Goal: Task Accomplishment & Management: Manage account settings

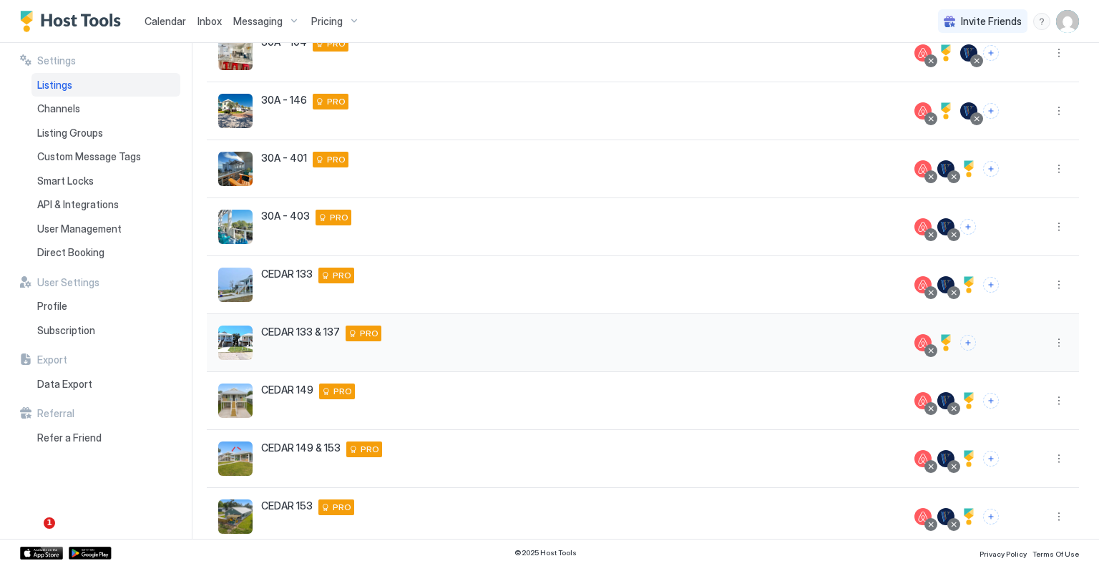
scroll to position [268, 0]
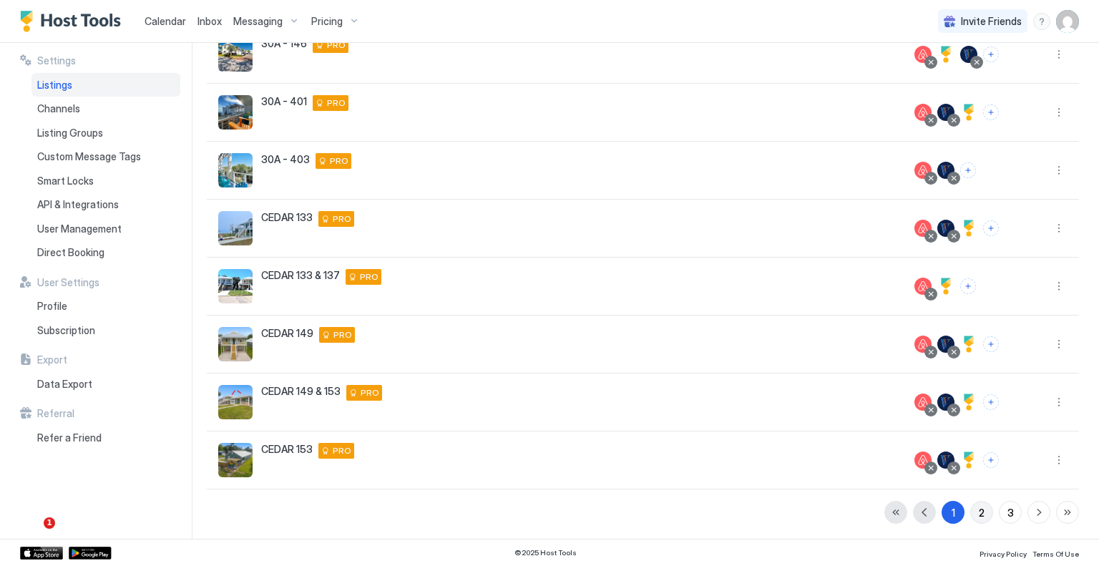
click at [975, 513] on button "2" at bounding box center [982, 512] width 23 height 23
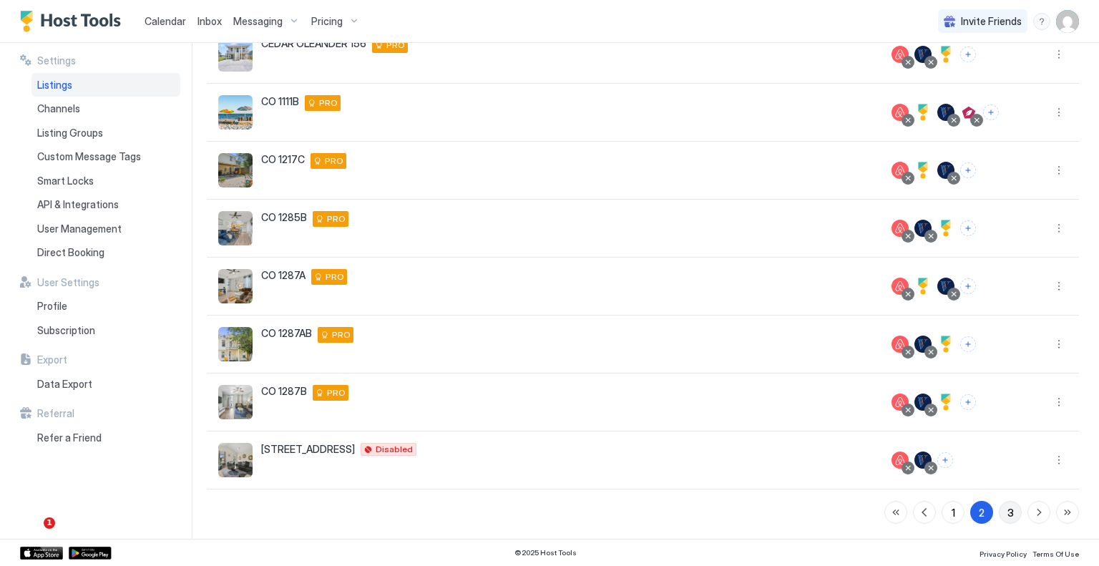
click at [1008, 510] on div "3" at bounding box center [1011, 512] width 6 height 15
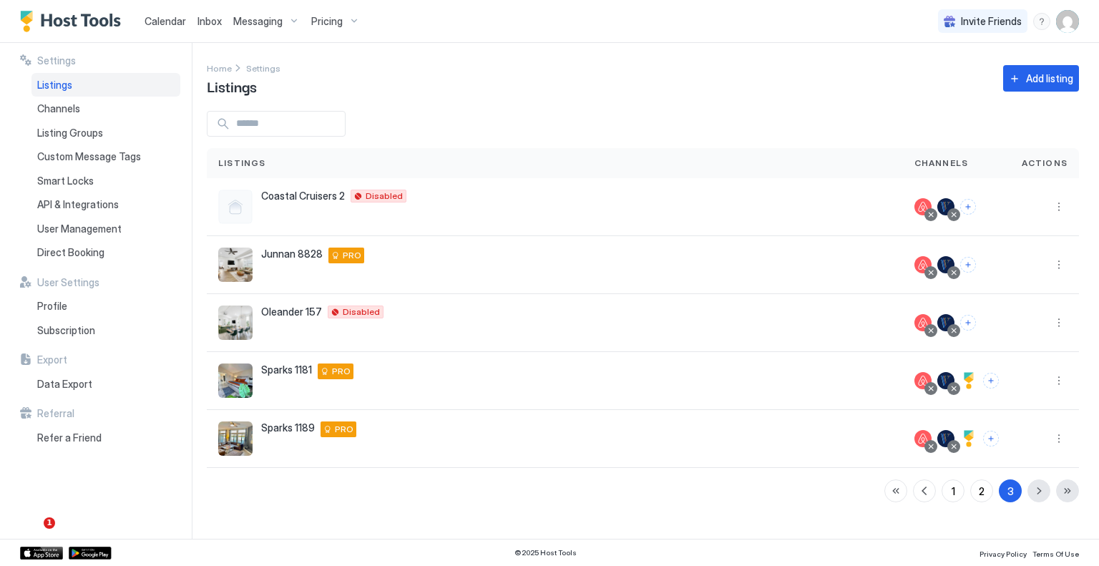
scroll to position [0, 0]
click at [463, 323] on div "Oleander 157 157 Oleander Drive Gulfport Mississippi 39507 United States Disabl…" at bounding box center [555, 323] width 674 height 34
click at [1062, 319] on button "More options" at bounding box center [1059, 322] width 17 height 17
click at [1029, 384] on span "Listing Settings" at bounding box center [1027, 388] width 64 height 11
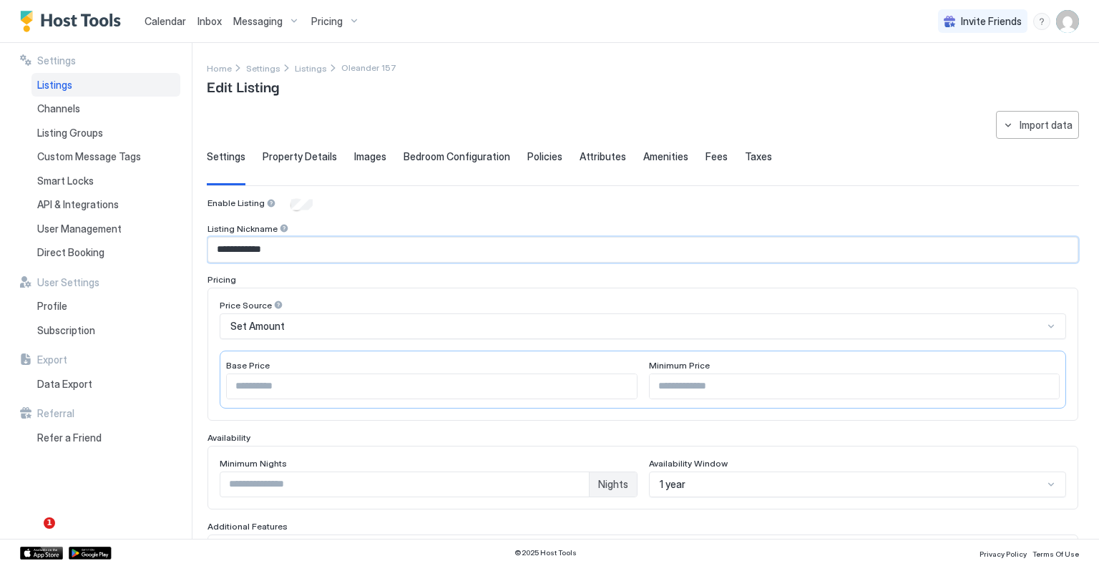
click at [215, 246] on input "**********" at bounding box center [643, 250] width 870 height 24
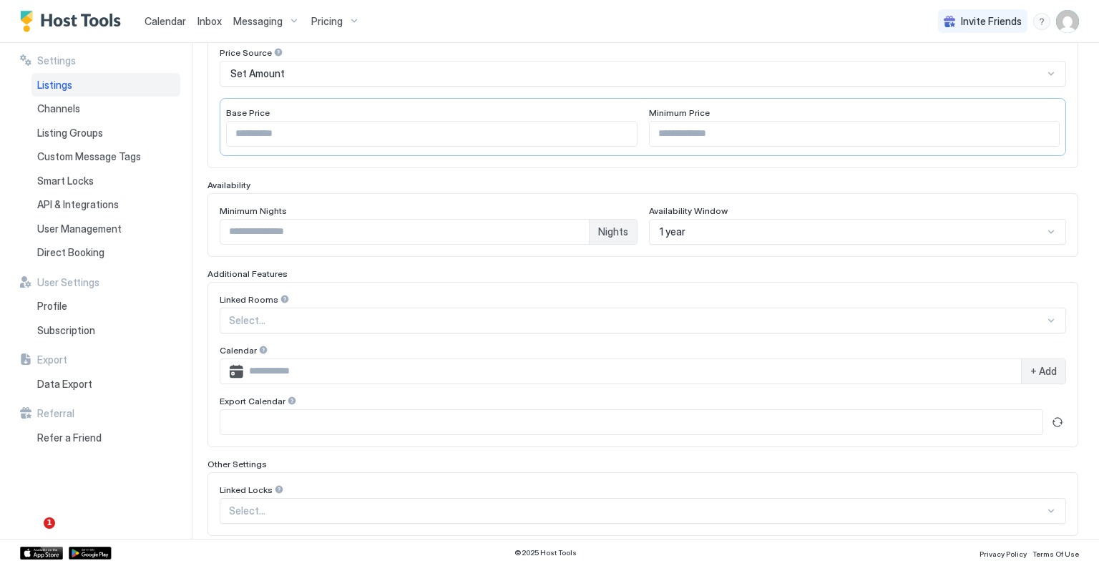
scroll to position [352, 0]
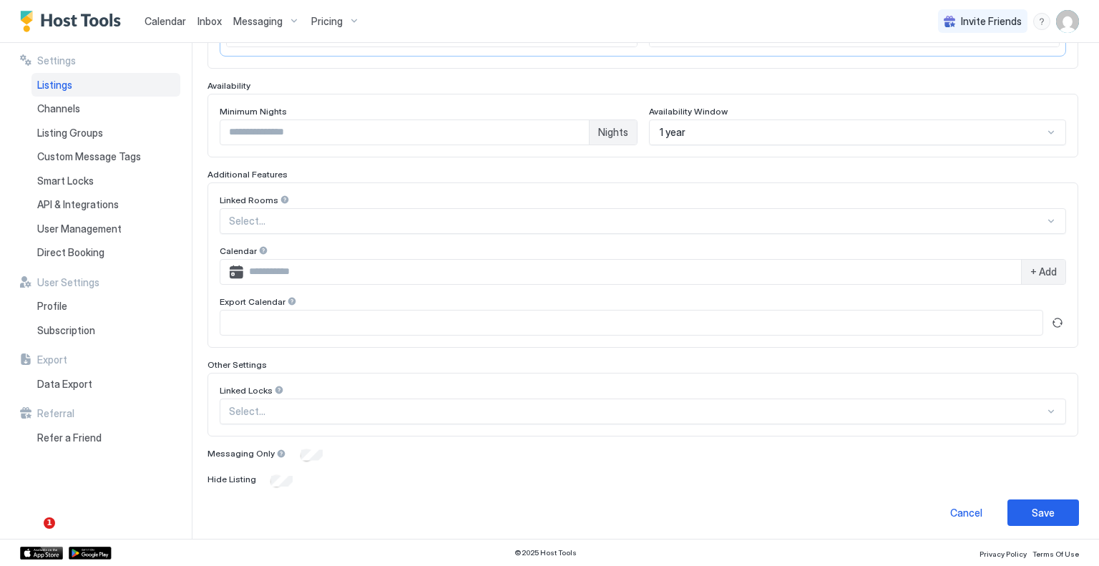
type input "**********"
click at [251, 126] on input "*" at bounding box center [404, 132] width 369 height 24
type input "*"
click at [1029, 500] on button "Save" at bounding box center [1044, 513] width 72 height 26
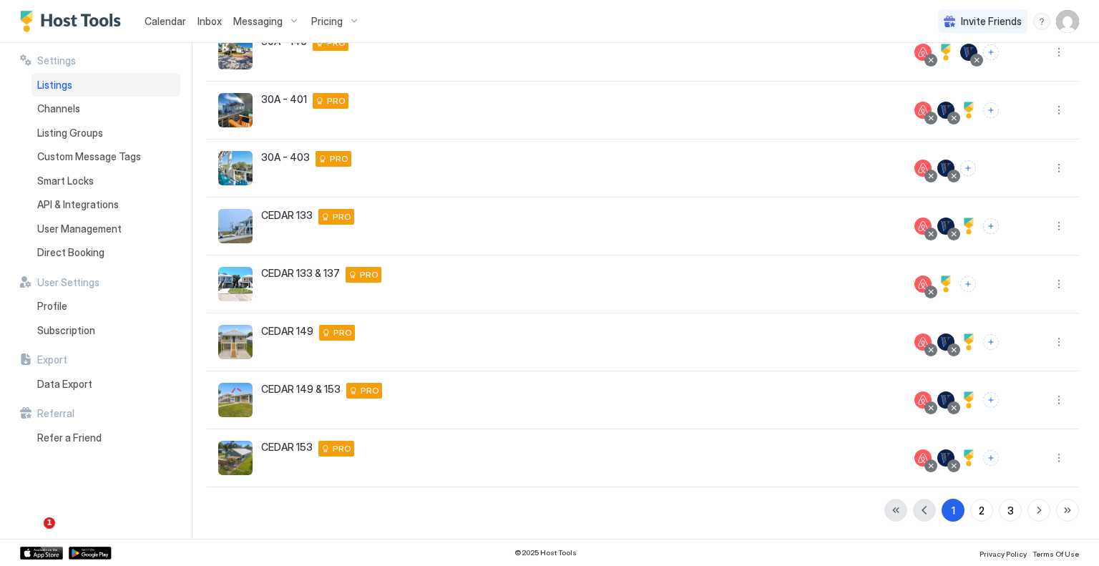
scroll to position [268, 0]
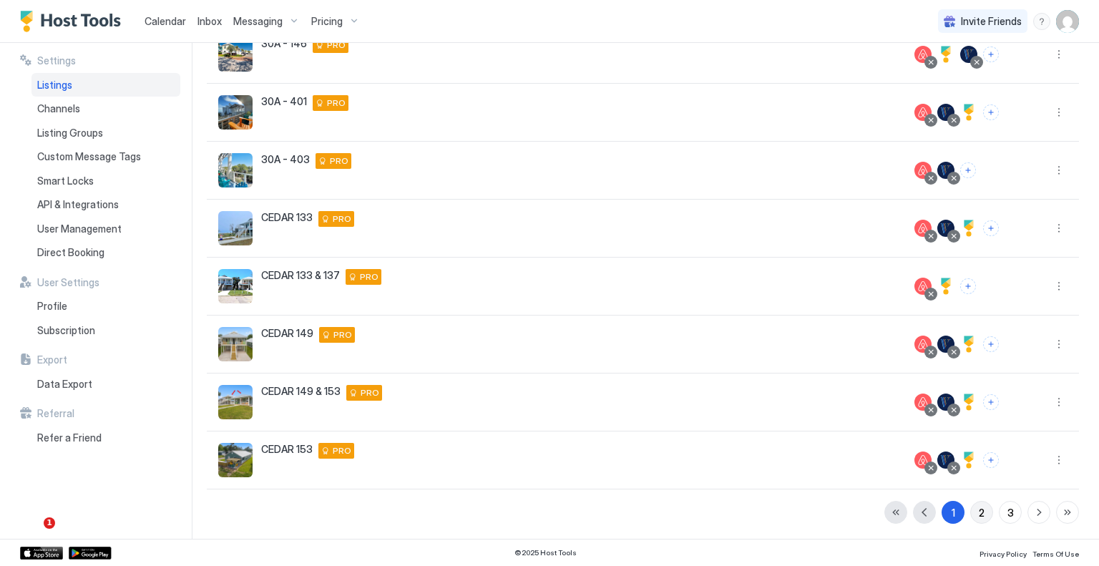
click at [979, 512] on div "2" at bounding box center [982, 512] width 6 height 15
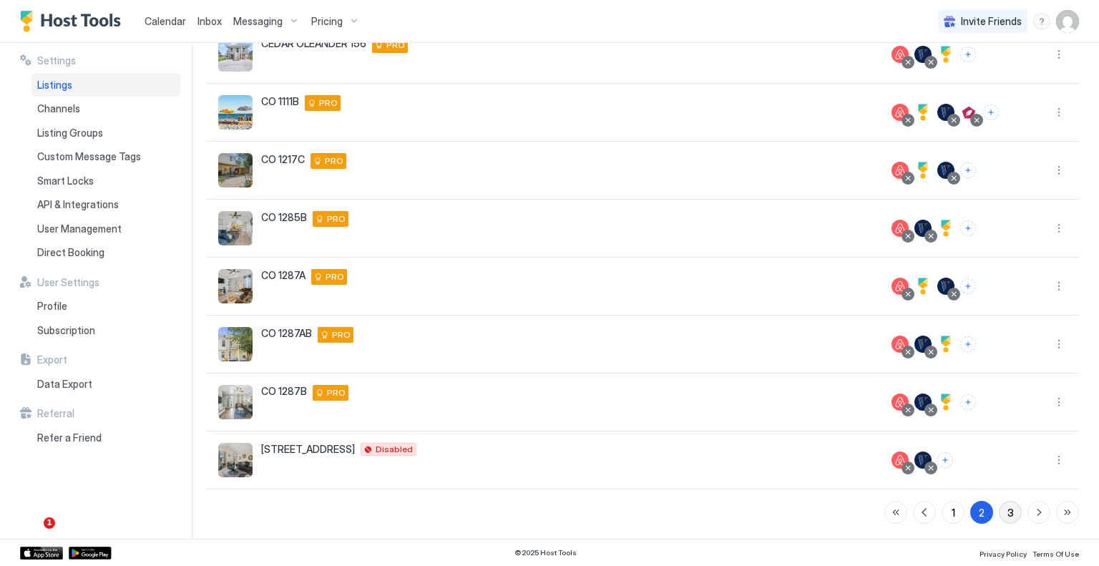
click at [1008, 511] on div "3" at bounding box center [1011, 512] width 6 height 15
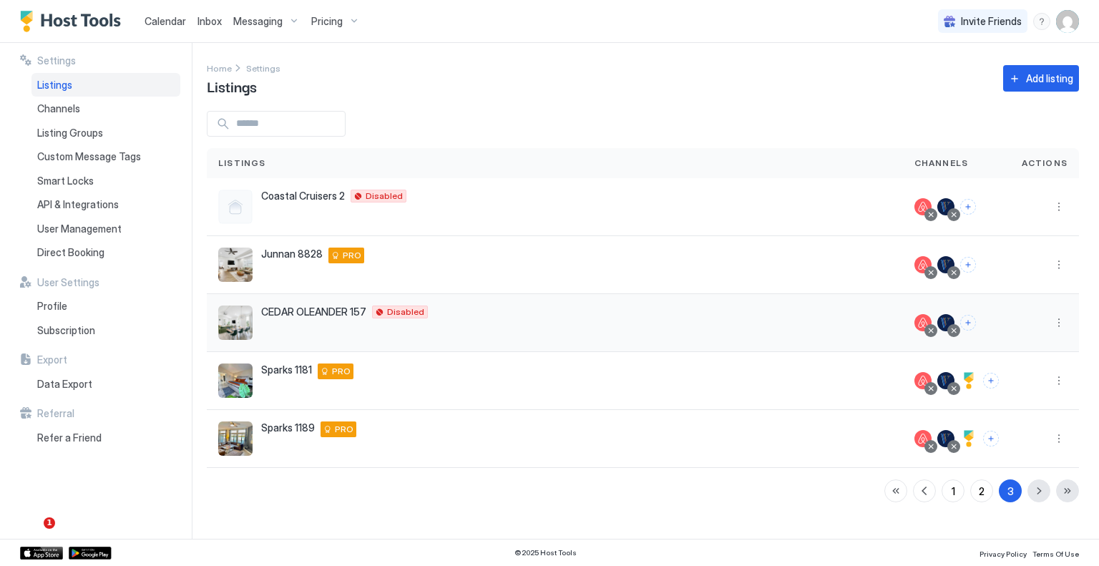
click at [403, 322] on div "CEDAR OLEANDER 157 157 Oleander Drive Gulfport Mississippi 39507 United States …" at bounding box center [555, 323] width 674 height 34
click at [1059, 326] on button "More options" at bounding box center [1059, 322] width 17 height 17
click at [1019, 385] on span "Listing Settings" at bounding box center [1027, 388] width 64 height 11
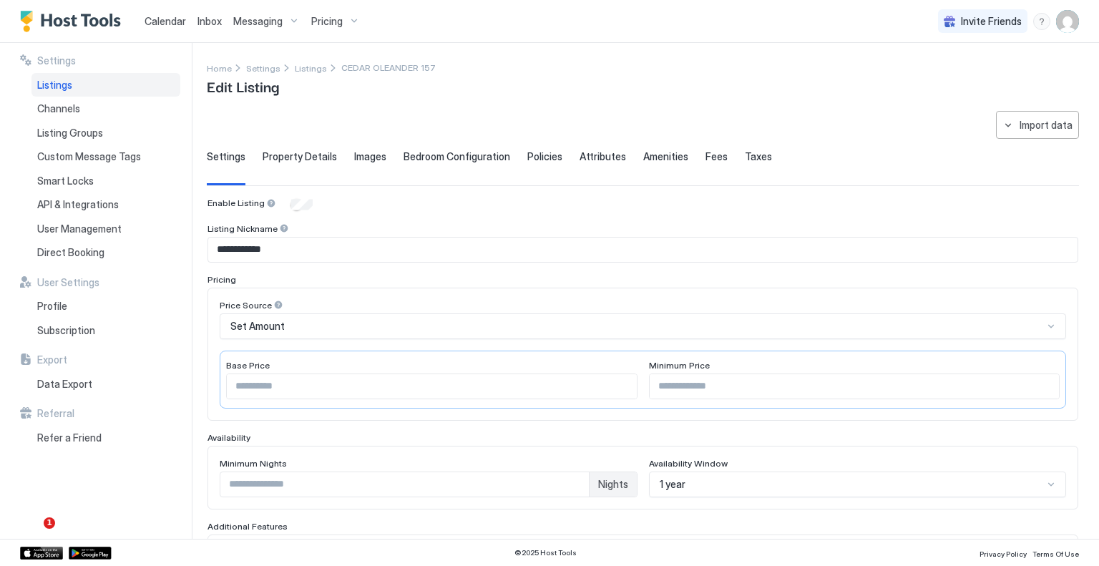
type input "**********"
type input "*"
click at [752, 154] on span "Taxes" at bounding box center [758, 156] width 27 height 13
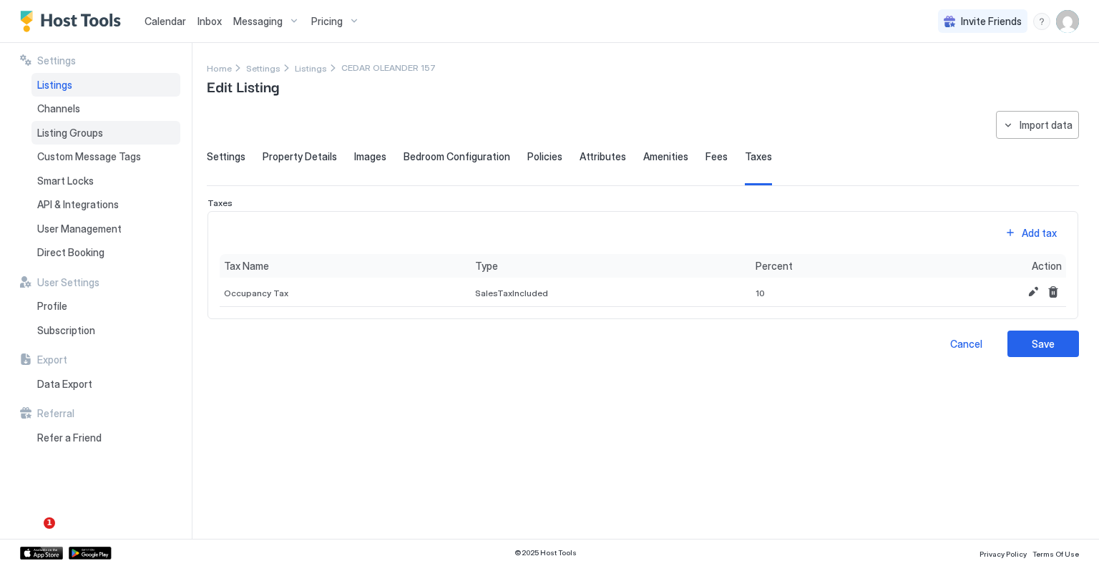
click at [92, 135] on span "Listing Groups" at bounding box center [70, 133] width 66 height 13
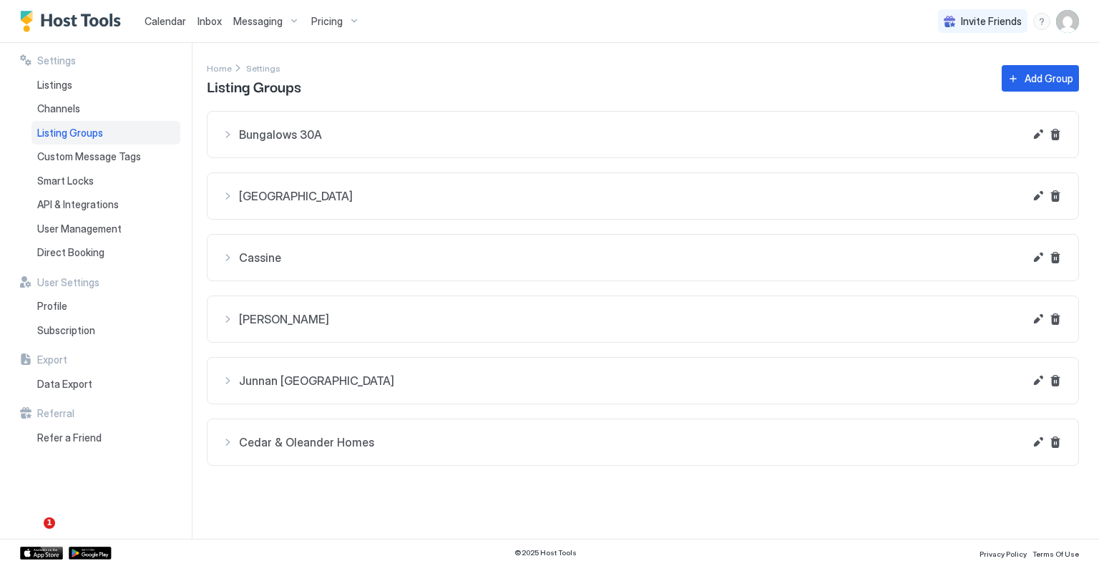
click at [409, 444] on span "Cedar & Oleander Homes" at bounding box center [631, 442] width 785 height 14
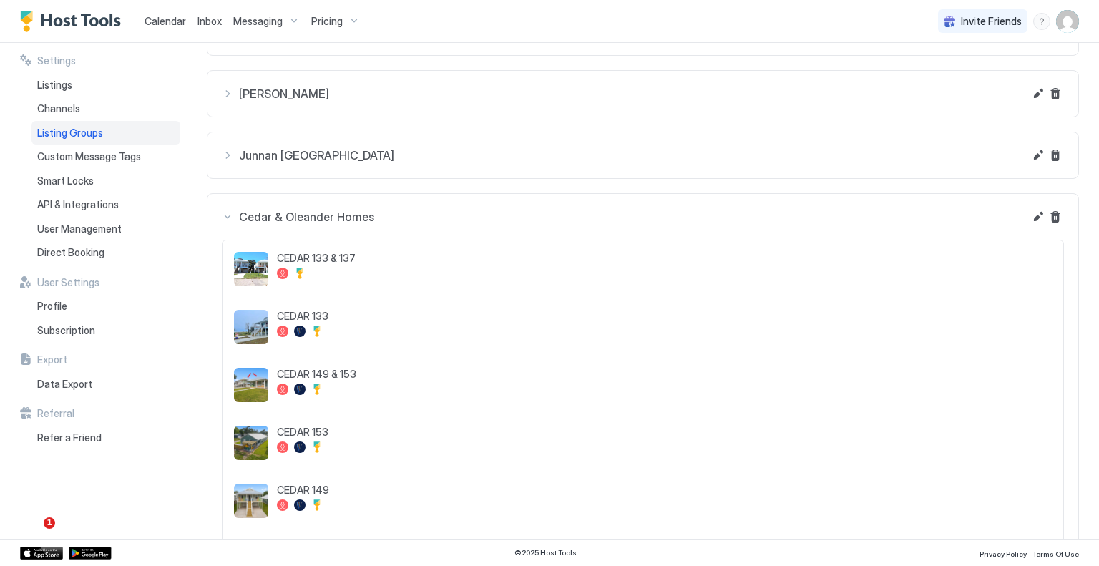
scroll to position [191, 0]
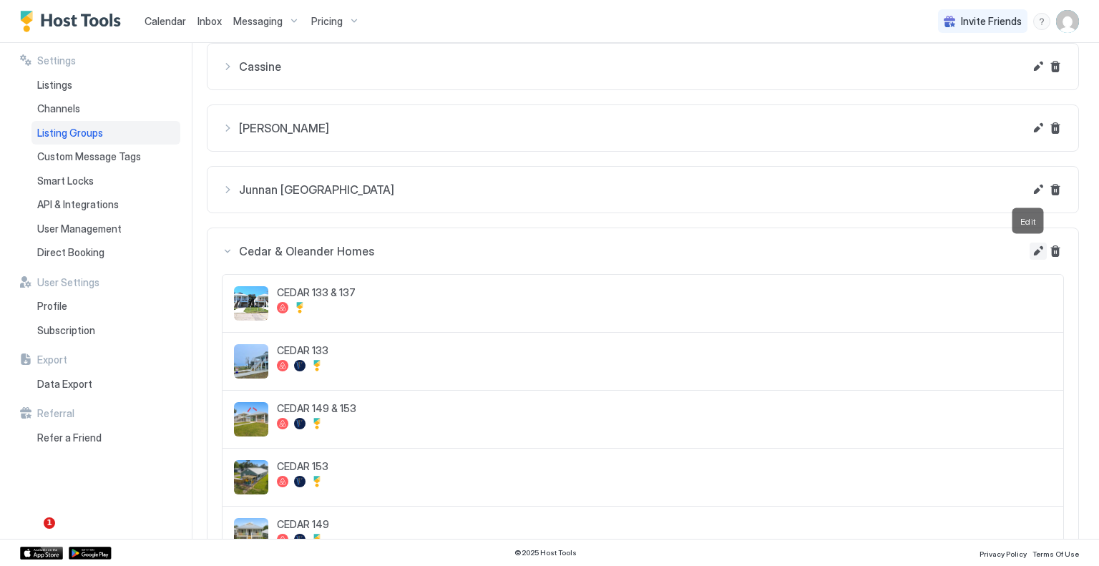
click at [1030, 249] on button "Edit" at bounding box center [1038, 251] width 17 height 17
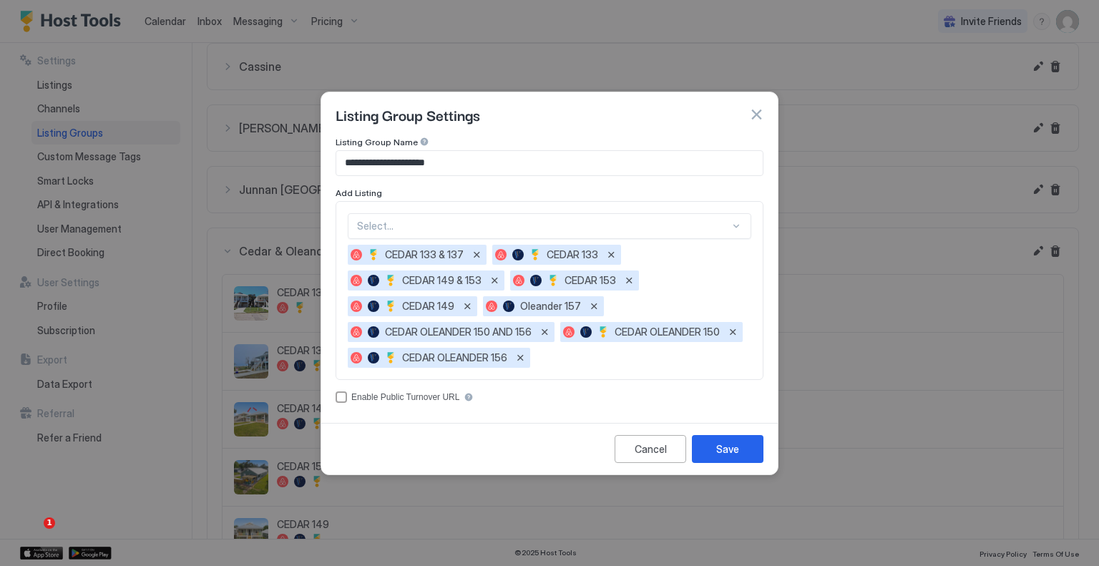
click at [412, 230] on div at bounding box center [543, 226] width 373 height 13
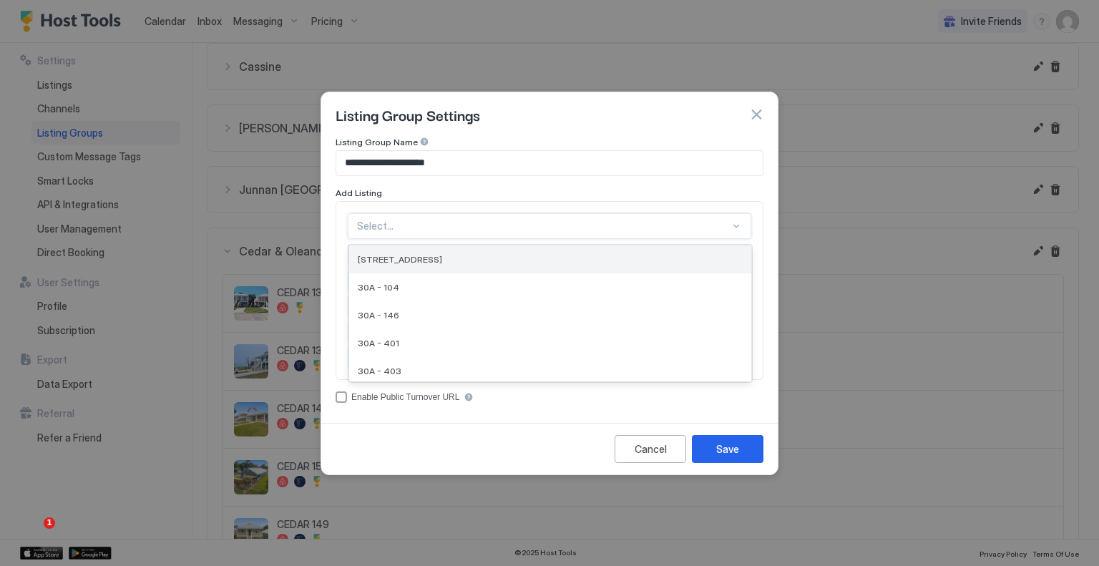
click at [469, 258] on div "146 Oleander Drive" at bounding box center [550, 259] width 385 height 11
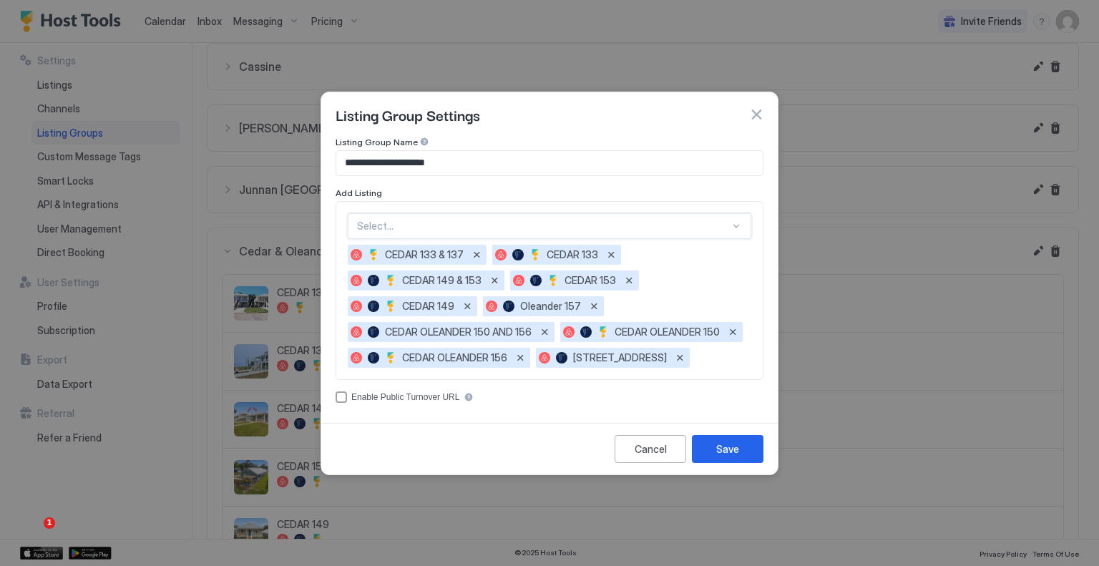
click at [469, 231] on div at bounding box center [543, 226] width 373 height 13
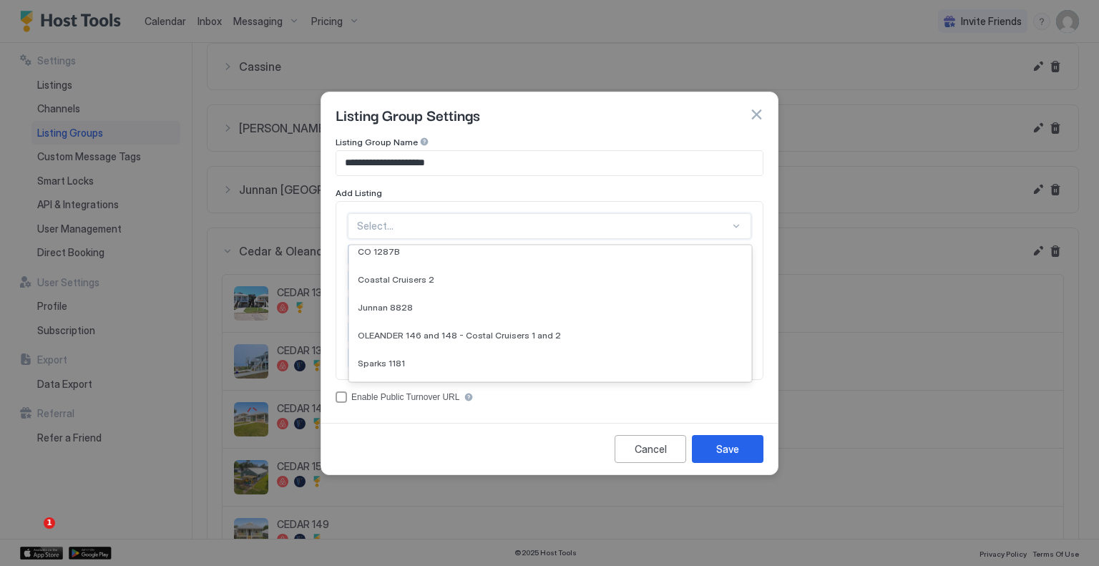
scroll to position [282, 0]
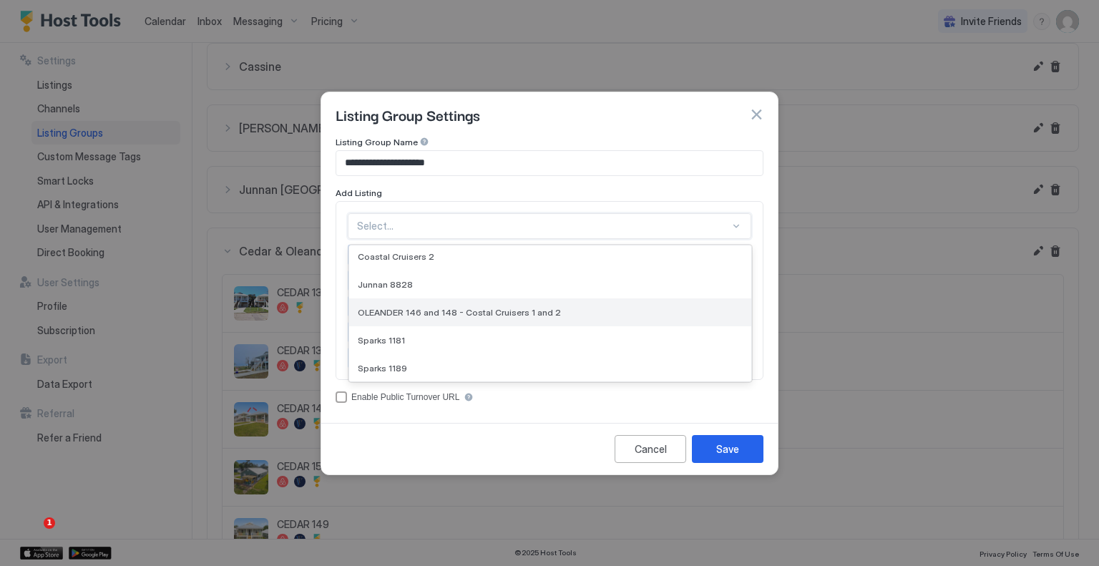
click at [464, 311] on span "OLEANDER 146 and 148 - Costal Cruisers 1 and 2" at bounding box center [459, 312] width 203 height 11
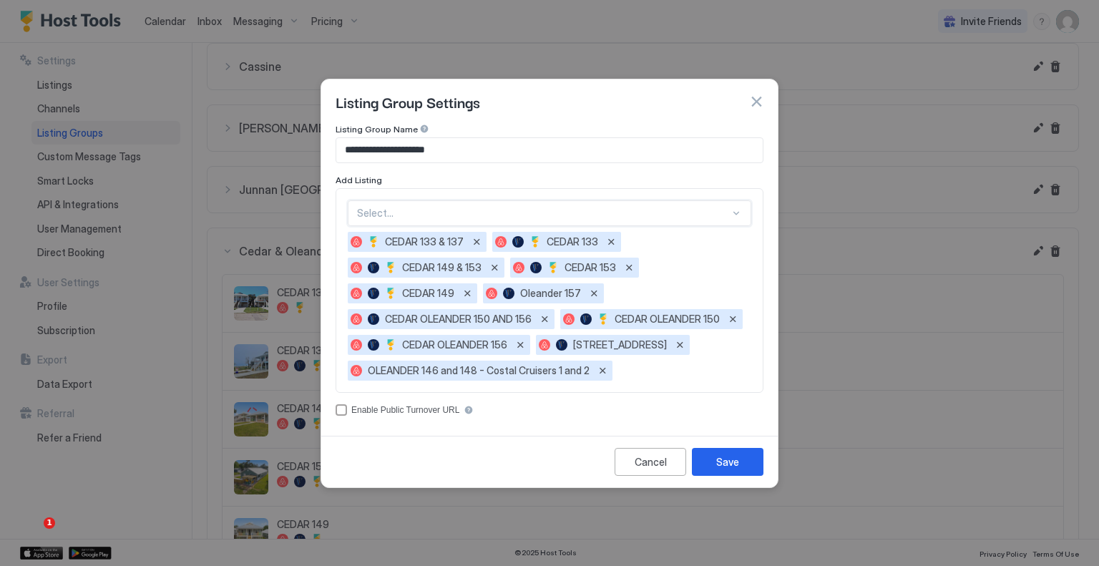
click at [435, 219] on div at bounding box center [543, 213] width 373 height 13
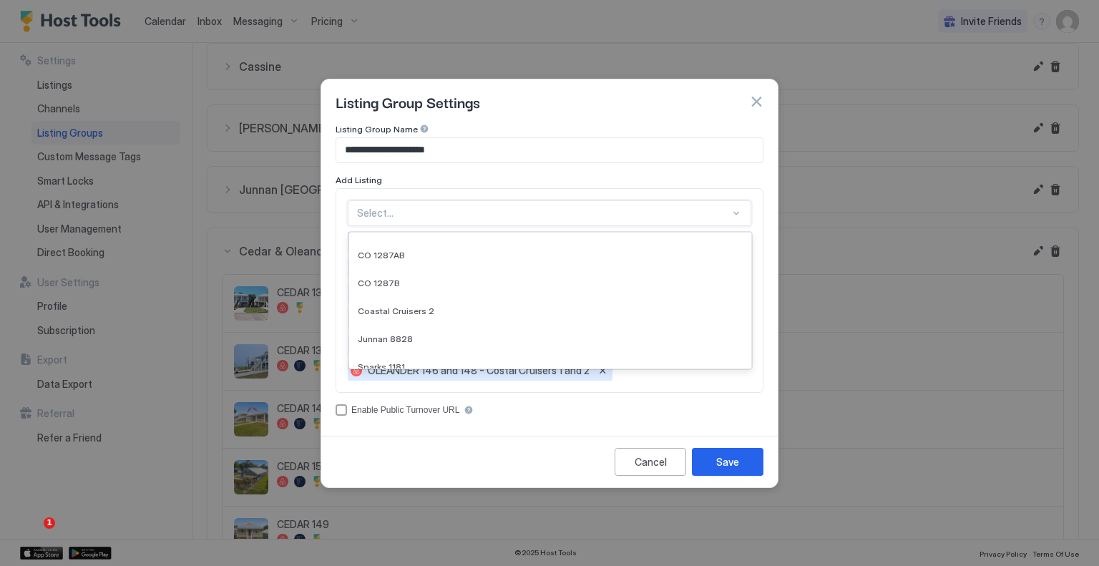
scroll to position [255, 0]
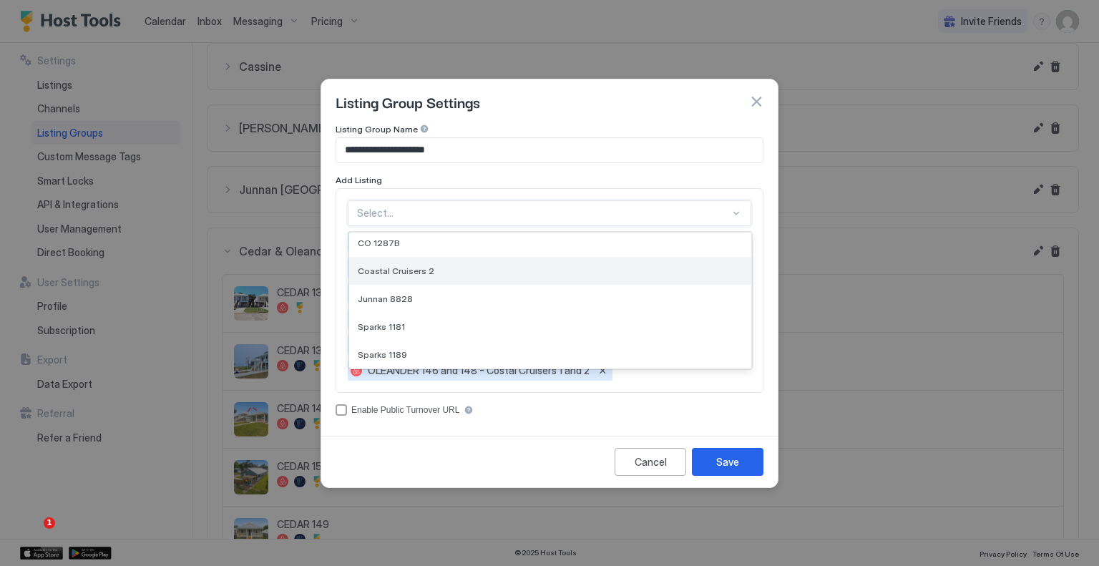
click at [444, 273] on div "Coastal Cruisers 2" at bounding box center [550, 271] width 385 height 11
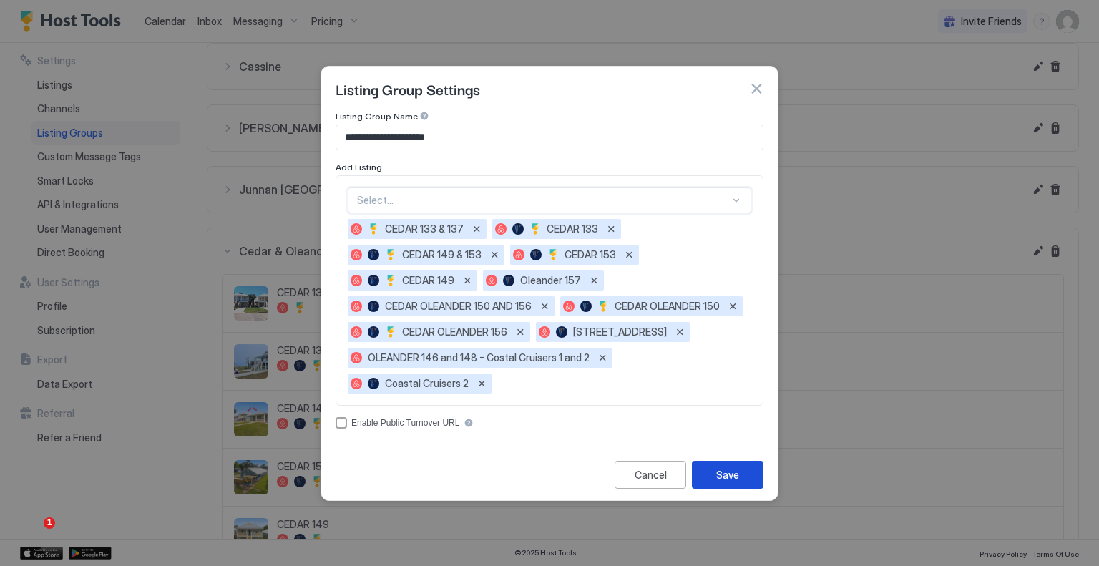
click at [719, 472] on div "Save" at bounding box center [727, 474] width 23 height 15
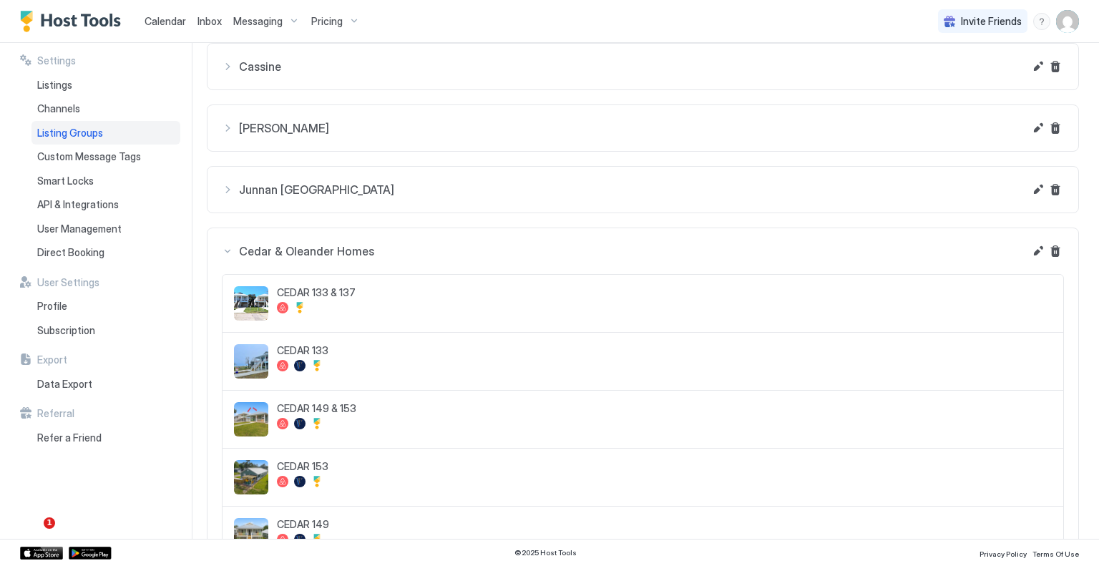
click at [265, 20] on span "Messaging" at bounding box center [257, 21] width 49 height 13
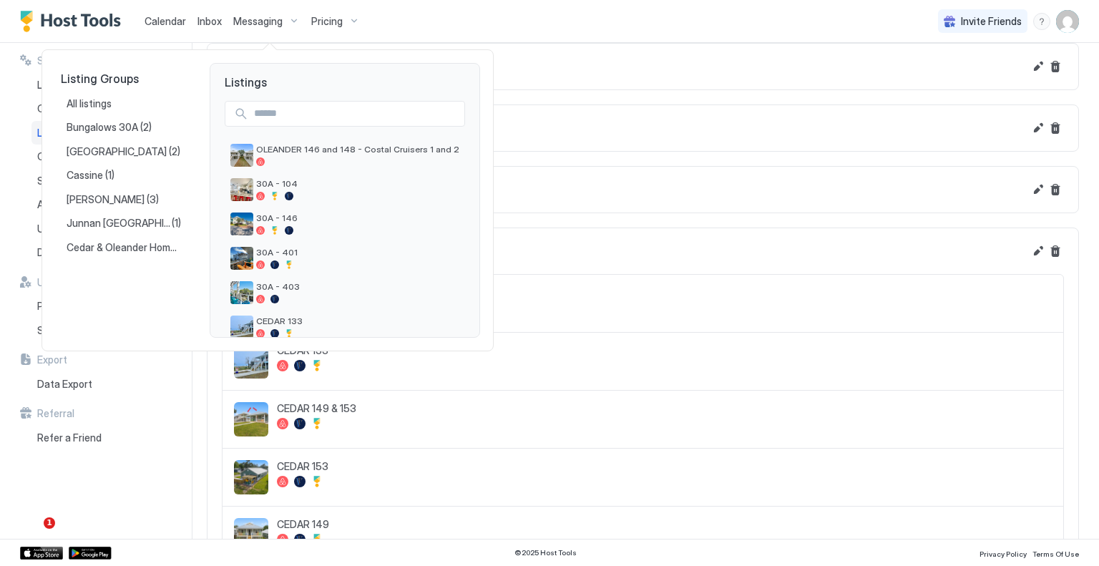
click at [241, 18] on div at bounding box center [549, 283] width 1099 height 566
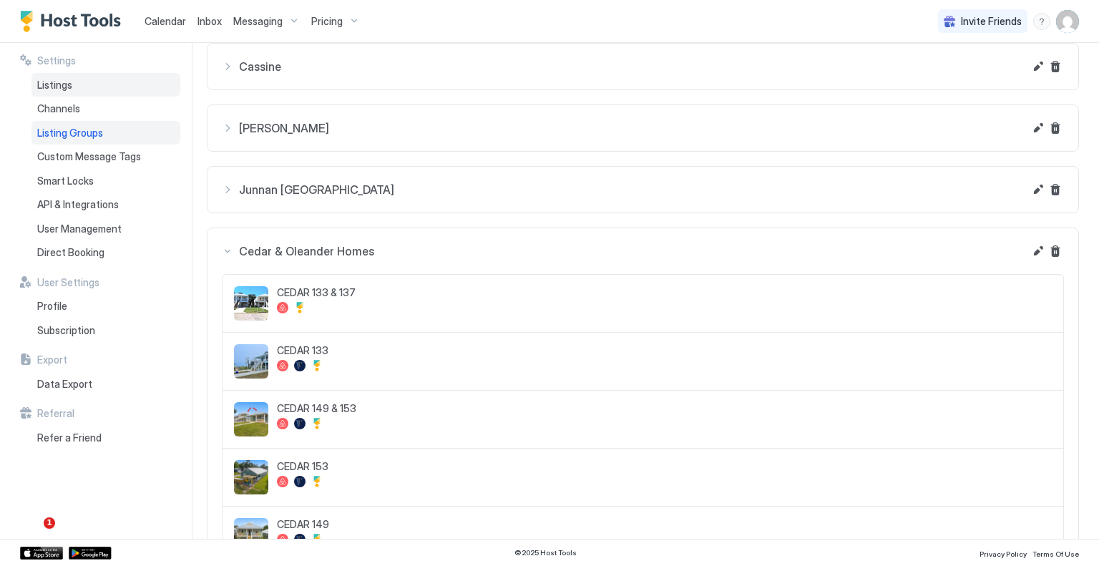
click at [99, 87] on div "Listings" at bounding box center [105, 85] width 149 height 24
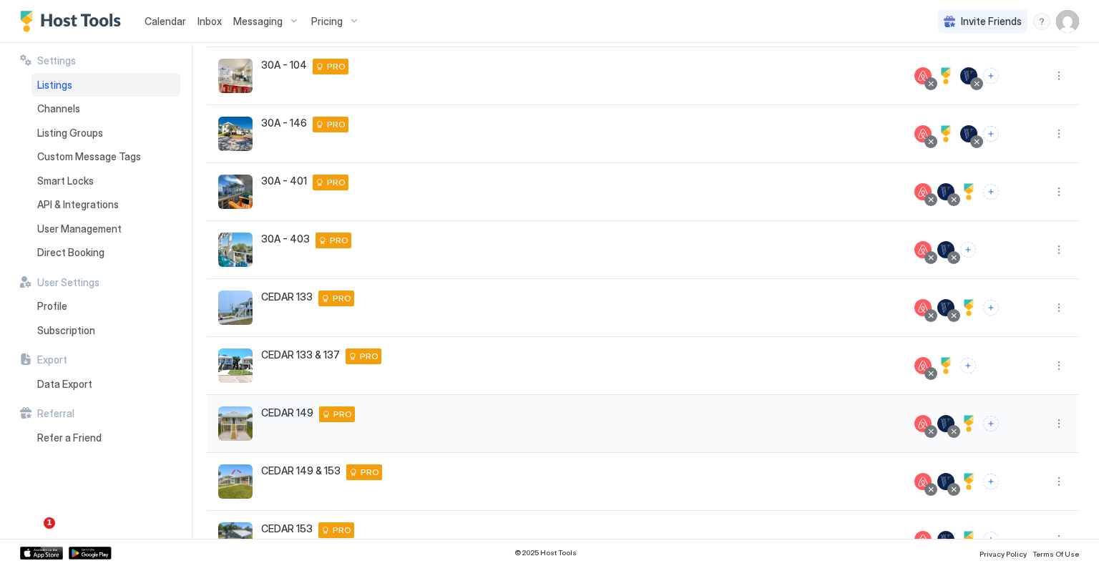
scroll to position [268, 0]
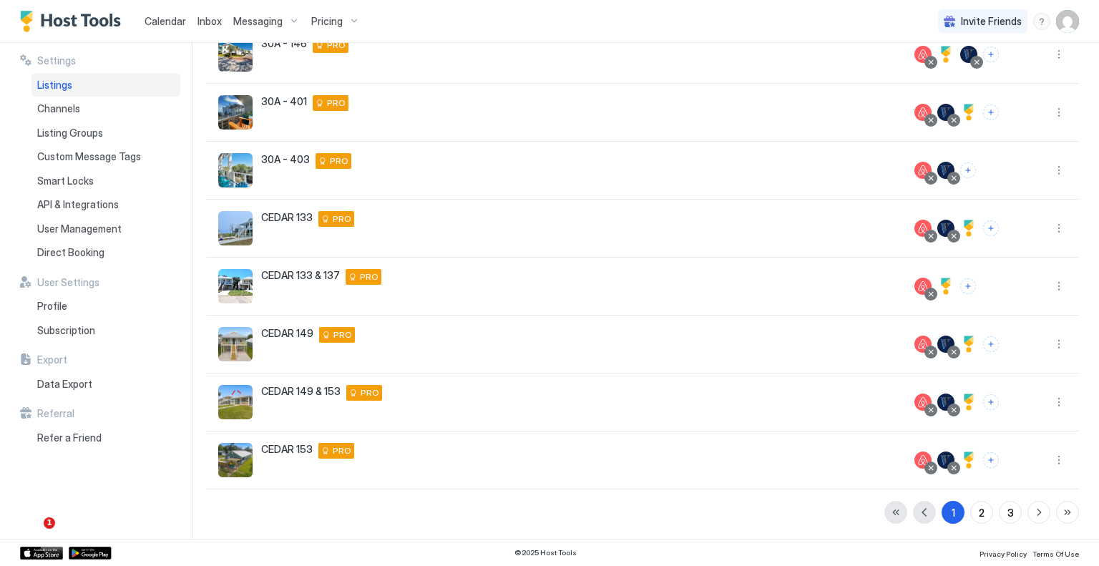
click at [982, 516] on div "1 2 3" at bounding box center [982, 512] width 195 height 23
click at [979, 517] on div "2" at bounding box center [982, 512] width 6 height 15
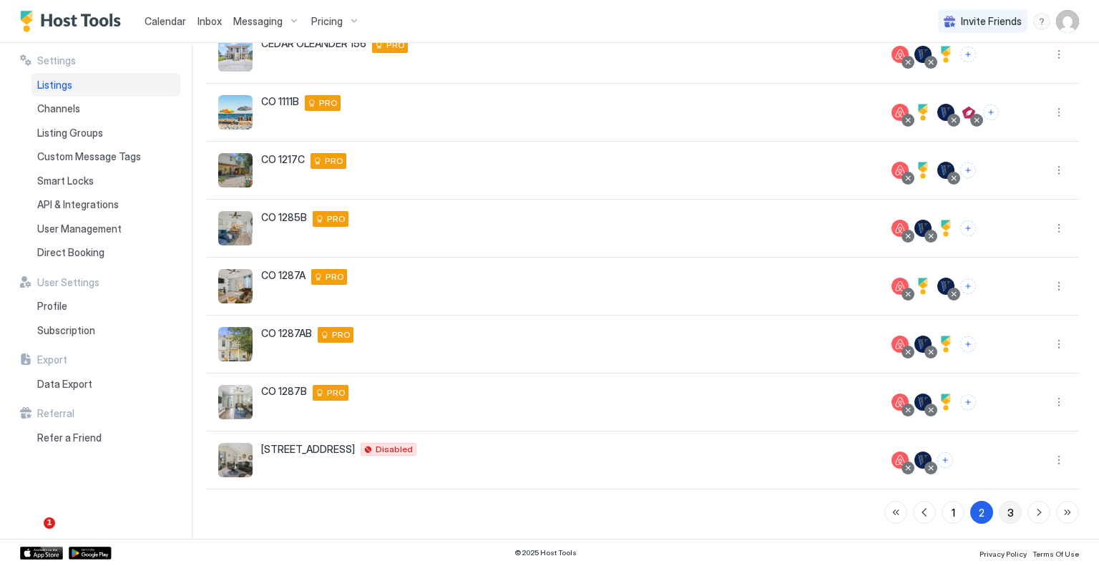
click at [1008, 511] on div "3" at bounding box center [1011, 512] width 6 height 15
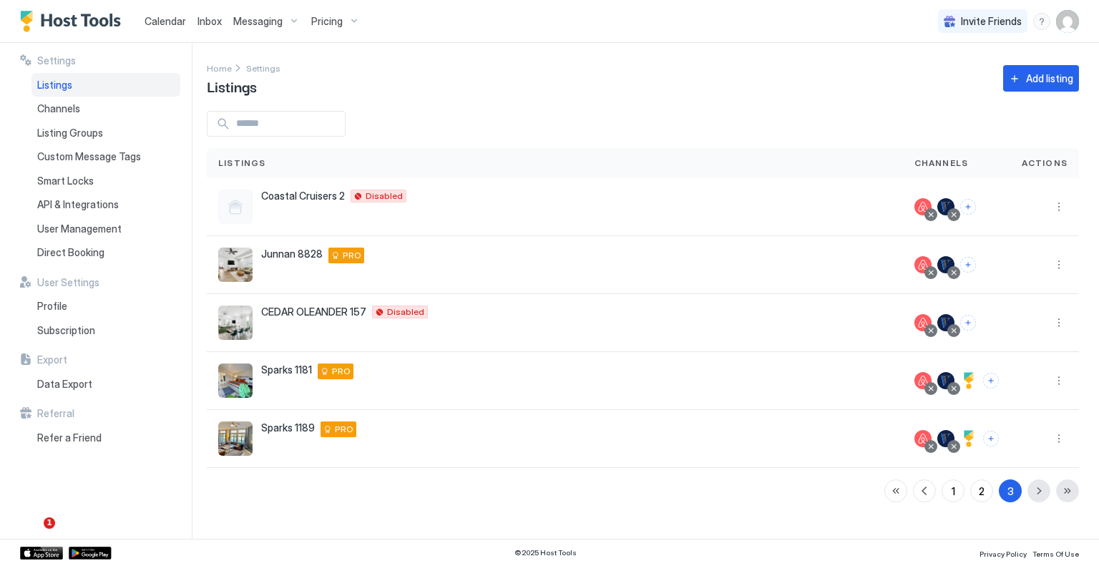
scroll to position [0, 0]
click at [1059, 322] on button "More options" at bounding box center [1059, 322] width 17 height 17
click at [1024, 337] on span "Messaging" at bounding box center [1018, 342] width 47 height 11
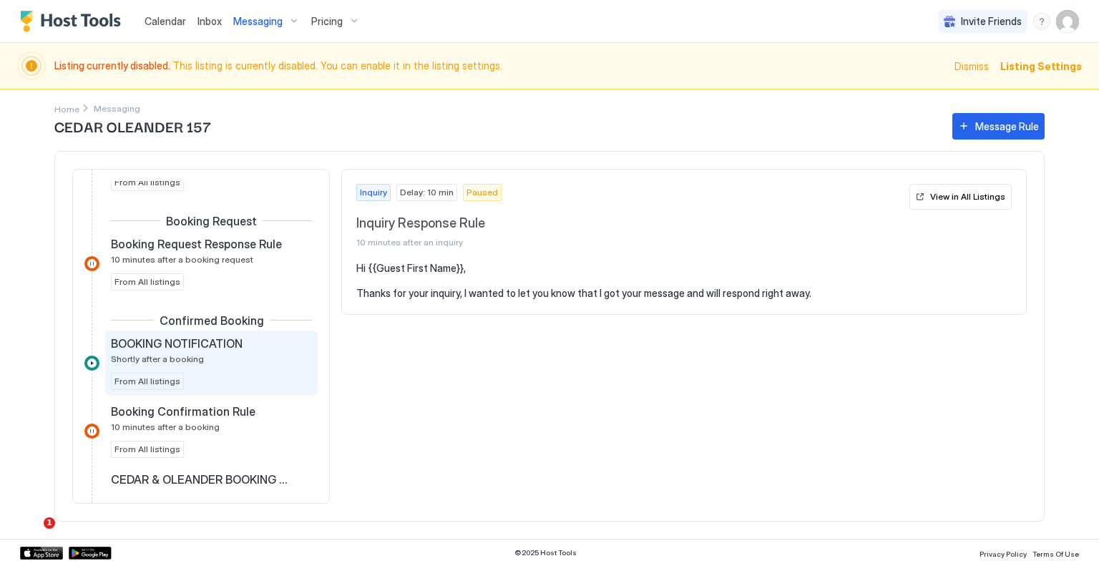
scroll to position [215, 0]
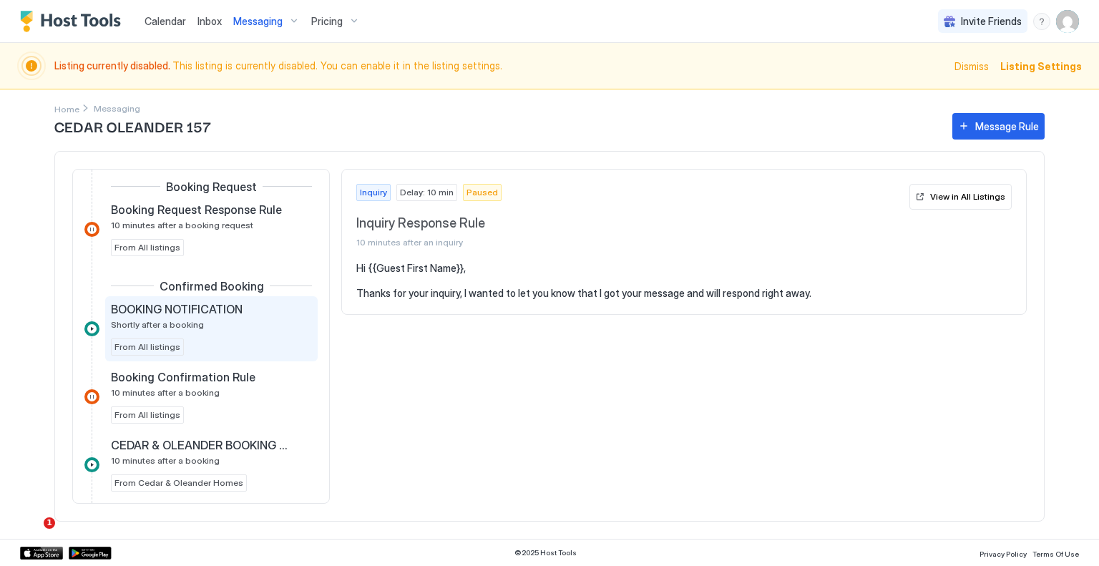
click at [232, 343] on div "BOOKING NOTIFICATION Shortly after a booking From All listings" at bounding box center [211, 329] width 201 height 54
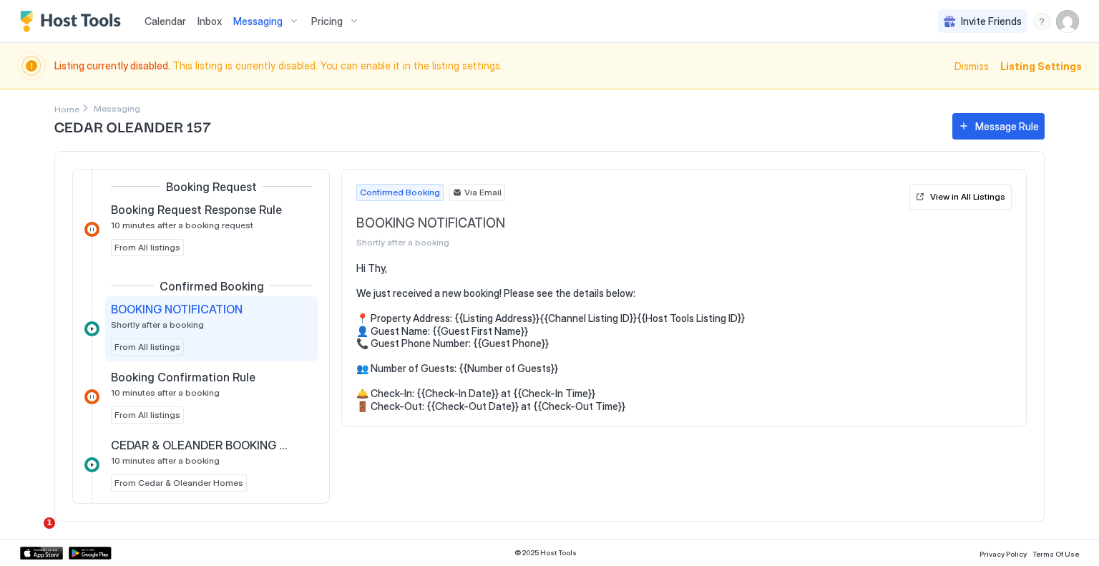
scroll to position [286, 0]
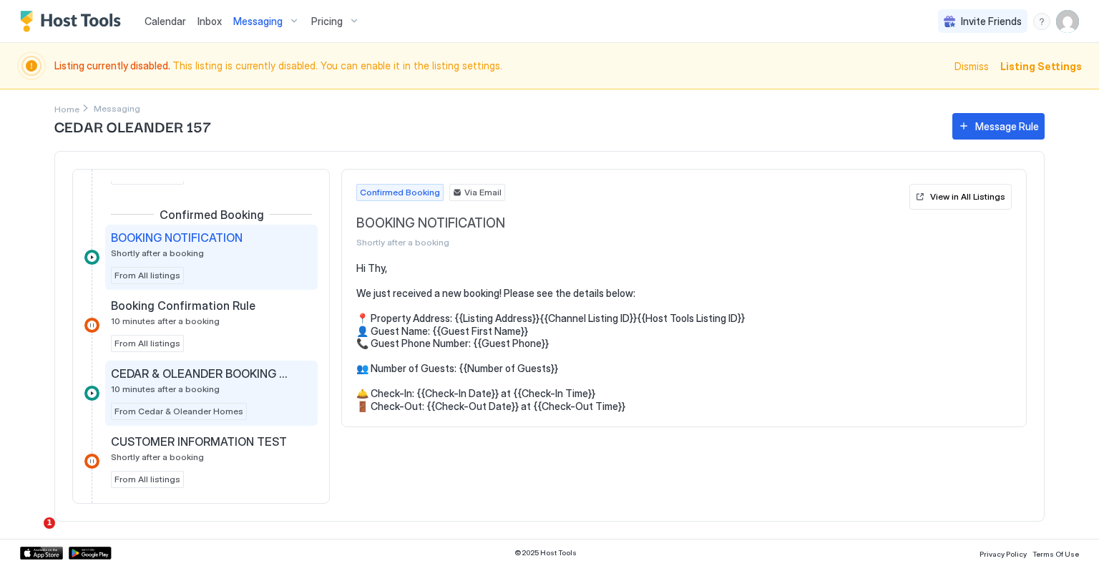
click at [278, 376] on span "CEDAR & OLEANDER BOOKING CONFIRMED" at bounding box center [200, 373] width 178 height 14
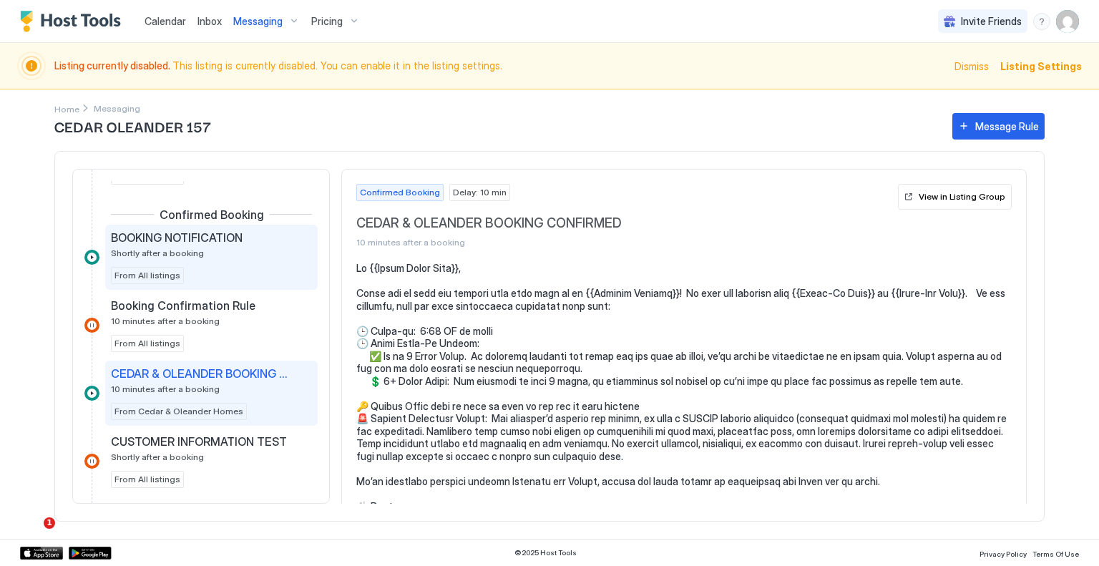
click at [243, 268] on div "BOOKING NOTIFICATION Shortly after a booking From All listings" at bounding box center [211, 257] width 201 height 54
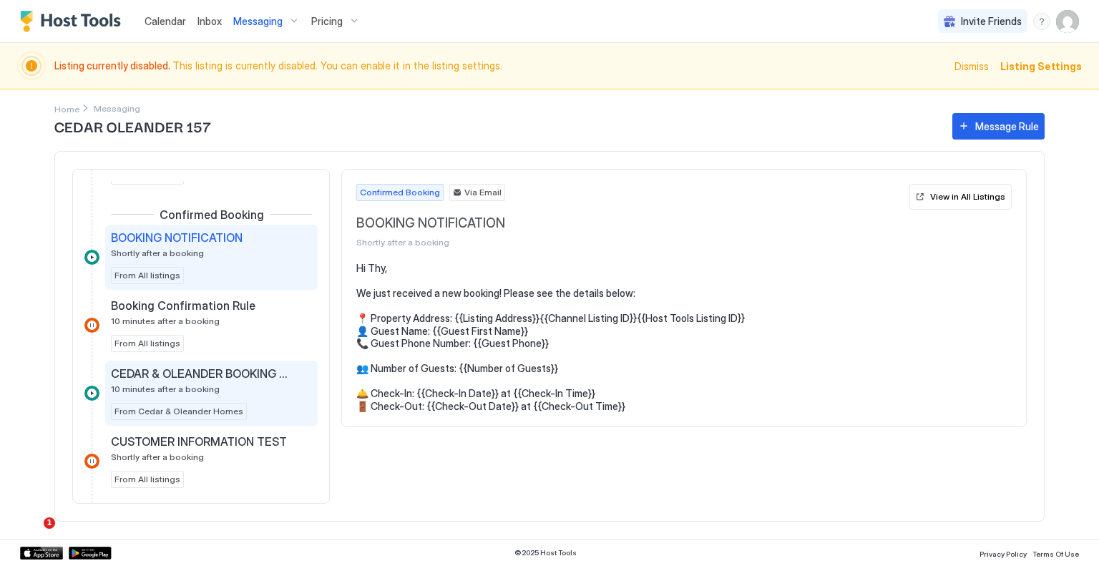
click at [249, 387] on div "CEDAR & OLEANDER BOOKING CONFIRMED 10 minutes after a booking" at bounding box center [201, 380] width 181 height 28
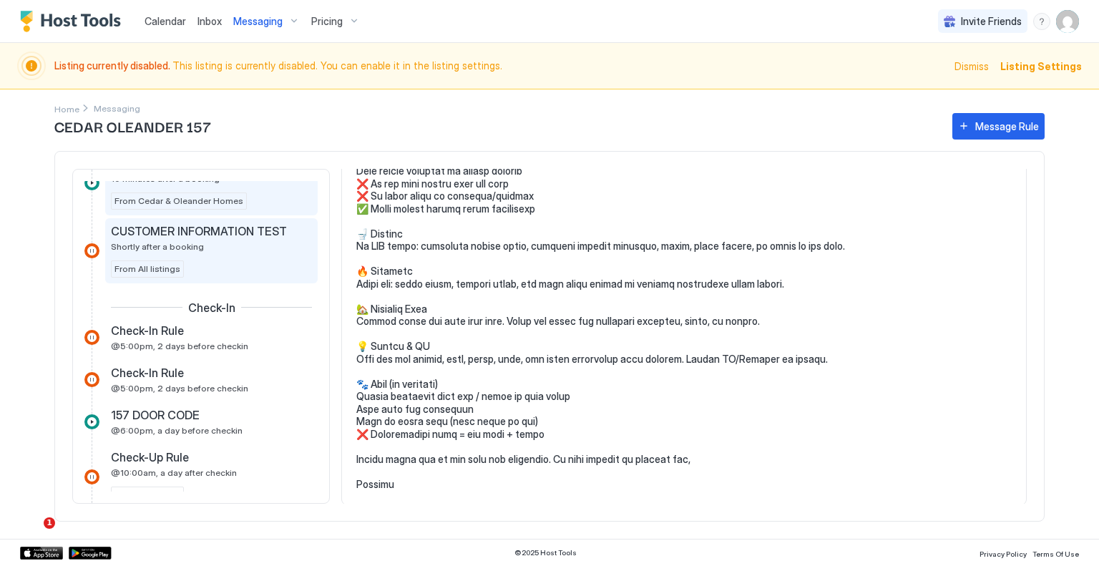
scroll to position [573, 0]
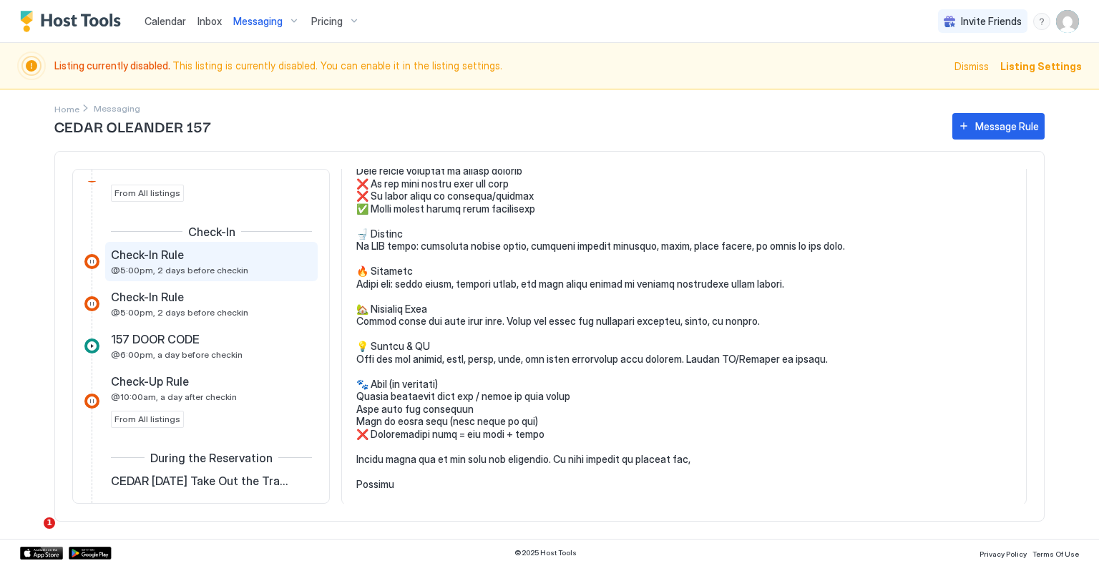
click at [225, 268] on span "@5:00pm, 2 days before checkin" at bounding box center [179, 270] width 137 height 11
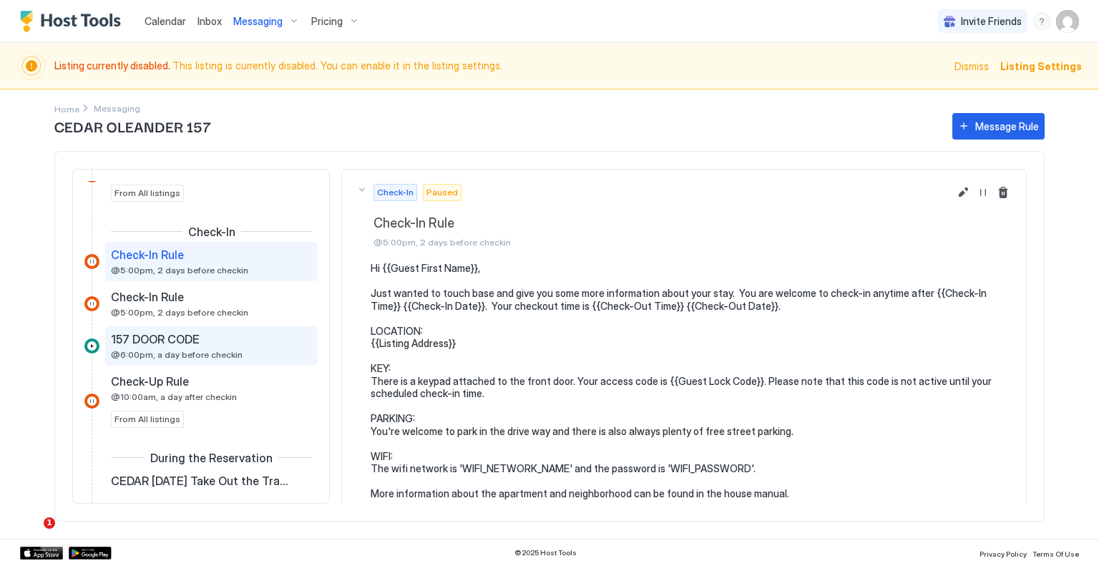
click at [207, 334] on div "157 DOOR CODE" at bounding box center [201, 339] width 181 height 14
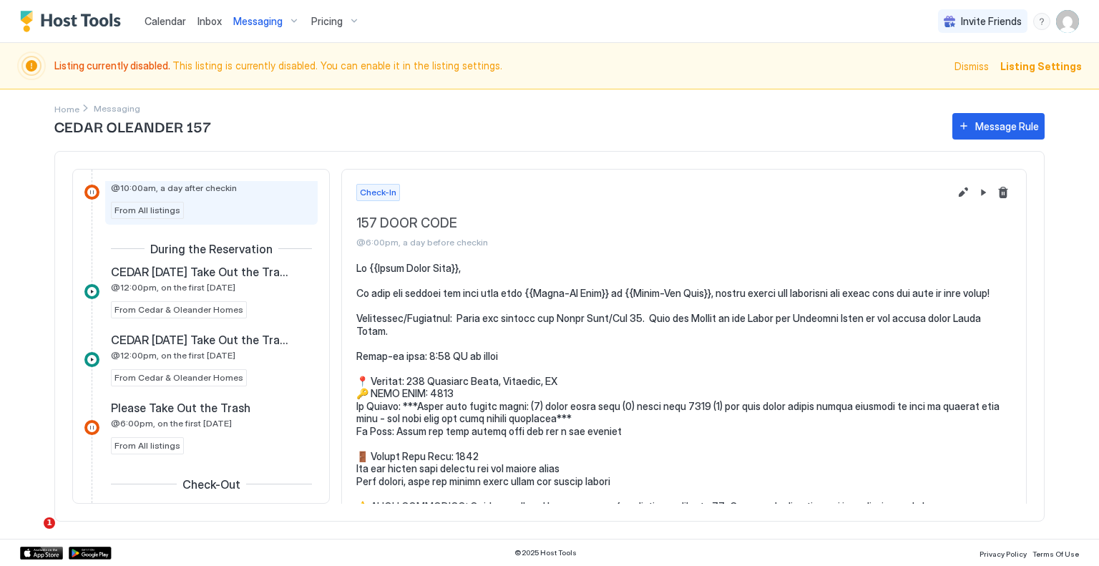
scroll to position [787, 0]
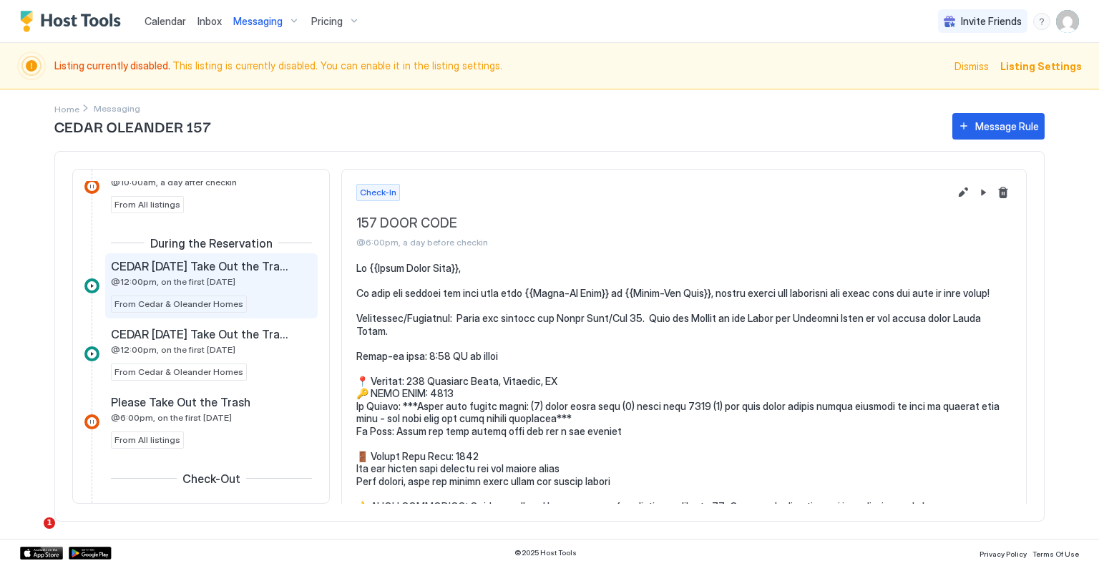
click at [246, 288] on div "CEDAR SUNDAY Take Out the Trash @12:00pm, on the first Sunday From Cedar & Olea…" at bounding box center [211, 286] width 201 height 54
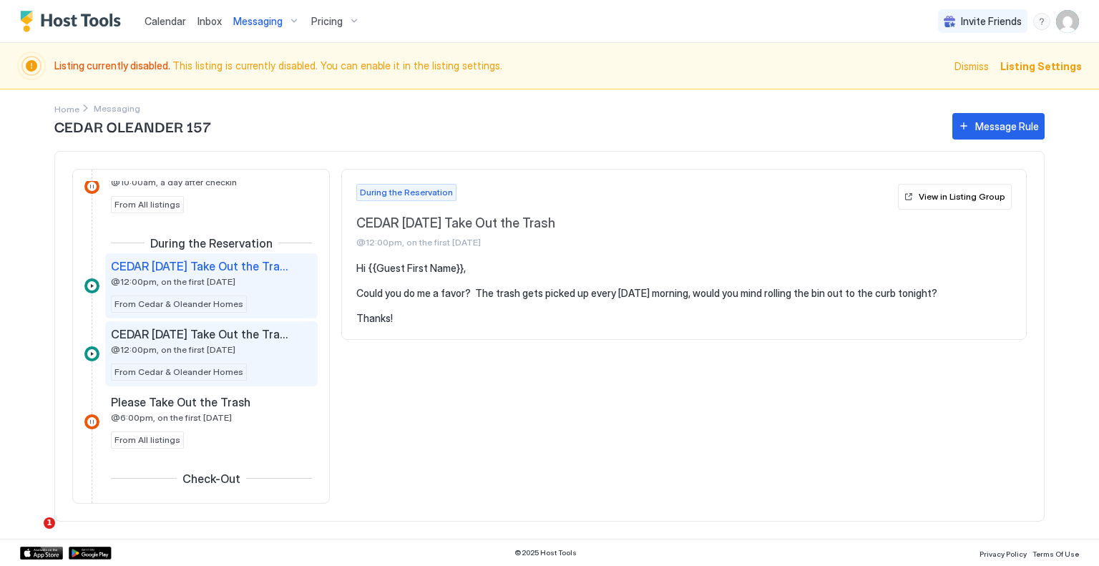
click at [257, 345] on div "CEDAR WEDNESDAY Take Out the Trash @12:00pm, on the first Wednesday" at bounding box center [201, 341] width 181 height 28
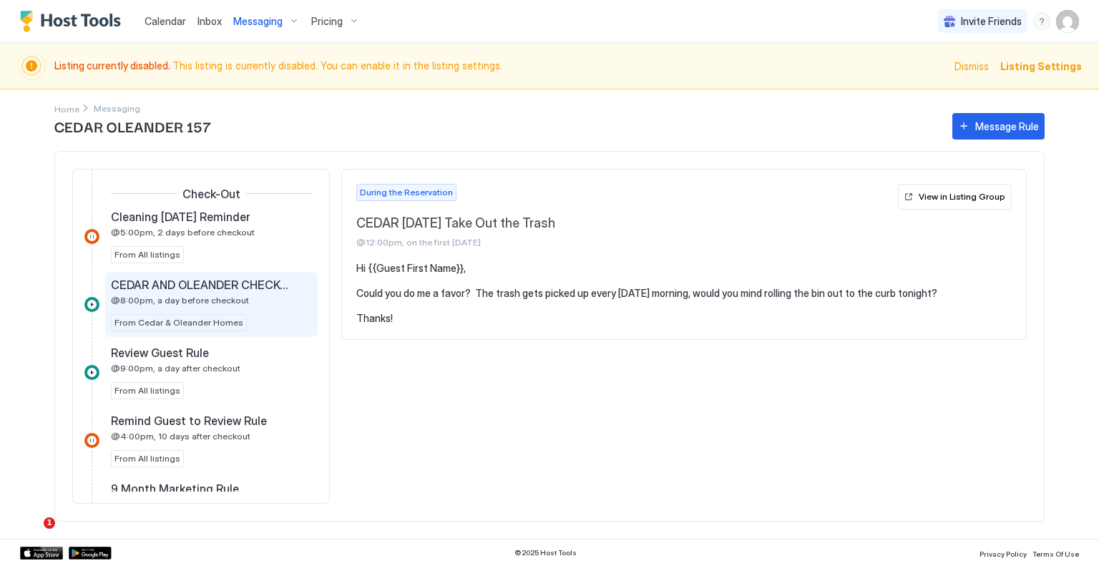
scroll to position [1074, 0]
click at [259, 295] on div "CEDAR AND OLEANDER CHECKOUT @8:00pm, a day before checkout" at bounding box center [201, 290] width 181 height 28
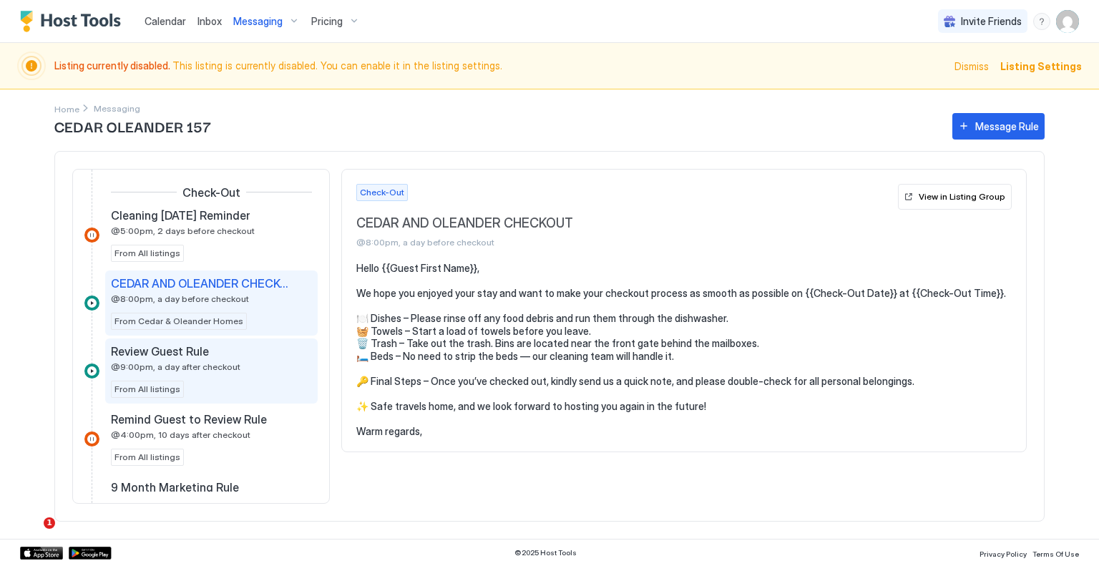
click at [225, 361] on span "@9:00pm, a day after checkout" at bounding box center [176, 366] width 130 height 11
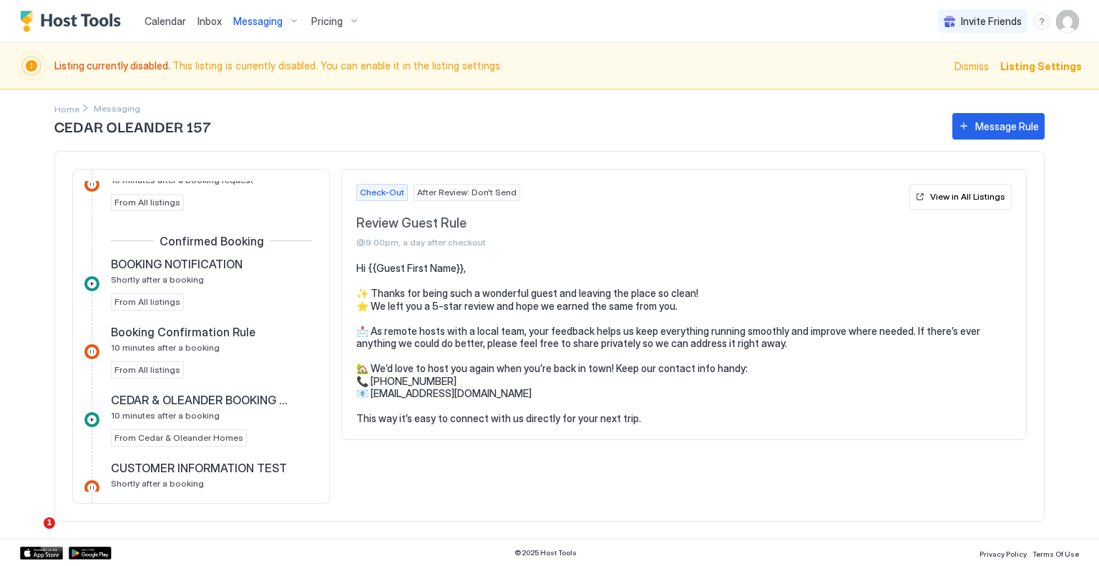
scroll to position [243, 0]
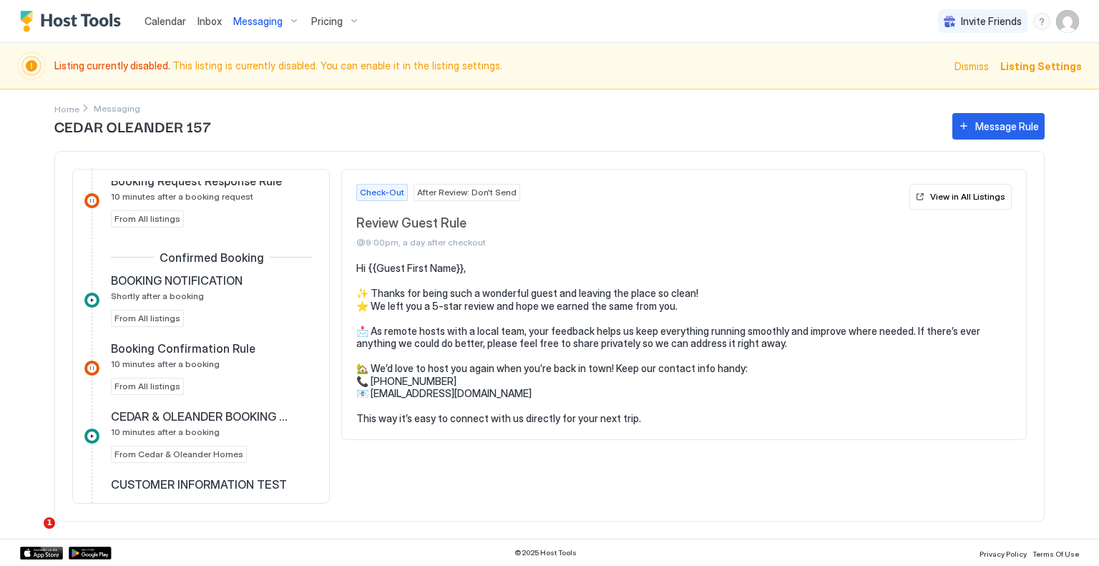
click at [201, 24] on span "Inbox" at bounding box center [210, 21] width 24 height 12
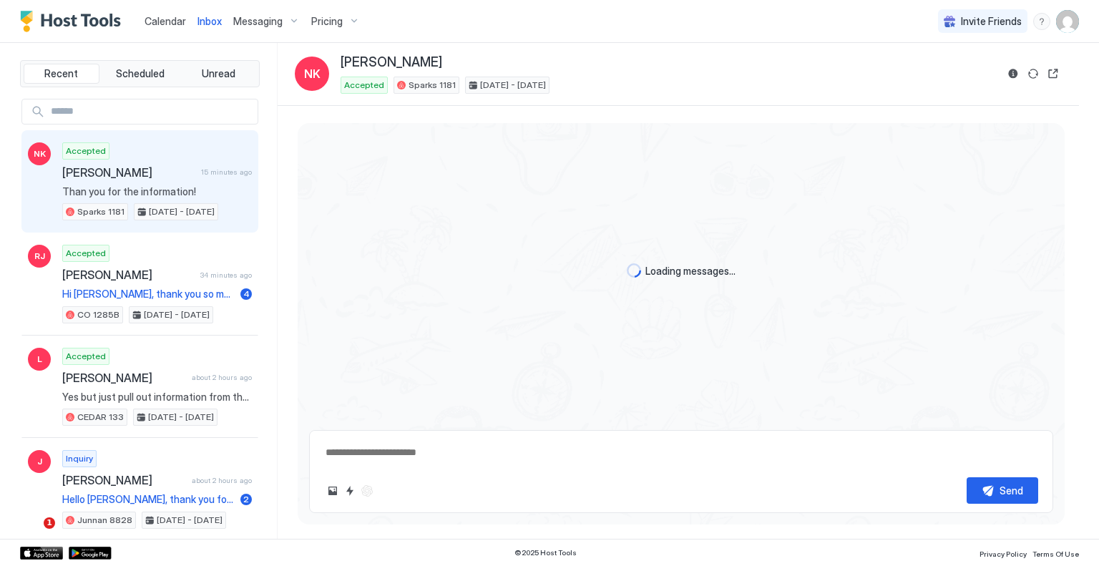
scroll to position [1688, 0]
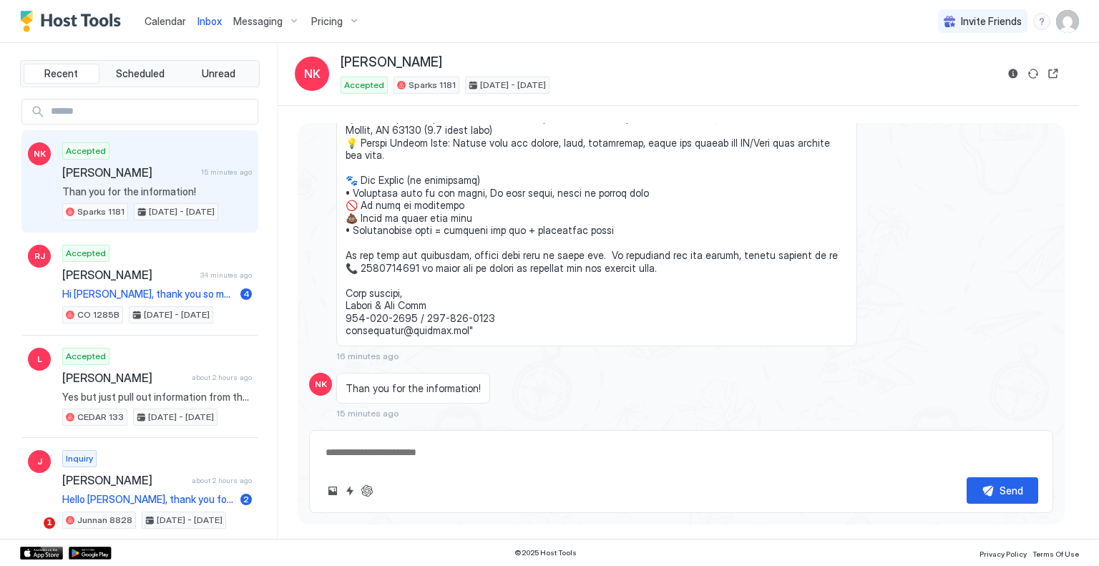
click at [149, 183] on div "Accepted Nickolas Kinnard 15 minutes ago Than you for the information! Sparks 1…" at bounding box center [157, 181] width 190 height 79
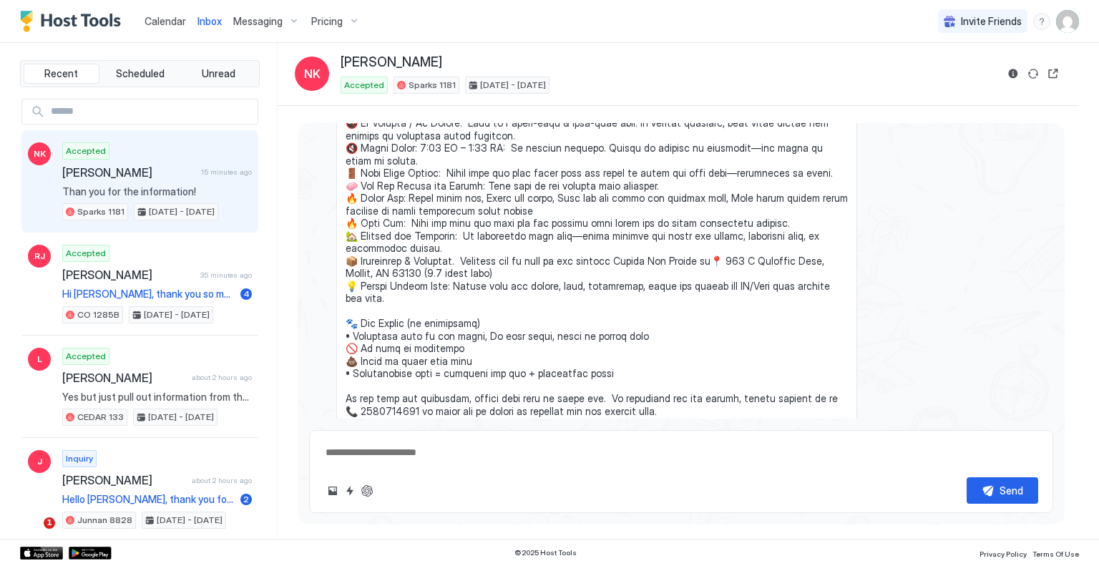
scroll to position [1703, 0]
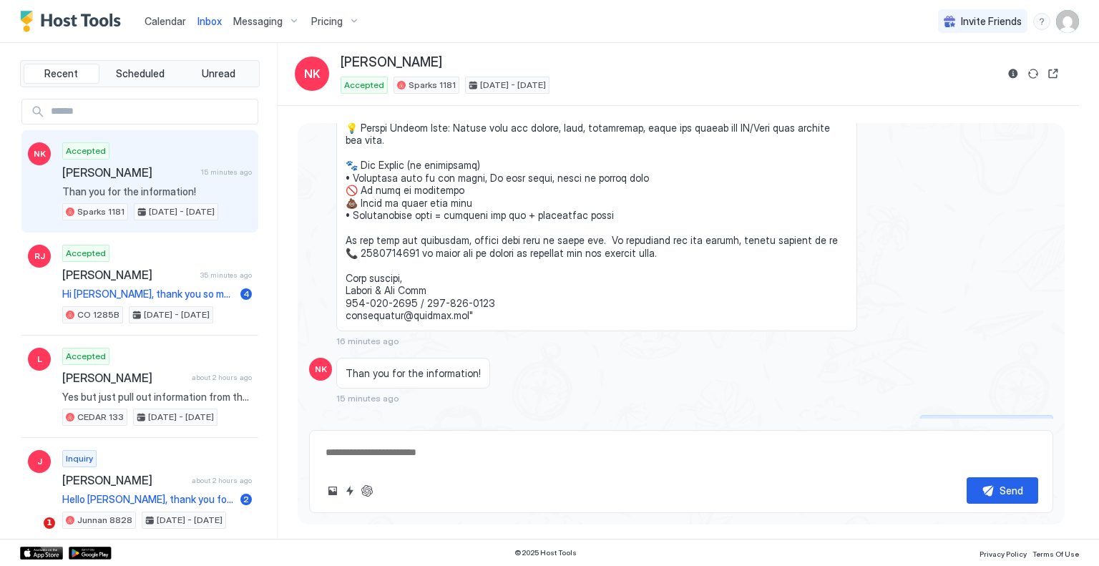
click at [971, 417] on button "Scheduled Messages" at bounding box center [986, 424] width 133 height 19
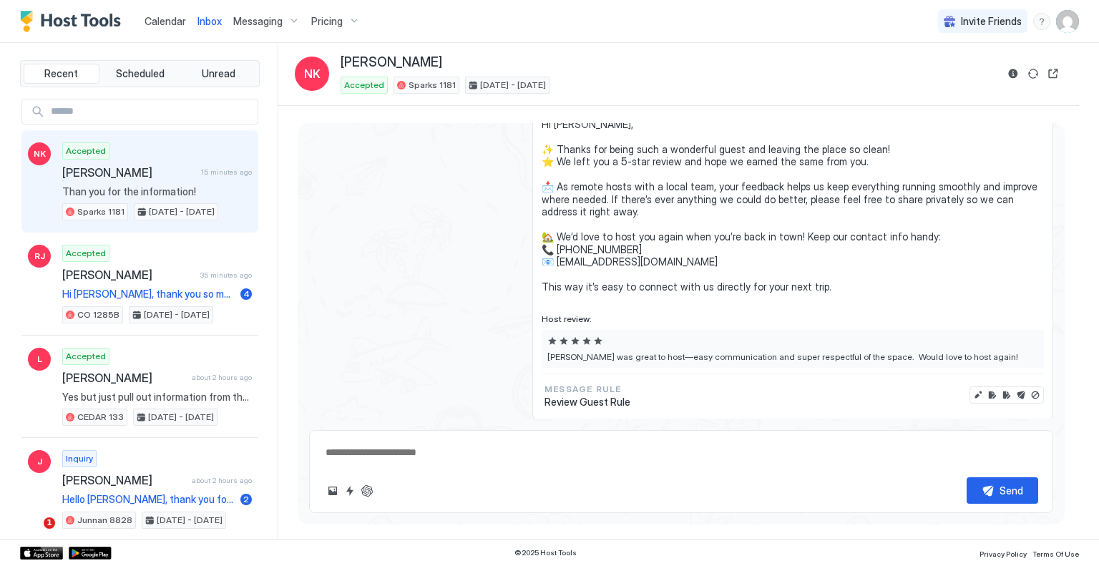
click at [1011, 434] on div "Scheduled Messages" at bounding box center [988, 441] width 97 height 15
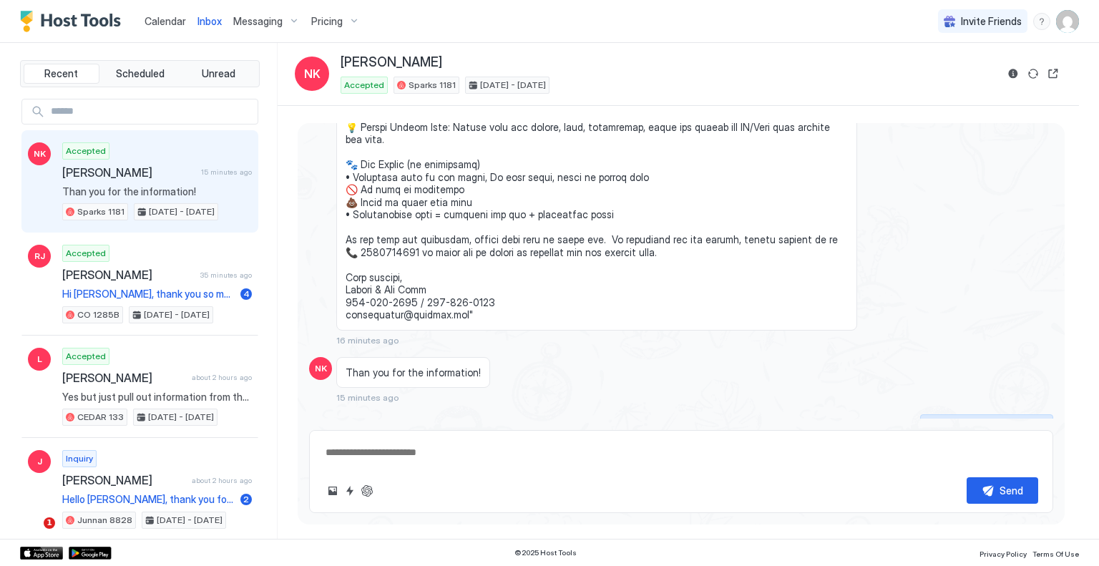
click at [1030, 414] on button "Scheduled Messages" at bounding box center [986, 423] width 133 height 19
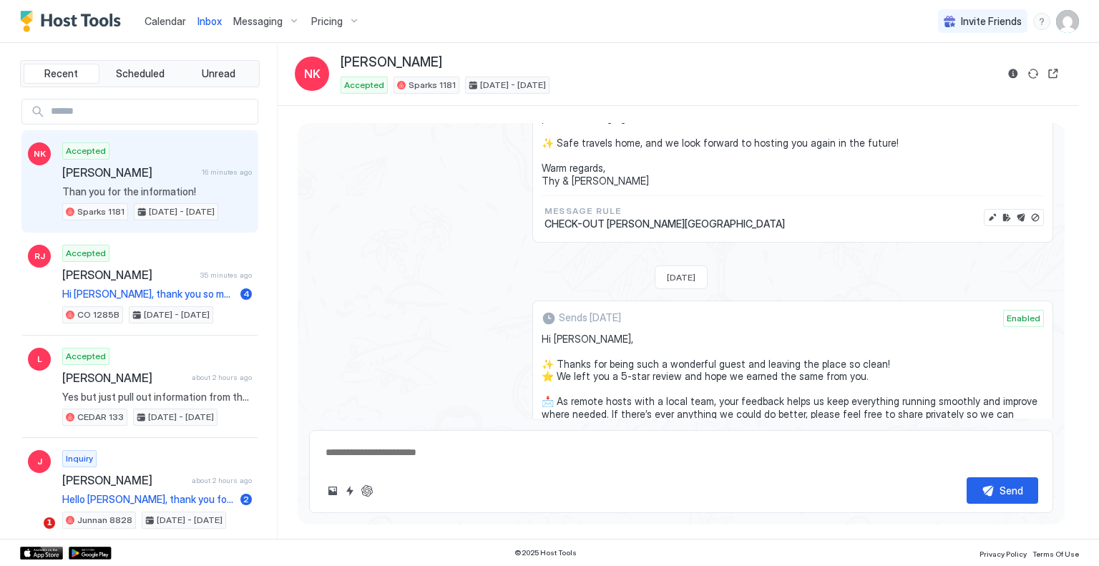
scroll to position [3152, 0]
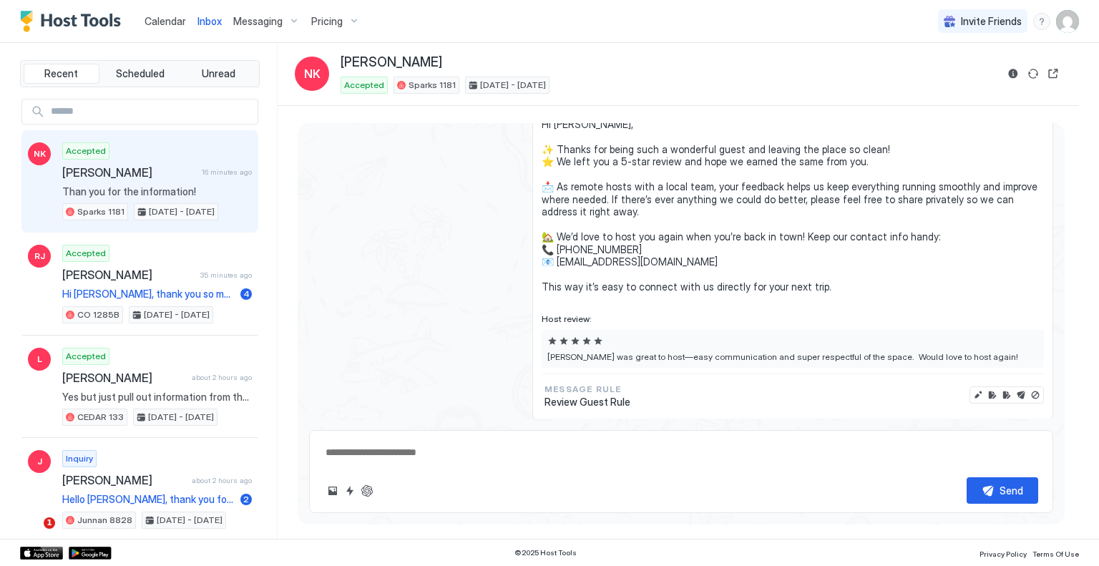
click at [316, 16] on span "Pricing" at bounding box center [326, 21] width 31 height 13
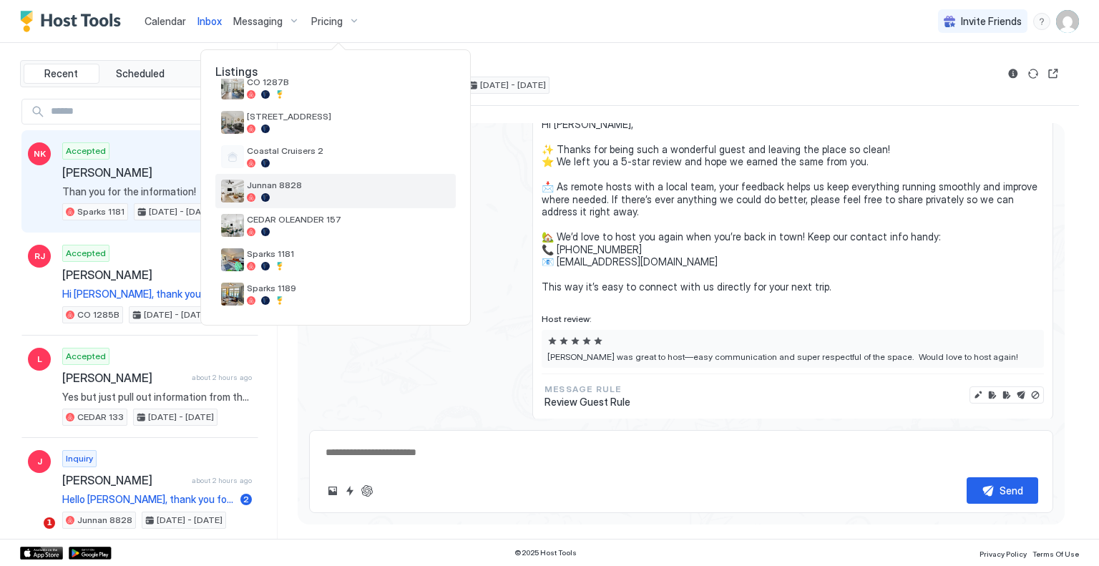
scroll to position [676, 0]
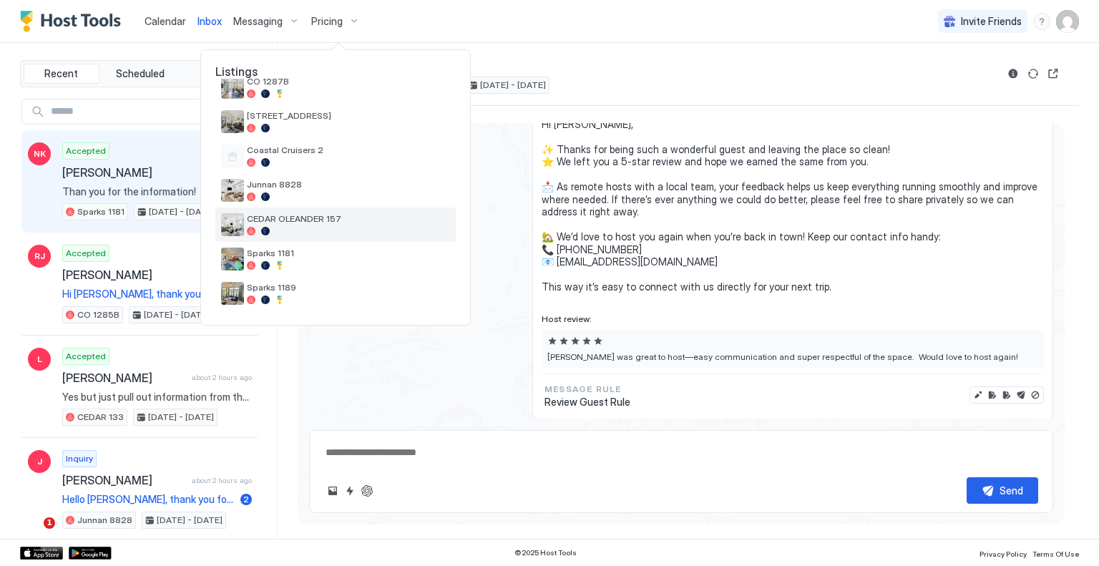
click at [324, 217] on span "CEDAR OLEANDER 157" at bounding box center [348, 218] width 203 height 11
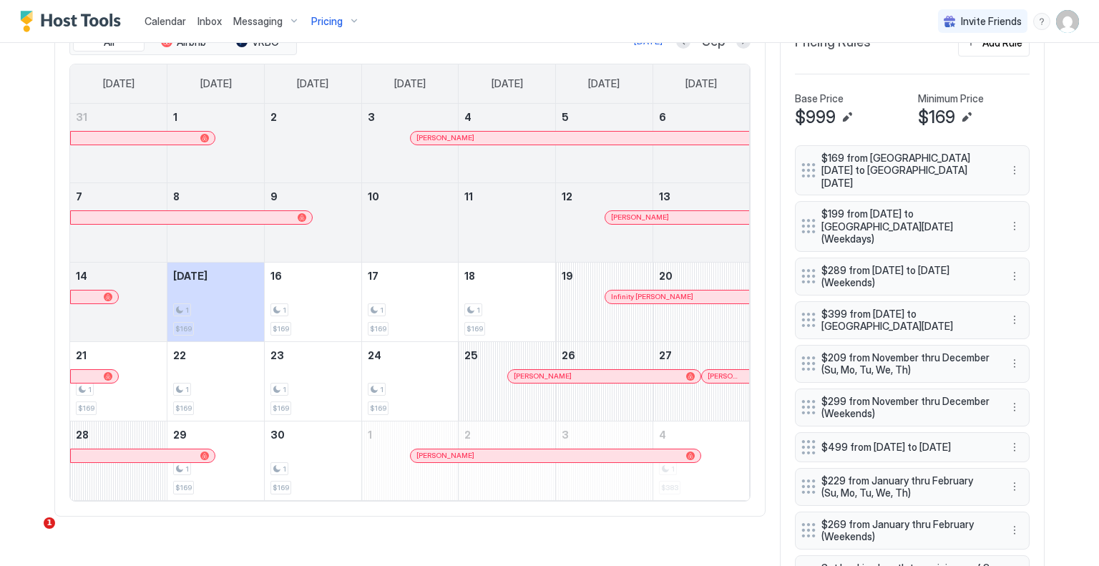
scroll to position [370, 0]
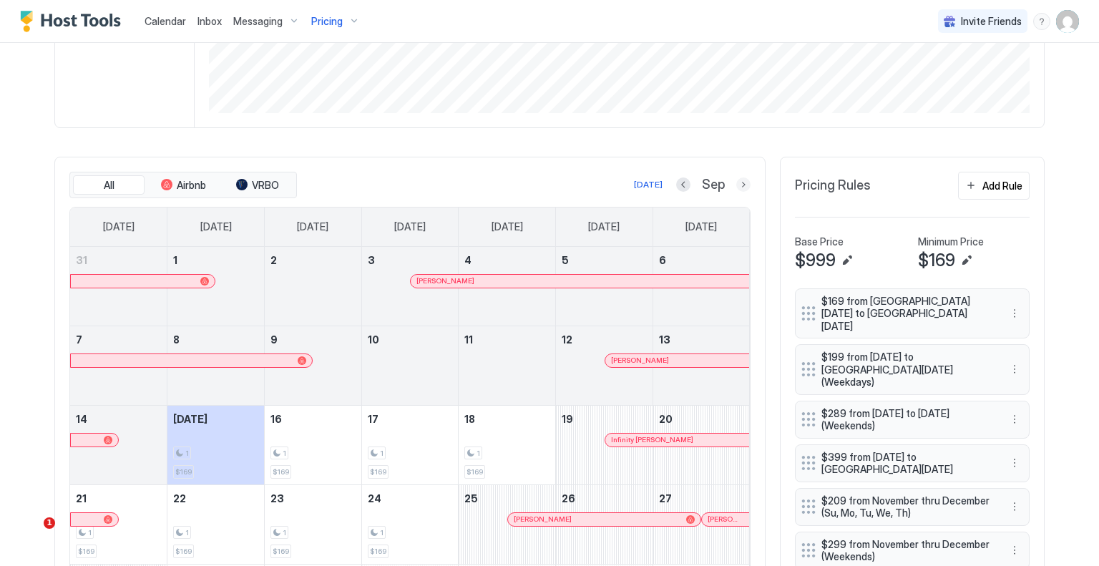
click at [737, 183] on button "Next month" at bounding box center [744, 185] width 14 height 14
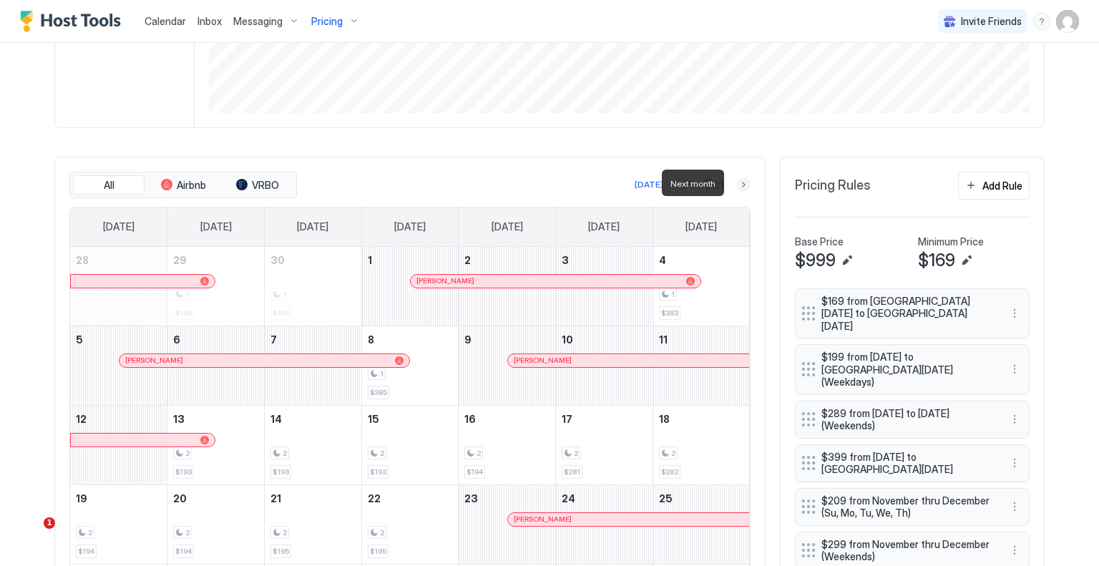
click at [740, 182] on button "Next month" at bounding box center [744, 185] width 14 height 14
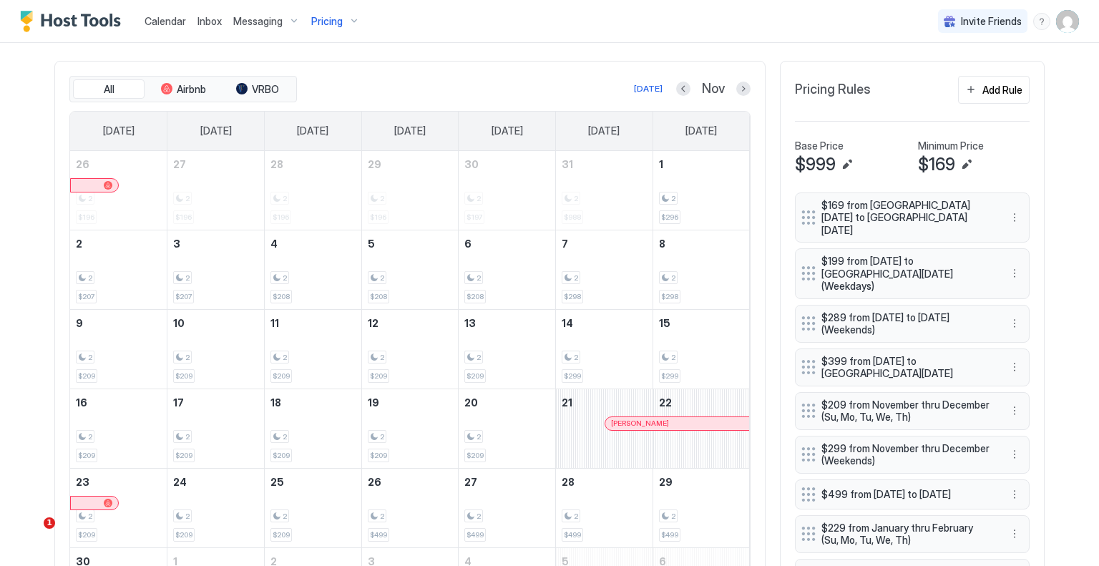
scroll to position [442, 0]
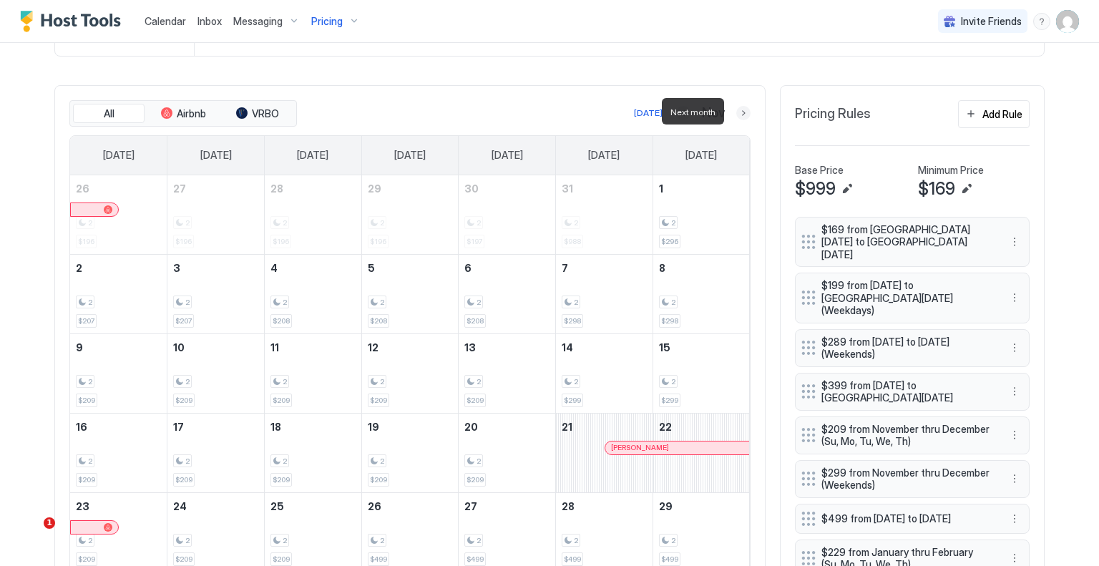
click at [737, 112] on button "Next month" at bounding box center [744, 113] width 14 height 14
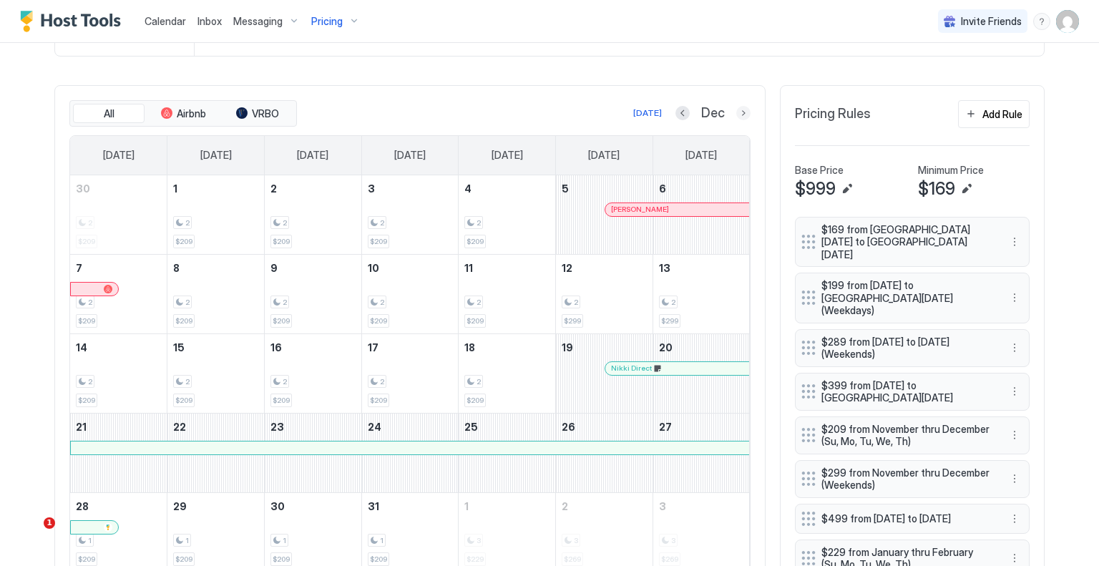
click at [737, 111] on button "Next month" at bounding box center [744, 113] width 14 height 14
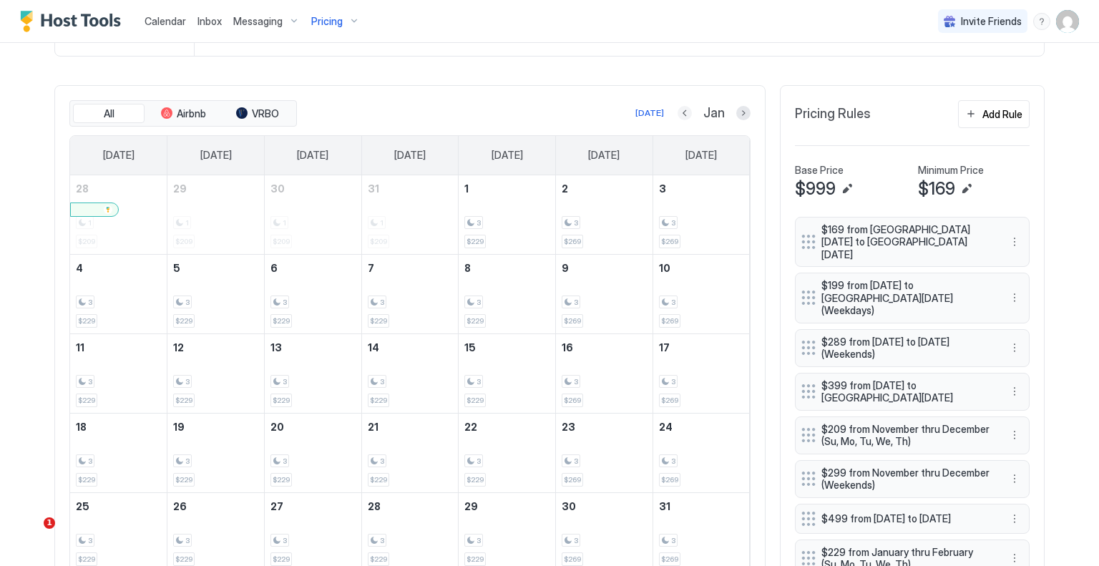
click at [680, 110] on button "Previous month" at bounding box center [685, 113] width 14 height 14
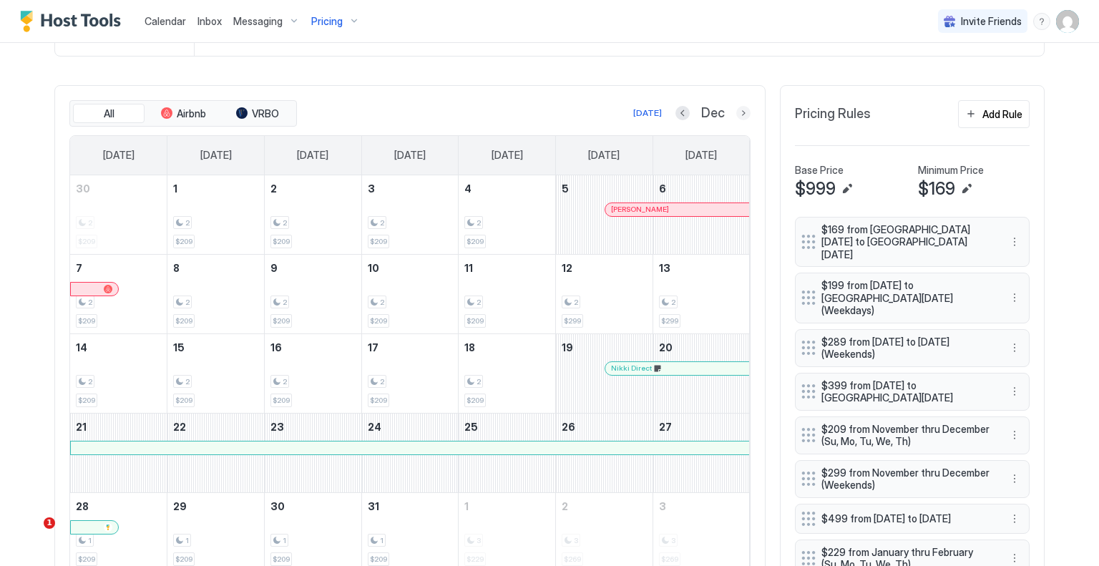
click at [739, 107] on button "Next month" at bounding box center [744, 113] width 14 height 14
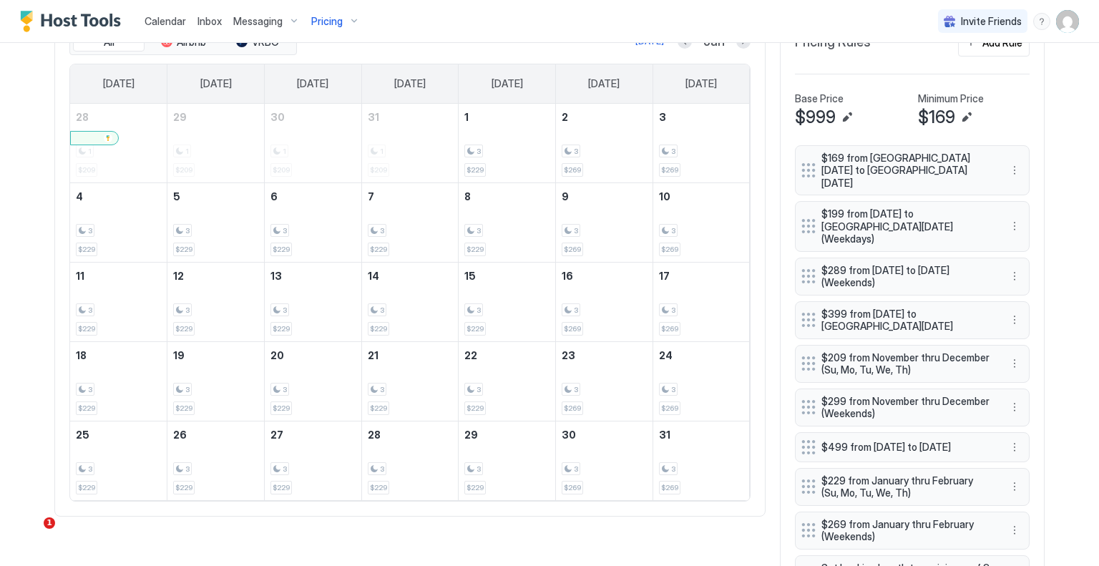
scroll to position [370, 0]
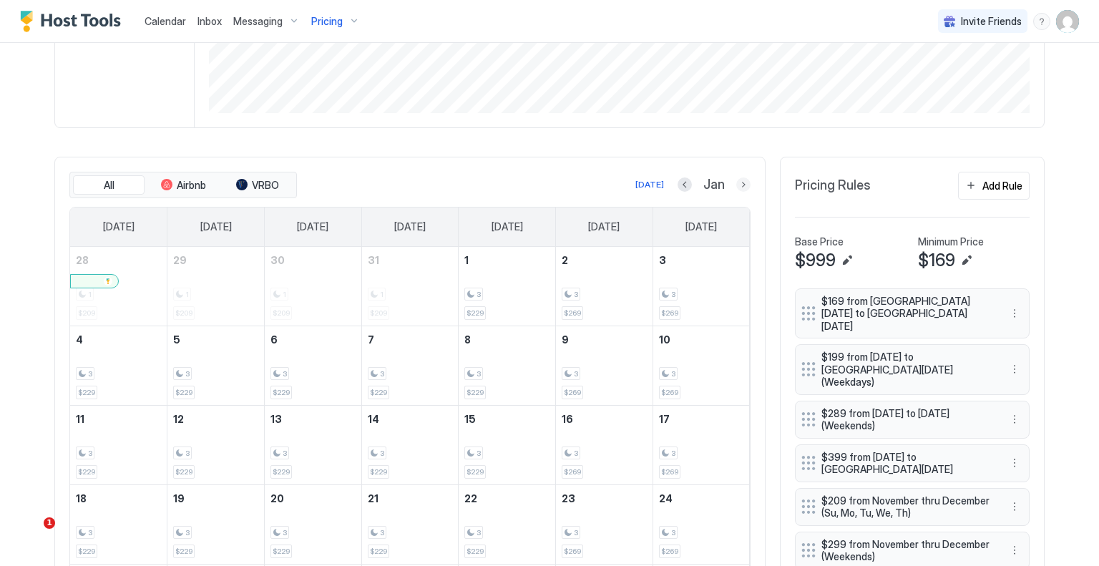
click at [737, 180] on button "Next month" at bounding box center [744, 185] width 14 height 14
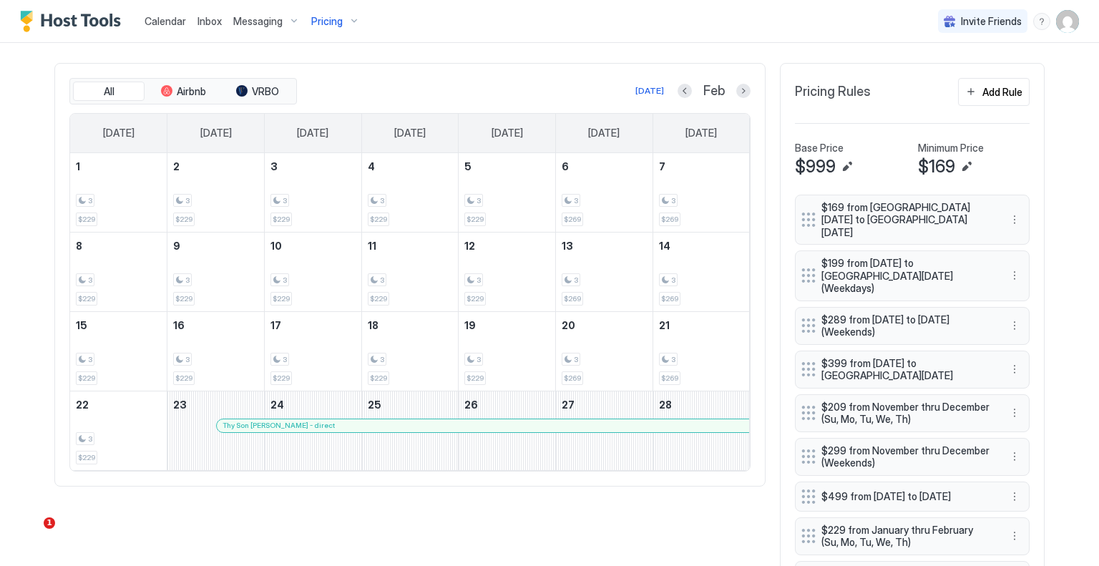
scroll to position [442, 0]
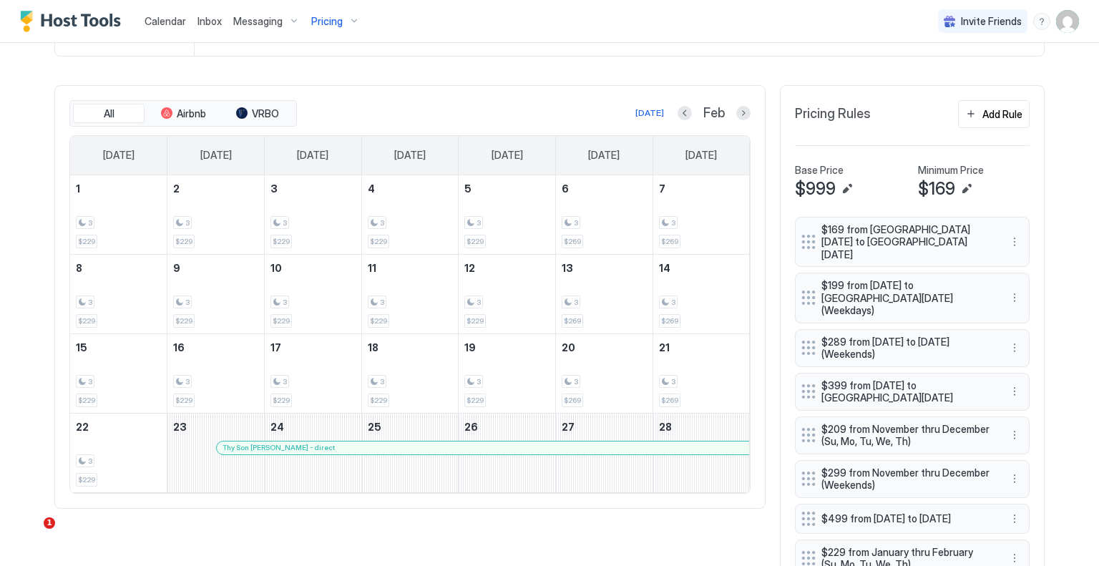
click at [737, 114] on button "Next month" at bounding box center [744, 113] width 14 height 14
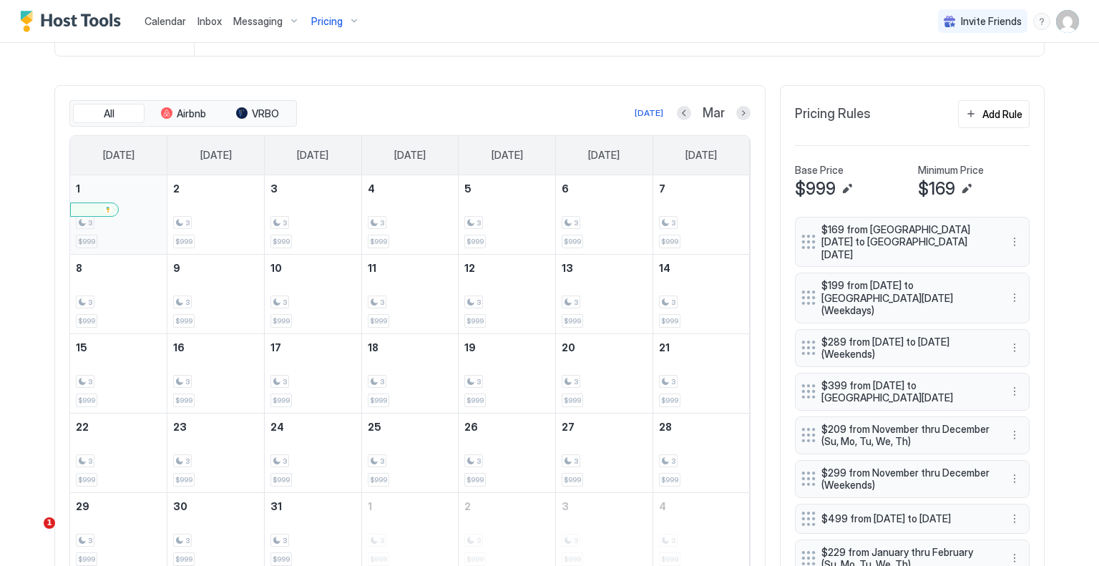
click at [135, 238] on div "3 $999" at bounding box center [118, 214] width 85 height 67
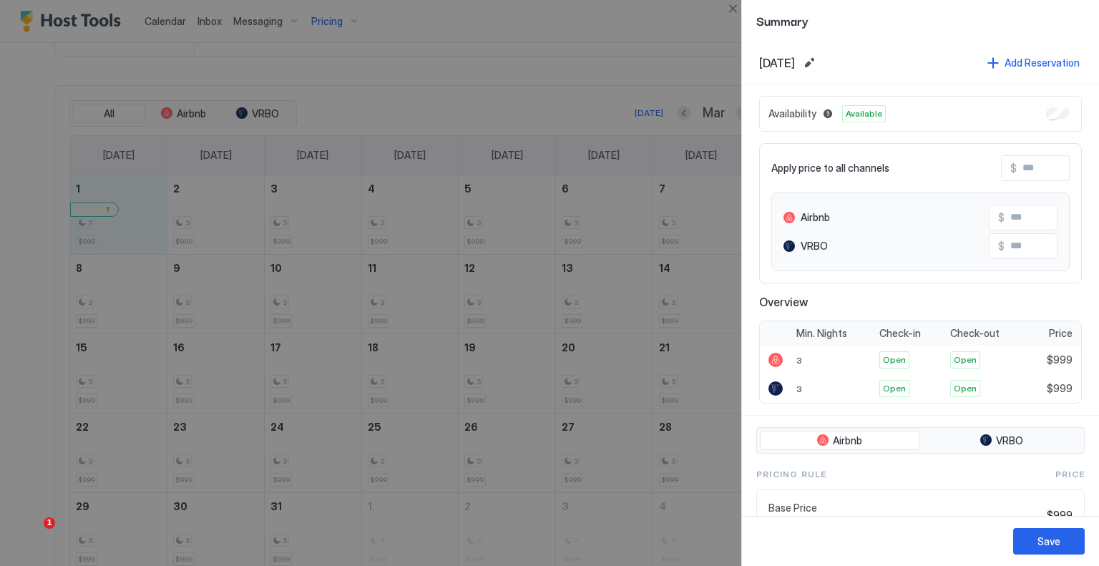
click at [1020, 164] on input "Input Field" at bounding box center [1074, 168] width 115 height 24
click at [818, 62] on button "Edit date range" at bounding box center [809, 62] width 17 height 17
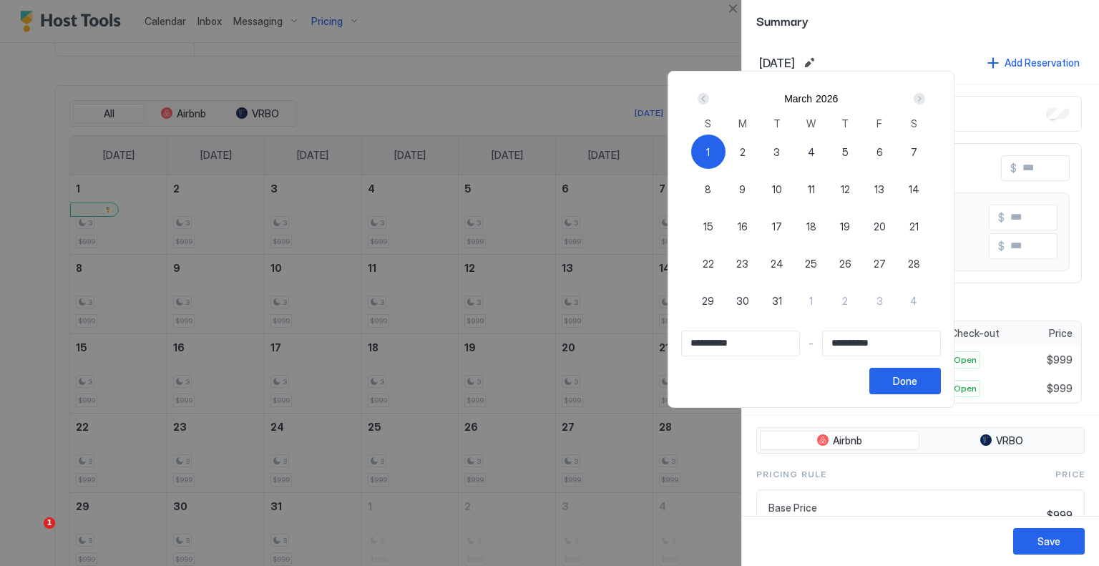
click at [908, 341] on input "**********" at bounding box center [881, 343] width 117 height 24
click at [782, 300] on span "31" at bounding box center [777, 300] width 10 height 15
type input "**********"
click at [726, 151] on div "1" at bounding box center [708, 152] width 34 height 34
type input "**********"
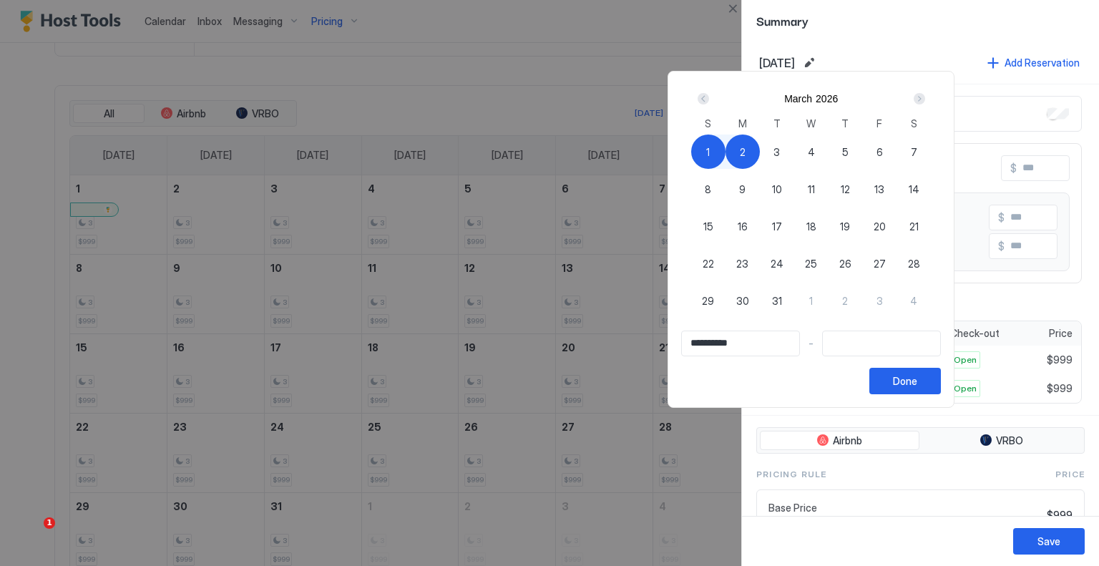
click at [667, 68] on div at bounding box center [549, 283] width 1099 height 566
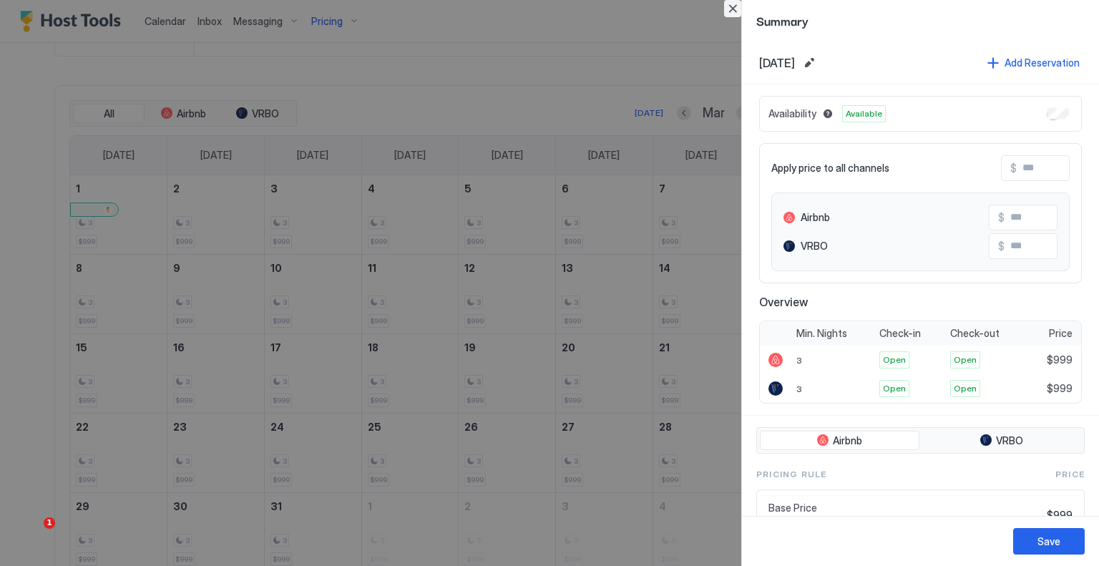
click at [730, 2] on button "Close" at bounding box center [732, 8] width 17 height 17
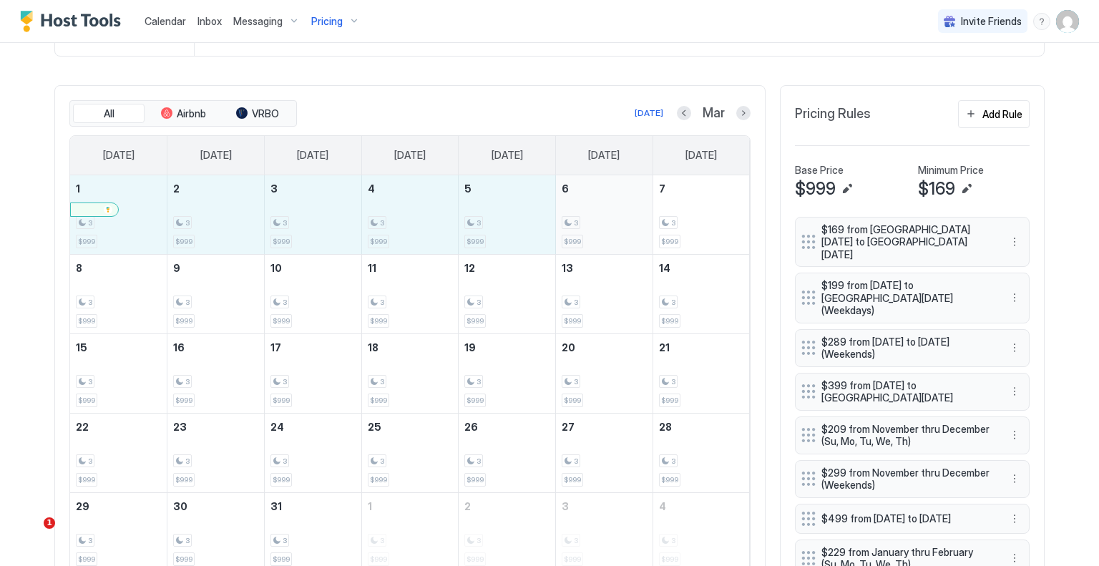
drag, startPoint x: 127, startPoint y: 237, endPoint x: 585, endPoint y: 230, distance: 458.1
click at [585, 230] on tr "1 3 $999 2 3 $999 3 3 $999 4 3 $999 5 3 $999 6 3 $999 7 3 $999" at bounding box center [410, 214] width 680 height 79
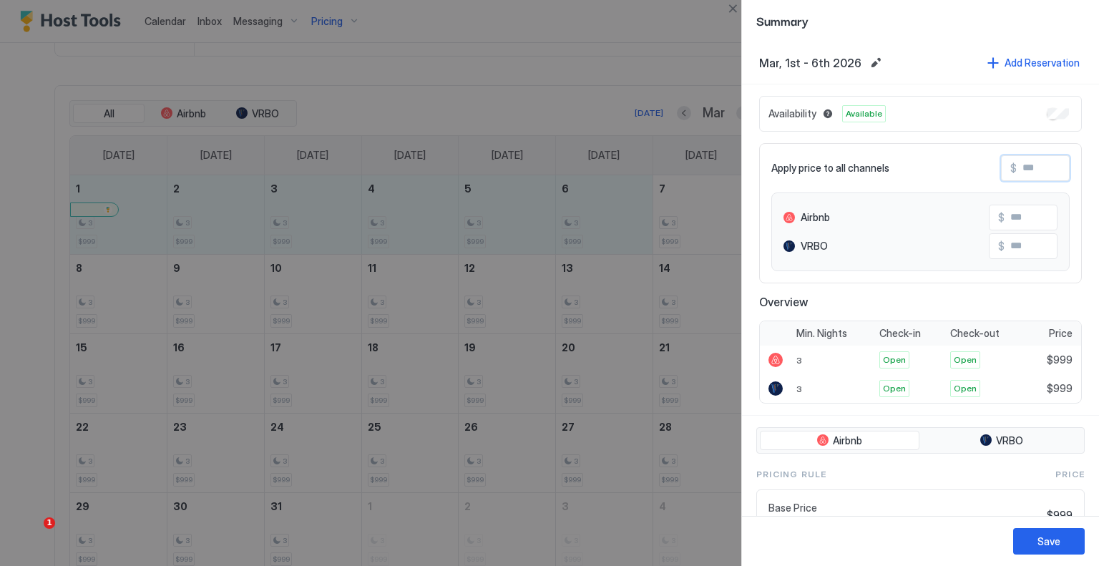
click at [1046, 166] on input "Input Field" at bounding box center [1074, 168] width 115 height 24
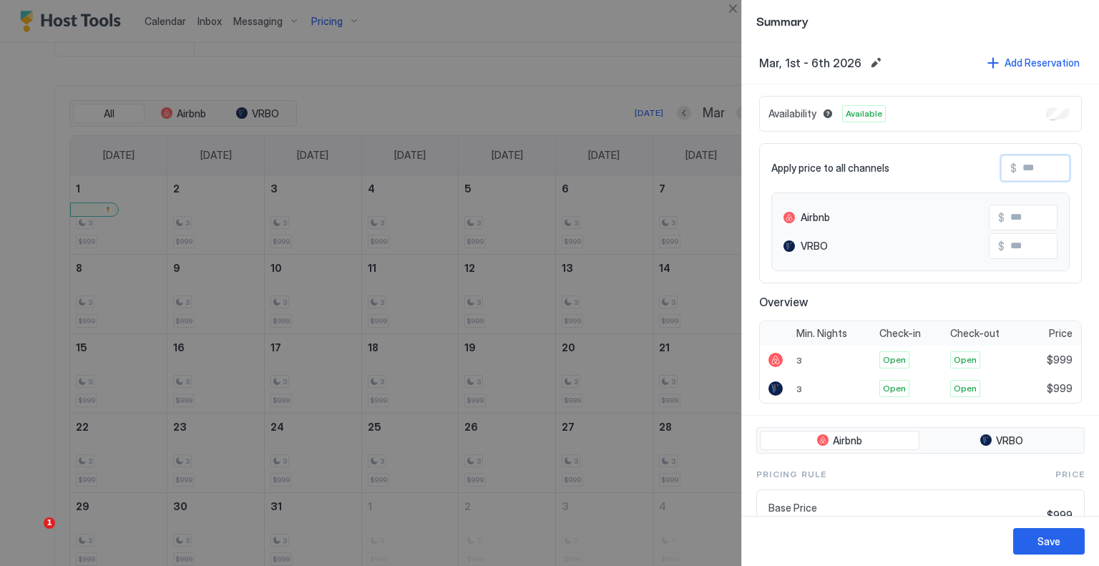
type input "*"
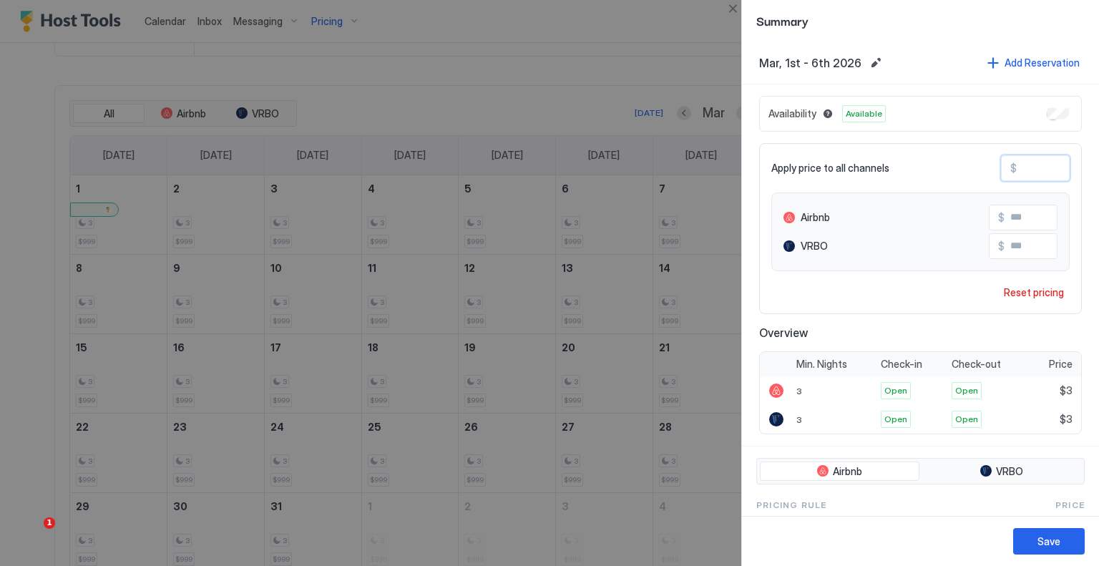
type input "**"
type input "***"
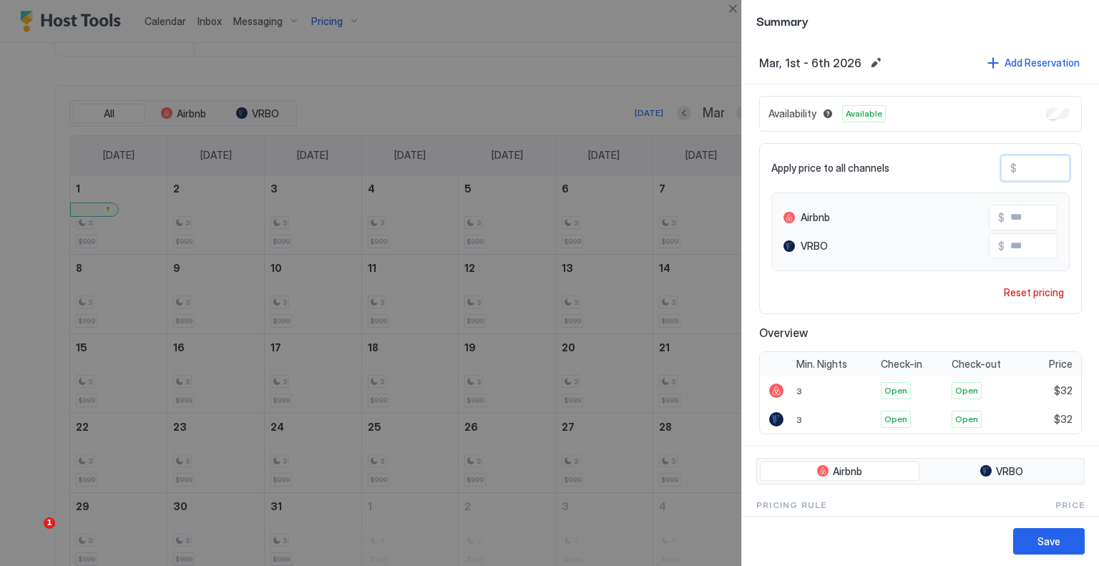
type input "***"
click at [1069, 540] on button "Save" at bounding box center [1050, 541] width 72 height 26
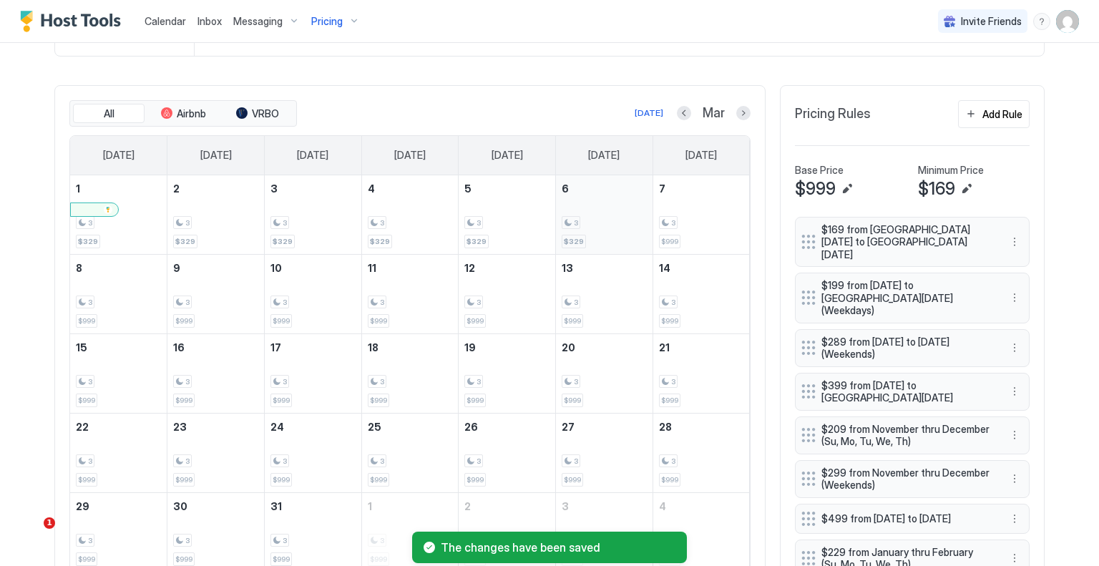
click at [602, 227] on div "3 $329" at bounding box center [604, 214] width 85 height 67
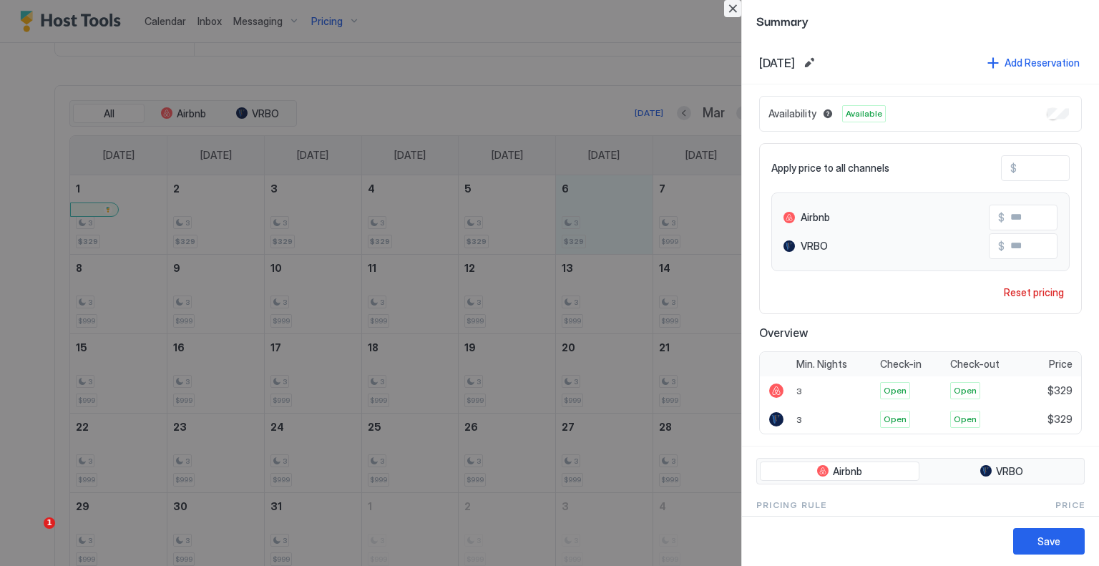
click at [730, 5] on button "Close" at bounding box center [732, 8] width 17 height 17
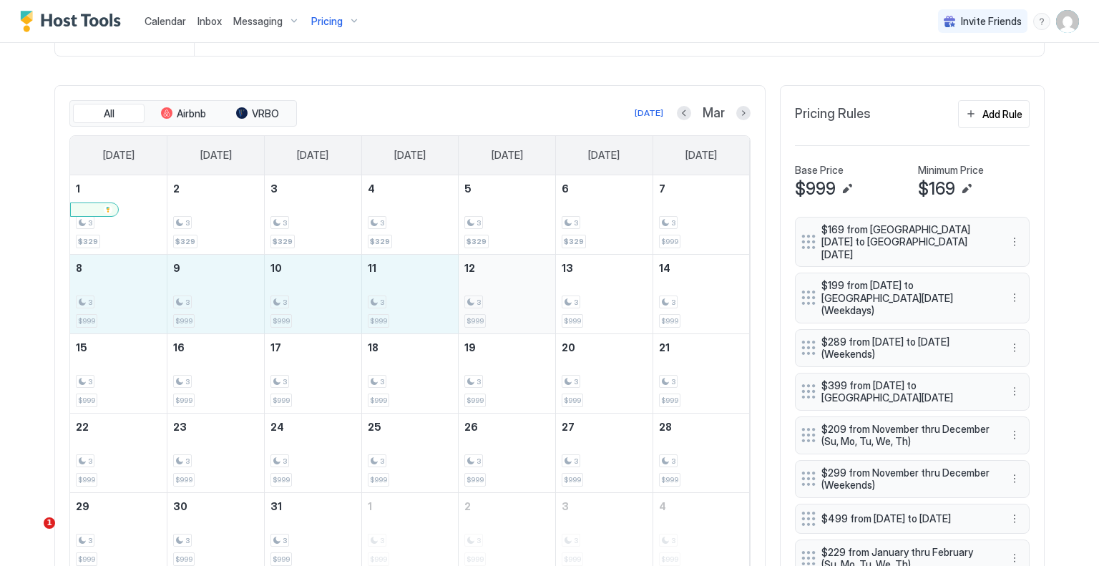
drag, startPoint x: 99, startPoint y: 301, endPoint x: 495, endPoint y: 300, distance: 395.8
click at [495, 300] on tr "8 3 $999 9 3 $999 10 3 $999 11 3 $999 12 3 $999 13 3 $999 14 3 $999" at bounding box center [410, 293] width 680 height 79
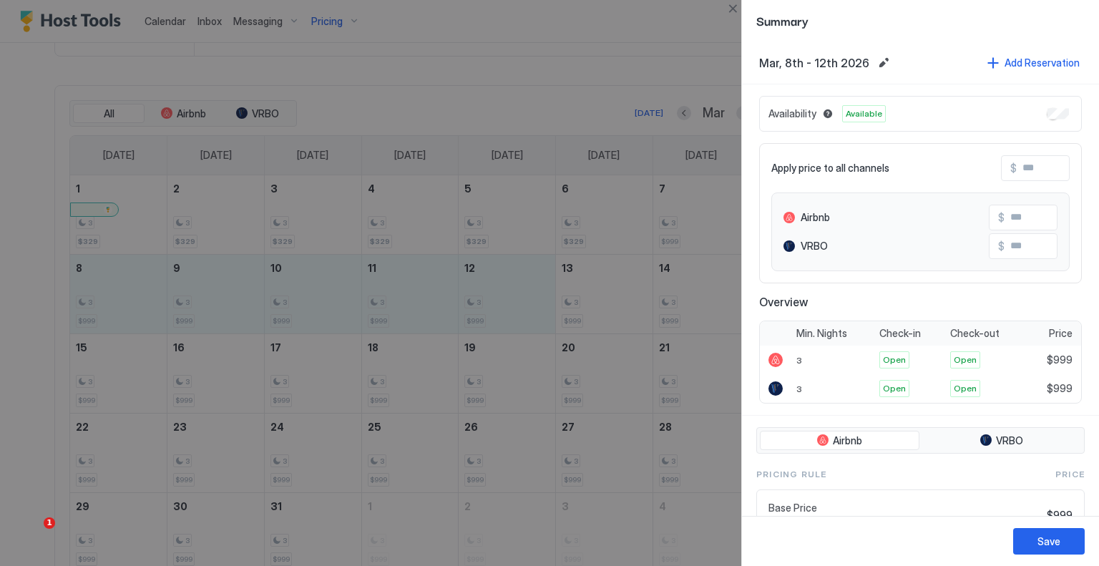
click at [1039, 164] on input "Input Field" at bounding box center [1074, 168] width 115 height 24
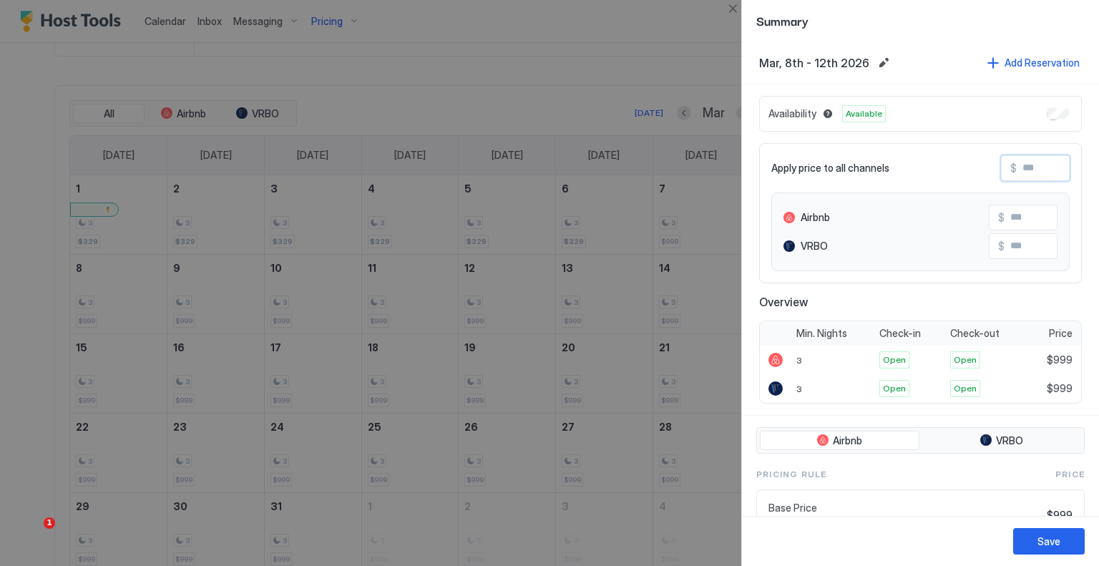
click at [1039, 164] on input "Input Field" at bounding box center [1074, 168] width 115 height 24
type input "*"
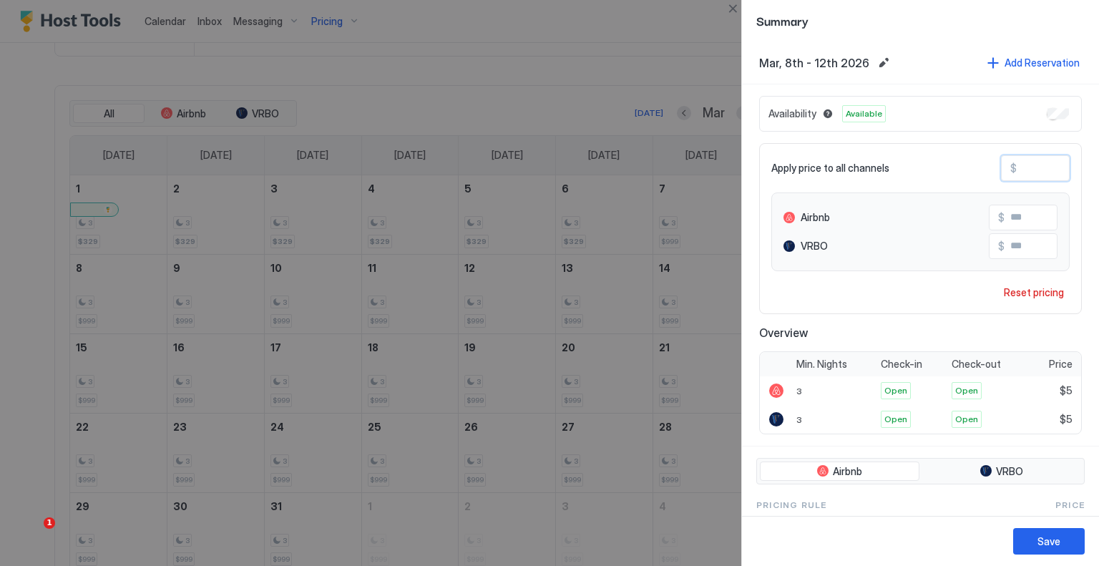
type input "**"
type input "***"
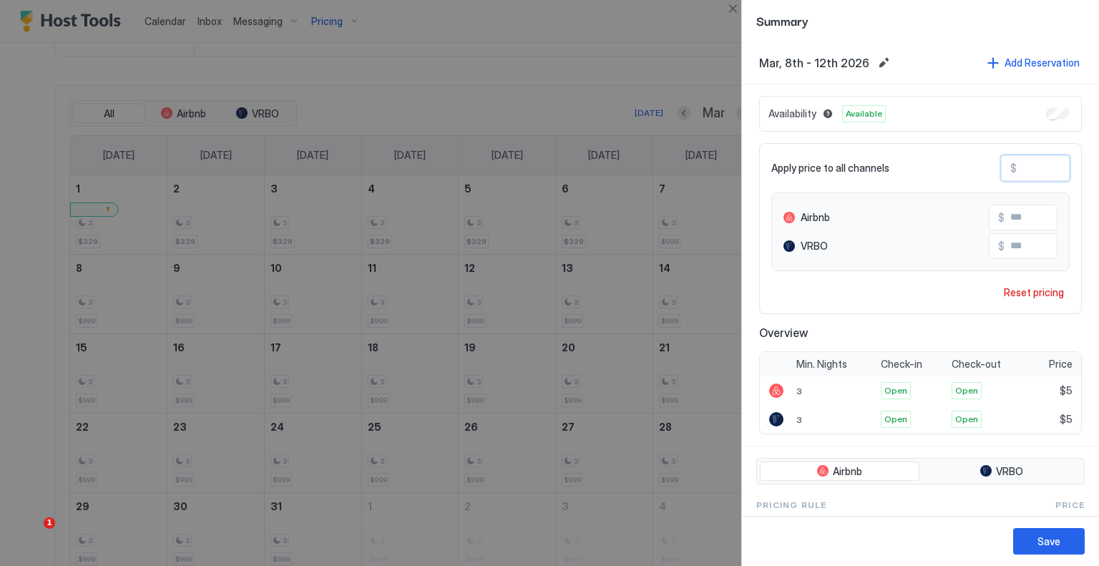
type input "***"
click at [1063, 549] on button "Save" at bounding box center [1050, 541] width 72 height 26
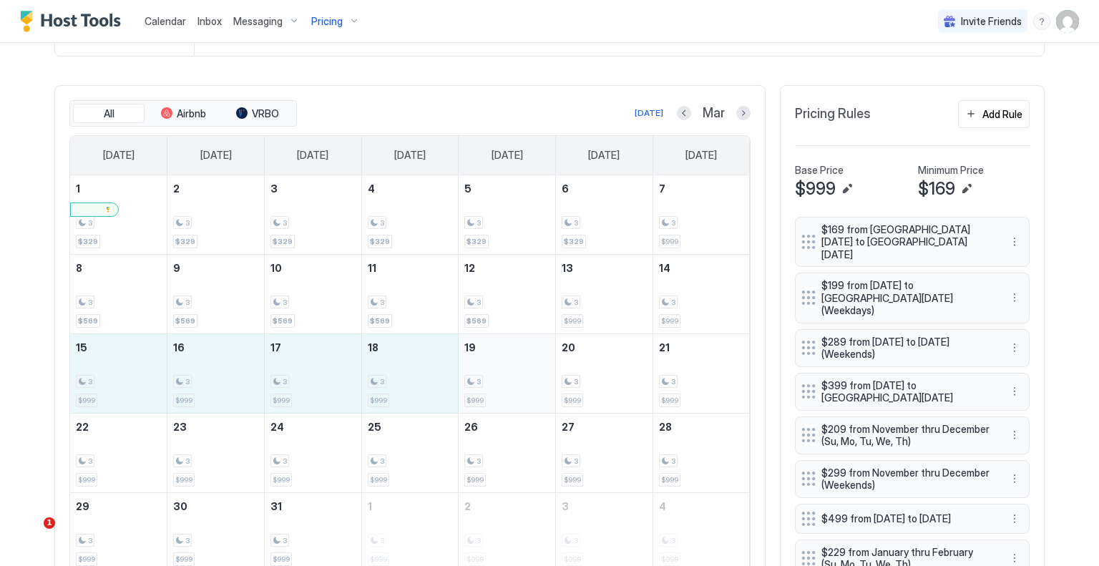
drag, startPoint x: 134, startPoint y: 389, endPoint x: 487, endPoint y: 389, distance: 352.9
click at [487, 389] on tr "15 3 $999 16 3 $999 17 3 $999 18 3 $999 19 3 $999 20 3 $999 21 3 $999" at bounding box center [410, 373] width 680 height 79
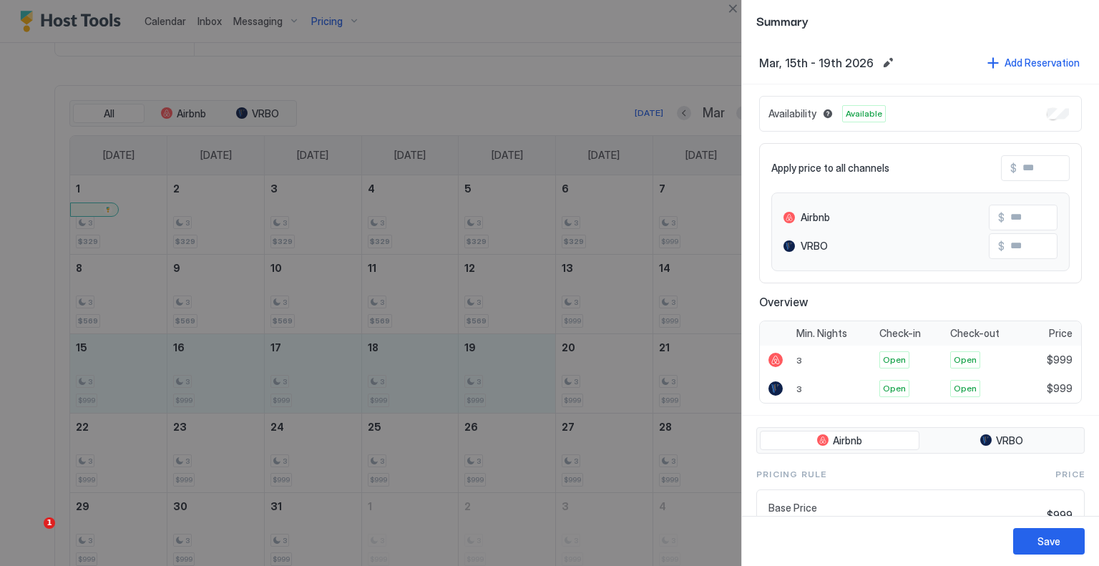
click at [1034, 167] on input "Input Field" at bounding box center [1074, 168] width 115 height 24
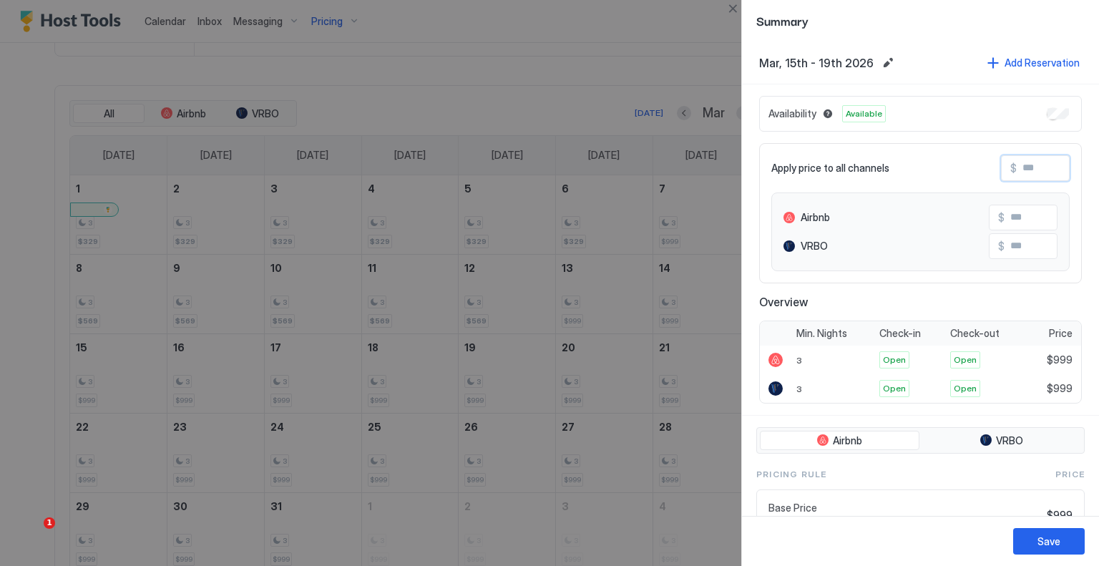
type input "*"
type input "**"
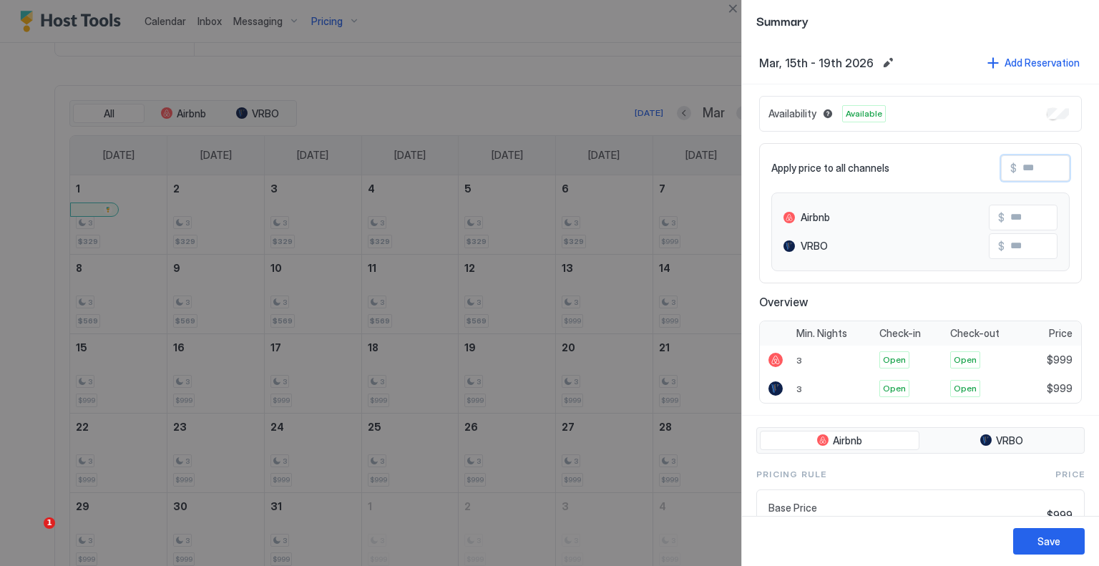
type input "**"
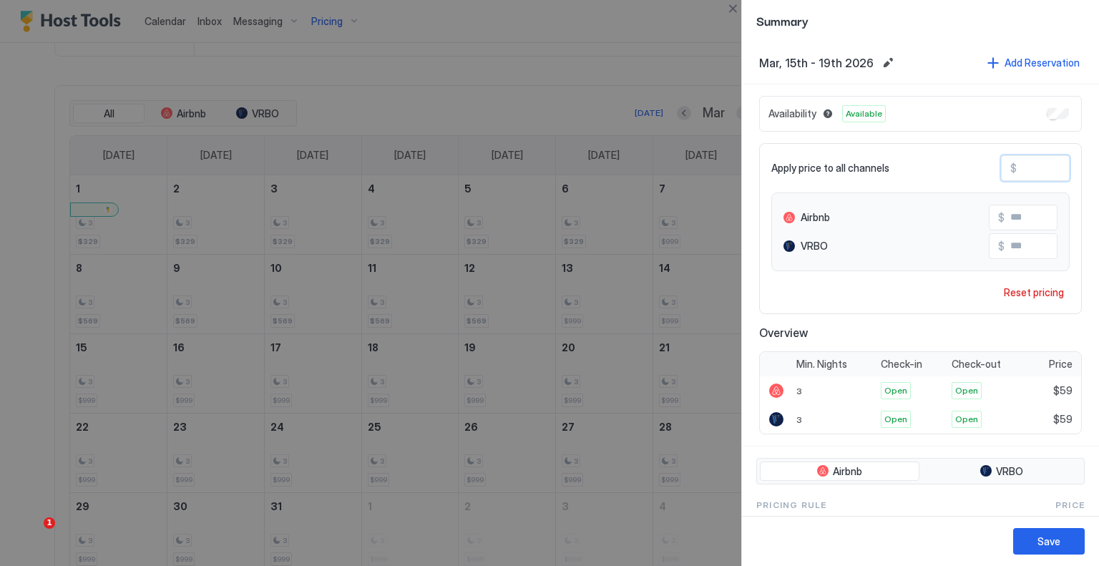
type input "***"
click at [1044, 539] on div "Save" at bounding box center [1049, 541] width 23 height 15
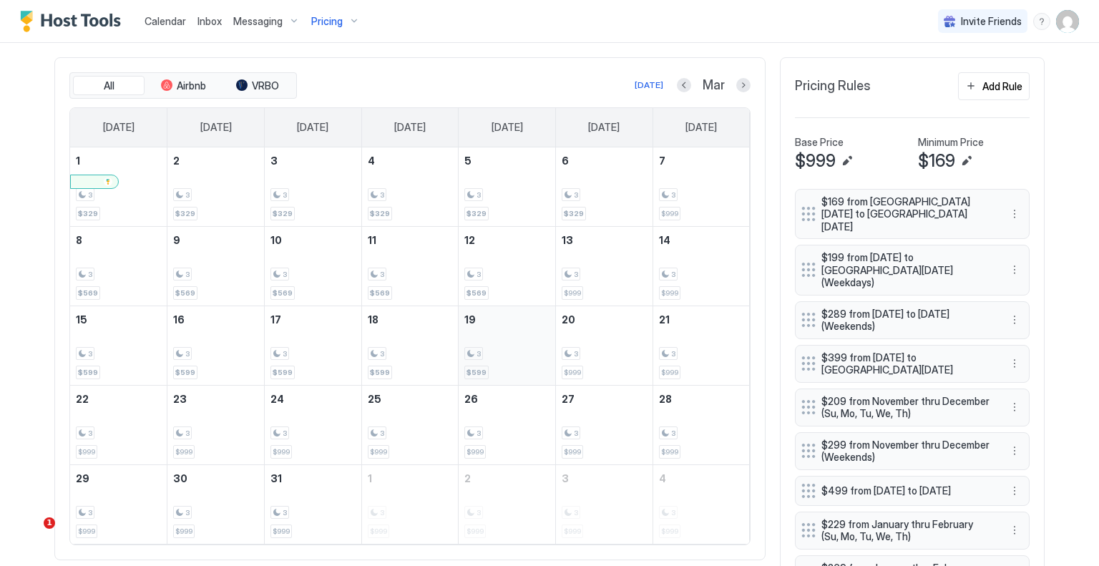
scroll to position [513, 0]
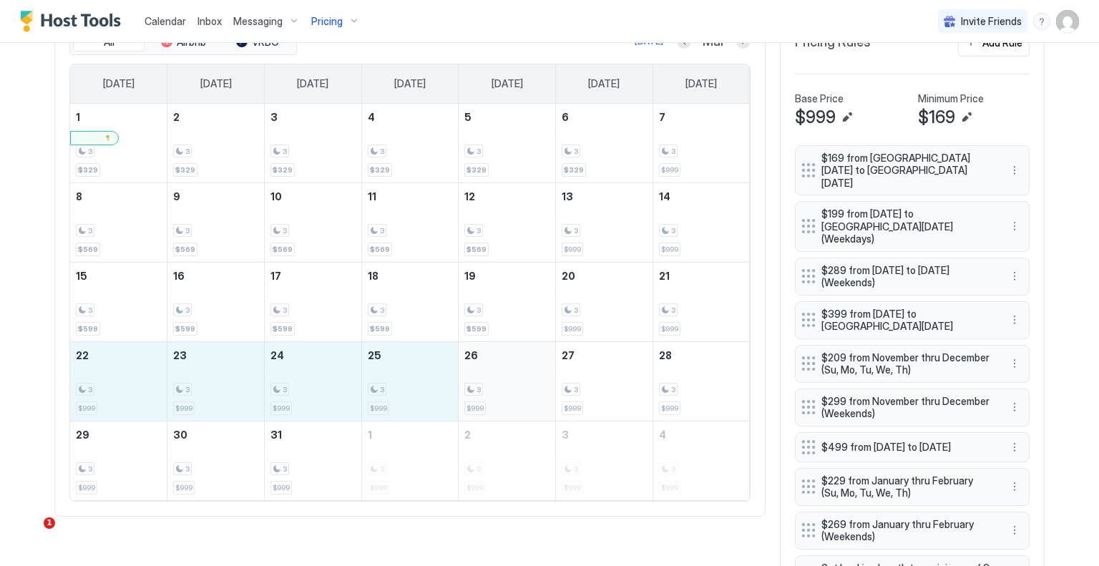
drag, startPoint x: 110, startPoint y: 396, endPoint x: 470, endPoint y: 395, distance: 359.3
click at [470, 395] on tr "22 3 $999 23 3 $999 24 3 $999 25 3 $999 26 3 $999 27 3 $999 28 3 $999" at bounding box center [410, 380] width 680 height 79
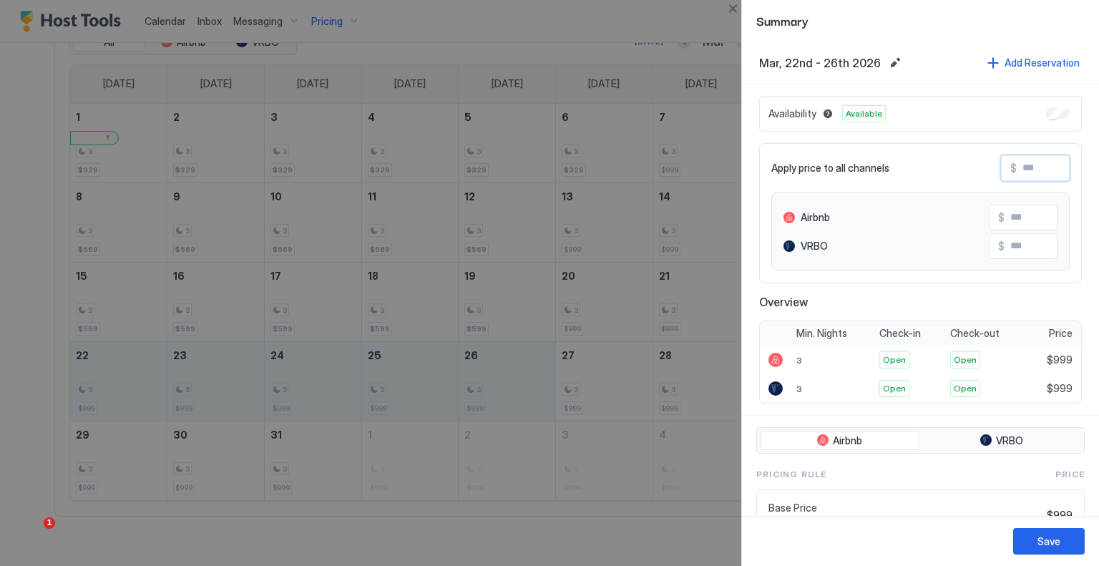
click at [1025, 174] on input "Input Field" at bounding box center [1074, 168] width 115 height 24
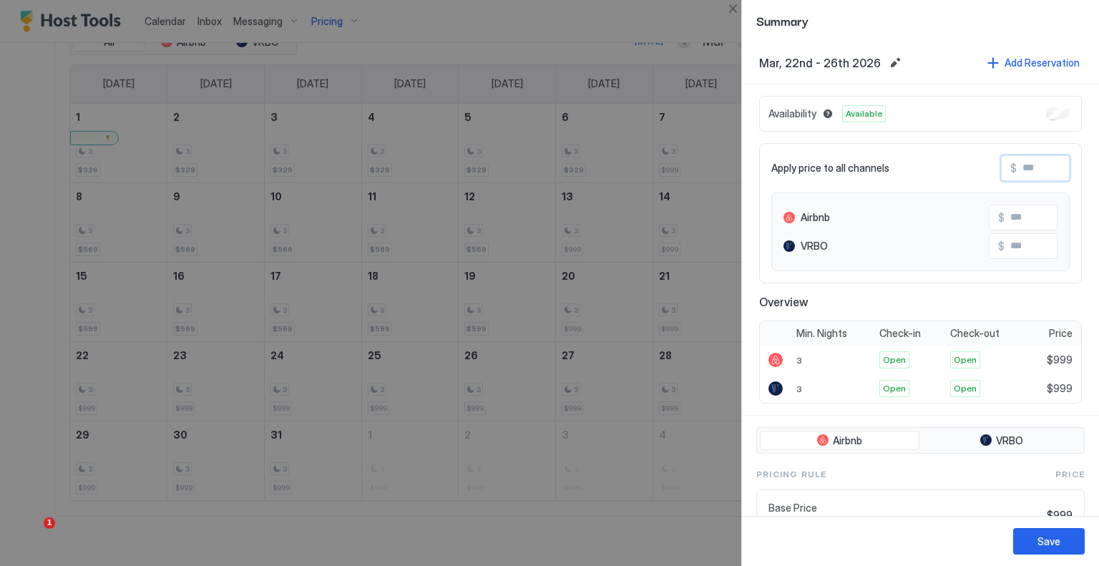
type input "*"
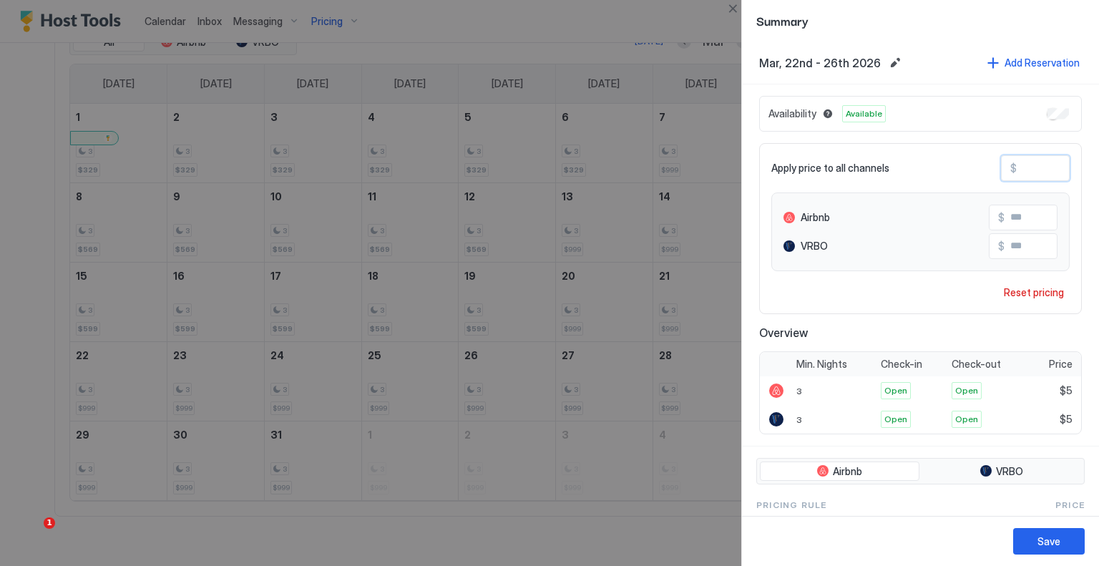
type input "**"
type input "***"
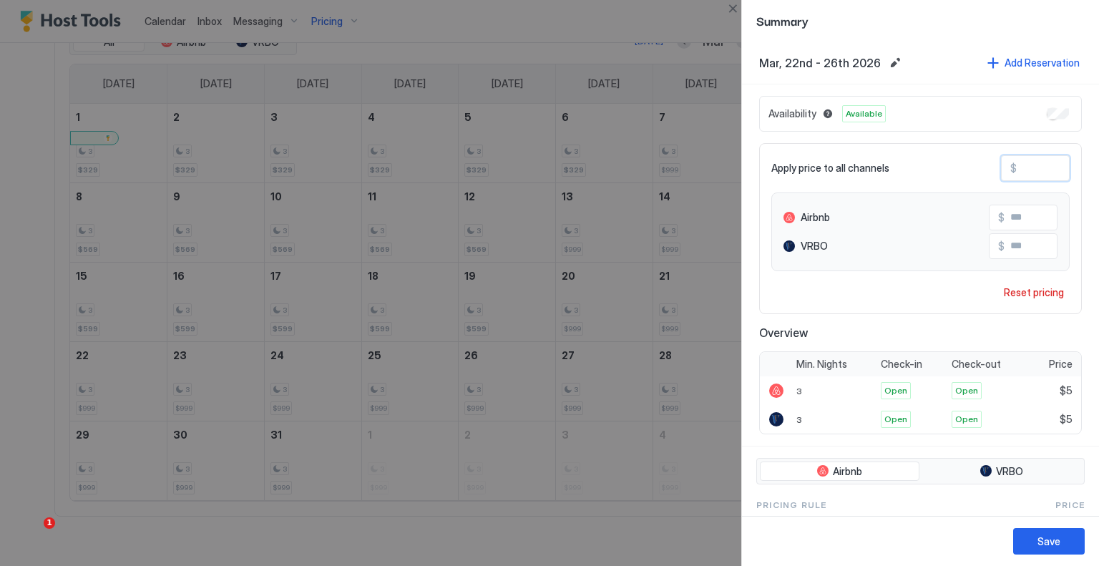
type input "***"
click at [1074, 543] on button "Save" at bounding box center [1050, 541] width 72 height 26
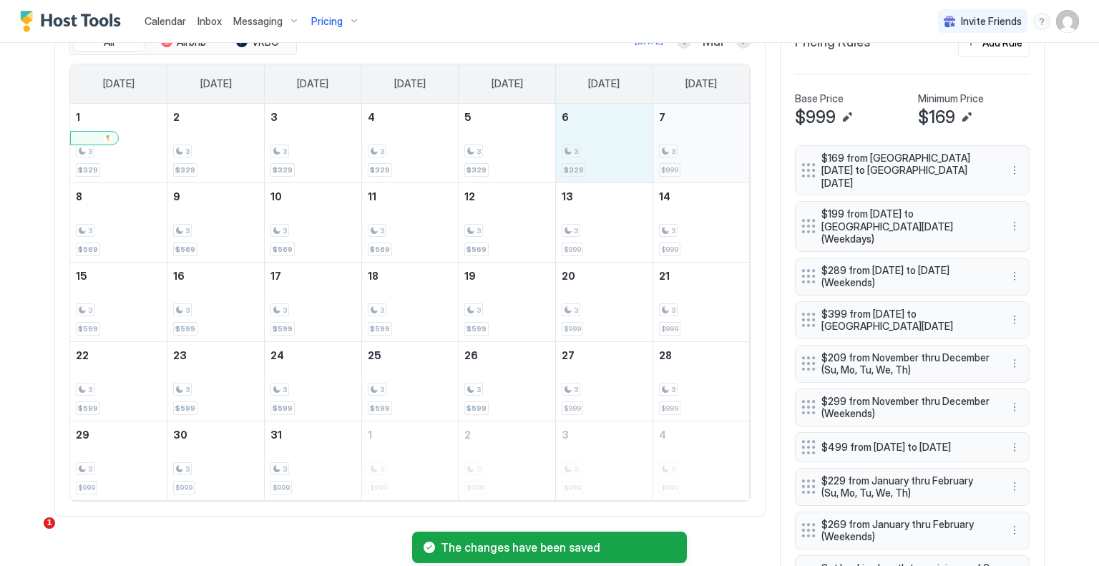
drag, startPoint x: 620, startPoint y: 151, endPoint x: 680, endPoint y: 151, distance: 60.1
click at [680, 151] on tr "1 3 $329 2 3 $329 3 3 $329 4 3 $329 5 3 $329 6 3 $329 7 3 $999" at bounding box center [410, 143] width 680 height 79
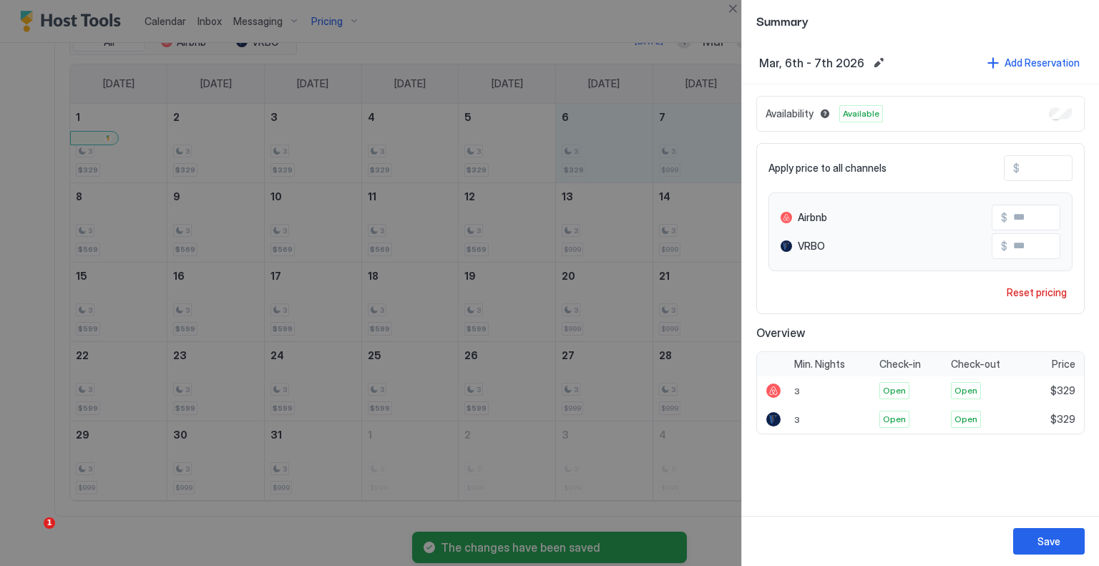
click at [1060, 162] on input "***" at bounding box center [1077, 168] width 115 height 24
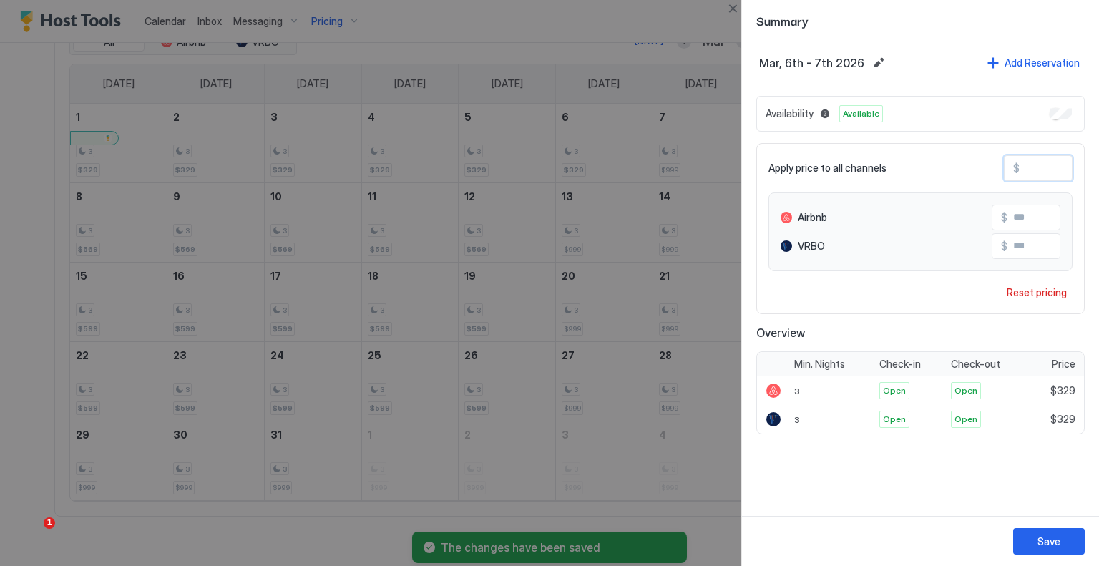
click at [1060, 162] on input "***" at bounding box center [1077, 168] width 115 height 24
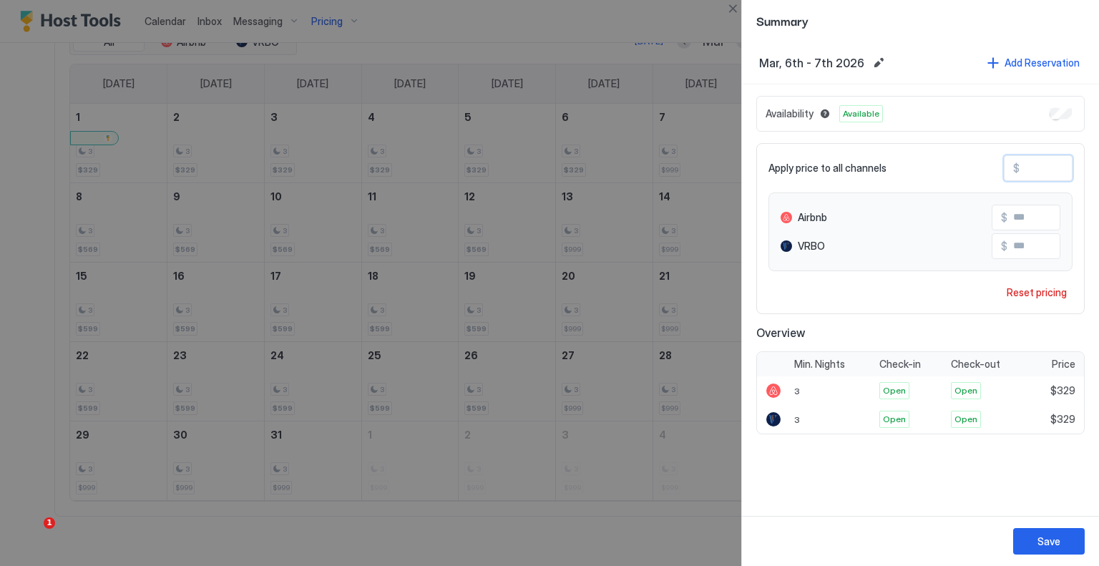
type input "*"
type input "**"
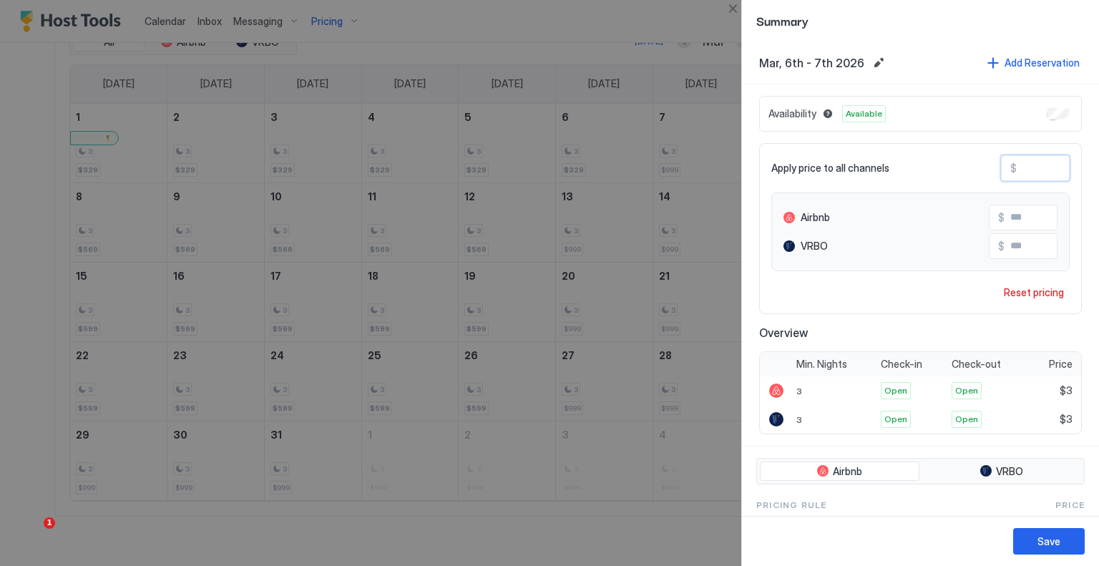
type input "**"
type input "***"
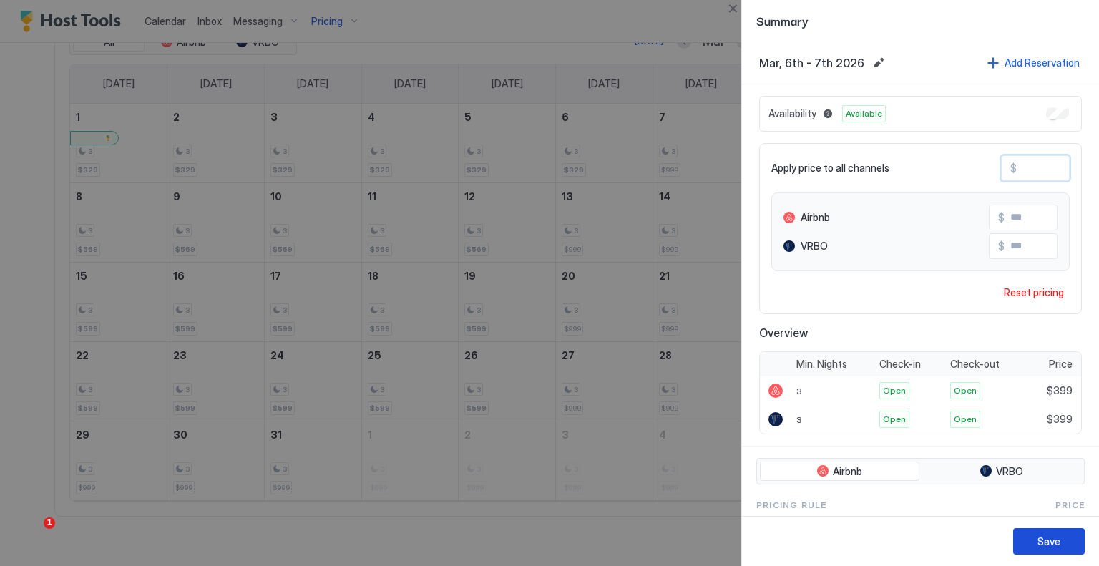
click at [1059, 538] on div "Save" at bounding box center [1049, 541] width 23 height 15
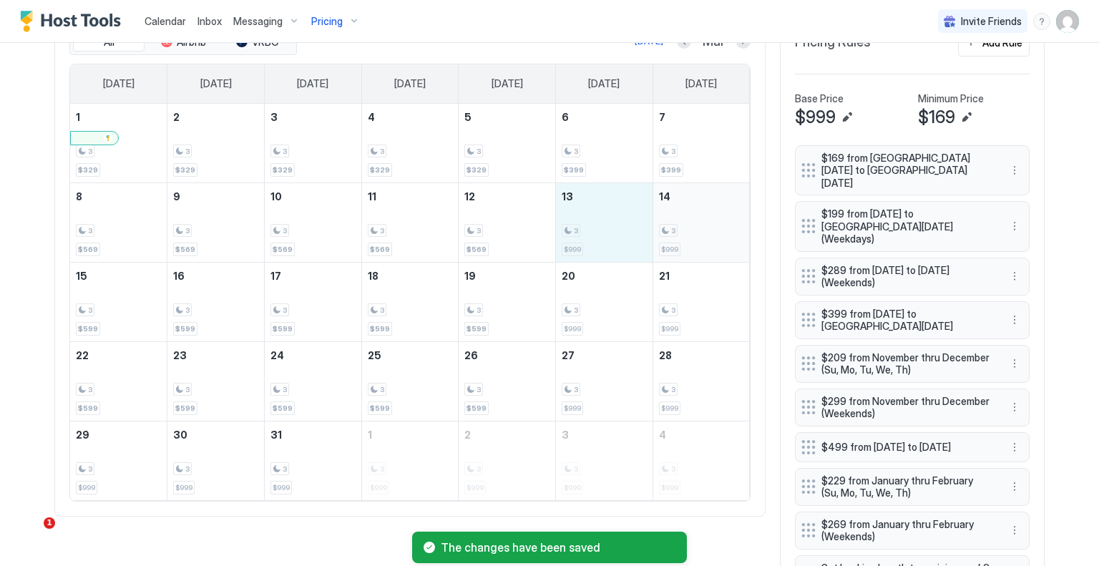
drag, startPoint x: 623, startPoint y: 246, endPoint x: 684, endPoint y: 240, distance: 61.1
click at [684, 240] on tr "8 3 $569 9 3 $569 10 3 $569 11 3 $569 12 3 $569 13 3 $999 14 3 $999" at bounding box center [410, 222] width 680 height 79
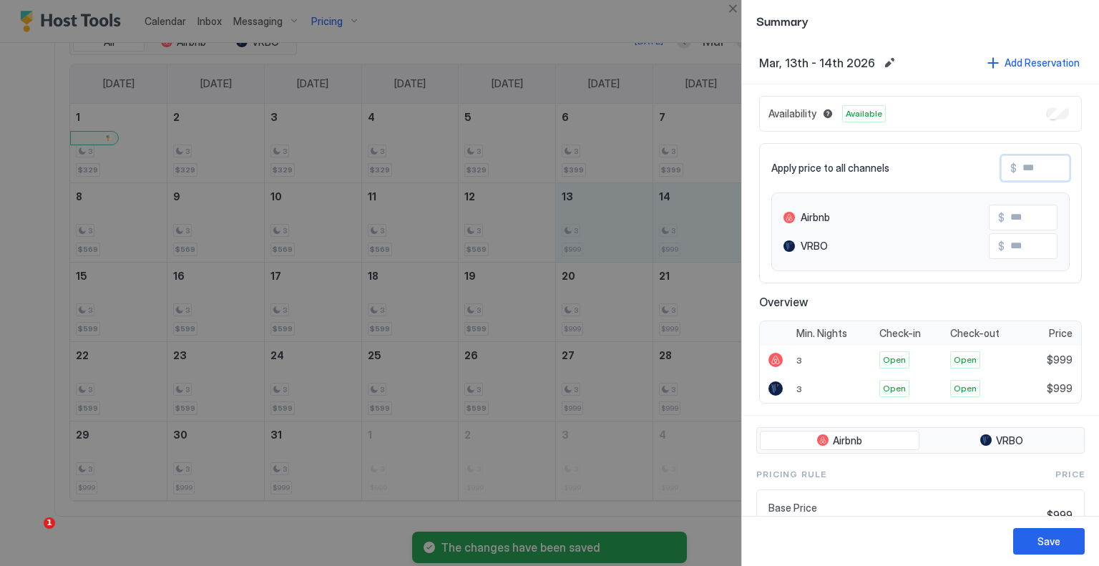
click at [1025, 168] on input "Input Field" at bounding box center [1074, 168] width 115 height 24
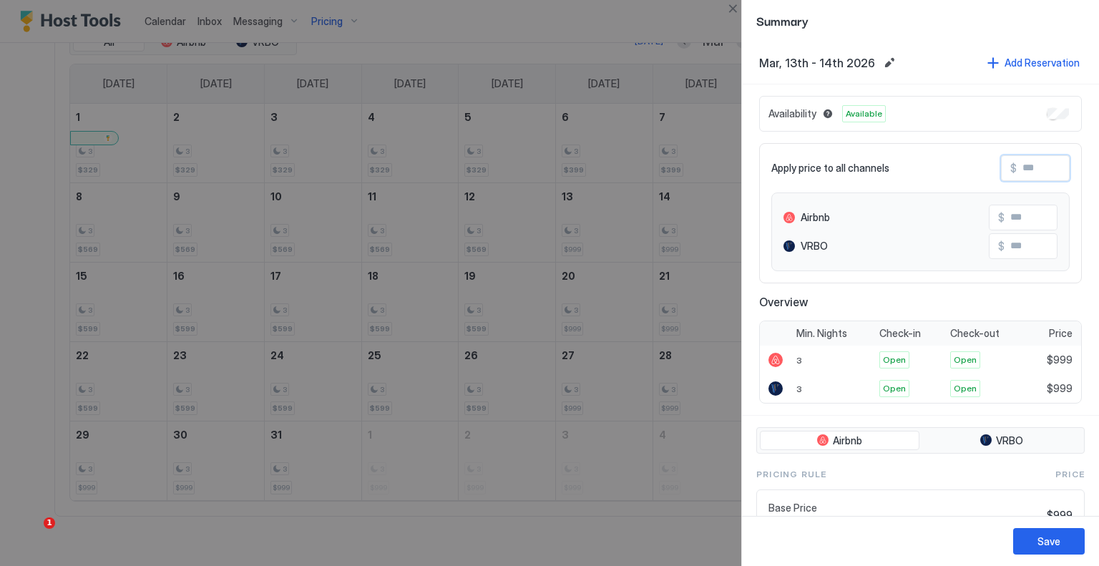
type input "*"
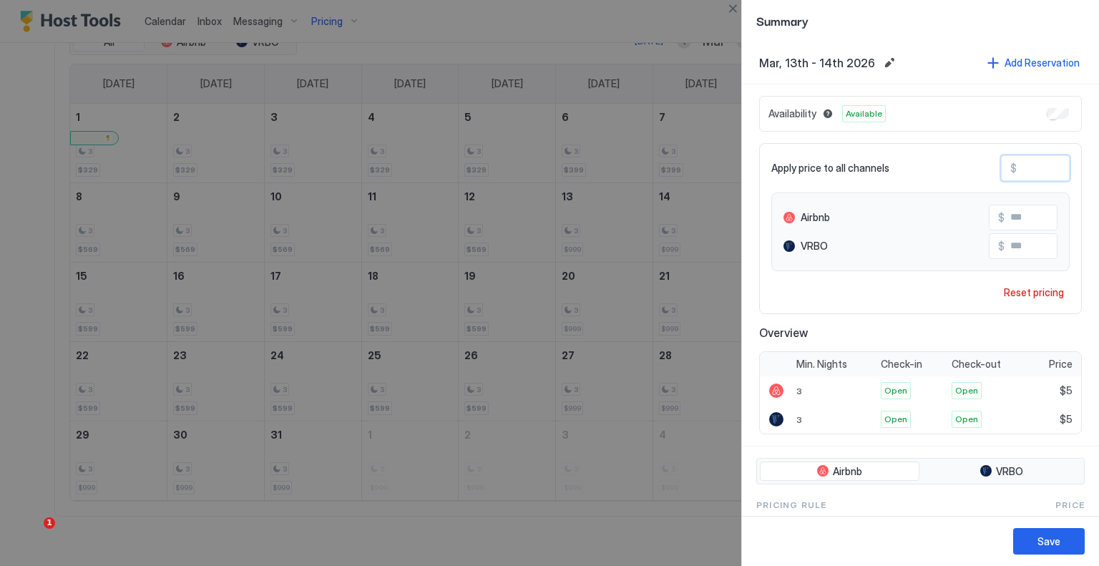
type input "**"
type input "***"
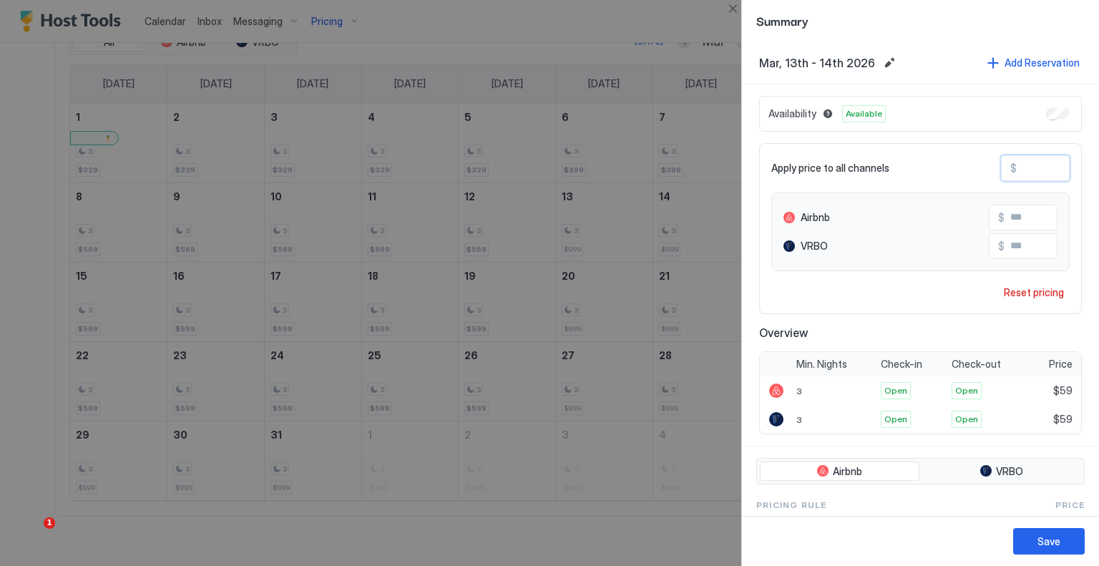
type input "***"
click at [1036, 540] on button "Save" at bounding box center [1050, 541] width 72 height 26
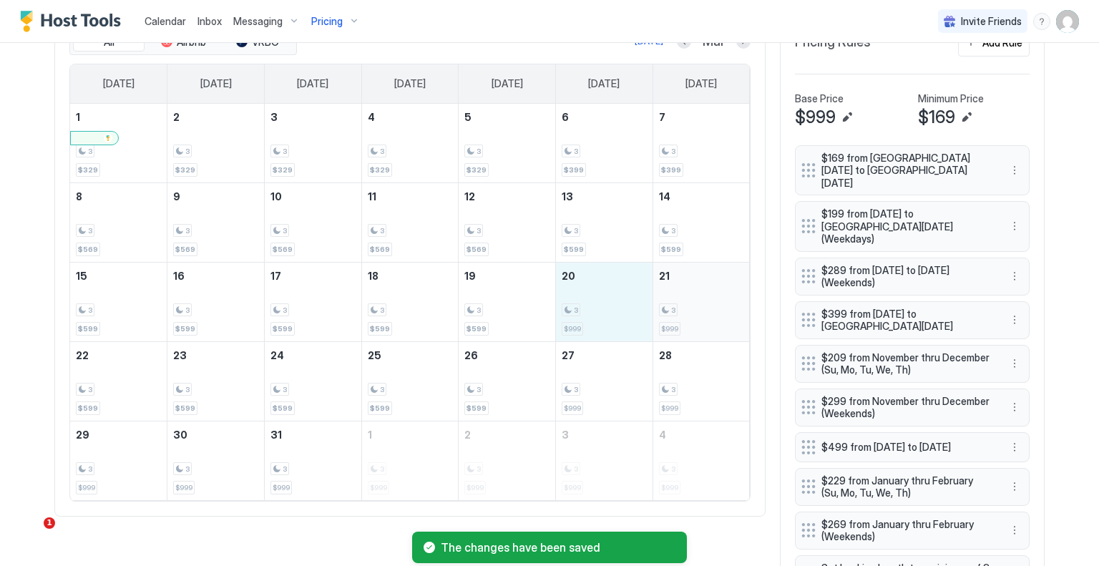
drag, startPoint x: 616, startPoint y: 312, endPoint x: 660, endPoint y: 310, distance: 44.4
click at [660, 310] on tr "15 3 $599 16 3 $599 17 3 $599 18 3 $599 19 3 $599 20 3 $999 21 3 $999" at bounding box center [410, 301] width 680 height 79
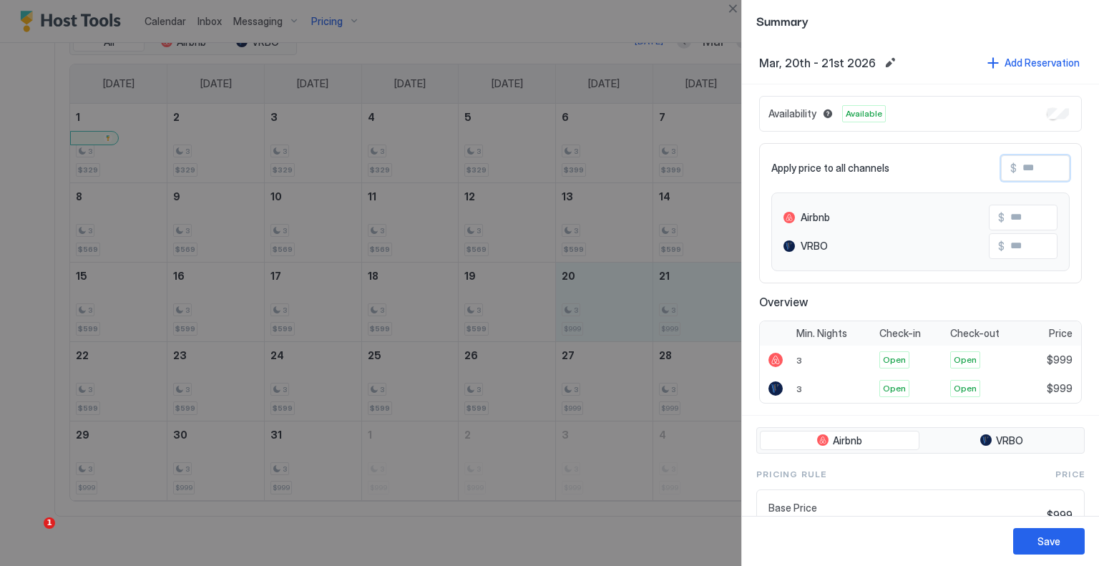
click at [1025, 175] on input "Input Field" at bounding box center [1074, 168] width 115 height 24
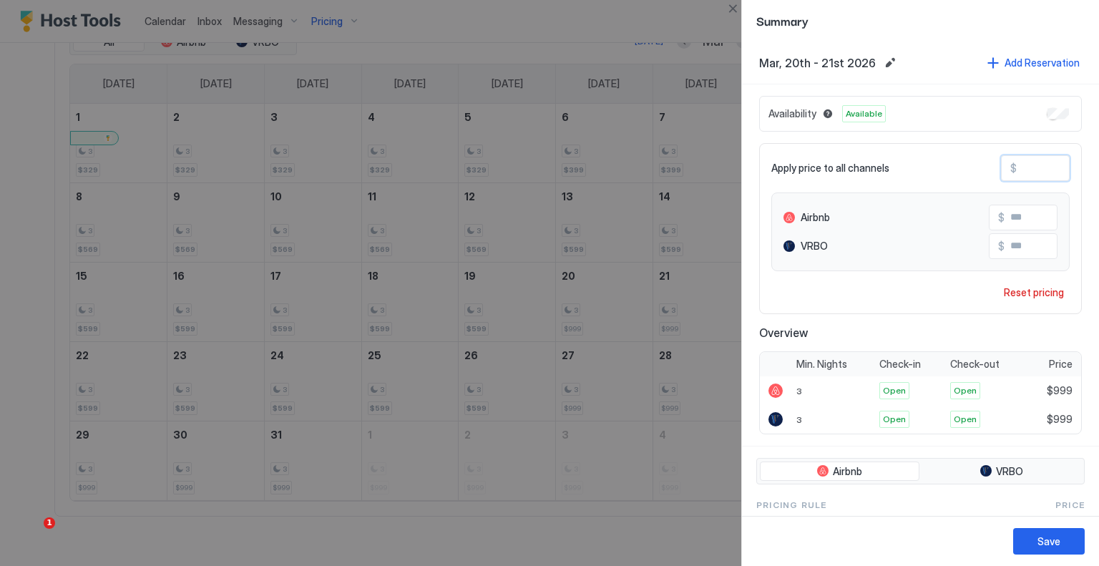
type input "*"
type input "**"
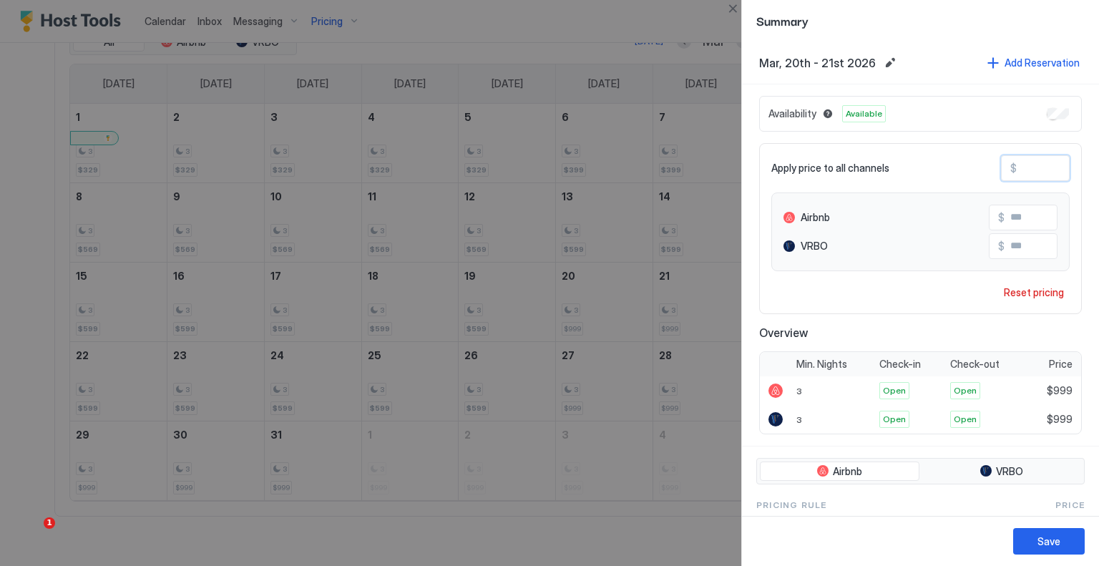
type input "**"
type input "*"
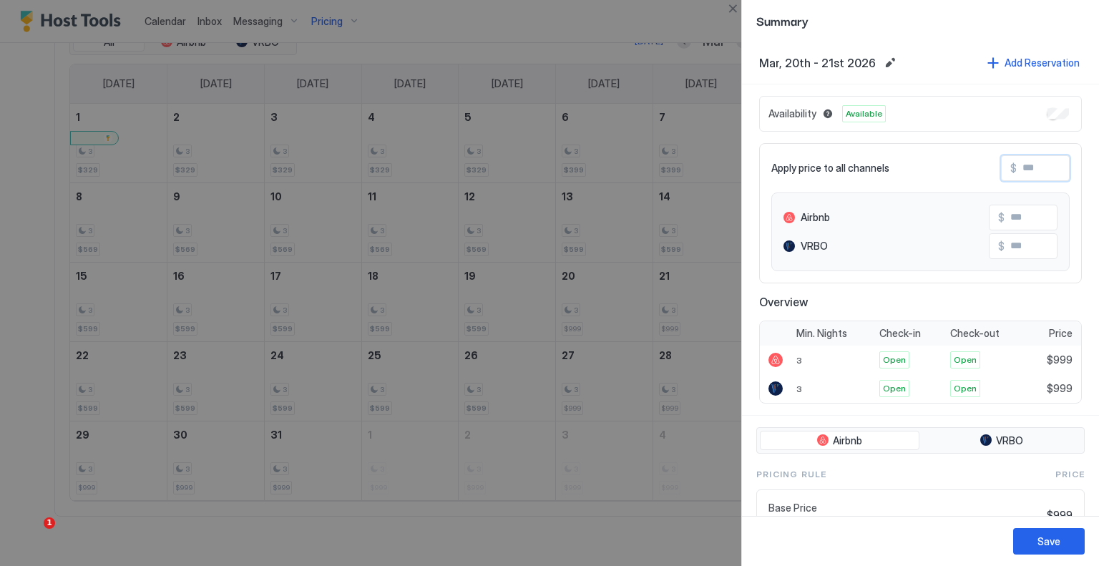
type input "*"
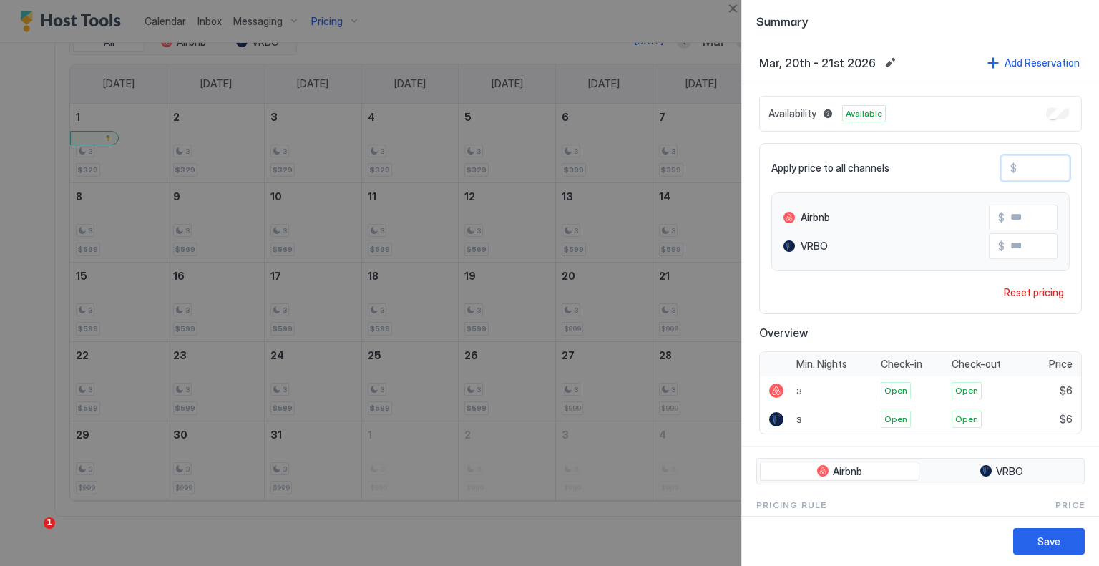
type input "**"
type input "***"
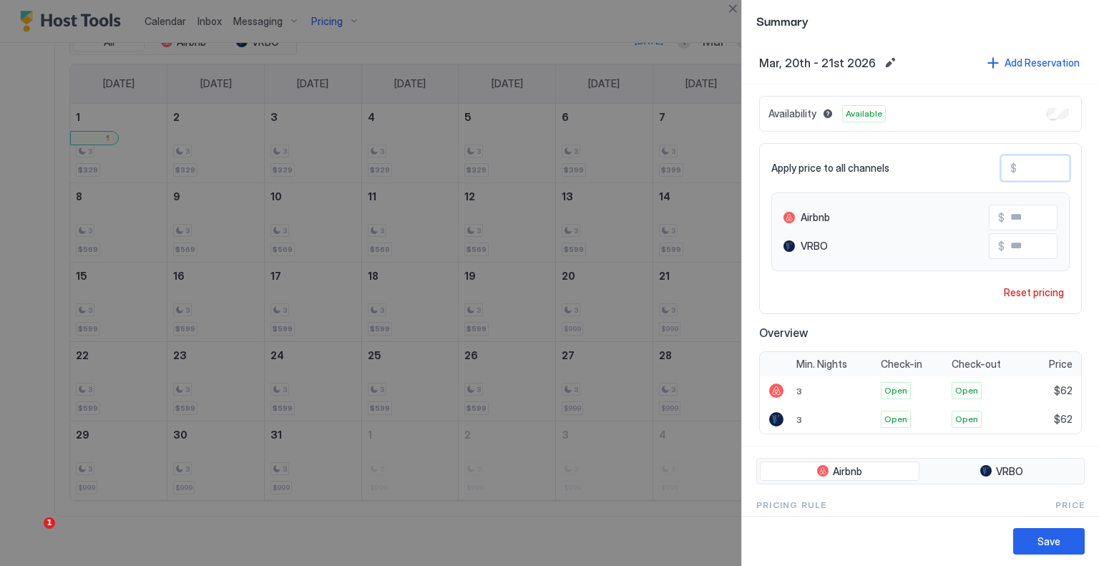
type input "***"
click at [1072, 547] on button "Save" at bounding box center [1050, 541] width 72 height 26
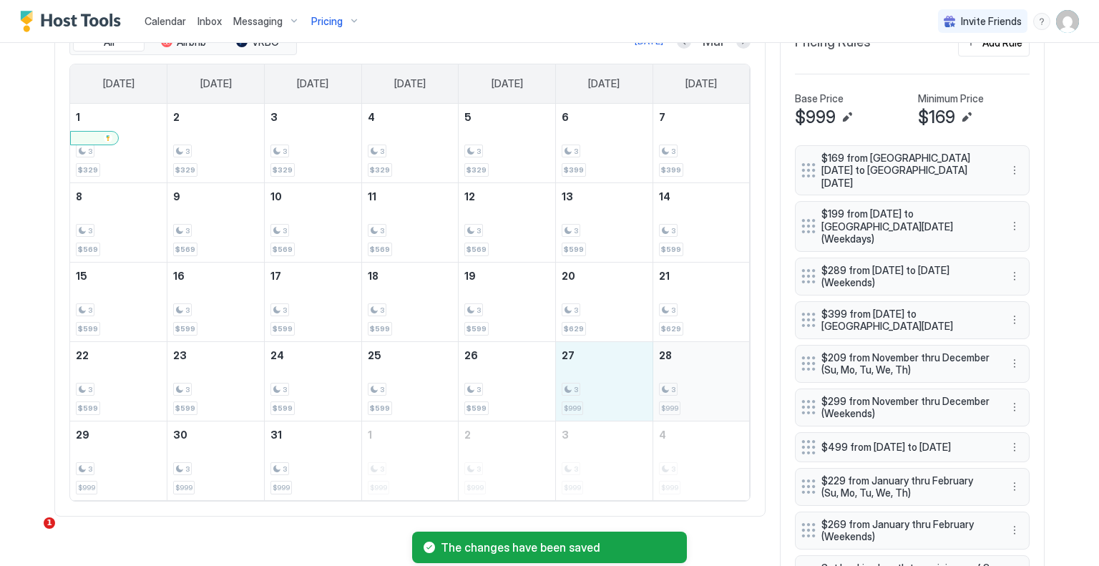
drag, startPoint x: 592, startPoint y: 393, endPoint x: 681, endPoint y: 394, distance: 89.5
click at [681, 394] on tr "22 3 $599 23 3 $599 24 3 $599 25 3 $599 26 3 $599 27 3 $999 28 3 $999" at bounding box center [410, 380] width 680 height 79
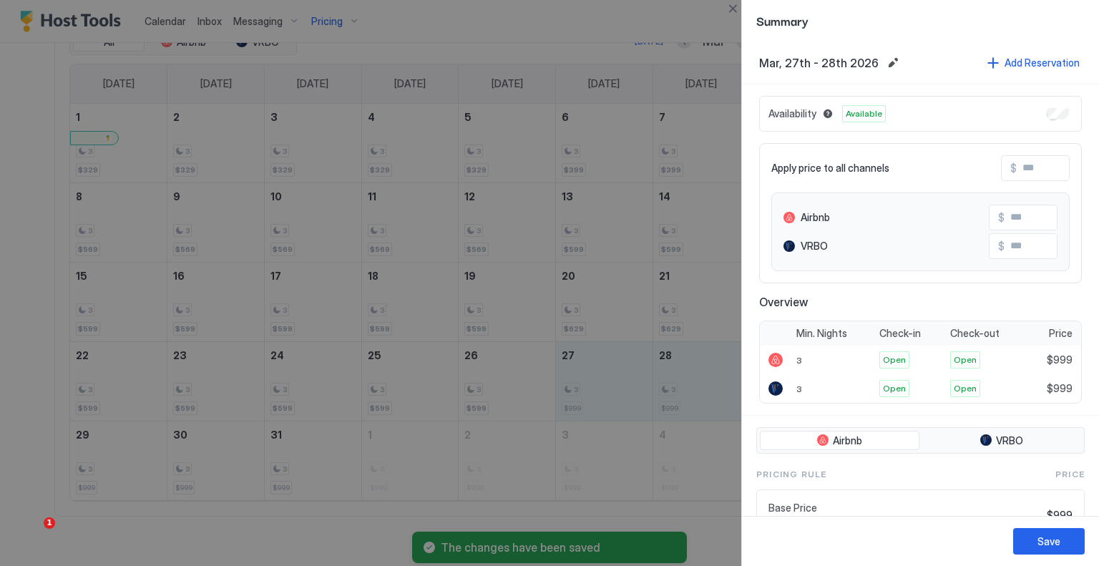
click at [1017, 165] on input "Input Field" at bounding box center [1074, 168] width 115 height 24
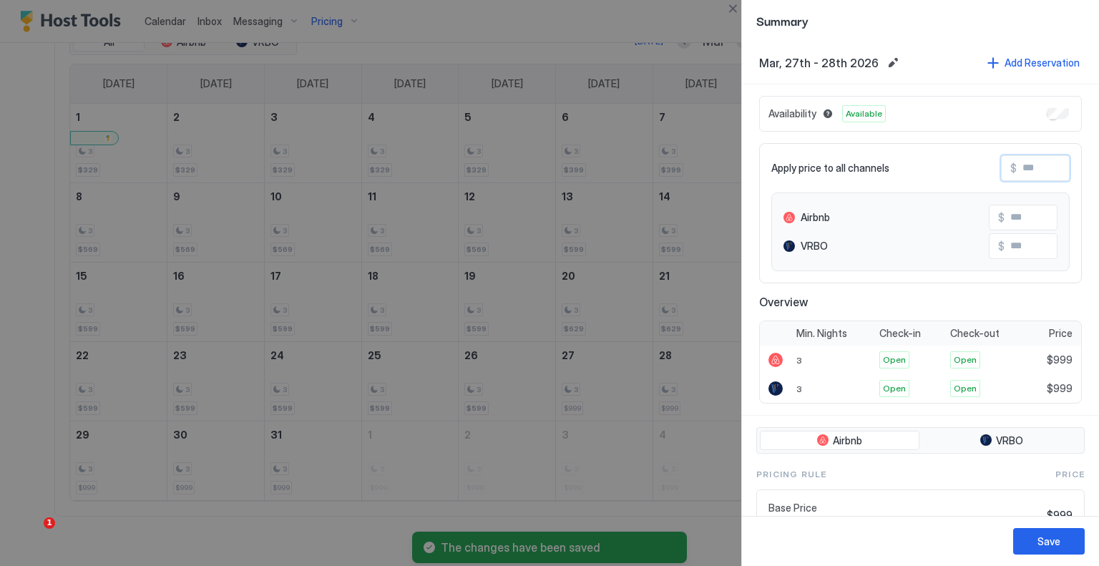
click at [1017, 165] on input "Input Field" at bounding box center [1074, 168] width 115 height 24
type input "*"
type input "**"
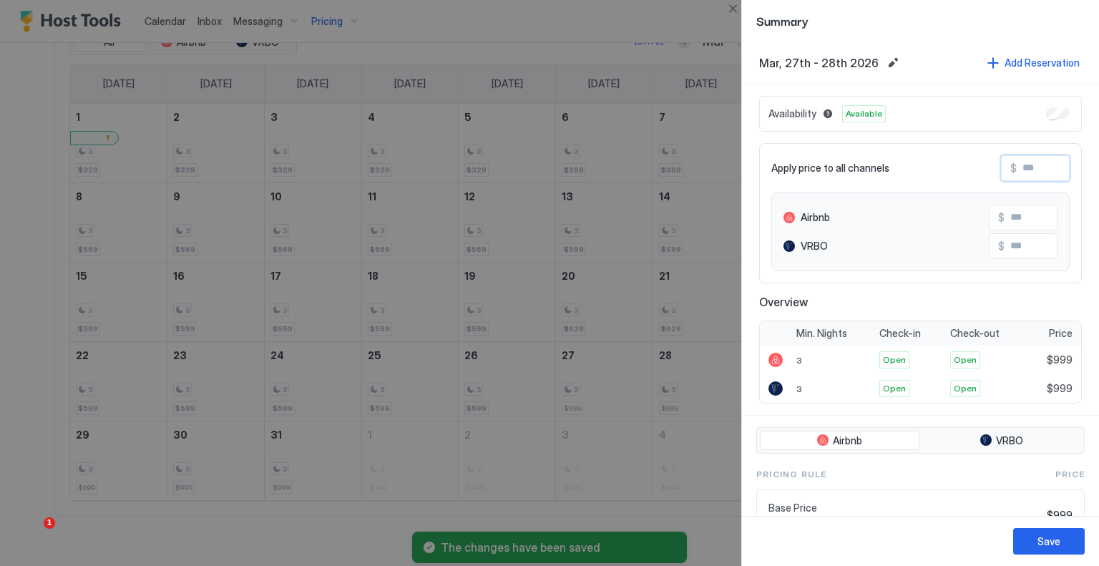
type input "**"
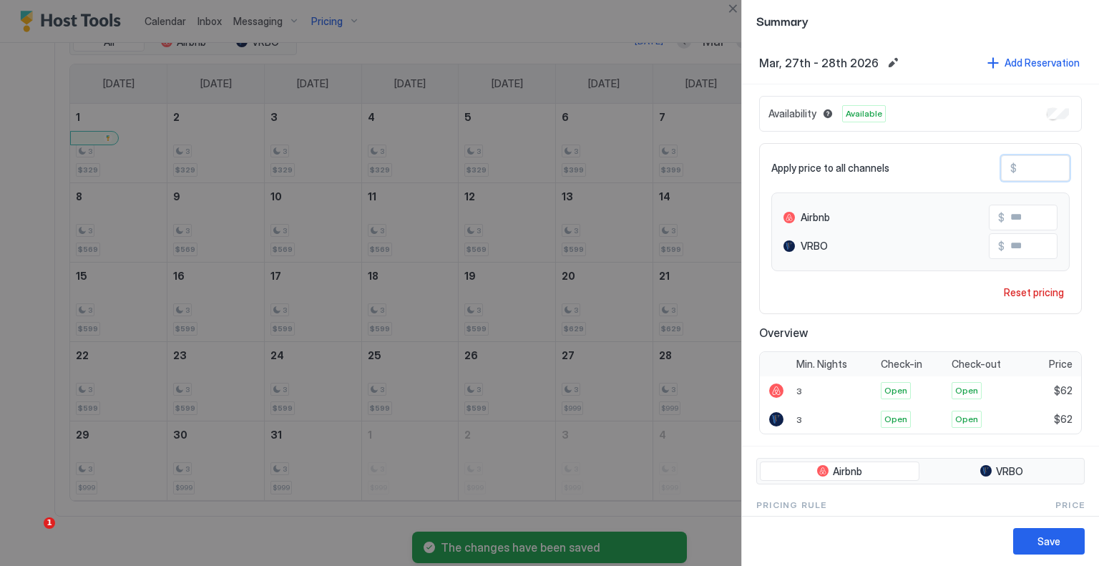
type input "***"
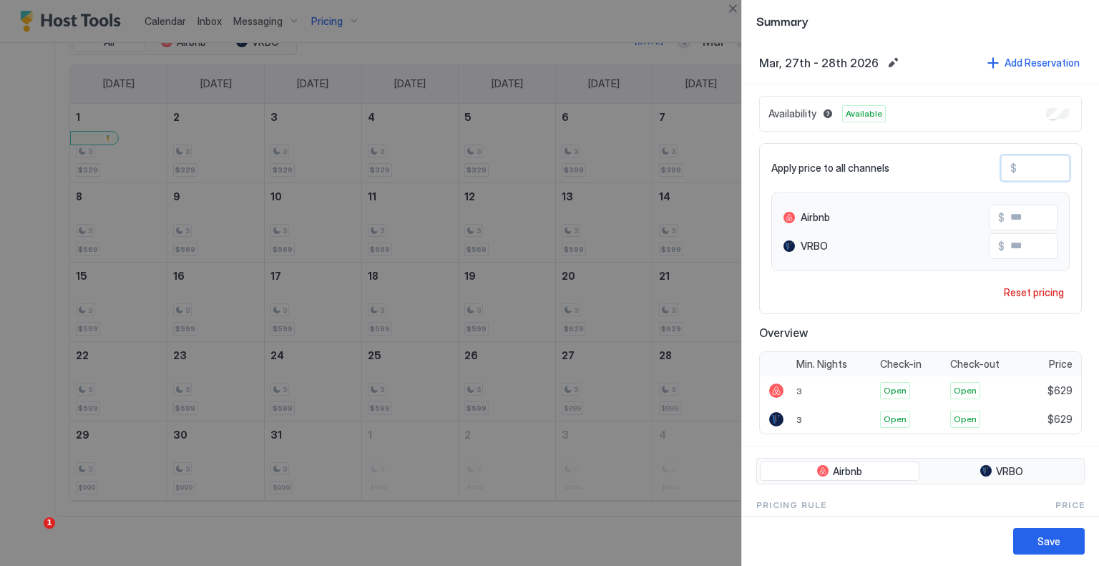
type input "***"
click at [1051, 535] on div "Save" at bounding box center [1049, 541] width 23 height 15
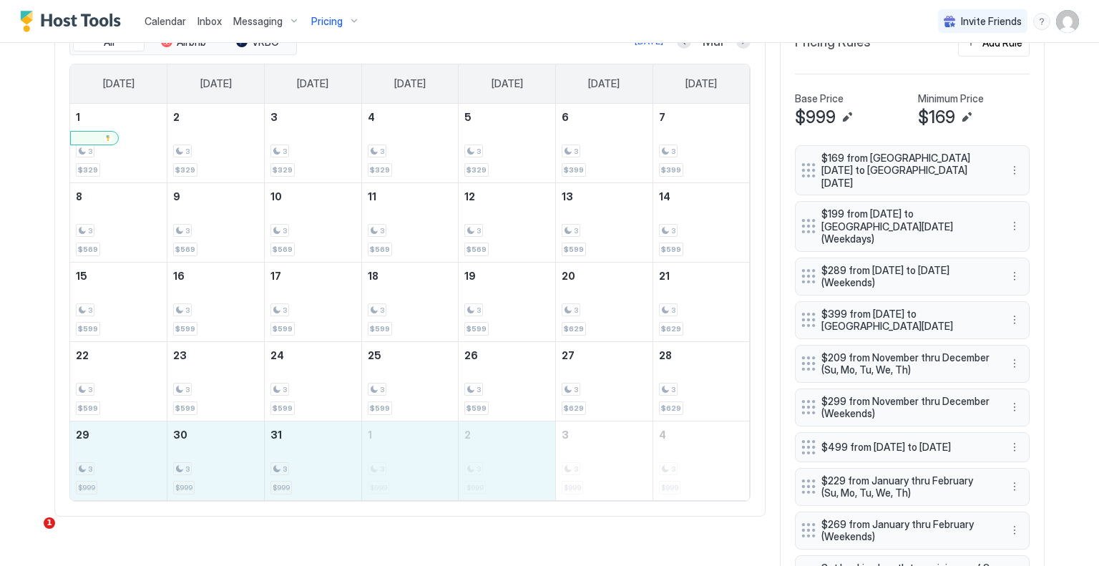
drag, startPoint x: 114, startPoint y: 466, endPoint x: 458, endPoint y: 466, distance: 344.3
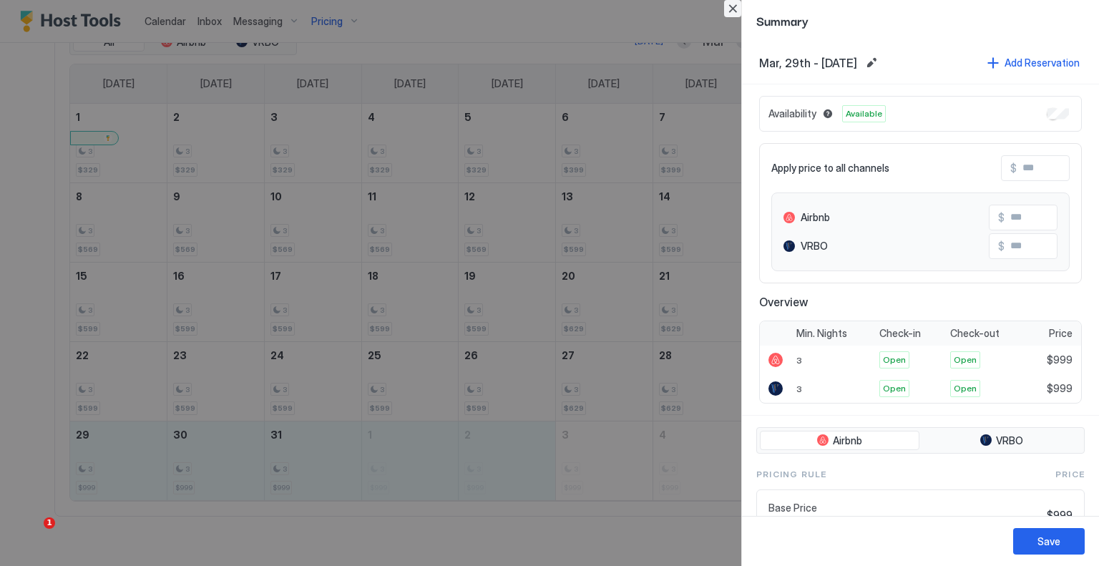
click at [730, 3] on button "Close" at bounding box center [732, 8] width 17 height 17
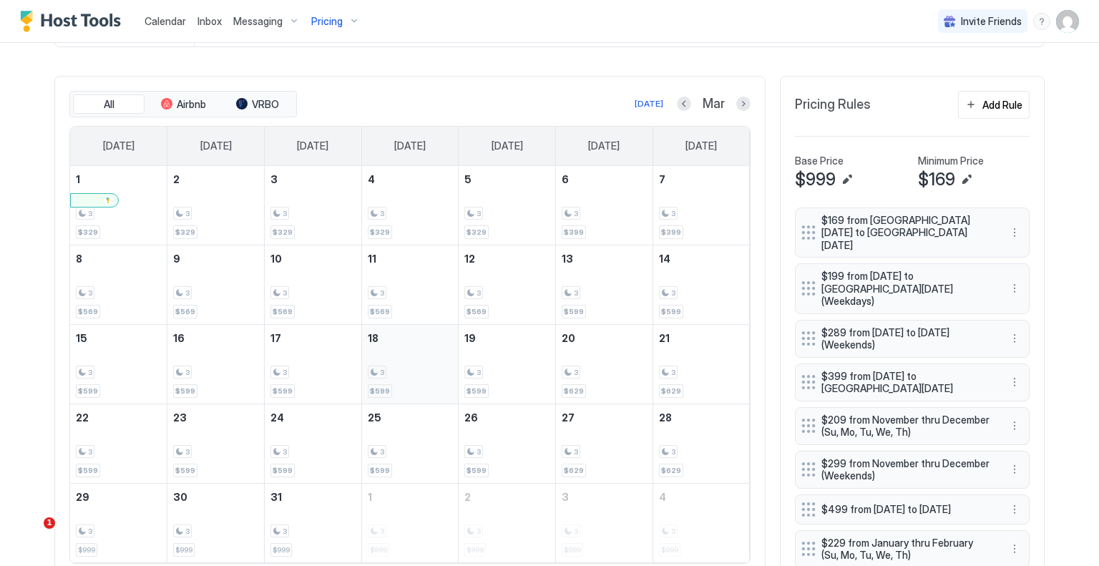
scroll to position [442, 0]
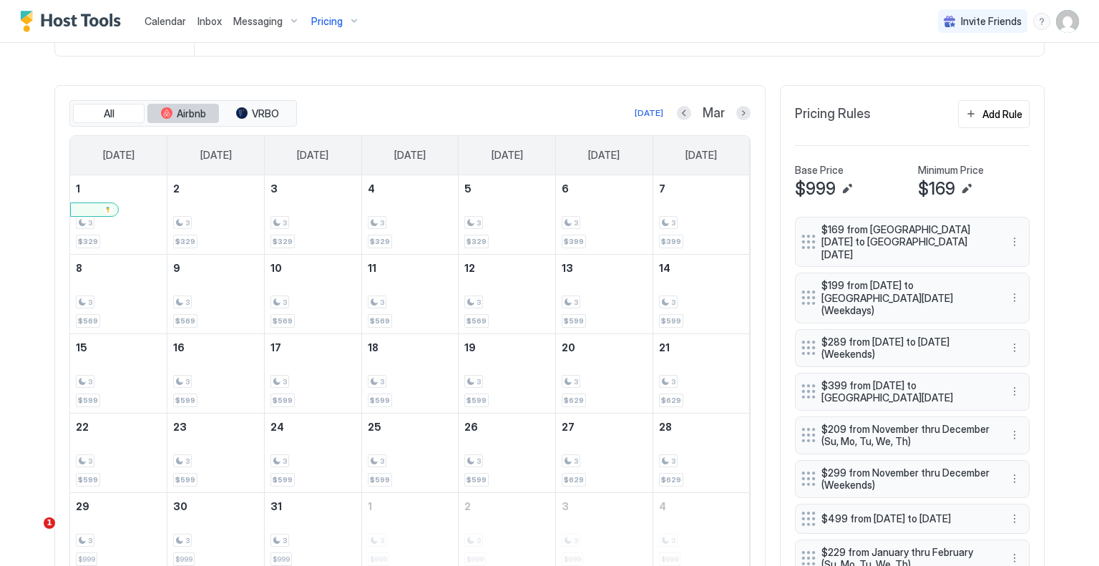
click at [188, 111] on span "Airbnb" at bounding box center [191, 113] width 29 height 13
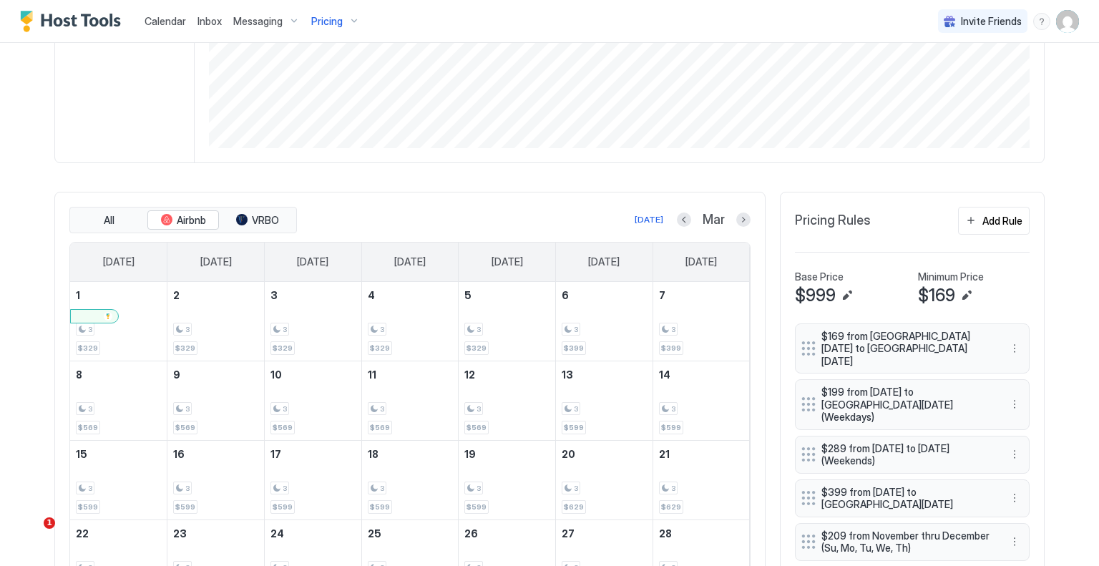
scroll to position [358, 0]
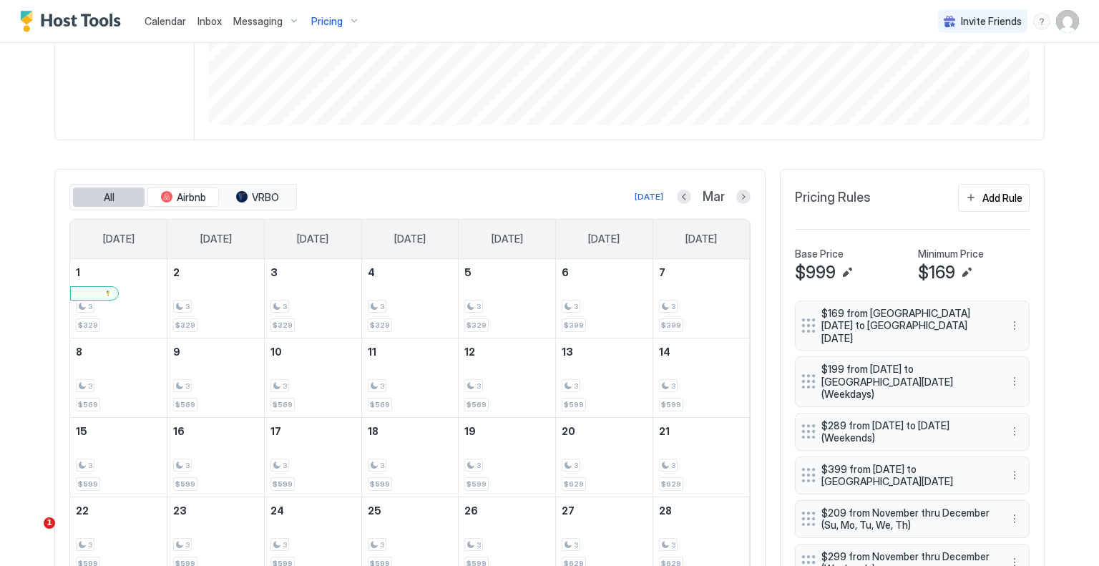
click at [126, 200] on button "All" at bounding box center [109, 198] width 72 height 20
click at [983, 200] on div "Add Rule" at bounding box center [1003, 197] width 40 height 15
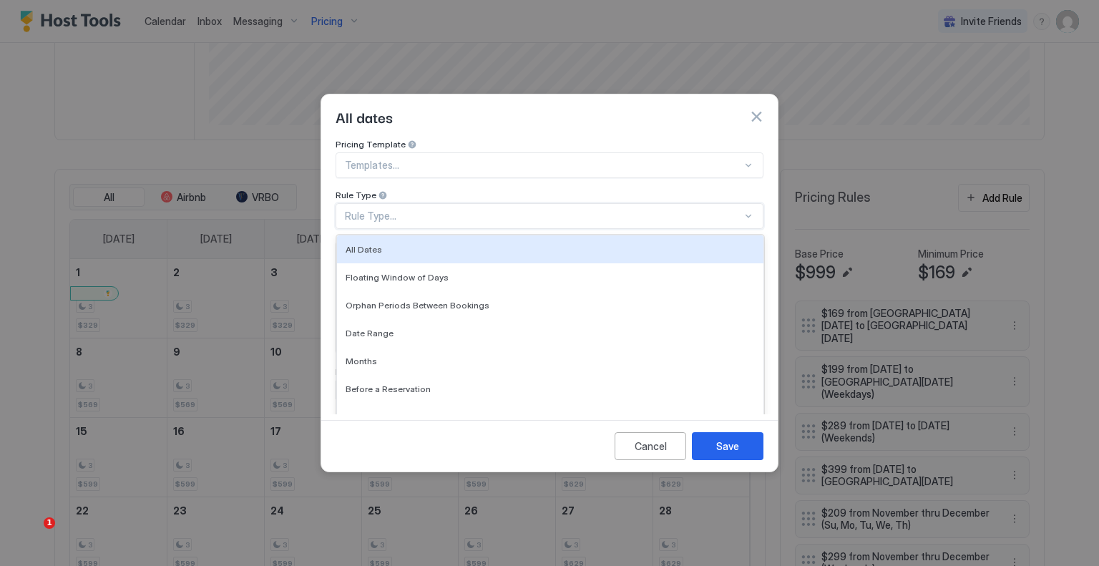
click at [469, 214] on div "Rule Type..." at bounding box center [550, 216] width 428 height 26
click at [327, 208] on div "Pricing Template Templates... Rule Type 7 results available. Use Up and Down to…" at bounding box center [549, 277] width 457 height 276
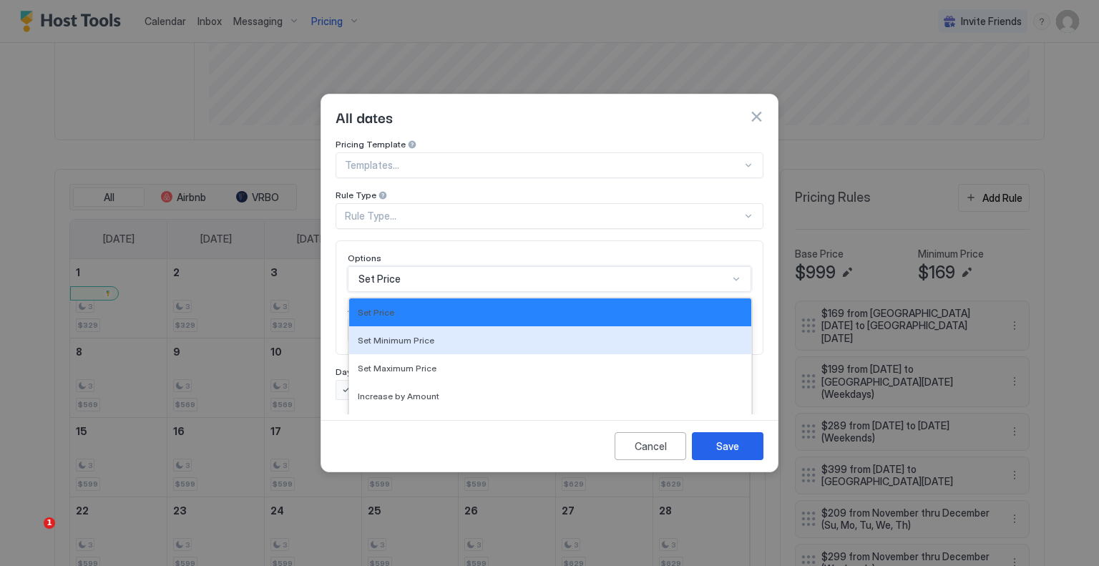
click at [397, 266] on div "17 results available. Use Up and Down to choose options, press Enter to select …" at bounding box center [550, 279] width 404 height 26
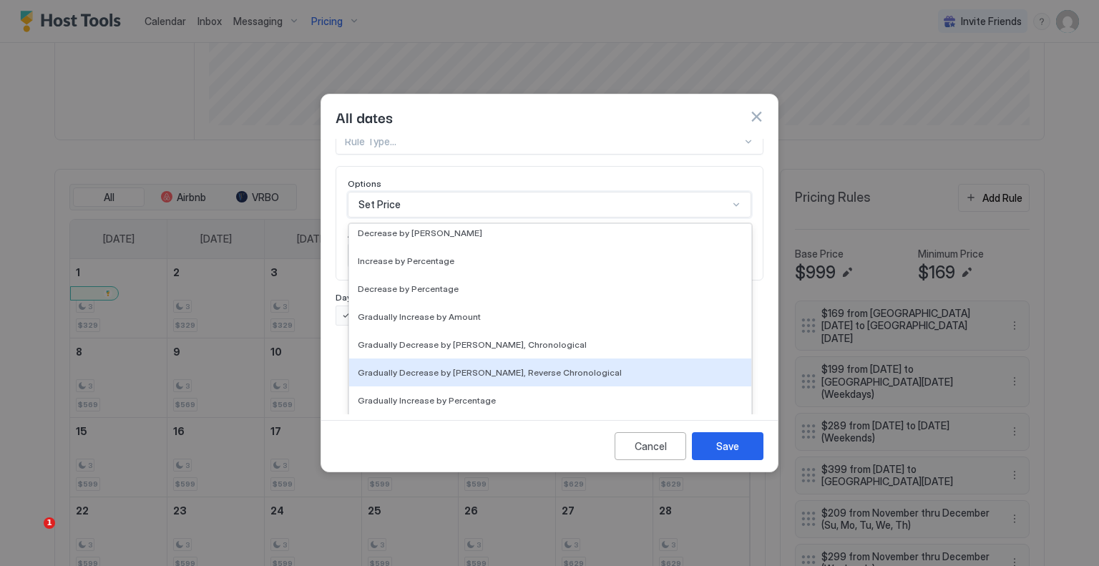
scroll to position [0, 0]
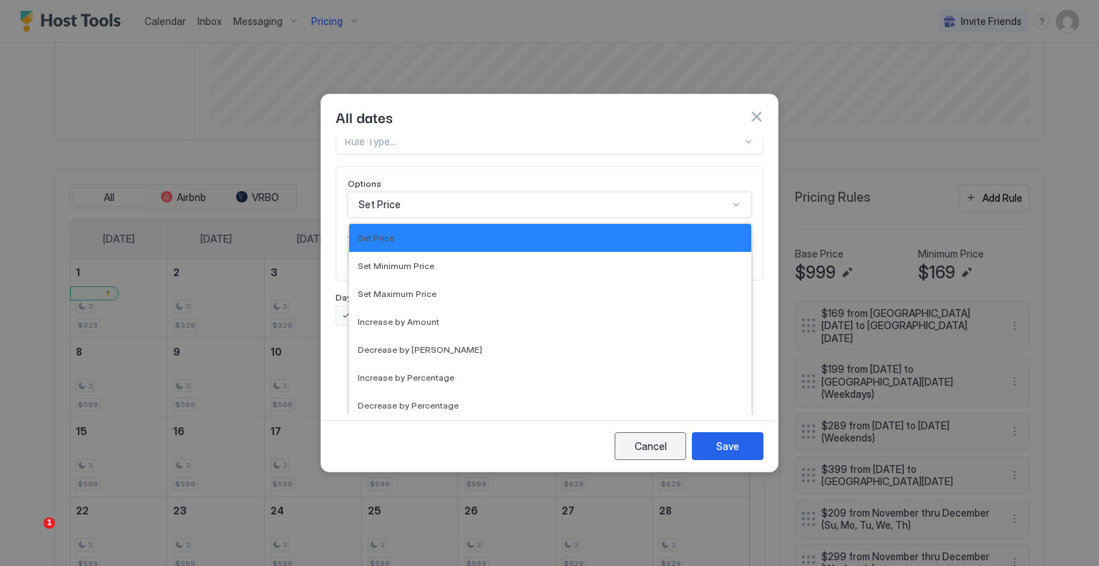
click at [643, 460] on button "Cancel" at bounding box center [651, 446] width 72 height 28
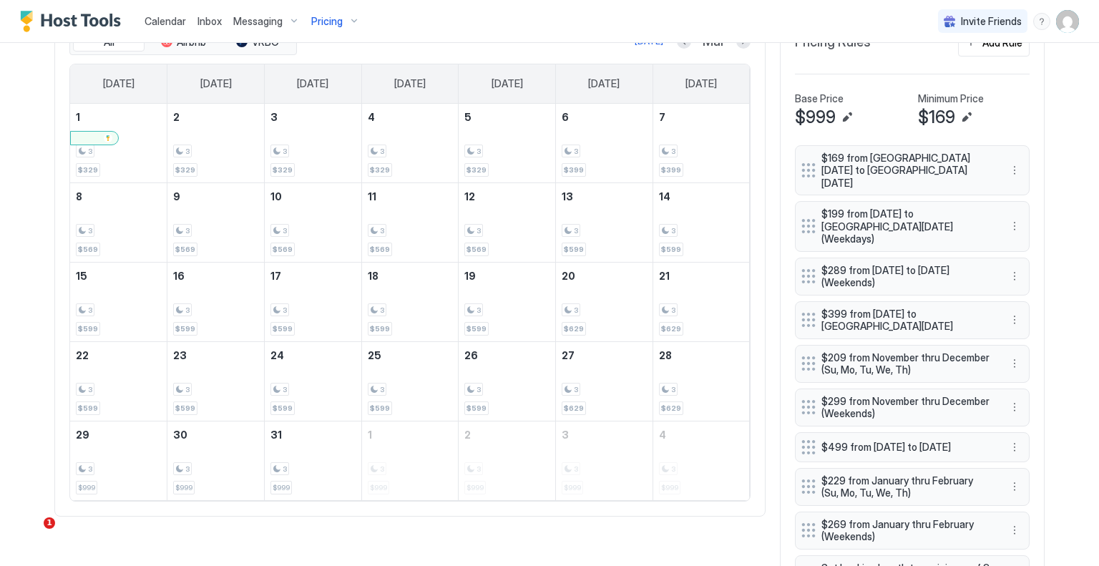
scroll to position [370, 0]
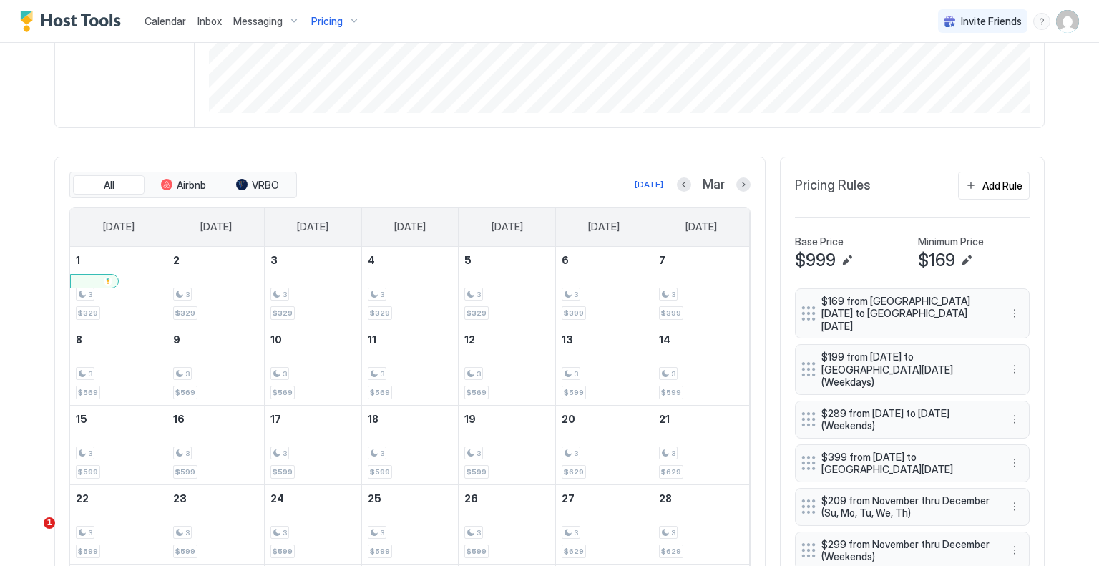
click at [742, 193] on div "All Airbnb VRBO Today Mar" at bounding box center [409, 185] width 681 height 27
click at [742, 183] on button "Next month" at bounding box center [744, 185] width 14 height 14
click at [679, 183] on button "Previous month" at bounding box center [686, 185] width 14 height 14
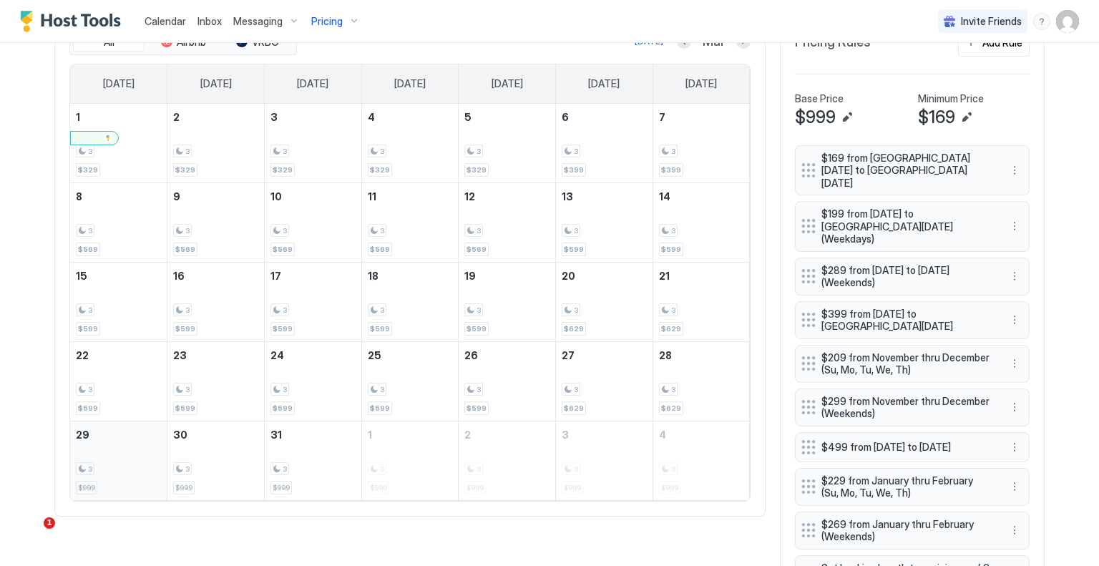
click at [152, 462] on div "3" at bounding box center [118, 469] width 85 height 14
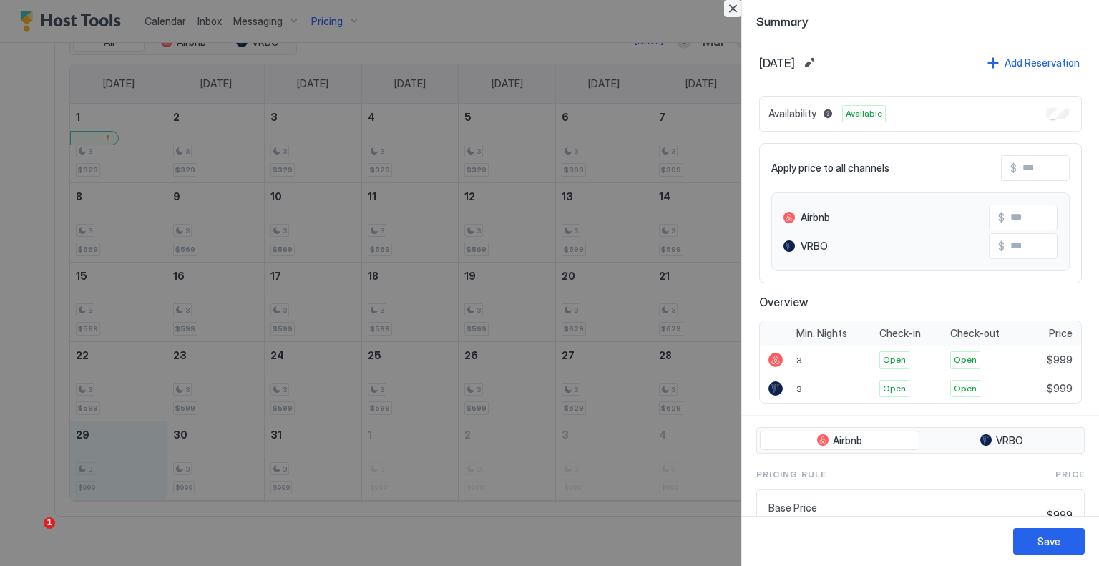
click at [728, 11] on button "Close" at bounding box center [732, 8] width 17 height 17
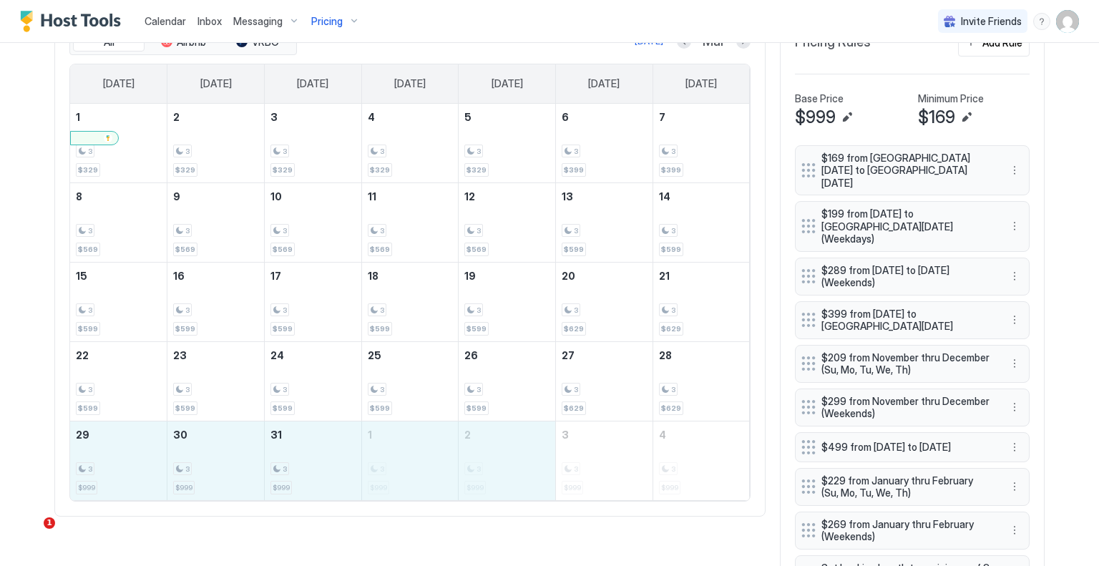
drag, startPoint x: 123, startPoint y: 452, endPoint x: 478, endPoint y: 449, distance: 355.0
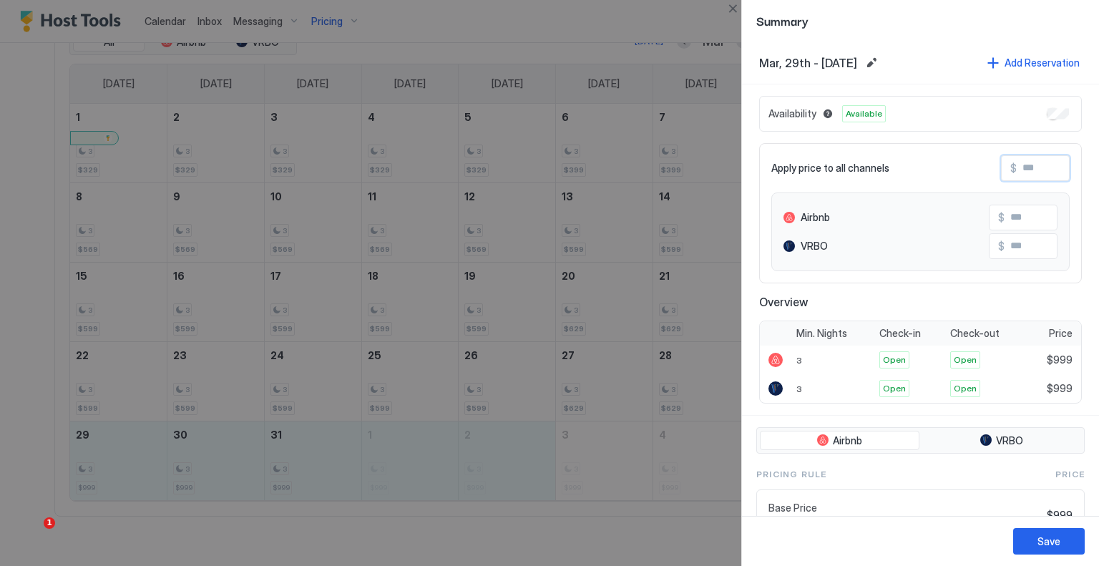
click at [1042, 174] on input "Input Field" at bounding box center [1074, 168] width 115 height 24
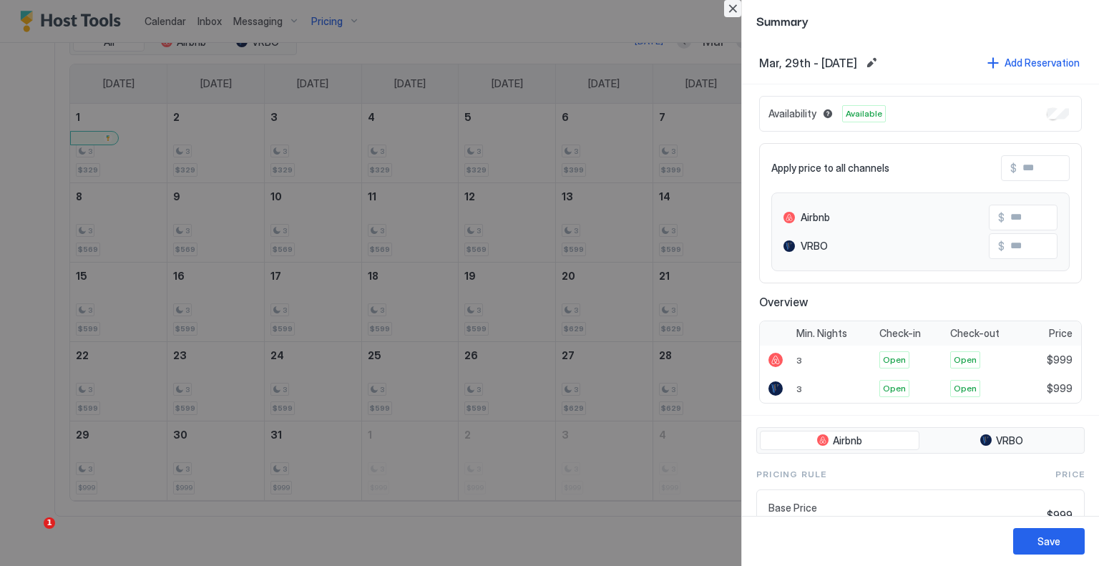
click at [737, 12] on button "Close" at bounding box center [732, 8] width 17 height 17
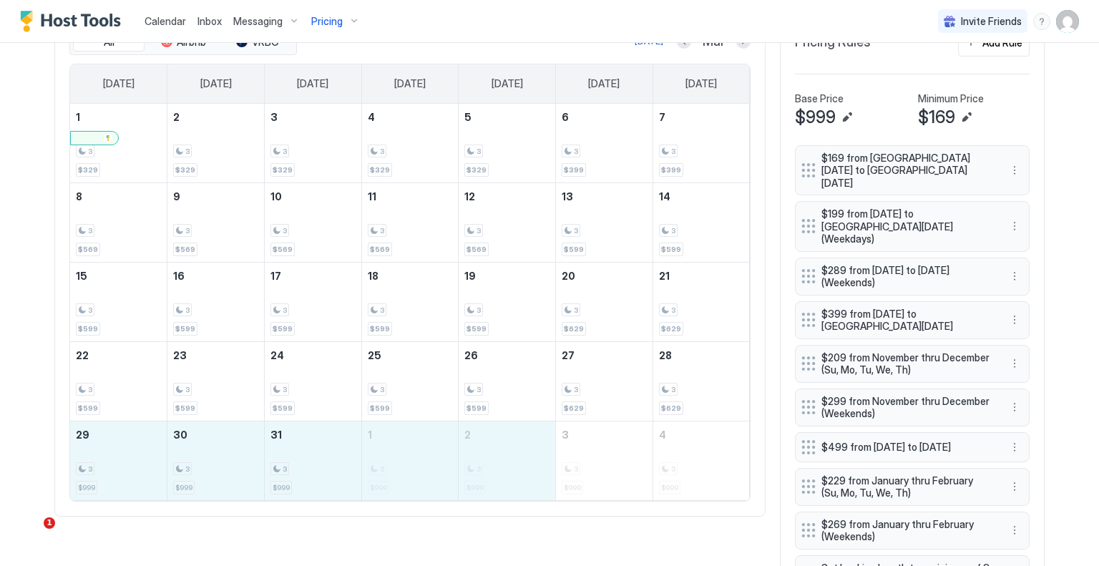
drag, startPoint x: 171, startPoint y: 477, endPoint x: 455, endPoint y: 476, distance: 283.4
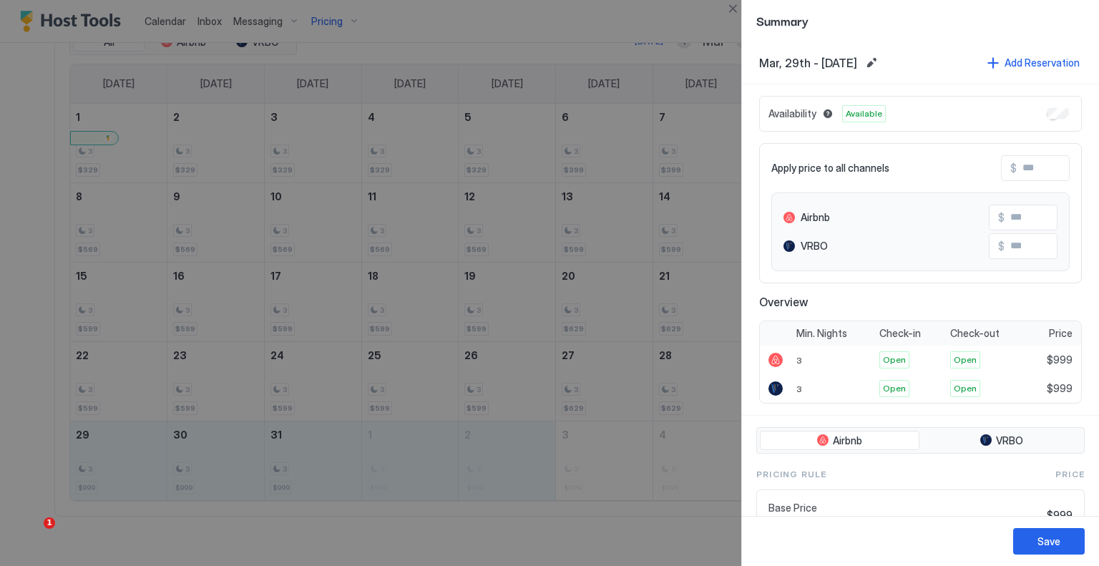
click at [1029, 168] on input "Input Field" at bounding box center [1074, 168] width 115 height 24
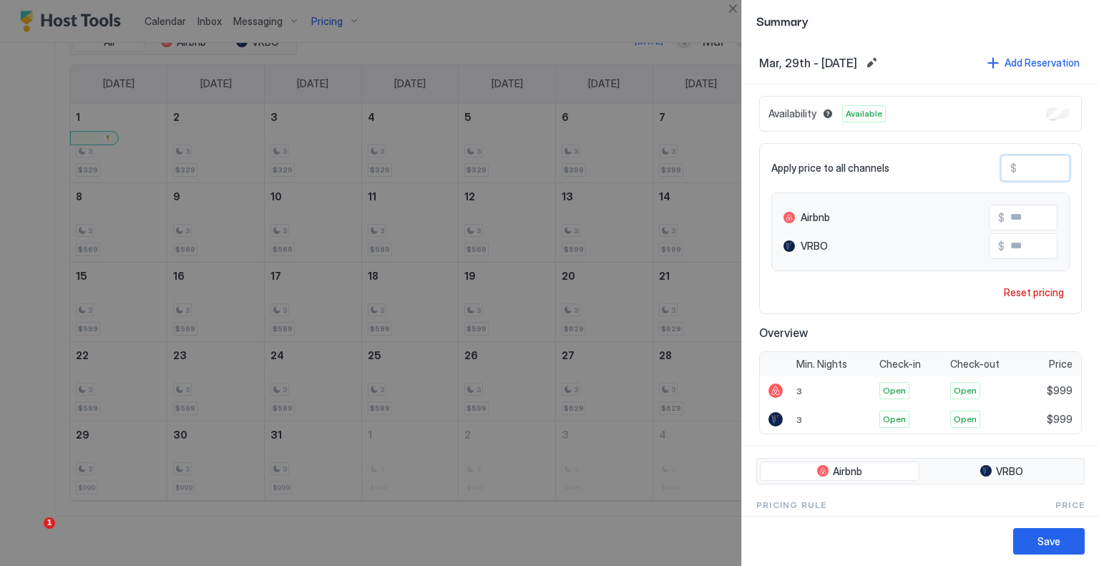
type input "*"
type input "**"
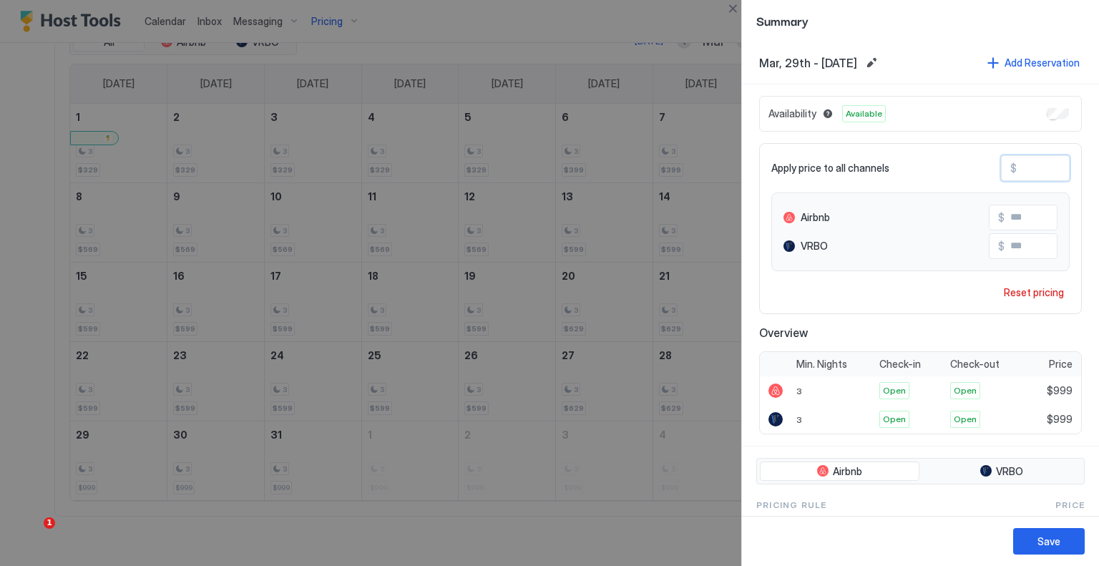
type input "**"
type input "***"
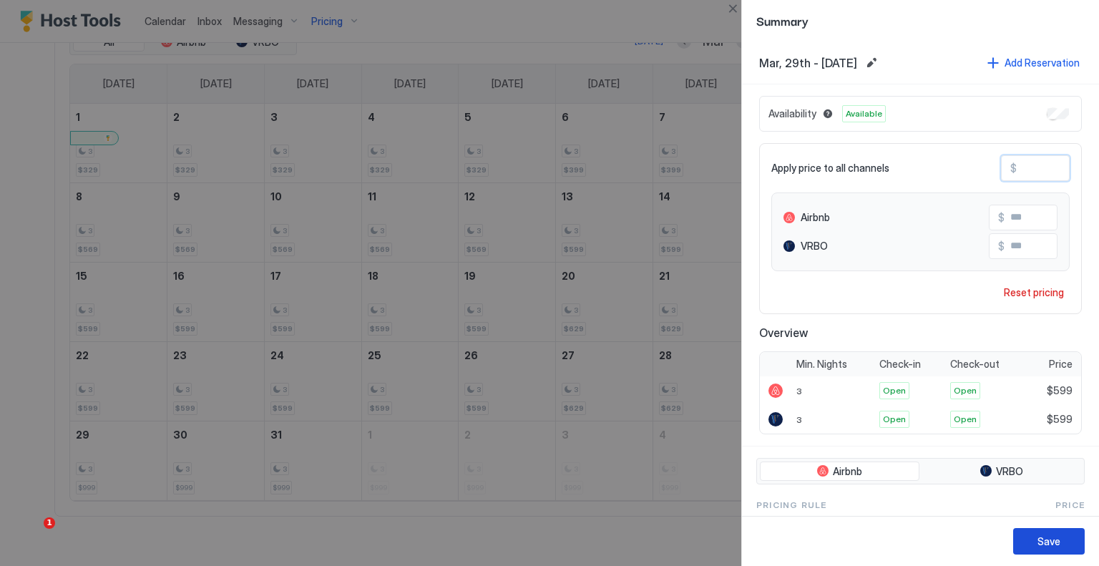
click at [1034, 534] on button "Save" at bounding box center [1050, 541] width 72 height 26
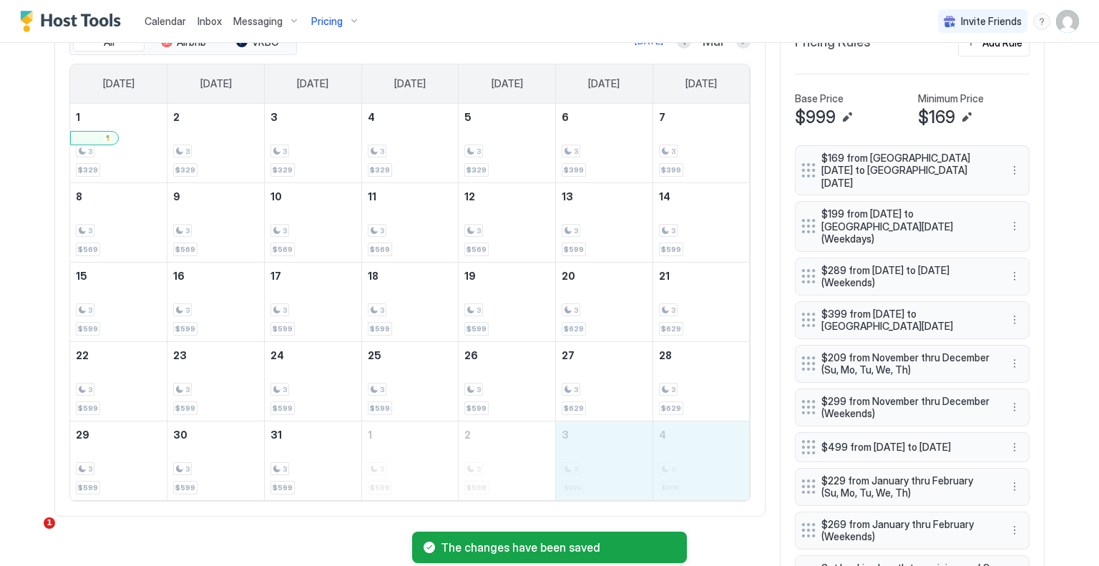
drag, startPoint x: 603, startPoint y: 449, endPoint x: 681, endPoint y: 449, distance: 78.7
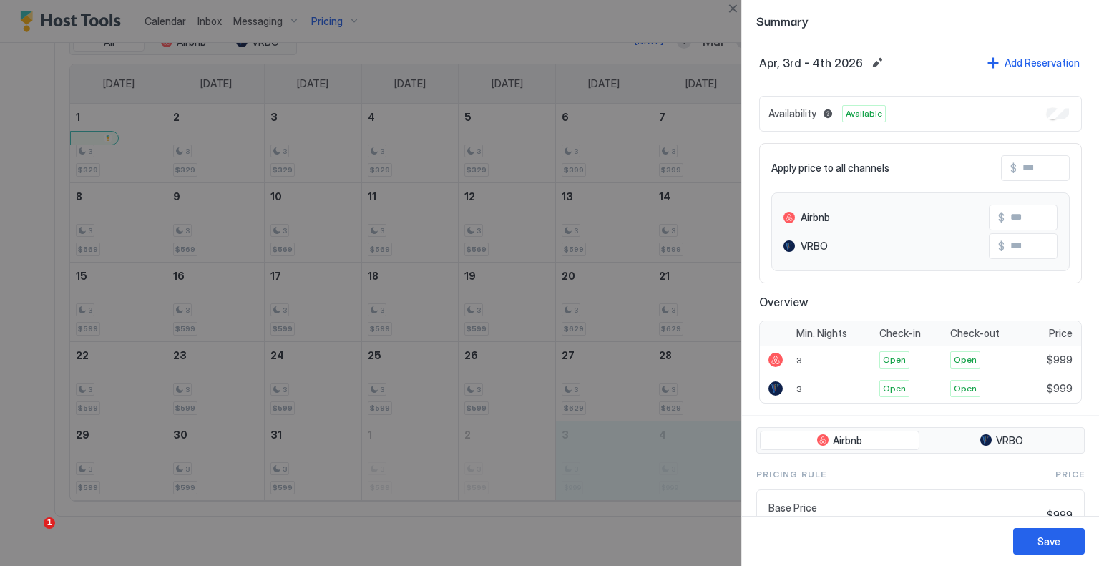
click at [1017, 175] on input "Input Field" at bounding box center [1074, 168] width 115 height 24
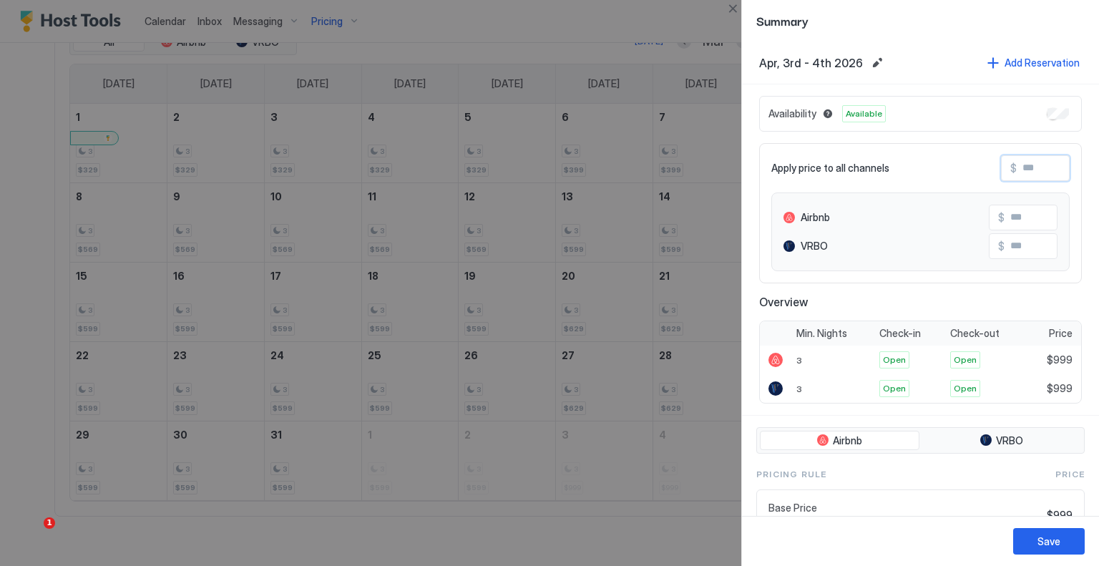
type input "*"
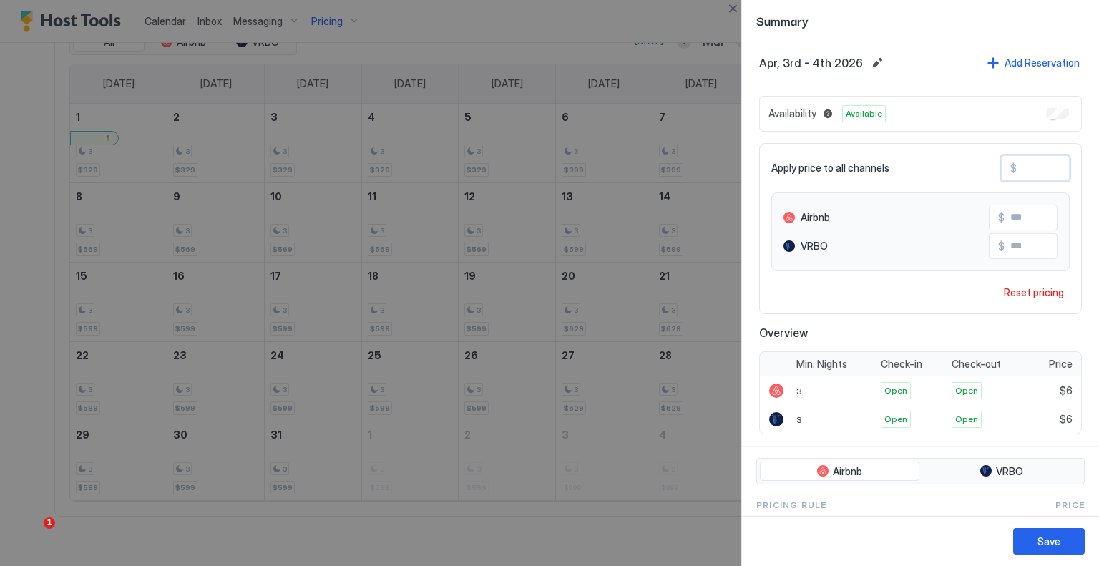
type input "**"
type input "***"
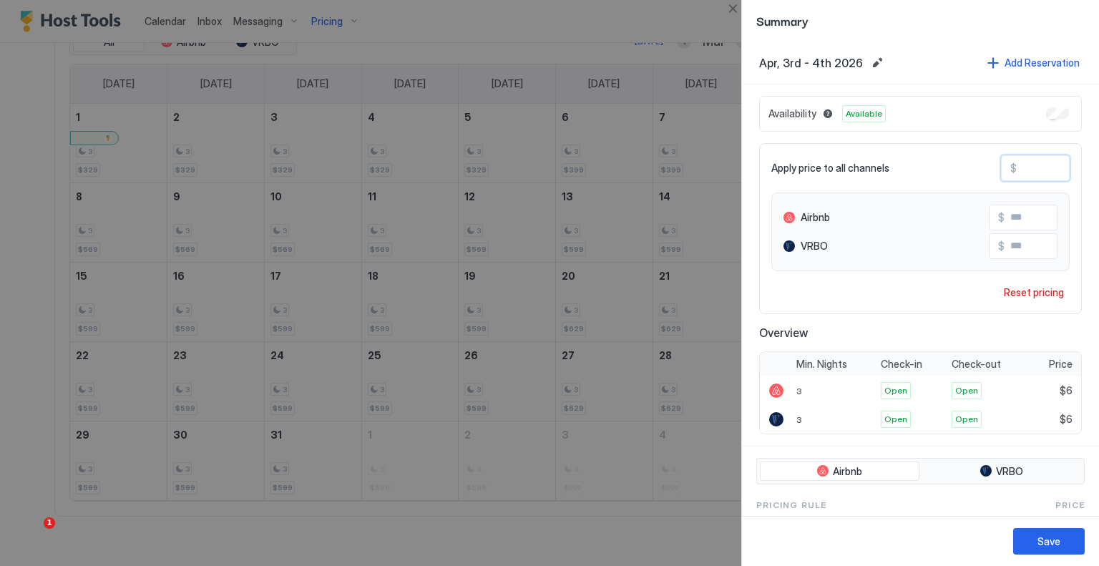
type input "***"
click at [1051, 528] on button "Save" at bounding box center [1050, 541] width 72 height 26
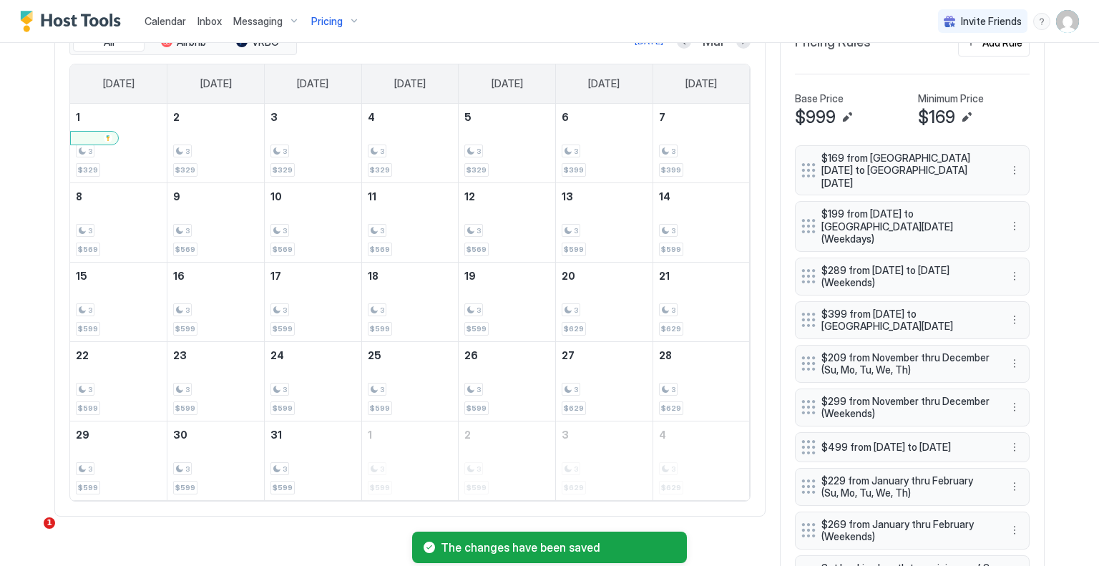
scroll to position [442, 0]
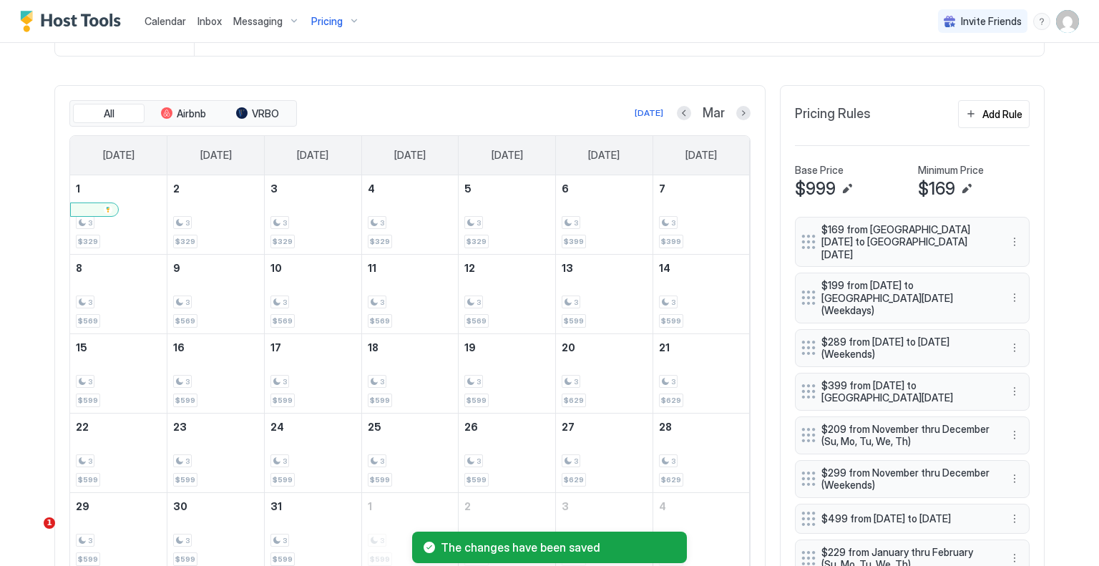
click at [730, 111] on div "Mar" at bounding box center [714, 113] width 74 height 16
click at [737, 111] on button "Next month" at bounding box center [744, 113] width 14 height 14
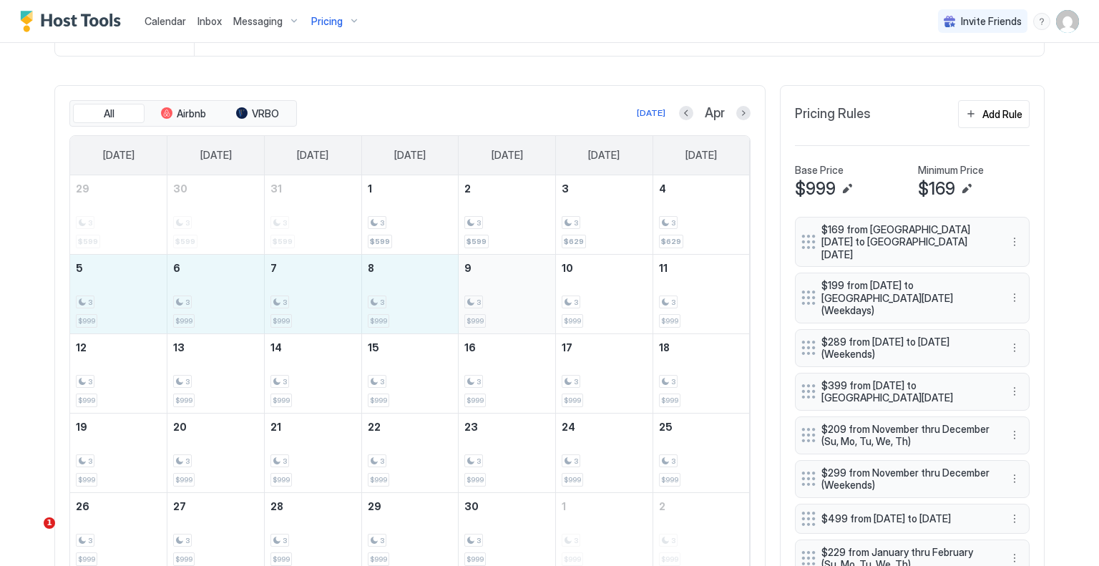
drag, startPoint x: 106, startPoint y: 307, endPoint x: 477, endPoint y: 300, distance: 371.5
click at [477, 300] on tr "5 3 $999 6 3 $999 7 3 $999 8 3 $999 9 3 $999 10 3 $999 11 3 $999" at bounding box center [410, 293] width 680 height 79
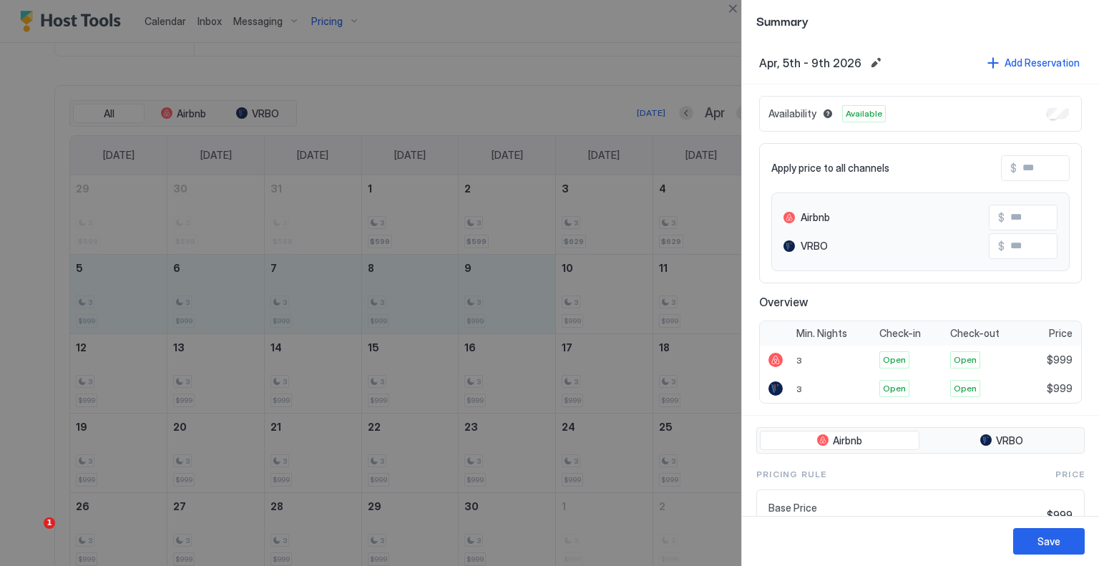
click at [1017, 165] on input "Input Field" at bounding box center [1074, 168] width 115 height 24
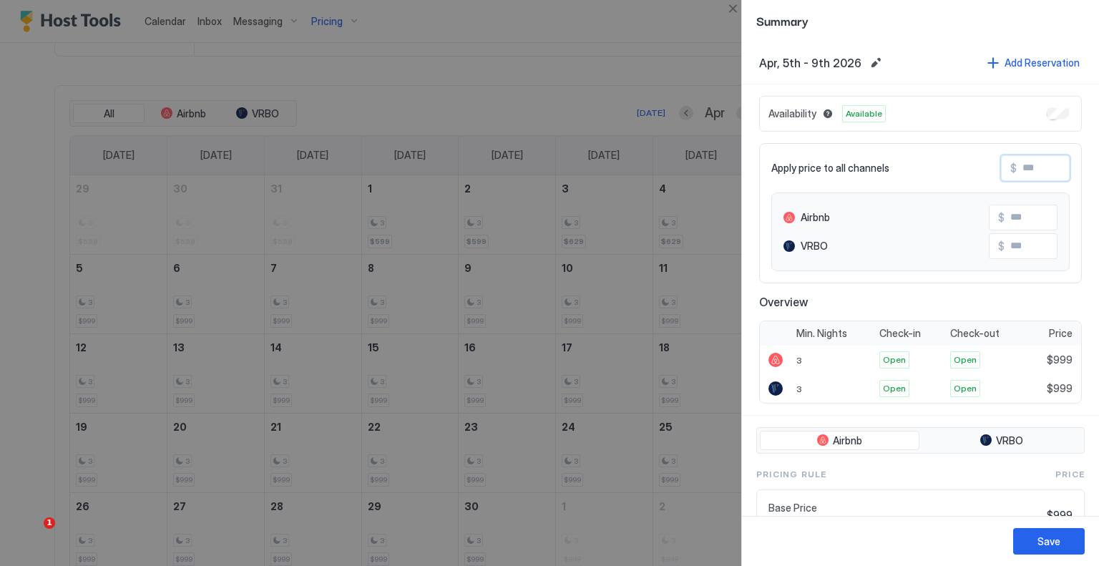
type input "*"
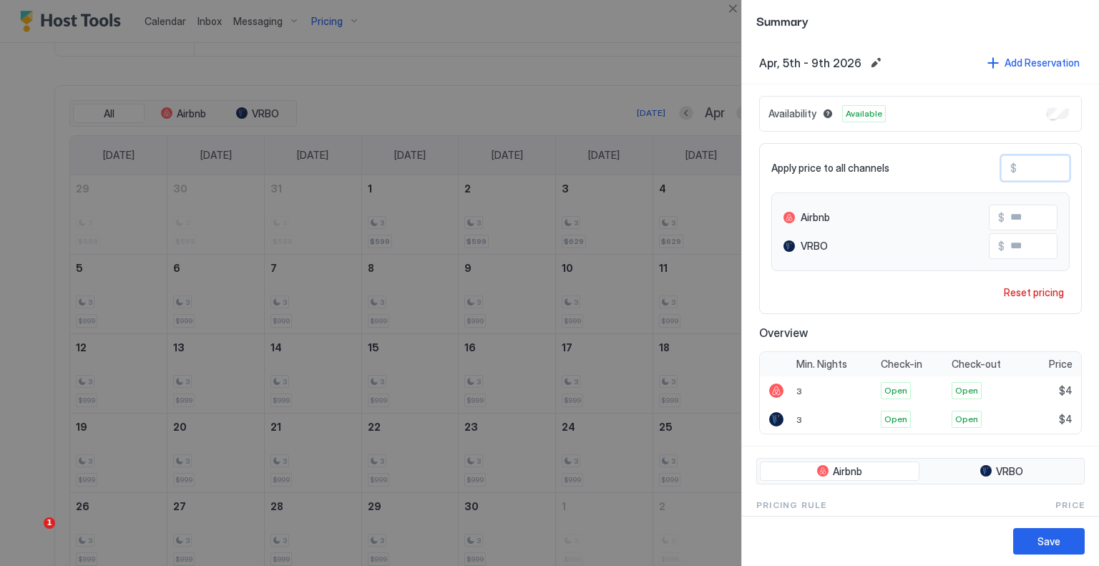
type input "**"
type input "***"
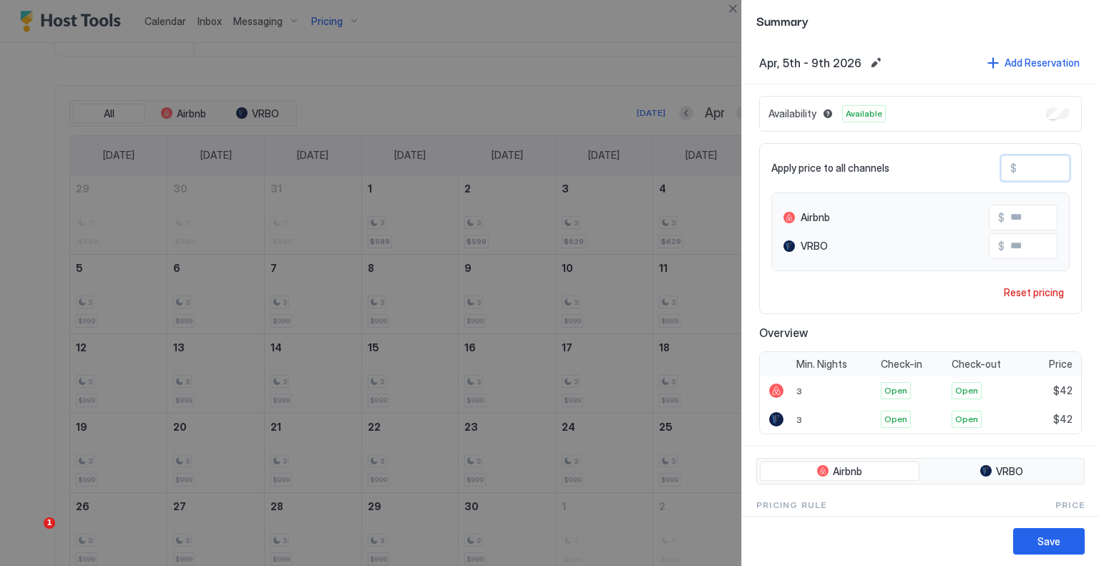
type input "***"
click at [1037, 540] on button "Save" at bounding box center [1050, 541] width 72 height 26
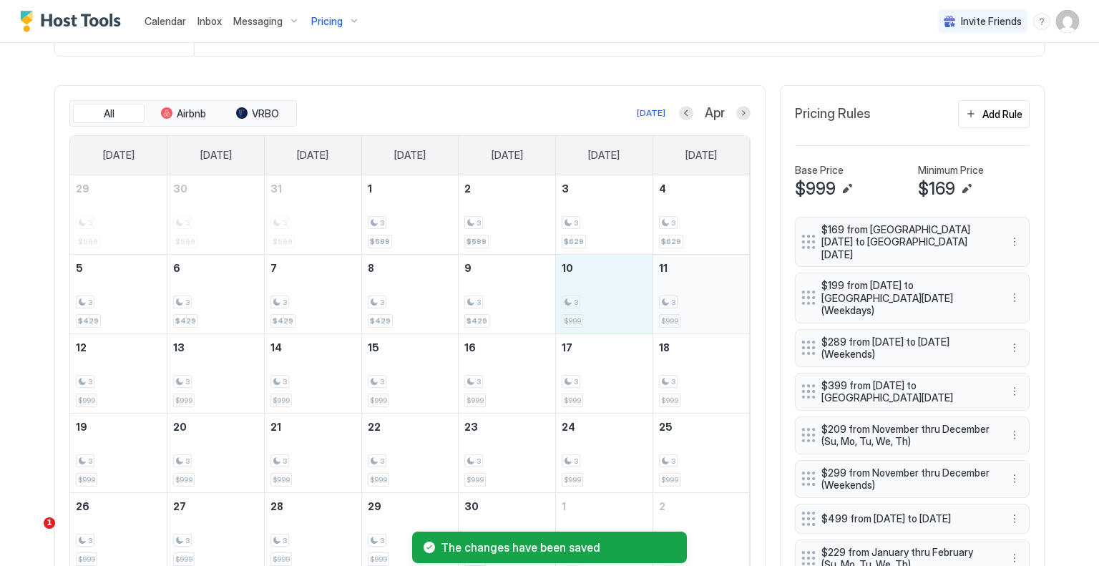
drag, startPoint x: 630, startPoint y: 288, endPoint x: 676, endPoint y: 290, distance: 45.9
click at [676, 290] on tr "5 3 $429 6 3 $429 7 3 $429 8 3 $429 9 3 $429 10 3 $999 11 3 $999" at bounding box center [410, 293] width 680 height 79
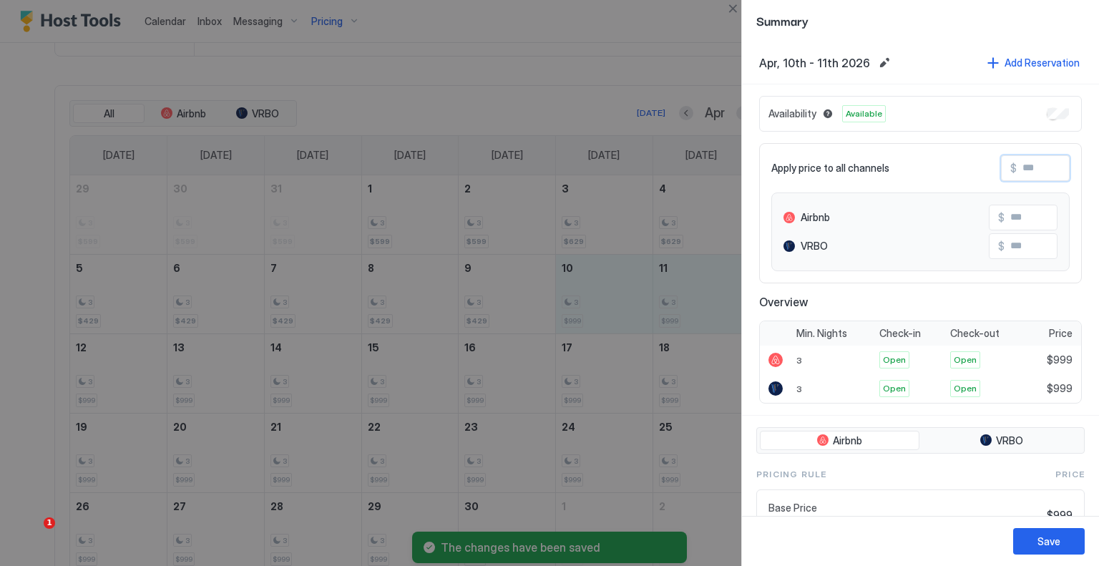
click at [1017, 168] on input "Input Field" at bounding box center [1074, 168] width 115 height 24
type input "*"
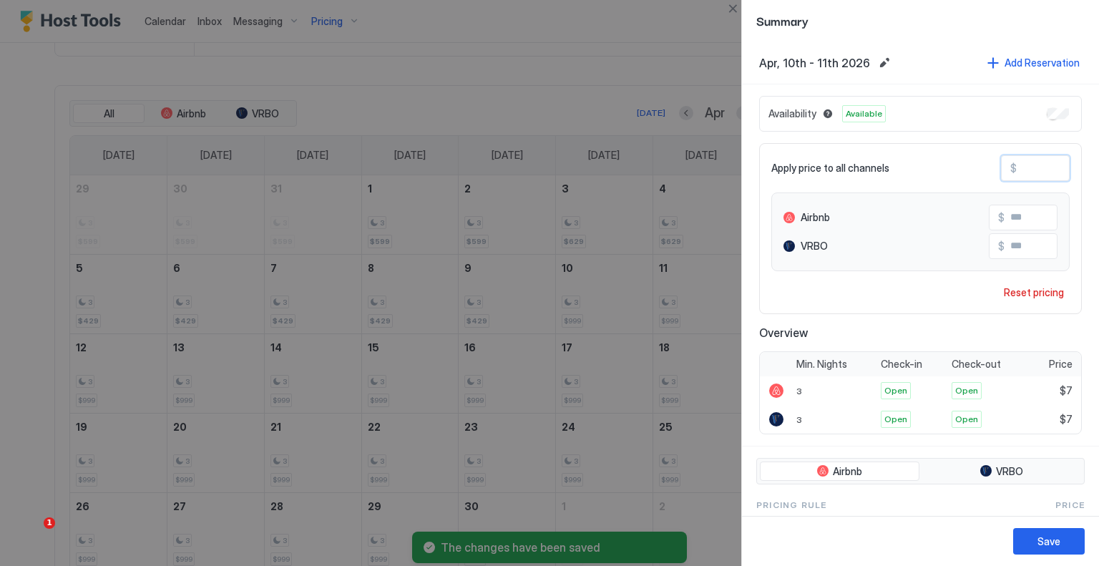
type input "**"
type input "***"
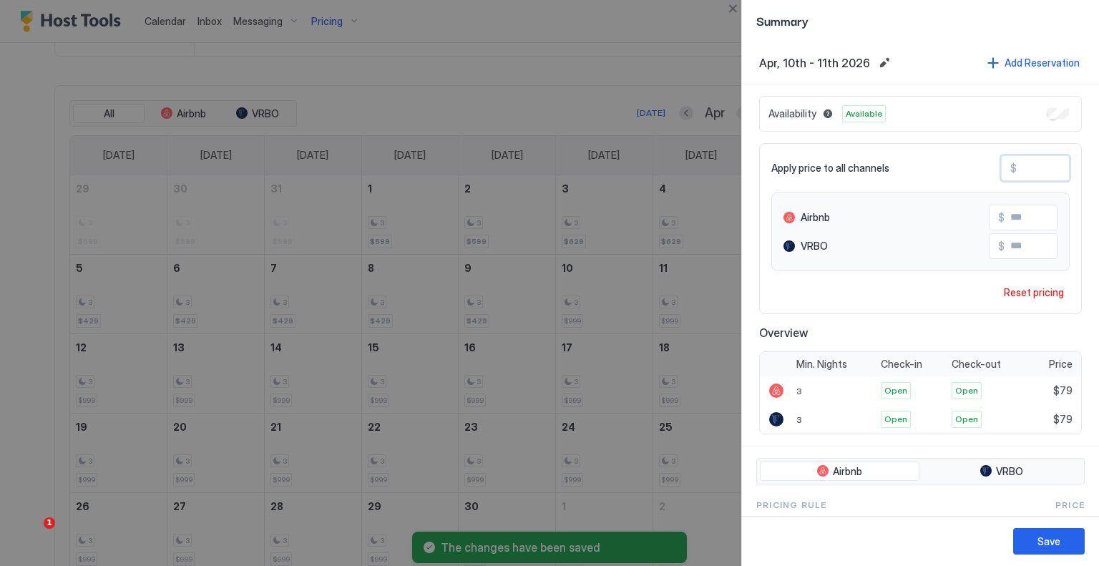
type input "***"
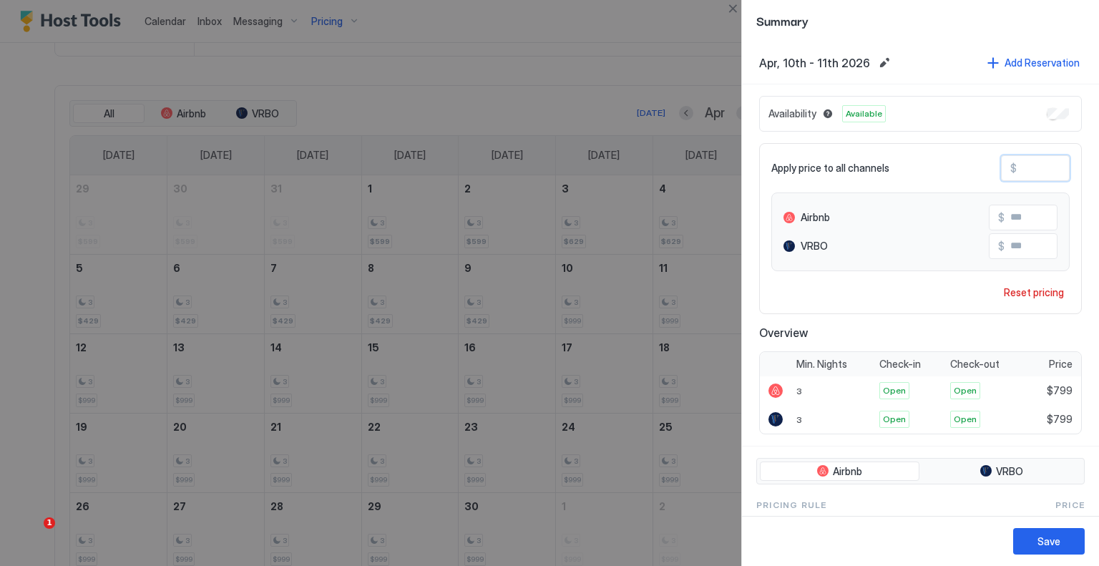
type input "***"
click at [1051, 548] on div "Save" at bounding box center [1049, 541] width 23 height 15
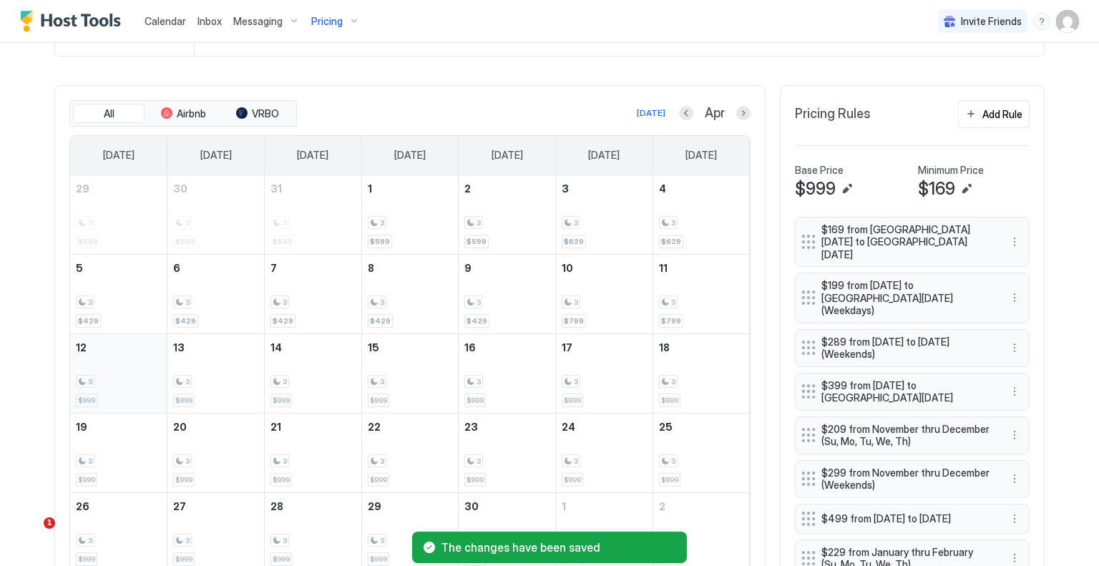
scroll to position [513, 0]
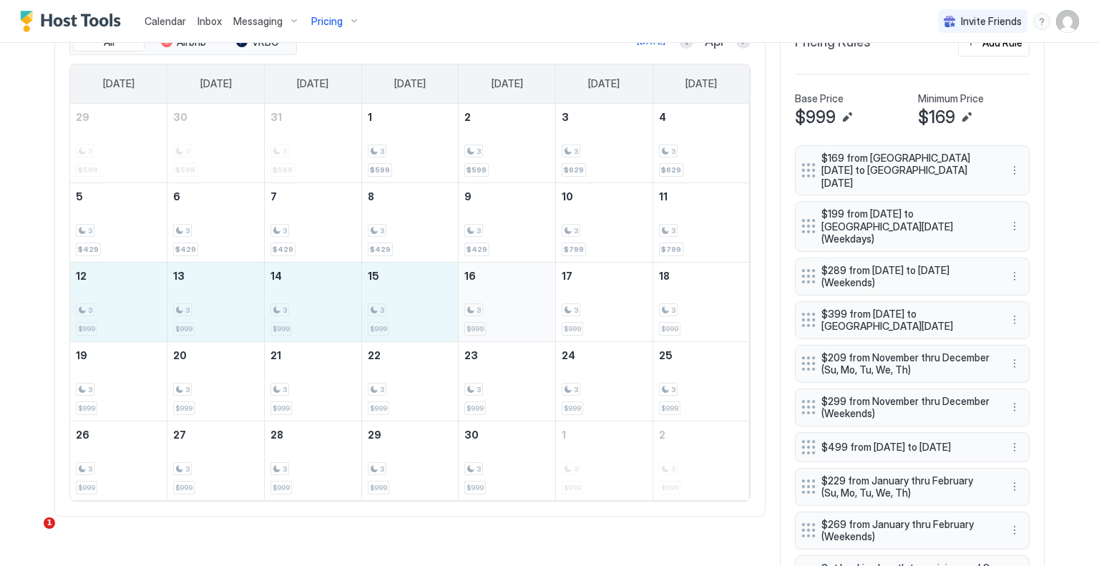
drag, startPoint x: 151, startPoint y: 298, endPoint x: 478, endPoint y: 298, distance: 327.1
click at [479, 298] on tr "12 3 $999 13 3 $999 14 3 $999 15 3 $999 16 3 $999 17 3 $999 18 3 $999" at bounding box center [410, 301] width 680 height 79
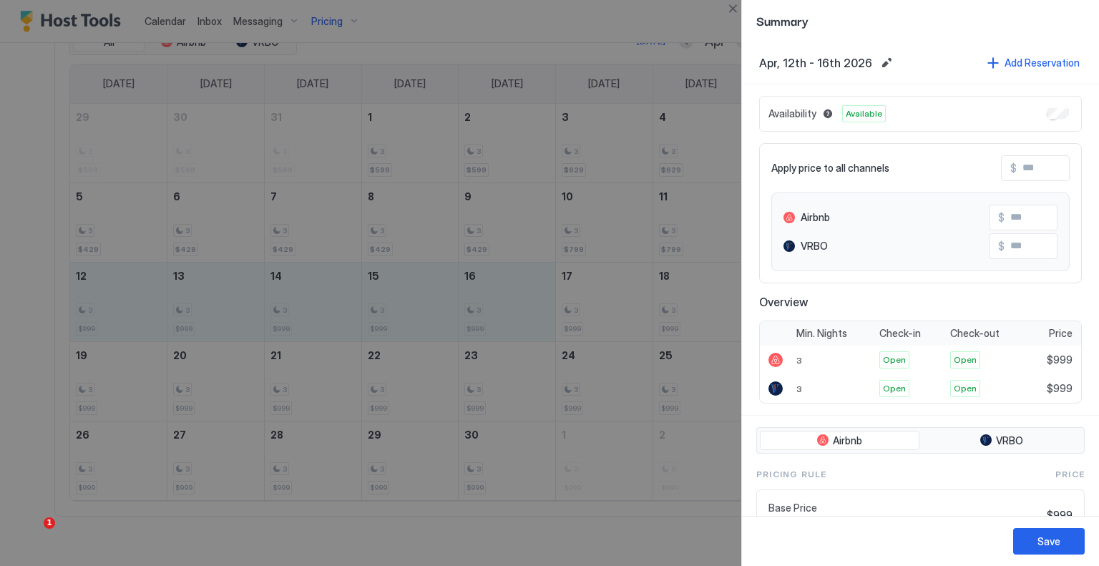
click at [1020, 168] on input "Input Field" at bounding box center [1074, 168] width 115 height 24
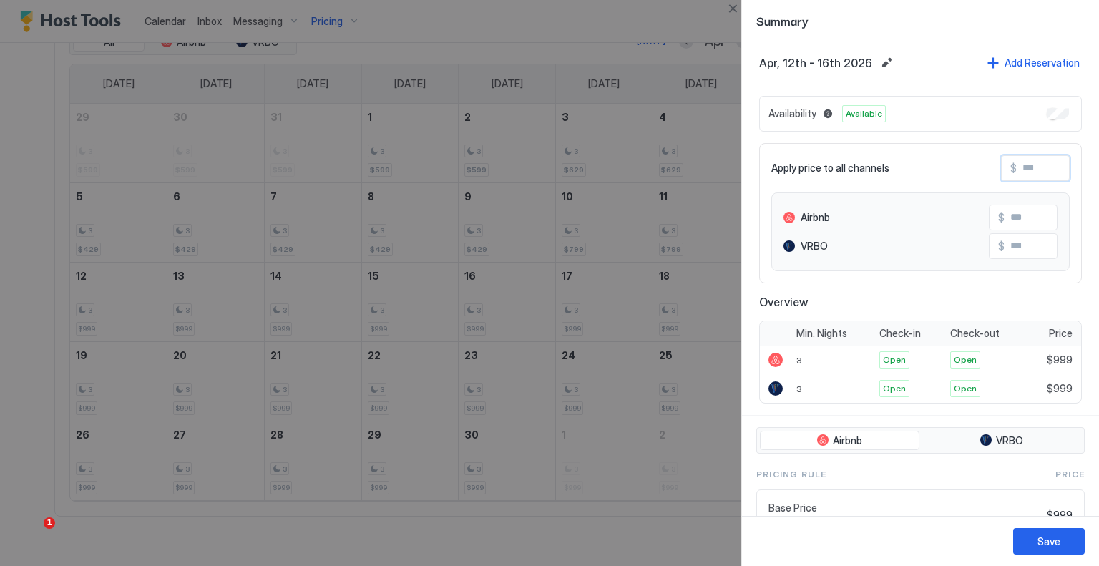
type input "*"
type input "**"
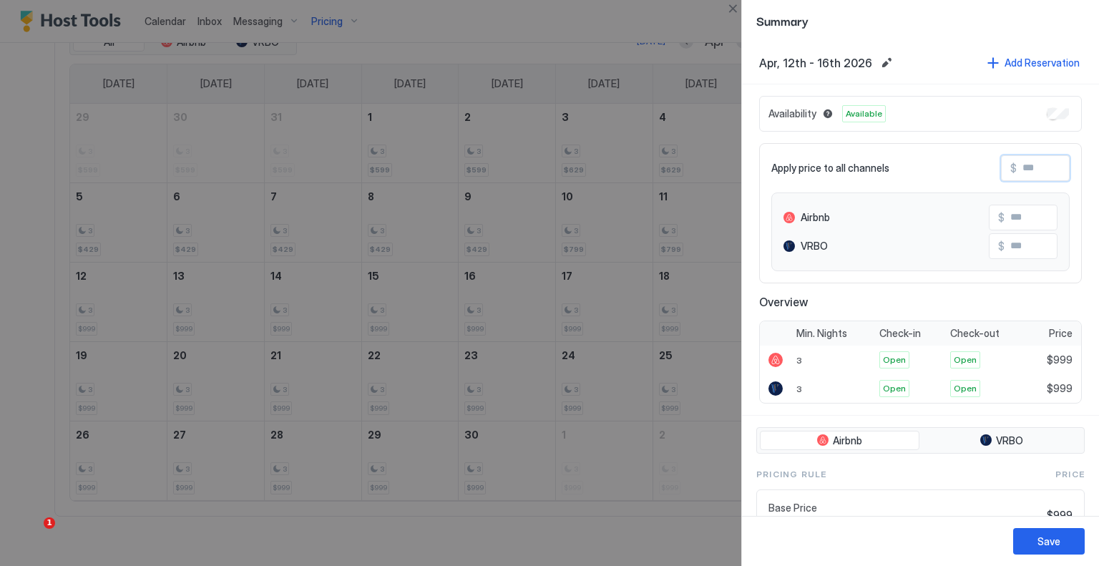
type input "**"
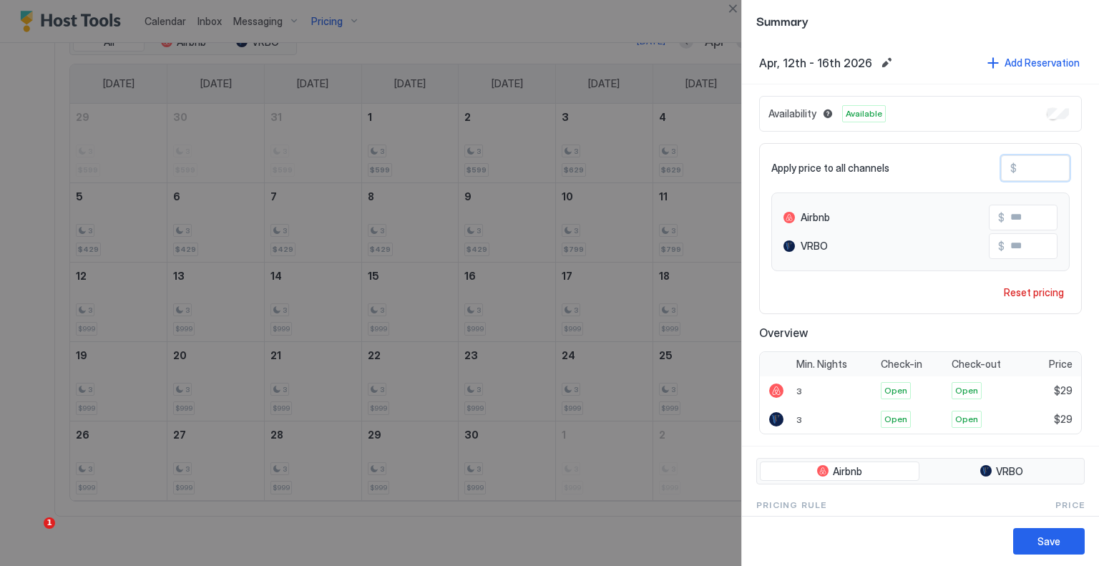
type input "***"
click at [1044, 532] on button "Save" at bounding box center [1050, 541] width 72 height 26
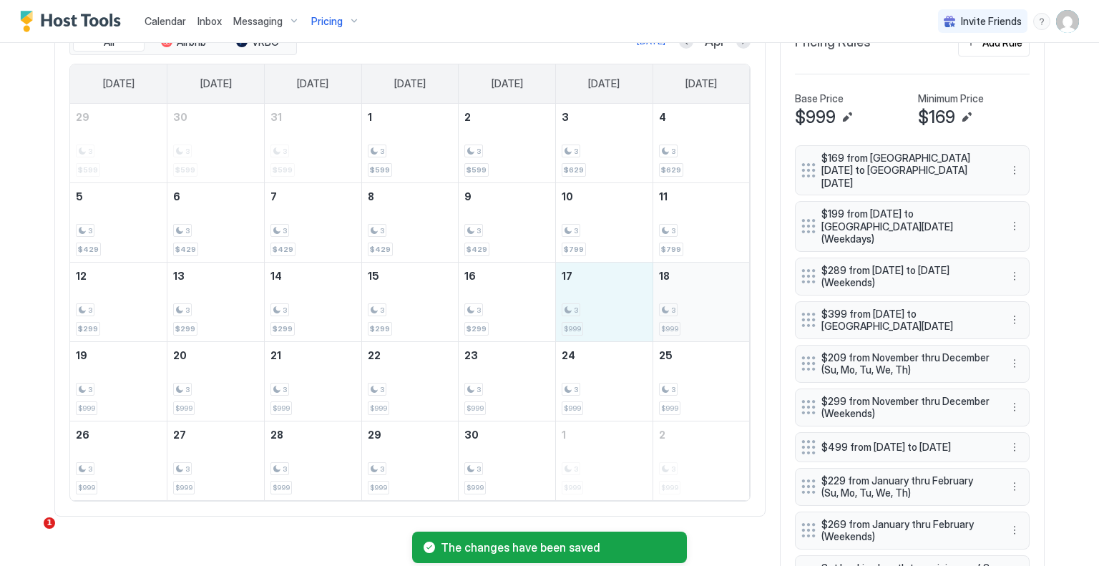
drag, startPoint x: 577, startPoint y: 294, endPoint x: 666, endPoint y: 291, distance: 88.8
click at [666, 291] on tr "12 3 $299 13 3 $299 14 3 $299 15 3 $299 16 3 $299 17 3 $999 18 3 $999" at bounding box center [410, 301] width 680 height 79
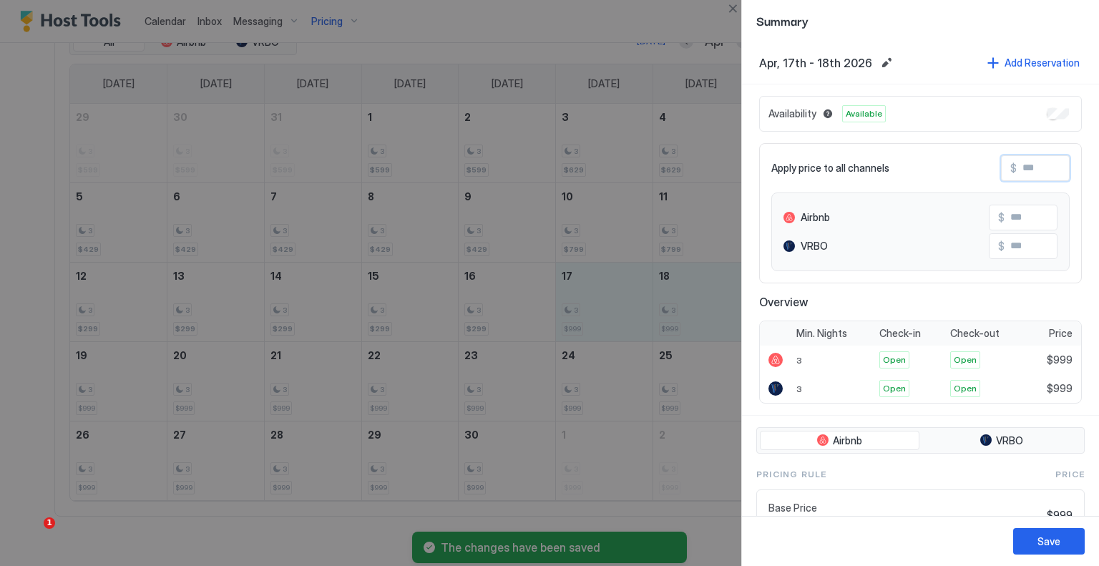
click at [1039, 175] on input "Input Field" at bounding box center [1074, 168] width 115 height 24
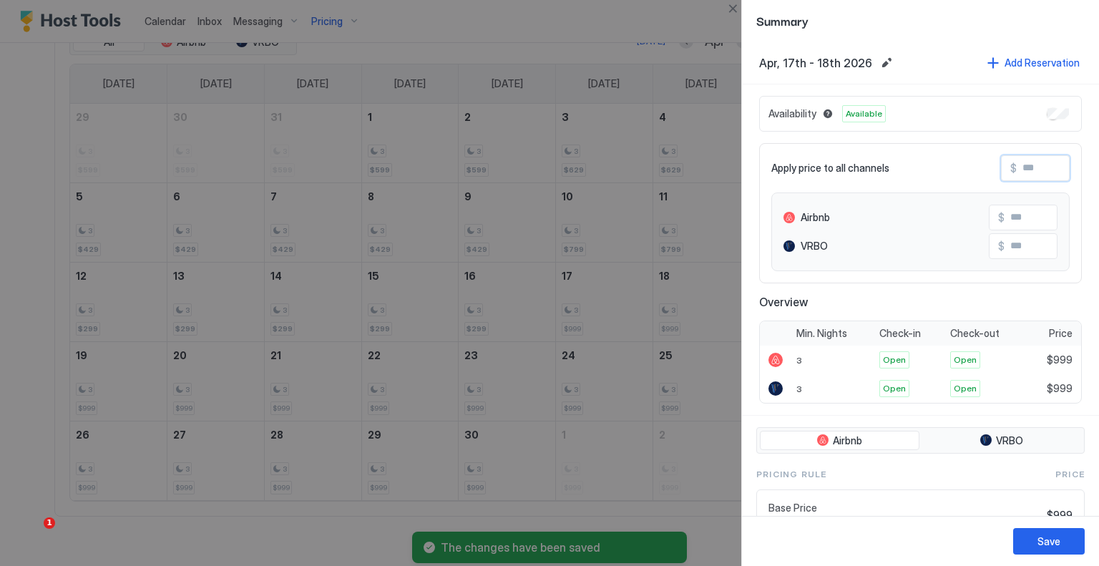
type input "*"
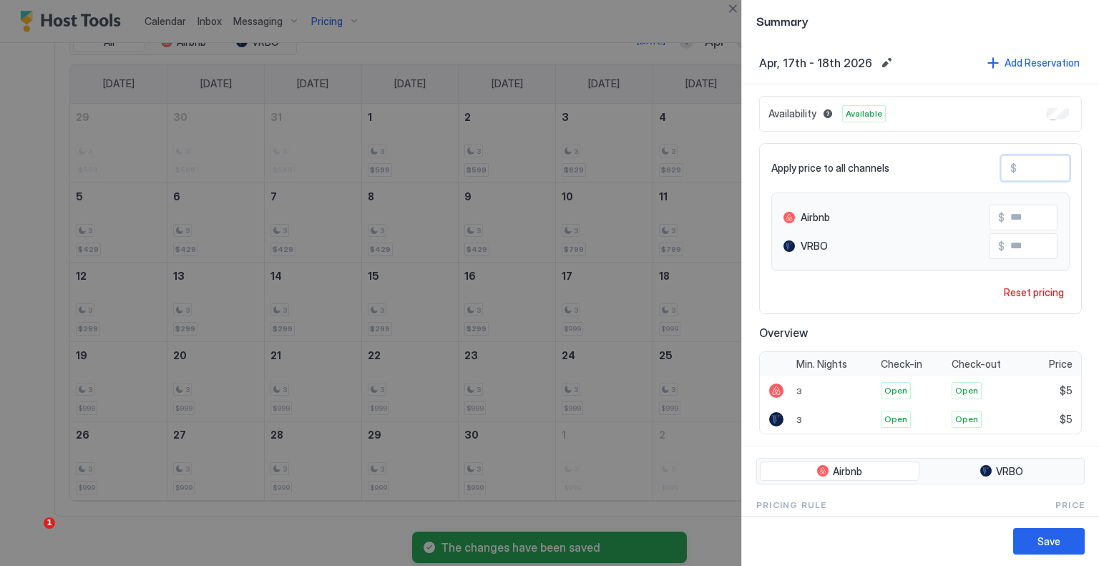
type input "**"
type input "***"
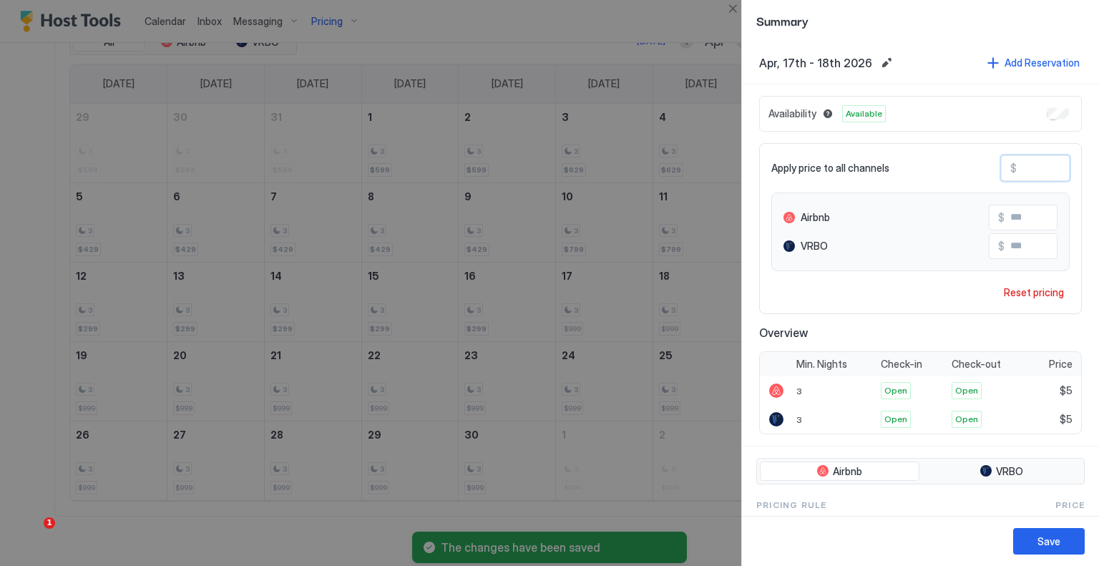
type input "***"
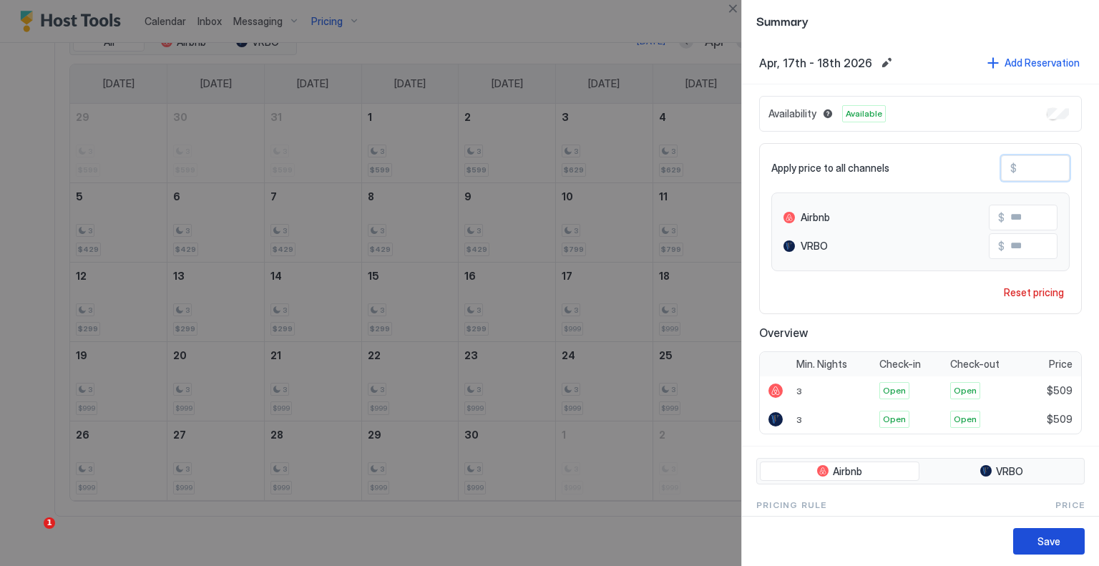
type input "***"
click at [1048, 532] on button "Save" at bounding box center [1050, 541] width 72 height 26
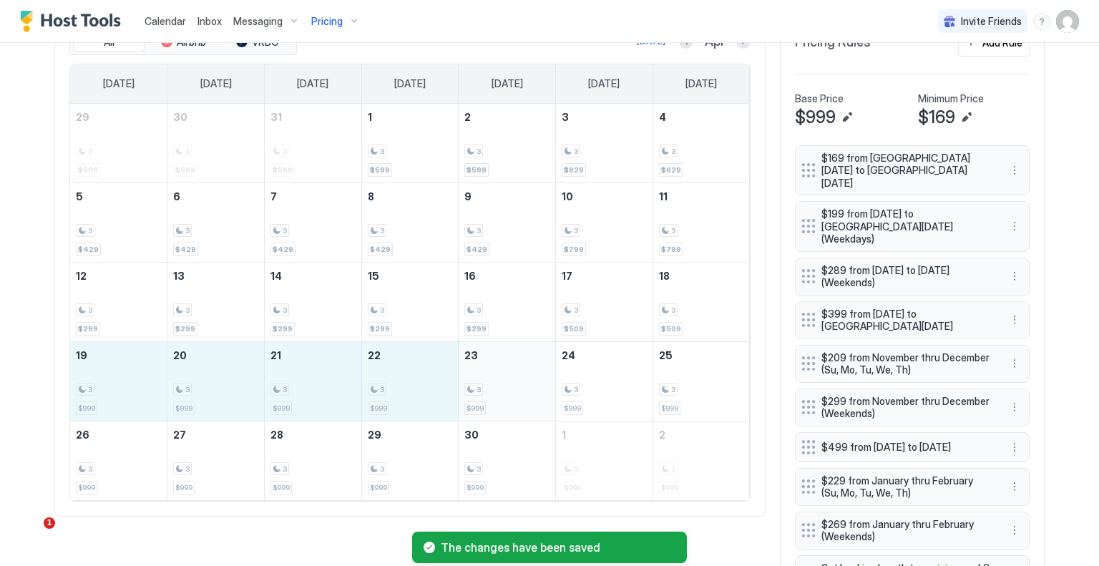
drag, startPoint x: 105, startPoint y: 379, endPoint x: 473, endPoint y: 378, distance: 367.9
click at [473, 378] on tr "19 3 $999 20 3 $999 21 3 $999 22 3 $999 23 3 $999 24 3 $999 25 3 $999" at bounding box center [410, 380] width 680 height 79
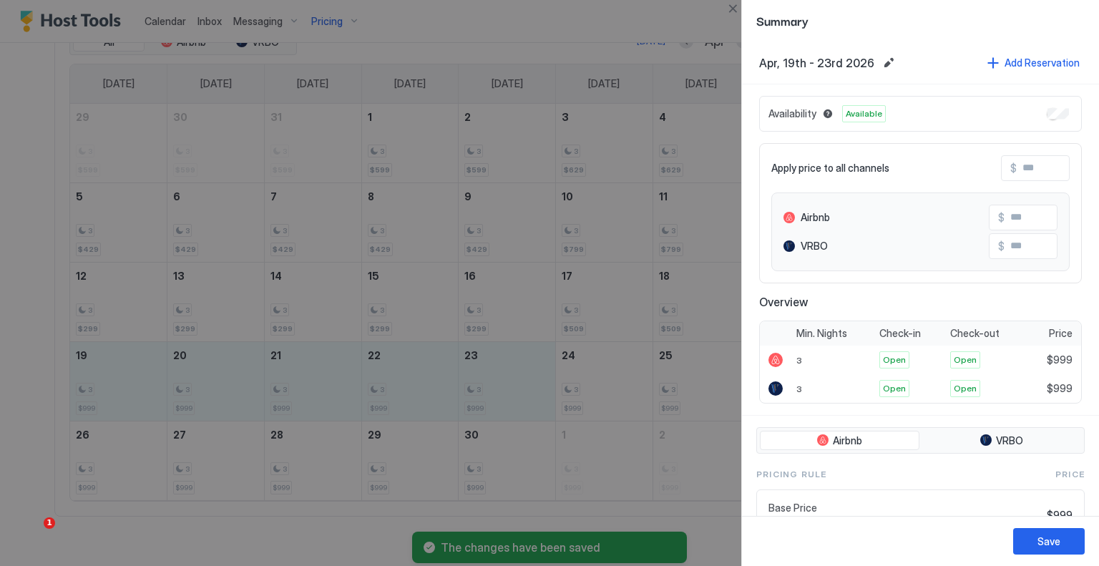
click at [1041, 171] on input "Input Field" at bounding box center [1074, 168] width 115 height 24
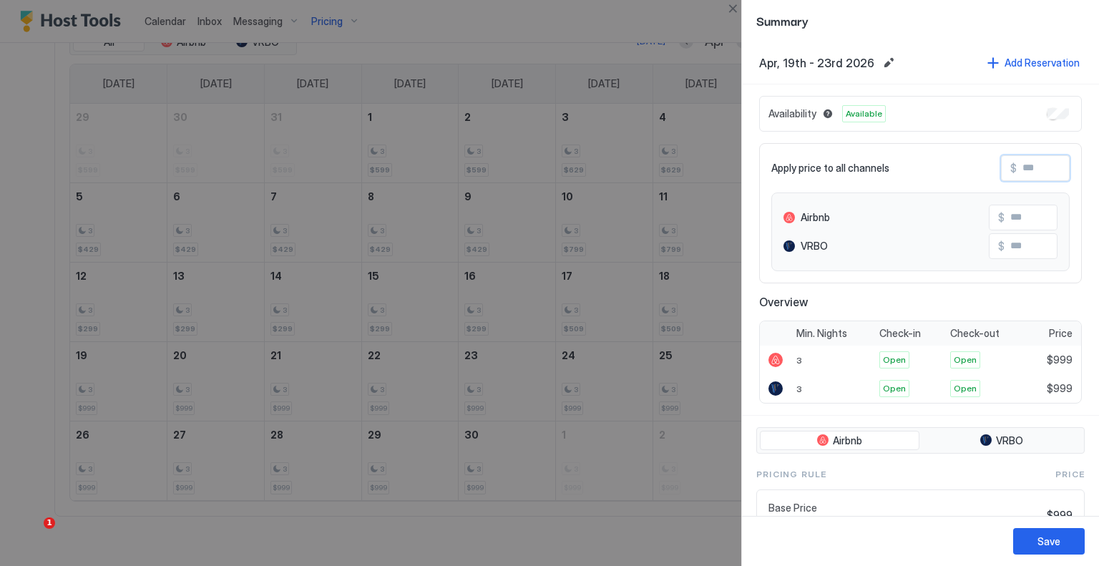
type input "***"
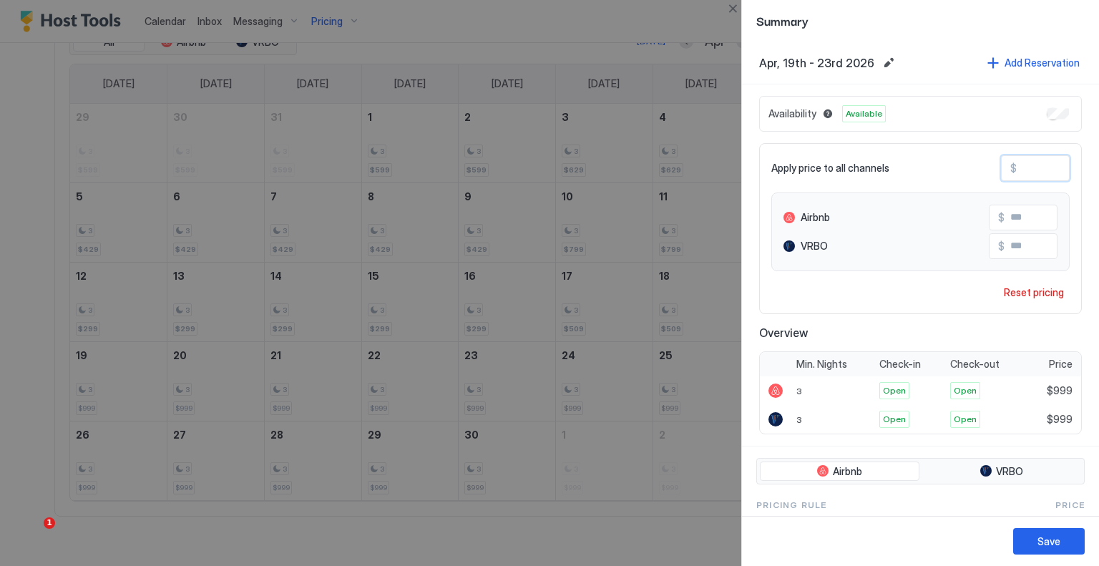
type input "***"
click at [1055, 538] on div "Save" at bounding box center [1049, 541] width 23 height 15
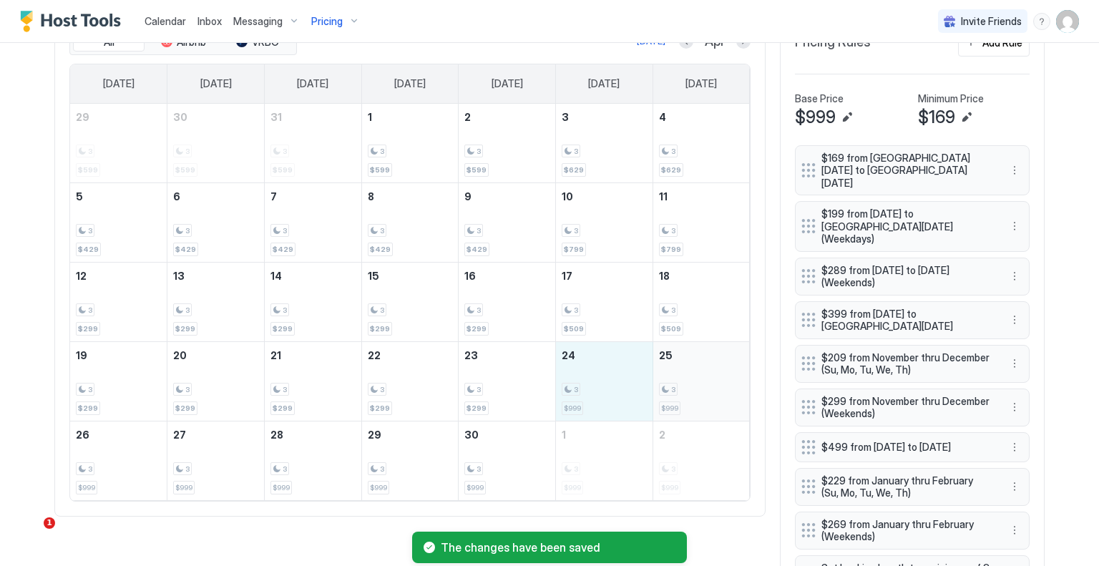
drag, startPoint x: 615, startPoint y: 375, endPoint x: 701, endPoint y: 375, distance: 86.6
click at [701, 375] on tr "19 3 $299 20 3 $299 21 3 $299 22 3 $299 23 3 $299 24 3 $999 25 3 $999" at bounding box center [410, 380] width 680 height 79
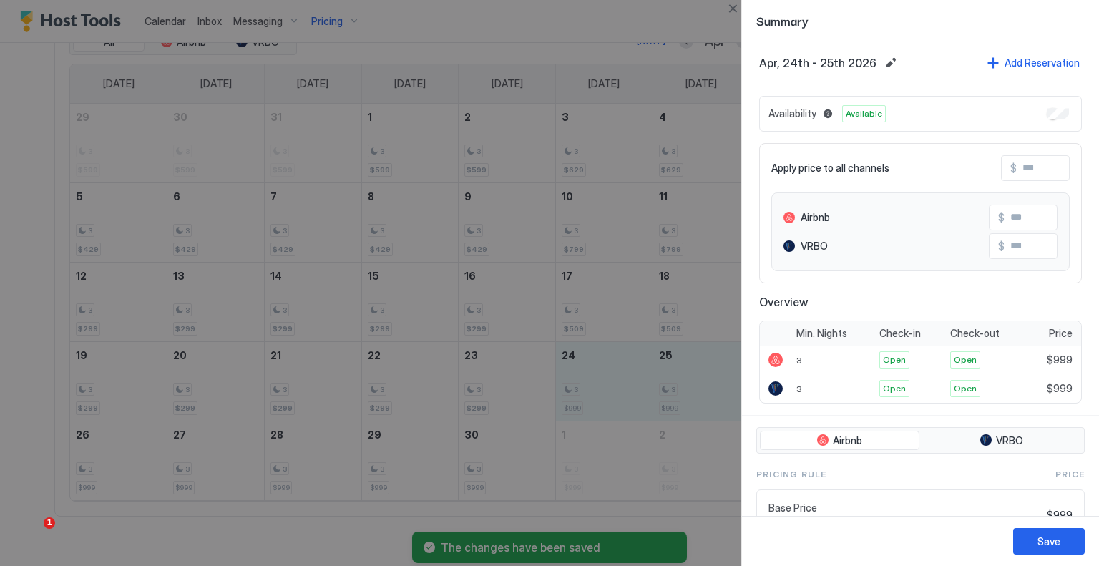
click at [1042, 169] on input "Input Field" at bounding box center [1074, 168] width 115 height 24
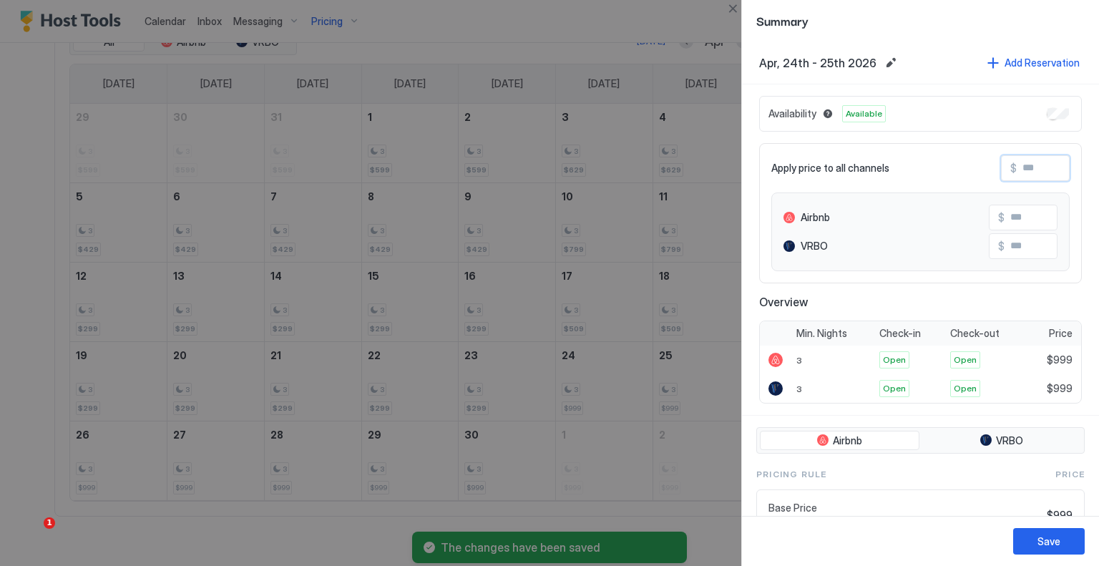
type input "*"
type input "**"
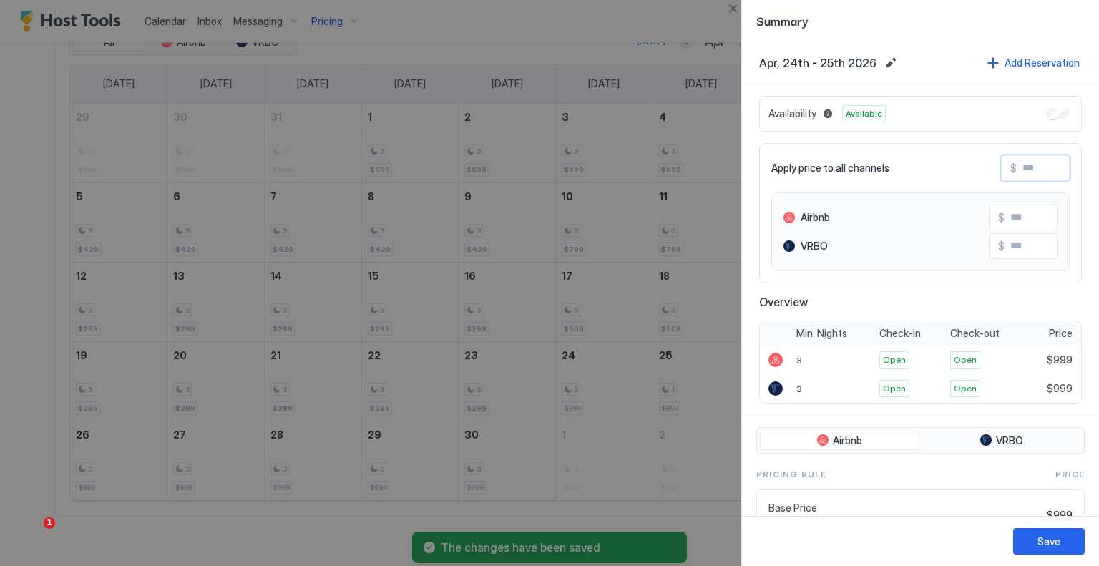
type input "**"
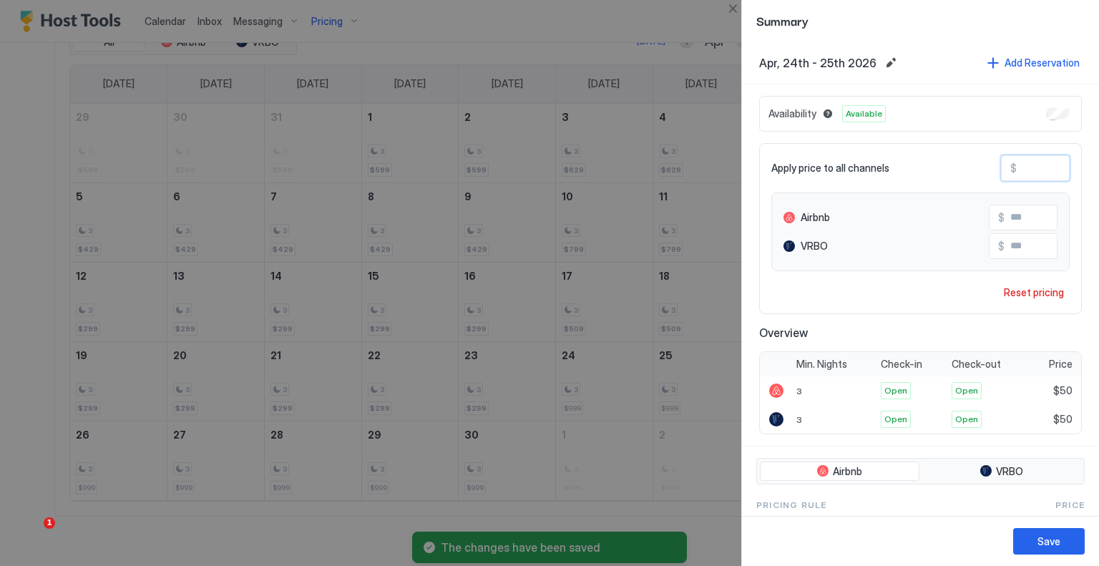
type input "***"
click at [1036, 548] on button "Save" at bounding box center [1050, 541] width 72 height 26
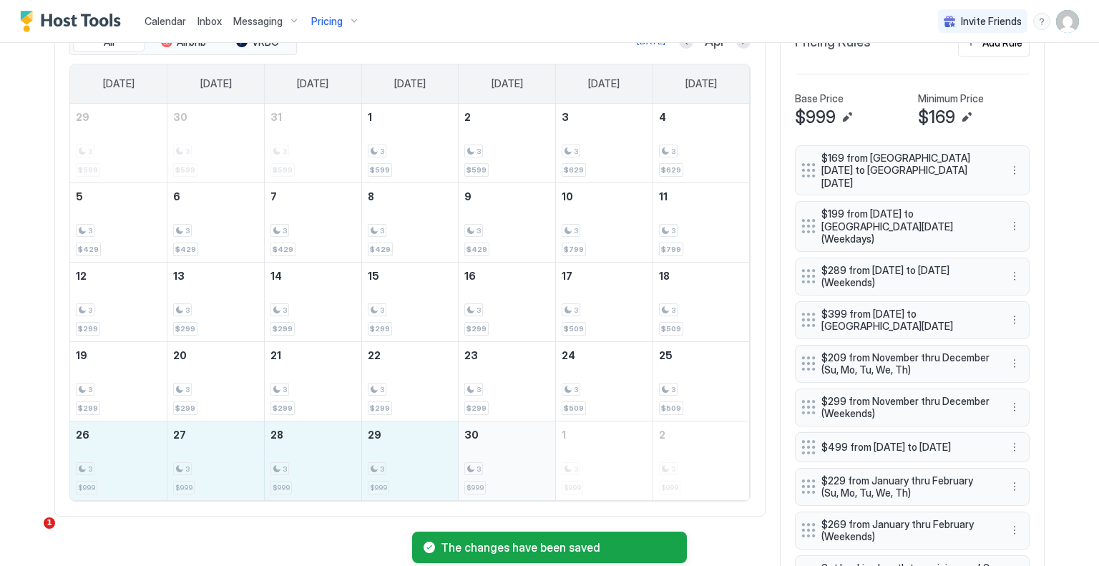
drag, startPoint x: 119, startPoint y: 456, endPoint x: 484, endPoint y: 455, distance: 365.0
click at [484, 455] on tr "26 3 $999 27 3 $999 28 3 $999 29 3 $999 30 3 $999 1 3 $999 2 3 $999" at bounding box center [410, 460] width 680 height 79
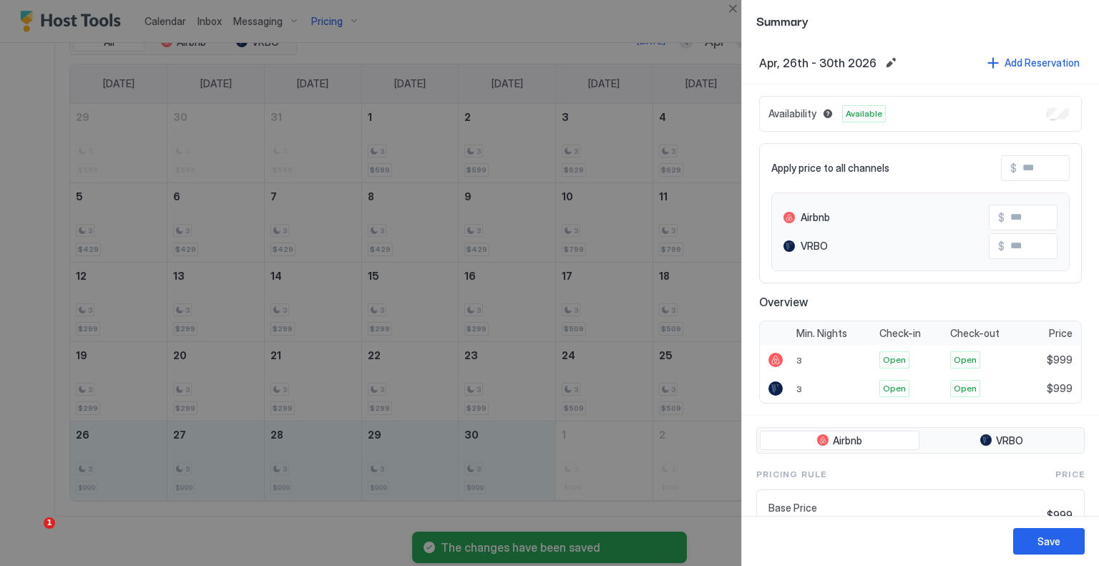
click at [1031, 171] on input "Input Field" at bounding box center [1074, 168] width 115 height 24
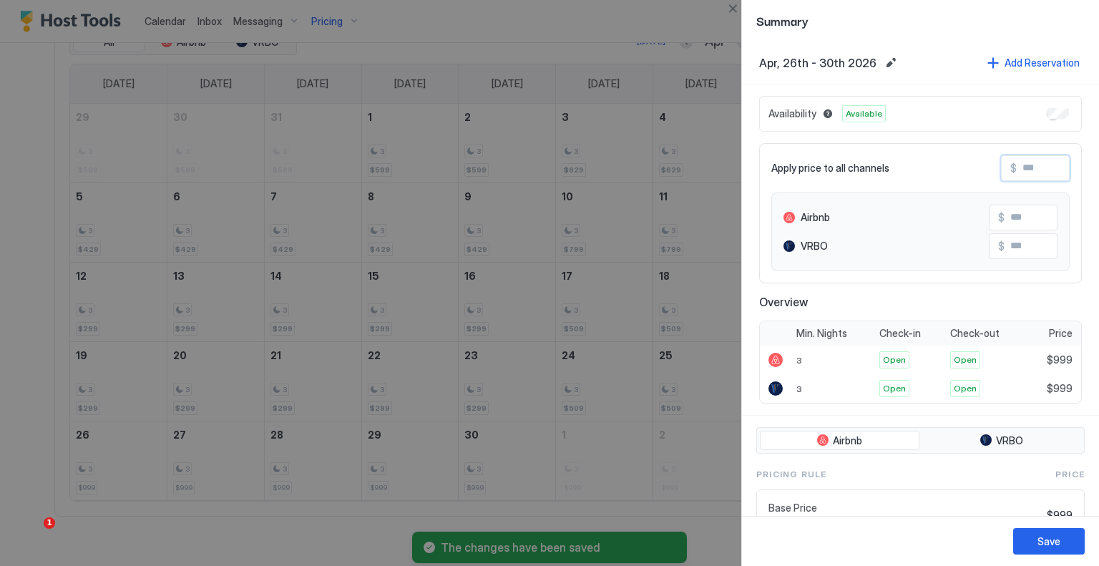
type input "*"
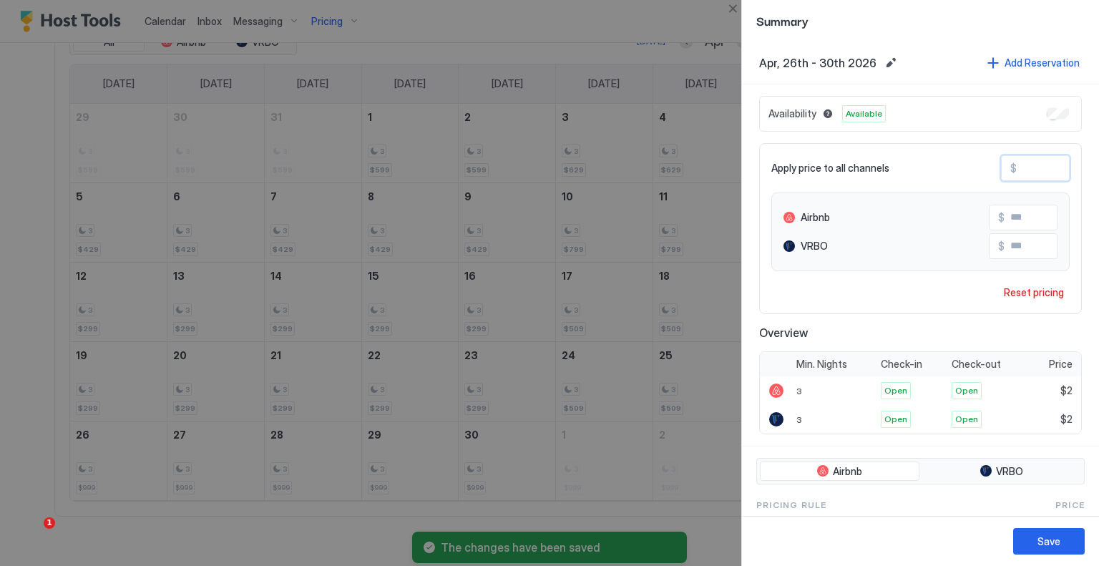
type input "**"
type input "***"
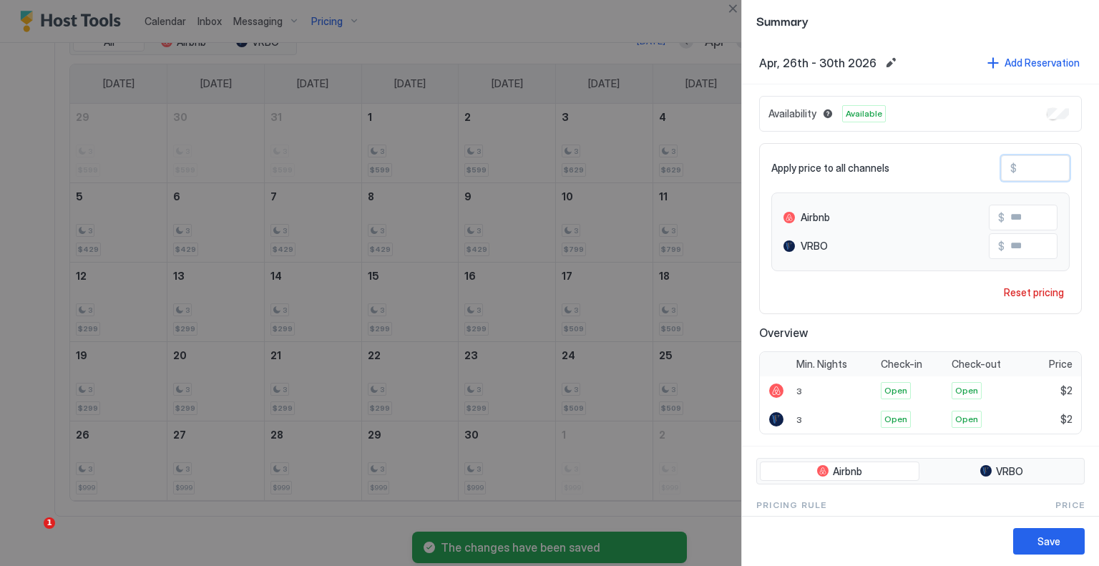
type input "***"
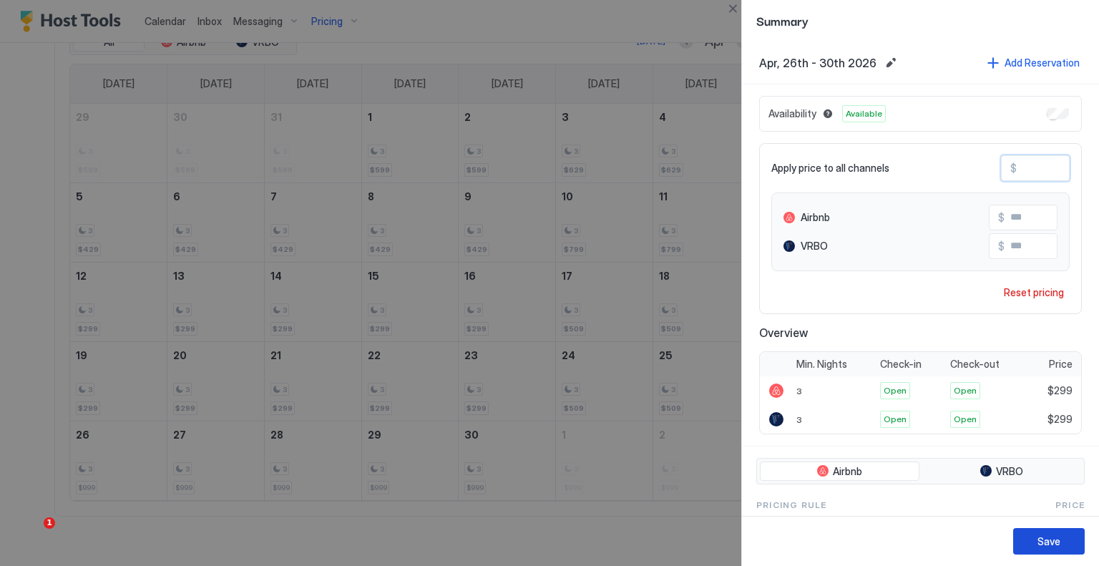
type input "***"
click at [1040, 549] on div "Save" at bounding box center [1049, 541] width 23 height 15
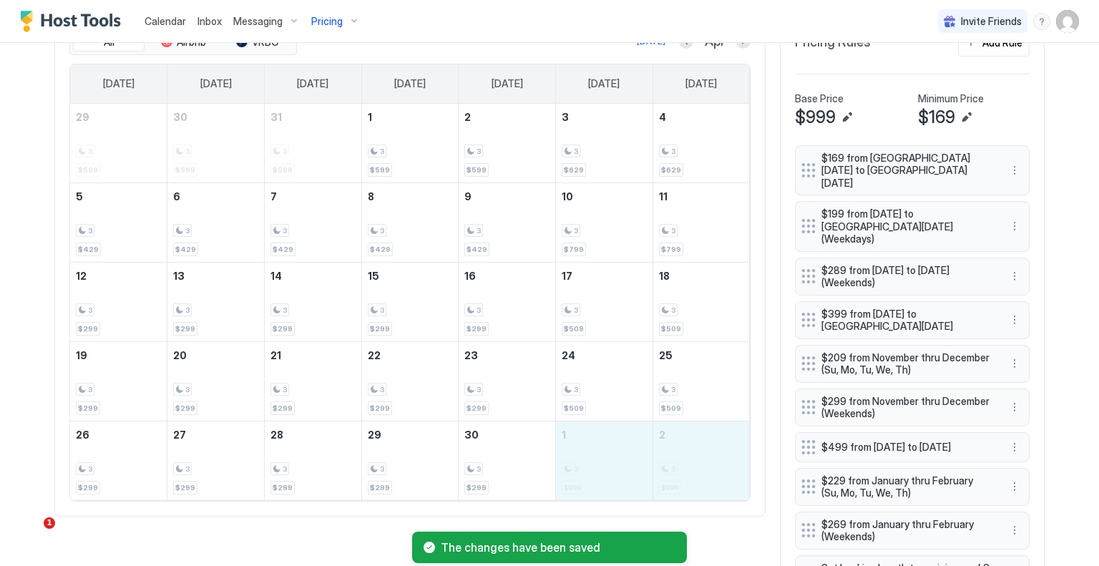
drag, startPoint x: 631, startPoint y: 455, endPoint x: 689, endPoint y: 455, distance: 58.0
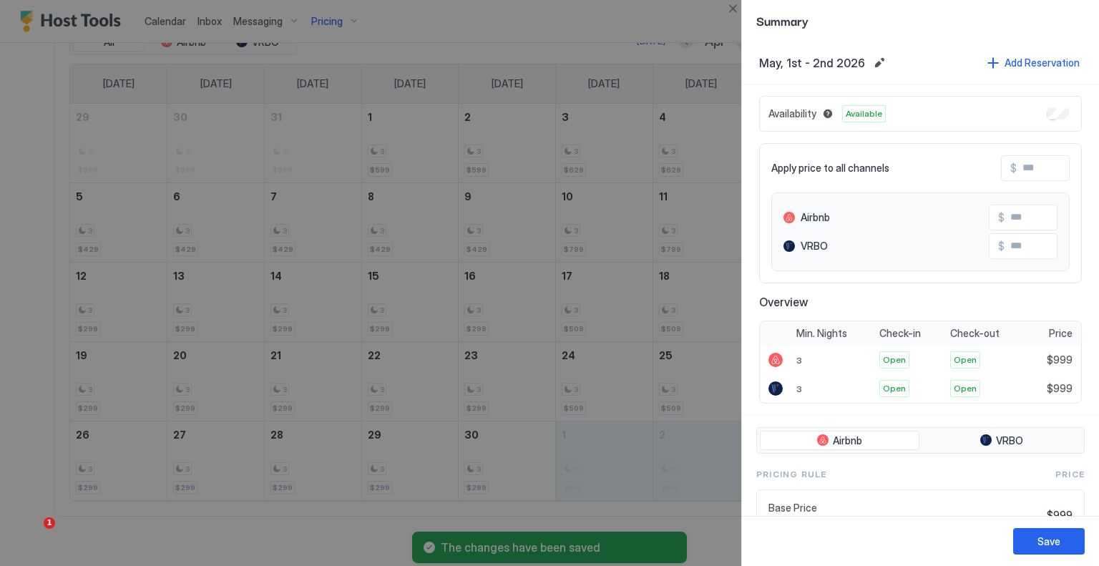
click at [1022, 160] on input "Input Field" at bounding box center [1074, 168] width 115 height 24
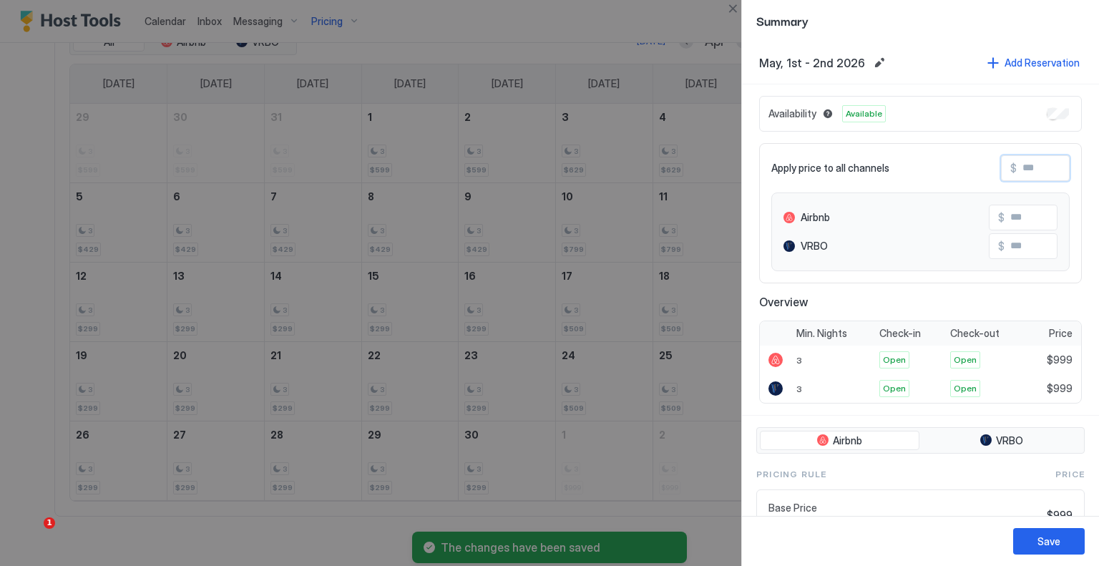
type input "*"
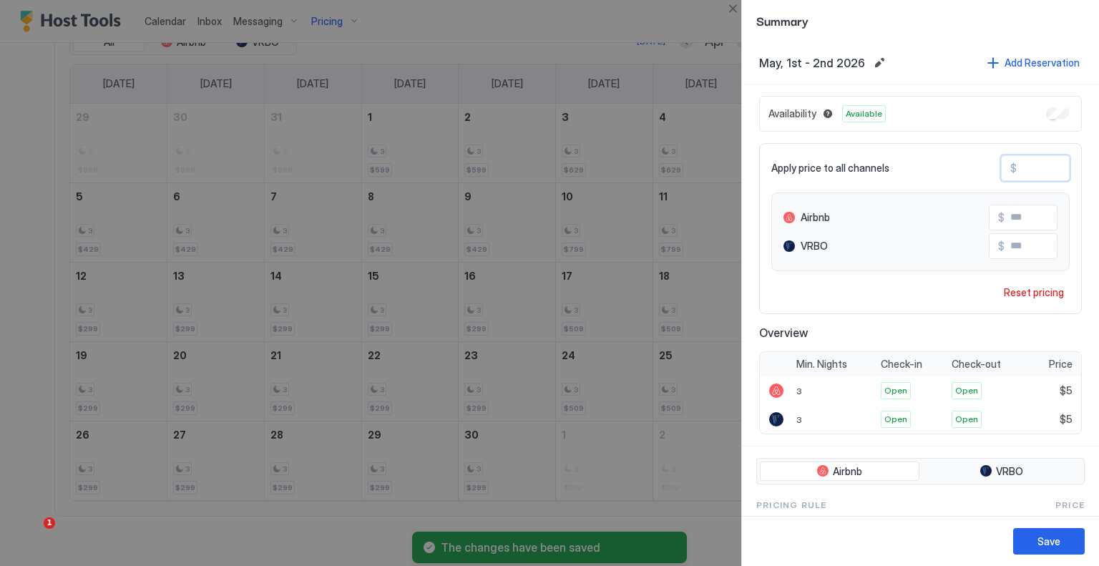
type input "**"
type input "***"
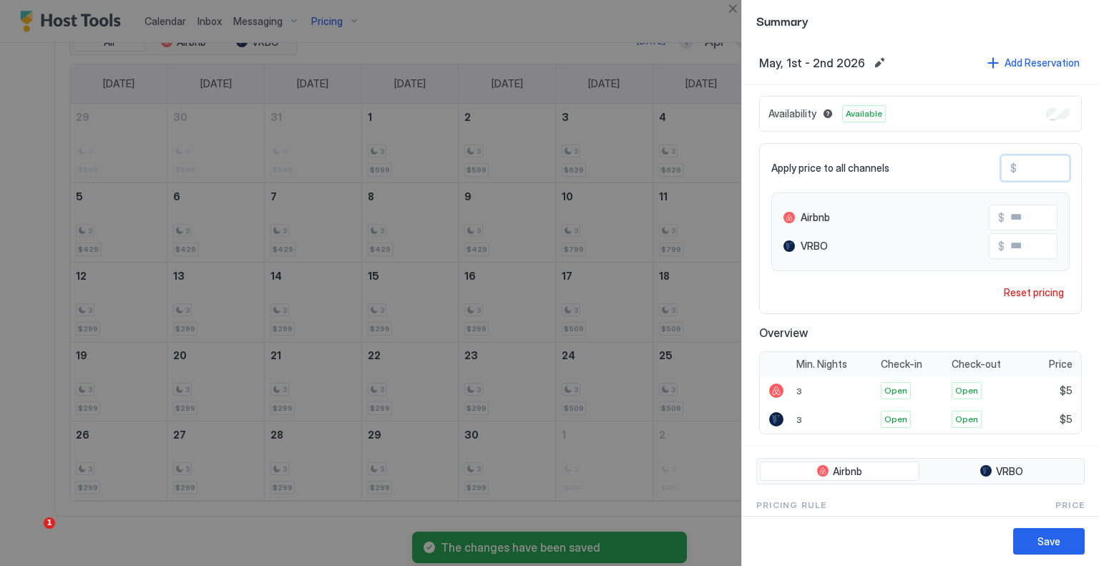
type input "***"
click at [1051, 546] on div "Save" at bounding box center [1049, 541] width 23 height 15
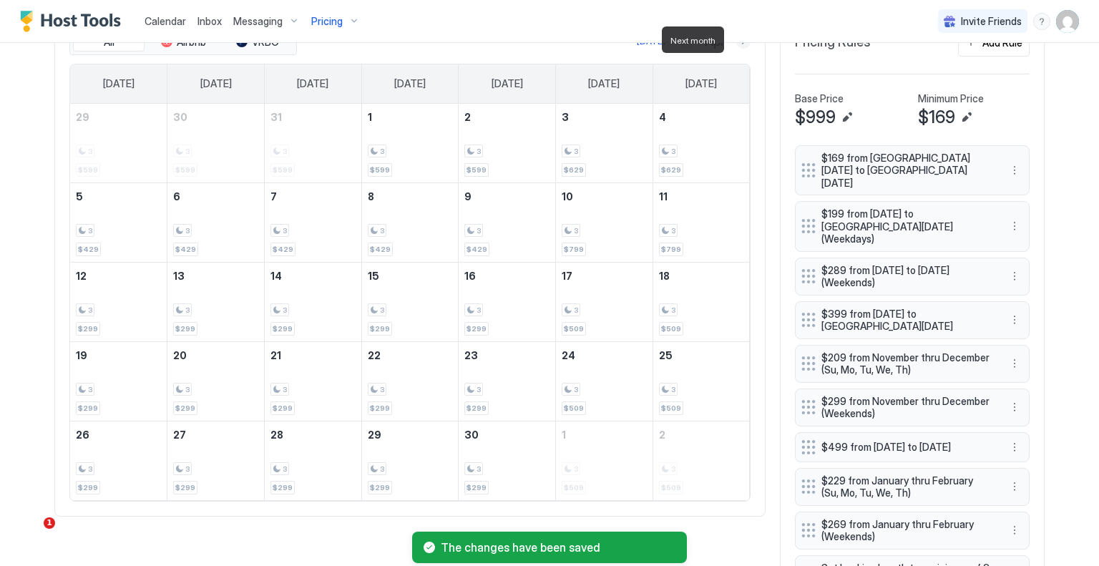
click at [739, 45] on button "Next month" at bounding box center [744, 41] width 14 height 14
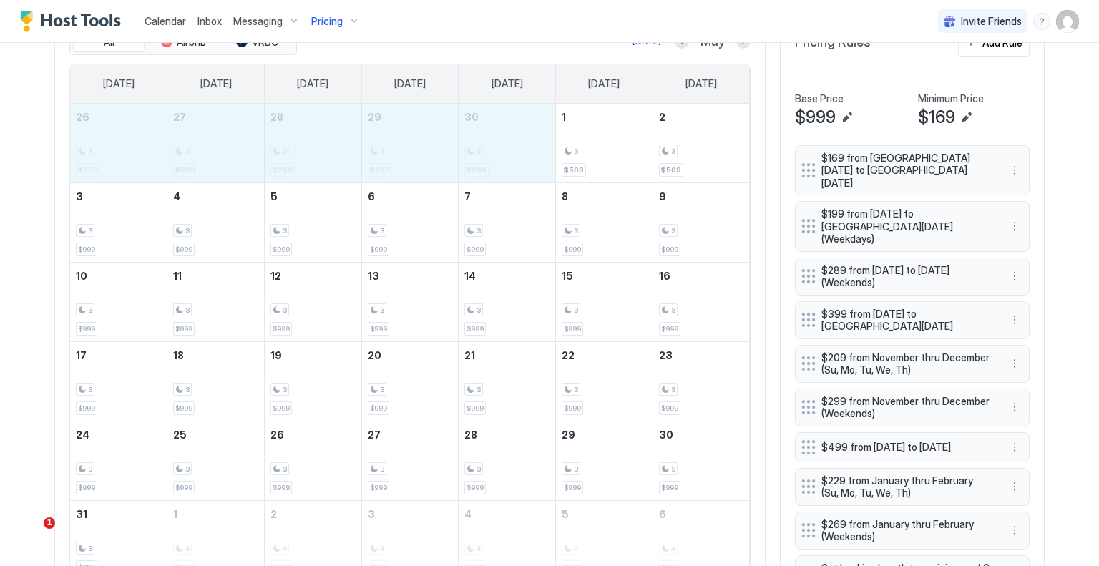
drag, startPoint x: 138, startPoint y: 151, endPoint x: 462, endPoint y: 151, distance: 324.2
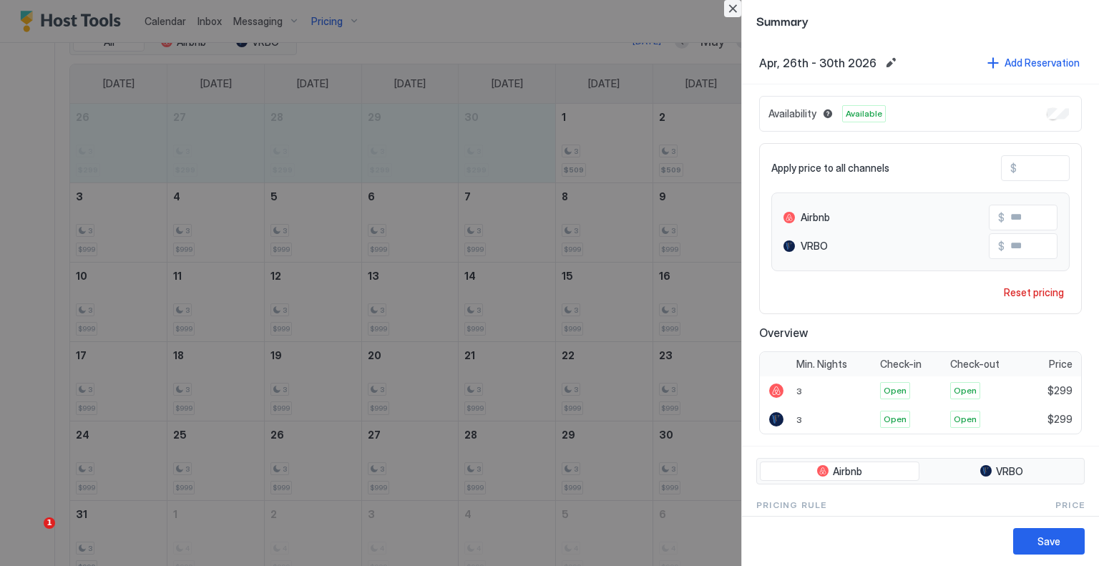
click at [736, 8] on button "Close" at bounding box center [732, 8] width 17 height 17
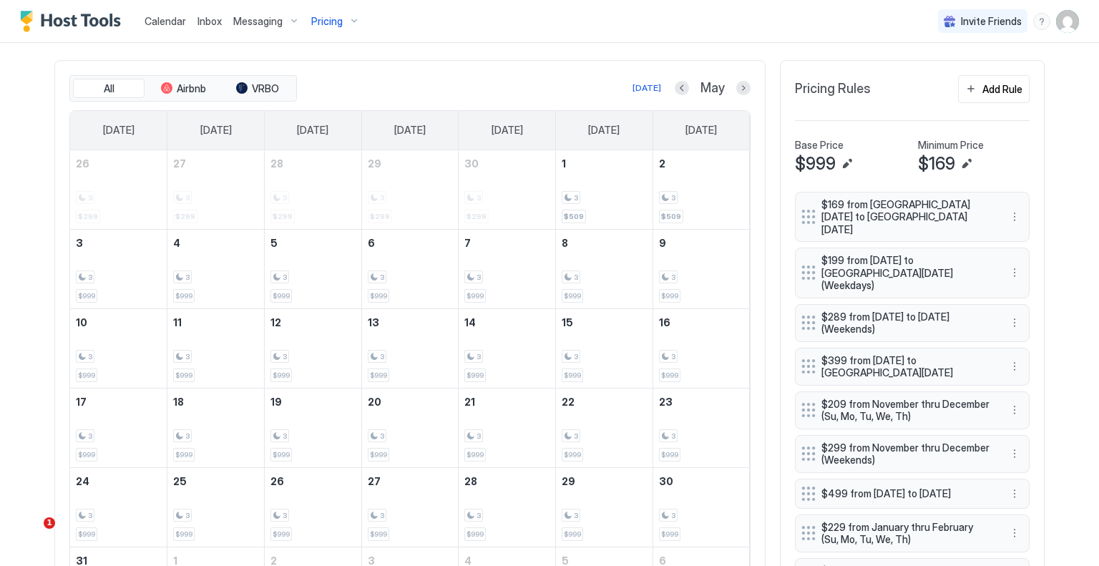
scroll to position [442, 0]
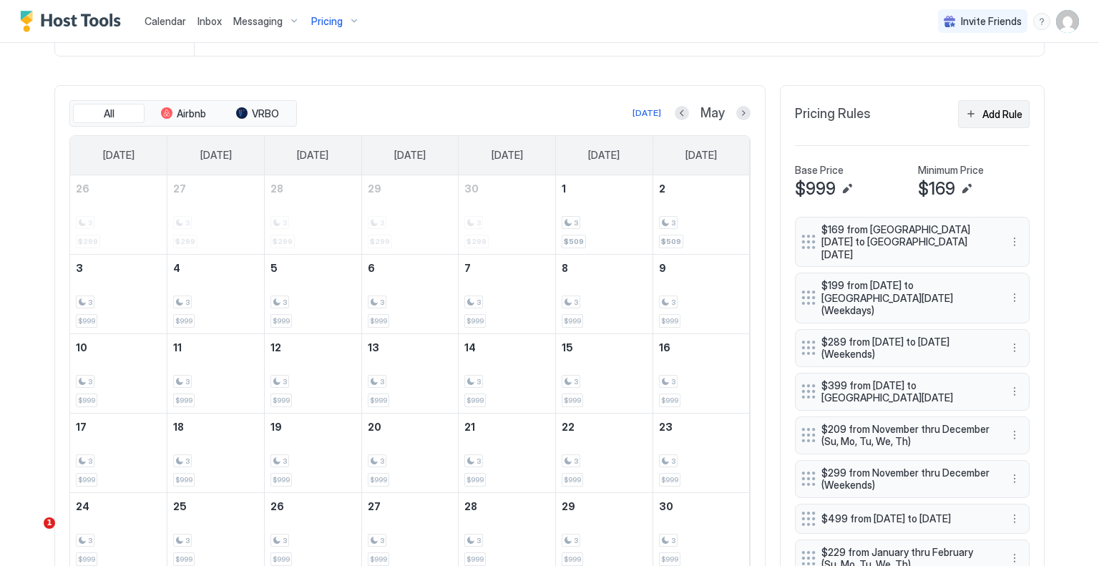
click at [965, 107] on button "Add Rule" at bounding box center [994, 114] width 72 height 28
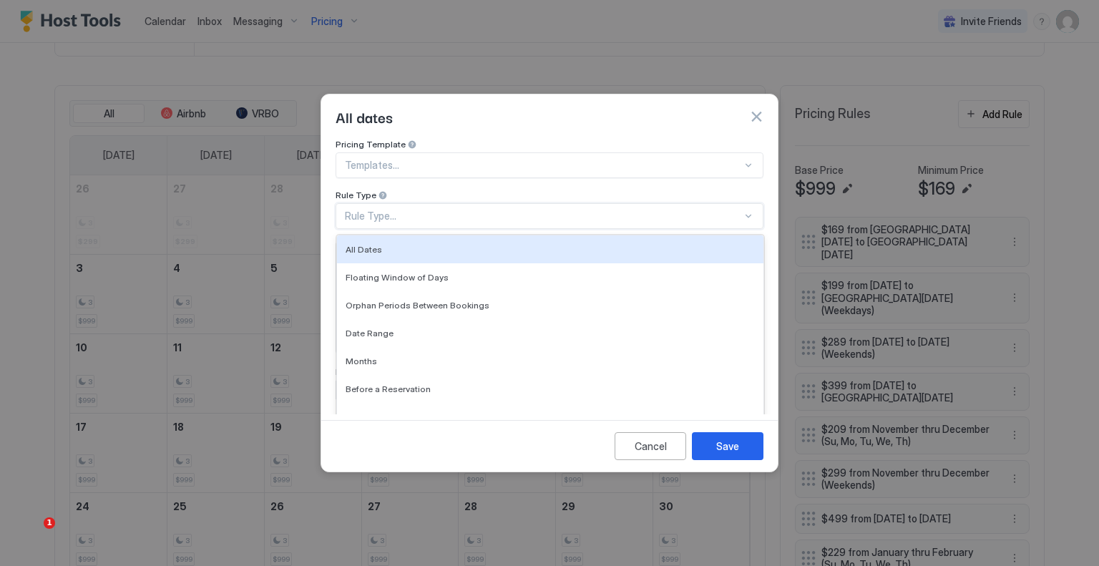
click at [431, 210] on div "Rule Type..." at bounding box center [543, 216] width 397 height 13
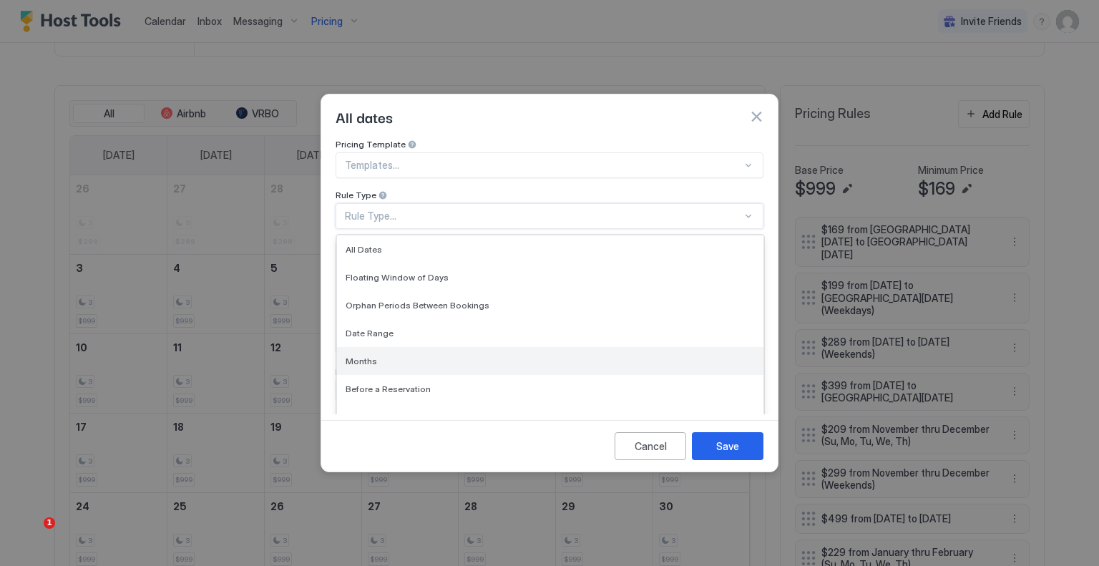
click at [364, 356] on span "Months" at bounding box center [361, 361] width 31 height 11
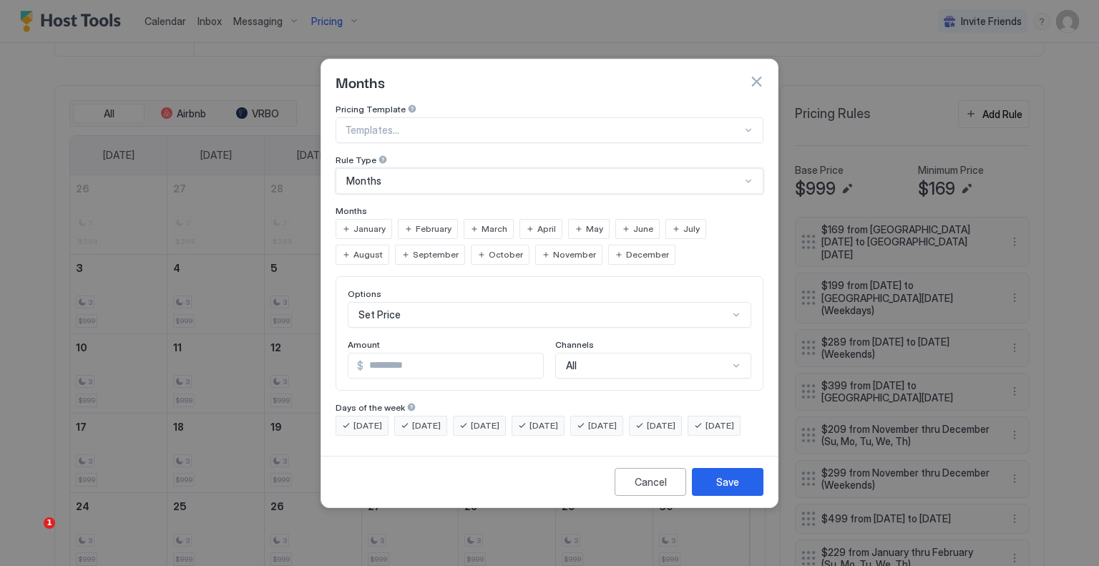
click at [586, 223] on span "May" at bounding box center [594, 229] width 17 height 13
click at [427, 303] on div "Set Price" at bounding box center [550, 315] width 404 height 26
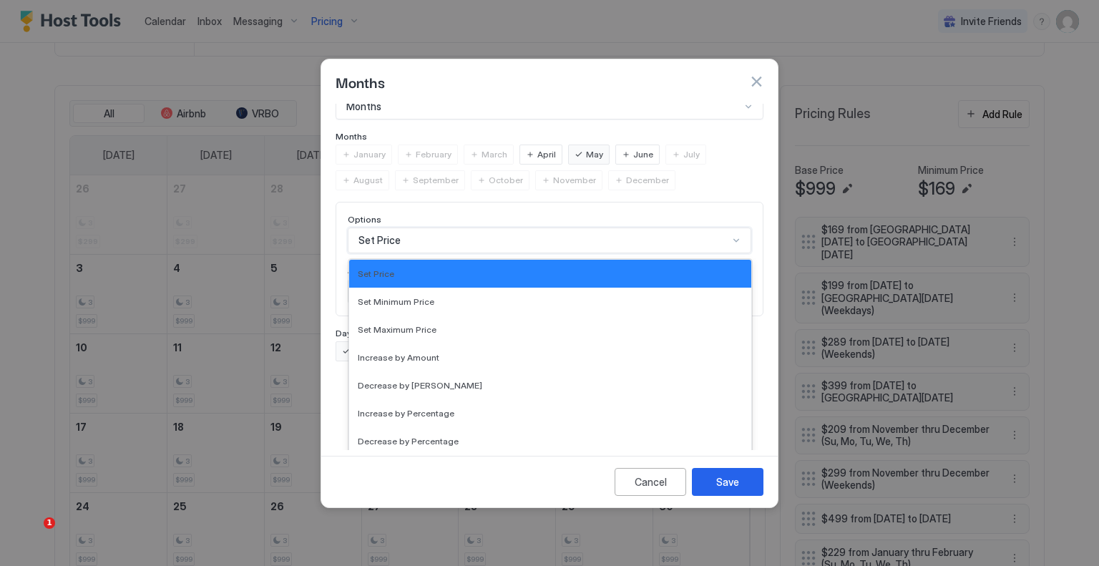
click at [343, 256] on div "Pricing Template Templates... Rule Type Months Months January February March Ap…" at bounding box center [550, 195] width 428 height 332
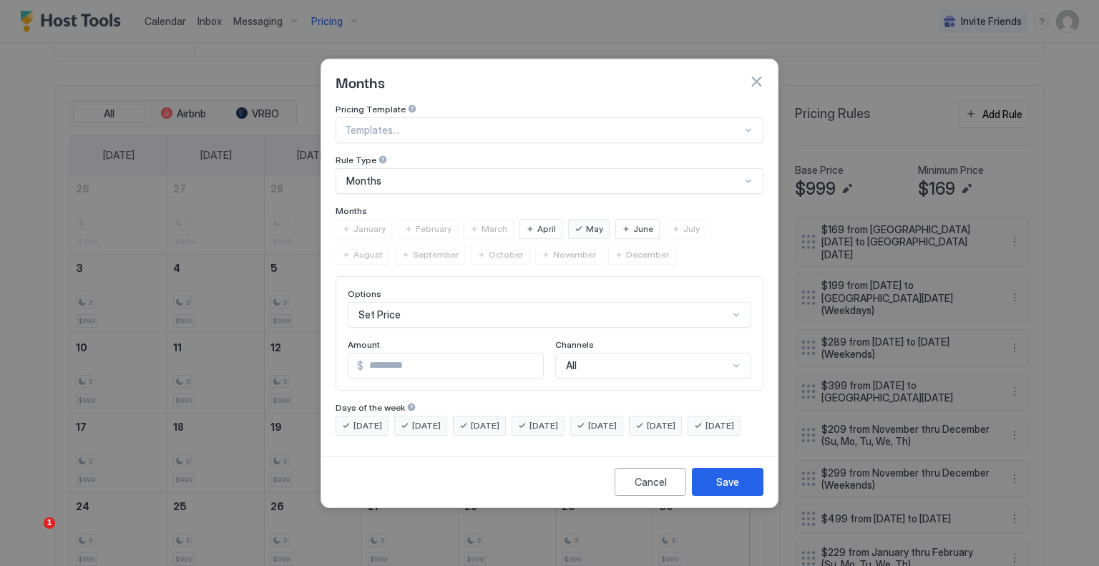
click at [623, 416] on div "[DATE]" at bounding box center [596, 426] width 53 height 20
click at [673, 419] on span "[DATE]" at bounding box center [661, 425] width 29 height 13
click at [415, 354] on input "*" at bounding box center [454, 366] width 180 height 24
type input "***"
click at [724, 487] on div "Save" at bounding box center [727, 482] width 23 height 15
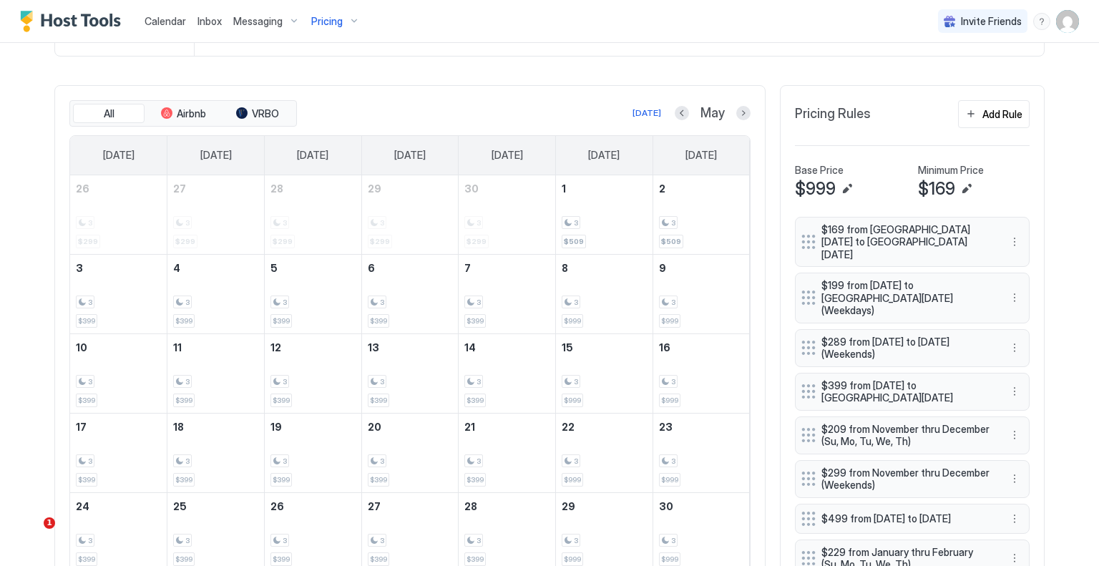
click at [746, 28] on div "Calendar Inbox Messaging Pricing Invite Friends TF" at bounding box center [549, 21] width 1099 height 43
drag, startPoint x: 132, startPoint y: 301, endPoint x: 104, endPoint y: 298, distance: 28.1
click at [104, 298] on div "3" at bounding box center [118, 303] width 85 height 14
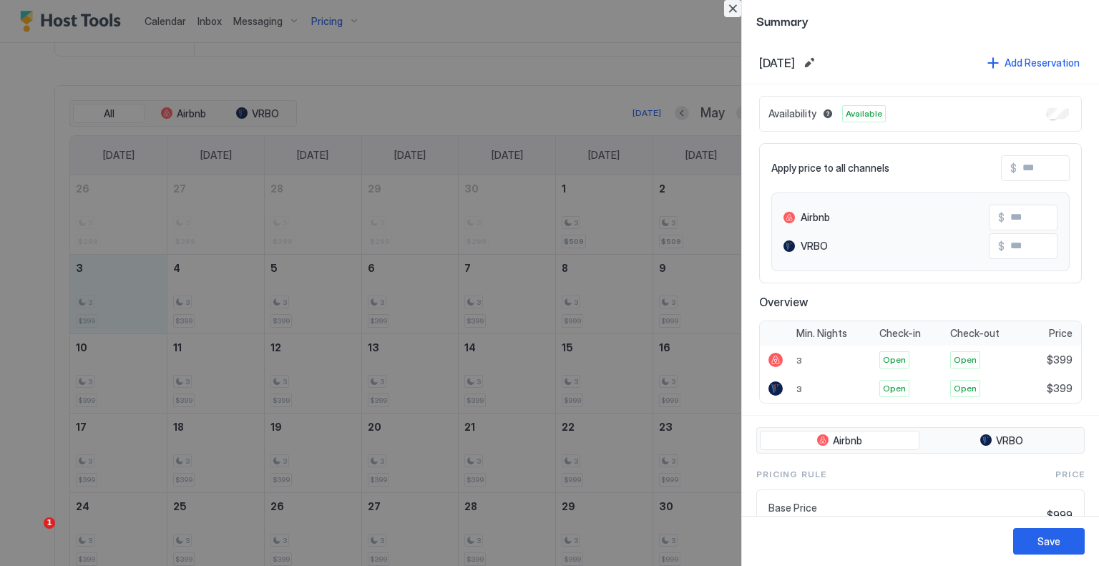
click at [729, 11] on button "Close" at bounding box center [732, 8] width 17 height 17
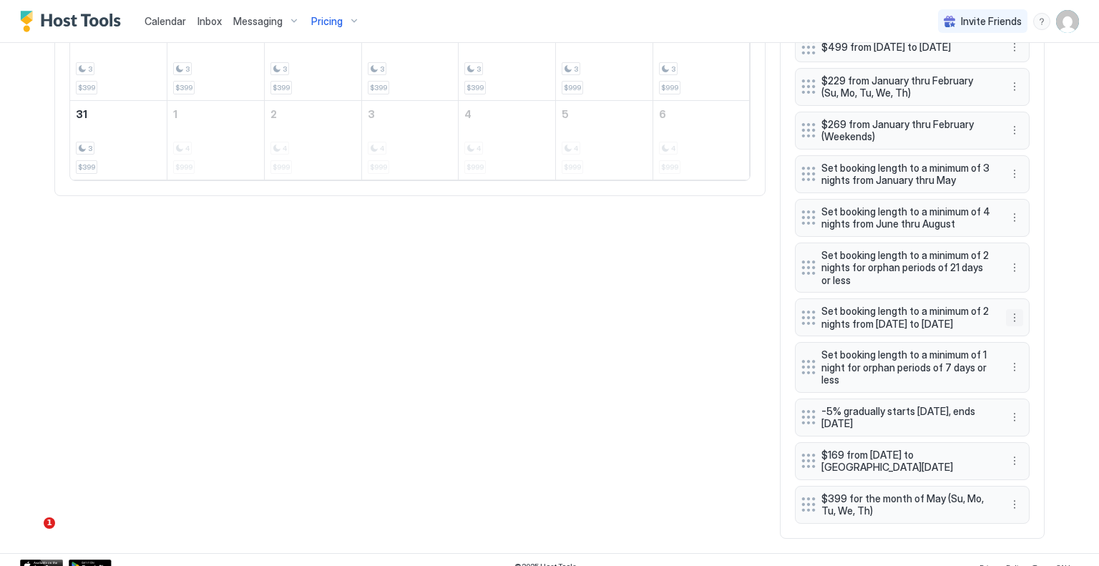
scroll to position [914, 0]
click at [1012, 495] on button "More options" at bounding box center [1014, 503] width 17 height 17
click at [1028, 429] on span "Edit" at bounding box center [1032, 426] width 16 height 11
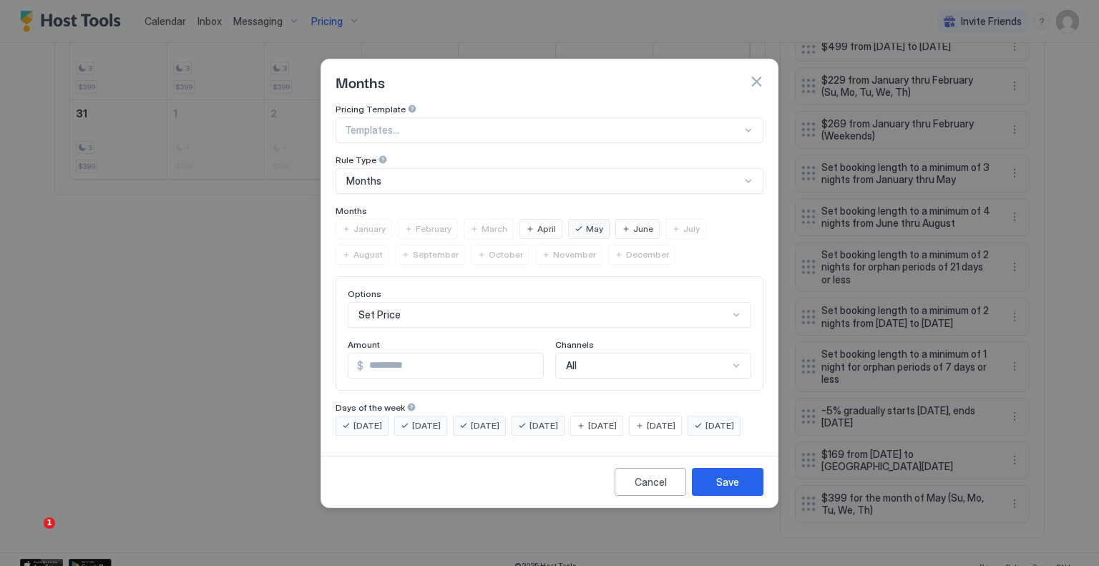
click at [394, 354] on input "***" at bounding box center [454, 366] width 180 height 24
type input "***"
click at [725, 490] on div "Save" at bounding box center [727, 482] width 23 height 15
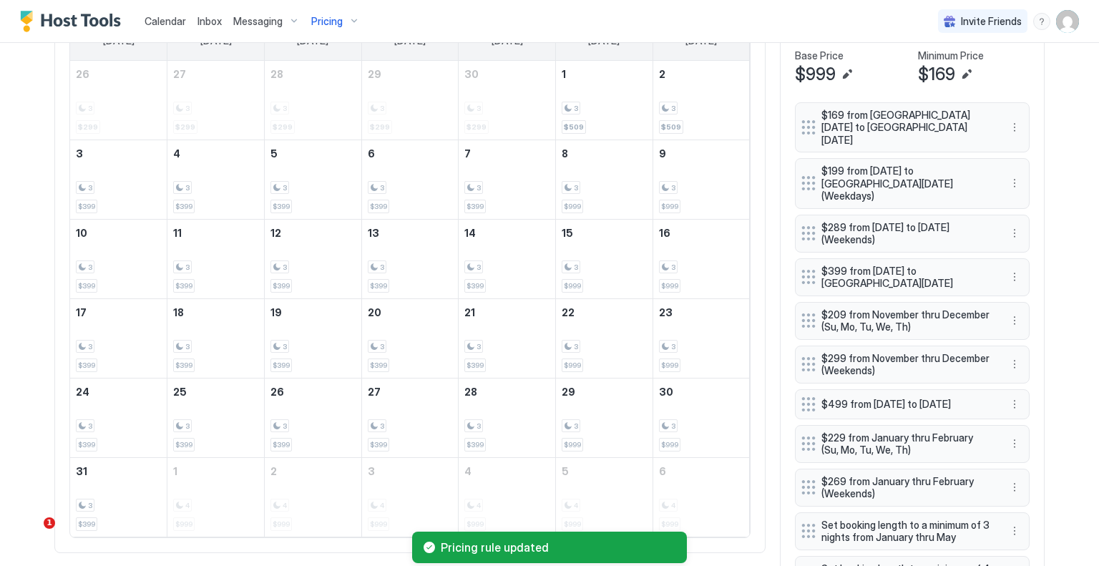
scroll to position [341, 0]
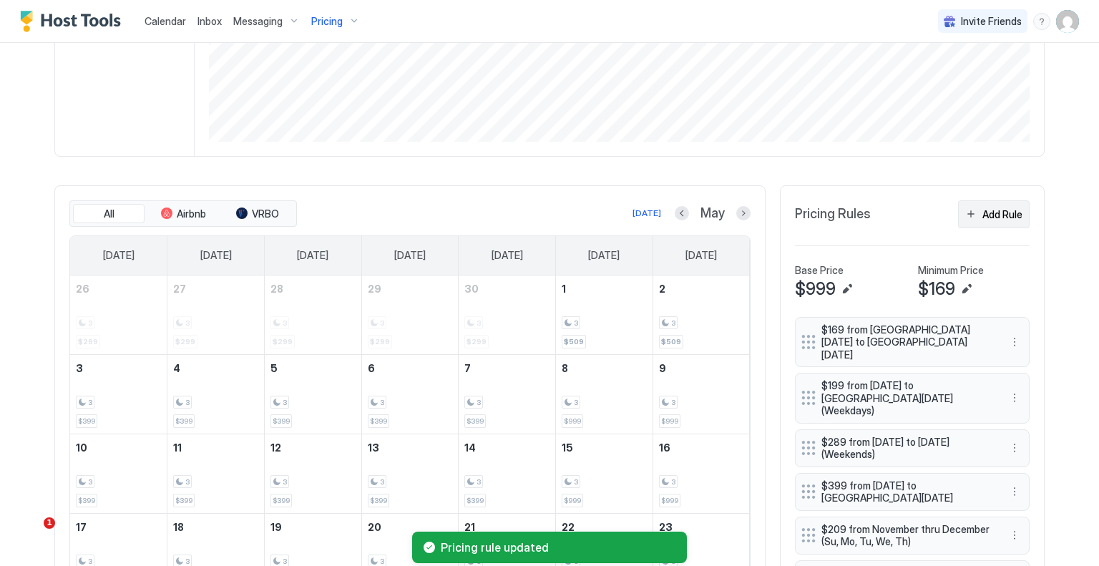
click at [963, 211] on button "Add Rule" at bounding box center [994, 214] width 72 height 28
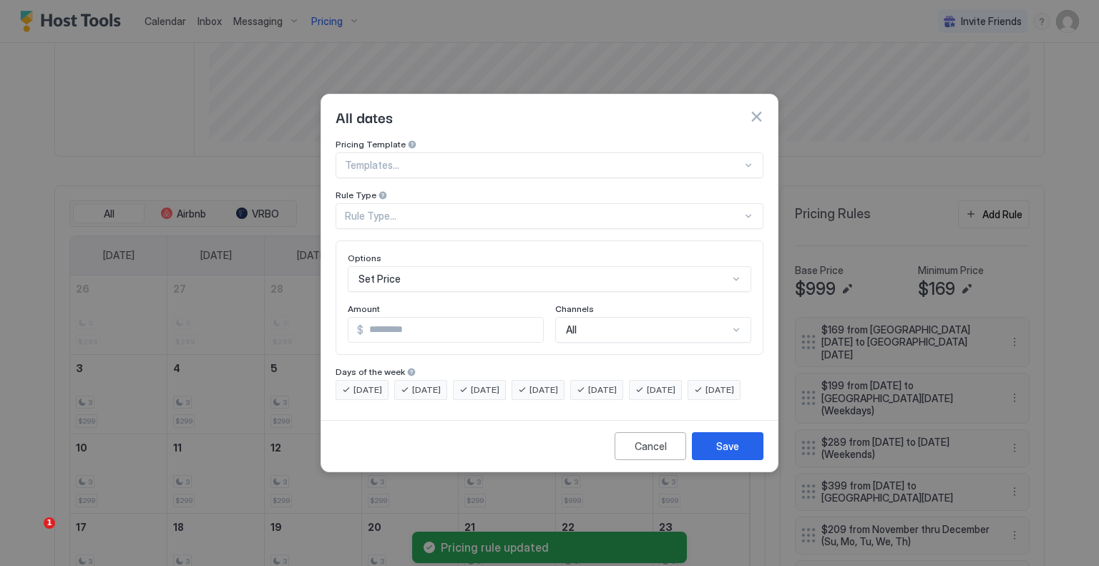
click at [409, 266] on div "Set Price" at bounding box center [550, 279] width 404 height 26
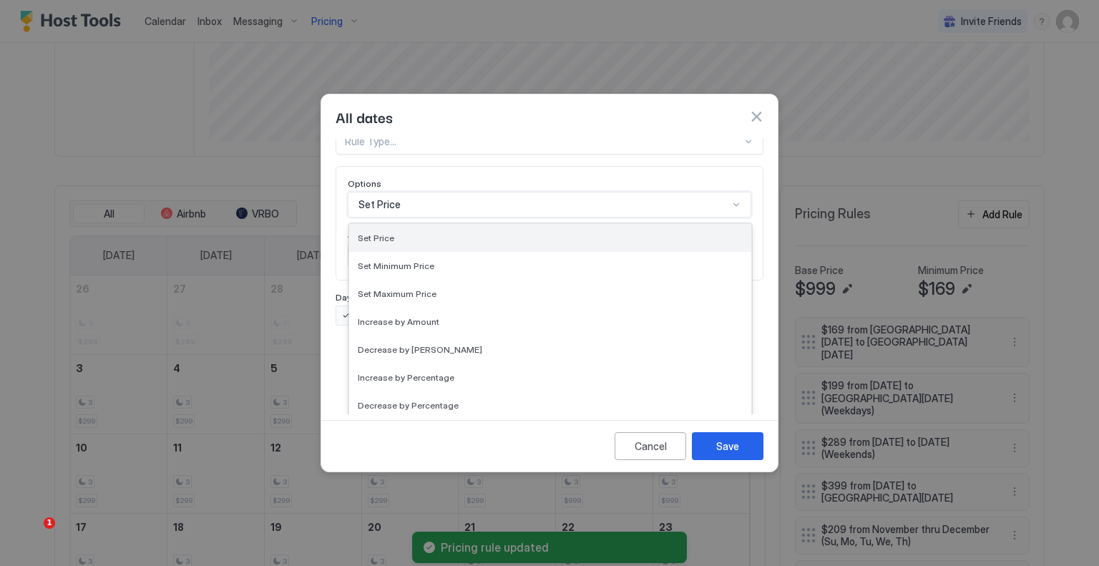
click at [392, 233] on div "Set Price" at bounding box center [550, 238] width 385 height 11
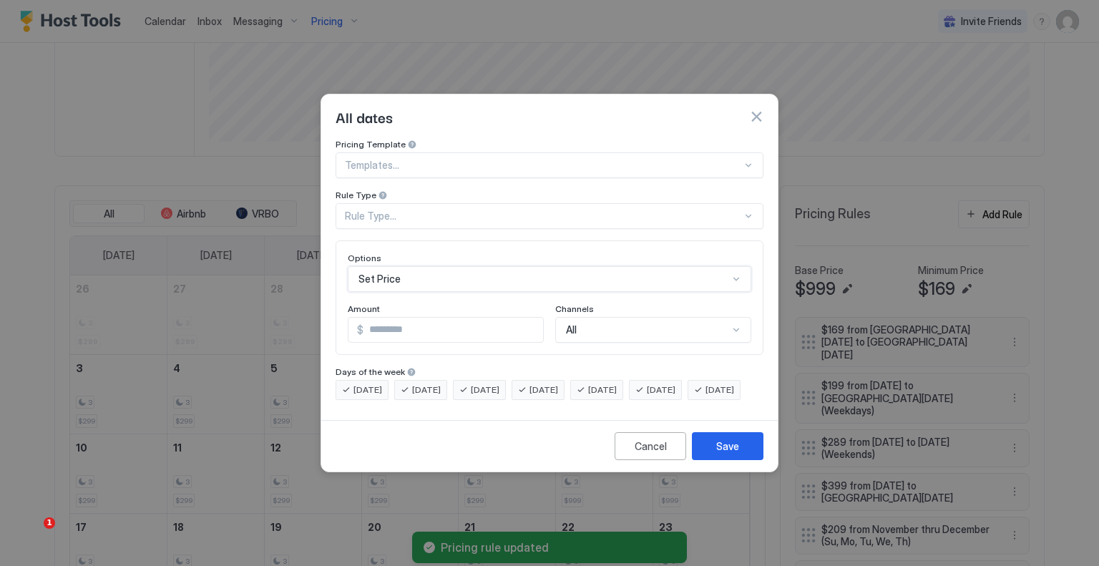
scroll to position [0, 0]
click at [400, 210] on div "Rule Type..." at bounding box center [543, 216] width 397 height 13
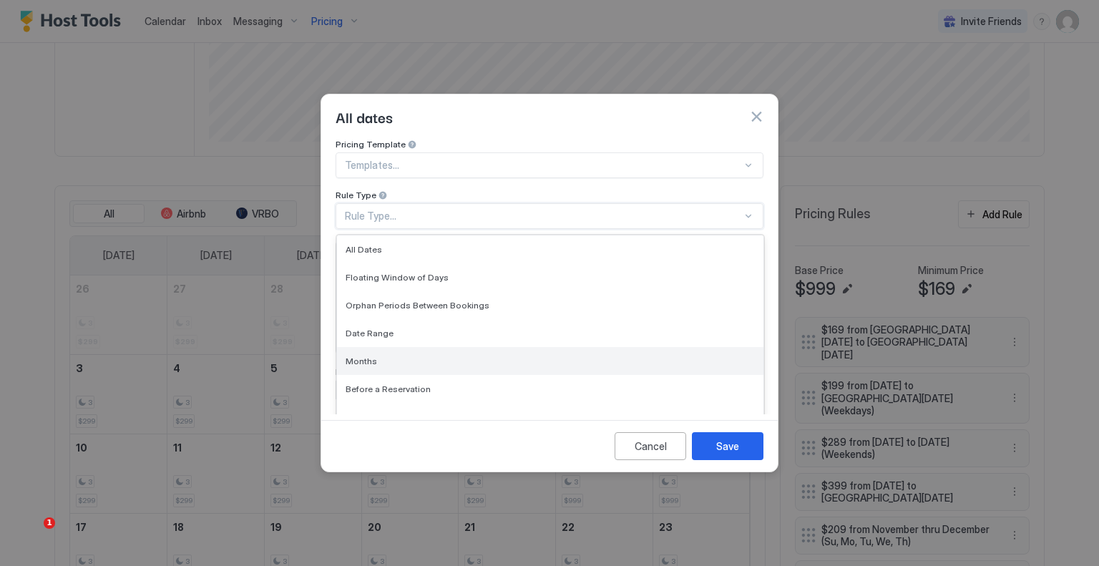
click at [397, 347] on div "Months" at bounding box center [550, 361] width 427 height 28
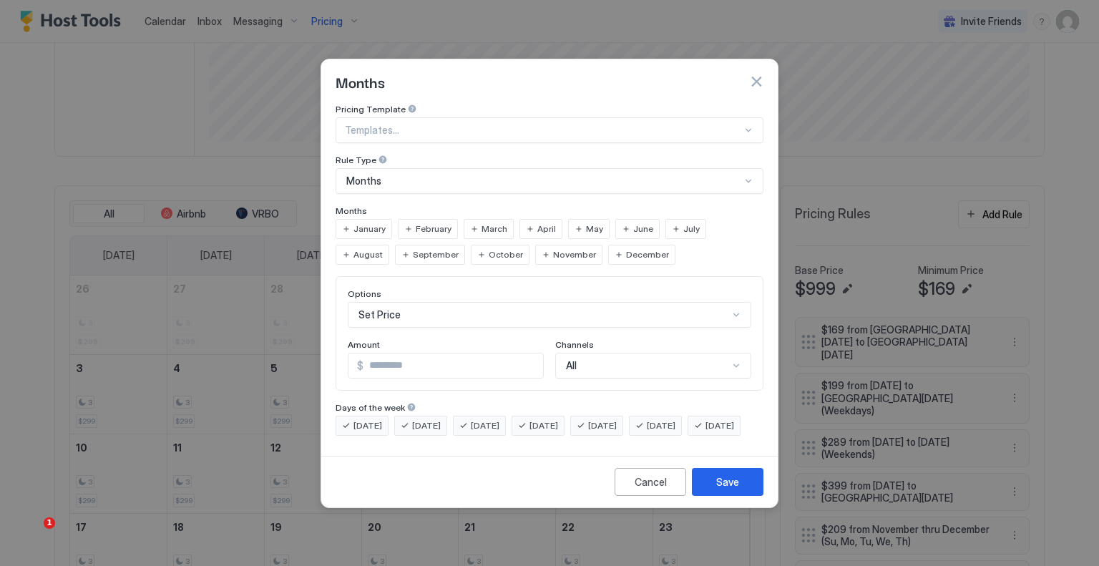
click at [387, 416] on div "[DATE]" at bounding box center [362, 426] width 53 height 20
click at [422, 419] on span "[DATE]" at bounding box center [426, 425] width 29 height 13
click at [490, 419] on span "[DATE]" at bounding box center [485, 425] width 29 height 13
click at [557, 419] on span "[DATE]" at bounding box center [544, 425] width 29 height 13
click at [706, 432] on span "[DATE]" at bounding box center [720, 425] width 29 height 13
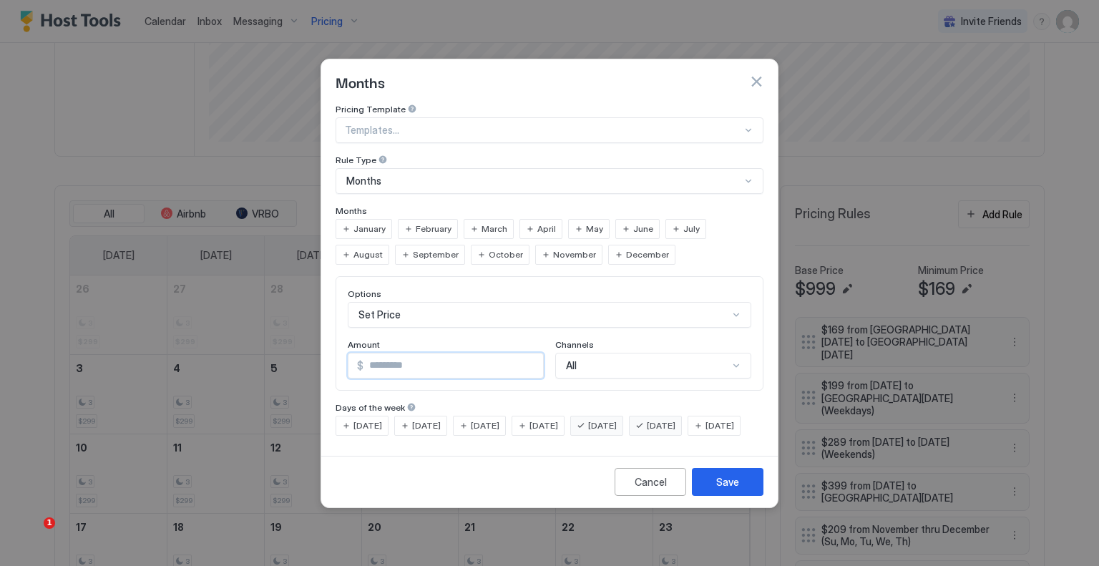
click at [399, 354] on input "*" at bounding box center [454, 366] width 180 height 24
click at [398, 354] on input "*" at bounding box center [454, 366] width 180 height 24
type input "***"
click at [736, 490] on div "Save" at bounding box center [727, 482] width 23 height 15
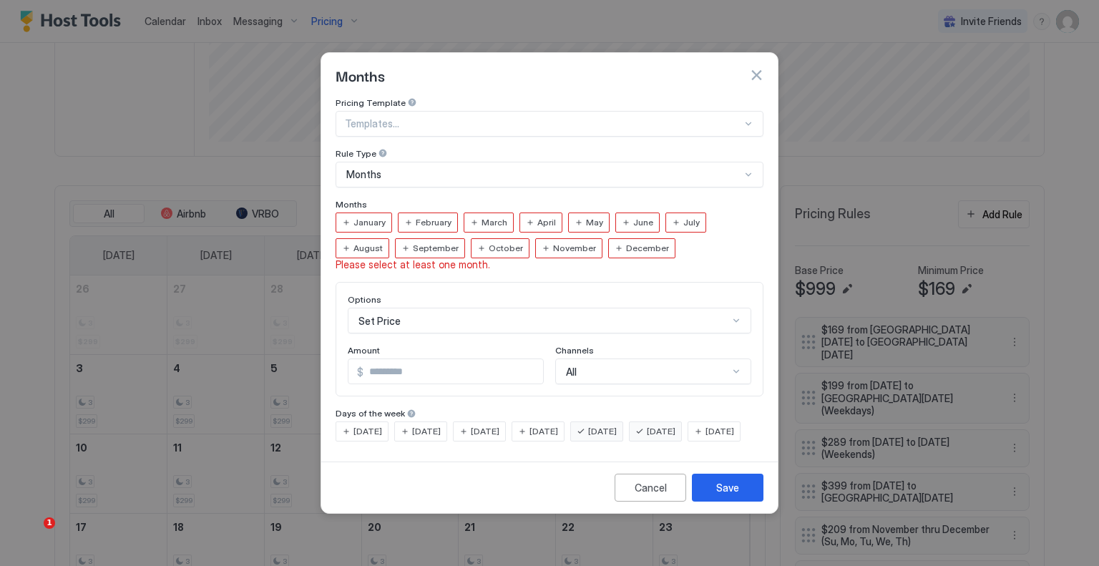
click at [586, 216] on span "May" at bounding box center [594, 222] width 17 height 13
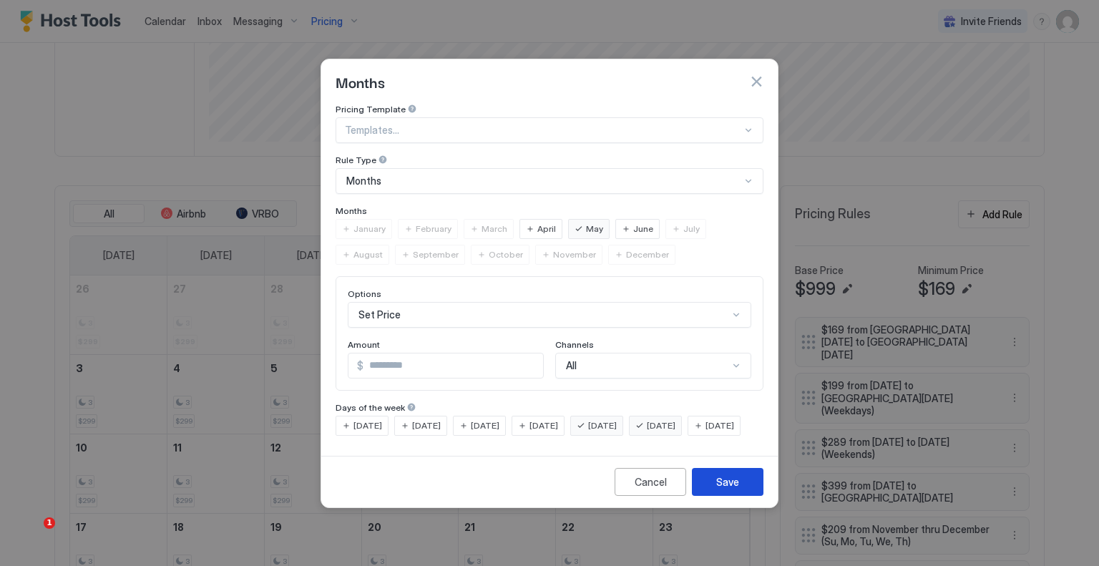
click at [739, 490] on div "Save" at bounding box center [727, 482] width 23 height 15
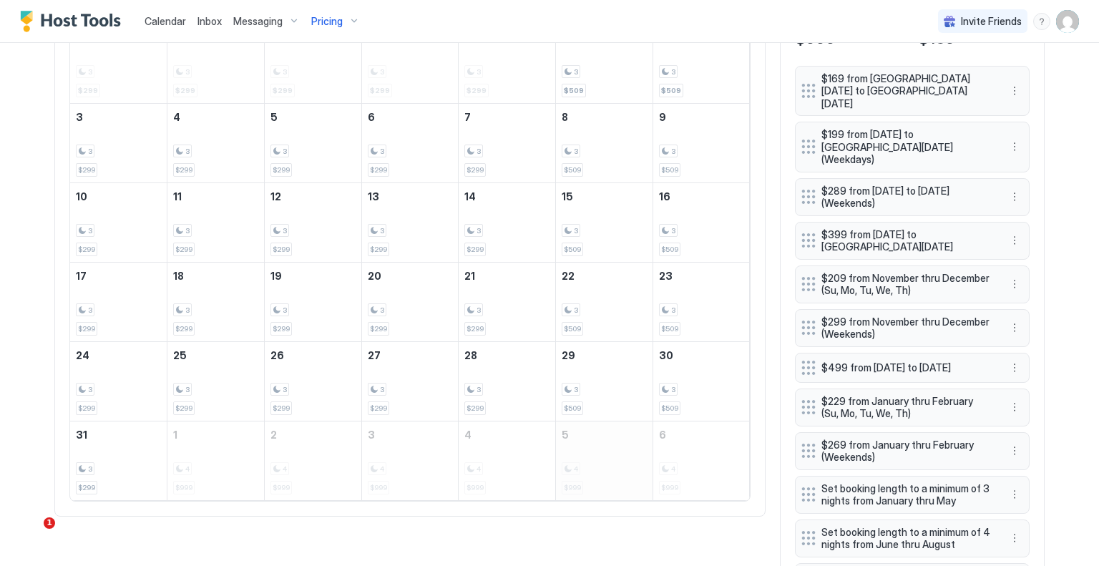
scroll to position [628, 0]
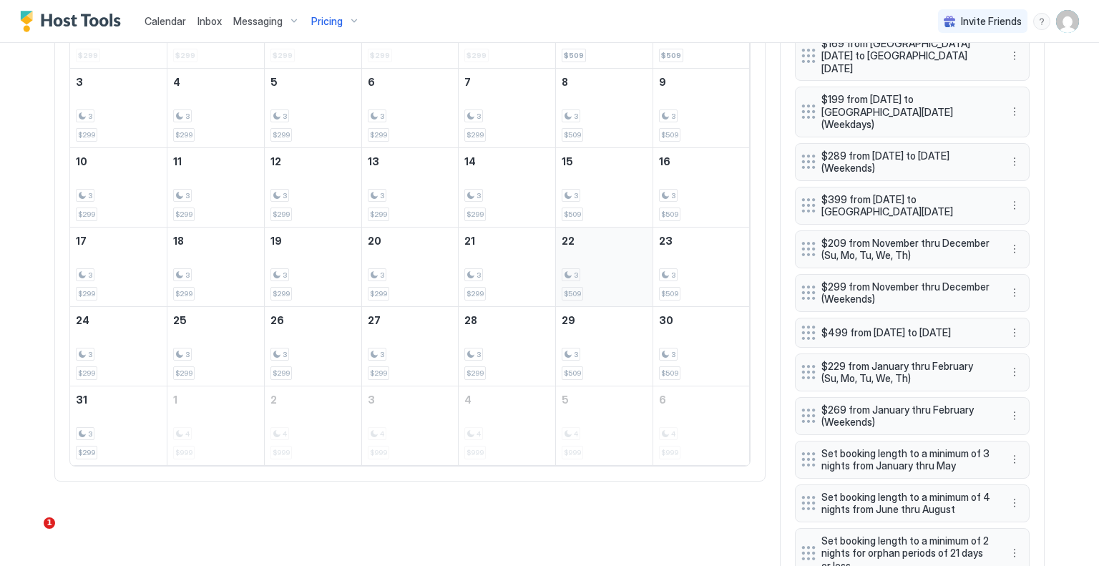
click at [612, 268] on div "3" at bounding box center [604, 275] width 85 height 14
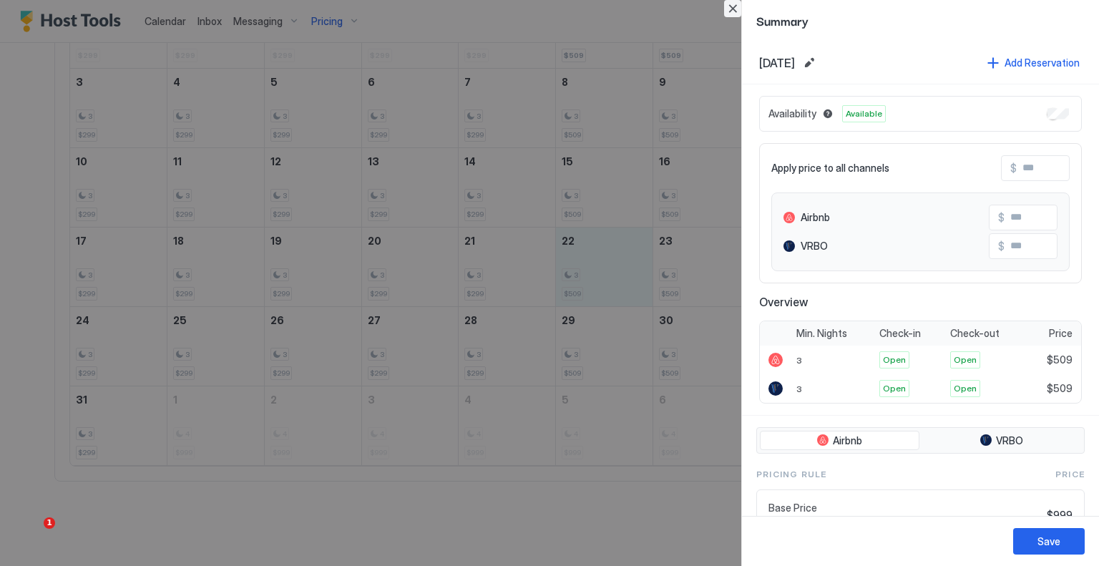
click at [736, 7] on button "Close" at bounding box center [732, 8] width 17 height 17
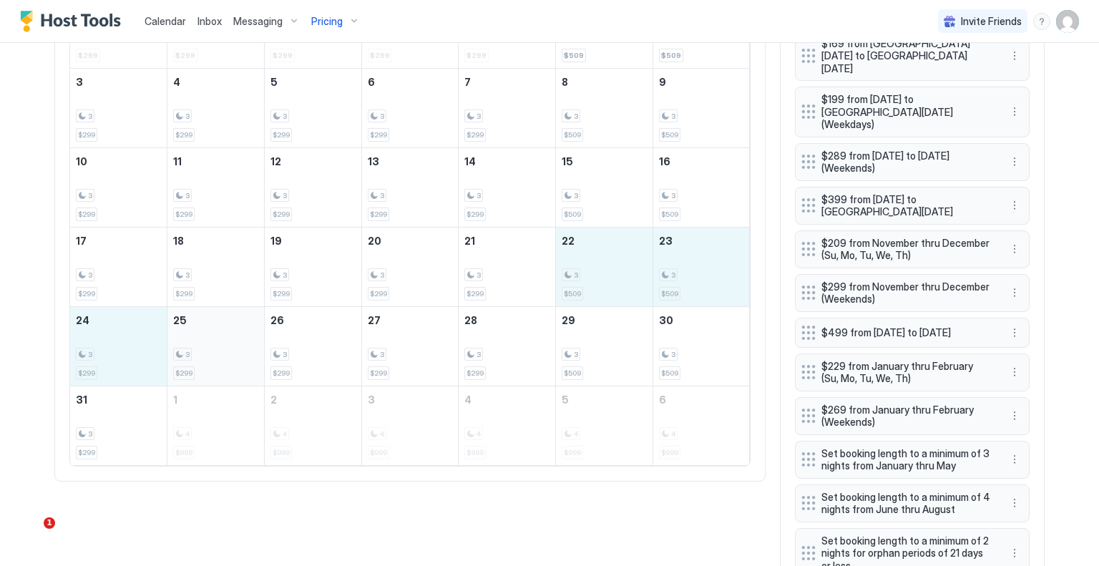
drag, startPoint x: 590, startPoint y: 273, endPoint x: 246, endPoint y: 356, distance: 354.3
click at [246, 356] on tbody "26 3 $299 27 3 $299 28 3 $299 29 3 $299 30 3 $299 1 3 $509 2 3 $509 3 3 $299 4 …" at bounding box center [410, 227] width 680 height 476
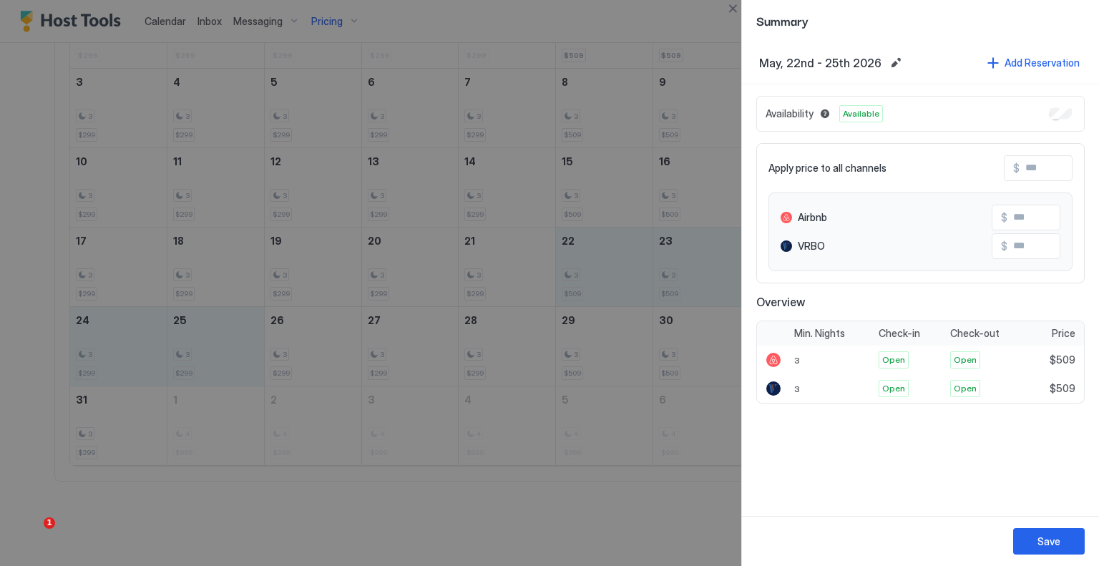
click at [1034, 163] on input "Input Field" at bounding box center [1077, 168] width 115 height 24
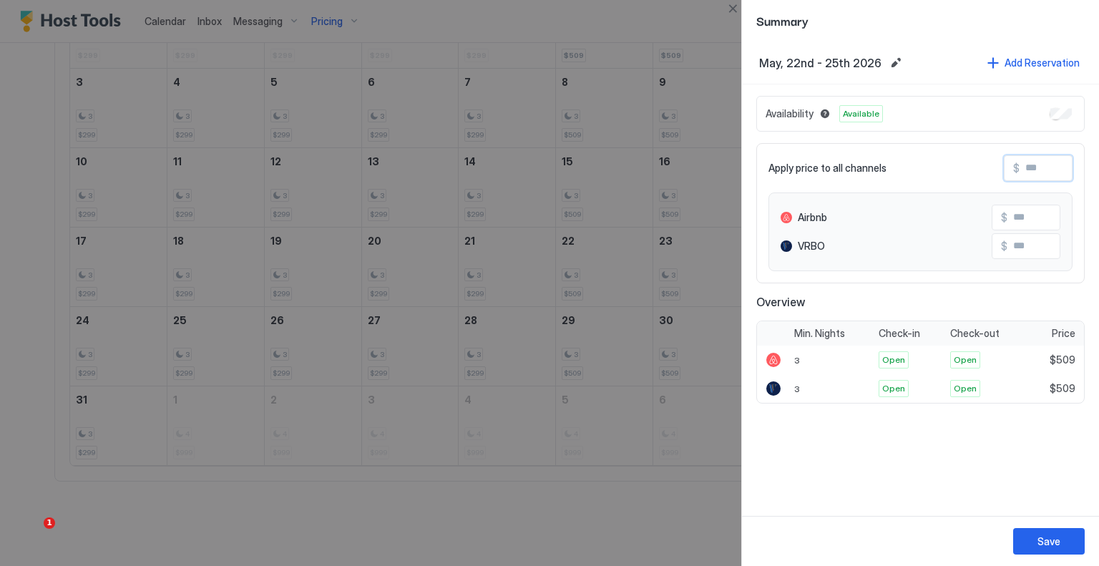
click at [1034, 163] on input "Input Field" at bounding box center [1077, 168] width 115 height 24
type input "*"
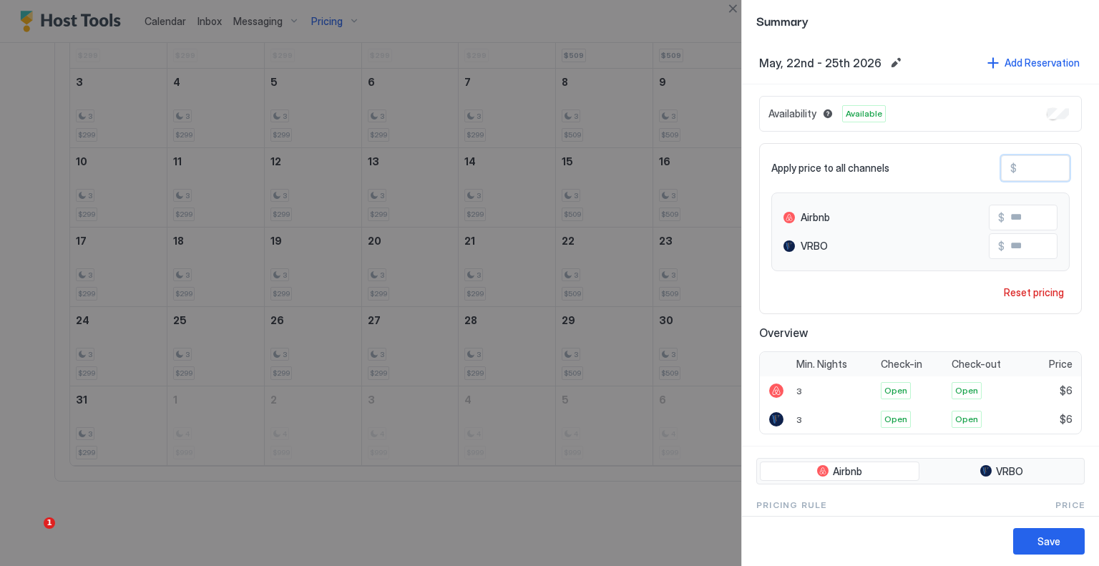
type input "**"
click at [1044, 538] on div "Save" at bounding box center [1049, 541] width 23 height 15
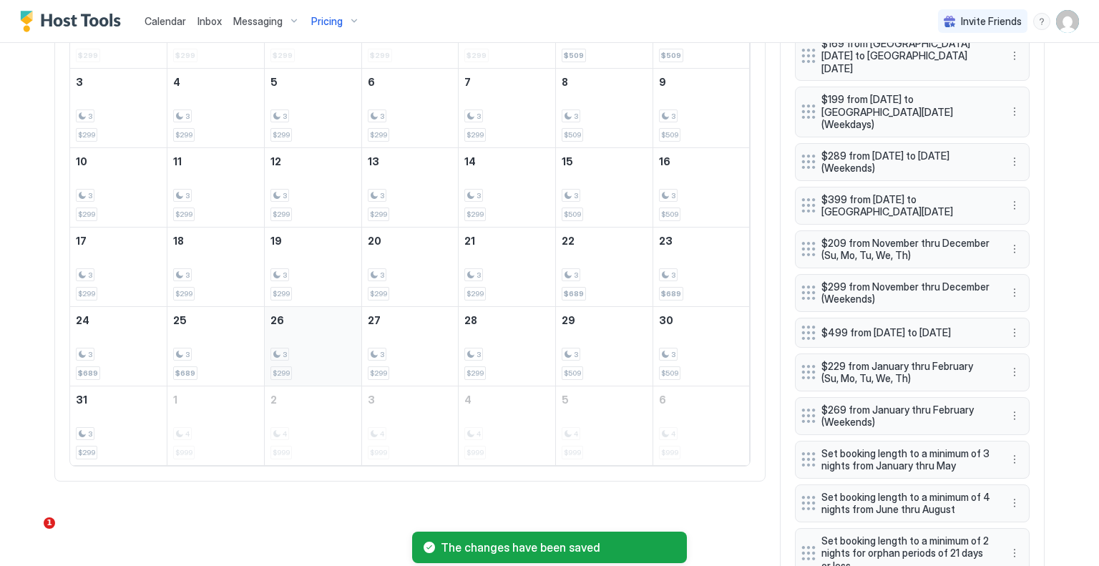
scroll to position [413, 0]
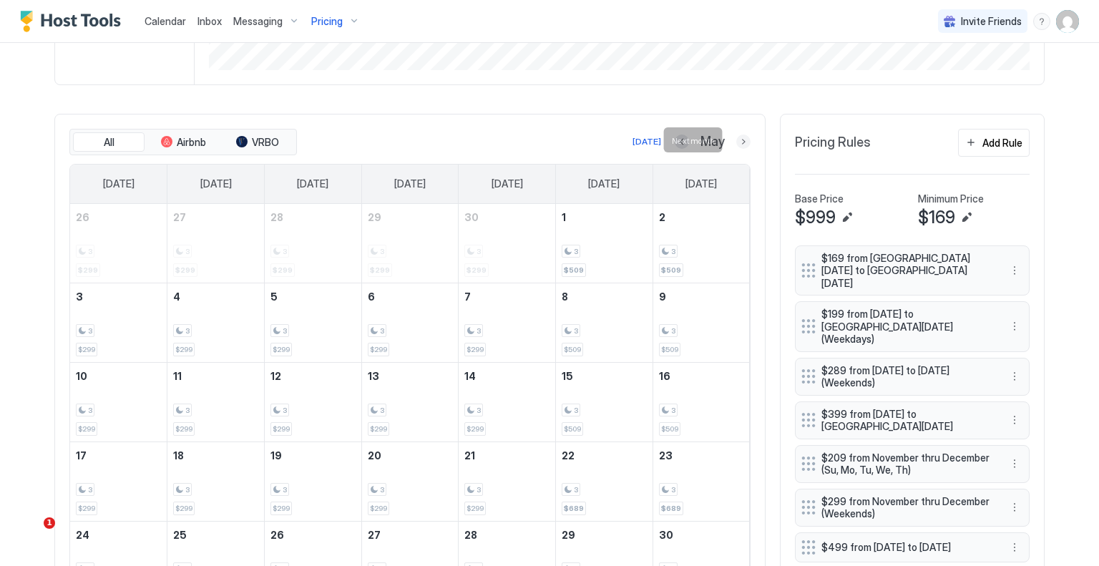
click at [738, 140] on button "Next month" at bounding box center [744, 142] width 14 height 14
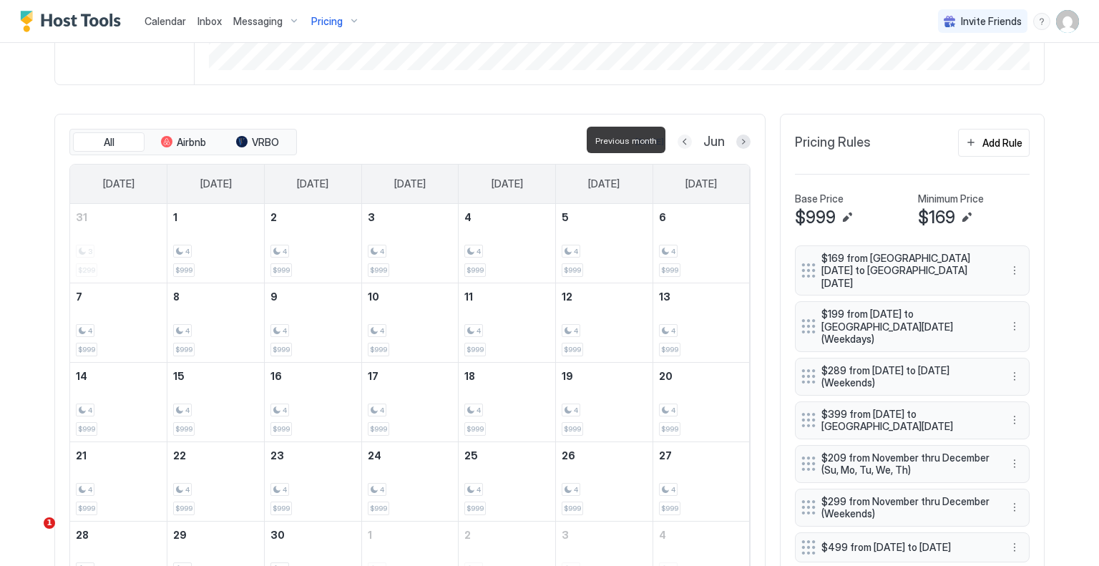
click at [683, 143] on button "Previous month" at bounding box center [685, 142] width 14 height 14
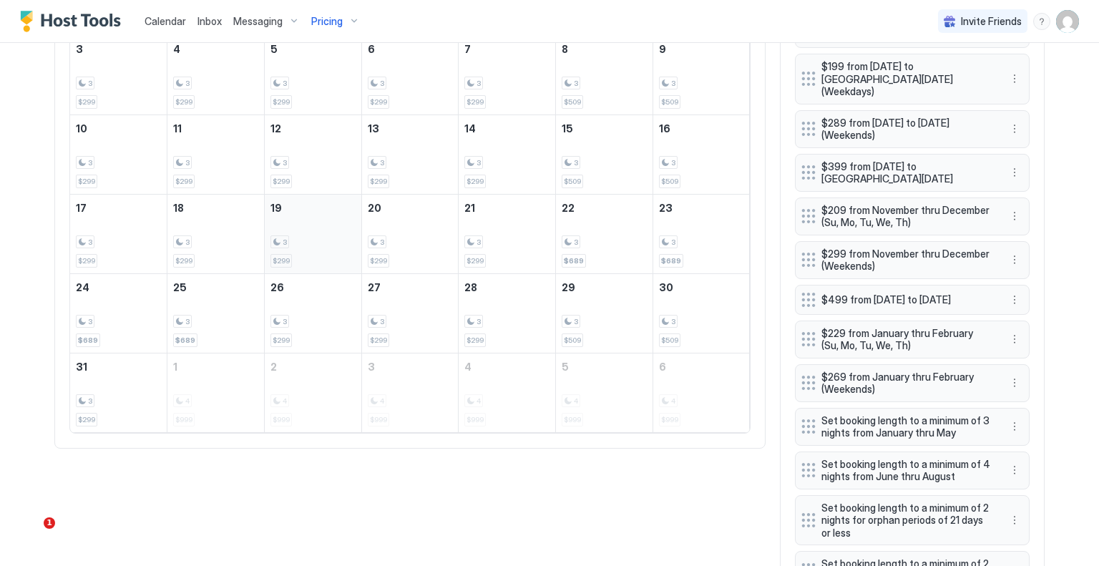
scroll to position [628, 0]
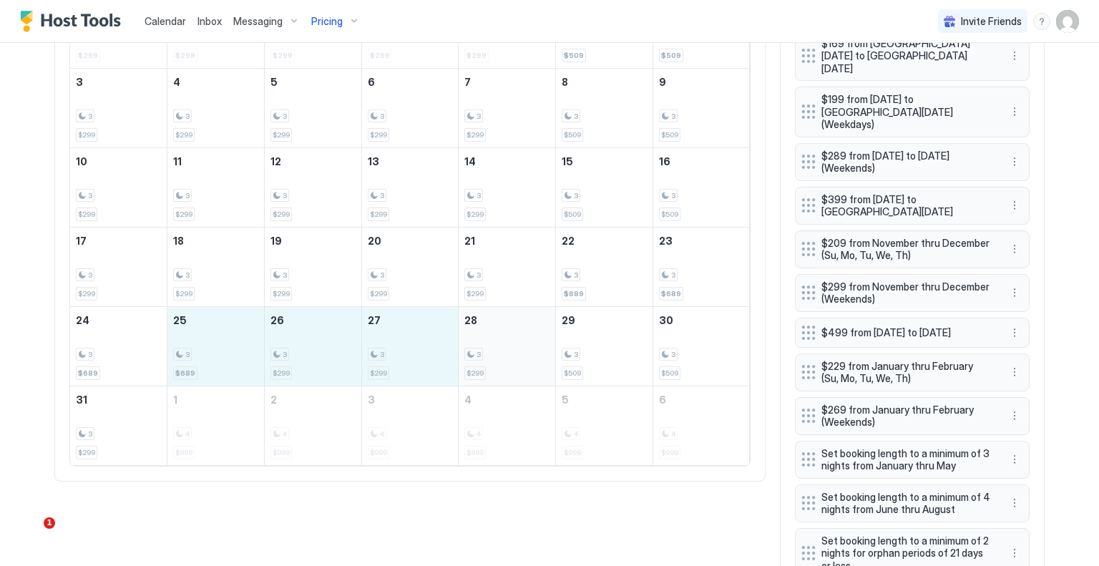
drag, startPoint x: 221, startPoint y: 336, endPoint x: 482, endPoint y: 336, distance: 261.3
click at [482, 336] on tr "24 3 $689 25 3 $689 26 3 $299 27 3 $299 28 3 $299 29 3 $509 30 3 $509" at bounding box center [410, 345] width 680 height 79
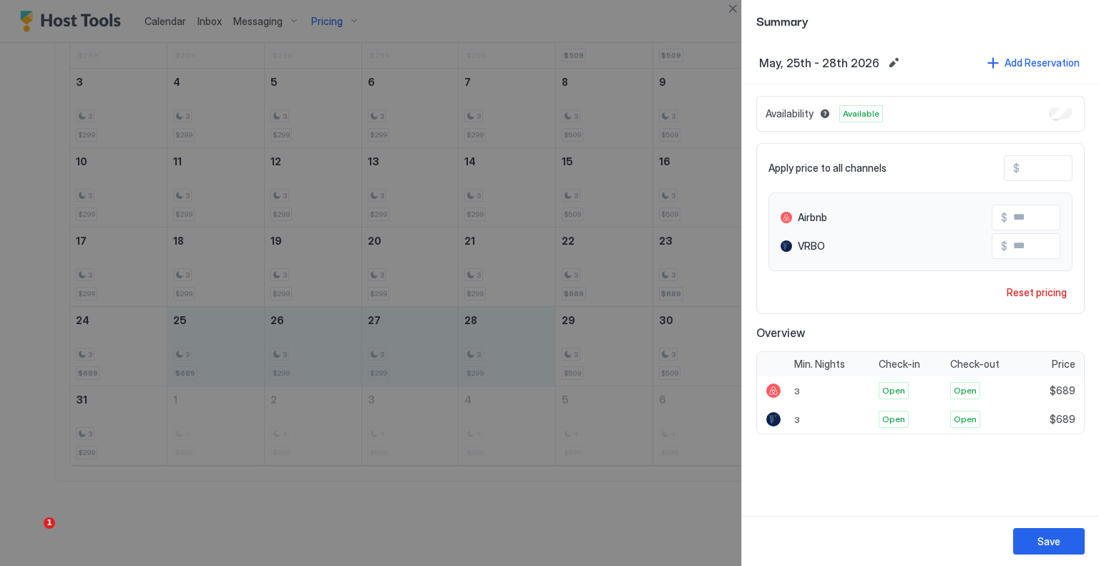
click at [1049, 168] on input "***" at bounding box center [1077, 168] width 115 height 24
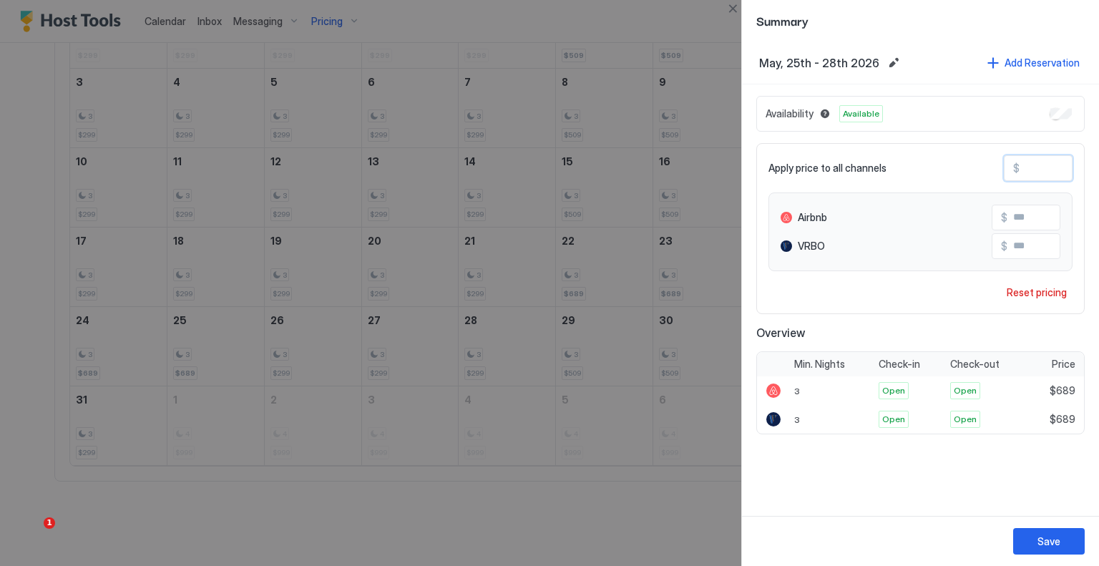
click at [1049, 168] on input "***" at bounding box center [1077, 168] width 115 height 24
click at [1044, 530] on button "Save" at bounding box center [1050, 541] width 72 height 26
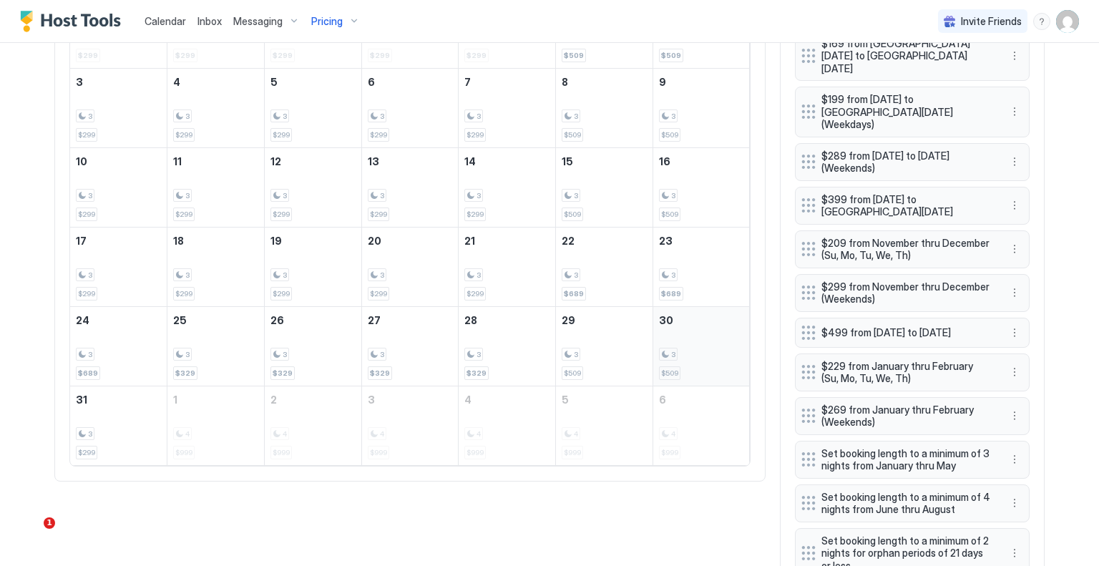
click at [700, 359] on div "3 $509" at bounding box center [701, 346] width 85 height 67
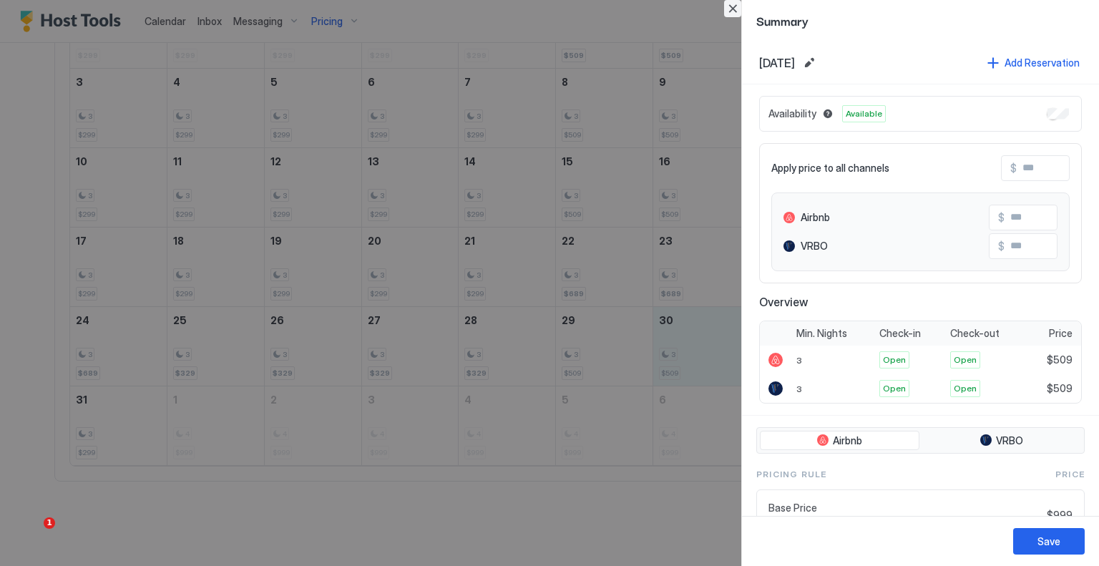
click at [736, 11] on button "Close" at bounding box center [732, 8] width 17 height 17
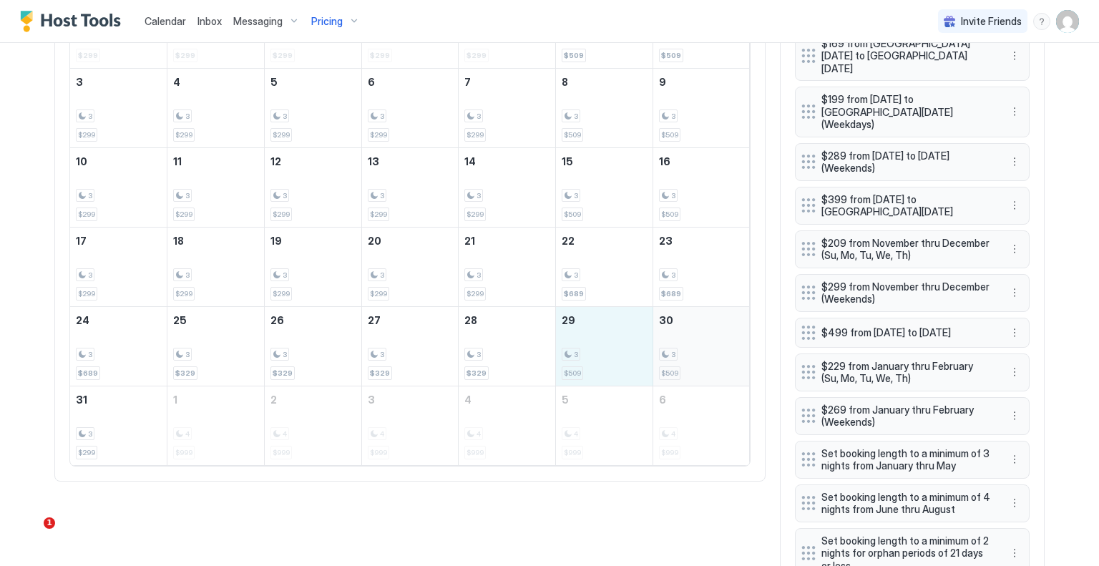
drag, startPoint x: 616, startPoint y: 326, endPoint x: 670, endPoint y: 326, distance: 54.4
click at [670, 326] on tr "24 3 $689 25 3 $329 26 3 $329 27 3 $329 28 3 $329 29 3 $509 30 3 $509" at bounding box center [410, 345] width 680 height 79
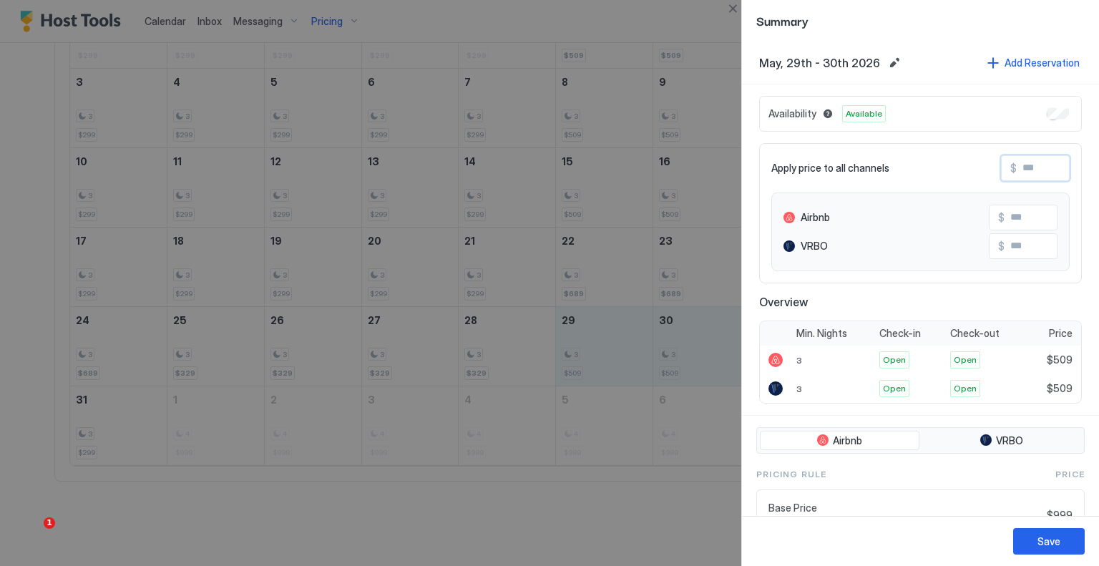
click at [1017, 170] on input "Input Field" at bounding box center [1074, 168] width 115 height 24
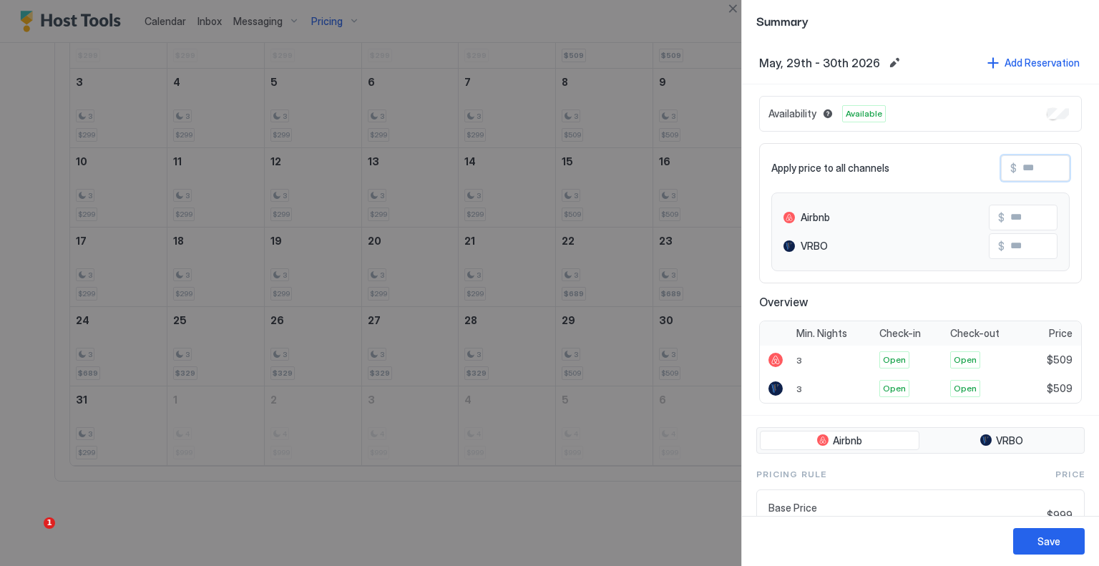
click at [1017, 170] on input "Input Field" at bounding box center [1074, 168] width 115 height 24
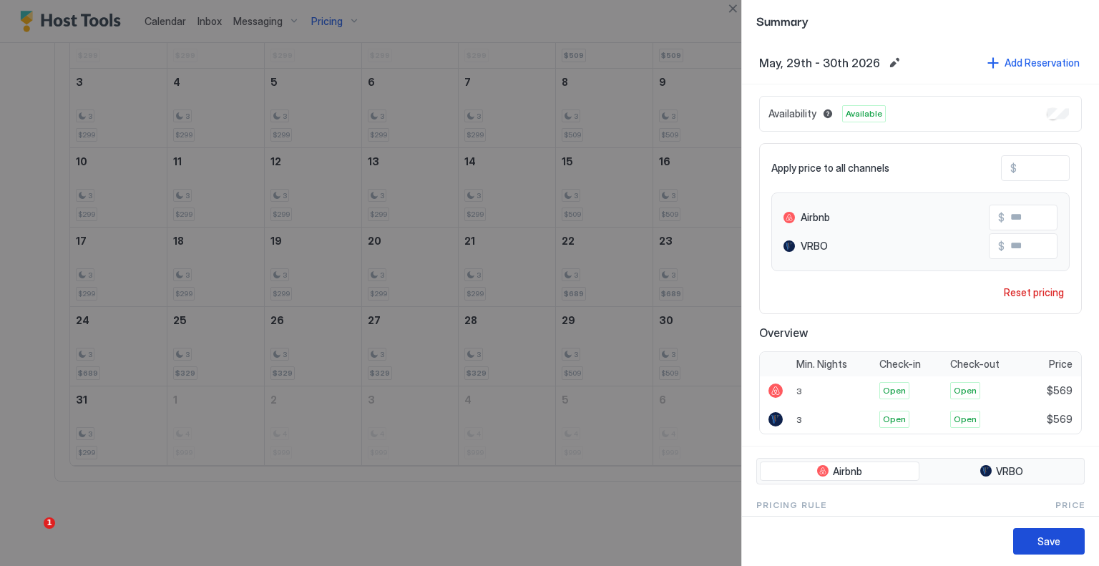
click at [1044, 540] on div "Save" at bounding box center [1049, 541] width 23 height 15
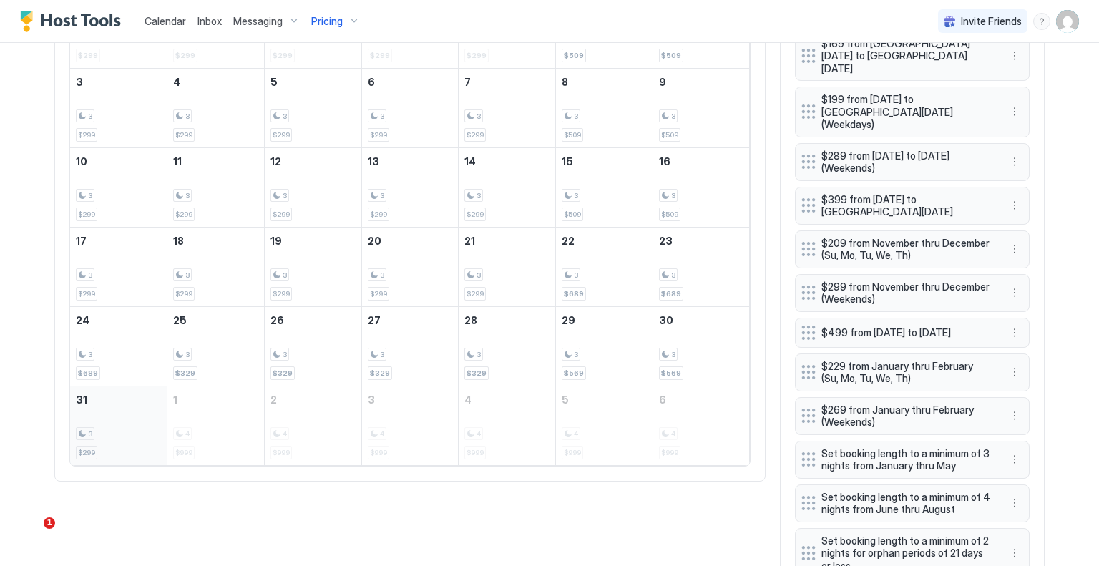
click at [125, 421] on div "3 $299" at bounding box center [118, 425] width 85 height 67
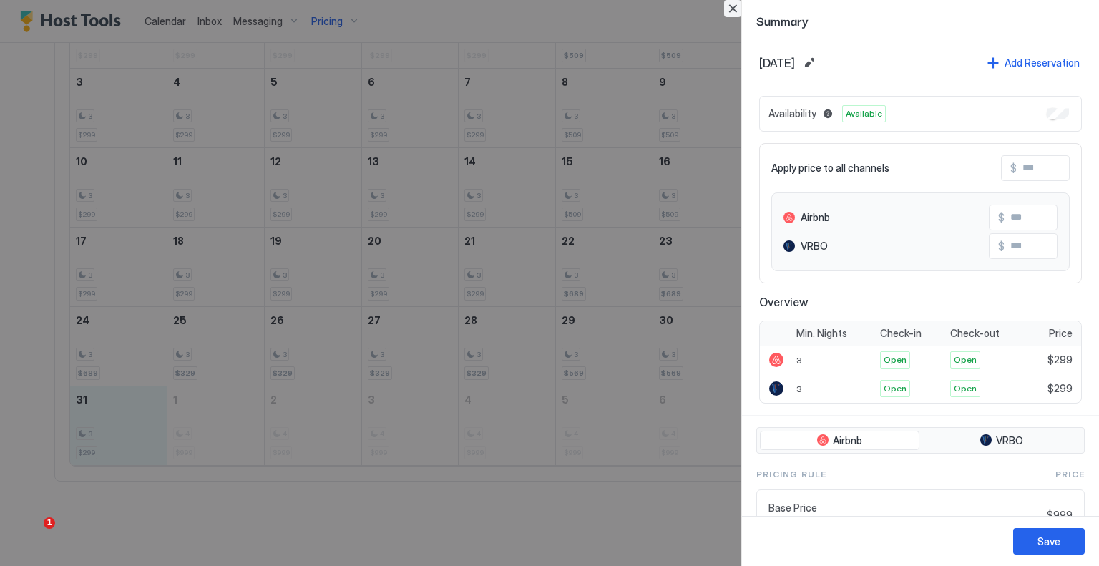
click at [732, 13] on button "Close" at bounding box center [732, 8] width 17 height 17
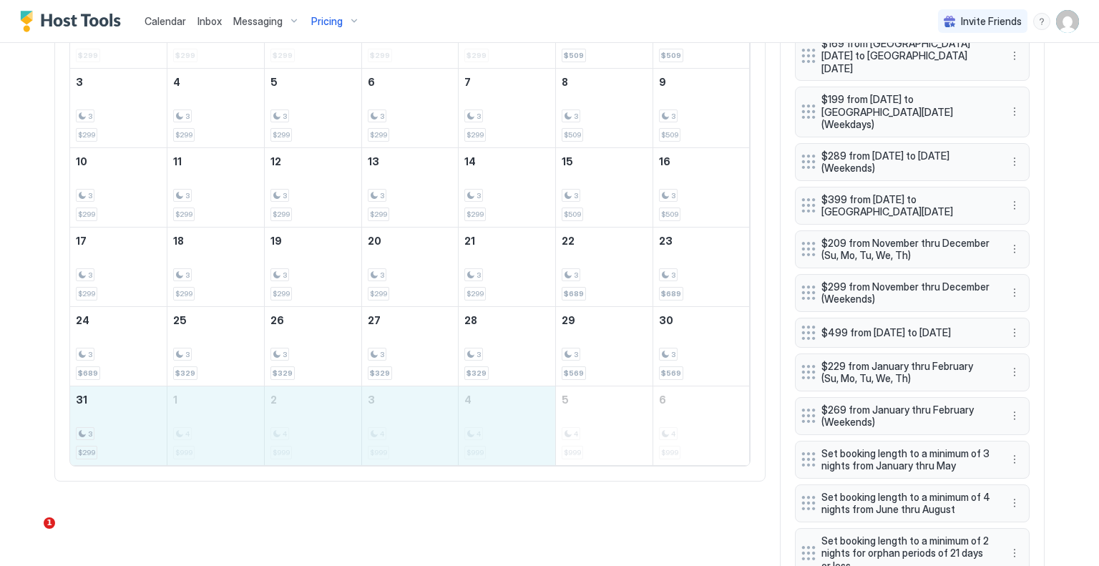
drag, startPoint x: 119, startPoint y: 429, endPoint x: 463, endPoint y: 427, distance: 344.3
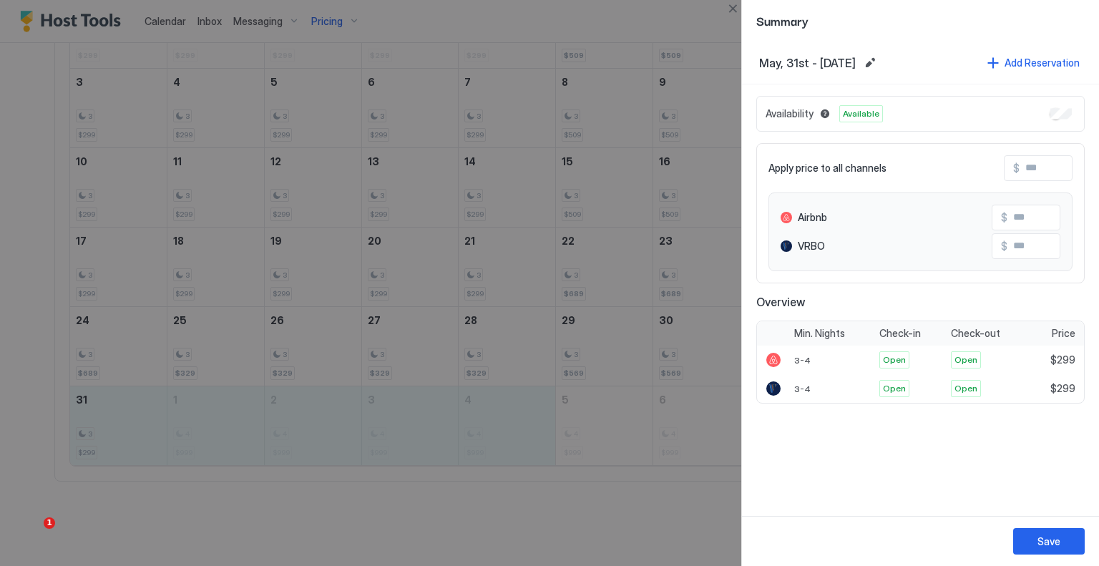
click at [1062, 170] on input "Input Field" at bounding box center [1077, 168] width 115 height 24
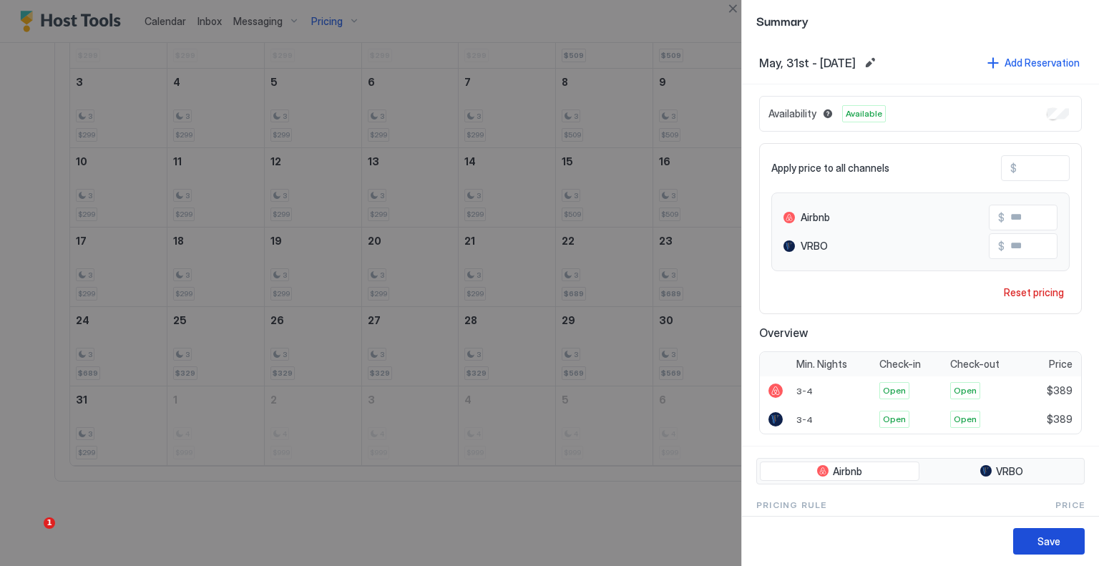
click at [1060, 541] on button "Save" at bounding box center [1050, 541] width 72 height 26
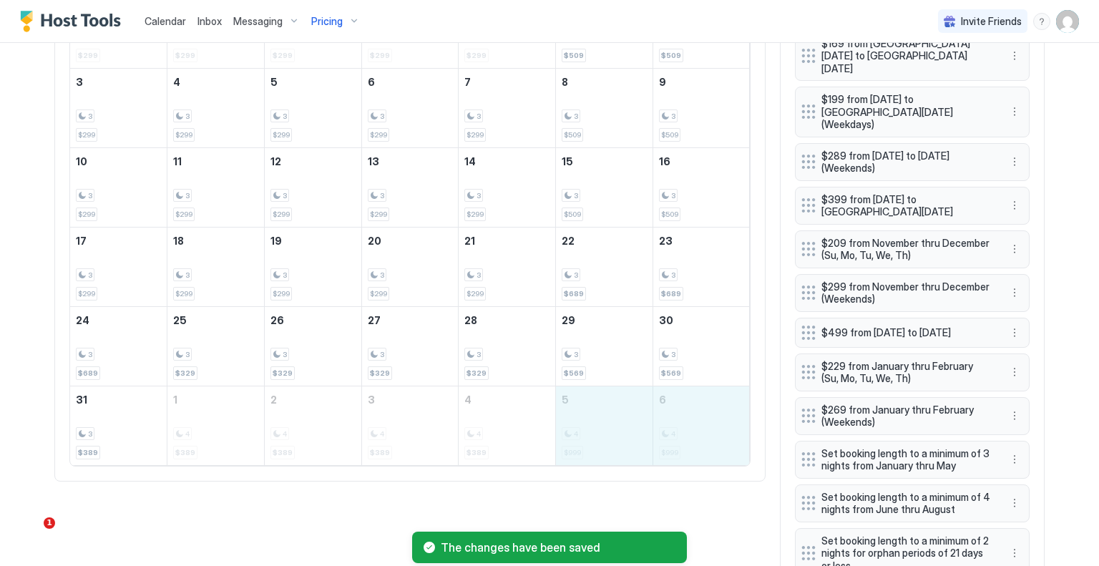
drag, startPoint x: 609, startPoint y: 421, endPoint x: 671, endPoint y: 422, distance: 61.6
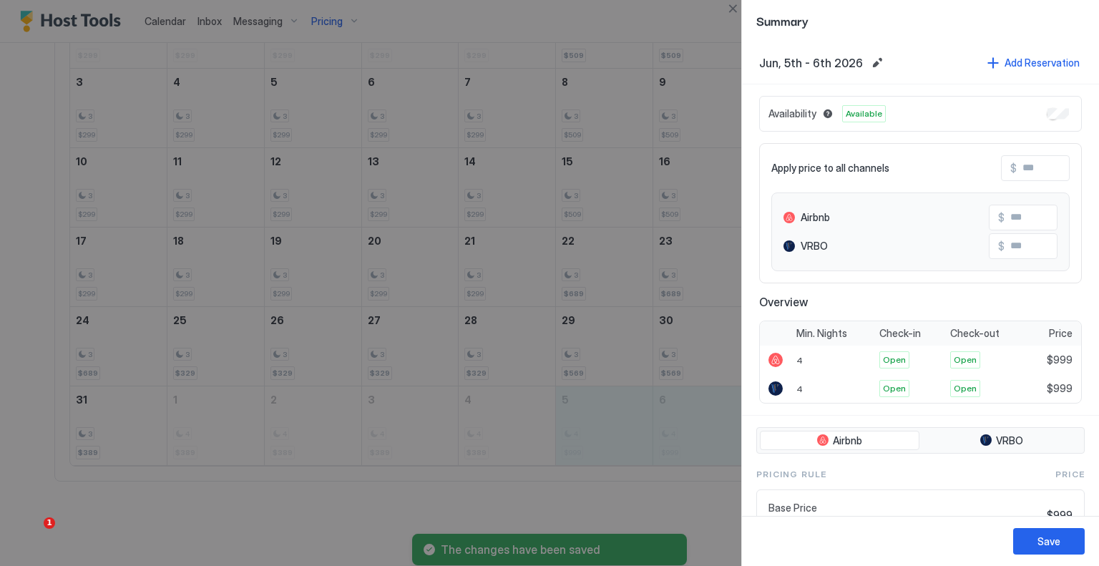
click at [1024, 172] on input "Input Field" at bounding box center [1074, 168] width 115 height 24
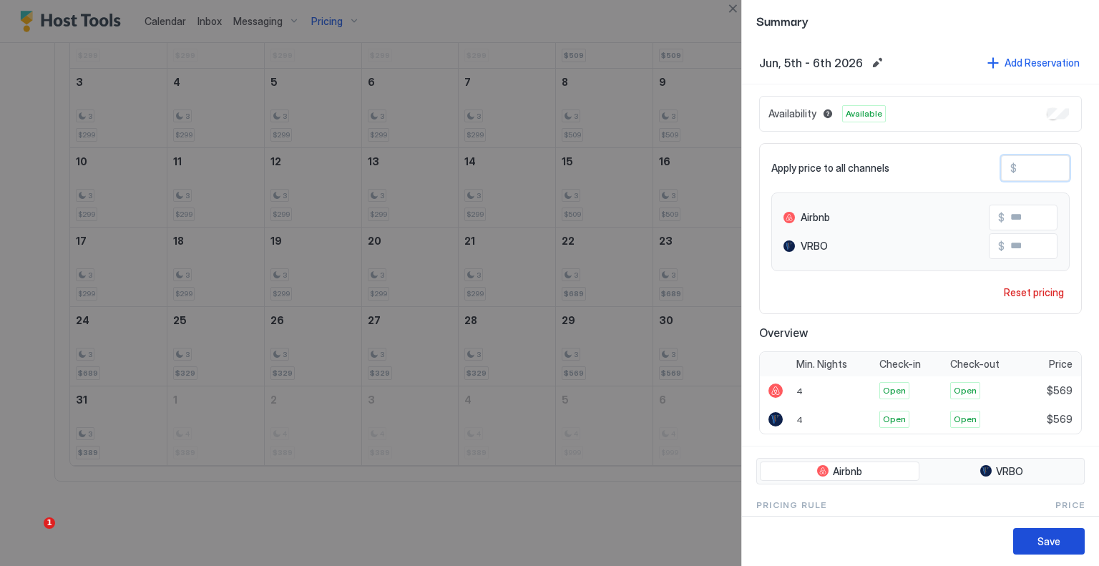
click at [1039, 536] on div "Save" at bounding box center [1049, 541] width 23 height 15
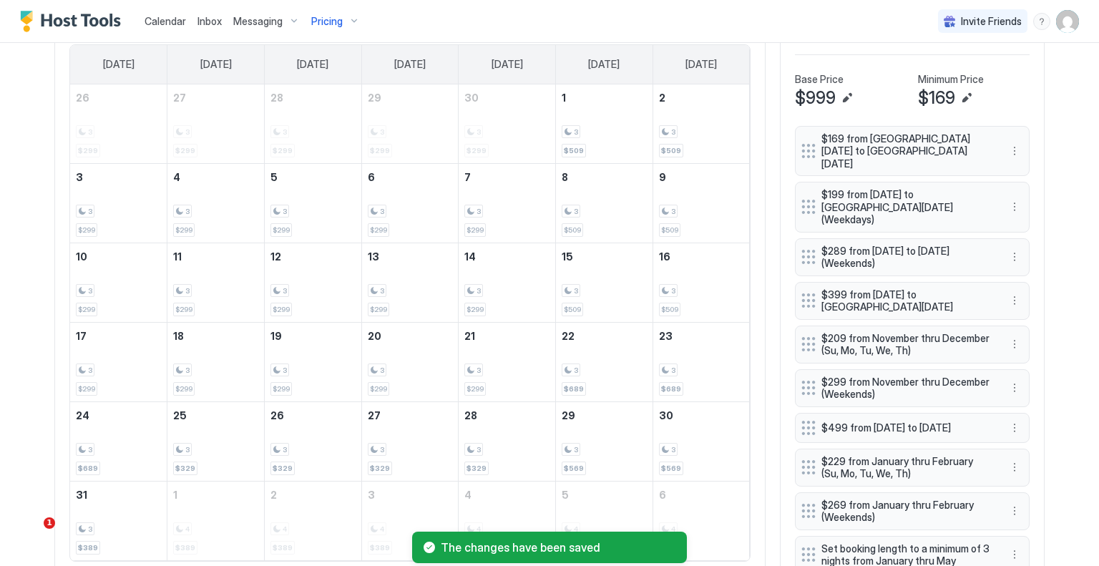
scroll to position [413, 0]
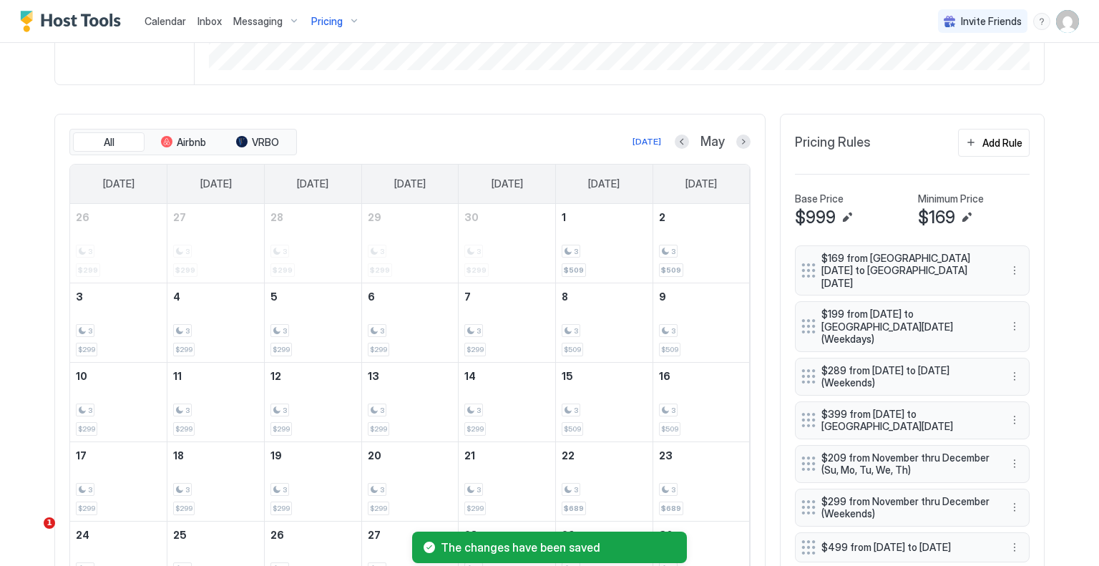
click at [737, 137] on button "Next month" at bounding box center [744, 142] width 14 height 14
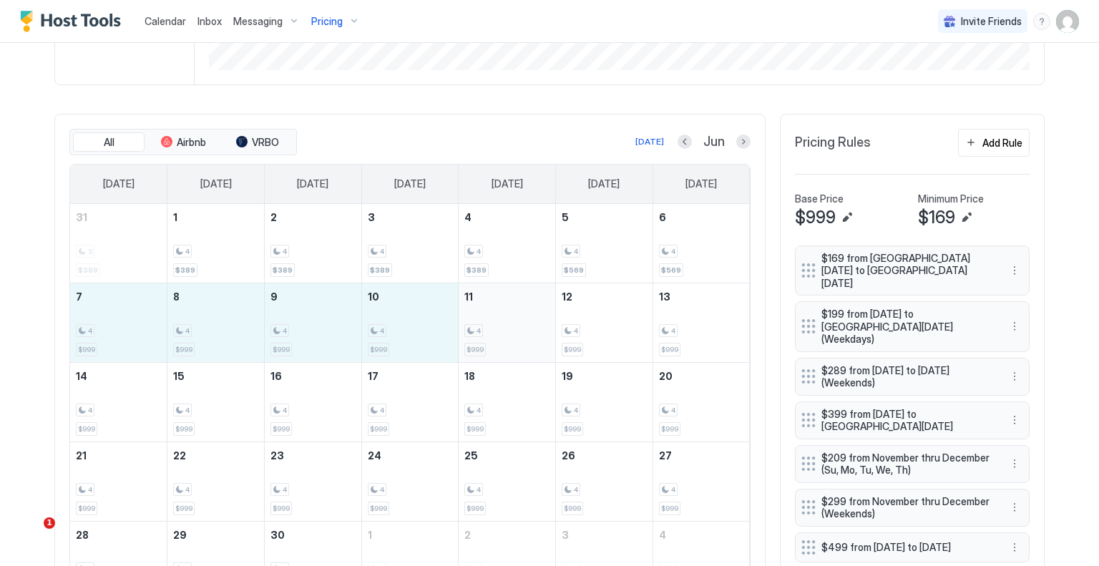
drag, startPoint x: 109, startPoint y: 317, endPoint x: 467, endPoint y: 313, distance: 358.6
click at [467, 313] on tr "7 4 $999 8 4 $999 9 4 $999 10 4 $999 11 4 $999 12 4 $999 13 4 $999" at bounding box center [410, 322] width 680 height 79
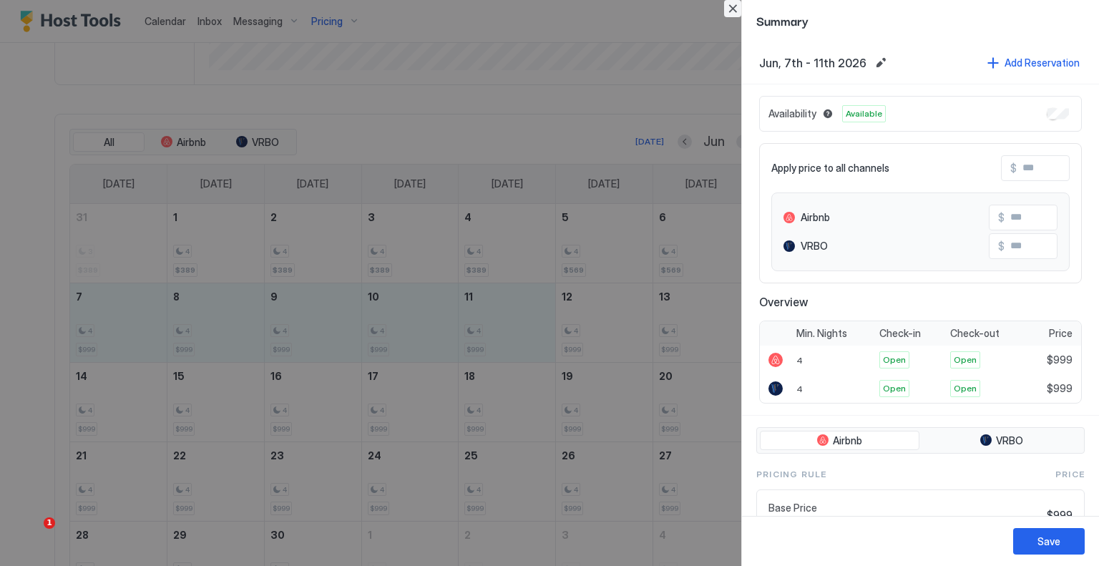
click at [730, 9] on button "Close" at bounding box center [732, 8] width 17 height 17
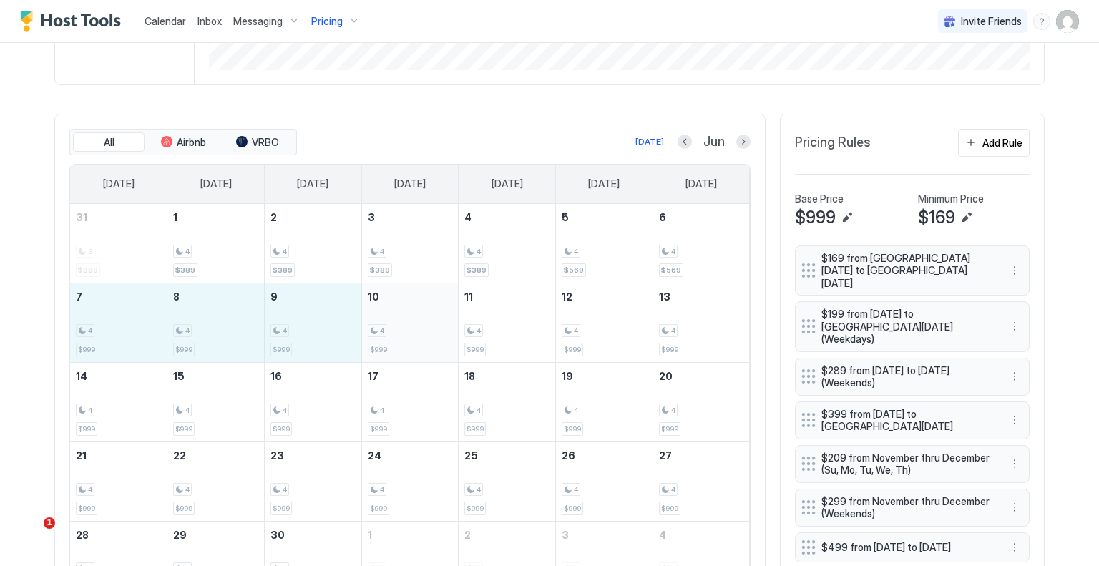
drag, startPoint x: 92, startPoint y: 333, endPoint x: 374, endPoint y: 326, distance: 282.8
click at [374, 326] on tr "7 4 $999 8 4 $999 9 4 $999 10 4 $999 11 4 $999 12 4 $999 13 4 $999" at bounding box center [410, 322] width 680 height 79
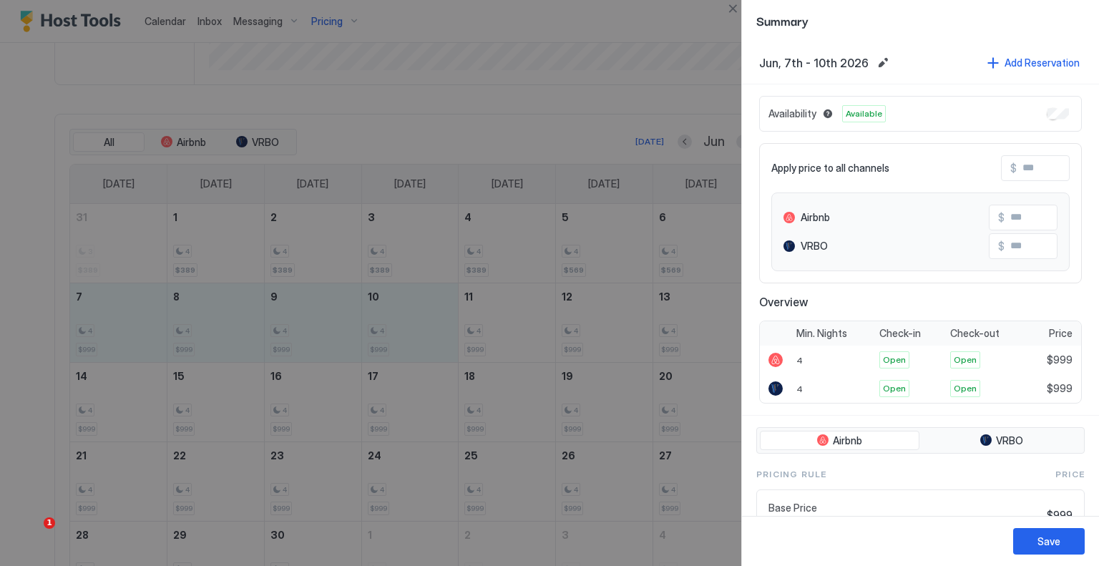
click at [1021, 168] on input "Input Field" at bounding box center [1074, 168] width 115 height 24
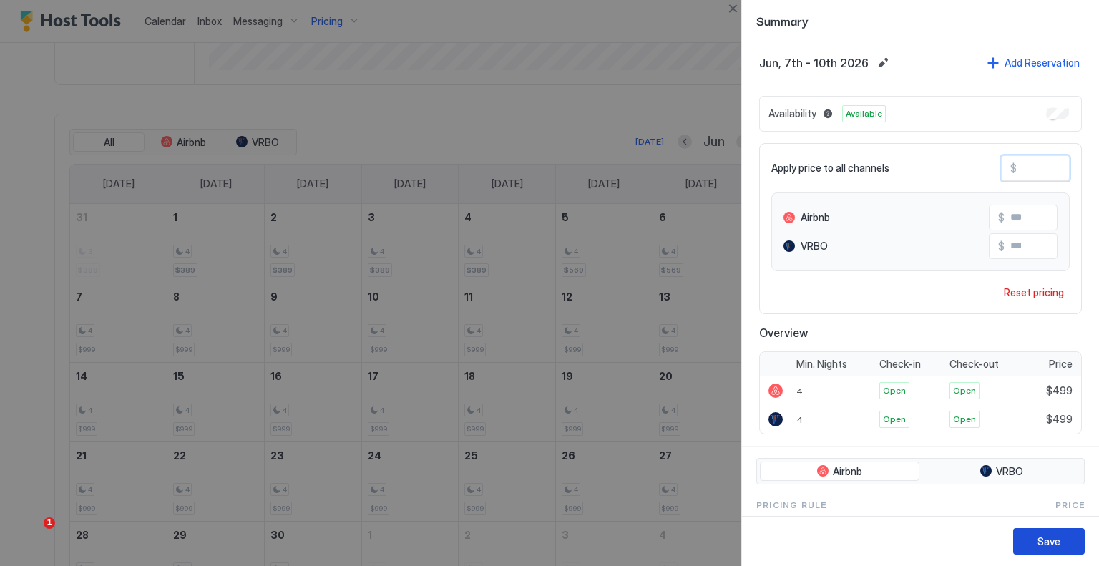
click at [1037, 532] on button "Save" at bounding box center [1050, 541] width 72 height 26
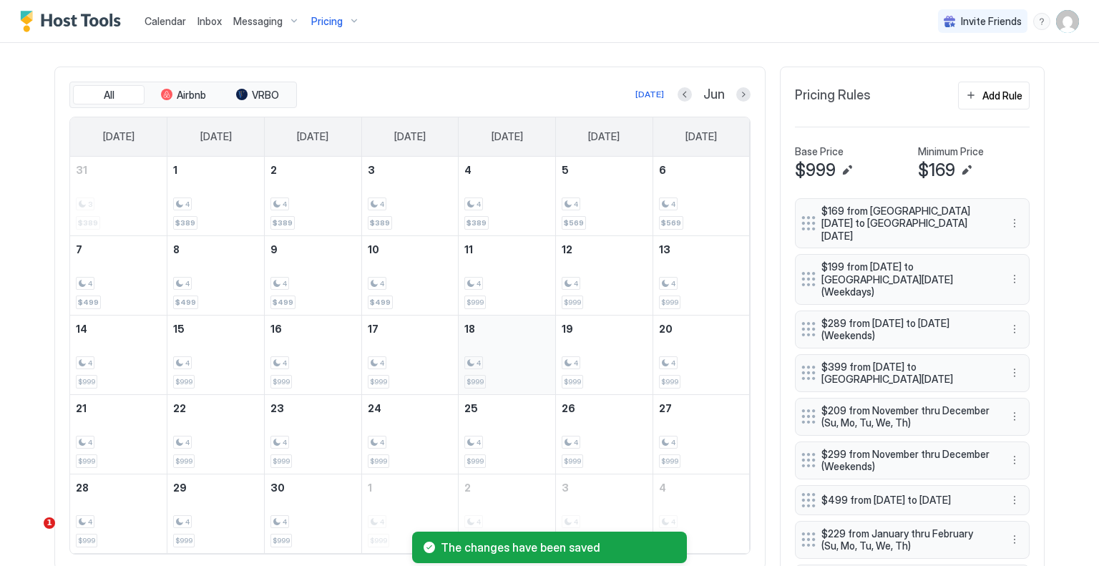
scroll to position [485, 0]
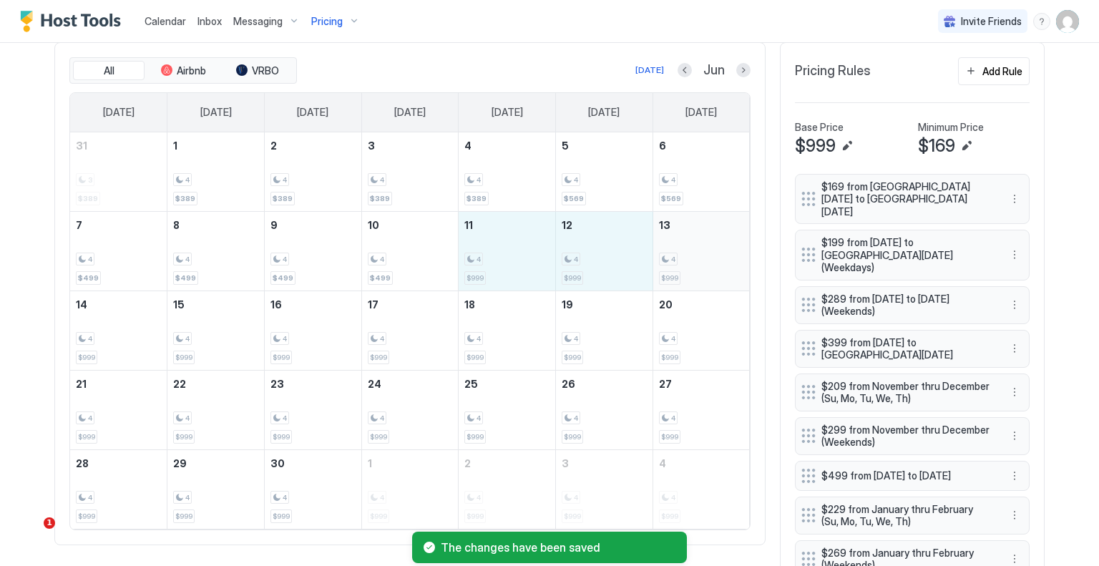
drag, startPoint x: 515, startPoint y: 247, endPoint x: 691, endPoint y: 247, distance: 176.1
click at [691, 247] on tr "7 4 $499 8 4 $499 9 4 $499 10 4 $499 11 4 $999 12 4 $999 13 4 $999" at bounding box center [410, 250] width 680 height 79
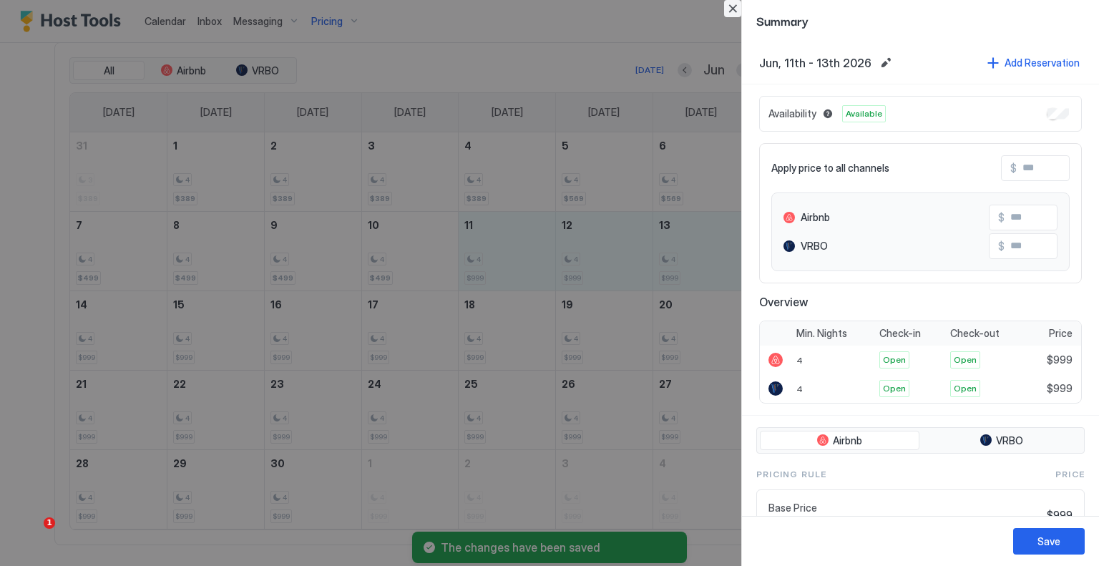
click at [737, 9] on button "Close" at bounding box center [732, 8] width 17 height 17
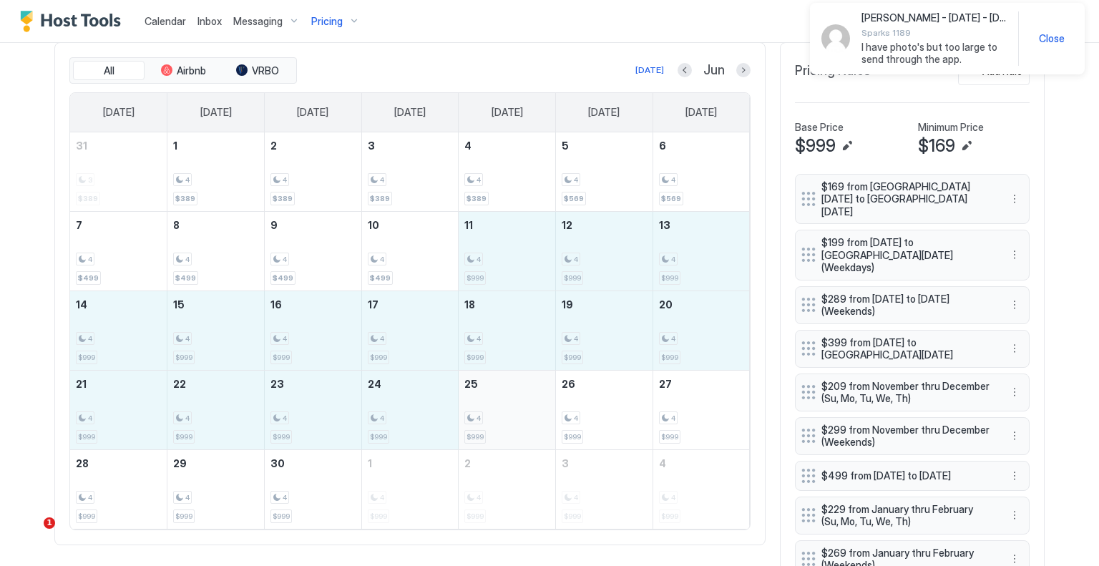
drag, startPoint x: 497, startPoint y: 240, endPoint x: 515, endPoint y: 414, distance: 174.9
click at [515, 414] on tbody "31 3 $389 1 4 $389 2 4 $389 3 4 $389 4 4 $389 5 4 $569 6 4 $569 7 4 $499 8 4 $4…" at bounding box center [410, 330] width 680 height 397
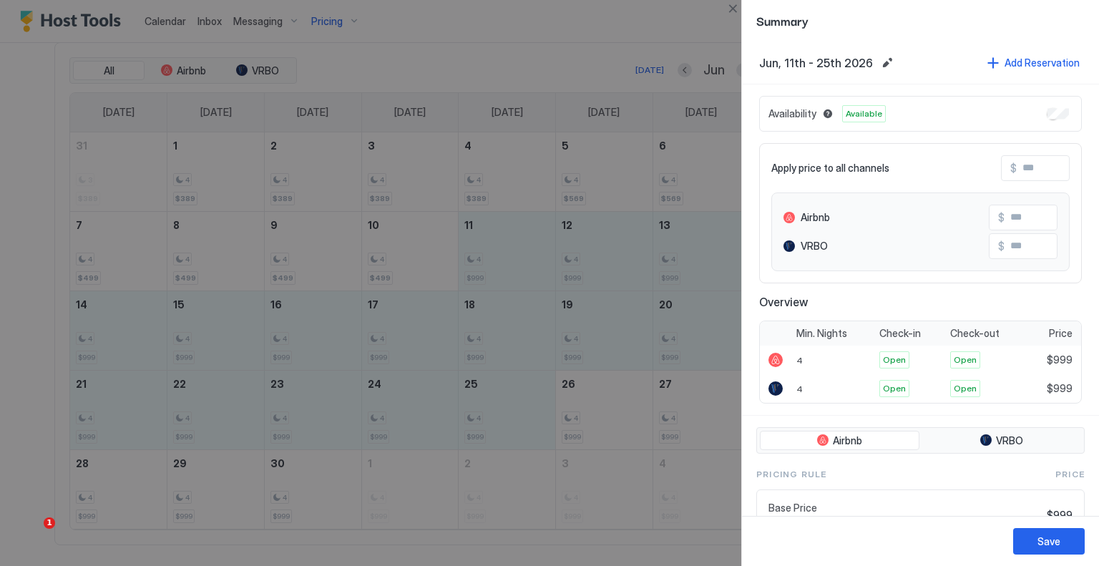
click at [1029, 171] on input "Input Field" at bounding box center [1074, 168] width 115 height 24
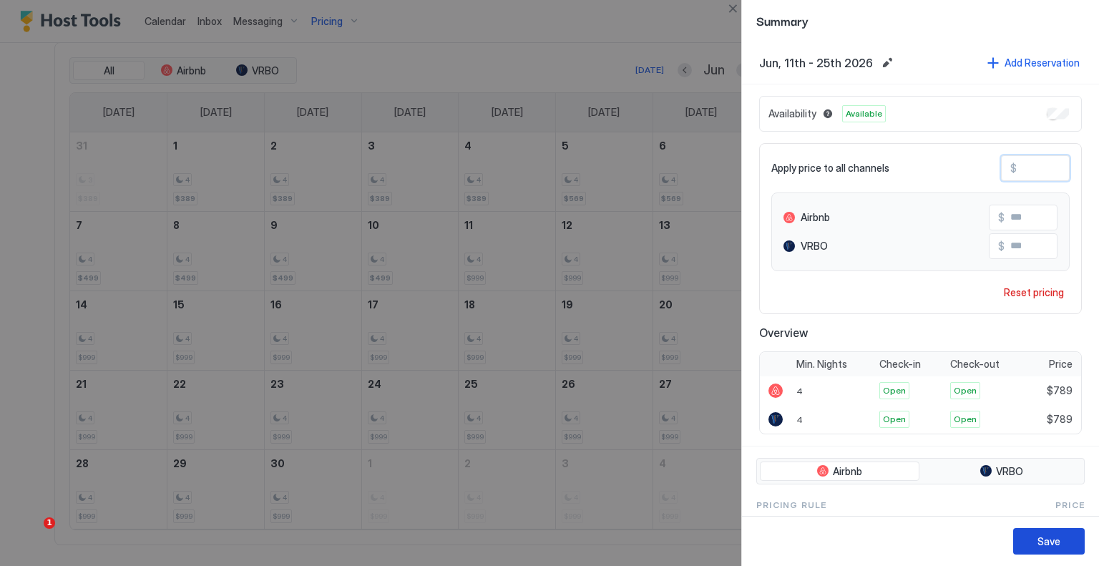
click at [1044, 547] on div "Save" at bounding box center [1049, 541] width 23 height 15
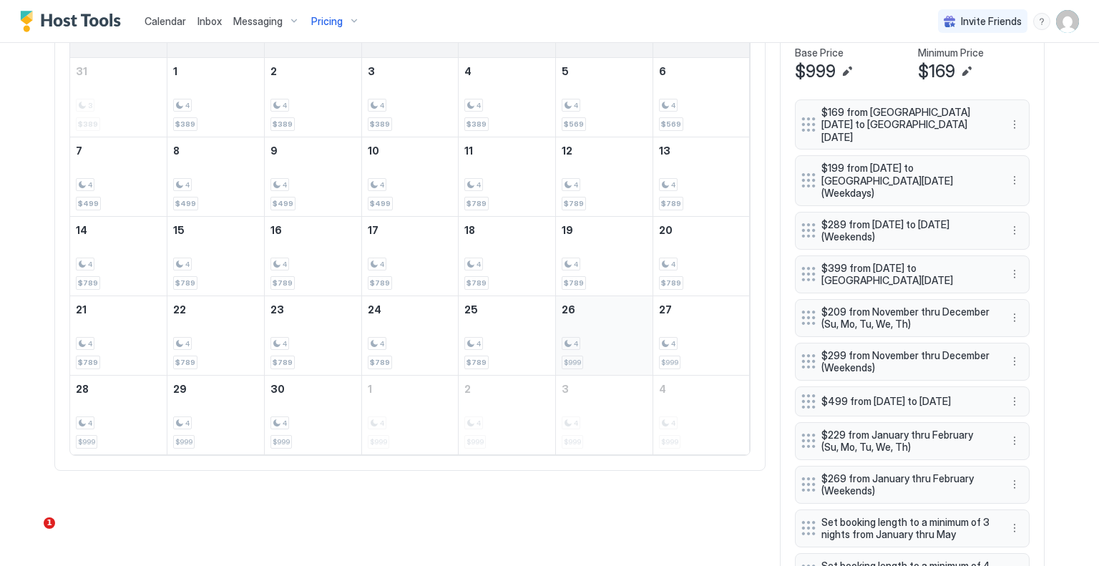
scroll to position [556, 0]
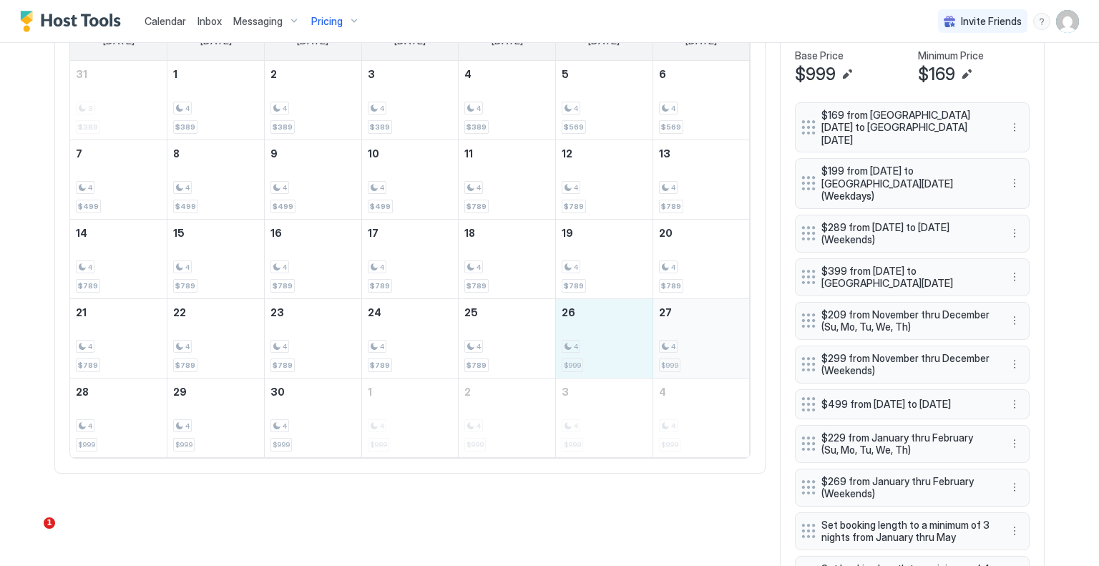
drag, startPoint x: 613, startPoint y: 341, endPoint x: 708, endPoint y: 341, distance: 95.2
click at [708, 341] on tr "21 4 $789 22 4 $789 23 4 $789 24 4 $789 25 4 $789 26 4 $999 27 4 $999" at bounding box center [410, 337] width 680 height 79
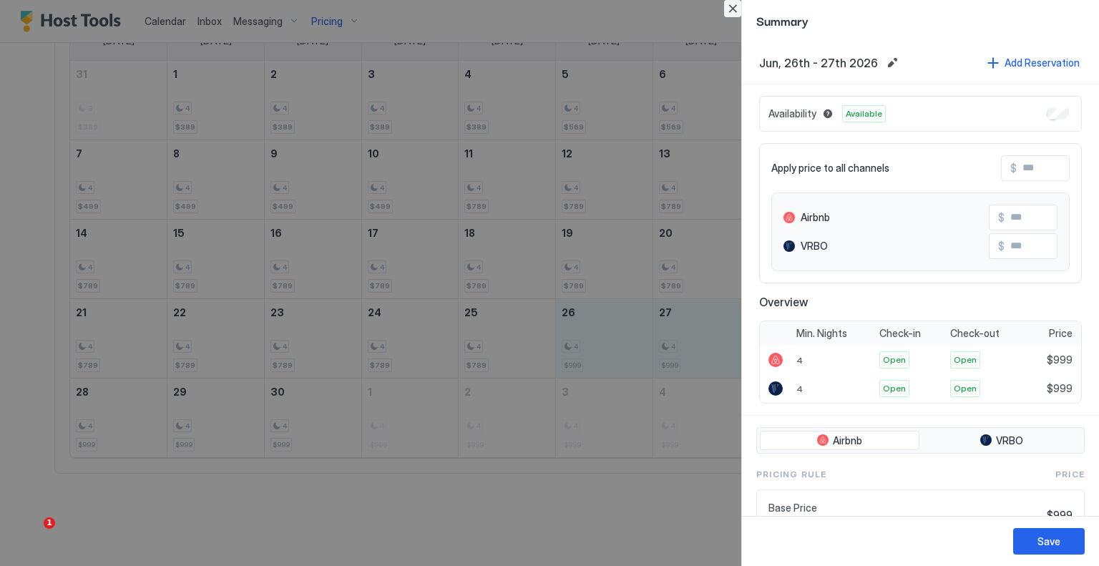
click at [734, 8] on button "Close" at bounding box center [732, 8] width 17 height 17
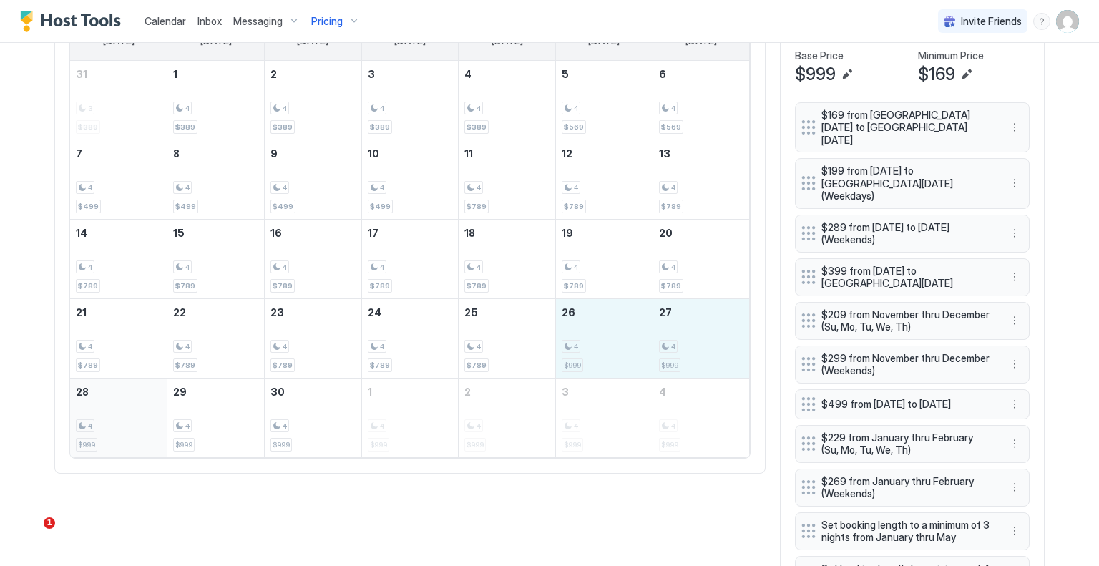
drag, startPoint x: 580, startPoint y: 319, endPoint x: 125, endPoint y: 411, distance: 464.3
click at [125, 411] on tbody "31 3 $389 1 4 $389 2 4 $389 3 4 $389 4 4 $389 5 4 $569 6 4 $569 7 4 $499 8 4 $4…" at bounding box center [410, 259] width 680 height 397
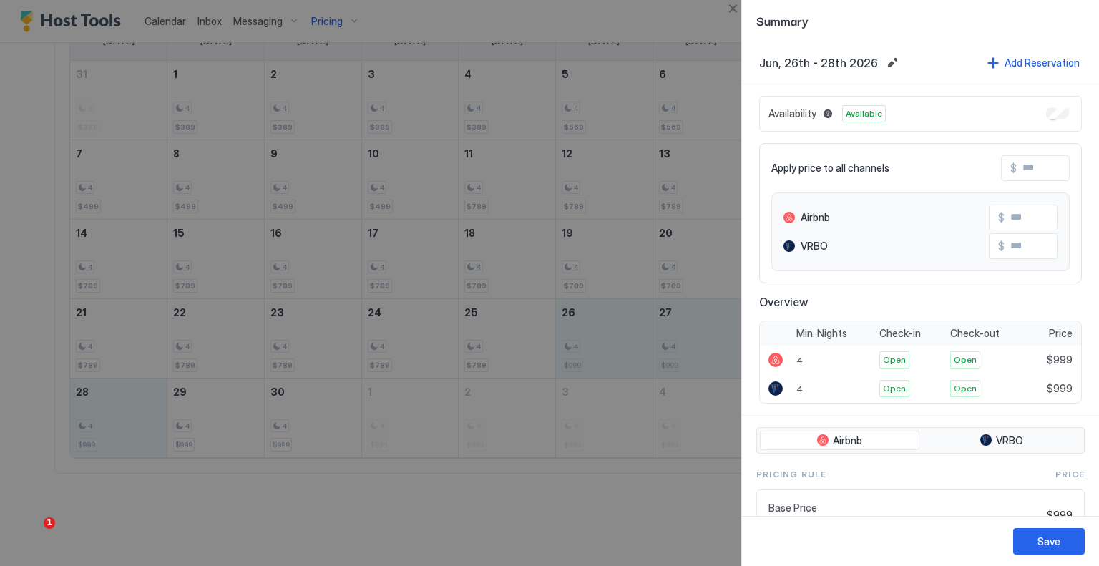
click at [1025, 167] on input "Input Field" at bounding box center [1074, 168] width 115 height 24
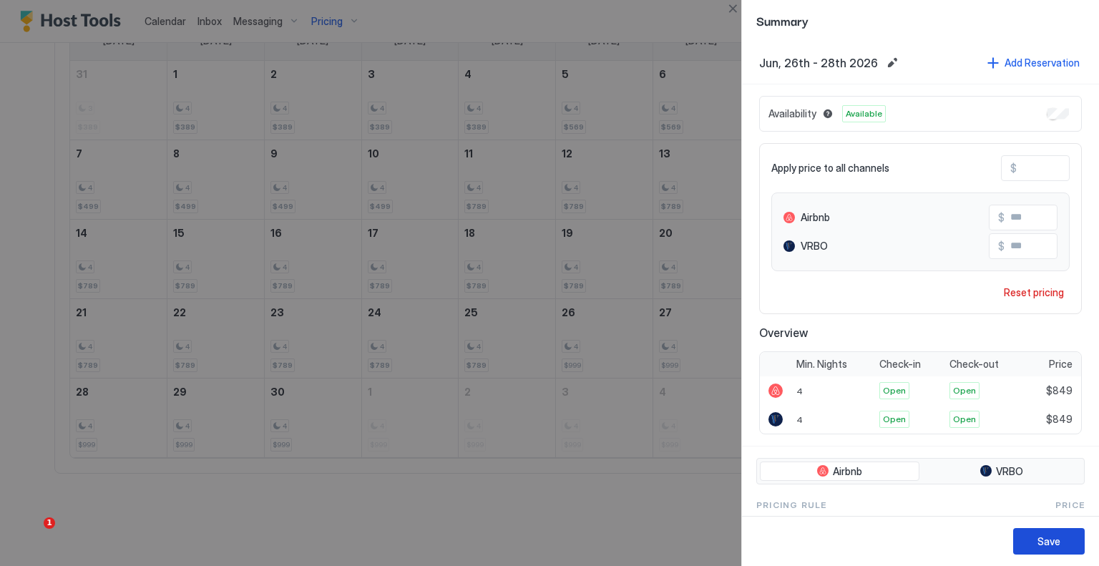
click at [1075, 543] on button "Save" at bounding box center [1050, 541] width 72 height 26
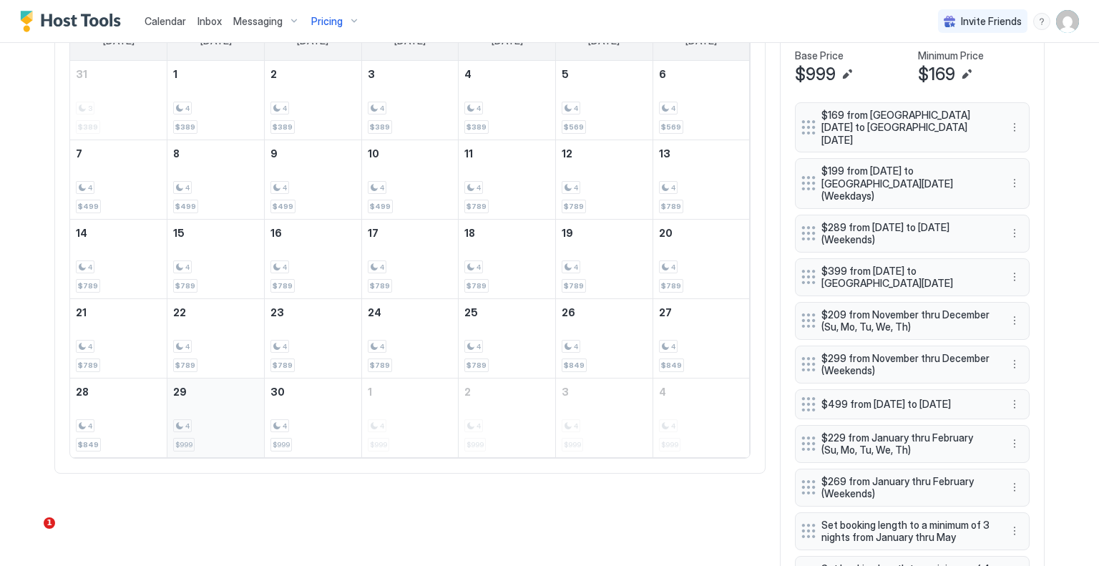
click at [220, 411] on div "4 $999" at bounding box center [215, 417] width 85 height 67
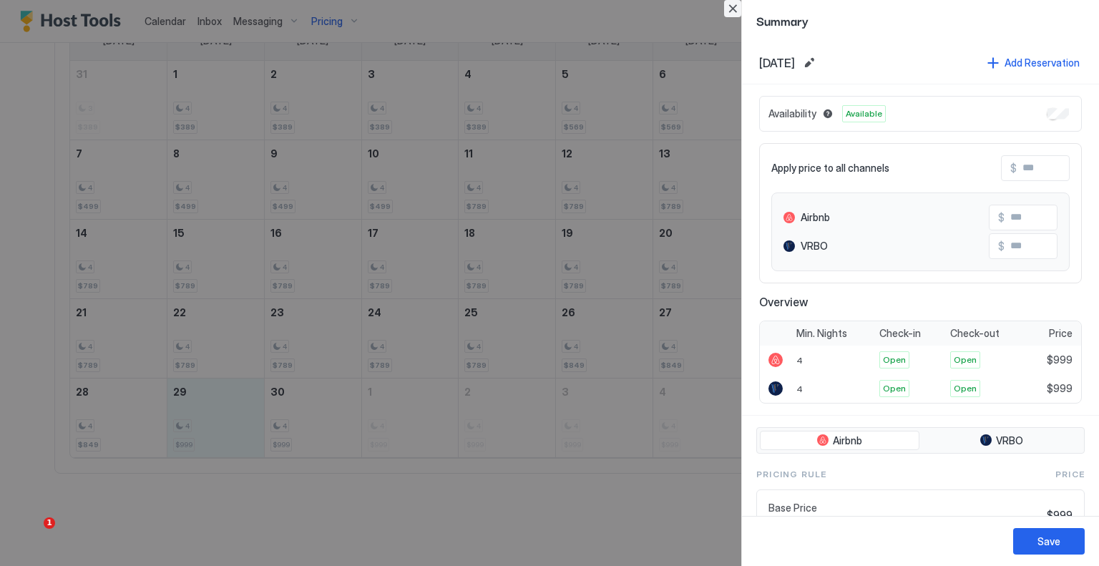
click at [734, 8] on button "Close" at bounding box center [732, 8] width 17 height 17
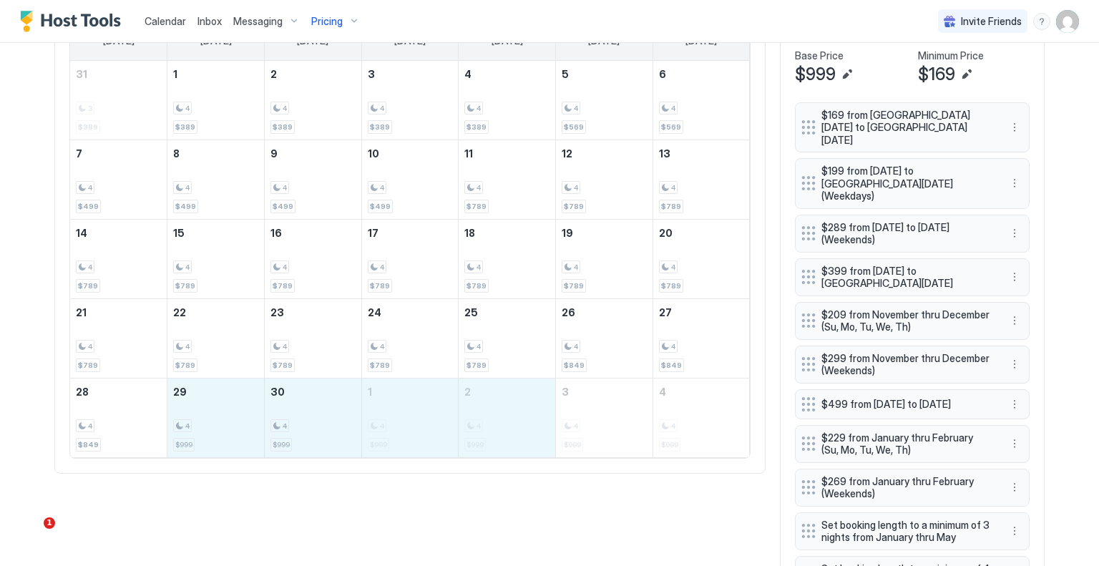
drag, startPoint x: 240, startPoint y: 417, endPoint x: 468, endPoint y: 416, distance: 227.6
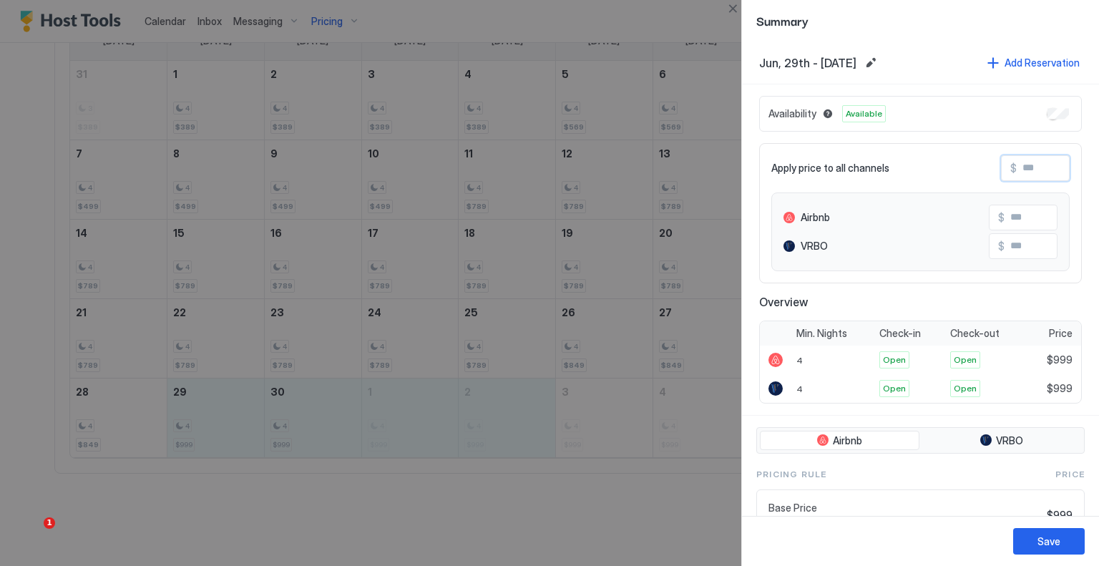
click at [1017, 163] on input "Input Field" at bounding box center [1074, 168] width 115 height 24
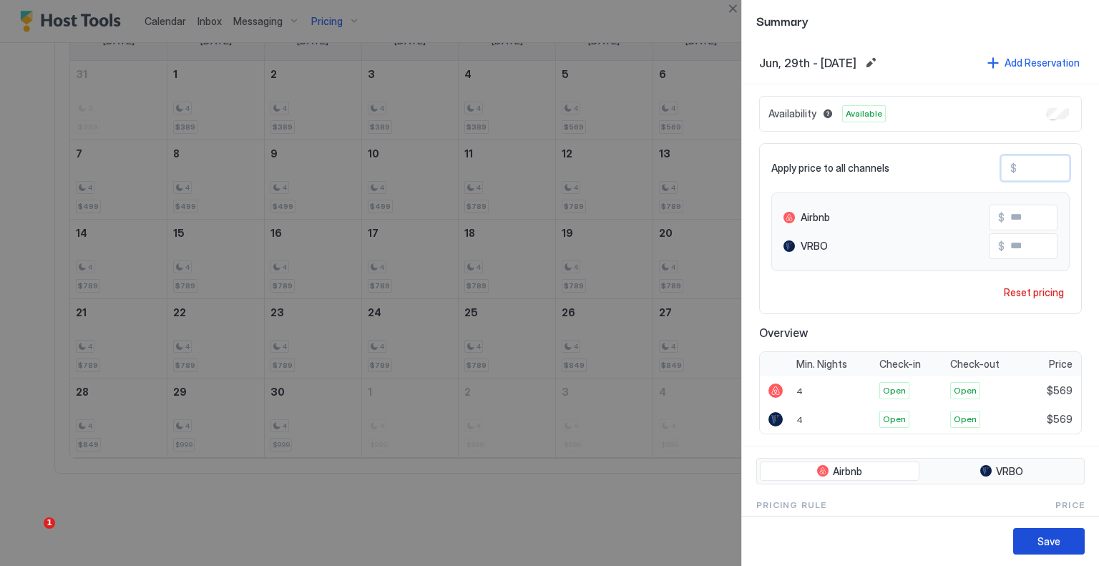
click at [1044, 546] on div "Save" at bounding box center [1049, 541] width 23 height 15
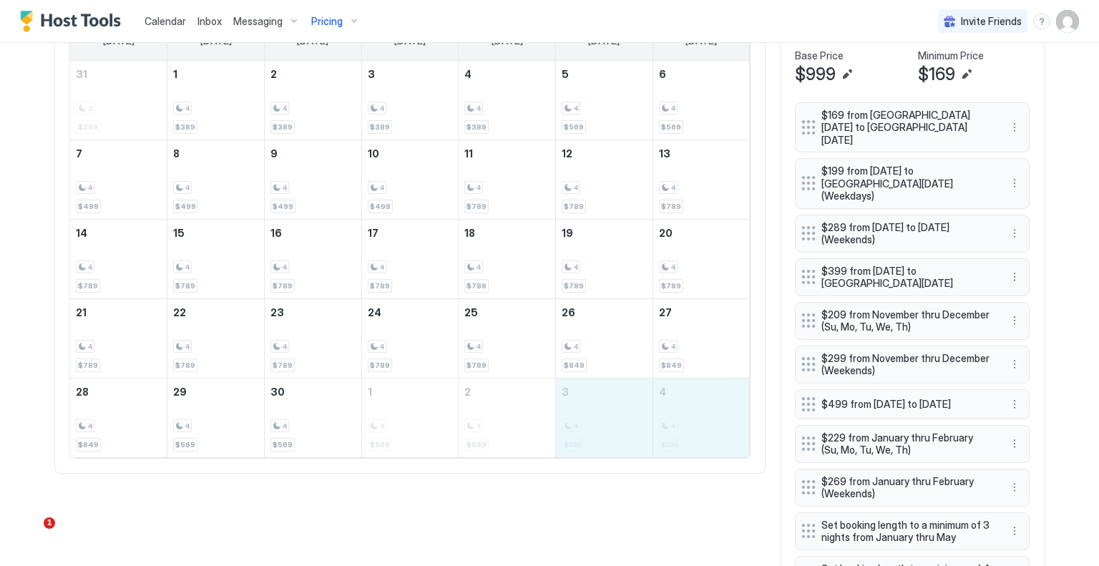
drag, startPoint x: 630, startPoint y: 409, endPoint x: 681, endPoint y: 409, distance: 51.5
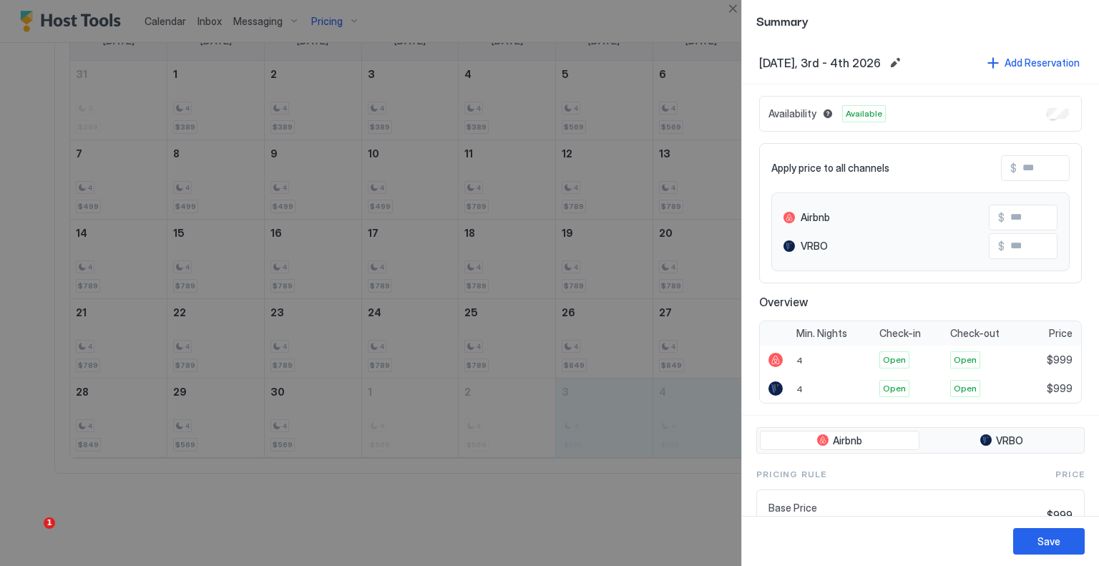
click at [1027, 185] on div "Apply price to all channels $ Airbnb $ VRBO $" at bounding box center [920, 213] width 323 height 140
click at [1025, 173] on input "Input Field" at bounding box center [1074, 168] width 115 height 24
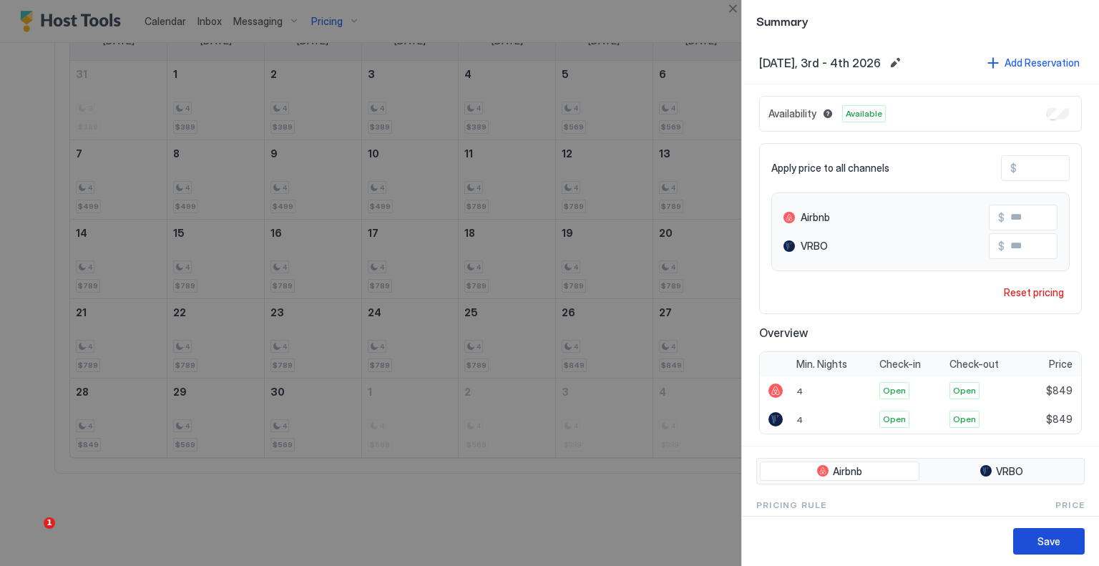
click at [1071, 539] on button "Save" at bounding box center [1050, 541] width 72 height 26
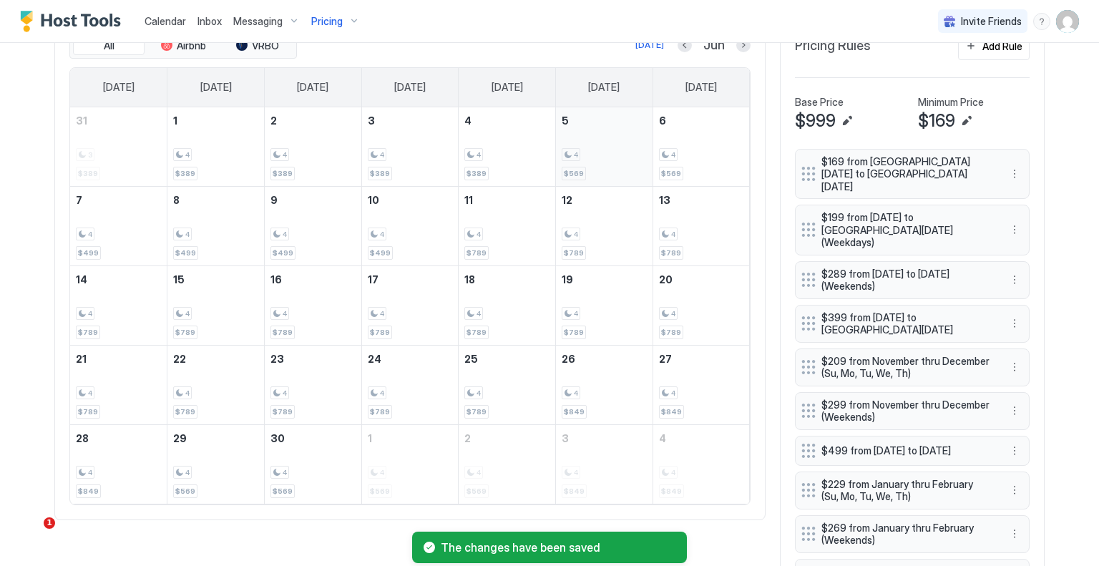
scroll to position [485, 0]
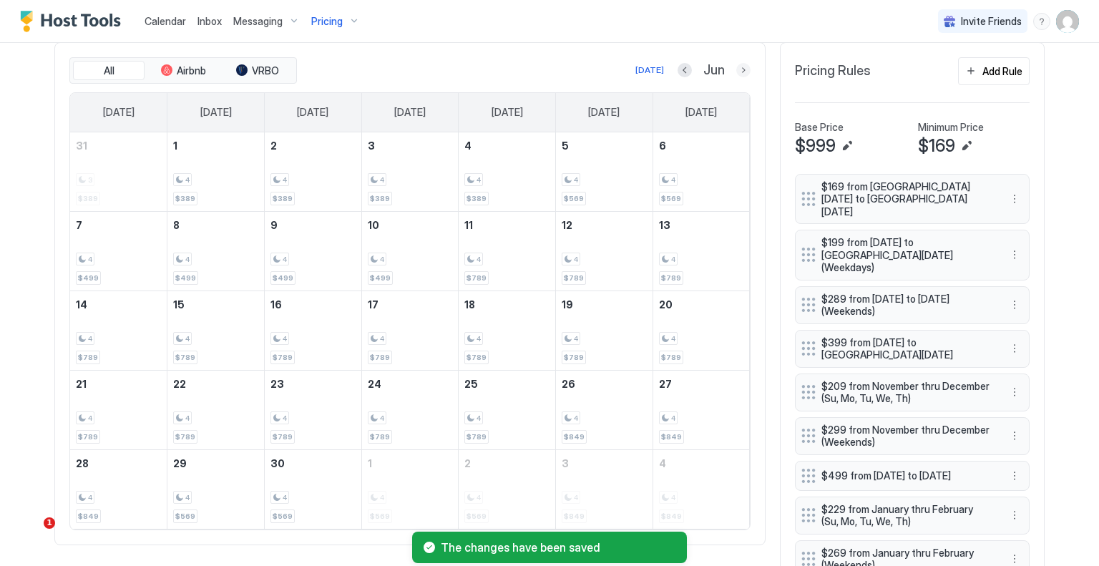
click at [737, 65] on button "Next month" at bounding box center [744, 70] width 14 height 14
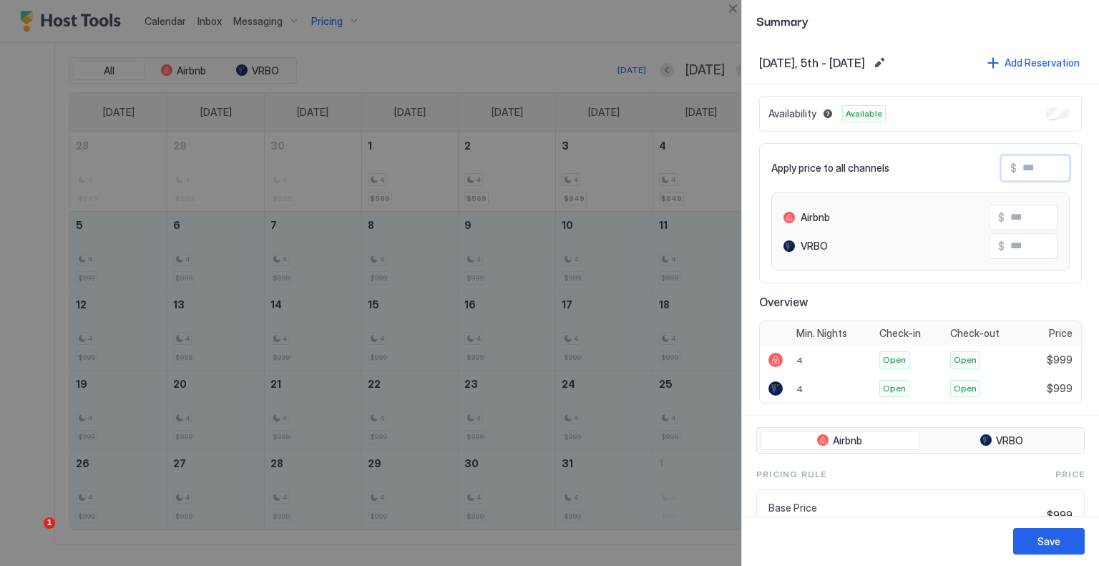
click at [1031, 164] on input "Input Field" at bounding box center [1074, 168] width 115 height 24
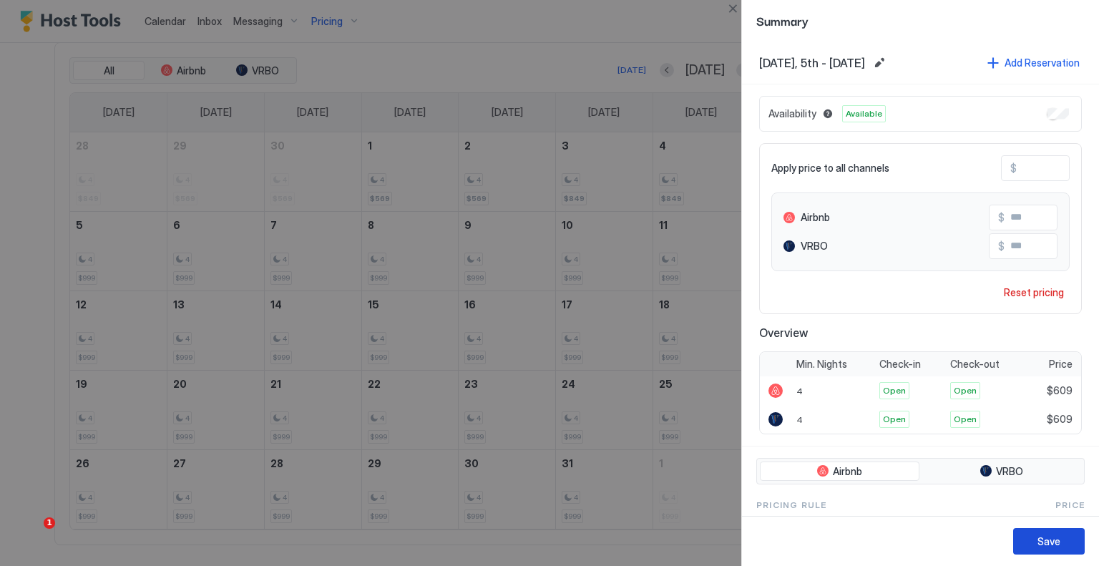
click at [1042, 535] on div "Save" at bounding box center [1049, 541] width 23 height 15
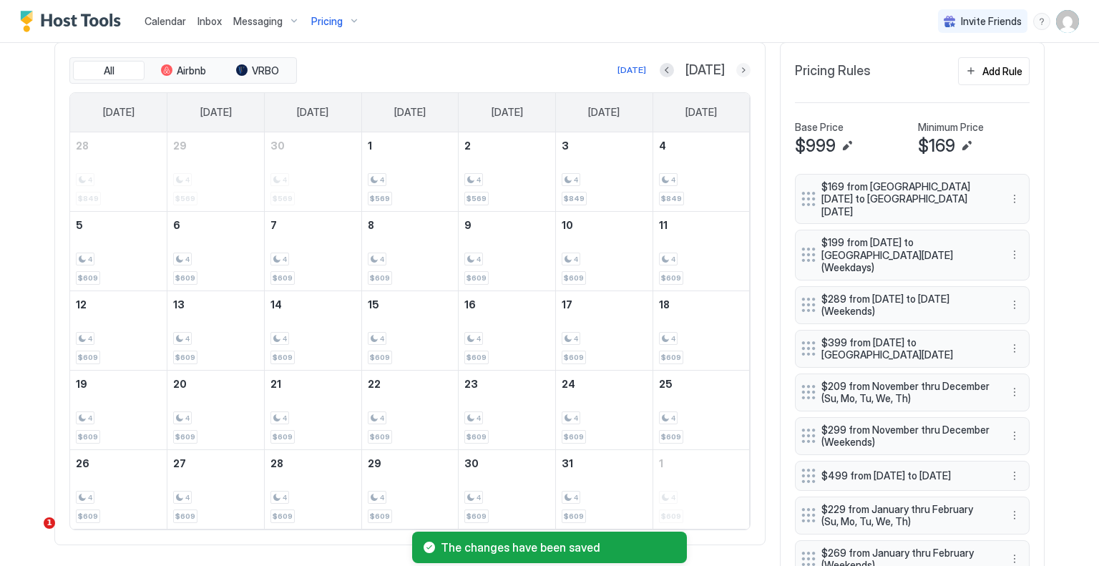
click at [737, 69] on button "Next month" at bounding box center [744, 70] width 14 height 14
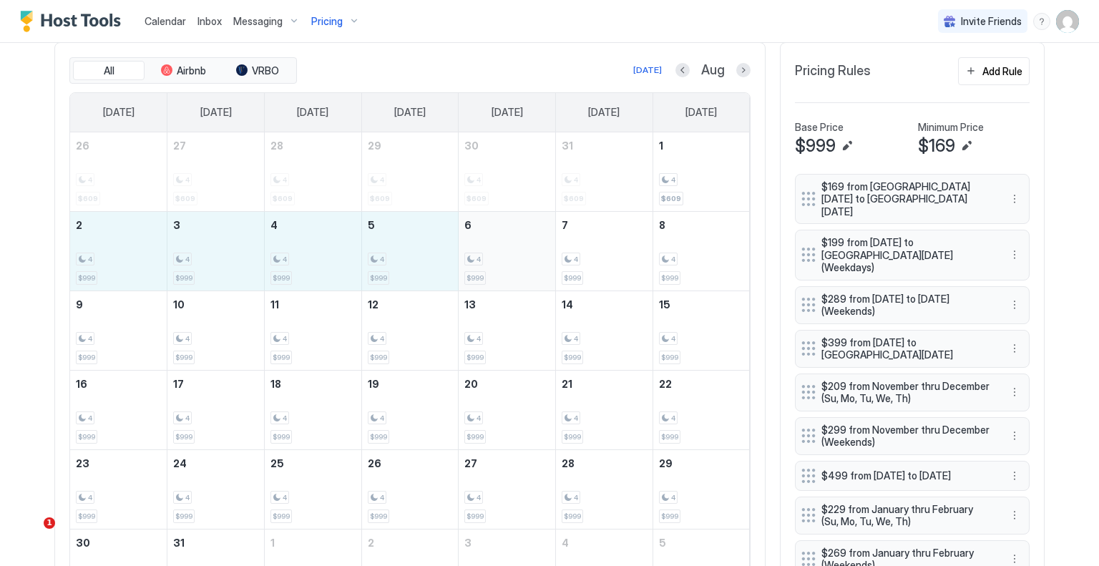
drag, startPoint x: 126, startPoint y: 257, endPoint x: 482, endPoint y: 257, distance: 355.7
click at [482, 257] on tr "2 4 $999 3 4 $999 4 4 $999 5 4 $999 6 4 $999 7 4 $999 8 4 $999" at bounding box center [410, 250] width 680 height 79
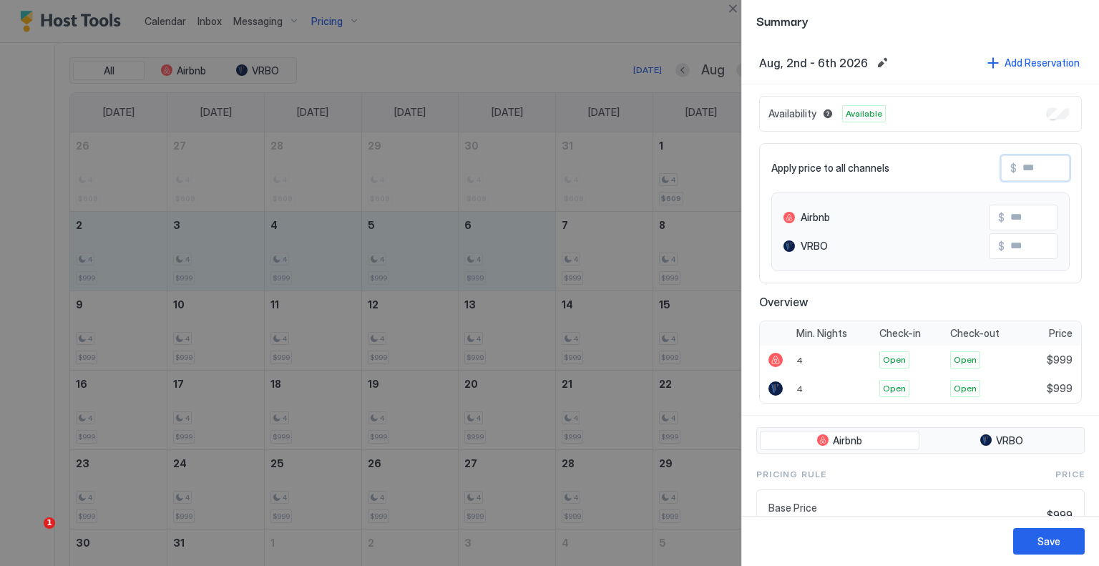
click at [1027, 174] on input "Input Field" at bounding box center [1074, 168] width 115 height 24
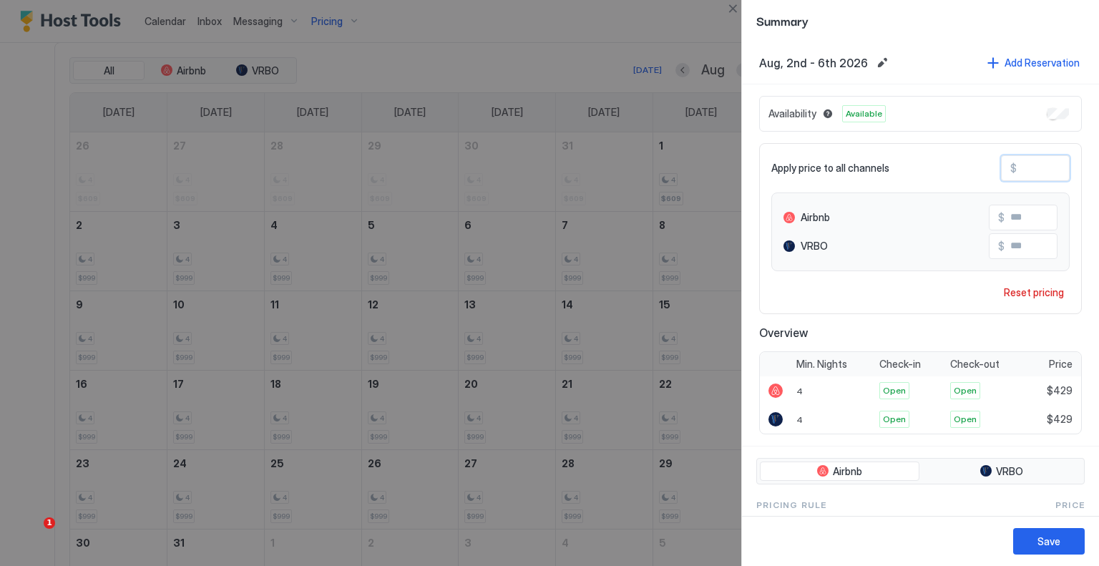
click at [1051, 534] on div "Save" at bounding box center [1049, 541] width 23 height 15
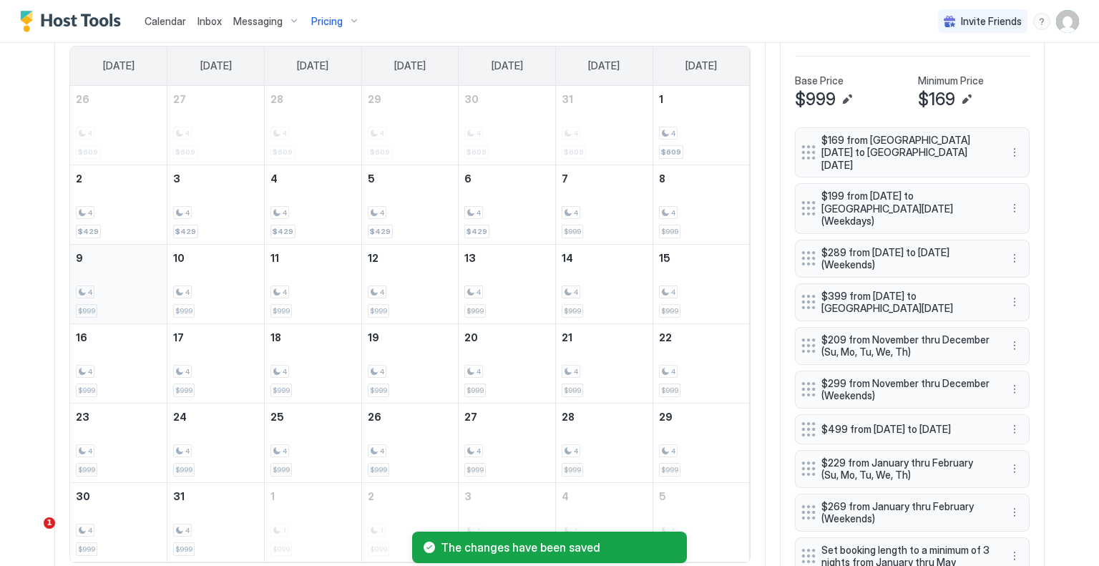
scroll to position [556, 0]
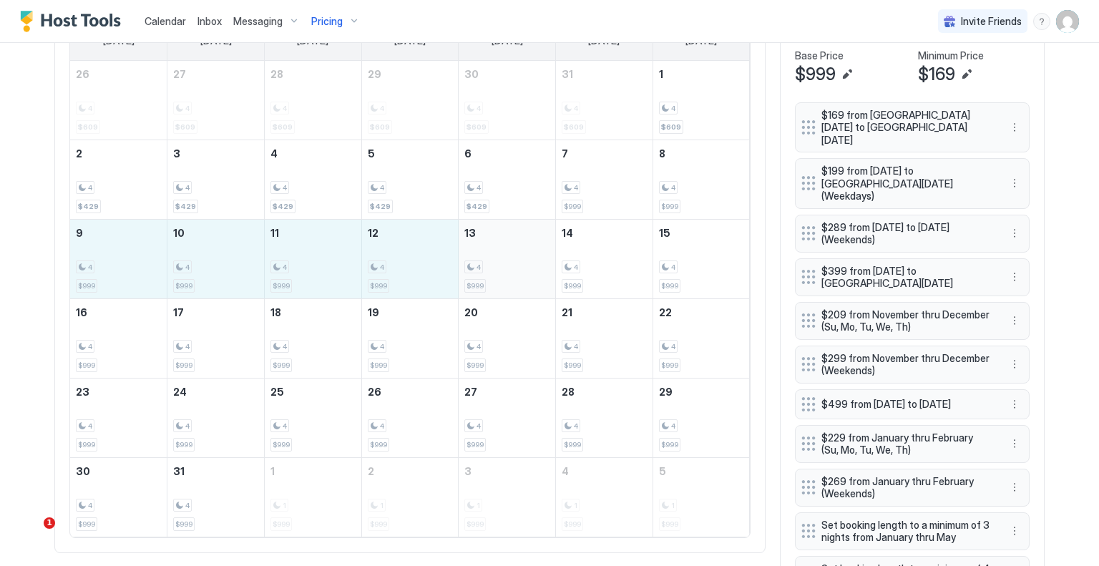
drag, startPoint x: 131, startPoint y: 257, endPoint x: 481, endPoint y: 257, distance: 350.0
click at [481, 257] on tr "9 4 $999 10 4 $999 11 4 $999 12 4 $999 13 4 $999 14 4 $999 15 4 $999" at bounding box center [410, 258] width 680 height 79
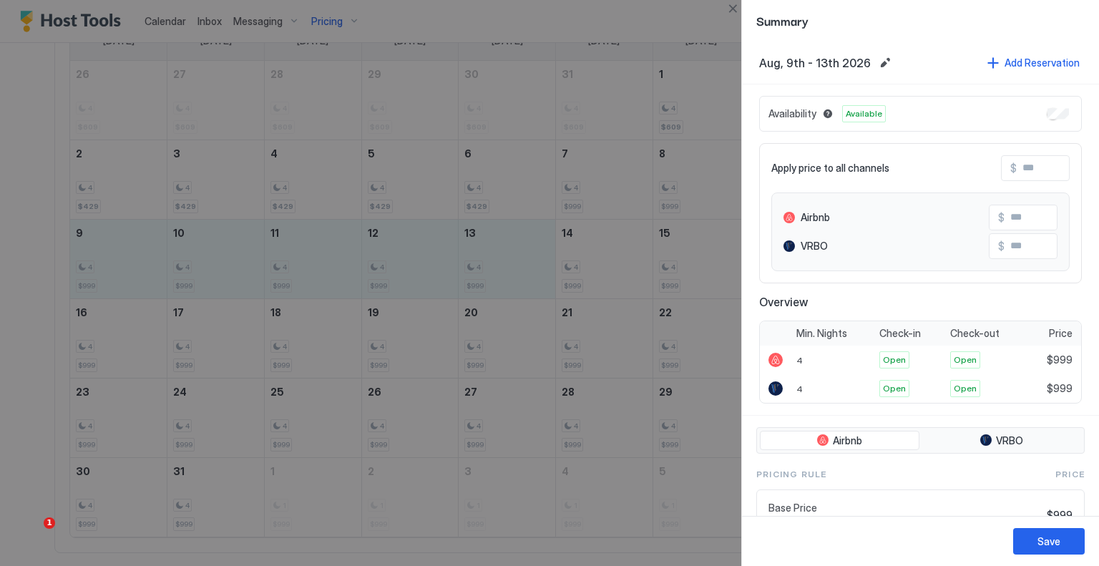
click at [1044, 175] on input "Input Field" at bounding box center [1074, 168] width 115 height 24
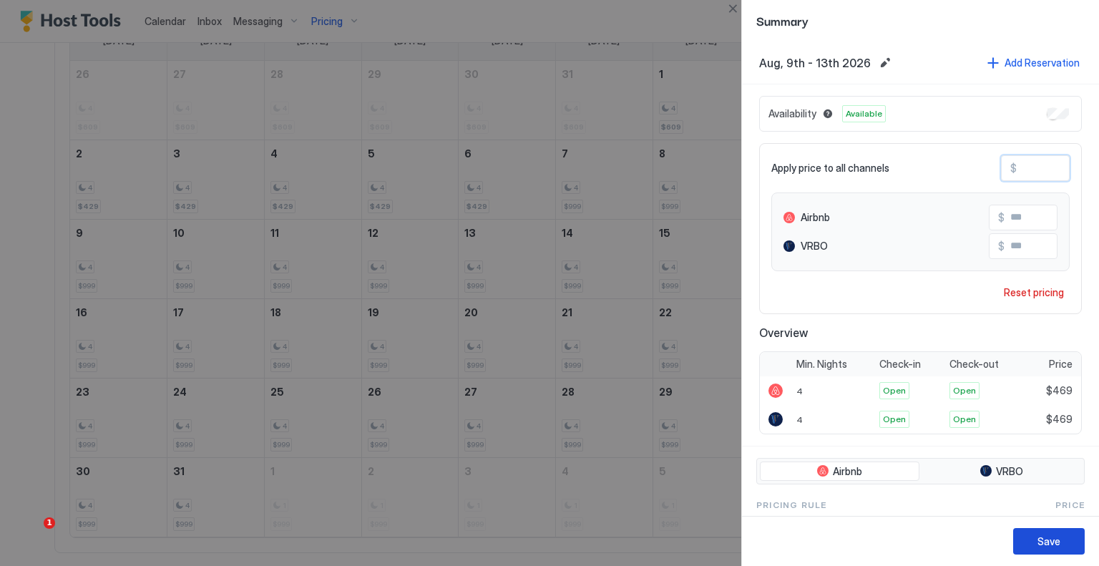
click at [1036, 533] on button "Save" at bounding box center [1050, 541] width 72 height 26
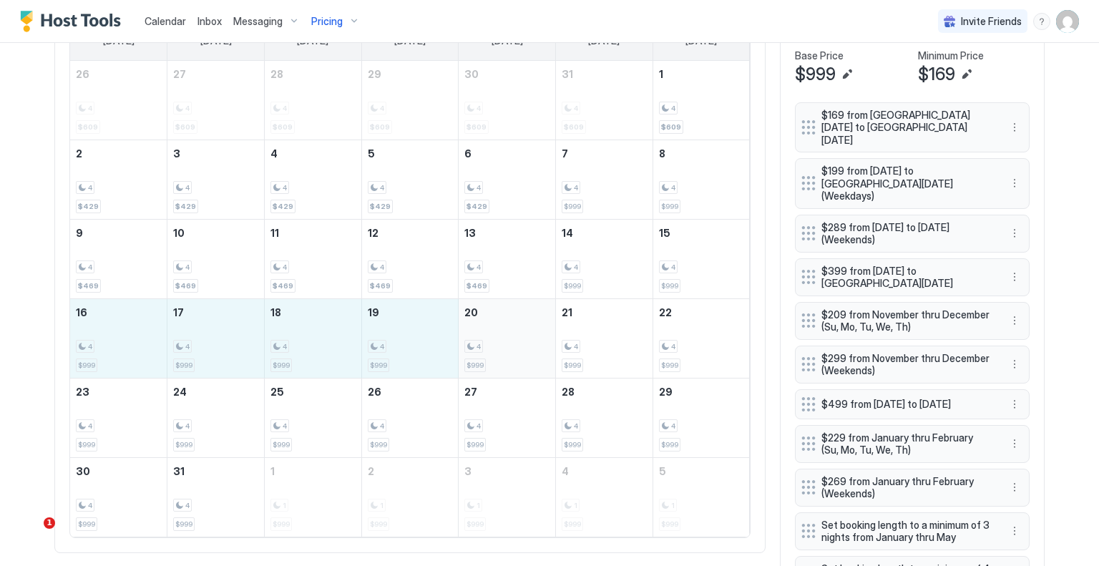
drag, startPoint x: 108, startPoint y: 354, endPoint x: 497, endPoint y: 352, distance: 388.7
click at [497, 352] on tr "16 4 $999 17 4 $999 18 4 $999 19 4 $999 20 4 $999 21 4 $999 22 4 $999" at bounding box center [410, 337] width 680 height 79
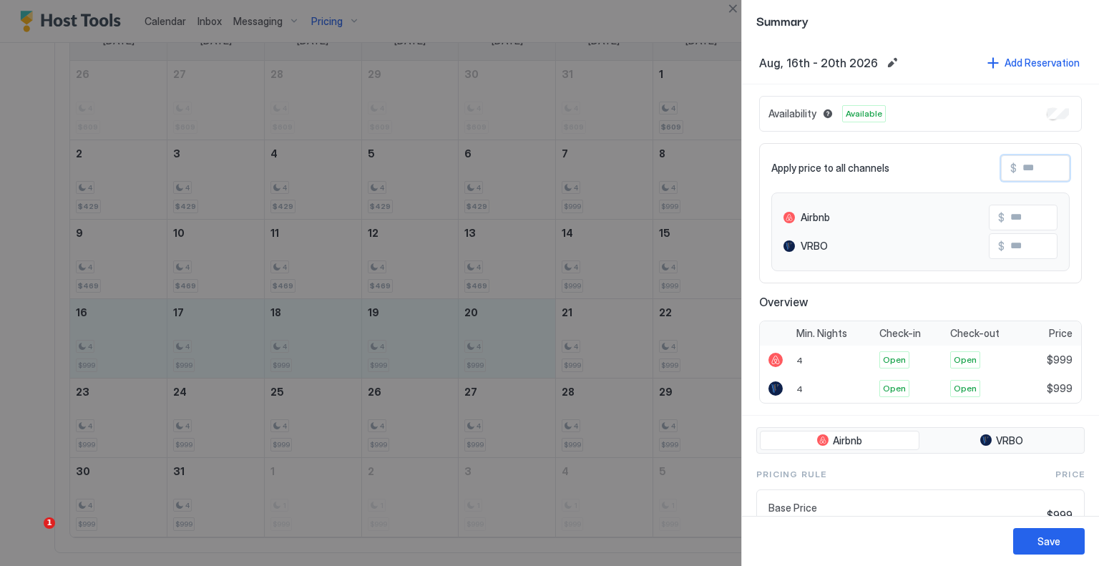
click at [1021, 175] on input "Input Field" at bounding box center [1074, 168] width 115 height 24
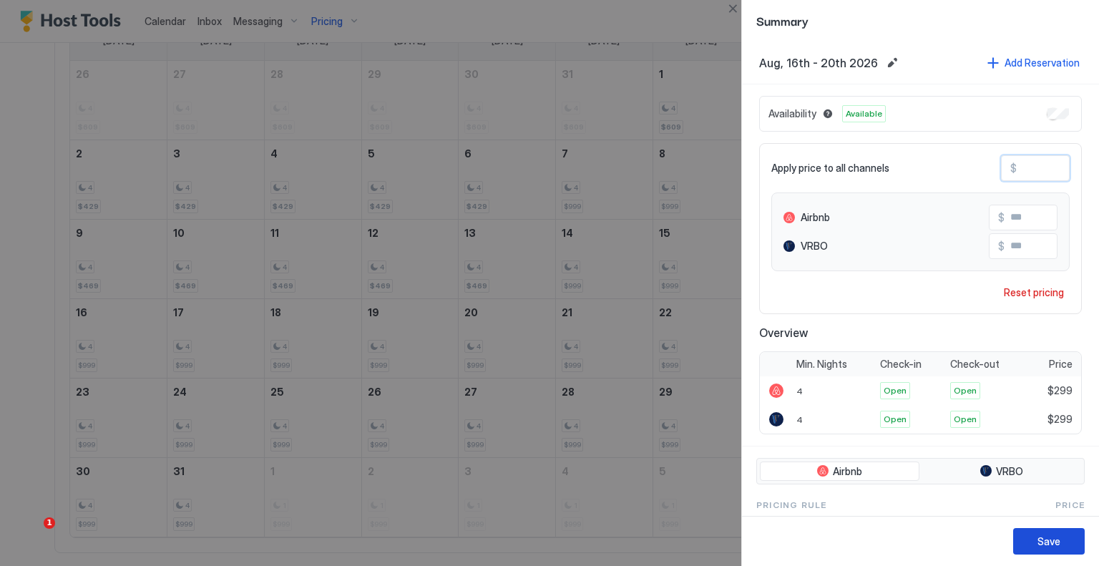
click at [1045, 546] on div "Save" at bounding box center [1049, 541] width 23 height 15
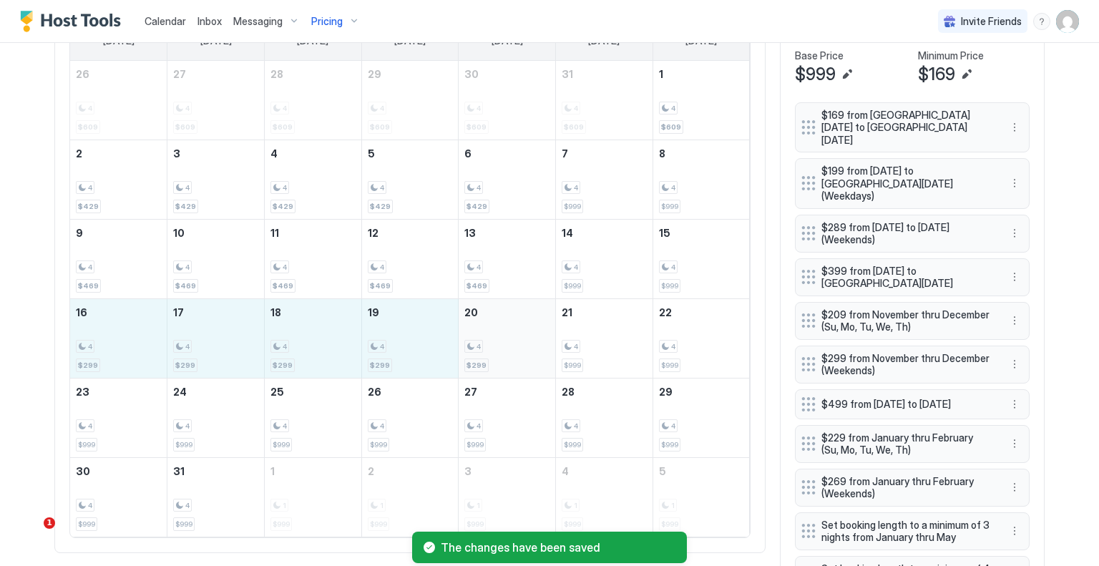
drag, startPoint x: 142, startPoint y: 342, endPoint x: 494, endPoint y: 339, distance: 352.2
click at [494, 339] on tr "16 4 $299 17 4 $299 18 4 $299 19 4 $299 20 4 $299 21 4 $999 22 4 $999" at bounding box center [410, 337] width 680 height 79
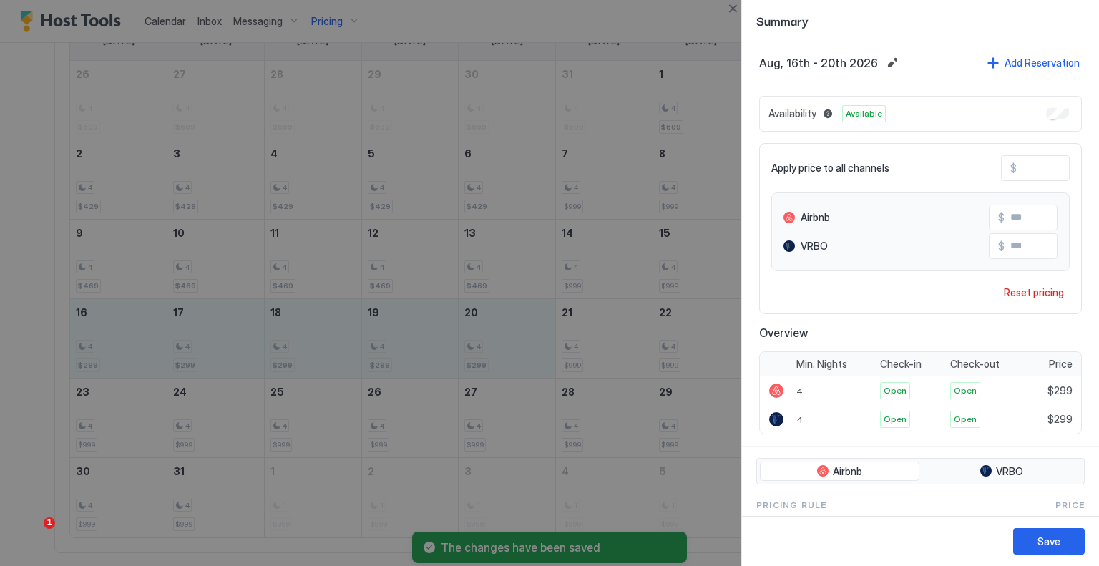
click at [123, 403] on div at bounding box center [549, 283] width 1099 height 566
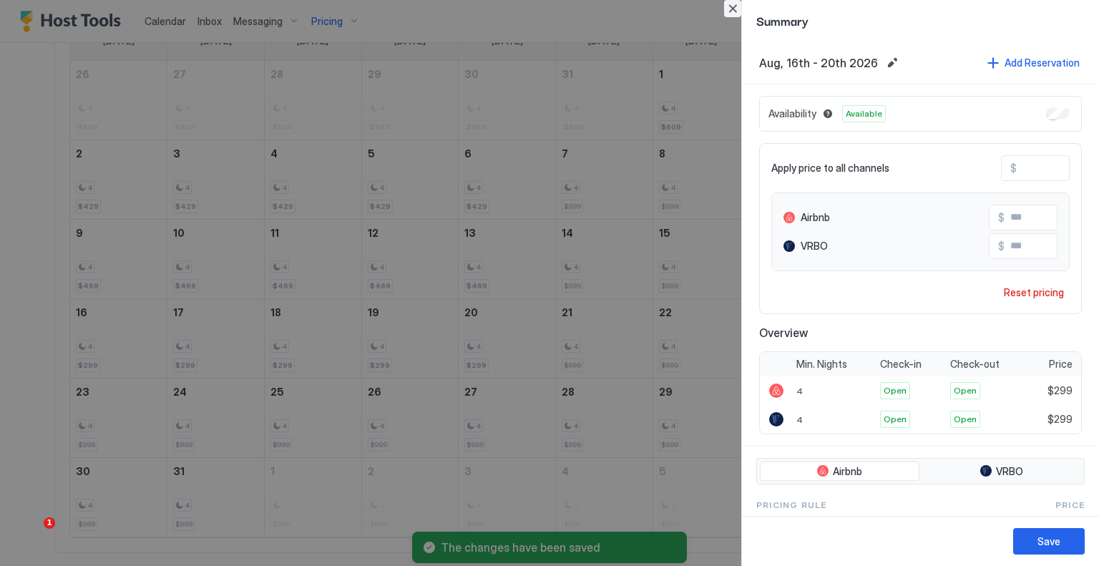
click at [740, 7] on button "Close" at bounding box center [732, 8] width 17 height 17
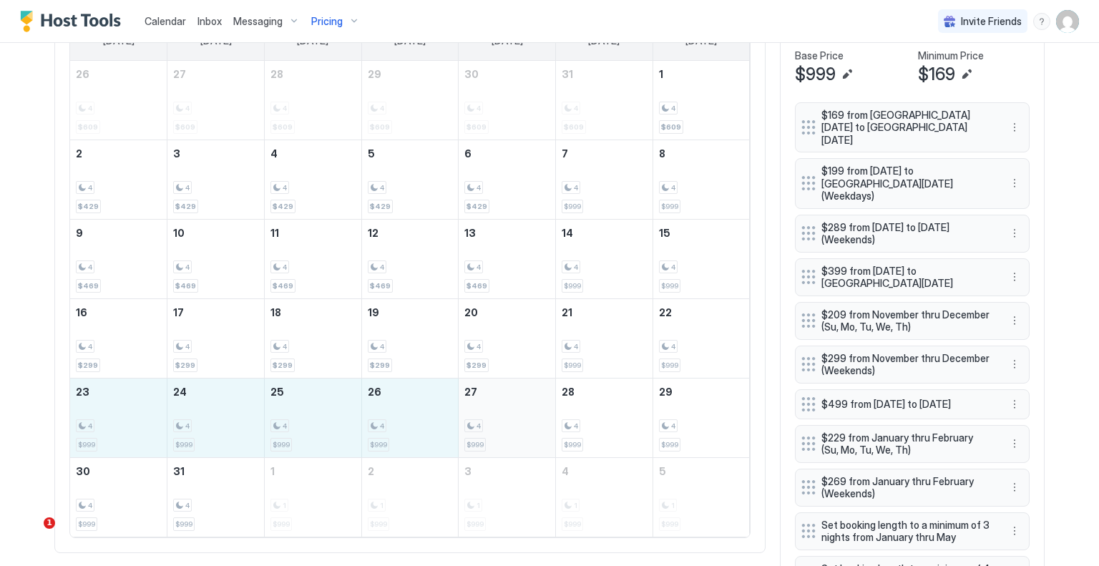
drag, startPoint x: 132, startPoint y: 414, endPoint x: 463, endPoint y: 414, distance: 330.7
click at [463, 414] on tr "23 4 $999 24 4 $999 25 4 $999 26 4 $999 27 4 $999 28 4 $999 29 4 $999" at bounding box center [410, 417] width 680 height 79
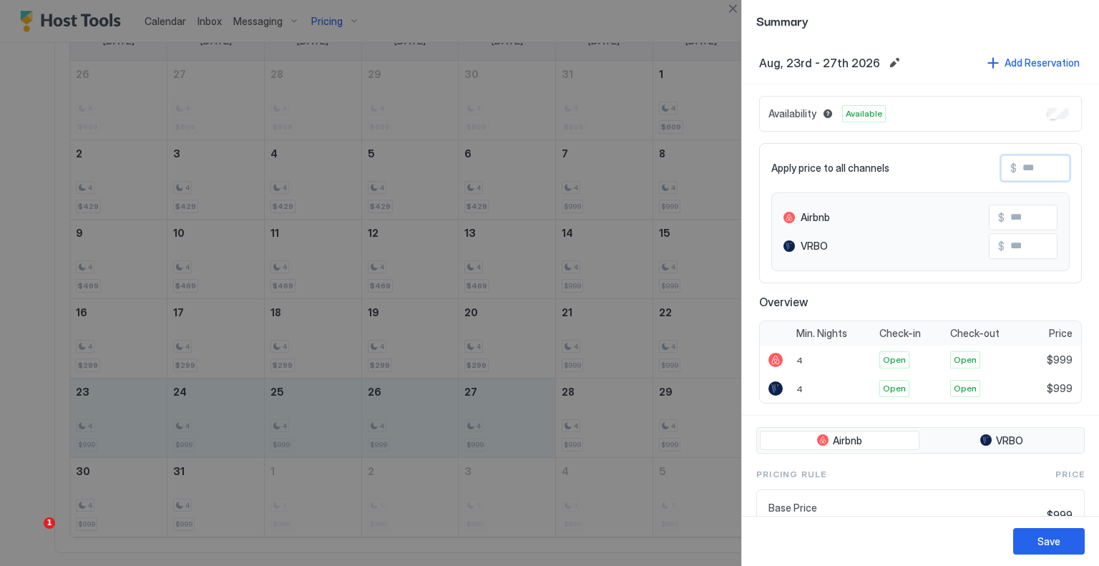
click at [1022, 165] on input "Input Field" at bounding box center [1074, 168] width 115 height 24
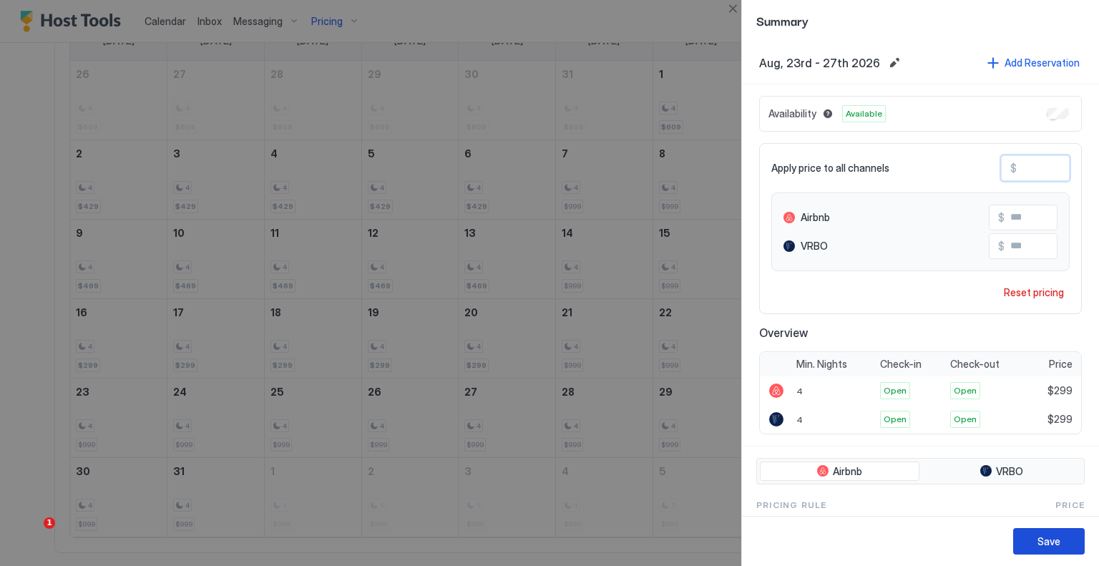
click at [1049, 548] on div "Save" at bounding box center [1049, 541] width 23 height 15
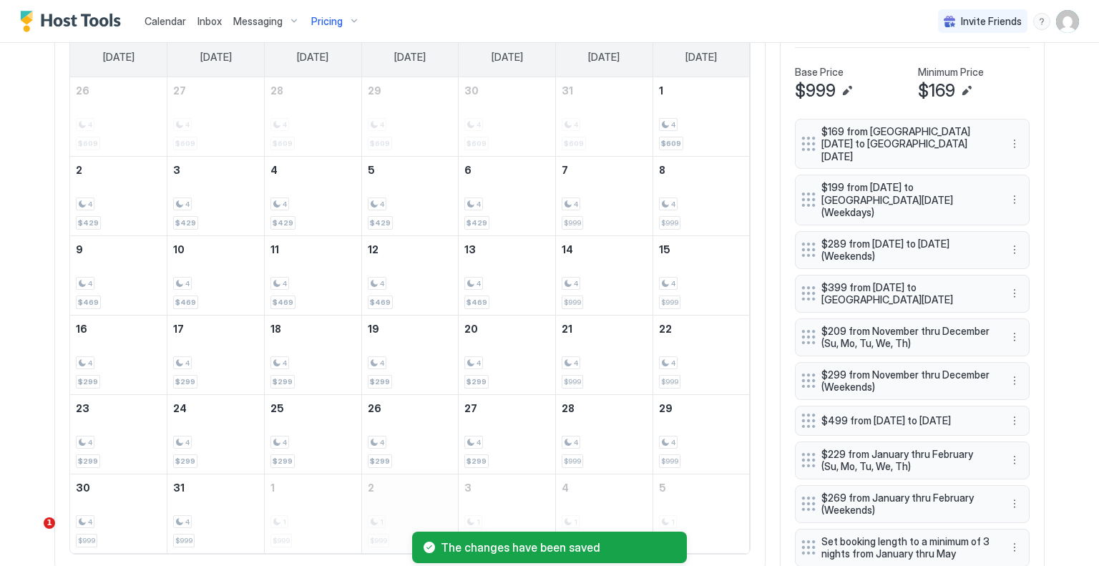
scroll to position [628, 0]
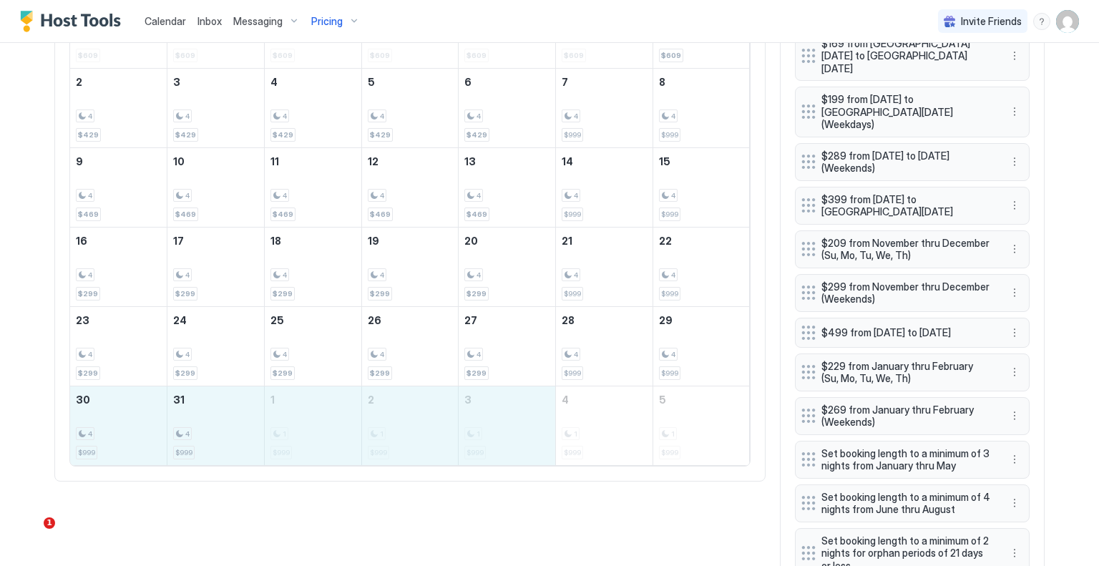
drag, startPoint x: 126, startPoint y: 434, endPoint x: 465, endPoint y: 434, distance: 338.6
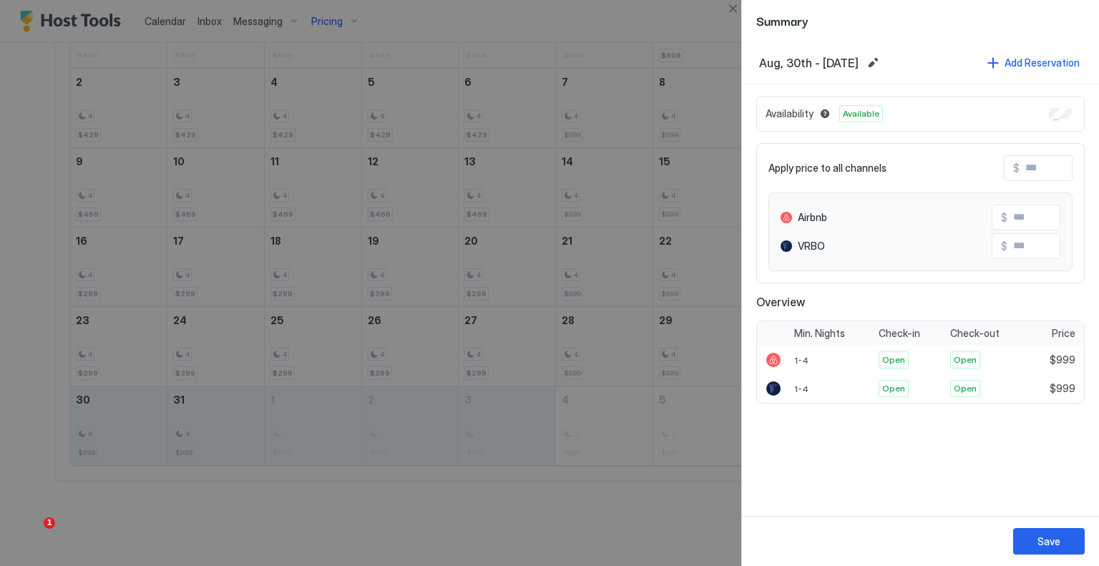
click at [1031, 164] on input "Input Field" at bounding box center [1077, 168] width 115 height 24
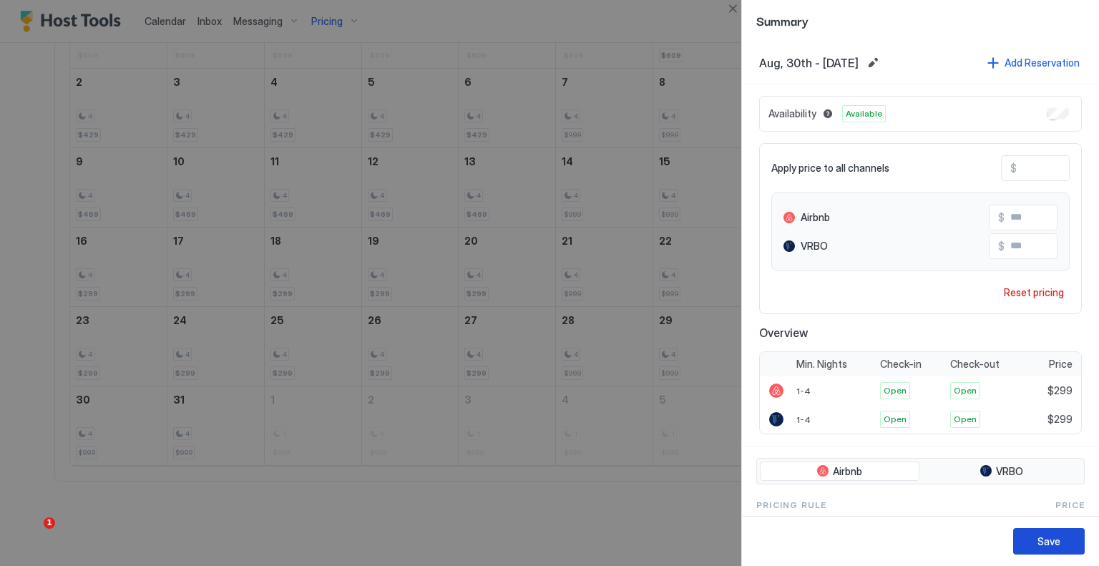
click at [1071, 532] on button "Save" at bounding box center [1050, 541] width 72 height 26
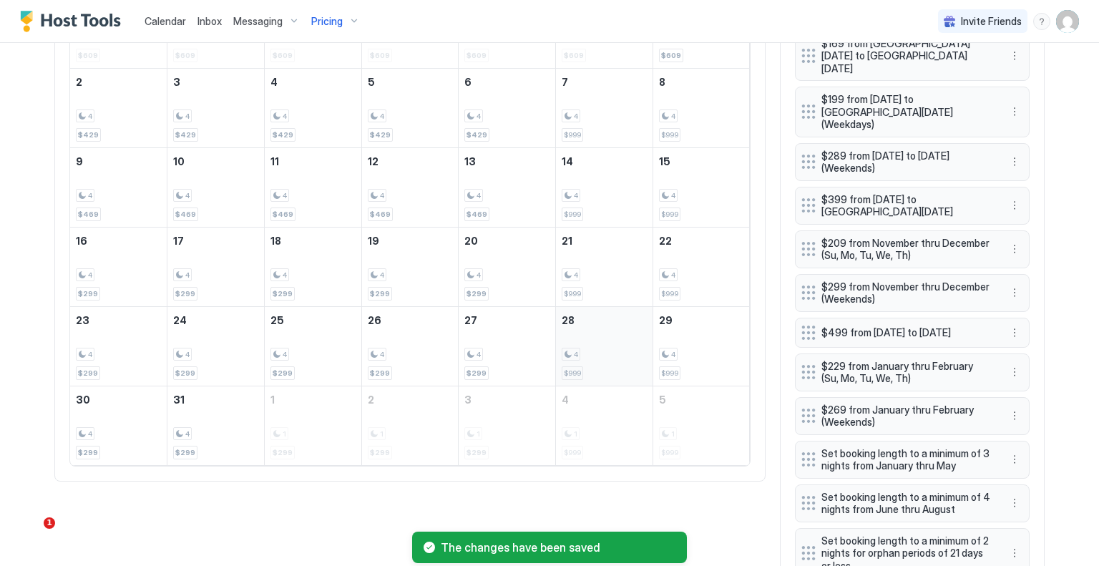
click at [585, 329] on div "4 $999" at bounding box center [604, 346] width 85 height 67
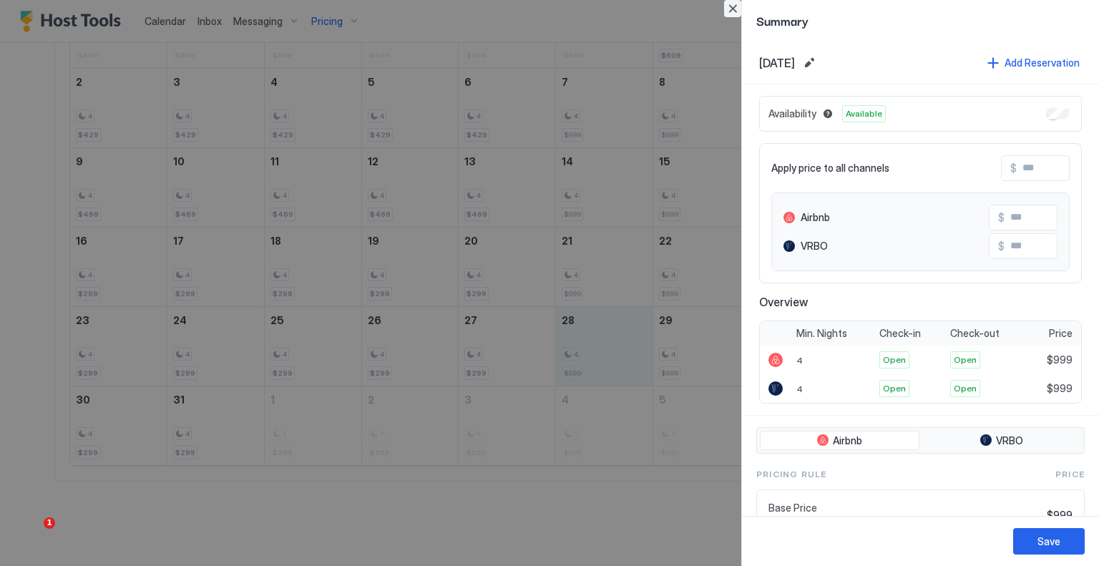
click at [734, 4] on button "Close" at bounding box center [732, 8] width 17 height 17
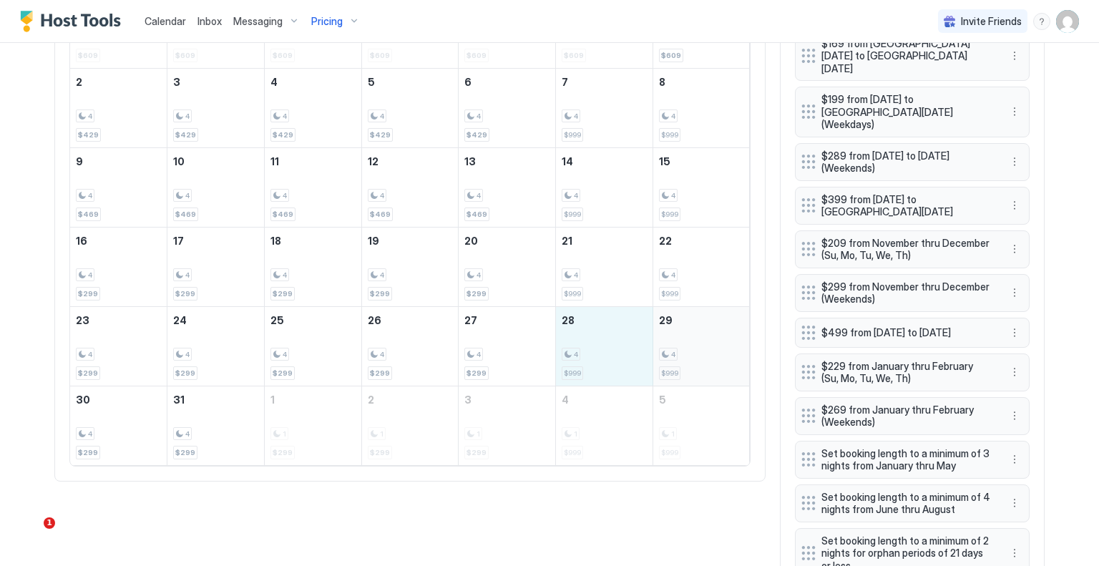
drag, startPoint x: 590, startPoint y: 344, endPoint x: 683, endPoint y: 344, distance: 92.3
click at [683, 344] on tr "23 4 $299 24 4 $299 25 4 $299 26 4 $299 27 4 $299 28 4 $999 29 4 $999" at bounding box center [410, 345] width 680 height 79
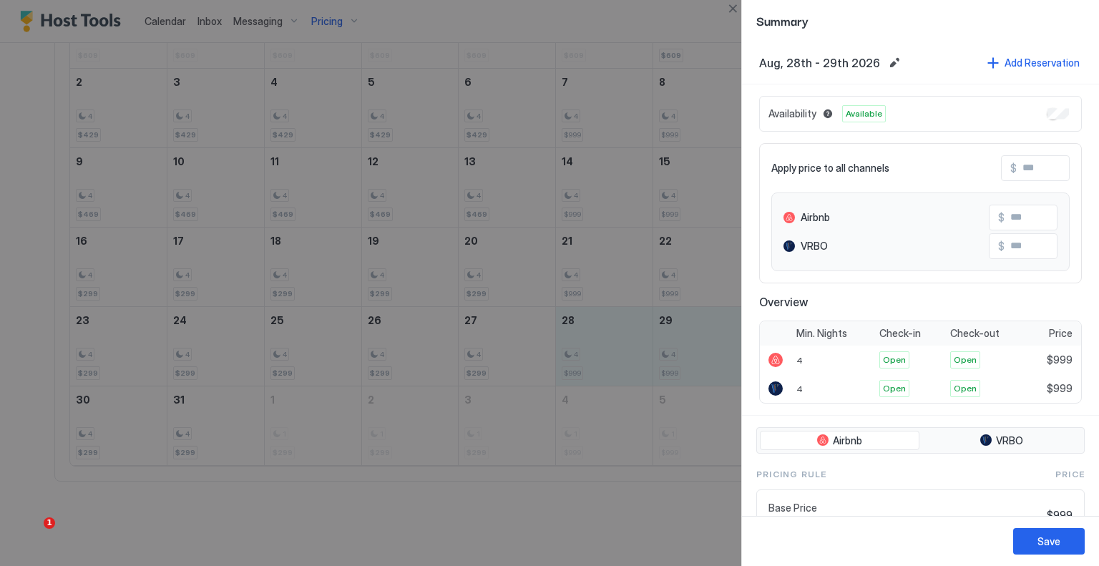
click at [105, 424] on div at bounding box center [549, 283] width 1099 height 566
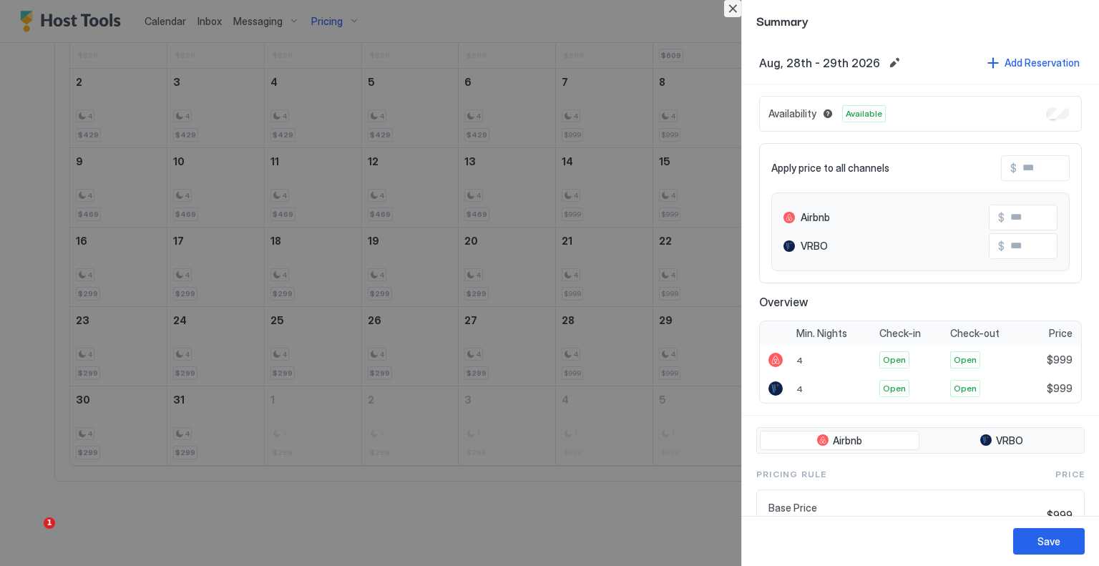
click at [737, 6] on button "Close" at bounding box center [732, 8] width 17 height 17
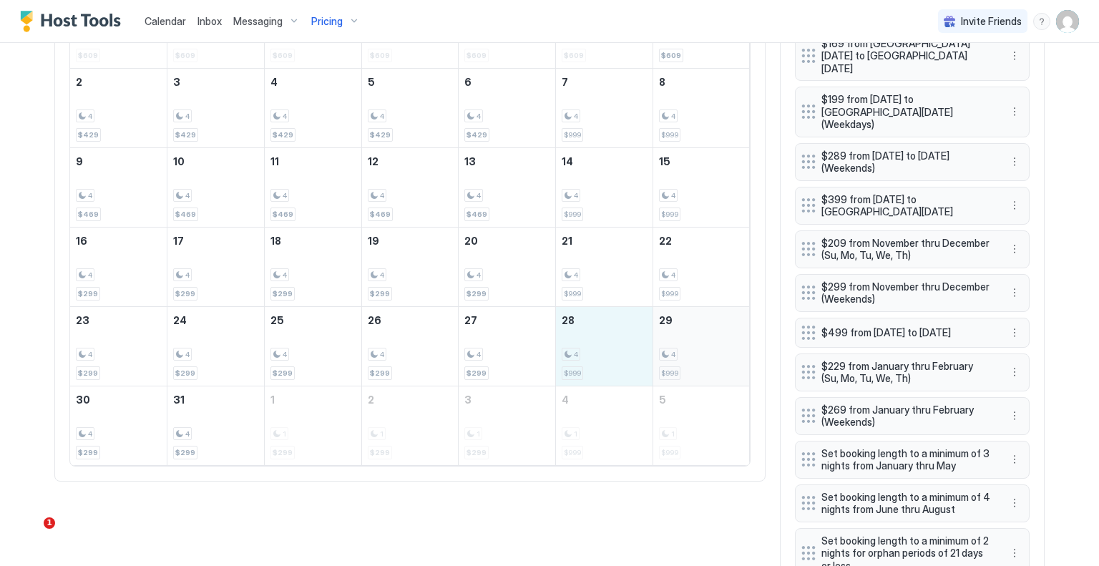
drag, startPoint x: 581, startPoint y: 332, endPoint x: 678, endPoint y: 337, distance: 96.8
click at [682, 333] on tr "23 4 $299 24 4 $299 25 4 $299 26 4 $299 27 4 $299 28 4 $999 29 4 $999" at bounding box center [410, 345] width 680 height 79
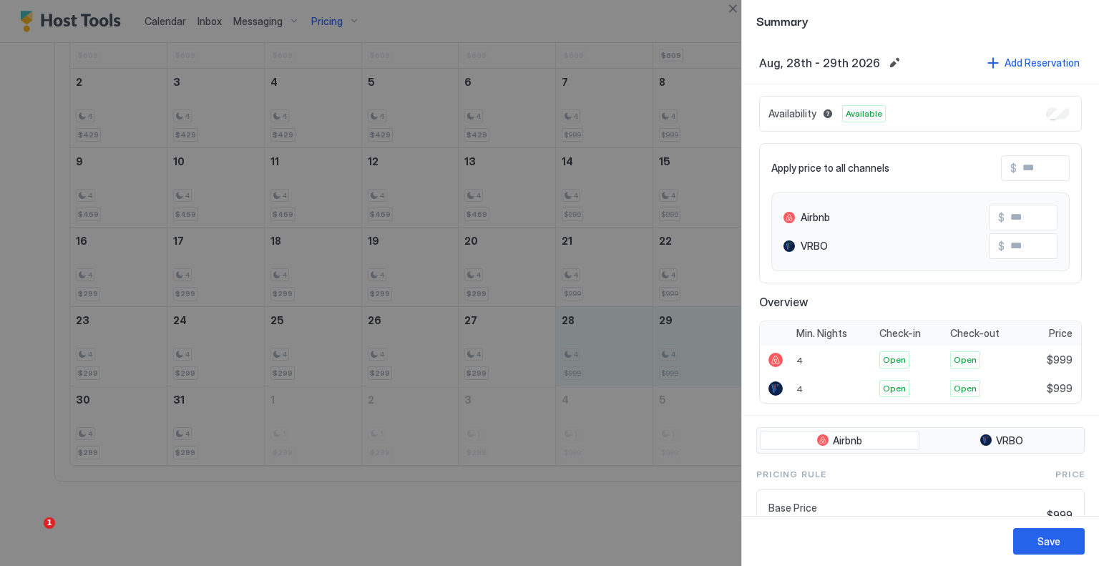
click at [735, 7] on button "Close" at bounding box center [732, 8] width 17 height 17
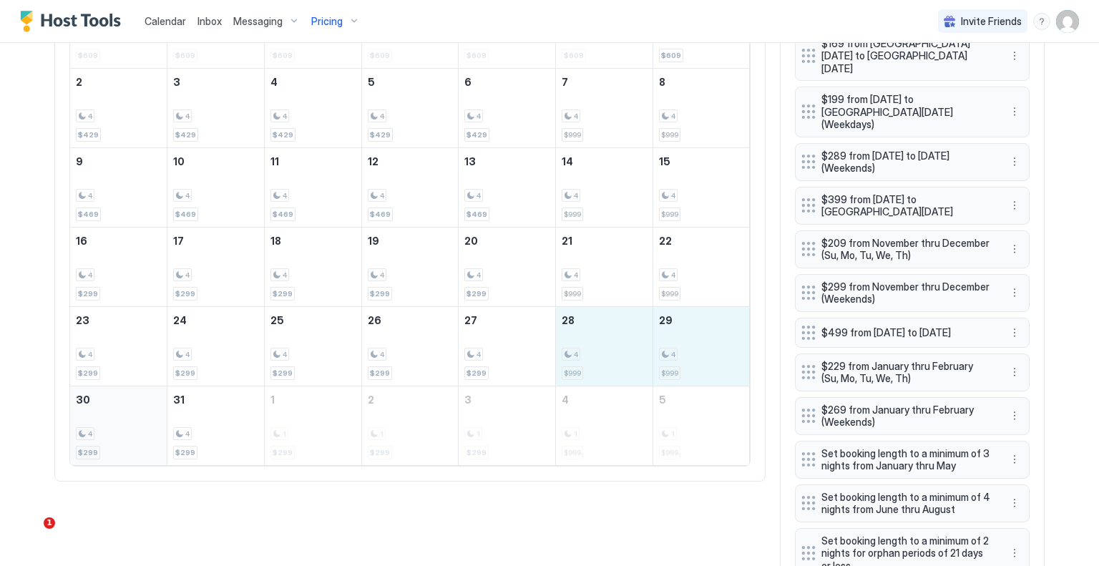
drag, startPoint x: 590, startPoint y: 334, endPoint x: 137, endPoint y: 426, distance: 461.5
click at [137, 426] on tbody "26 4 $609 27 4 $609 28 4 $609 29 4 $609 30 4 $609 31 4 $609 1 4 $609 2 4 $429 3…" at bounding box center [410, 227] width 680 height 476
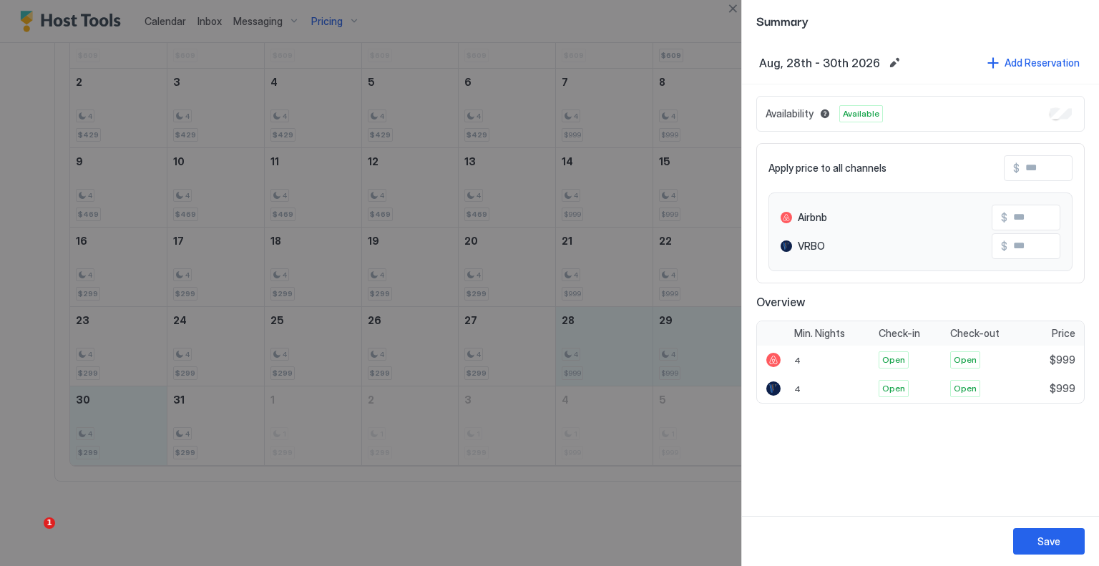
click at [1034, 174] on input "Input Field" at bounding box center [1077, 168] width 115 height 24
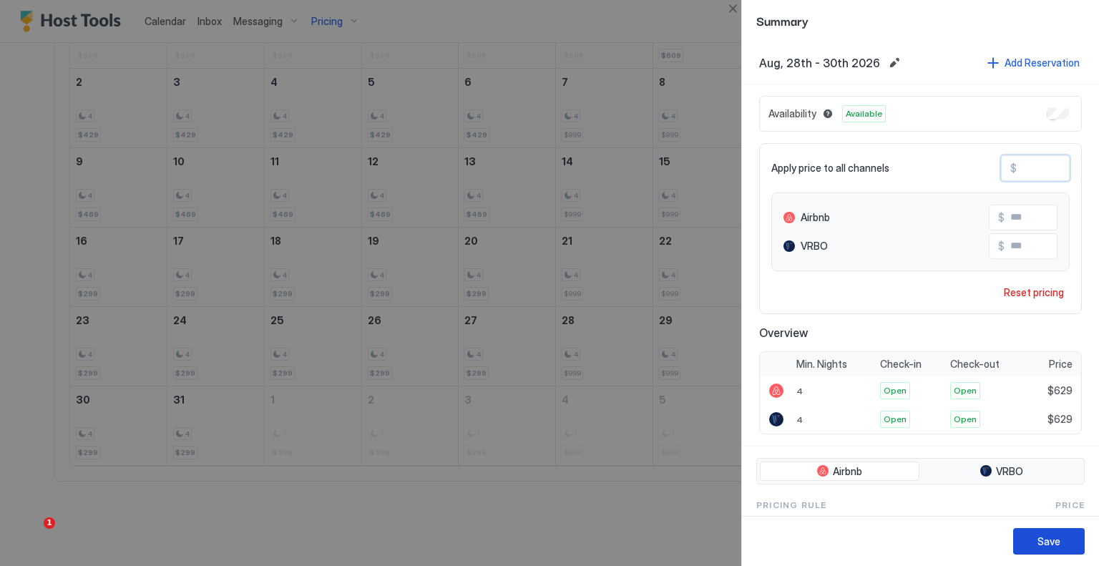
click at [1046, 549] on div "Save" at bounding box center [1049, 541] width 23 height 15
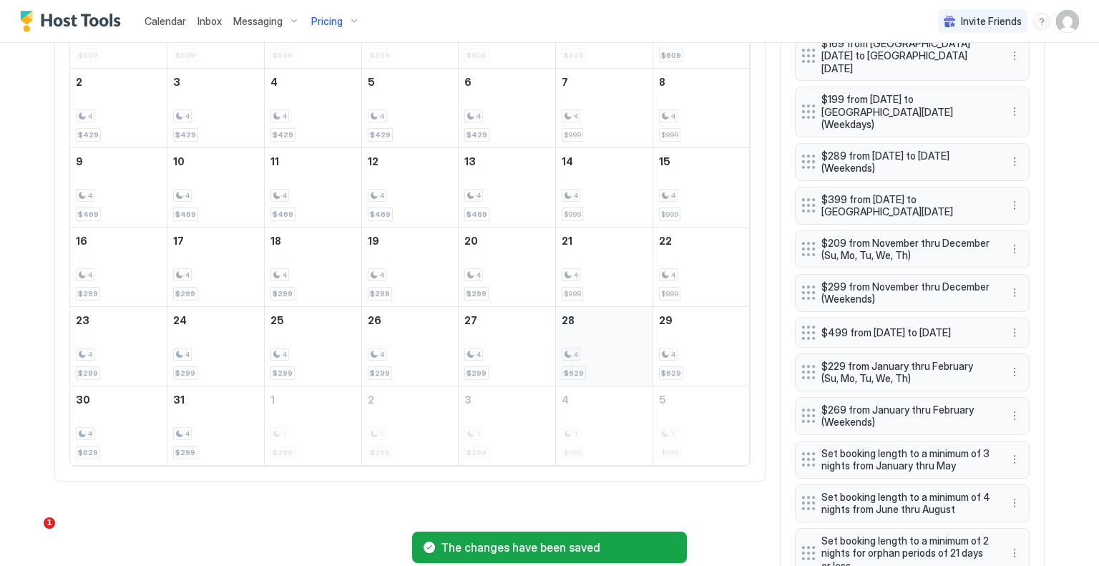
scroll to position [556, 0]
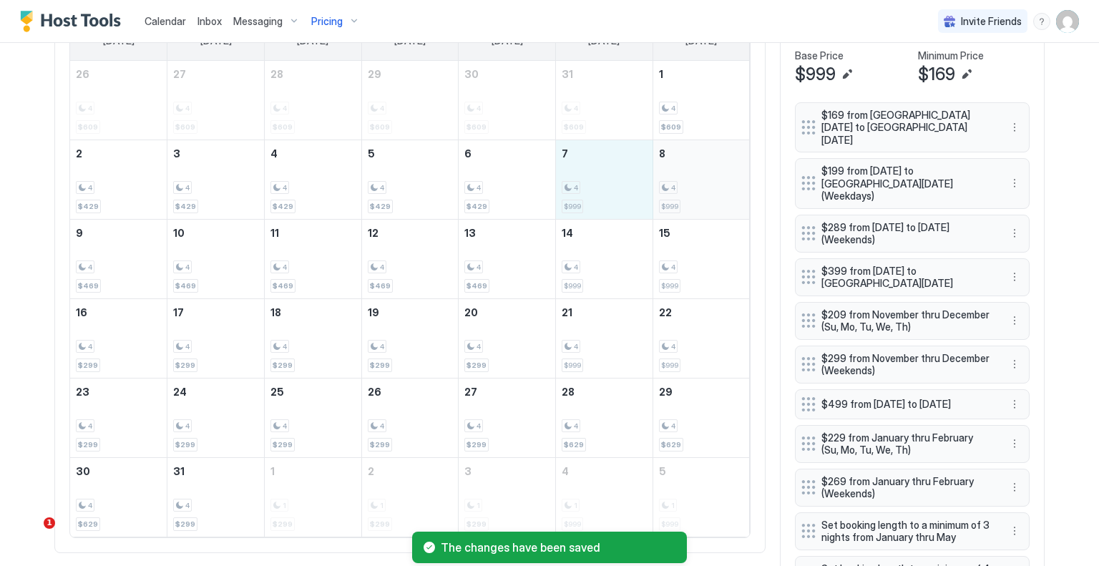
drag, startPoint x: 623, startPoint y: 189, endPoint x: 671, endPoint y: 189, distance: 48.0
click at [671, 189] on tr "2 4 $429 3 4 $429 4 4 $429 5 4 $429 6 4 $429 7 4 $999 8 4 $999" at bounding box center [410, 179] width 680 height 79
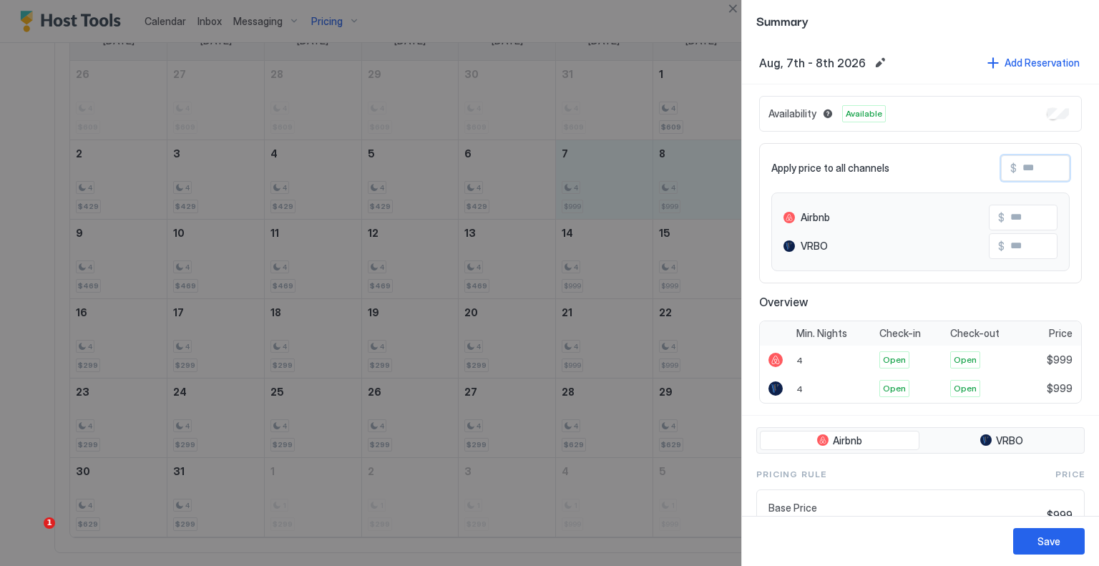
click at [1023, 173] on input "Input Field" at bounding box center [1074, 168] width 115 height 24
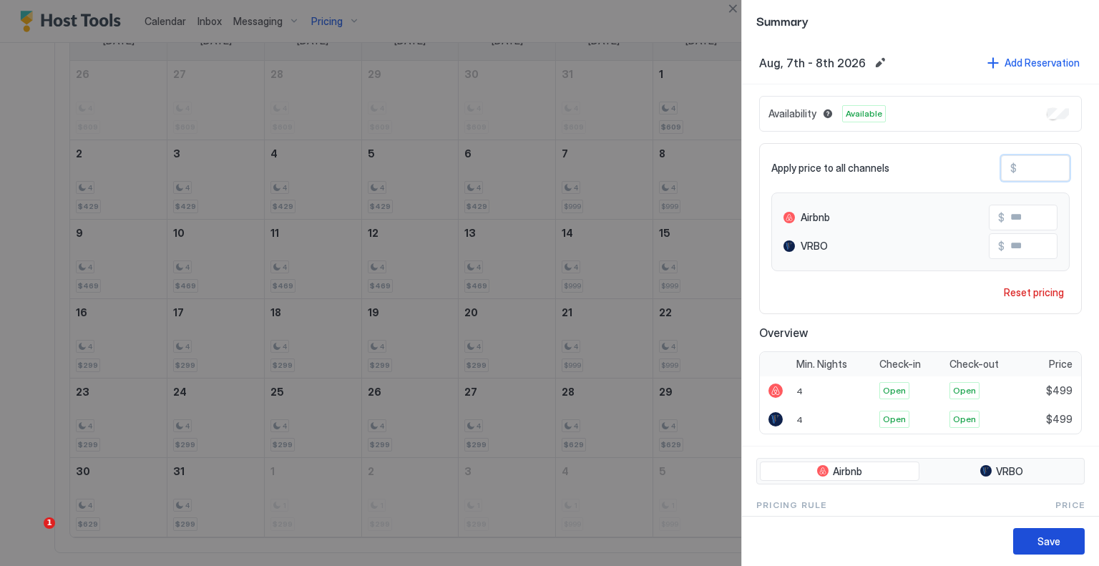
click at [1066, 532] on button "Save" at bounding box center [1050, 541] width 72 height 26
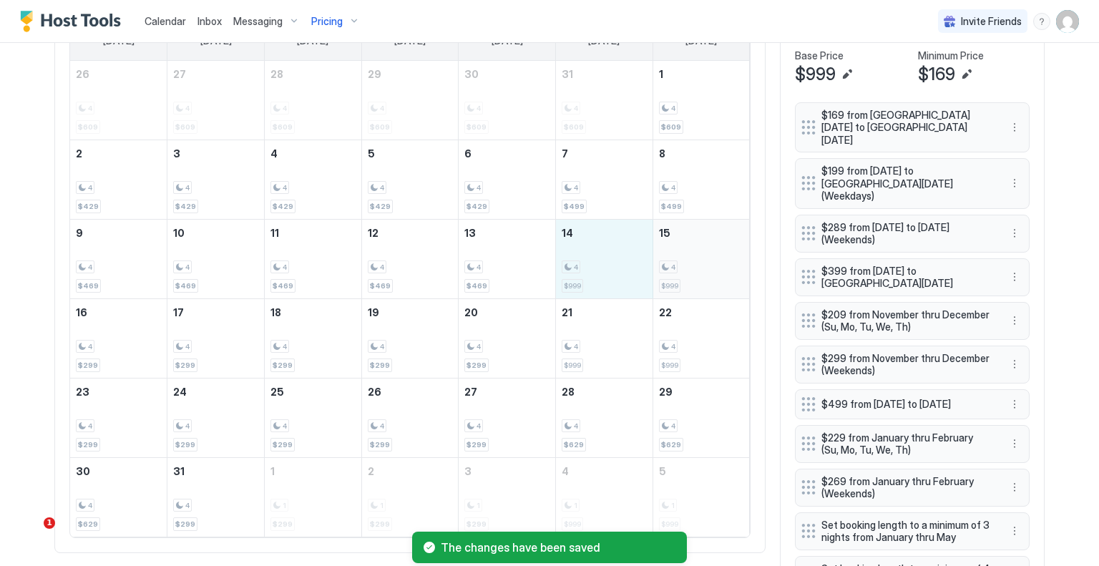
drag, startPoint x: 612, startPoint y: 268, endPoint x: 673, endPoint y: 268, distance: 60.8
click at [673, 268] on tr "9 4 $469 10 4 $469 11 4 $469 12 4 $469 13 4 $469 14 4 $999 15 4 $999" at bounding box center [410, 258] width 680 height 79
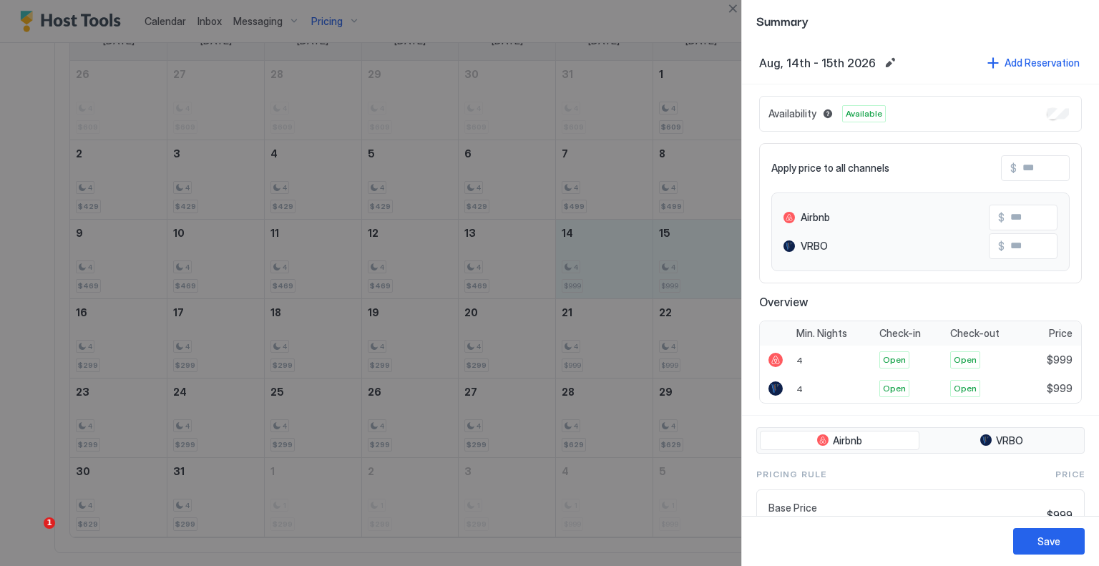
click at [1035, 165] on input "Input Field" at bounding box center [1074, 168] width 115 height 24
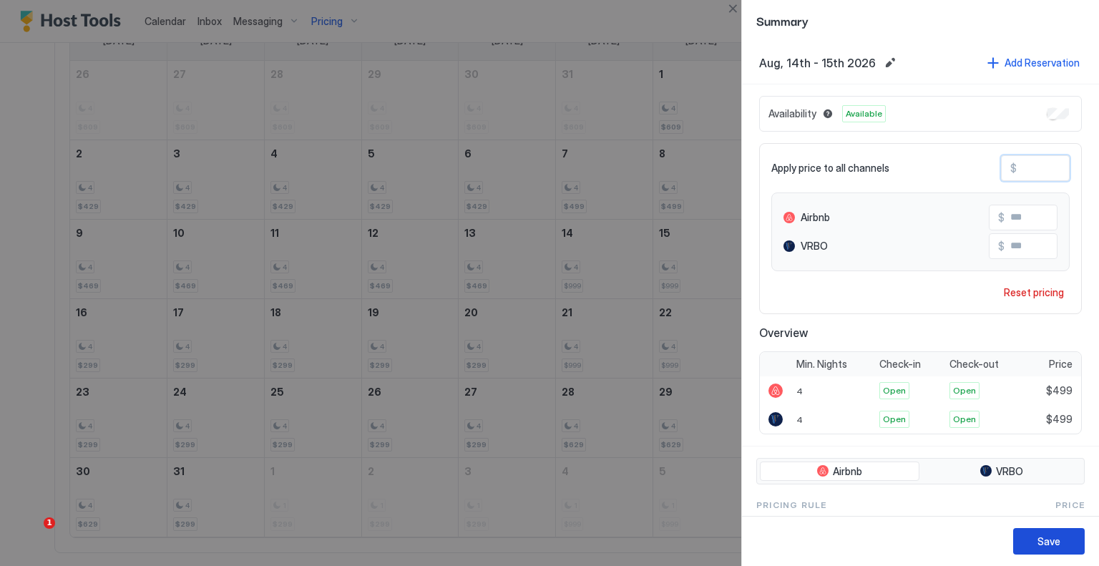
click at [1036, 545] on button "Save" at bounding box center [1050, 541] width 72 height 26
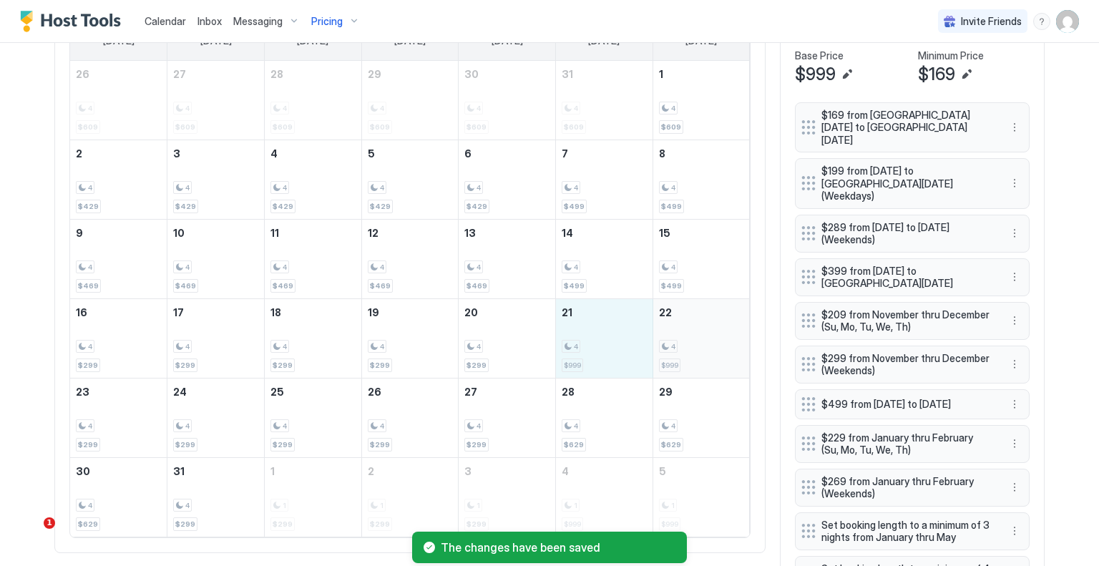
drag, startPoint x: 622, startPoint y: 349, endPoint x: 673, endPoint y: 349, distance: 50.8
click at [673, 349] on tr "16 4 $299 17 4 $299 18 4 $299 19 4 $299 20 4 $299 21 4 $999 22 4 $999" at bounding box center [410, 337] width 680 height 79
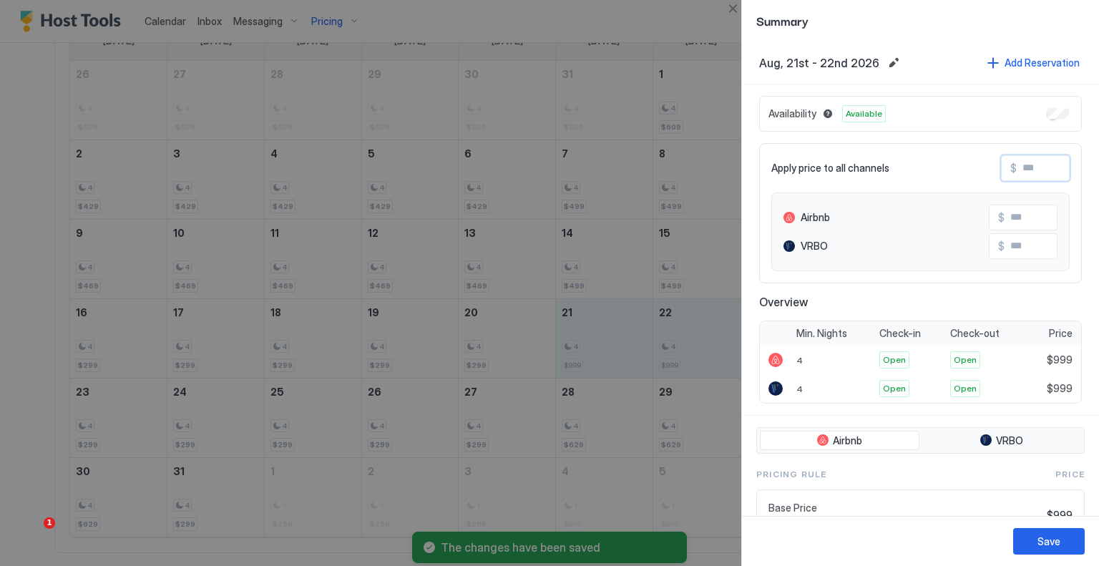
click at [1017, 173] on input "Input Field" at bounding box center [1074, 168] width 115 height 24
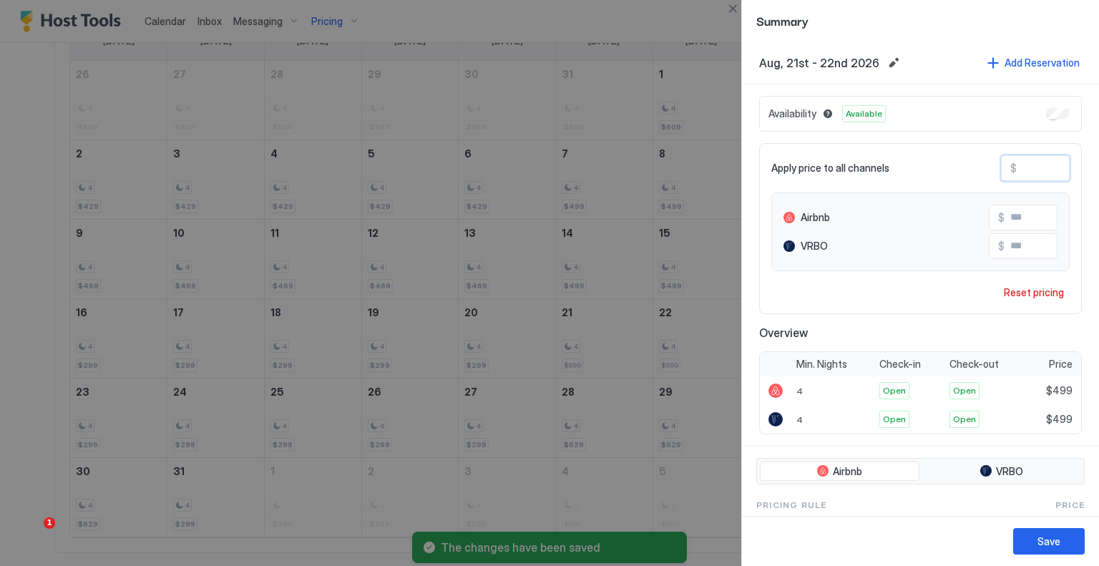
click at [1058, 523] on div "Save" at bounding box center [920, 541] width 357 height 50
click at [1059, 531] on button "Save" at bounding box center [1050, 541] width 72 height 26
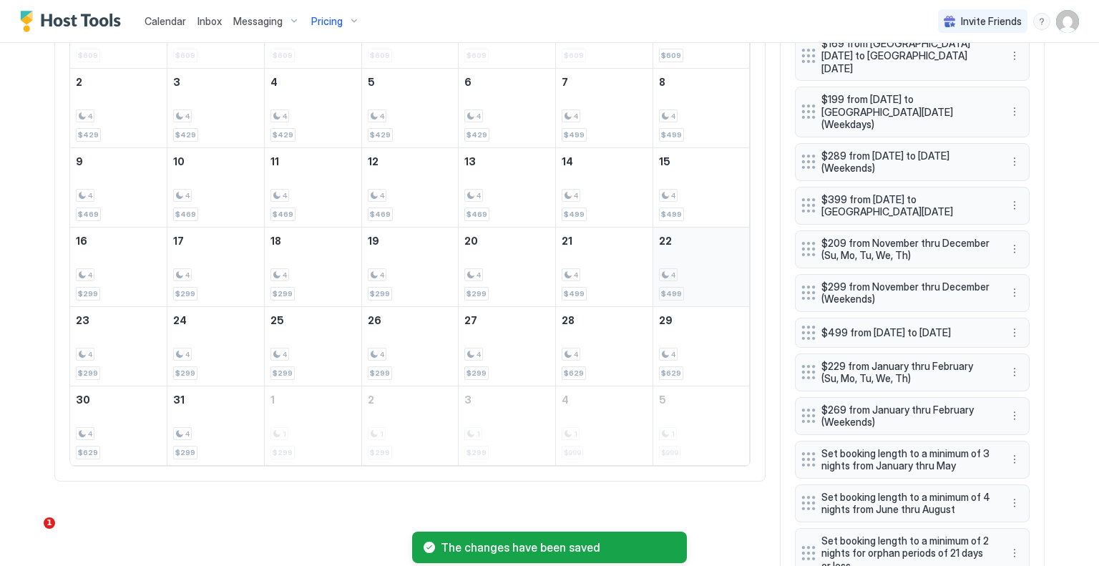
scroll to position [485, 0]
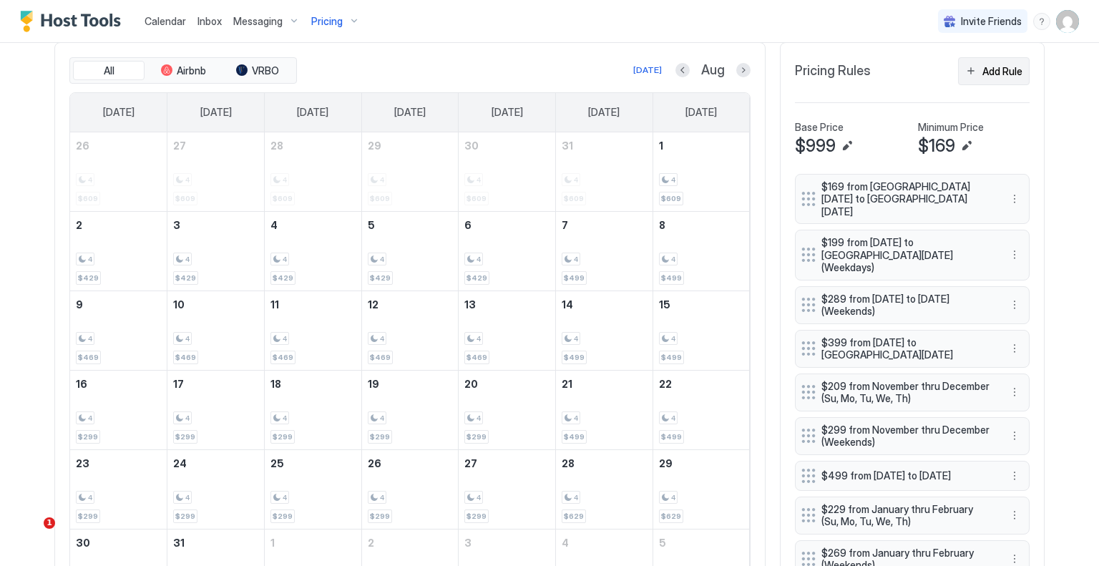
click at [995, 74] on div "Add Rule" at bounding box center [1003, 71] width 40 height 15
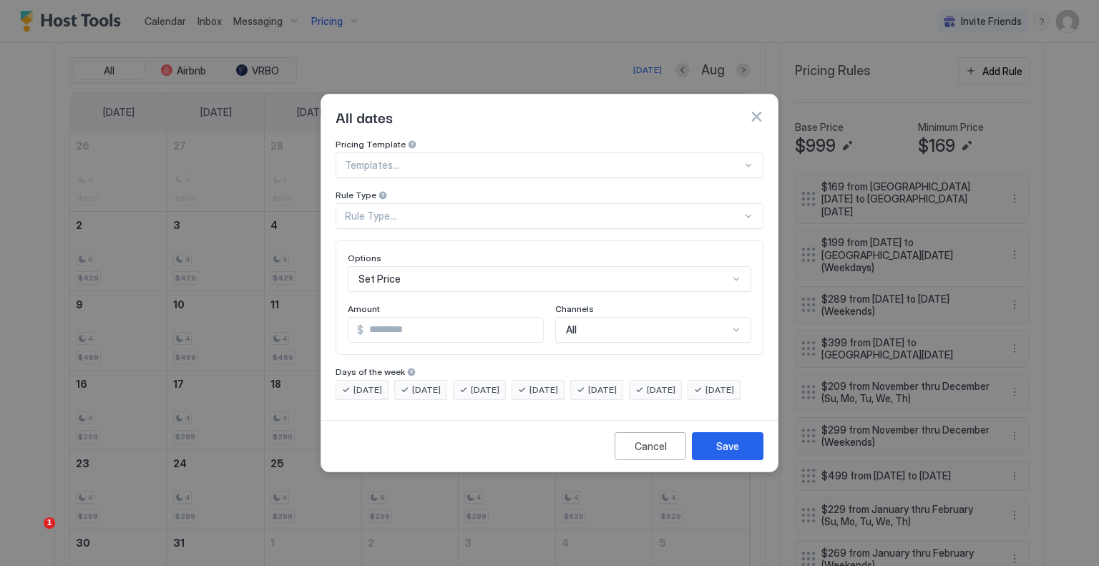
click at [414, 210] on div "Rule Type..." at bounding box center [543, 216] width 397 height 13
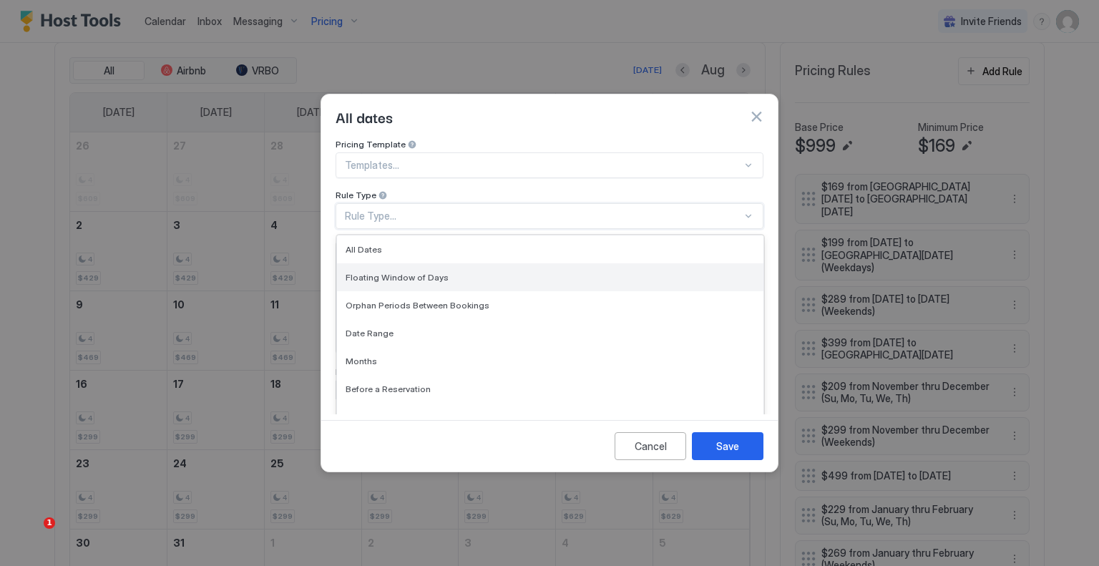
click at [448, 272] on div "Floating Window of Days" at bounding box center [550, 277] width 409 height 11
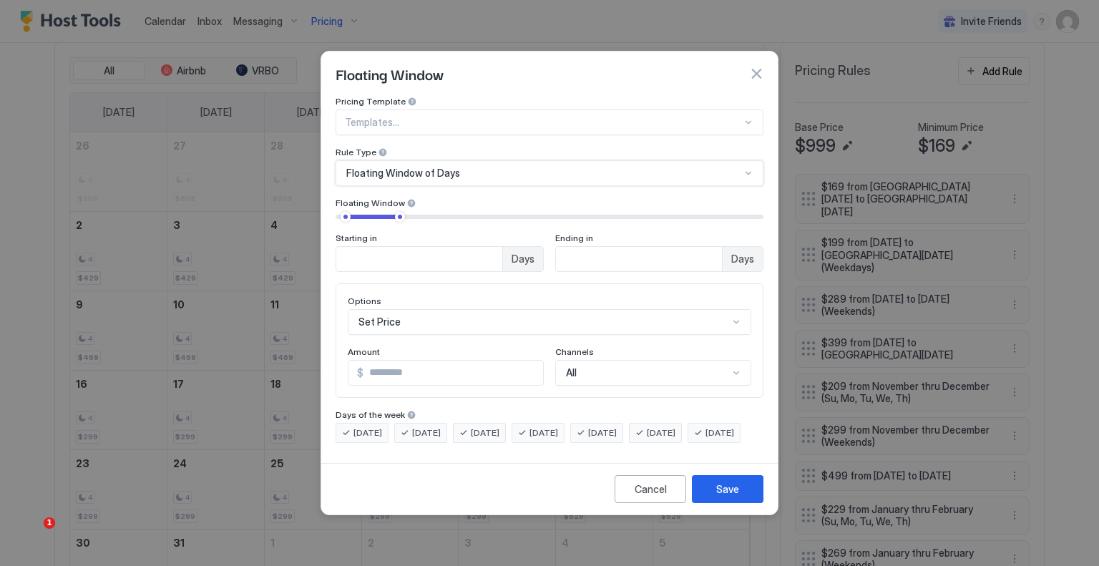
click at [392, 252] on input "**" at bounding box center [419, 259] width 166 height 24
drag, startPoint x: 356, startPoint y: 247, endPoint x: 338, endPoint y: 248, distance: 17.9
click at [338, 248] on input "**" at bounding box center [419, 259] width 166 height 24
click at [591, 247] on input "**" at bounding box center [639, 259] width 166 height 24
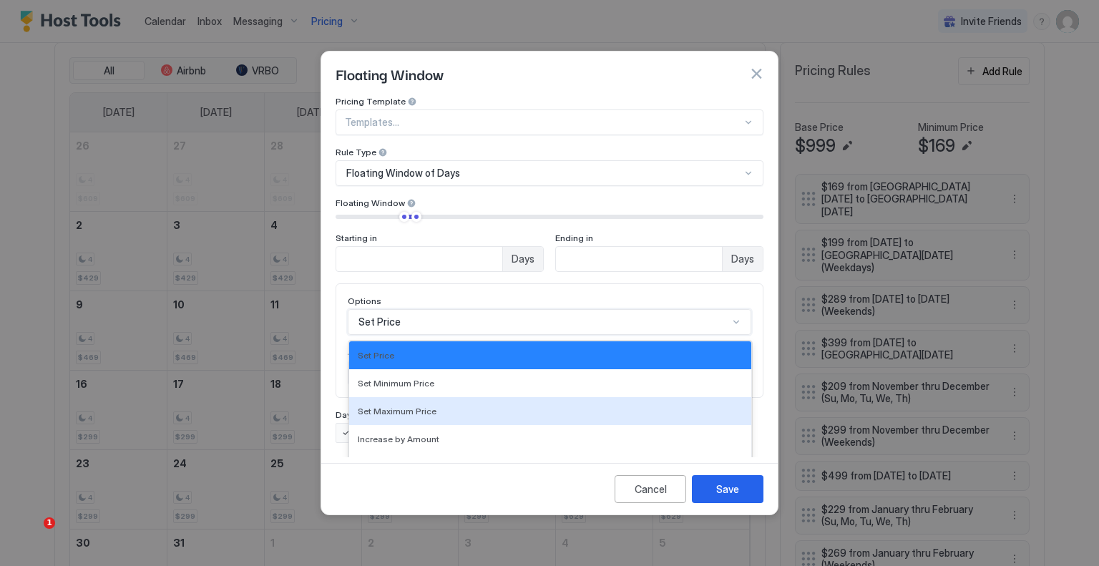
click at [495, 314] on div "17 results available. Use Up and Down to choose options, press Enter to select …" at bounding box center [550, 322] width 404 height 26
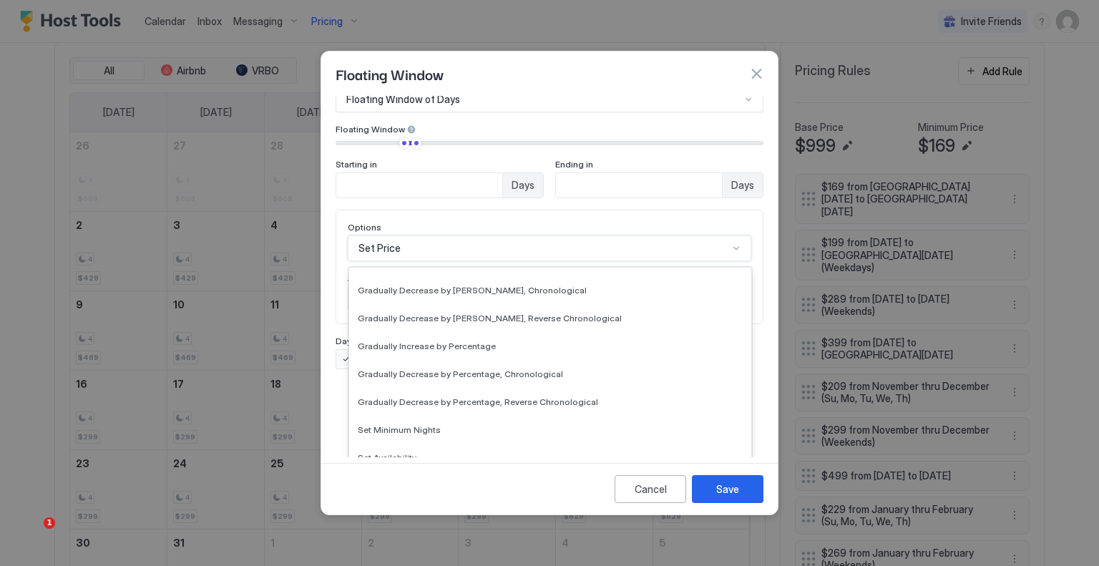
scroll to position [260, 0]
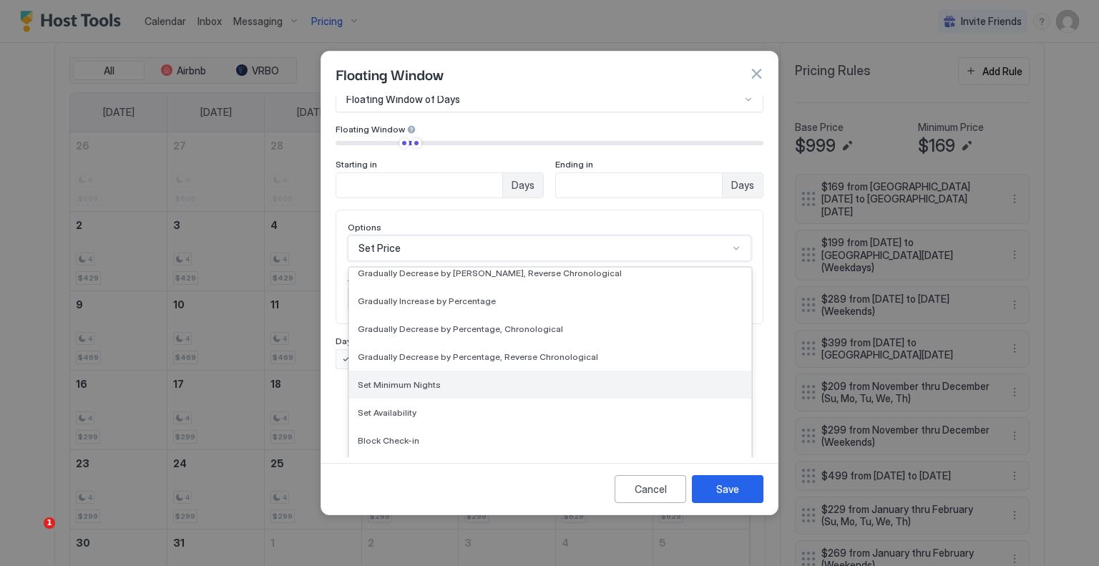
click at [450, 379] on div "Set Minimum Nights" at bounding box center [550, 384] width 385 height 11
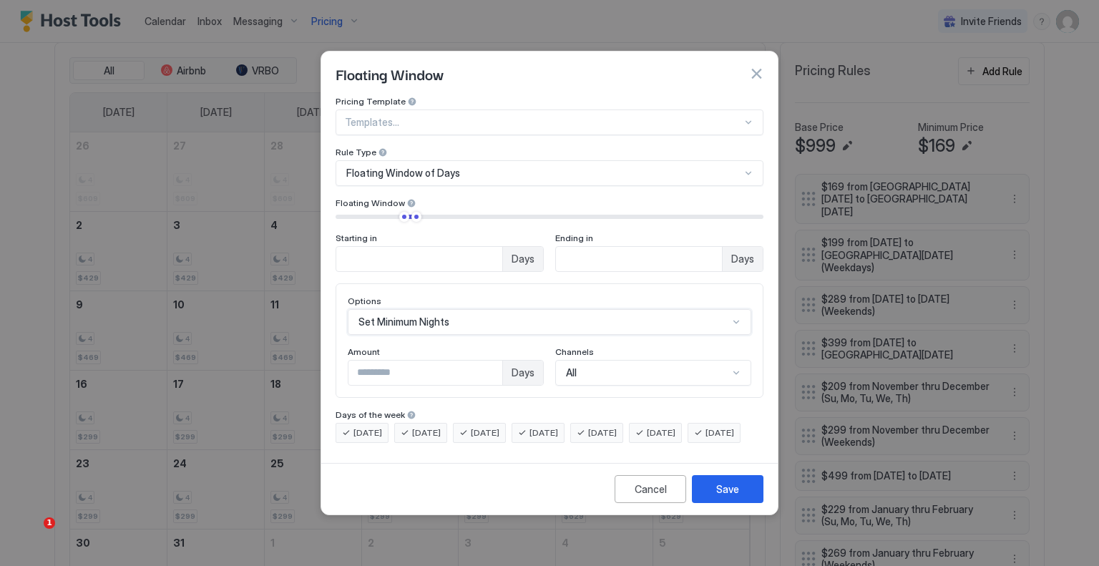
scroll to position [0, 0]
click at [386, 361] on input "*" at bounding box center [426, 373] width 154 height 24
click at [490, 361] on input "*" at bounding box center [426, 373] width 154 height 24
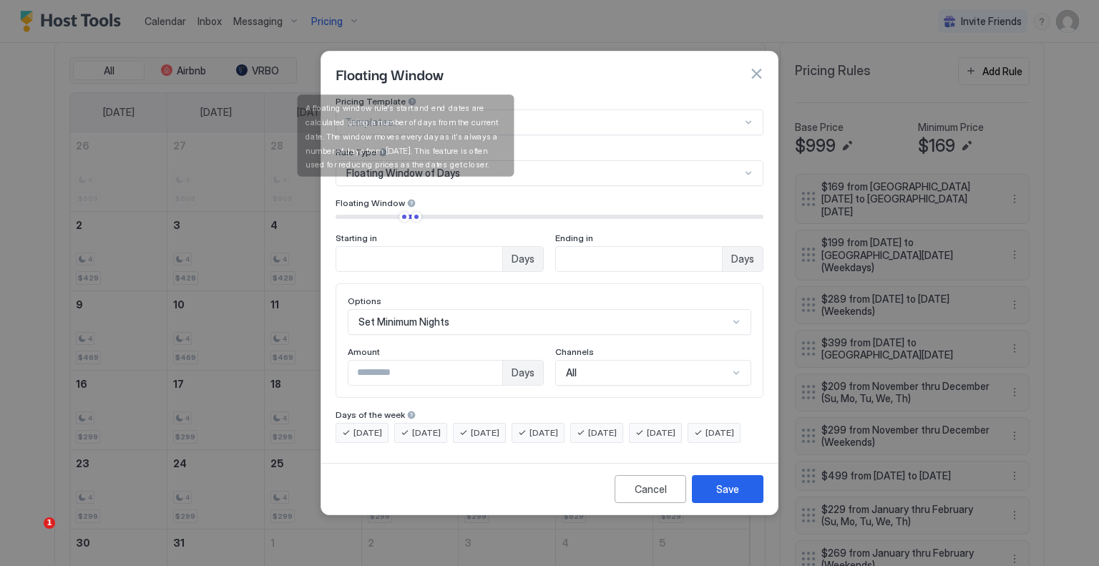
click at [407, 198] on div at bounding box center [412, 203] width 10 height 10
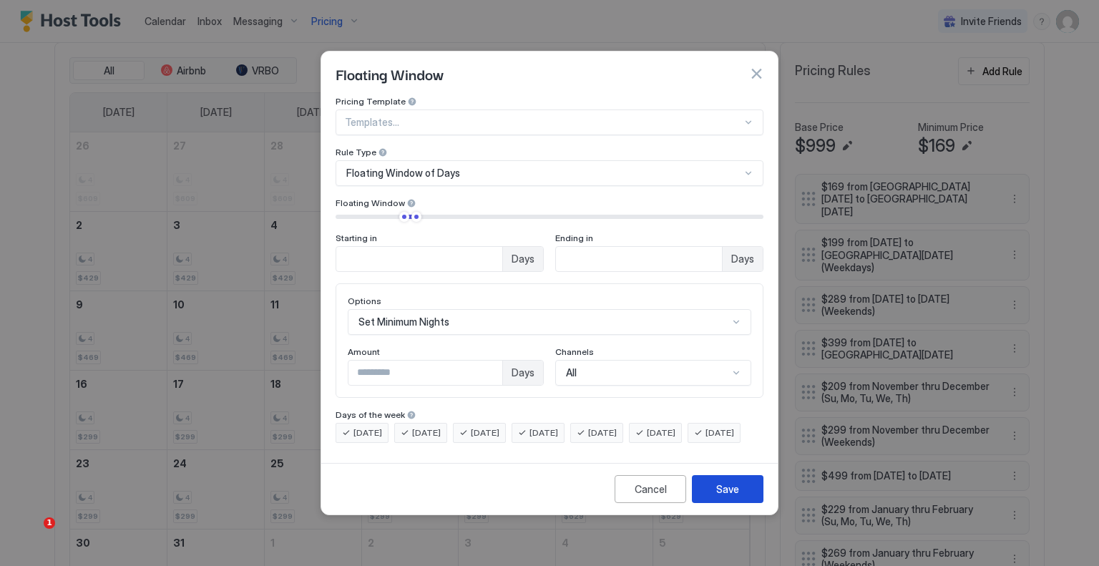
click at [733, 497] on div "Save" at bounding box center [727, 489] width 23 height 15
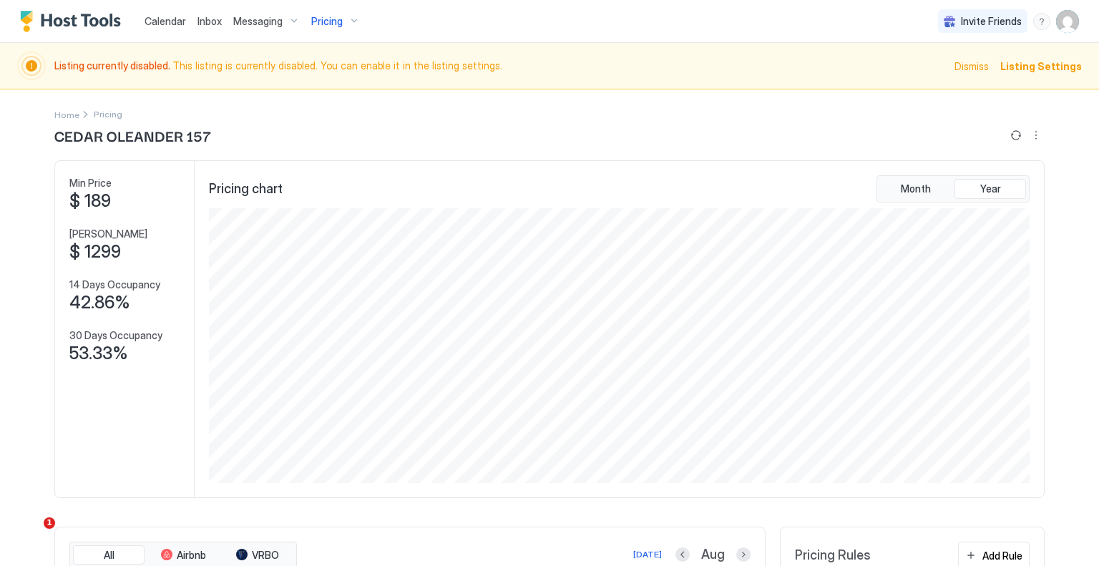
click at [1056, 20] on img "User profile" at bounding box center [1067, 21] width 23 height 23
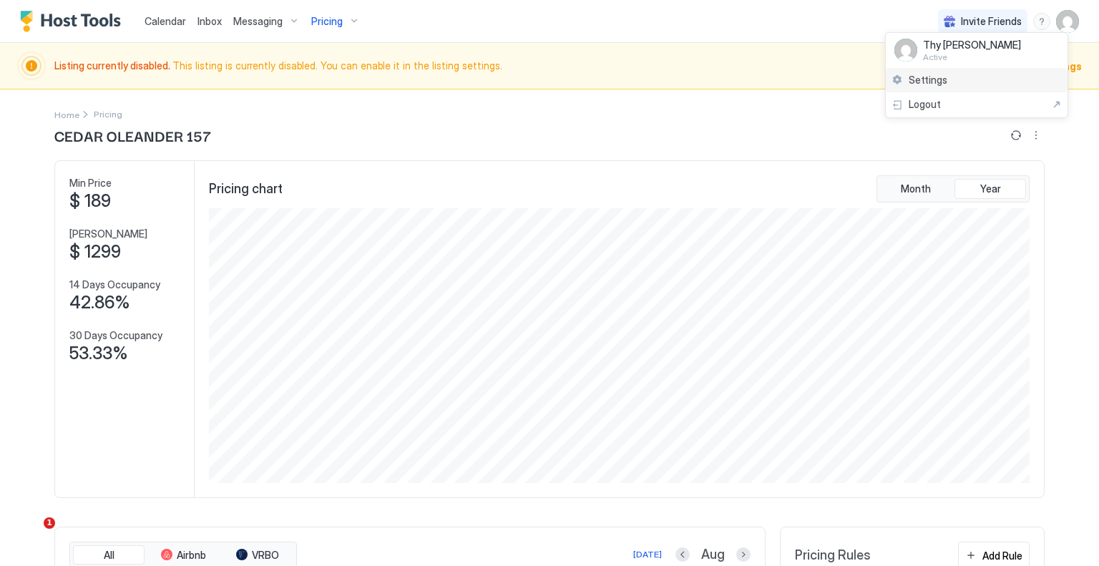
click at [935, 81] on span "Settings" at bounding box center [928, 80] width 39 height 13
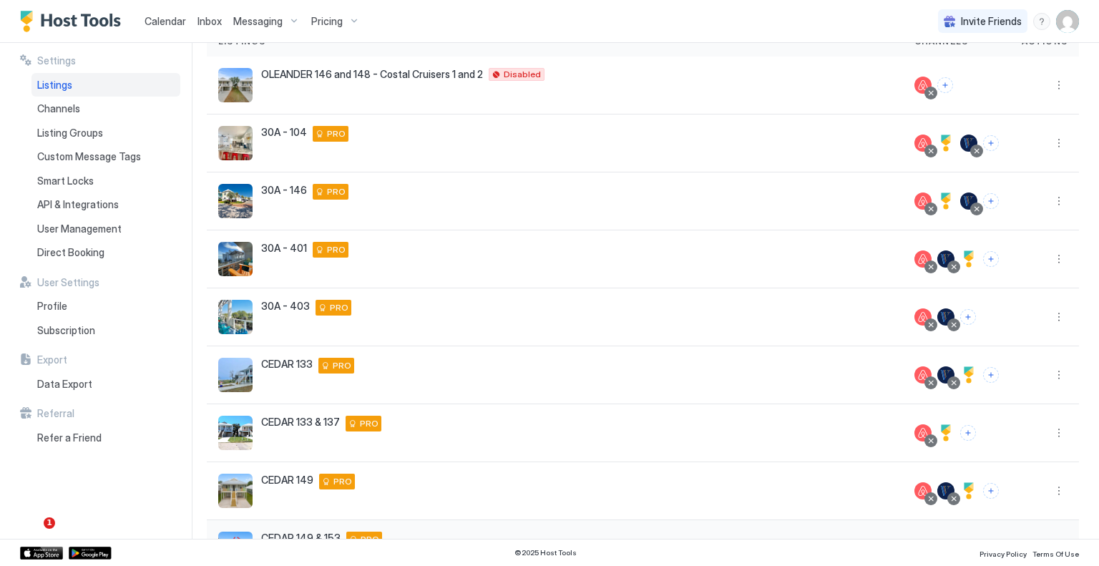
scroll to position [268, 0]
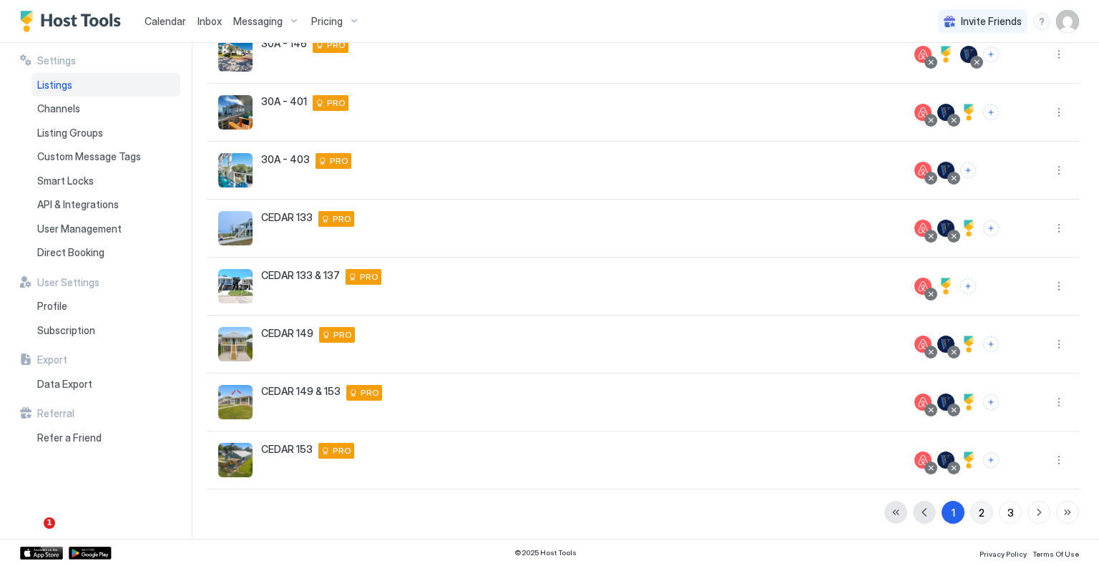
click at [979, 512] on button "2" at bounding box center [982, 512] width 23 height 23
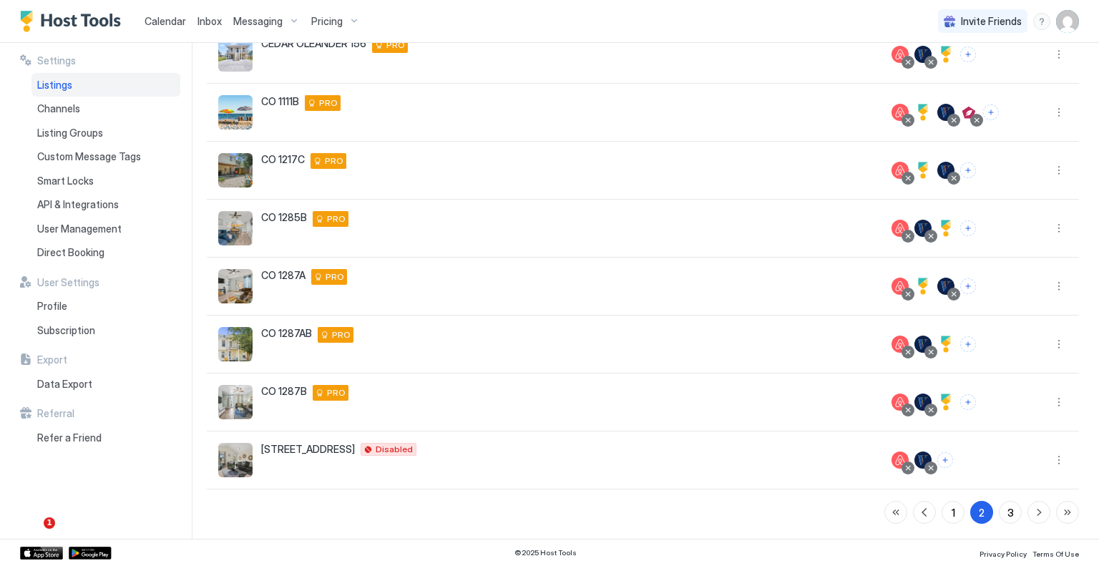
click at [986, 510] on div "1 2 3" at bounding box center [982, 512] width 195 height 23
click at [999, 510] on button "3" at bounding box center [1010, 512] width 23 height 23
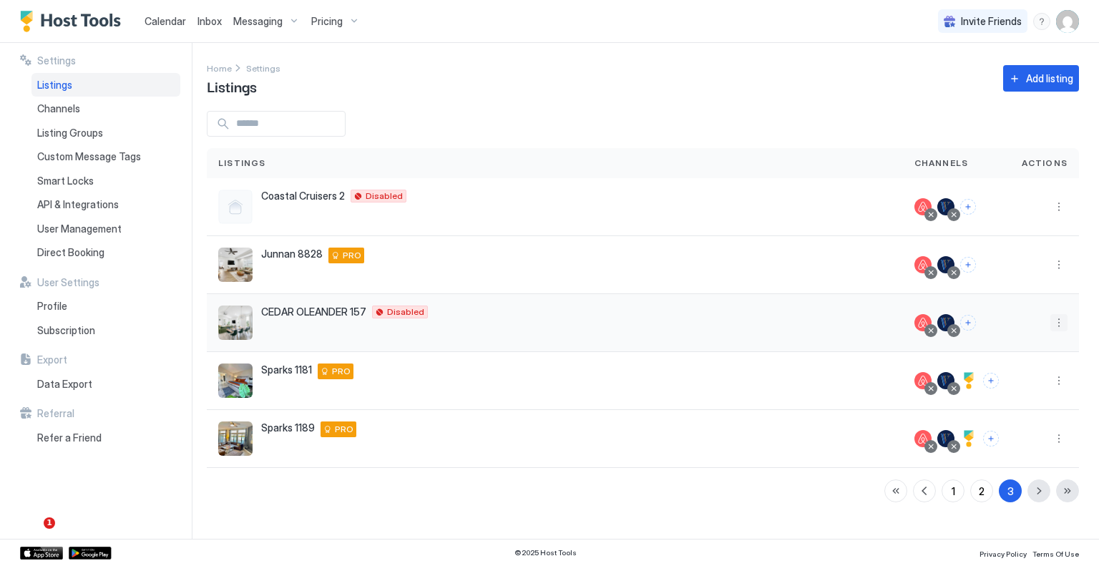
click at [1056, 319] on button "More options" at bounding box center [1059, 322] width 17 height 17
click at [948, 320] on div at bounding box center [549, 283] width 1099 height 566
click at [1058, 321] on button "More options" at bounding box center [1059, 322] width 17 height 17
click at [606, 321] on div at bounding box center [549, 283] width 1099 height 566
click at [1054, 321] on button "More options" at bounding box center [1059, 322] width 17 height 17
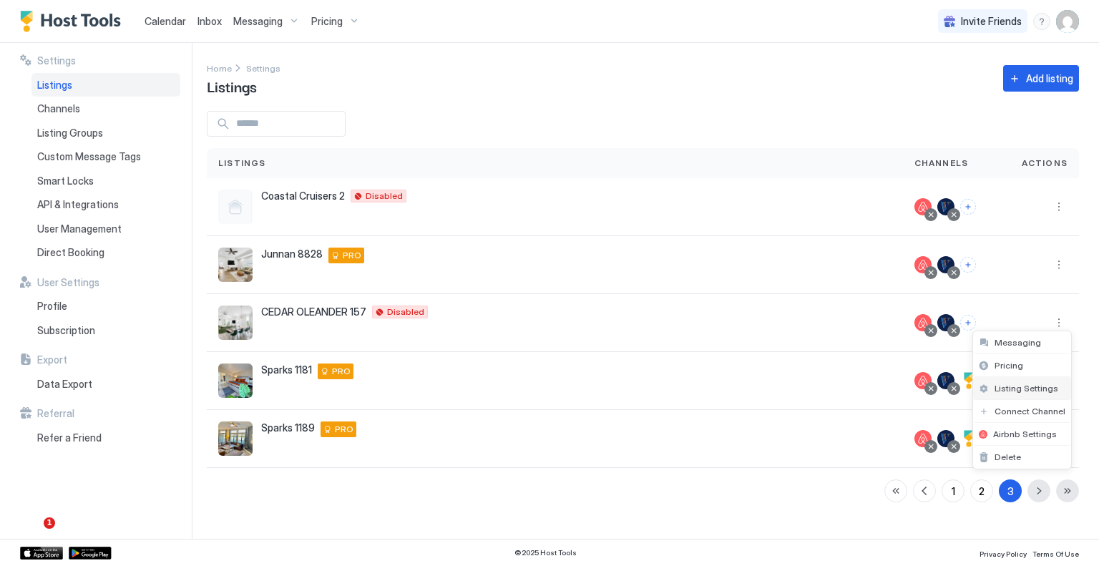
click at [1054, 388] on div "Listing Settings" at bounding box center [1022, 388] width 98 height 23
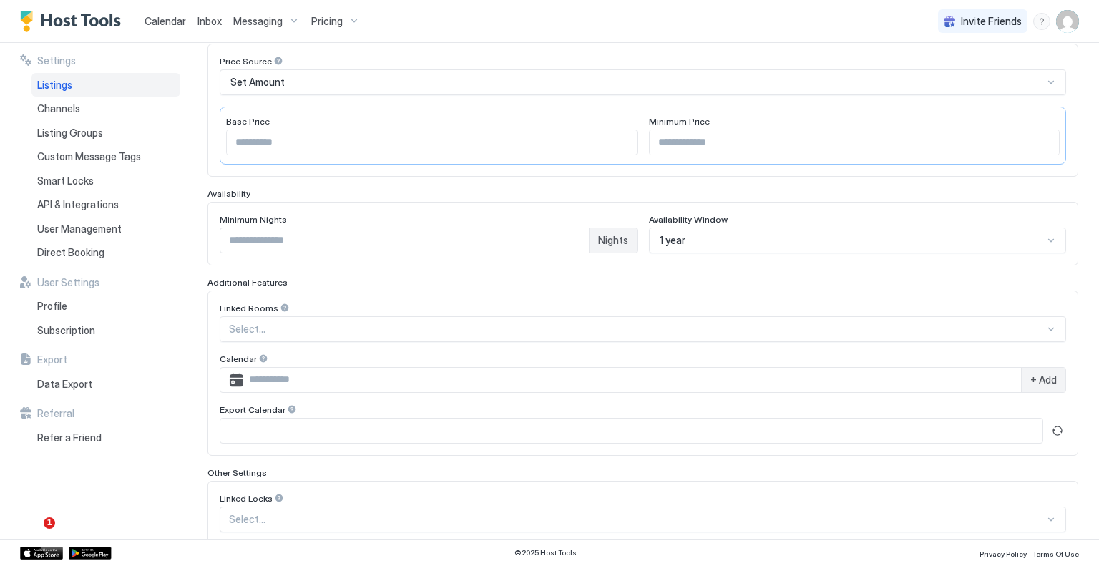
scroll to position [326, 0]
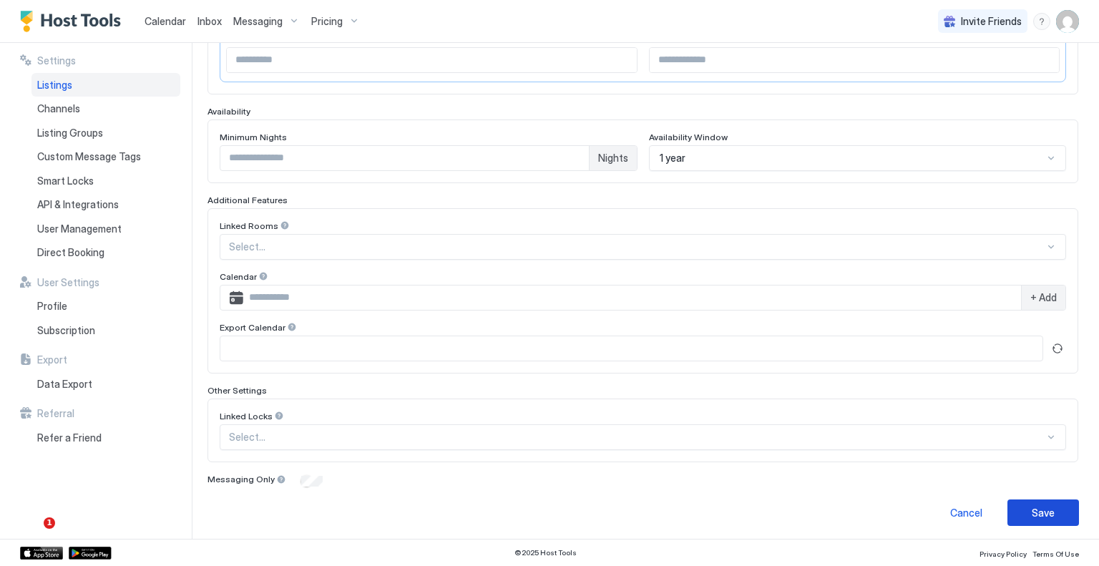
click at [1059, 500] on button "Save" at bounding box center [1044, 513] width 72 height 26
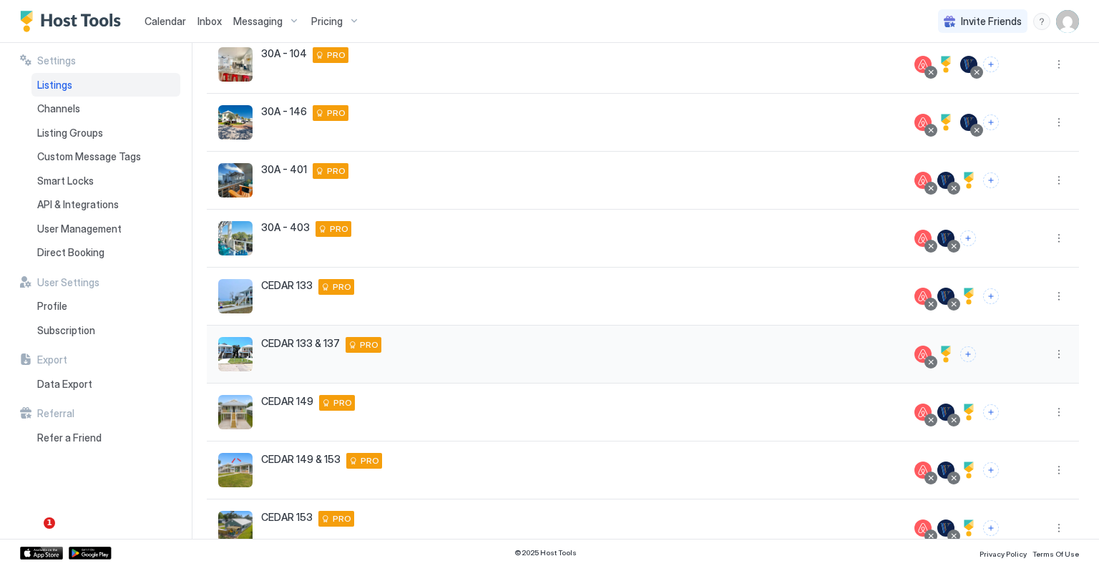
scroll to position [268, 0]
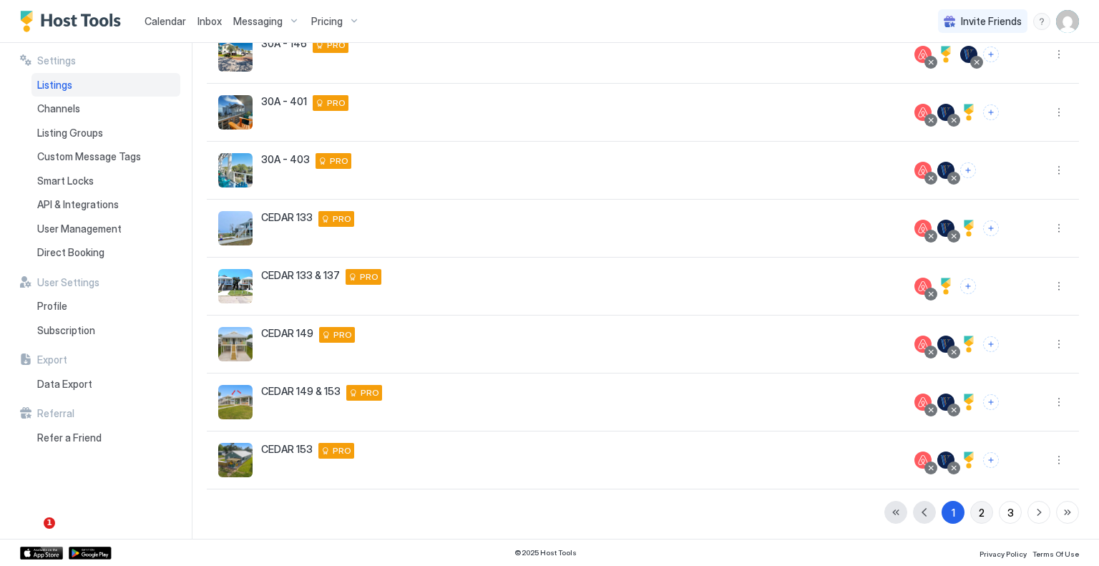
click at [979, 509] on div "2" at bounding box center [982, 512] width 6 height 15
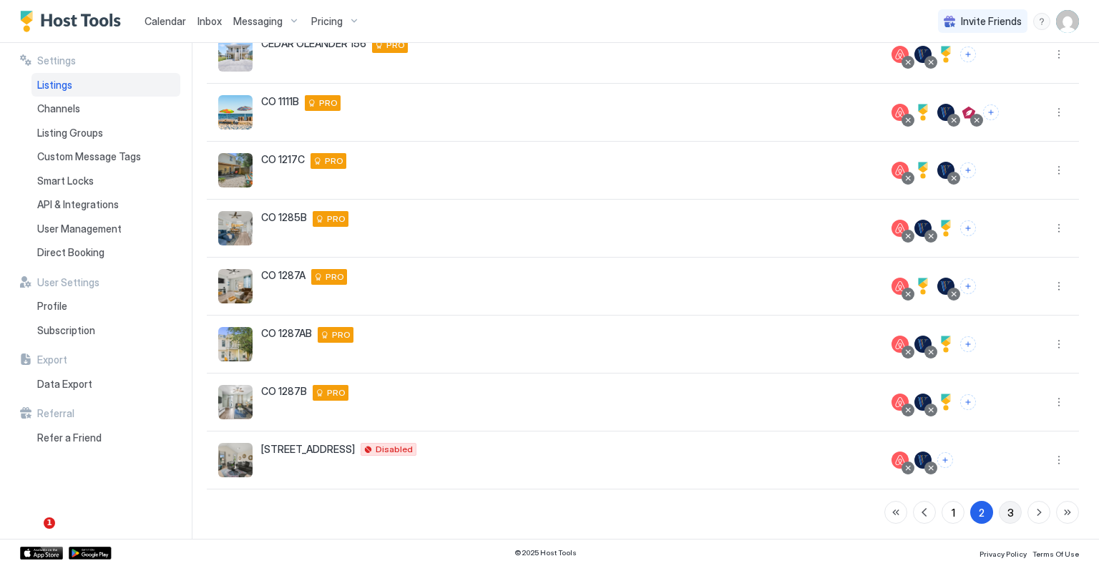
drag, startPoint x: 1006, startPoint y: 508, endPoint x: 995, endPoint y: 509, distance: 11.5
click at [1006, 508] on button "3" at bounding box center [1010, 512] width 23 height 23
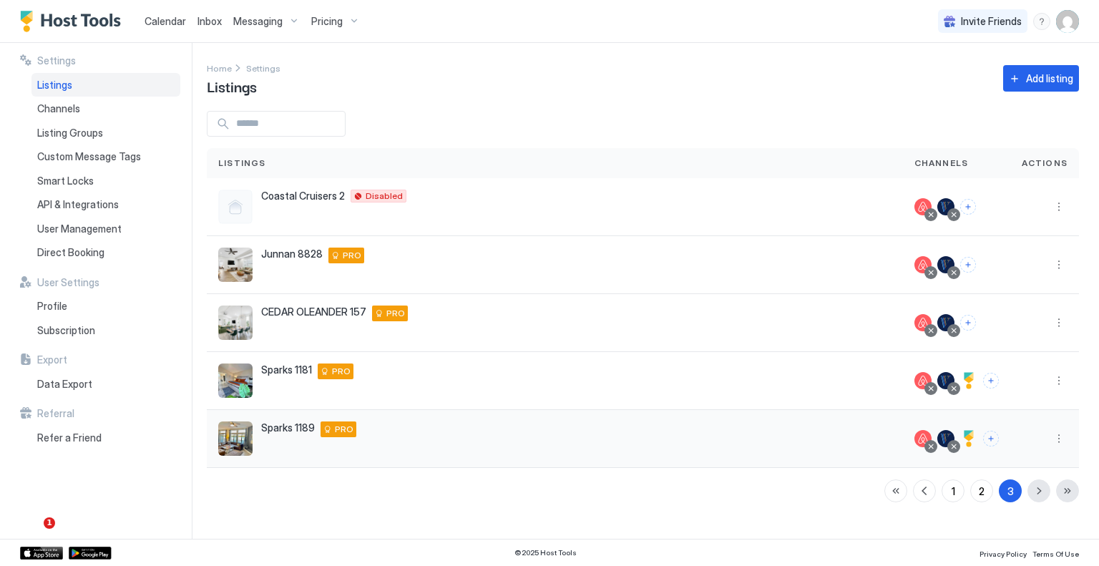
scroll to position [0, 0]
click at [1057, 327] on button "More options" at bounding box center [1059, 322] width 17 height 17
click at [1019, 385] on span "Listing Settings" at bounding box center [1027, 388] width 64 height 11
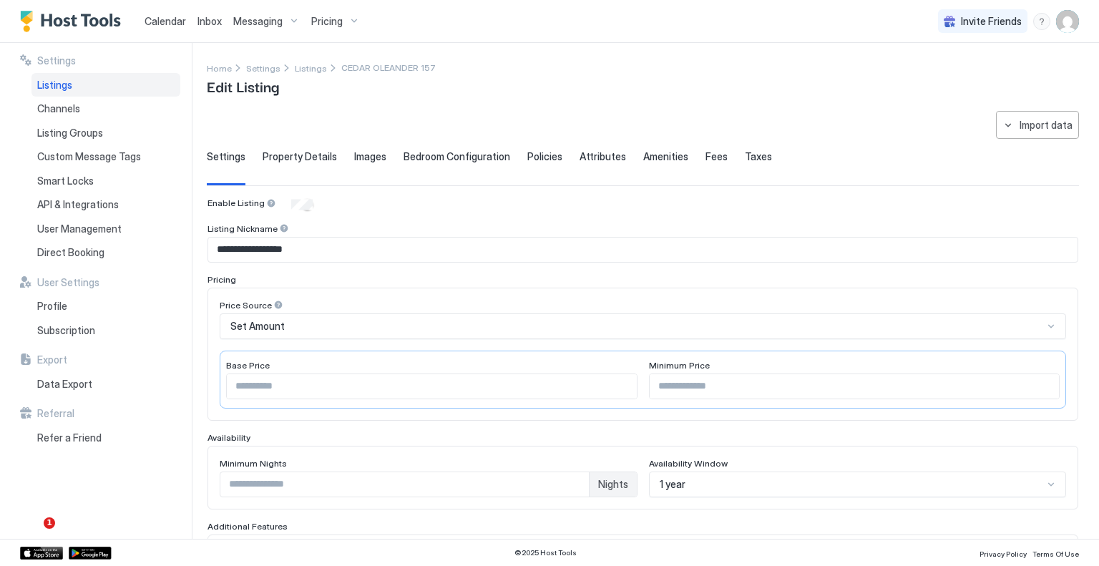
click at [357, 24] on div "Pricing" at bounding box center [336, 21] width 60 height 24
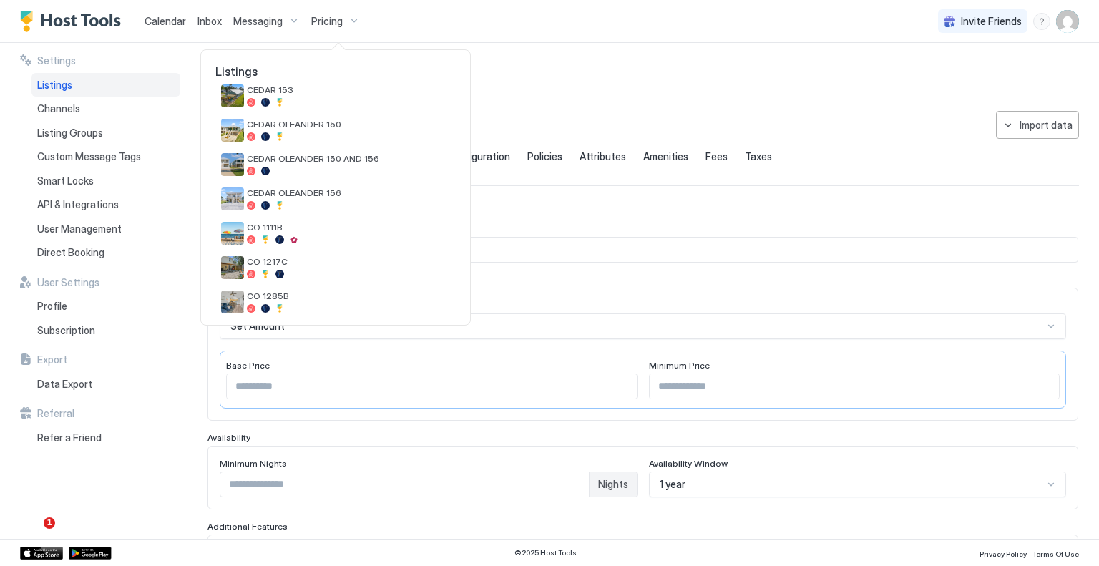
scroll to position [676, 0]
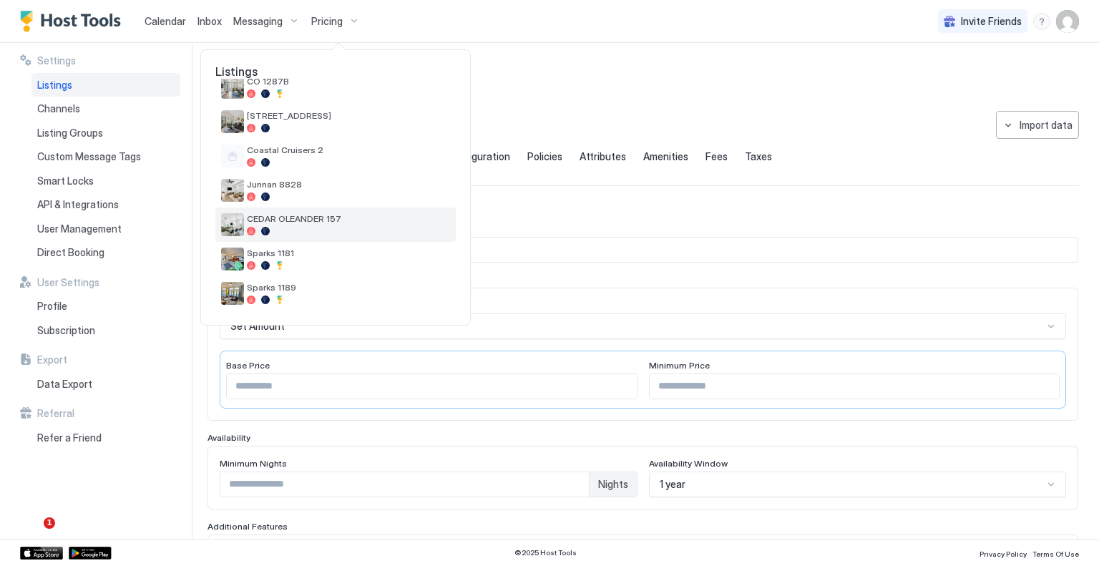
click at [331, 228] on div at bounding box center [348, 231] width 203 height 9
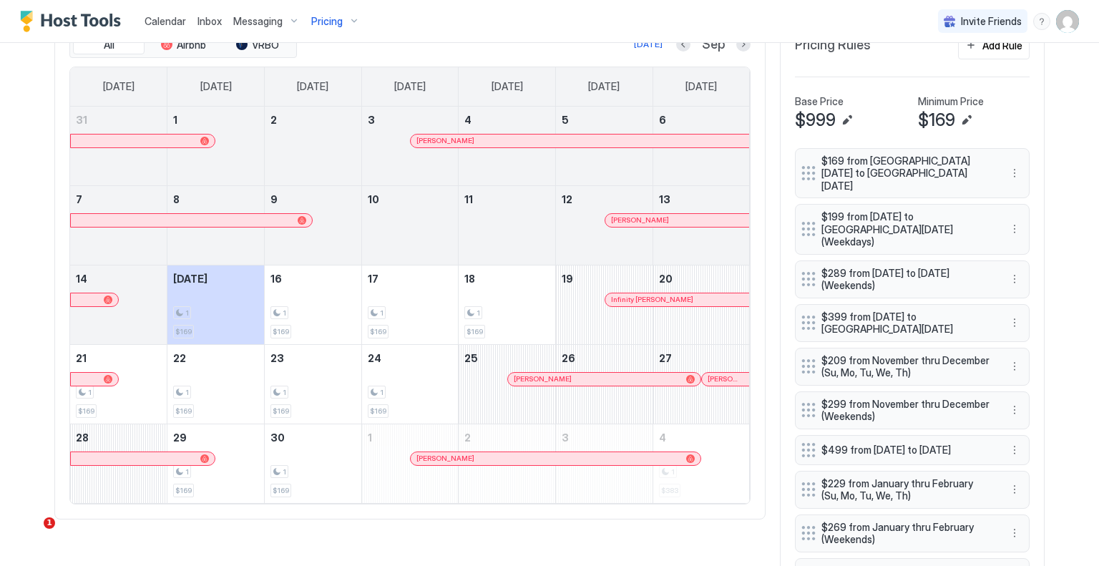
scroll to position [429, 0]
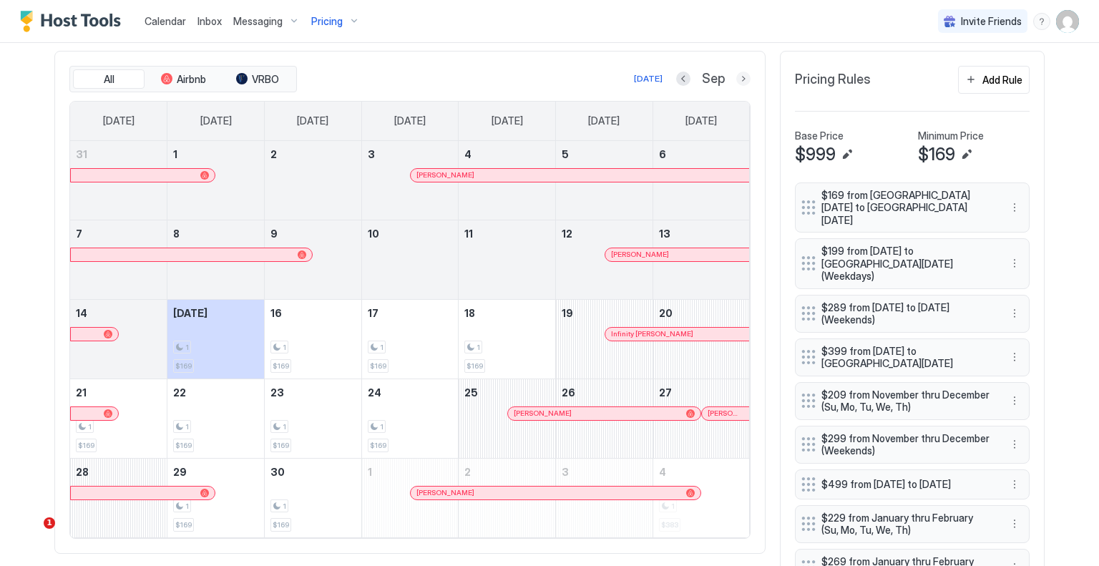
click at [737, 72] on button "Next month" at bounding box center [744, 79] width 14 height 14
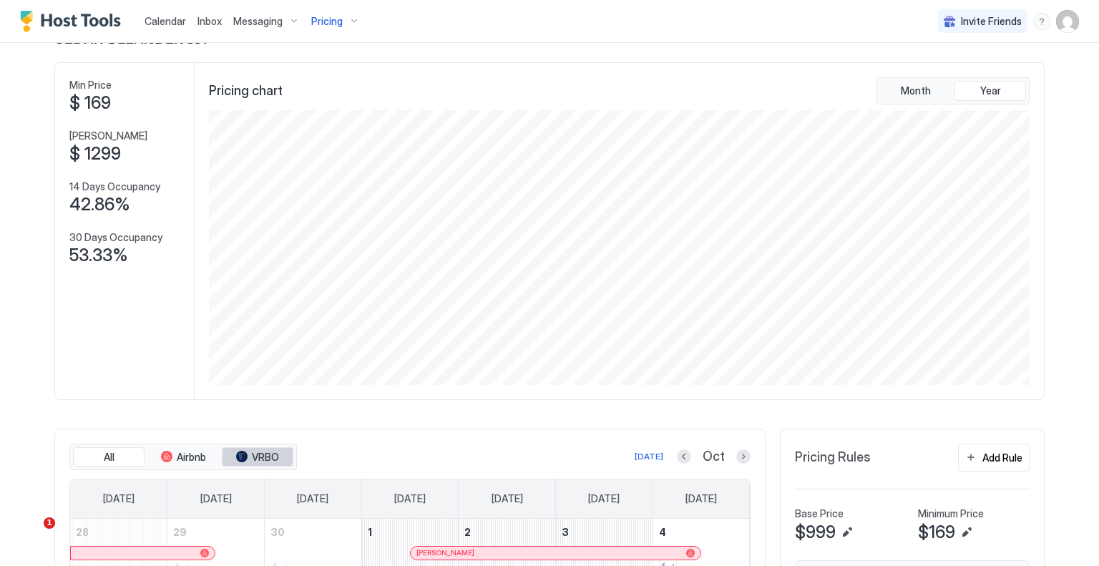
scroll to position [0, 0]
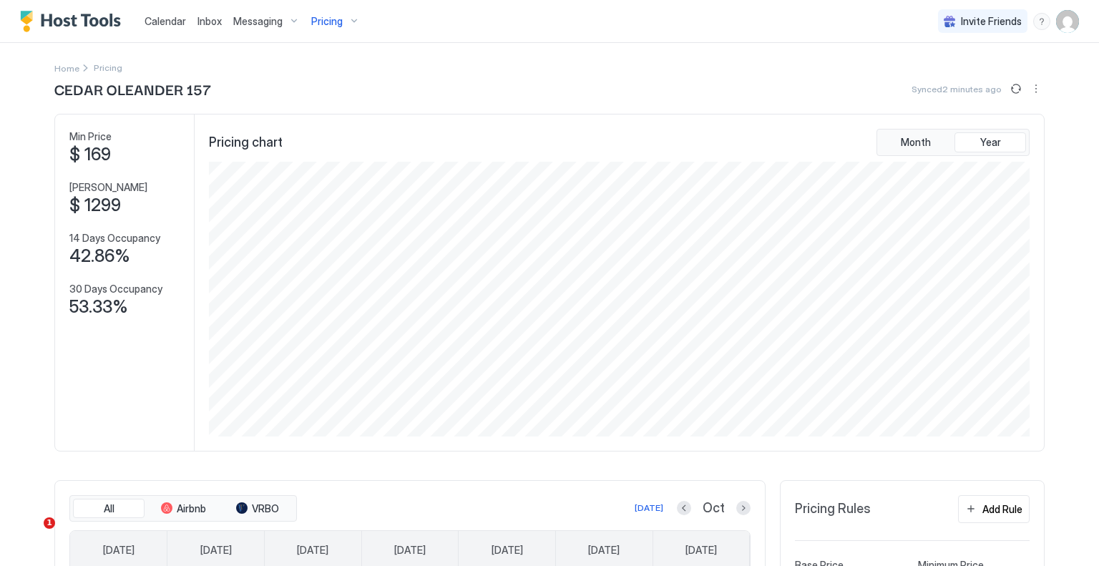
click at [1056, 27] on img "User profile" at bounding box center [1067, 21] width 23 height 23
click at [963, 87] on div "Settings" at bounding box center [977, 80] width 182 height 25
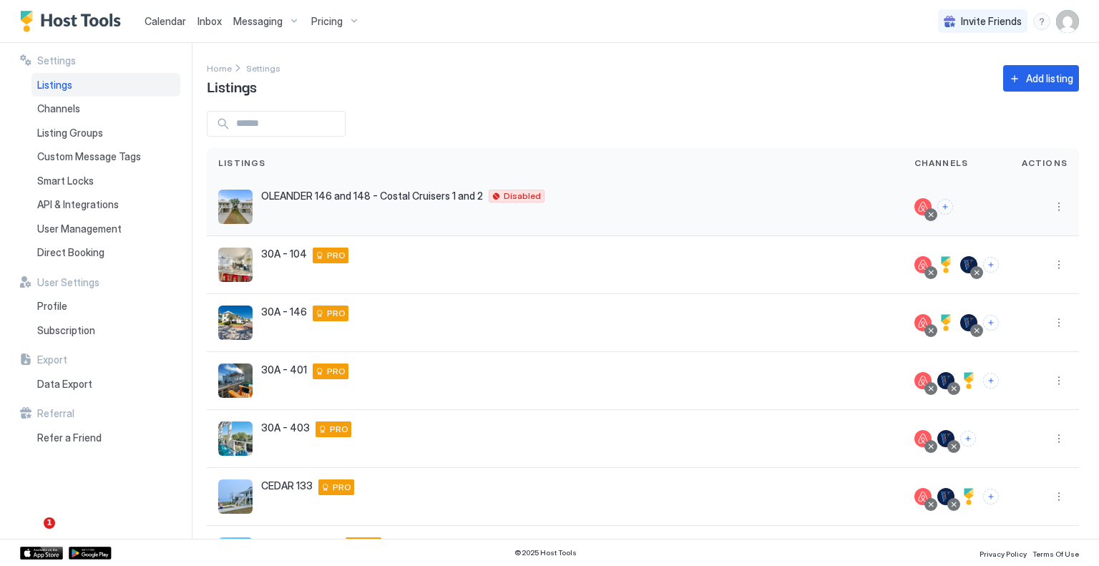
click at [861, 210] on div "OLEANDER 146 and 148 - Costal Cruisers 1 and 2 148 Oleander Drive Gulfport Miss…" at bounding box center [555, 207] width 674 height 34
click at [1051, 207] on button "More options" at bounding box center [1059, 206] width 17 height 17
click at [1011, 277] on span "Listing Settings" at bounding box center [1016, 273] width 64 height 11
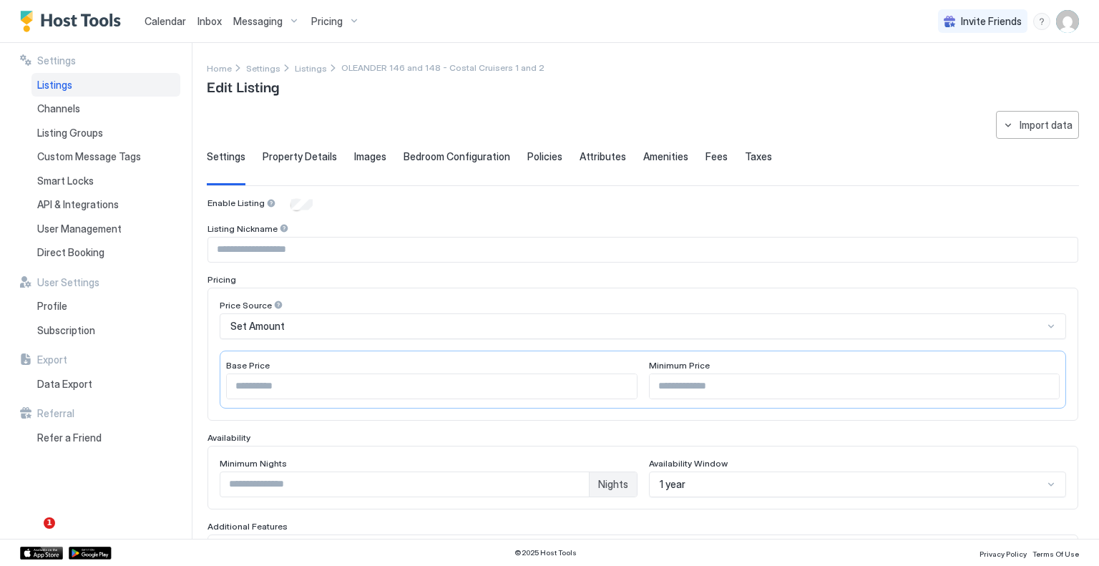
click at [300, 246] on input "Input Field" at bounding box center [643, 250] width 870 height 24
click at [324, 376] on input "***" at bounding box center [432, 386] width 410 height 24
click at [676, 383] on input "Input Field" at bounding box center [855, 386] width 410 height 24
click at [426, 271] on div "**********" at bounding box center [643, 519] width 871 height 643
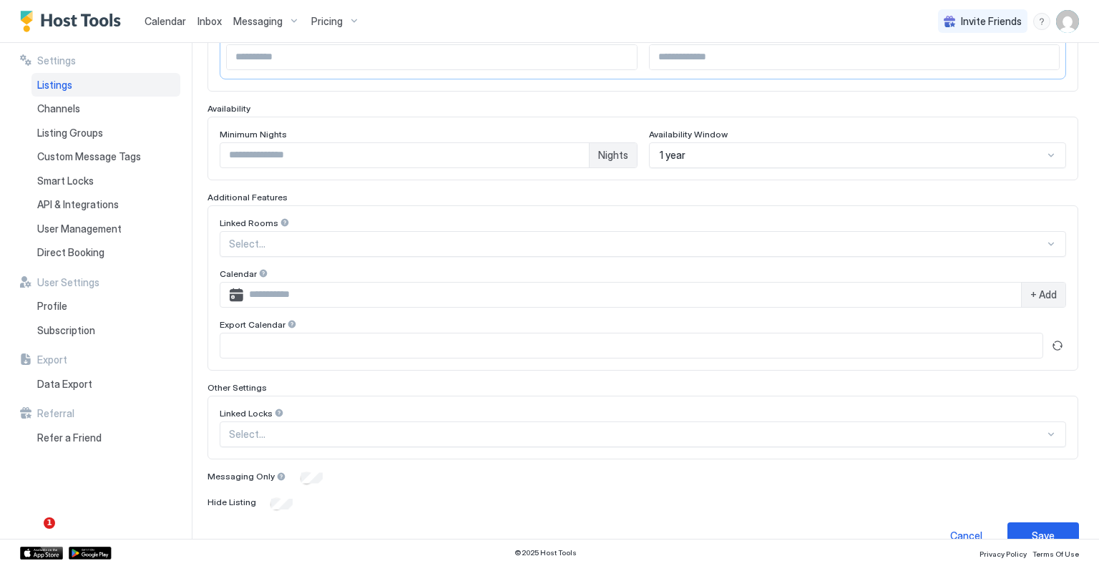
scroll to position [352, 0]
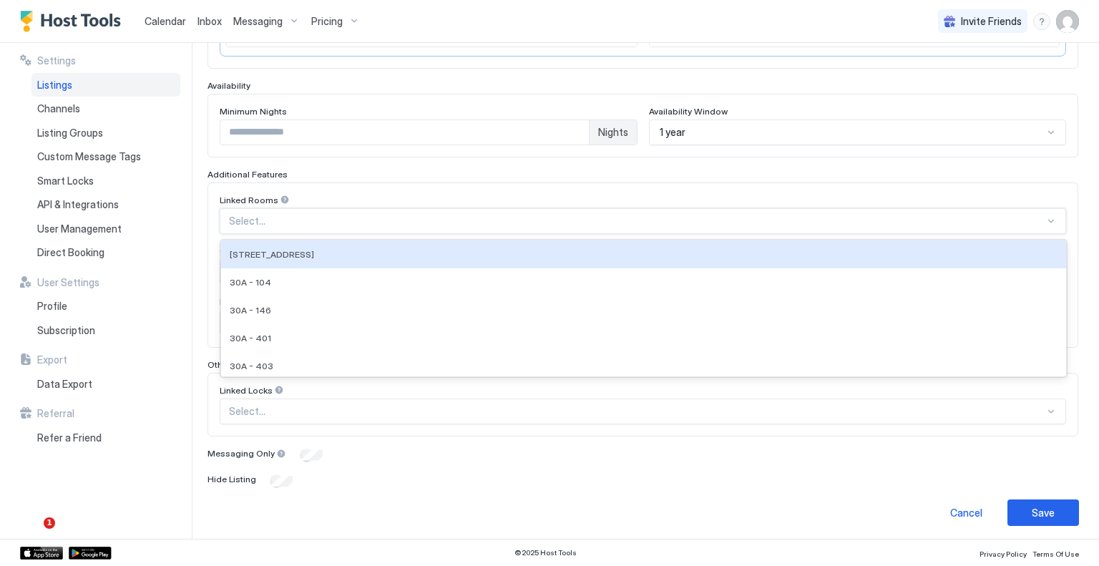
click at [329, 218] on div at bounding box center [637, 221] width 816 height 13
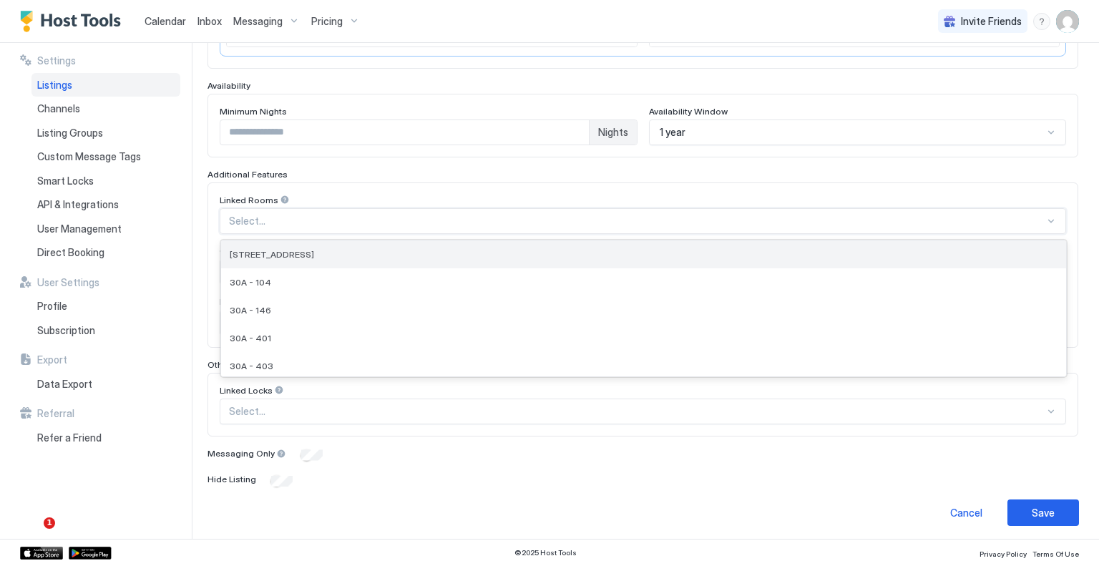
click at [312, 253] on div "146 Oleander Drive" at bounding box center [644, 254] width 828 height 11
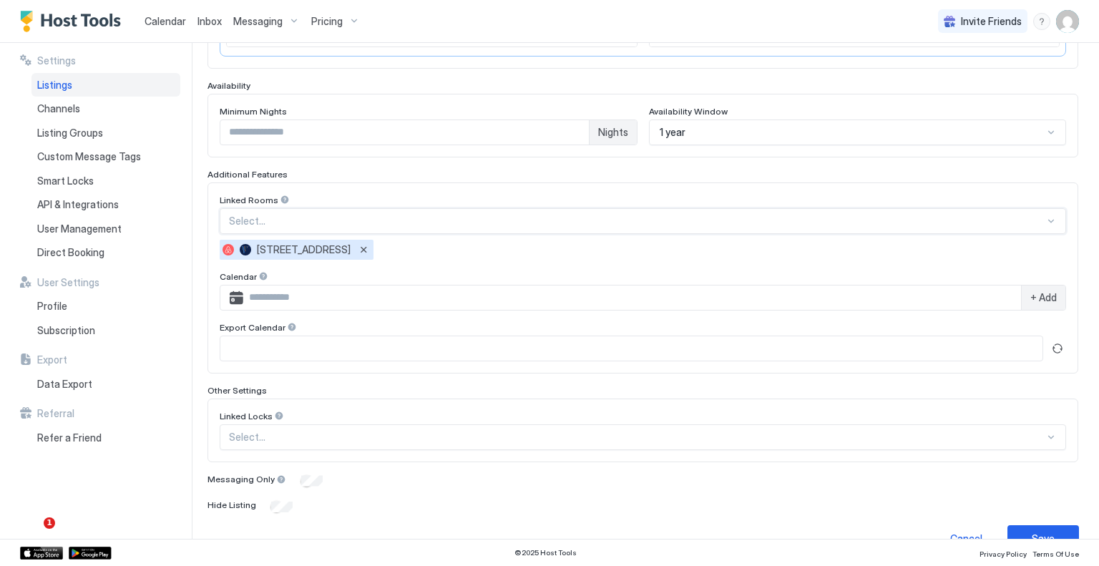
click at [394, 215] on div at bounding box center [637, 221] width 816 height 13
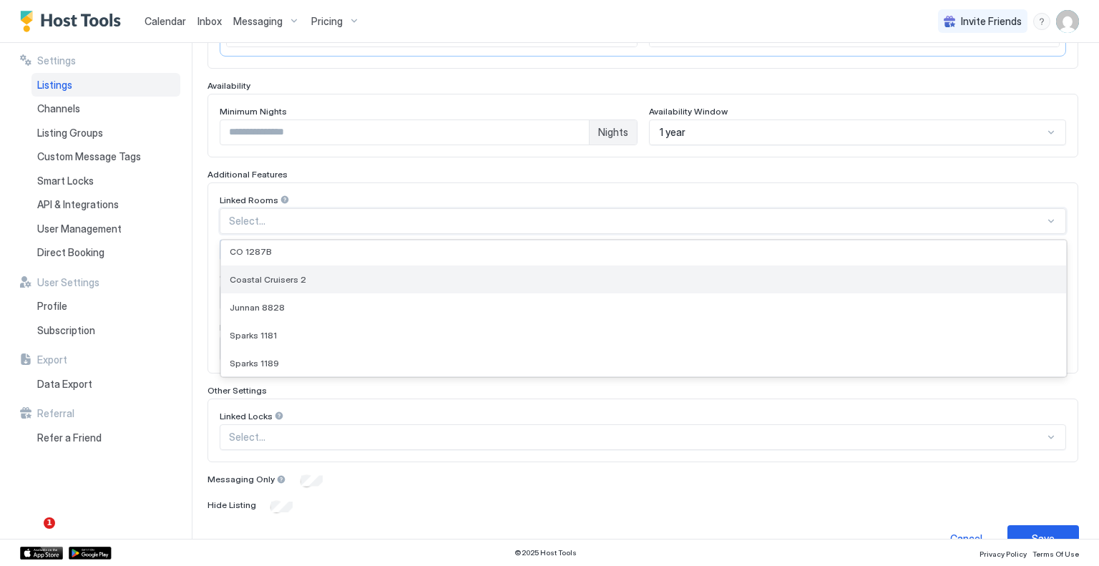
click at [303, 274] on div "Coastal Cruisers 2" at bounding box center [644, 279] width 828 height 11
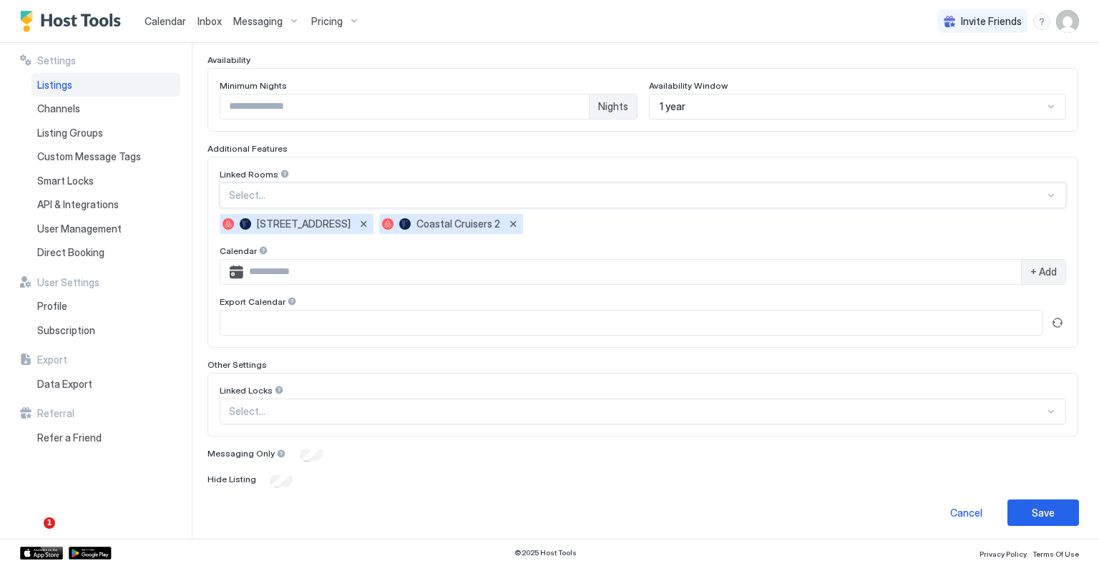
scroll to position [378, 0]
click at [1041, 517] on button "Save" at bounding box center [1044, 513] width 72 height 26
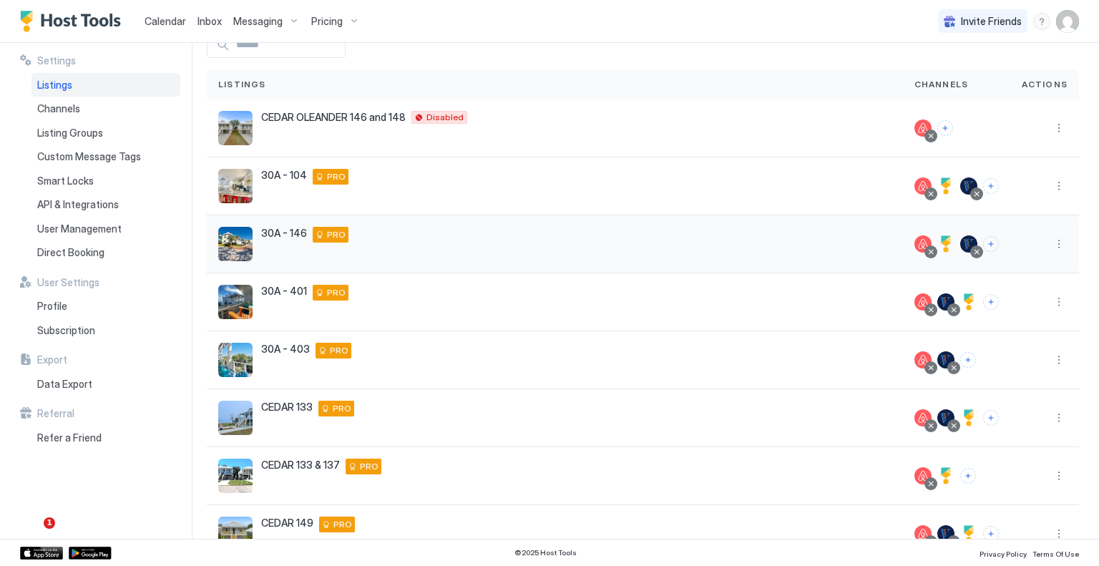
scroll to position [54, 0]
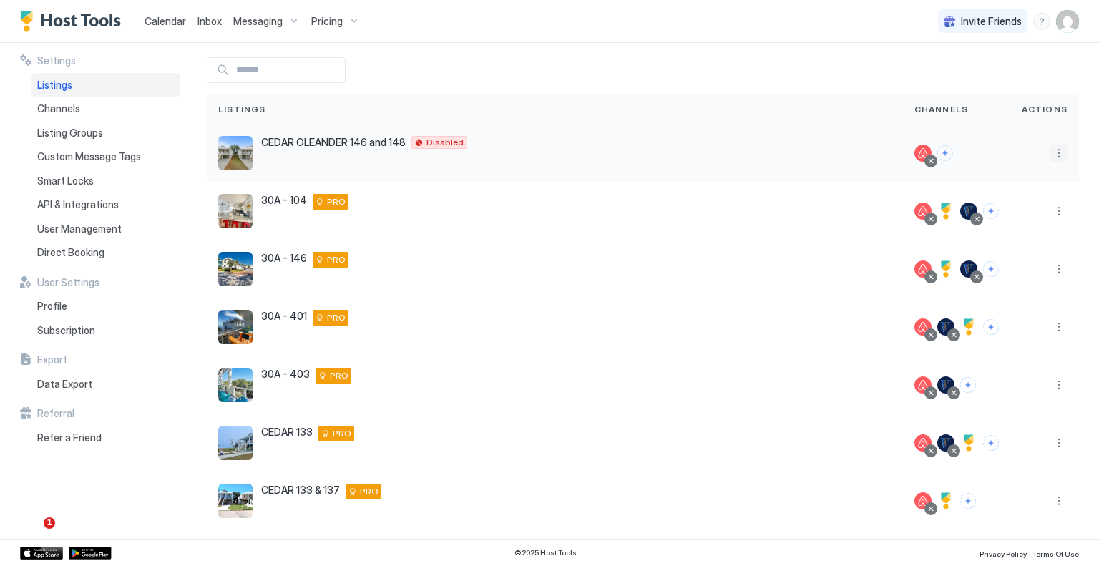
click at [1051, 152] on button "More options" at bounding box center [1059, 153] width 17 height 17
click at [999, 215] on span "Listing Settings" at bounding box center [1016, 218] width 64 height 11
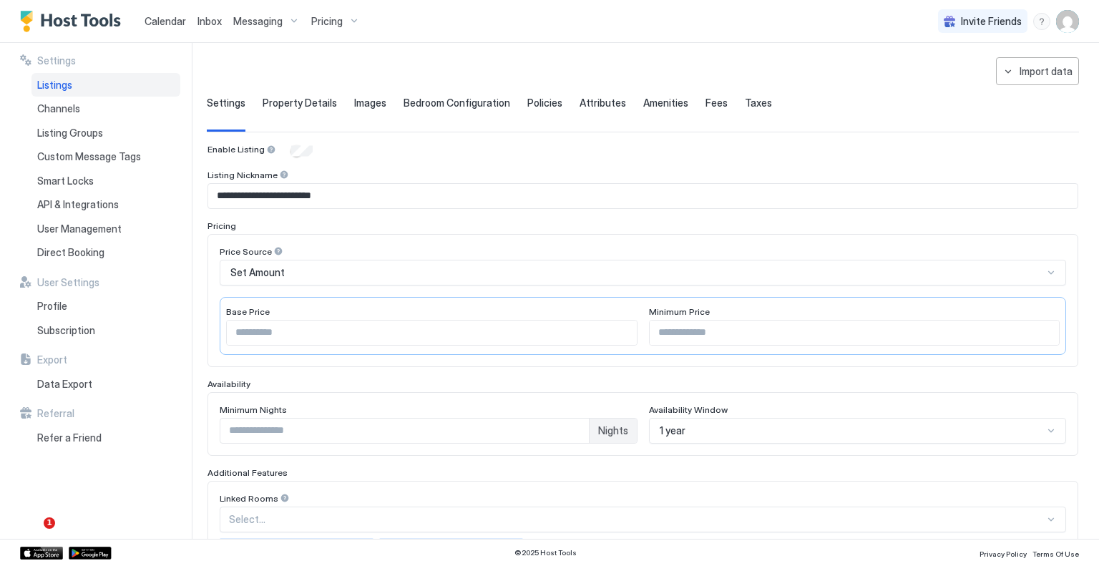
click at [310, 111] on div "Property Details" at bounding box center [300, 114] width 74 height 35
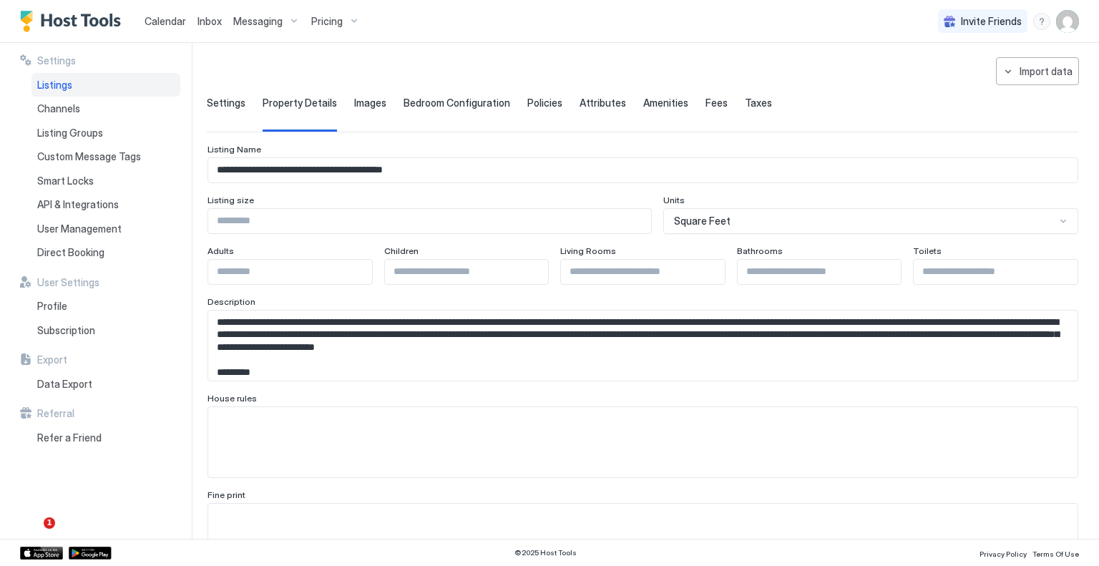
click at [218, 101] on span "Settings" at bounding box center [226, 103] width 39 height 13
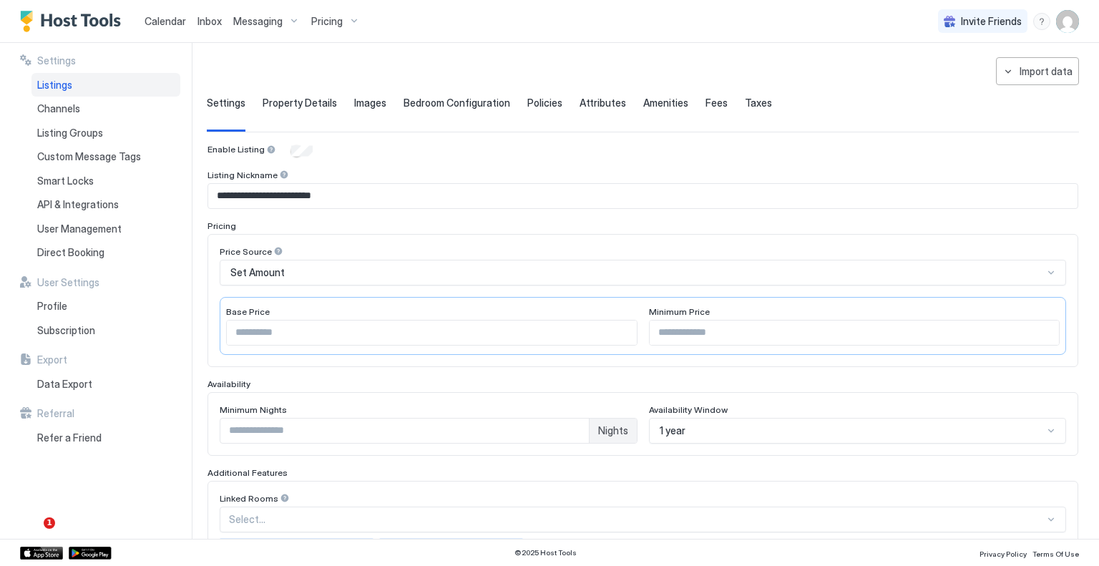
click at [422, 201] on input "**********" at bounding box center [643, 196] width 870 height 24
click at [1071, 21] on img "User profile" at bounding box center [1067, 21] width 23 height 23
click at [970, 85] on div "Settings" at bounding box center [988, 80] width 182 height 25
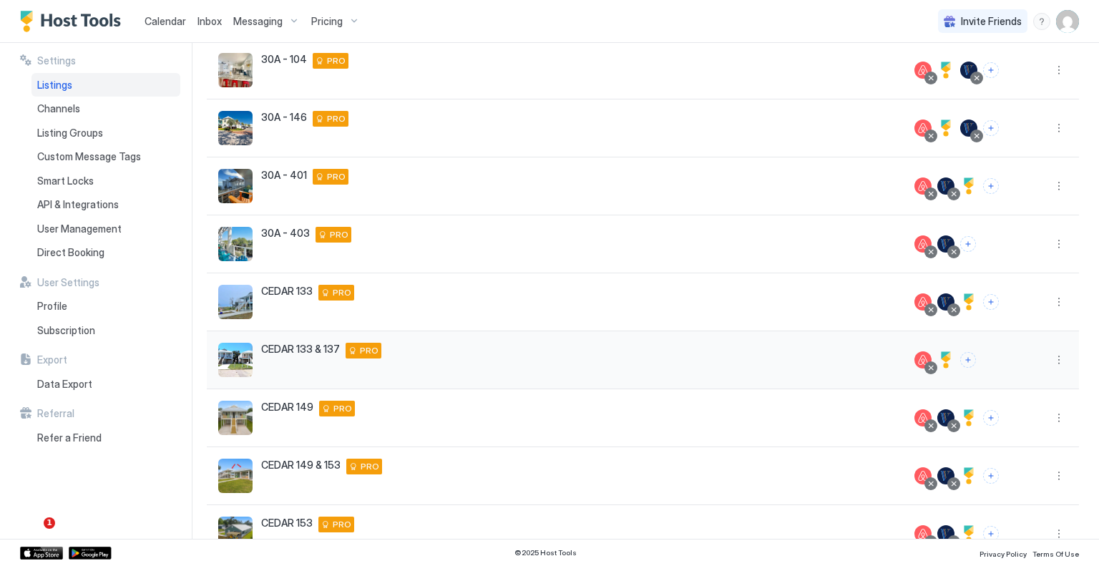
scroll to position [268, 0]
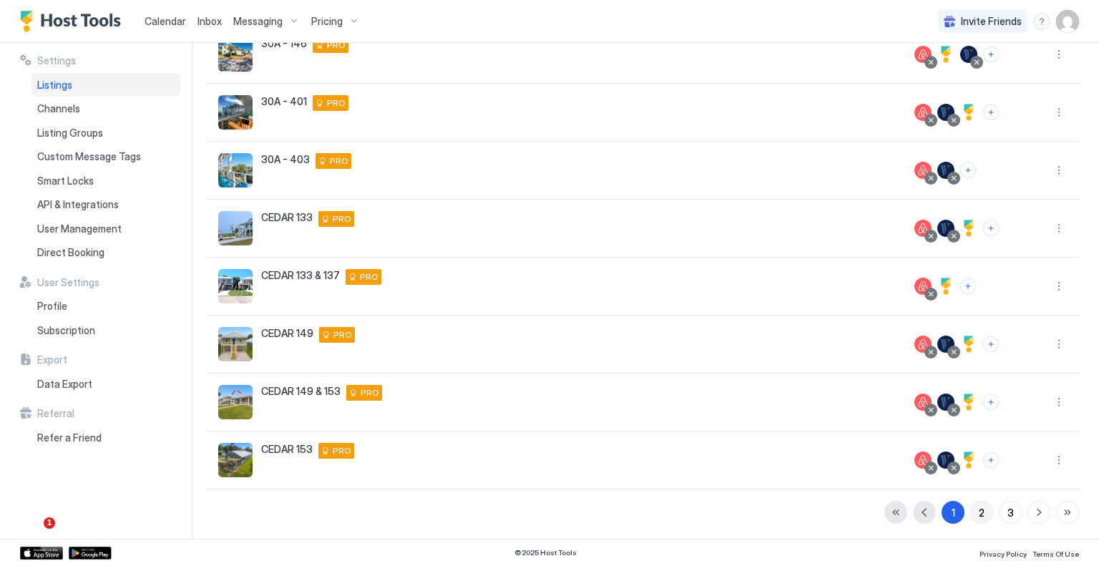
drag, startPoint x: 973, startPoint y: 512, endPoint x: 966, endPoint y: 496, distance: 17.7
click at [979, 512] on div "2" at bounding box center [982, 512] width 6 height 15
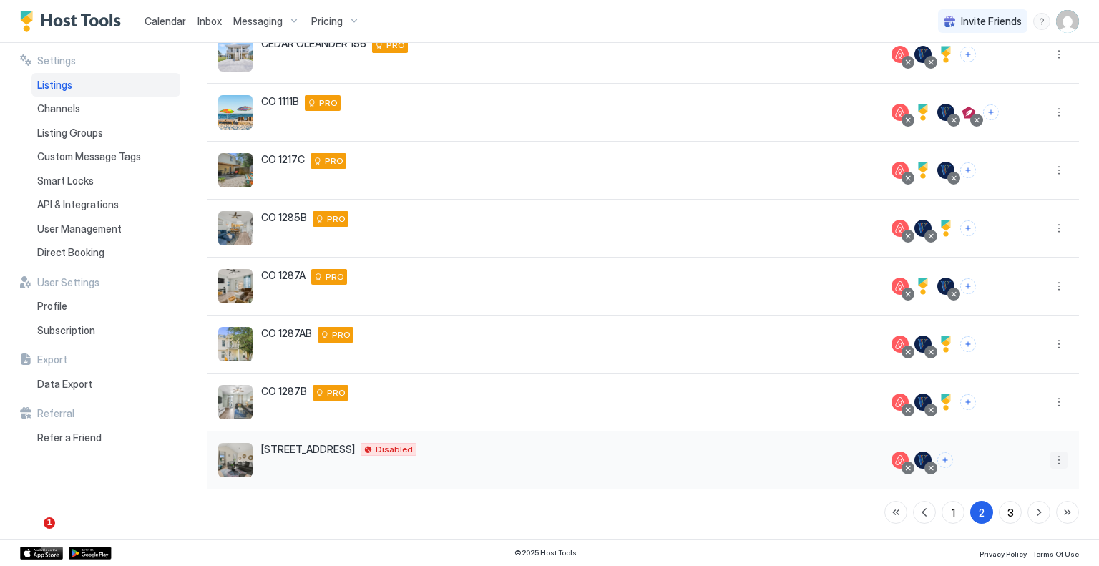
click at [1051, 457] on button "More options" at bounding box center [1059, 460] width 17 height 17
click at [1011, 369] on span "Listing Settings" at bounding box center [1016, 369] width 64 height 11
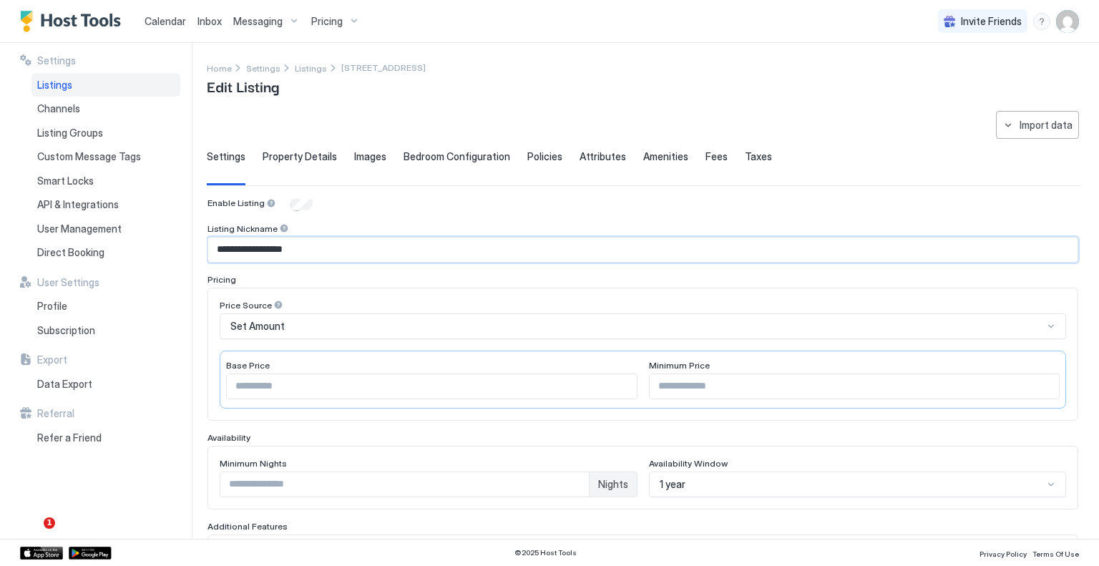
drag, startPoint x: 329, startPoint y: 246, endPoint x: 194, endPoint y: 236, distance: 134.9
click at [194, 236] on div "**********" at bounding box center [549, 291] width 1099 height 496
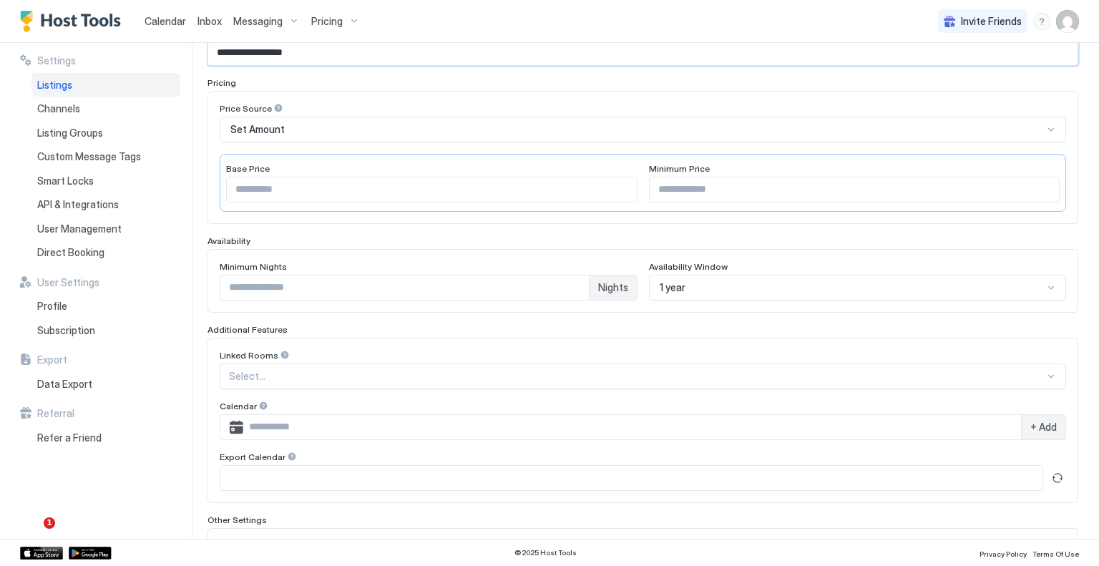
scroll to position [352, 0]
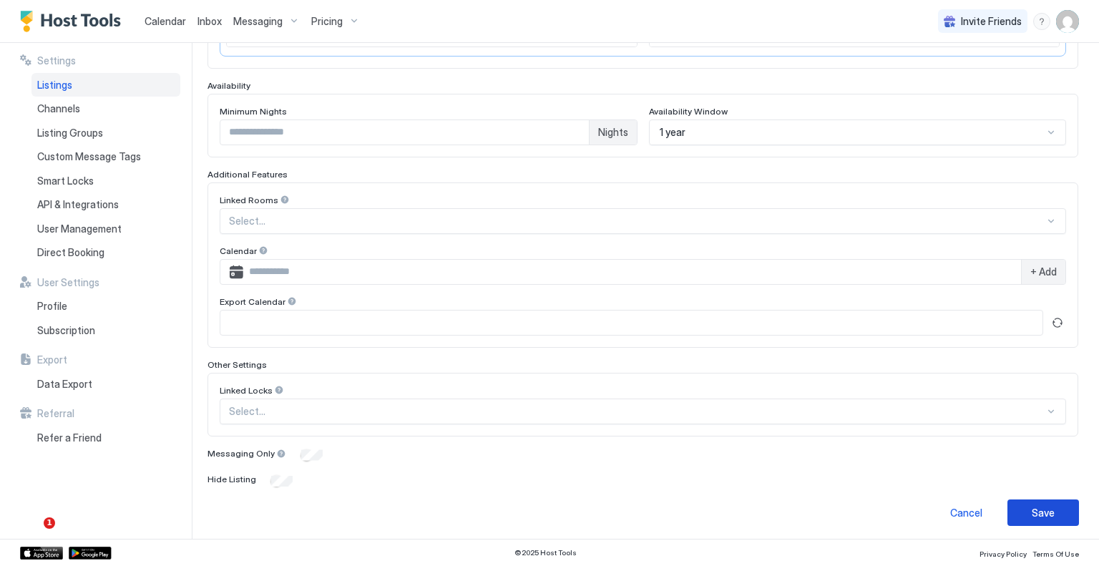
click at [1021, 506] on button "Save" at bounding box center [1044, 513] width 72 height 26
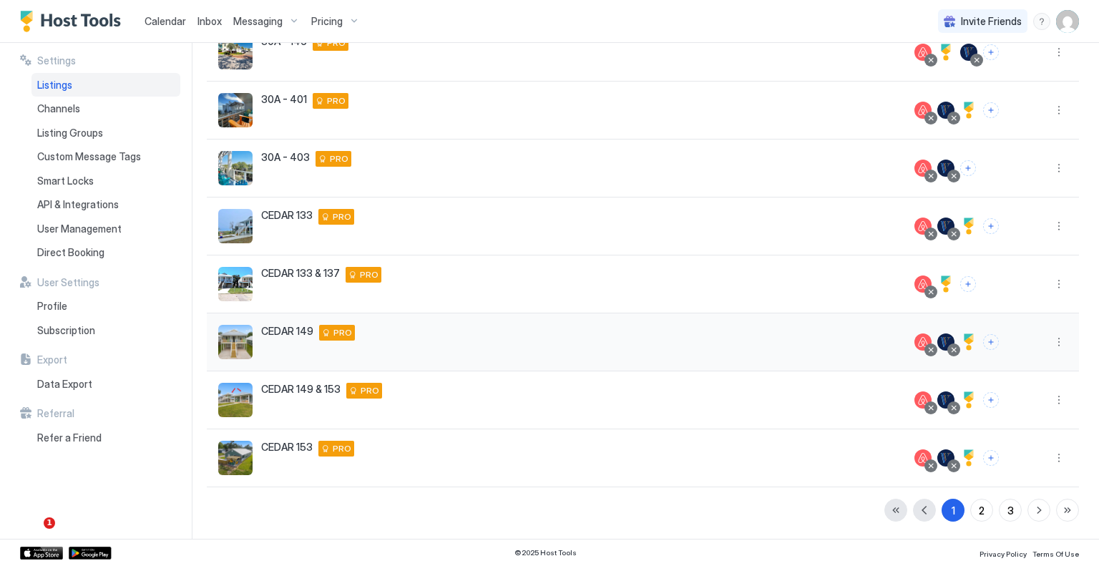
scroll to position [268, 0]
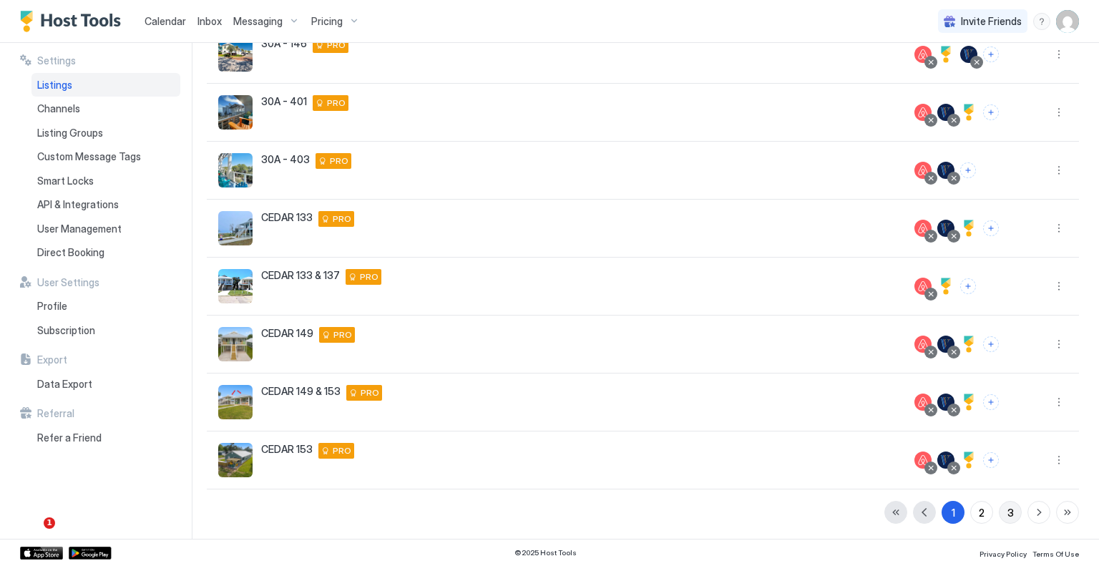
click at [999, 515] on button "3" at bounding box center [1010, 512] width 23 height 23
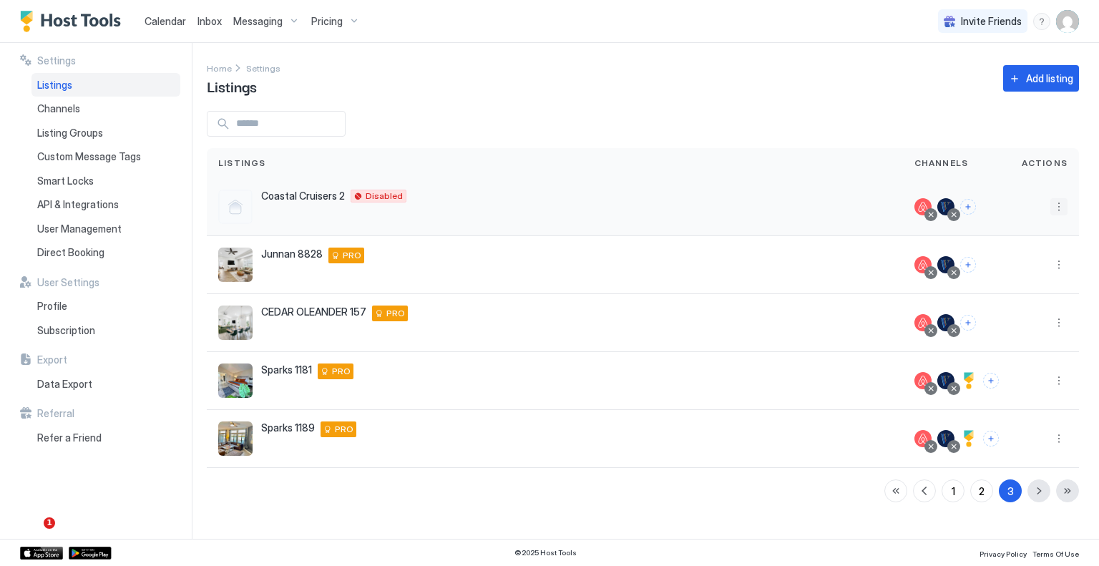
click at [1061, 205] on button "More options" at bounding box center [1059, 206] width 17 height 17
click at [1019, 273] on span "Listing Settings" at bounding box center [1027, 273] width 64 height 11
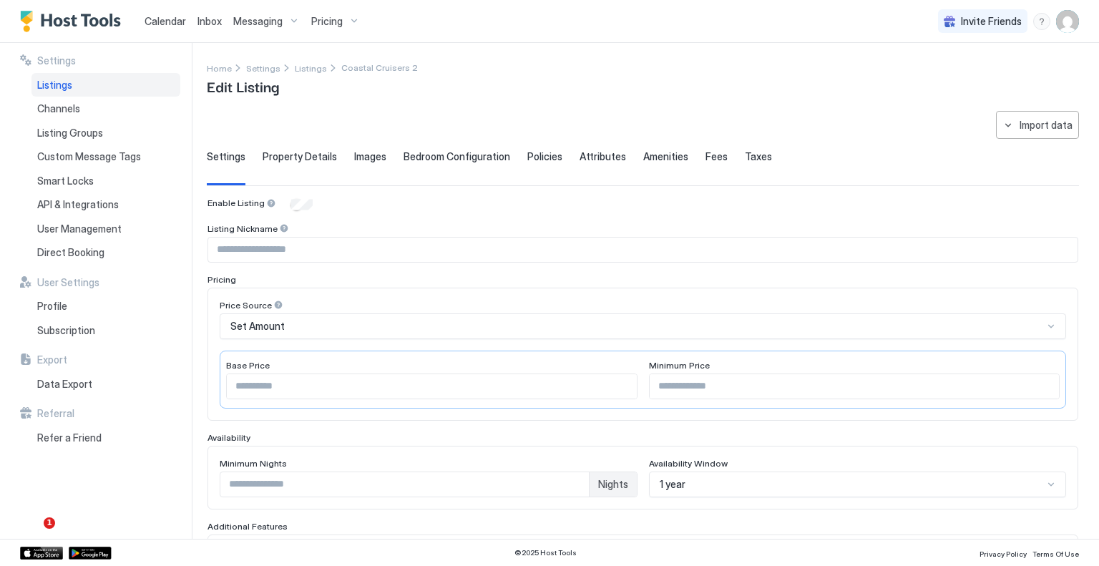
click at [306, 246] on input "Input Field" at bounding box center [643, 250] width 870 height 24
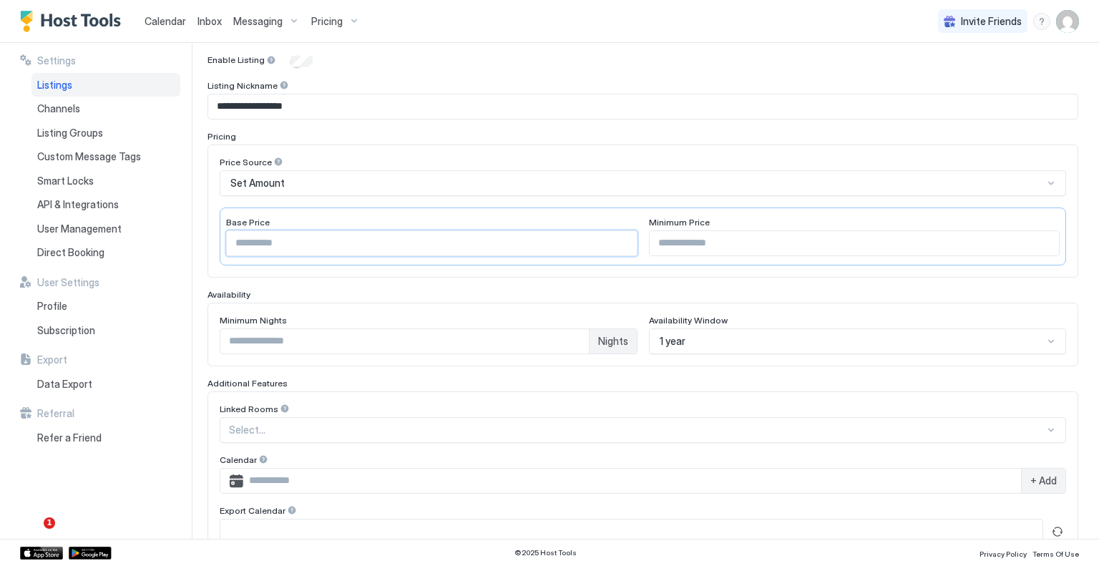
click at [263, 246] on input "***" at bounding box center [432, 243] width 410 height 24
click at [699, 248] on input "Input Field" at bounding box center [855, 243] width 410 height 24
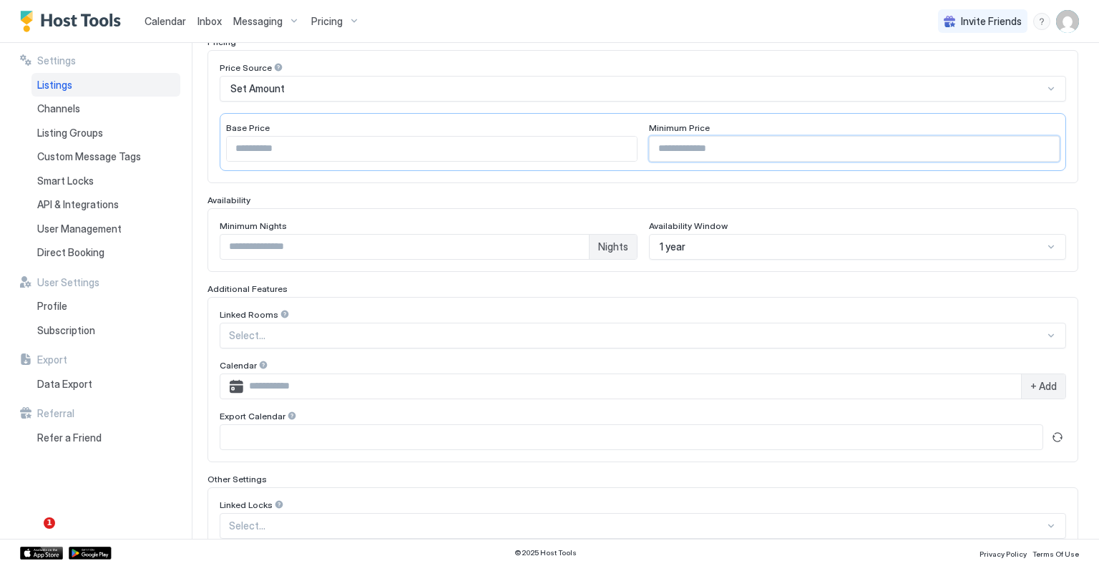
scroll to position [352, 0]
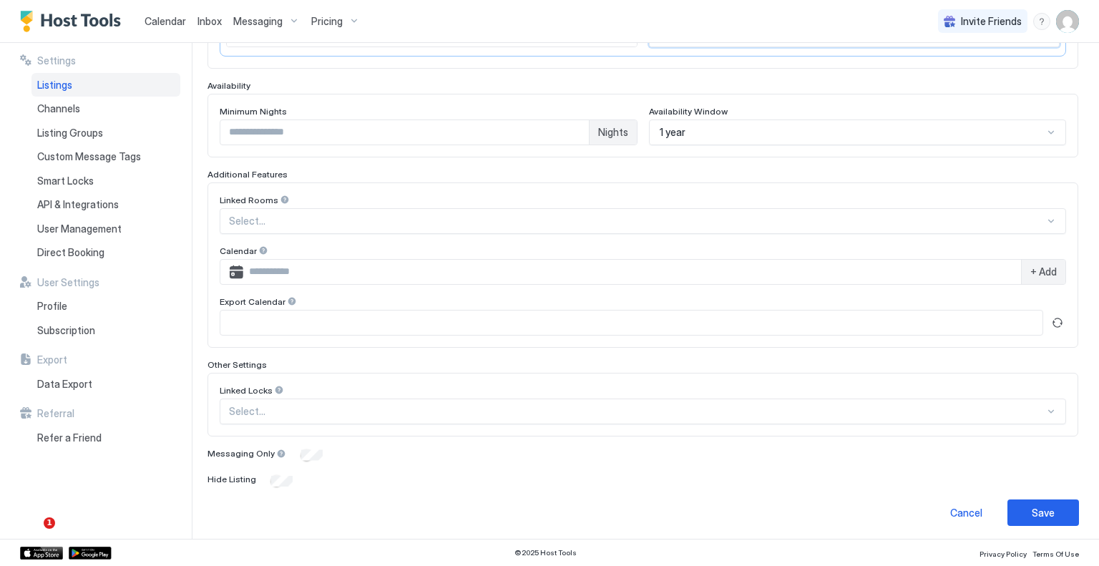
click at [338, 216] on div at bounding box center [637, 221] width 816 height 13
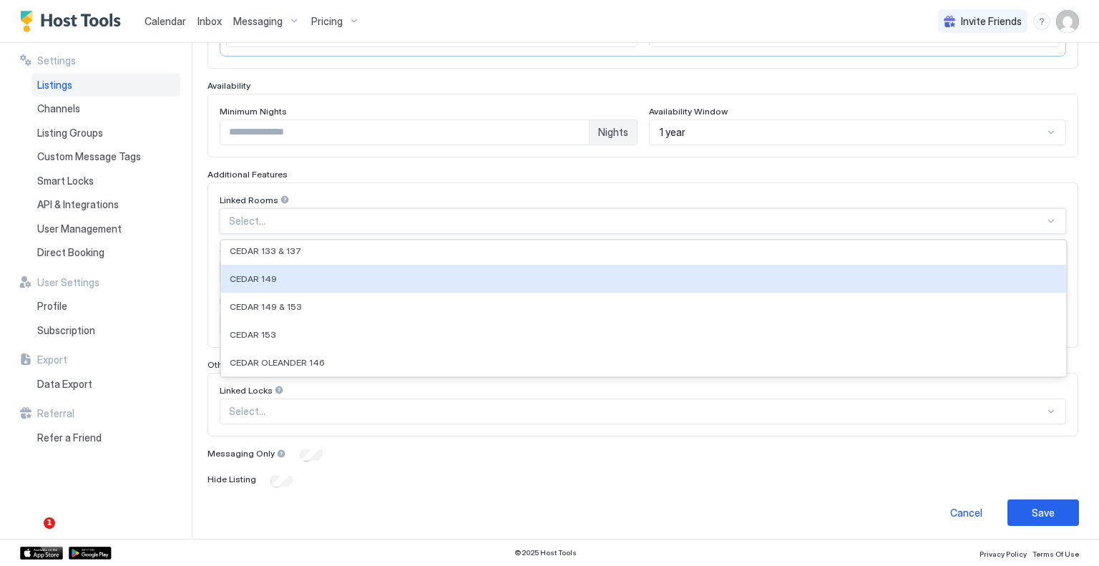
scroll to position [215, 0]
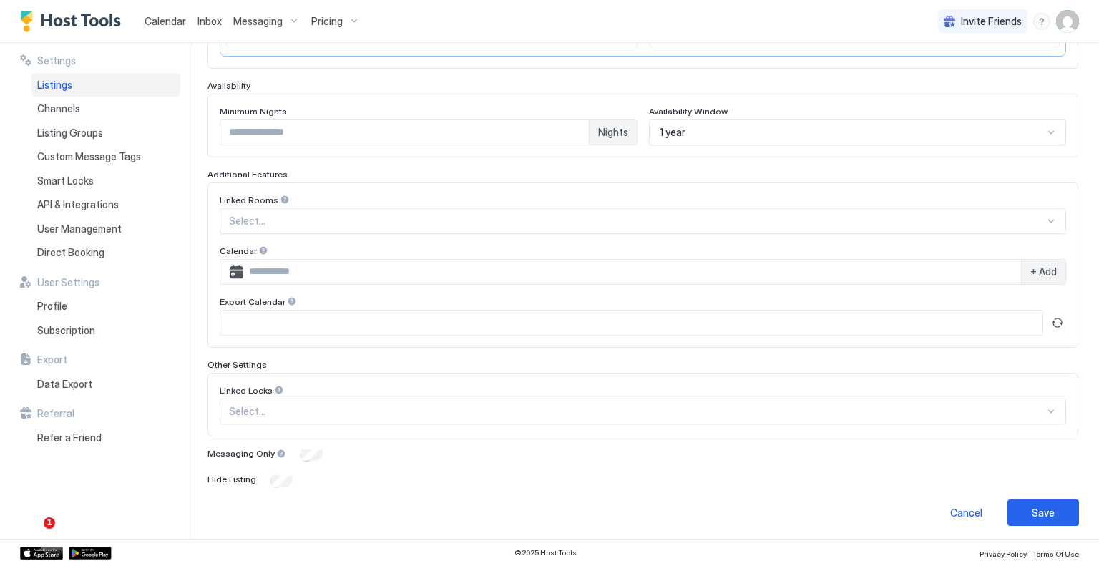
click at [369, 157] on div "**********" at bounding box center [643, 166] width 871 height 643
click at [1049, 509] on button "Save" at bounding box center [1044, 513] width 72 height 26
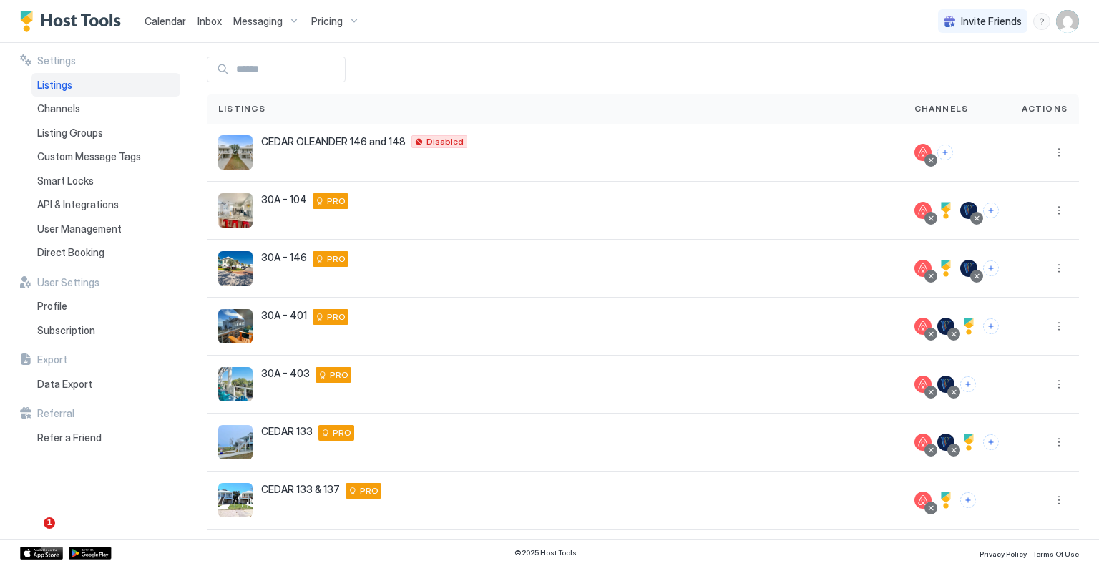
scroll to position [54, 0]
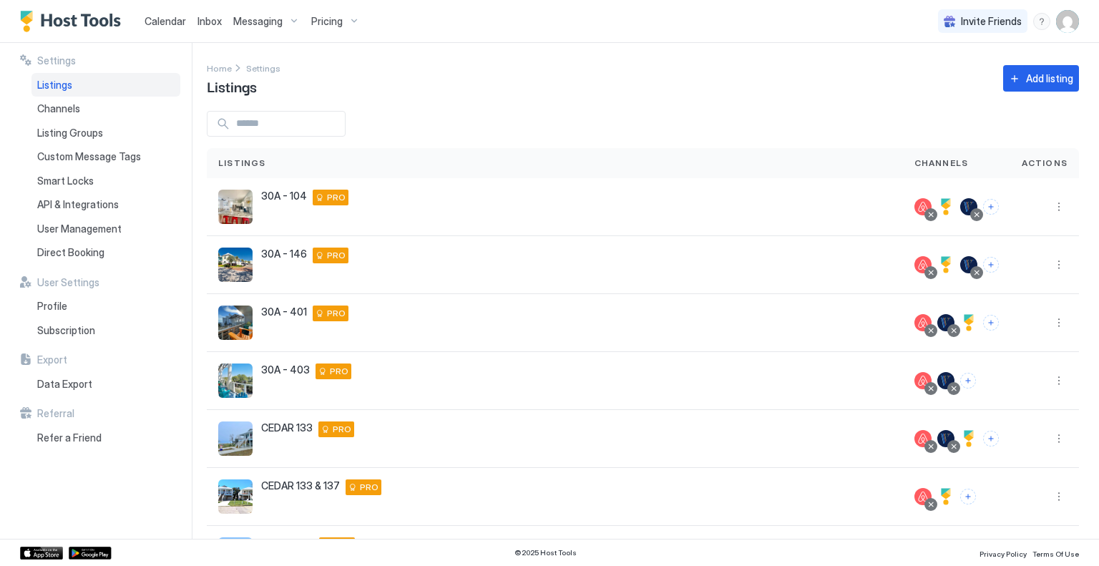
click at [166, 28] on link "Calendar" at bounding box center [166, 21] width 42 height 15
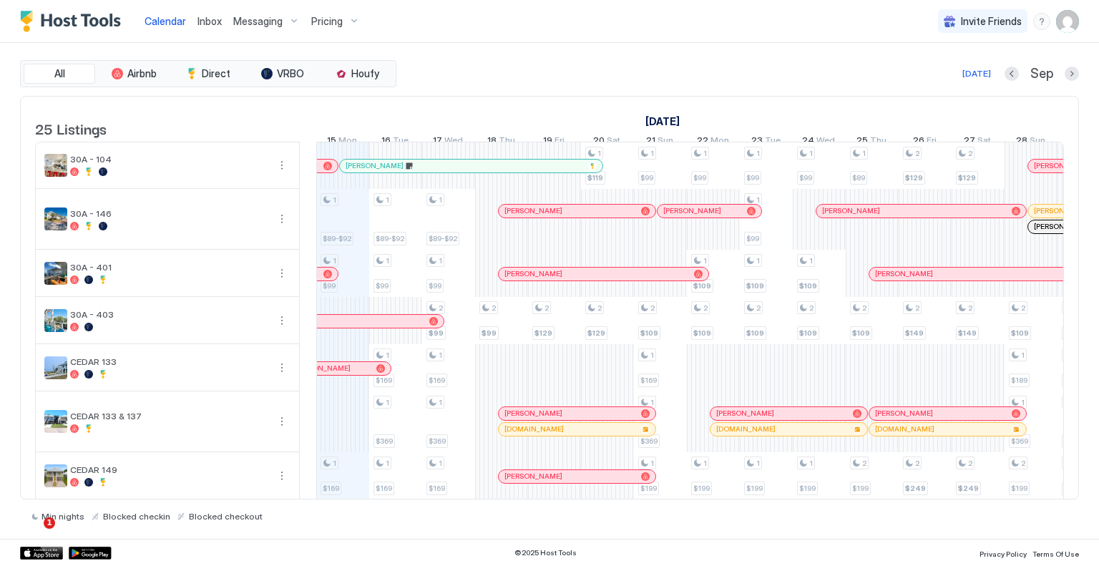
click at [1054, 24] on div "Invite Friends TF" at bounding box center [1008, 21] width 141 height 42
click at [1065, 24] on img "User profile" at bounding box center [1067, 21] width 23 height 23
click at [979, 82] on div "Settings" at bounding box center [988, 80] width 182 height 25
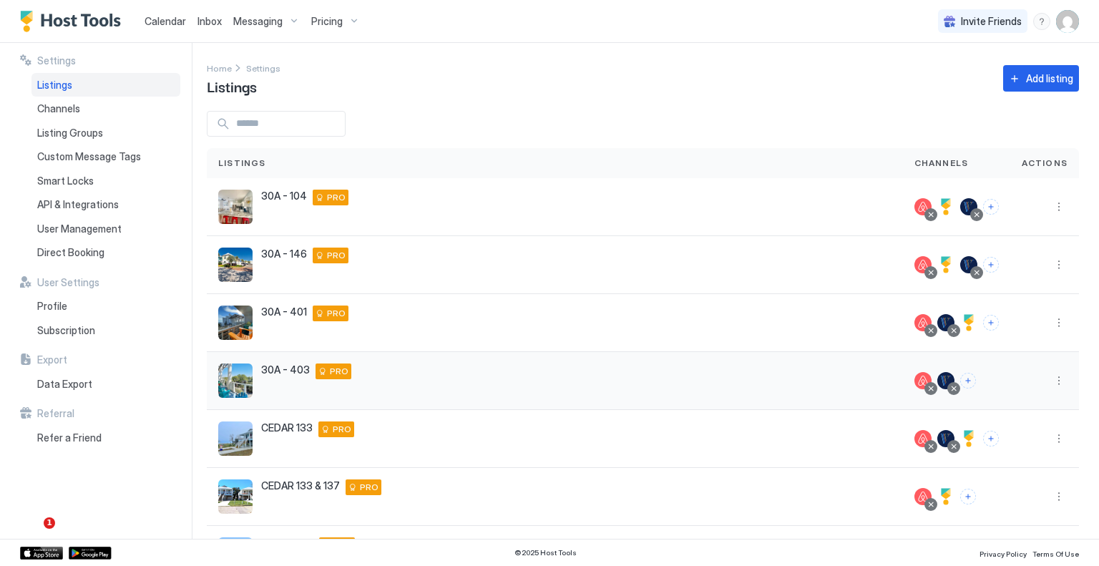
scroll to position [268, 0]
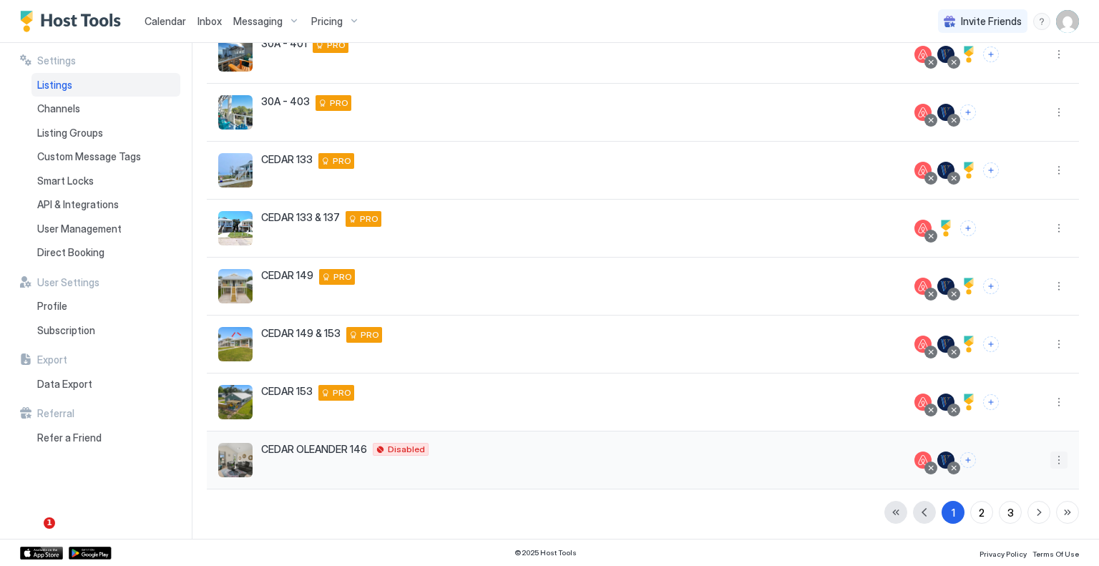
click at [1052, 460] on button "More options" at bounding box center [1059, 460] width 17 height 17
click at [164, 24] on div at bounding box center [549, 283] width 1099 height 566
click at [164, 19] on span "Calendar" at bounding box center [166, 21] width 42 height 12
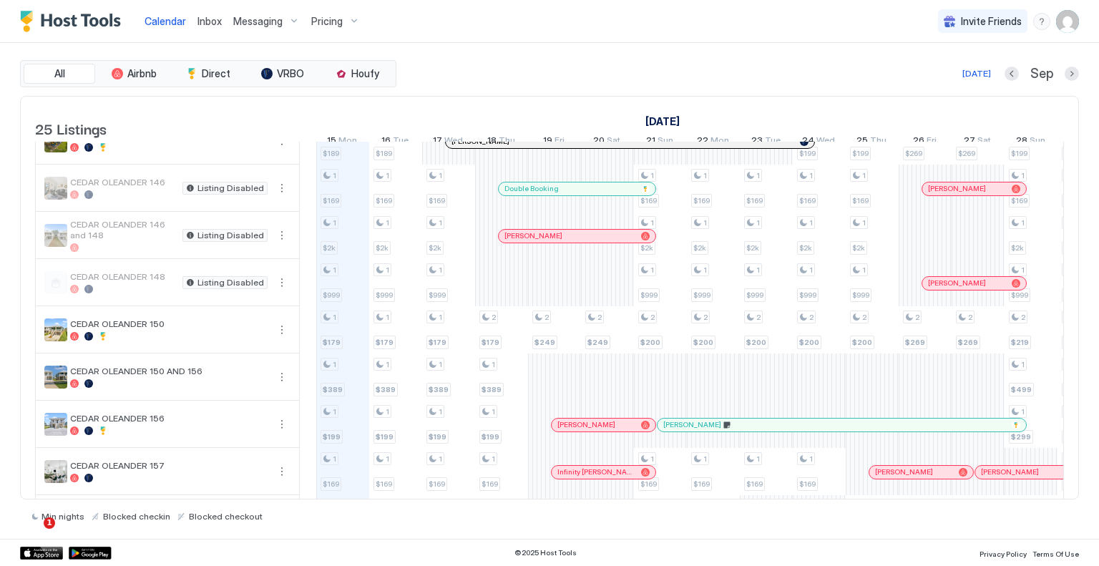
scroll to position [358, 0]
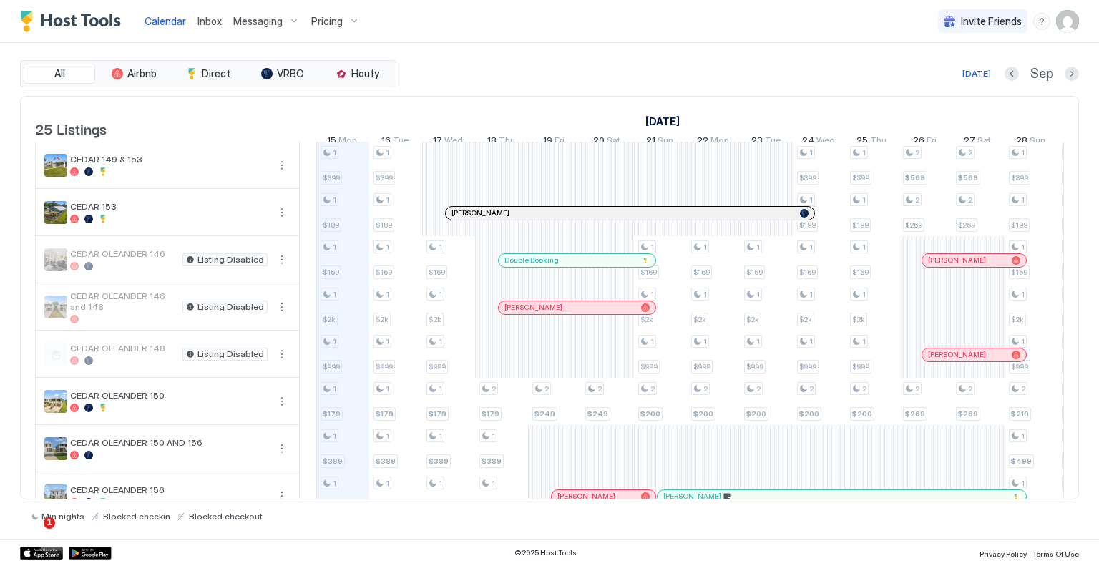
click at [605, 266] on div at bounding box center [610, 260] width 11 height 11
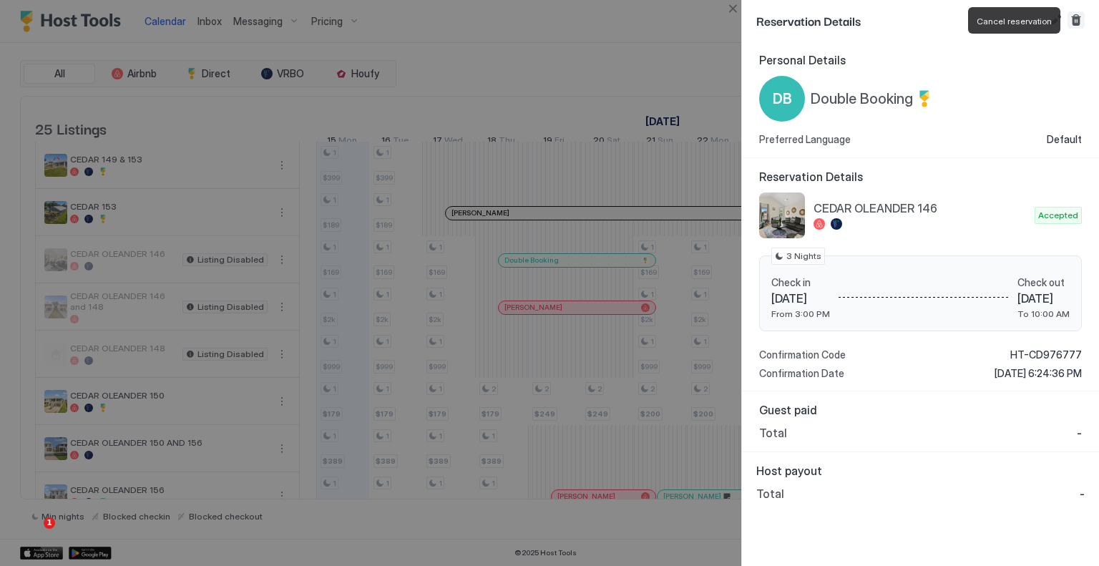
click at [1077, 22] on button "Cancel reservation" at bounding box center [1076, 19] width 17 height 17
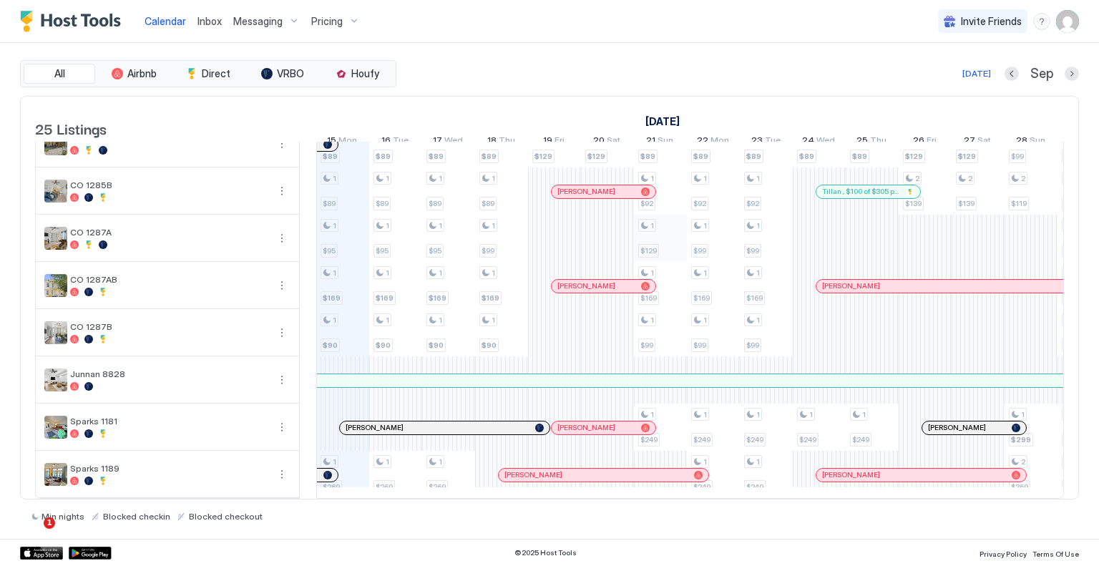
scroll to position [868, 0]
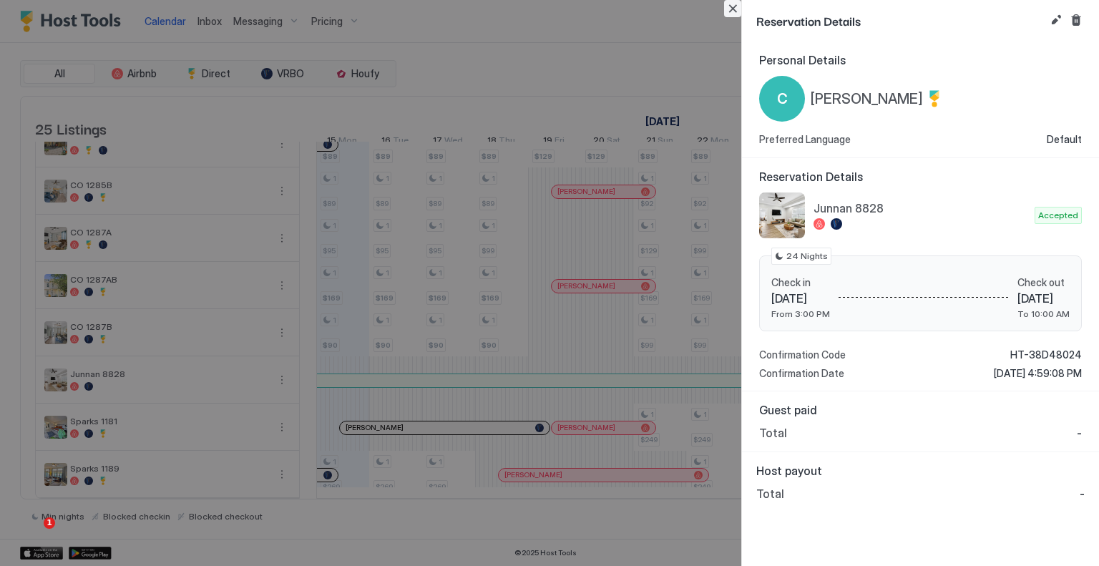
click at [733, 5] on button "Close" at bounding box center [732, 8] width 17 height 17
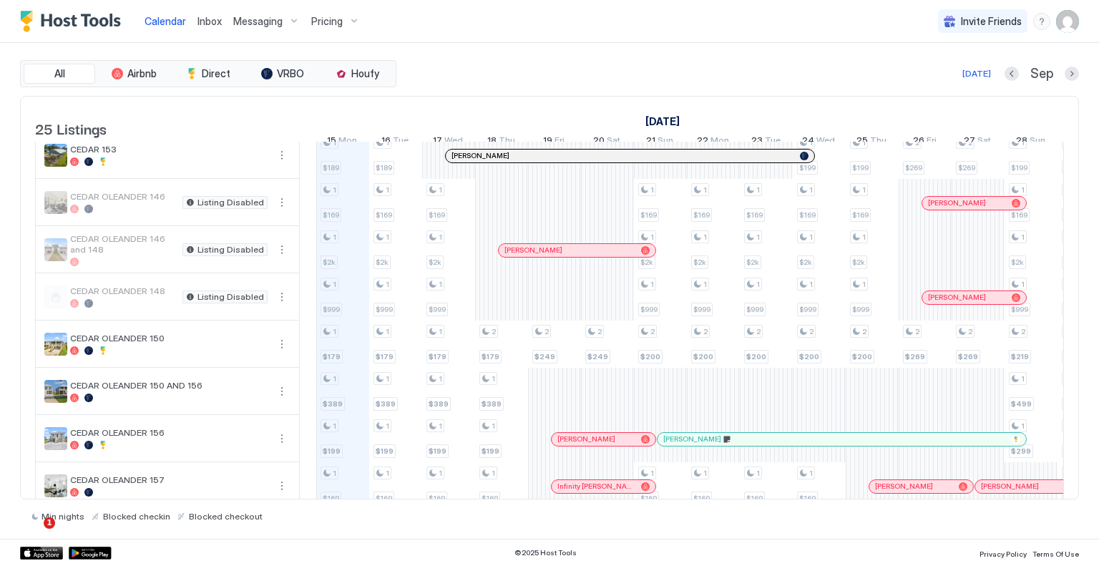
scroll to position [296, 0]
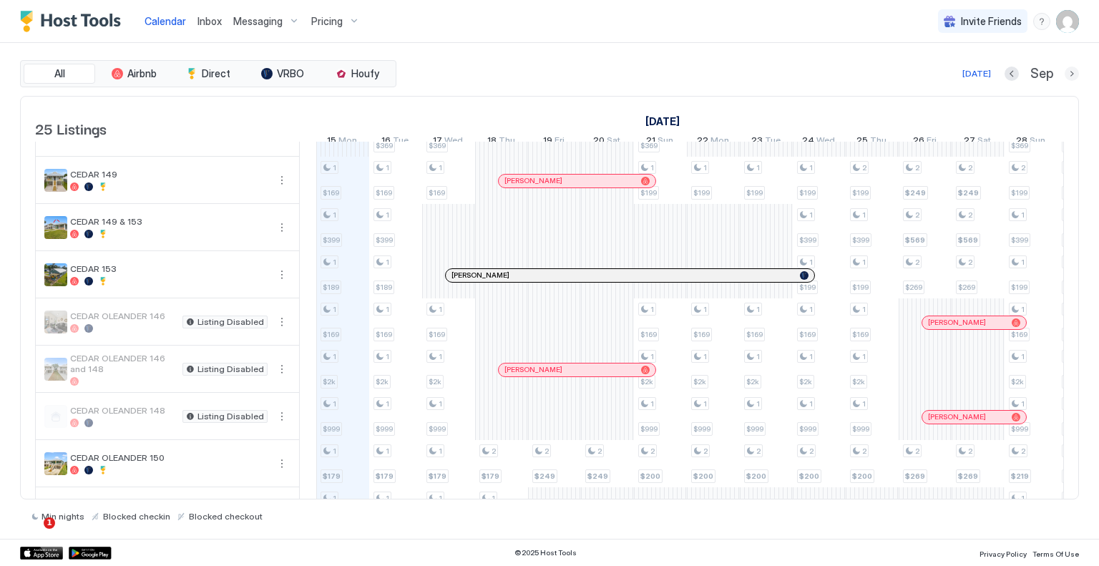
click at [1066, 71] on button "Next month" at bounding box center [1072, 74] width 14 height 14
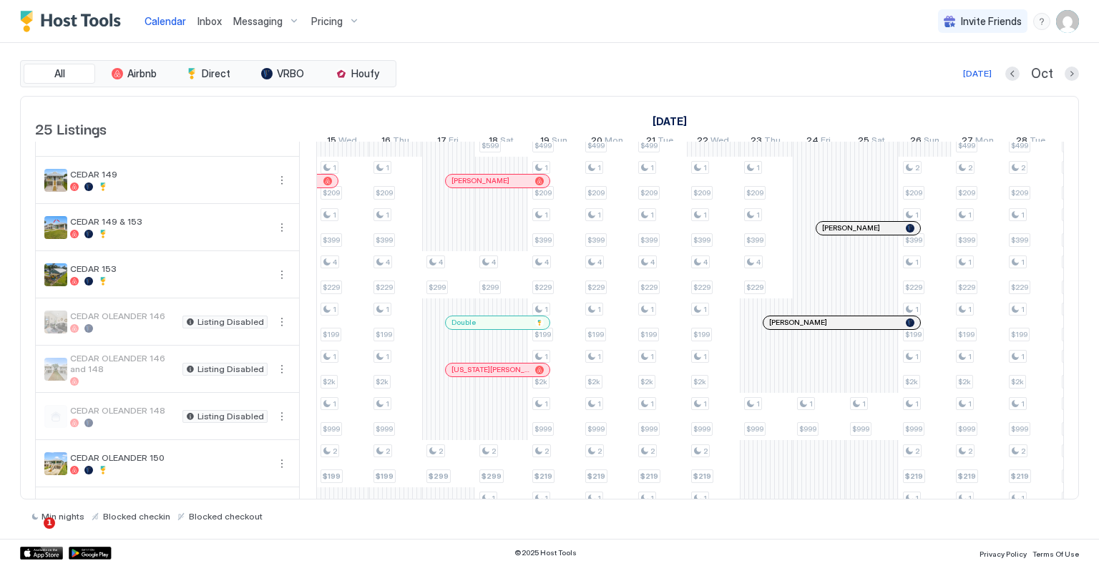
click at [492, 338] on div at bounding box center [501, 321] width 53 height 47
click at [493, 326] on div "Double" at bounding box center [491, 322] width 78 height 9
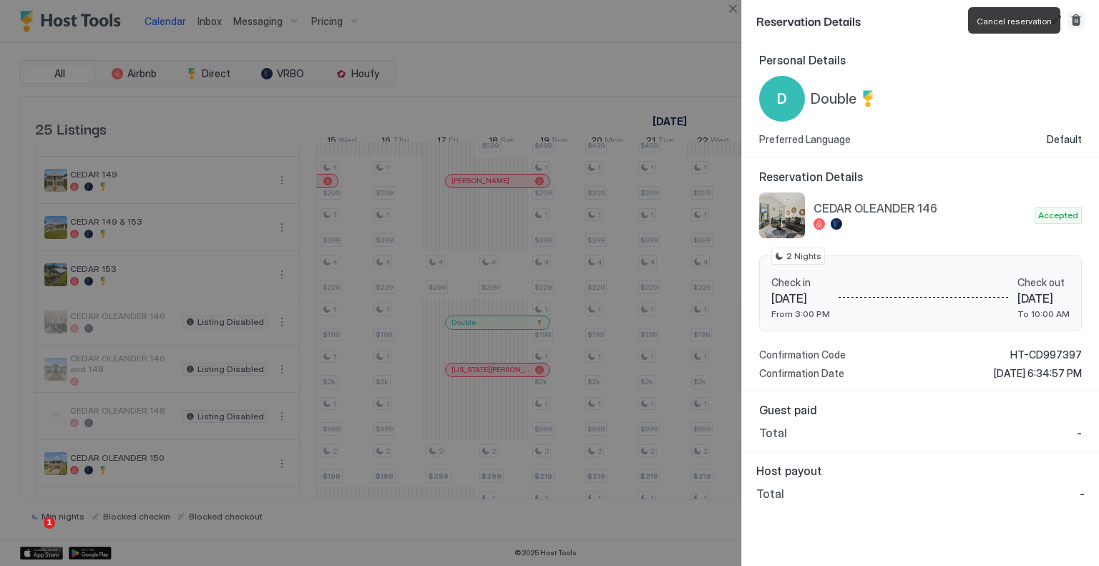
click at [1073, 21] on button "Cancel reservation" at bounding box center [1076, 19] width 17 height 17
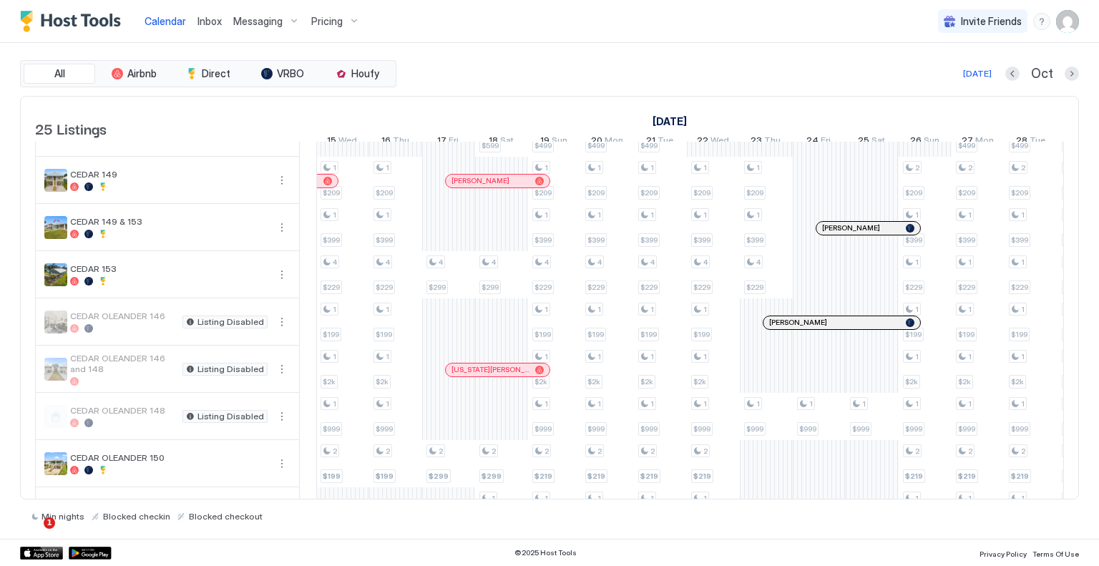
scroll to position [152, 0]
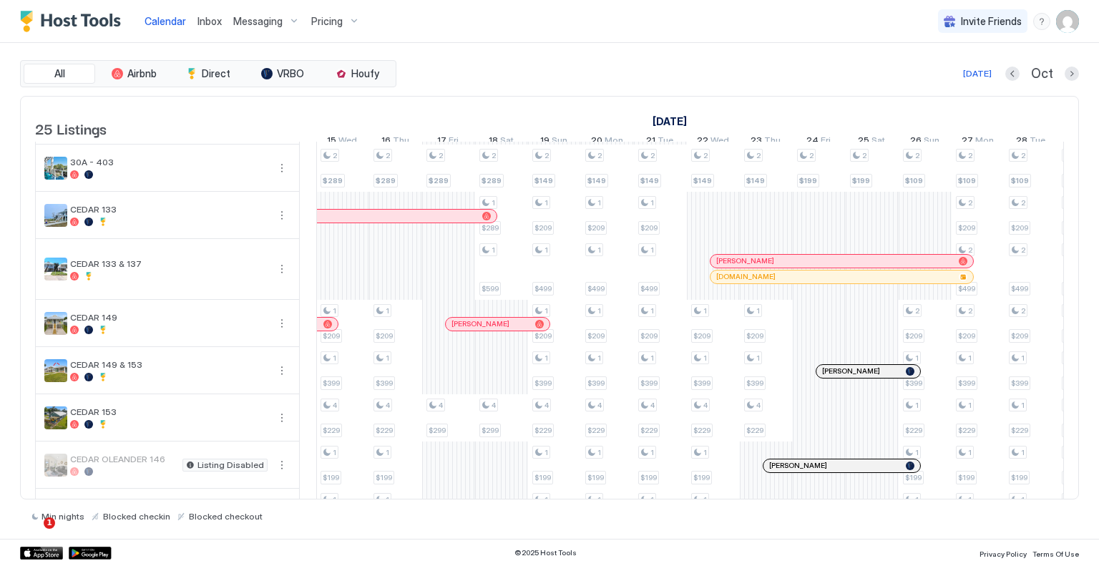
click at [1069, 79] on button "Next month" at bounding box center [1072, 74] width 14 height 14
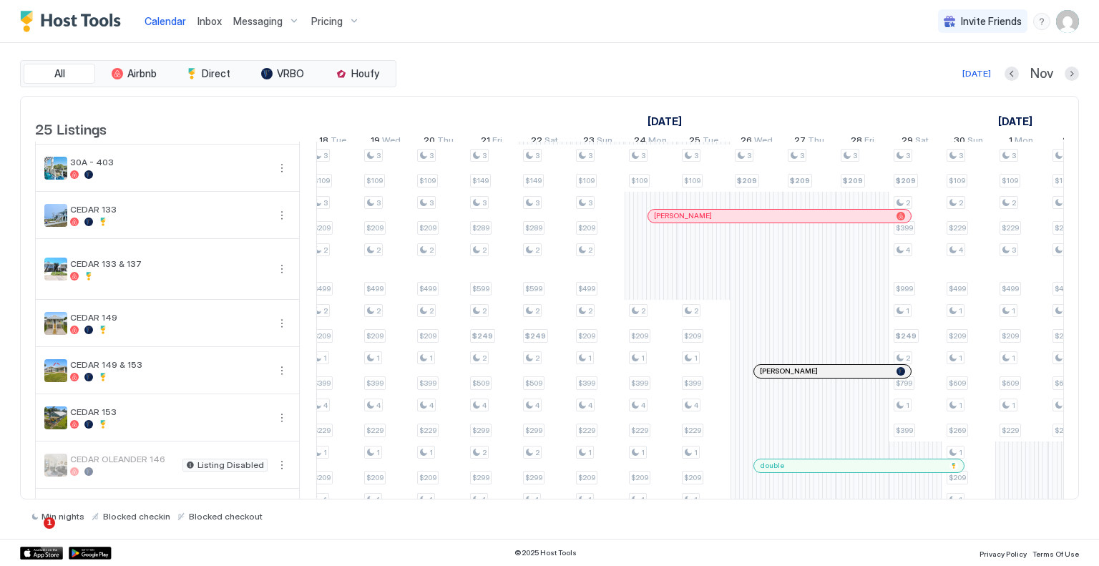
scroll to position [0, 1051]
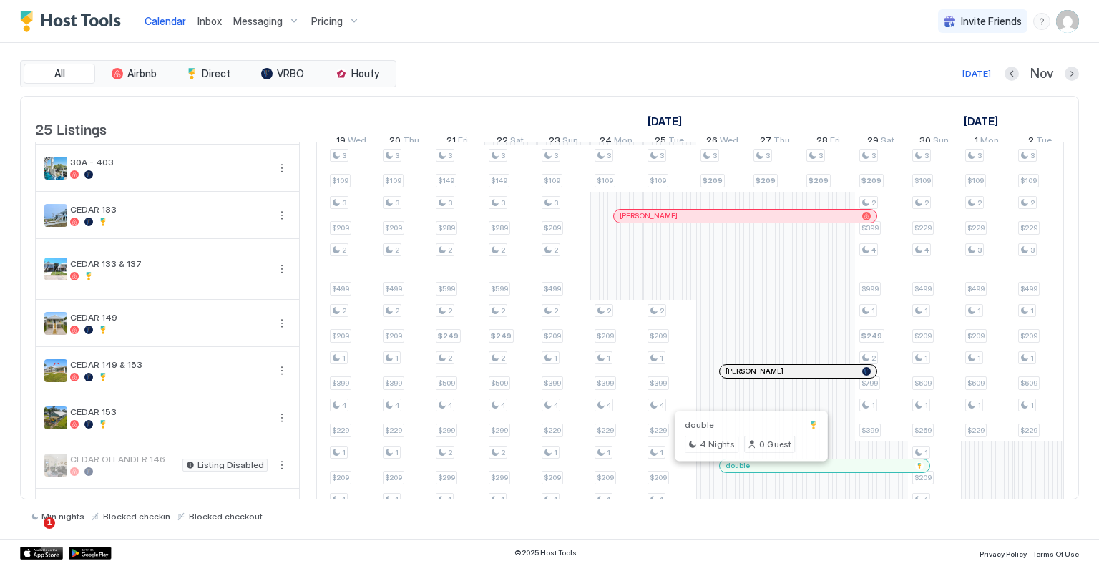
click at [748, 472] on div at bounding box center [748, 465] width 11 height 11
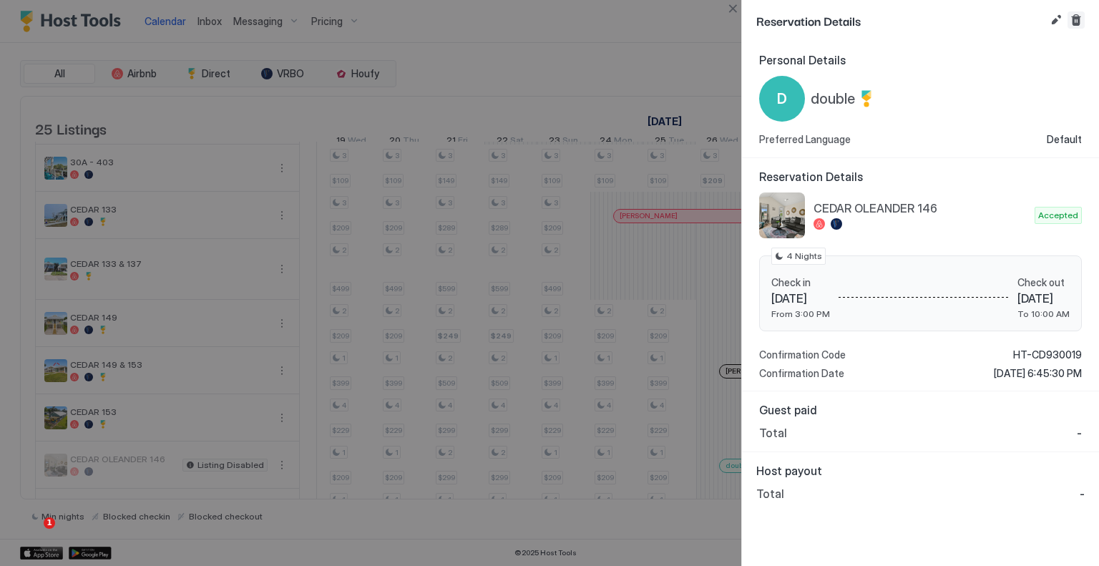
click at [1079, 19] on button "Cancel reservation" at bounding box center [1076, 19] width 17 height 17
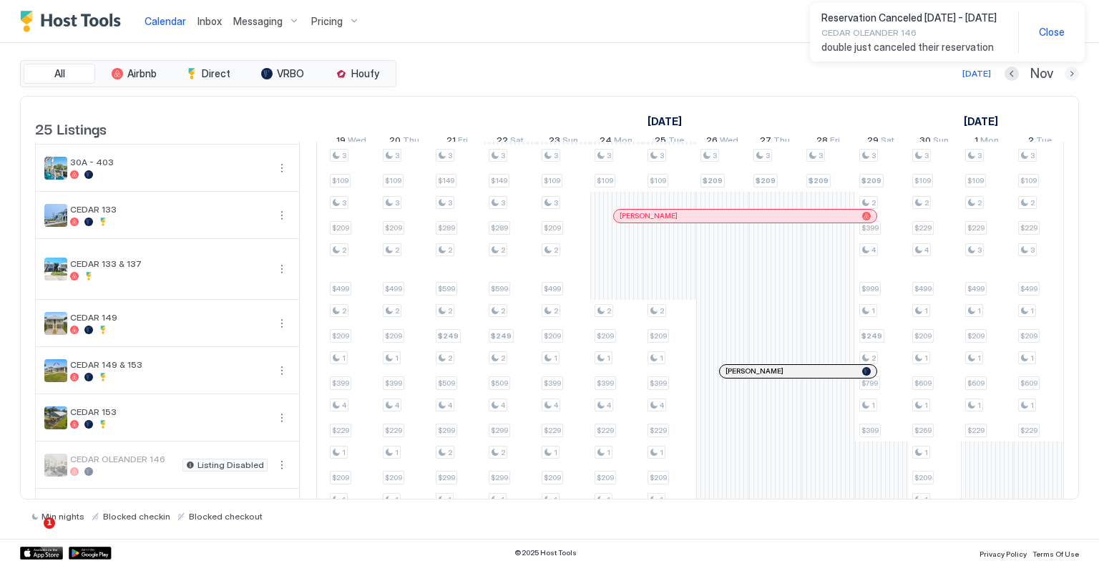
click at [1074, 73] on button "Next month" at bounding box center [1072, 74] width 14 height 14
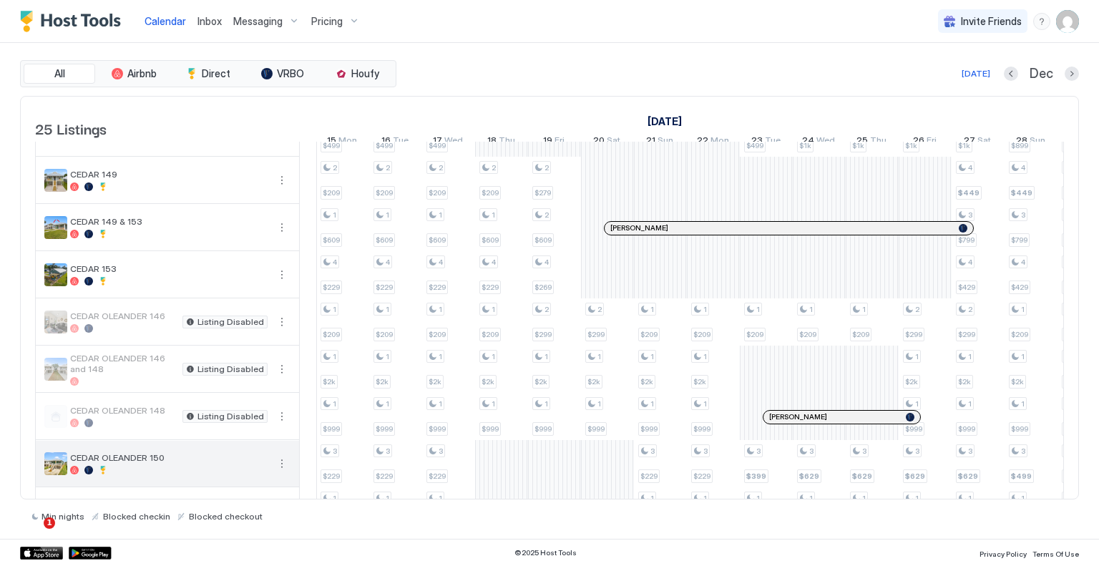
scroll to position [367, 0]
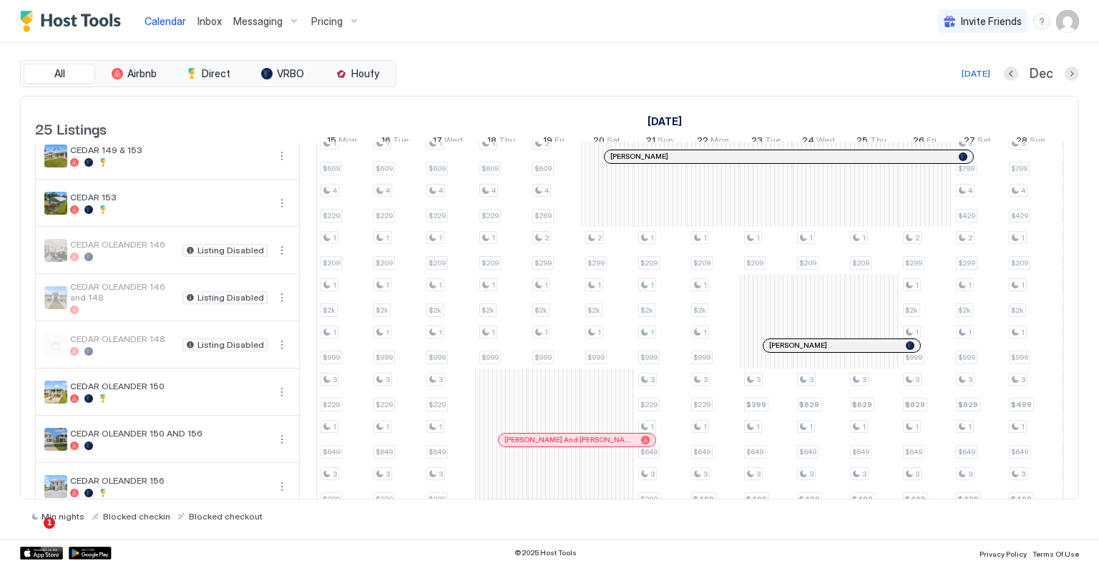
click at [137, 250] on span "CEDAR OLEANDER 146" at bounding box center [123, 244] width 107 height 11
click at [281, 256] on button "More options" at bounding box center [281, 250] width 17 height 17
click at [251, 326] on span "Listing Settings" at bounding box center [257, 324] width 64 height 11
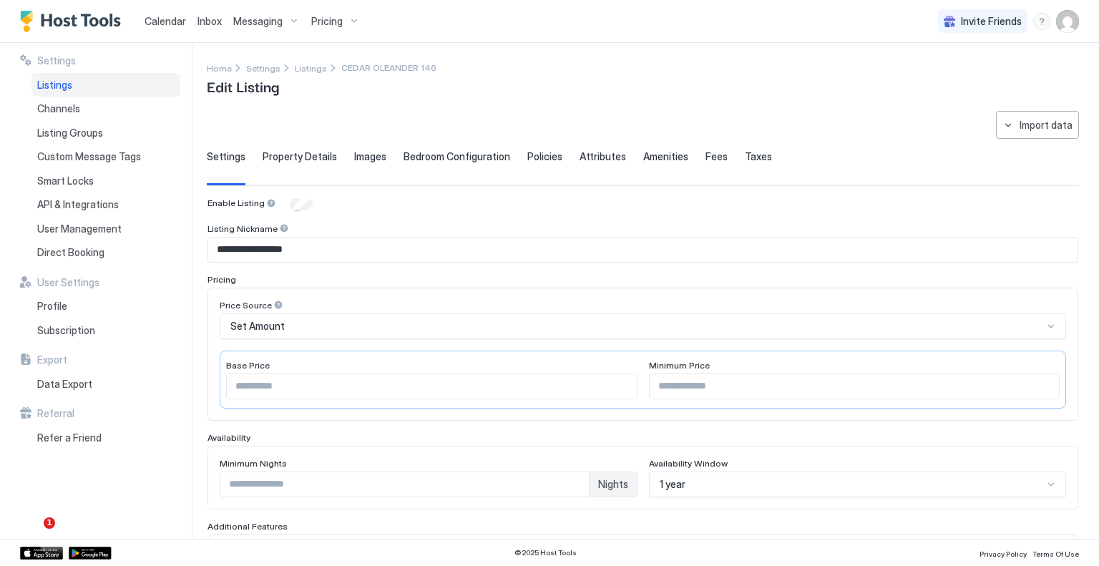
click at [1069, 27] on img "User profile" at bounding box center [1067, 21] width 23 height 23
click at [985, 86] on div "Settings" at bounding box center [988, 80] width 182 height 25
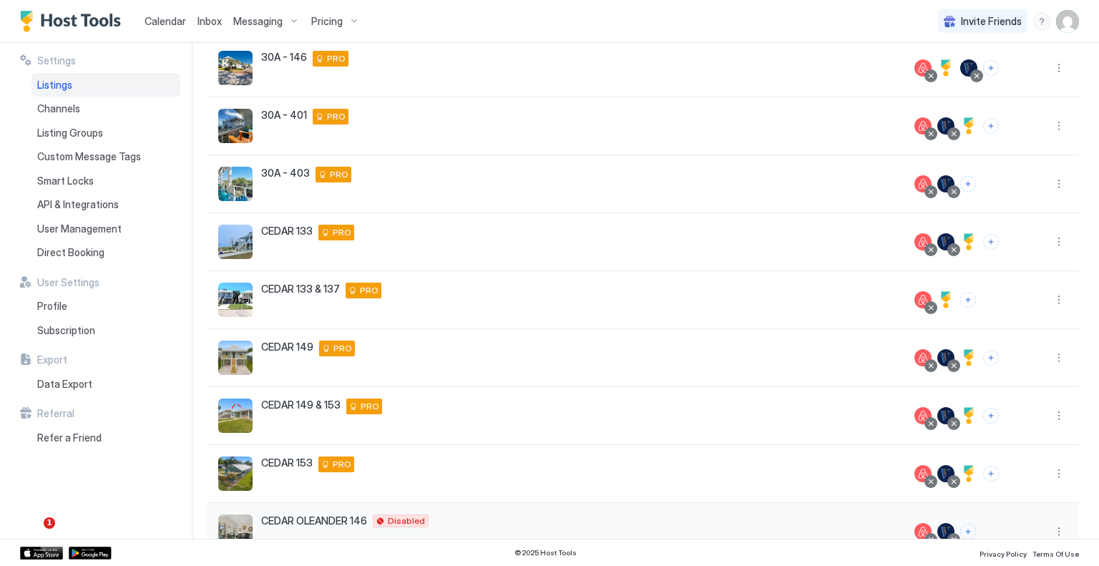
scroll to position [268, 0]
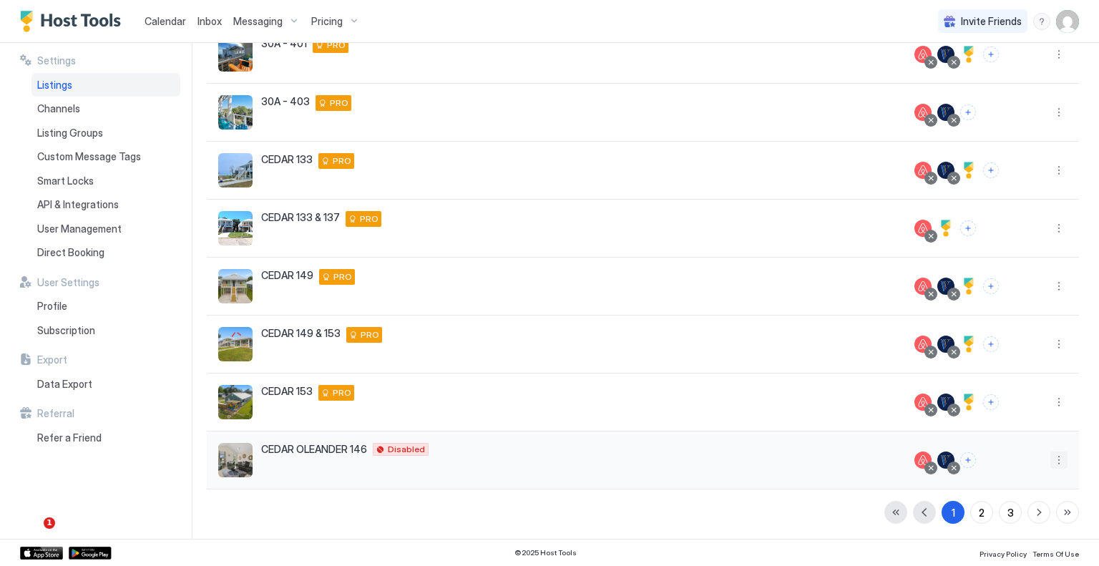
click at [1051, 458] on button "More options" at bounding box center [1059, 460] width 17 height 17
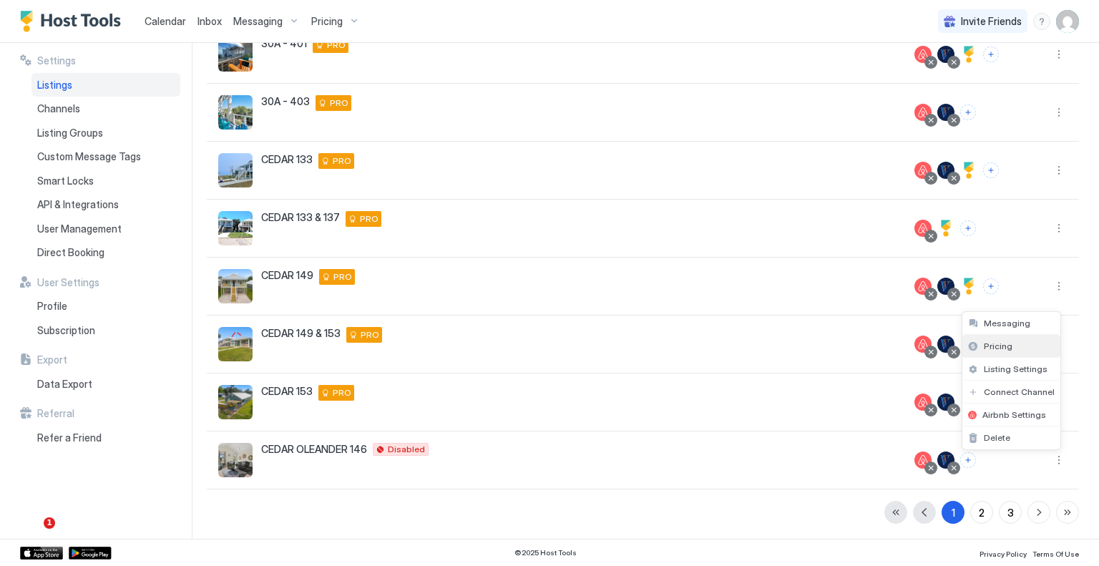
click at [1019, 344] on div "Pricing" at bounding box center [1012, 346] width 98 height 23
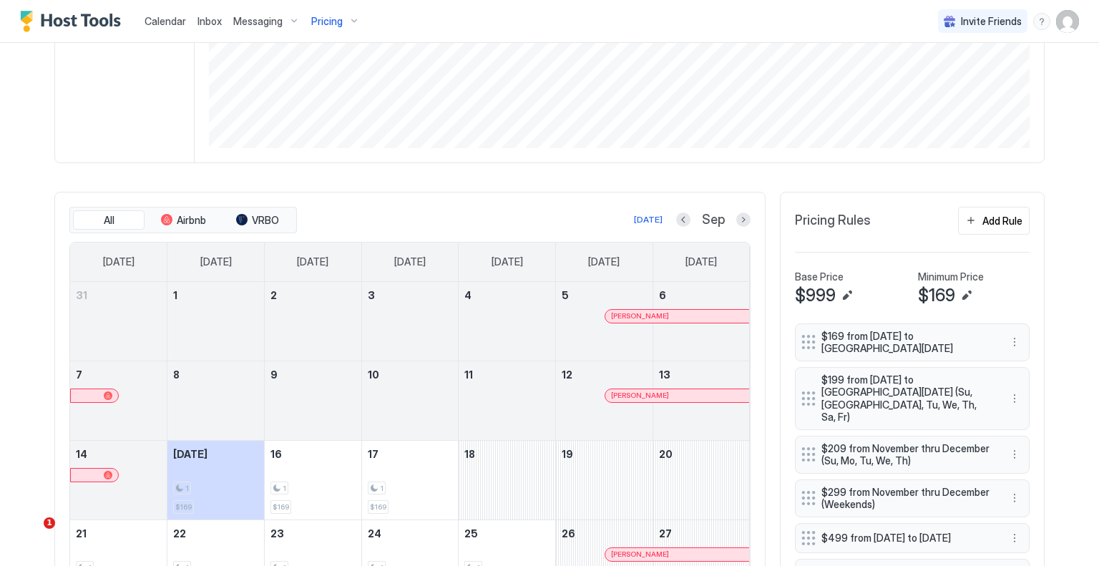
scroll to position [429, 0]
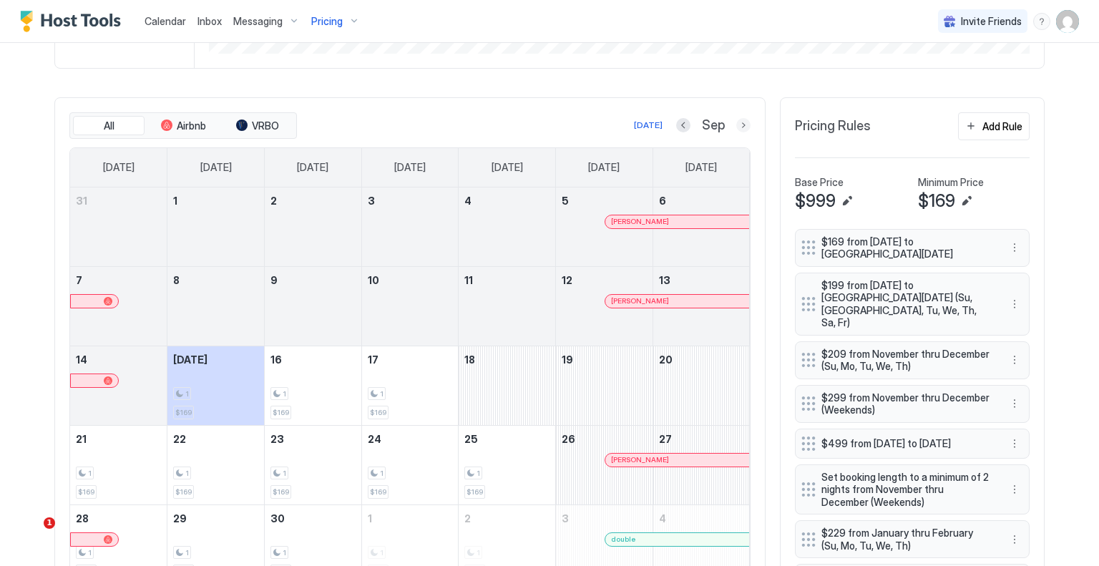
click at [737, 127] on button "Next month" at bounding box center [744, 125] width 14 height 14
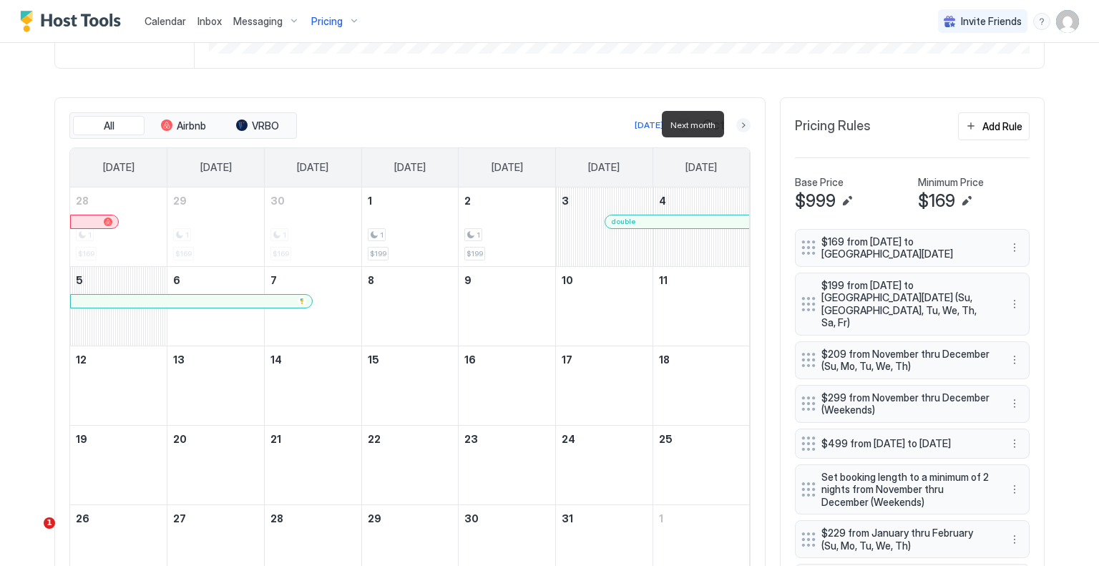
click at [737, 127] on button "Next month" at bounding box center [744, 125] width 14 height 14
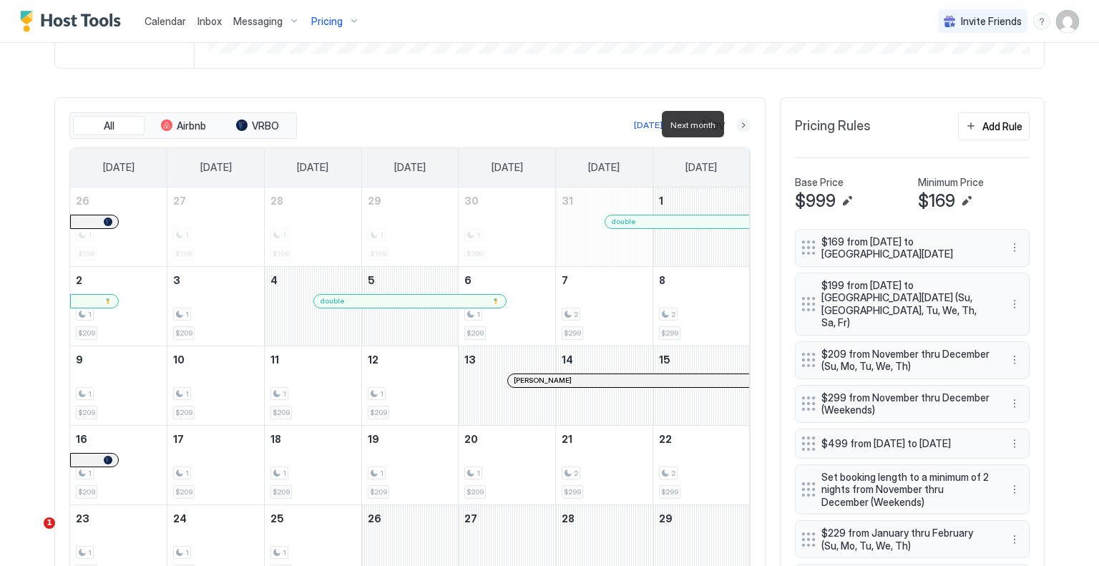
click at [742, 123] on button "Next month" at bounding box center [744, 125] width 14 height 14
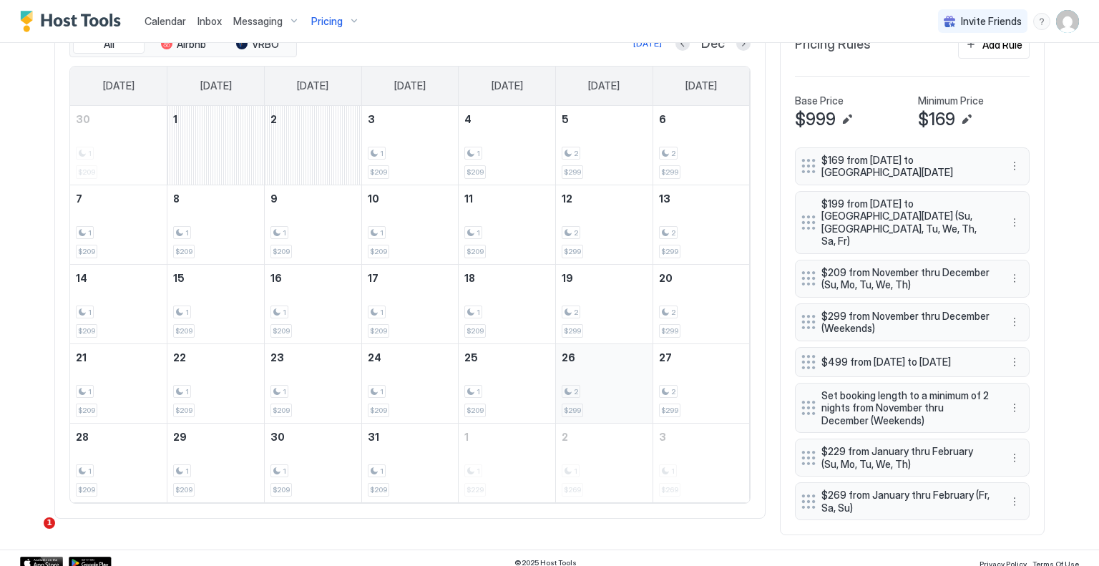
scroll to position [512, 0]
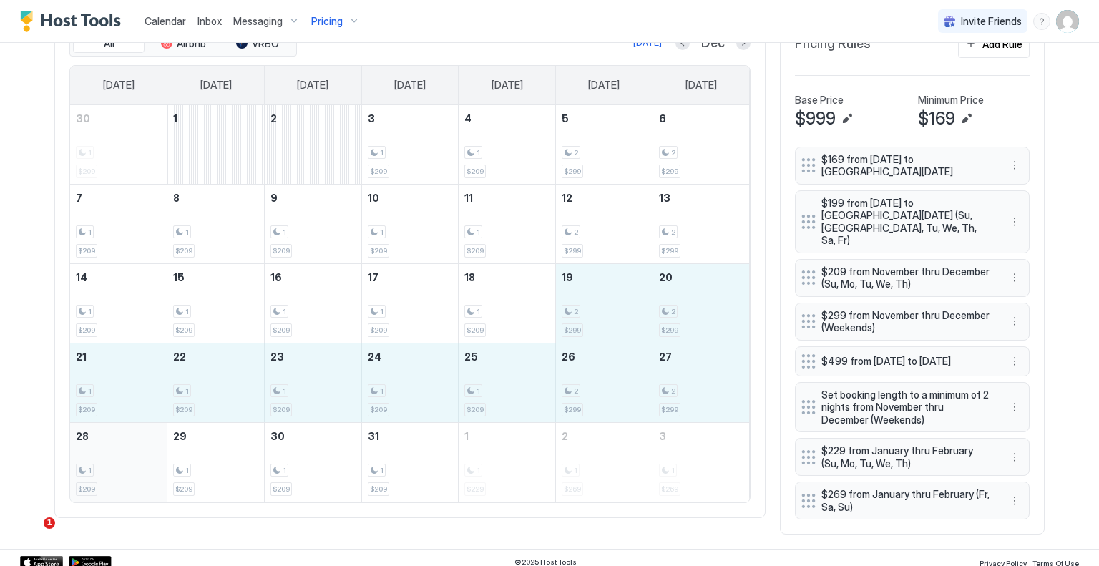
drag, startPoint x: 593, startPoint y: 308, endPoint x: 96, endPoint y: 451, distance: 517.4
click at [96, 451] on tbody "30 1 $209 1 2 3 1 $209 4 1 $209 5 2 $299 6 2 $299 7 1 $209 8 1 $209 9 1 $209 10…" at bounding box center [410, 303] width 680 height 397
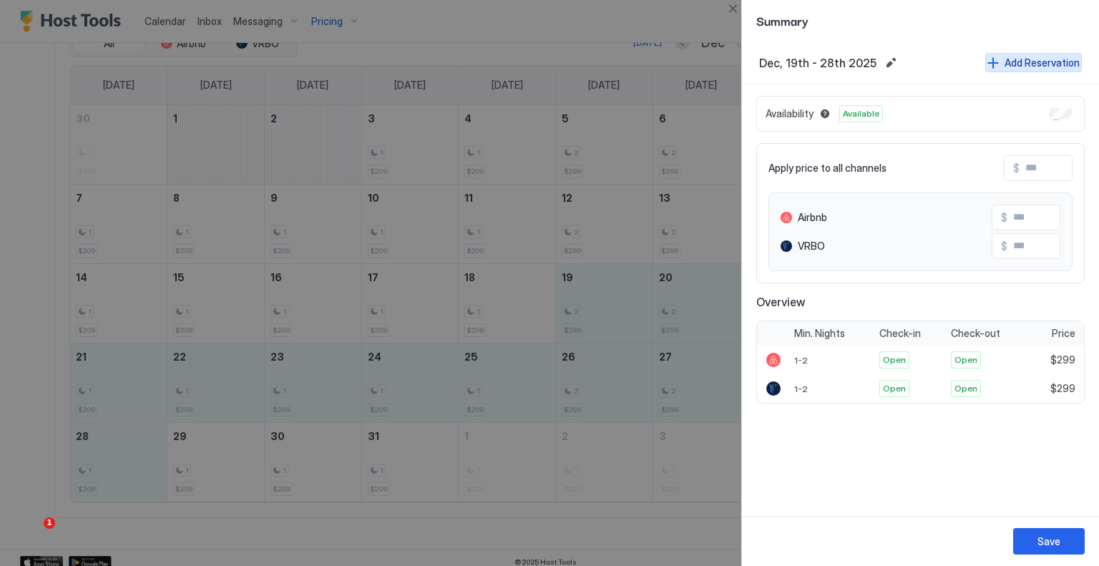
click at [1016, 64] on div "Add Reservation" at bounding box center [1042, 62] width 75 height 15
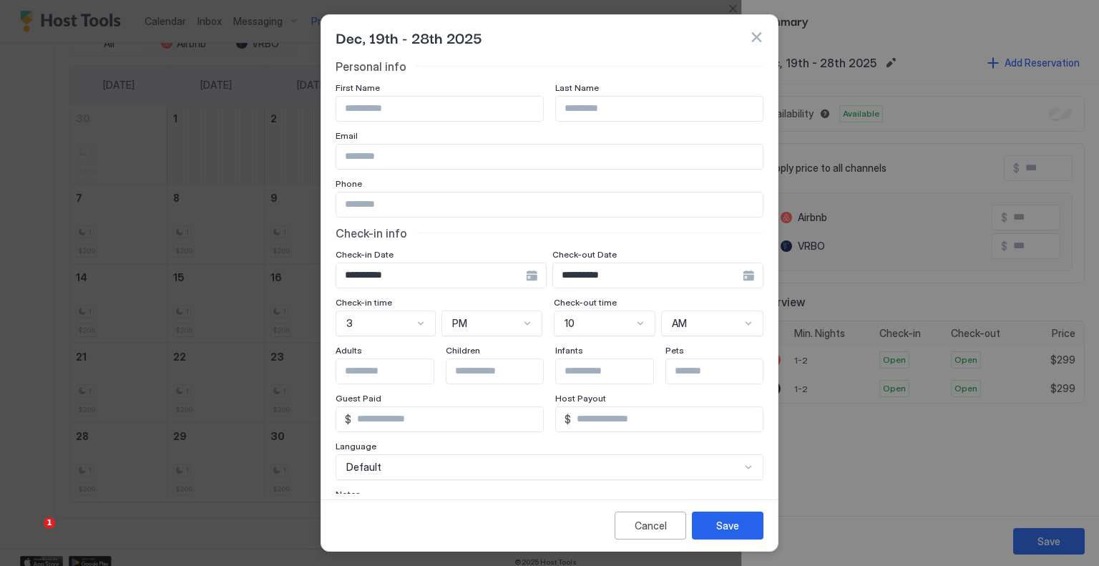
click at [485, 110] on input "Input Field" at bounding box center [439, 109] width 207 height 24
type input "*"
type input "**********"
click at [720, 533] on div "Save" at bounding box center [727, 525] width 23 height 15
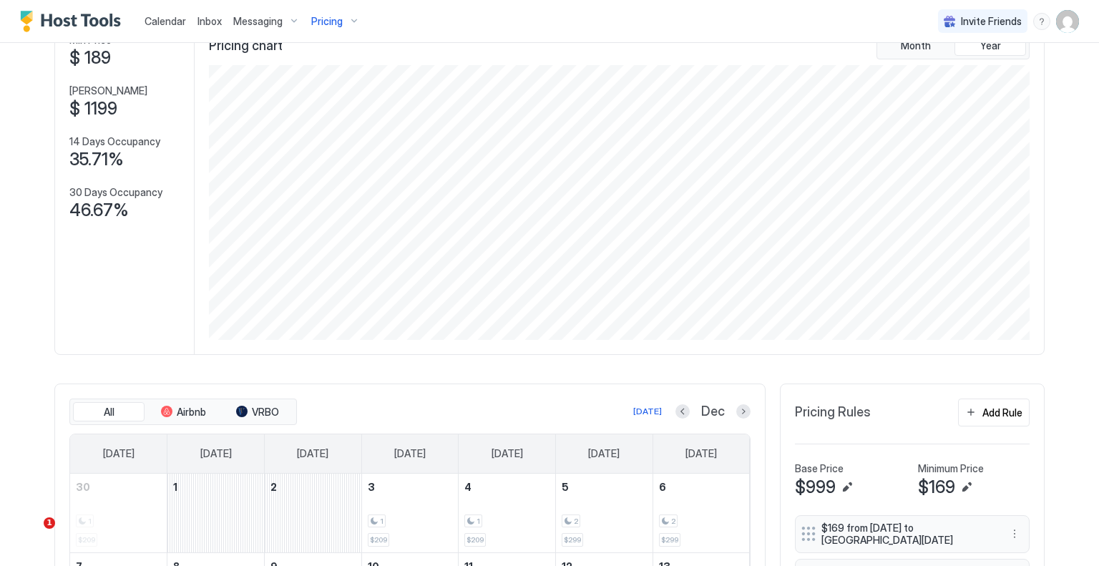
scroll to position [0, 0]
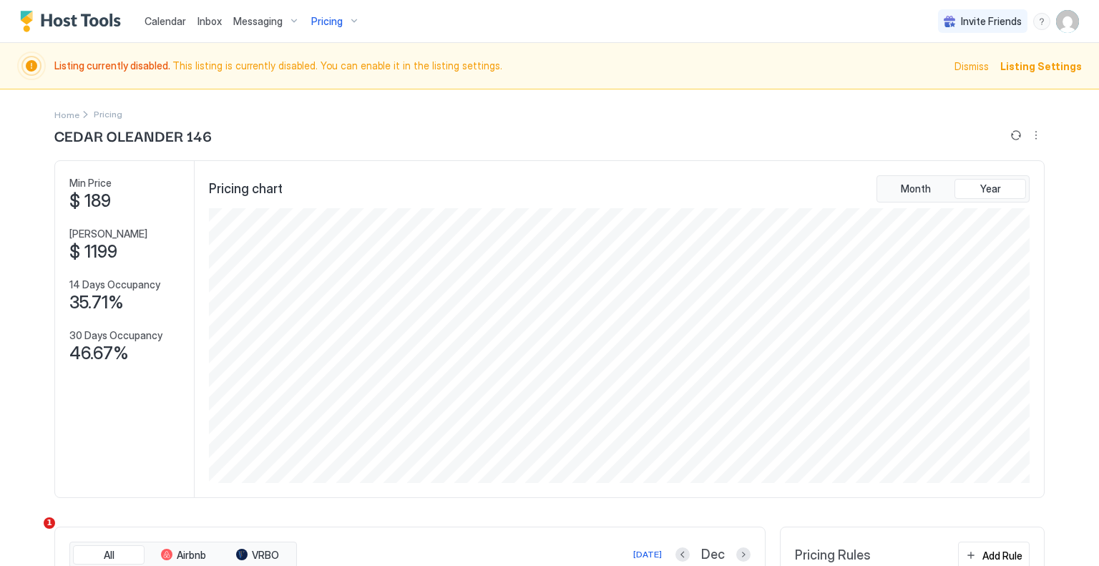
click at [158, 26] on span "Calendar" at bounding box center [166, 21] width 42 height 12
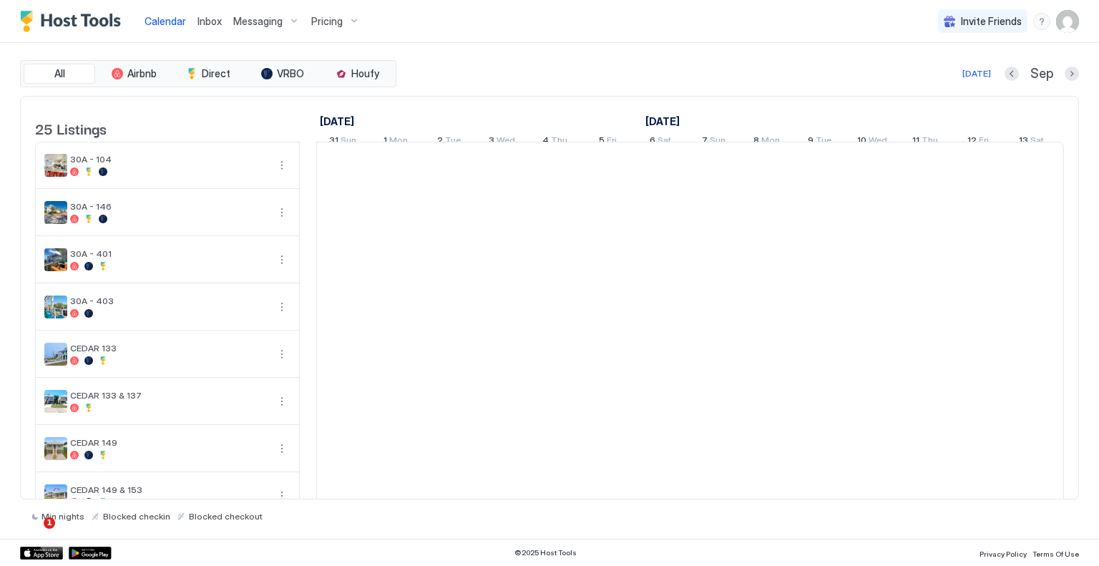
scroll to position [0, 795]
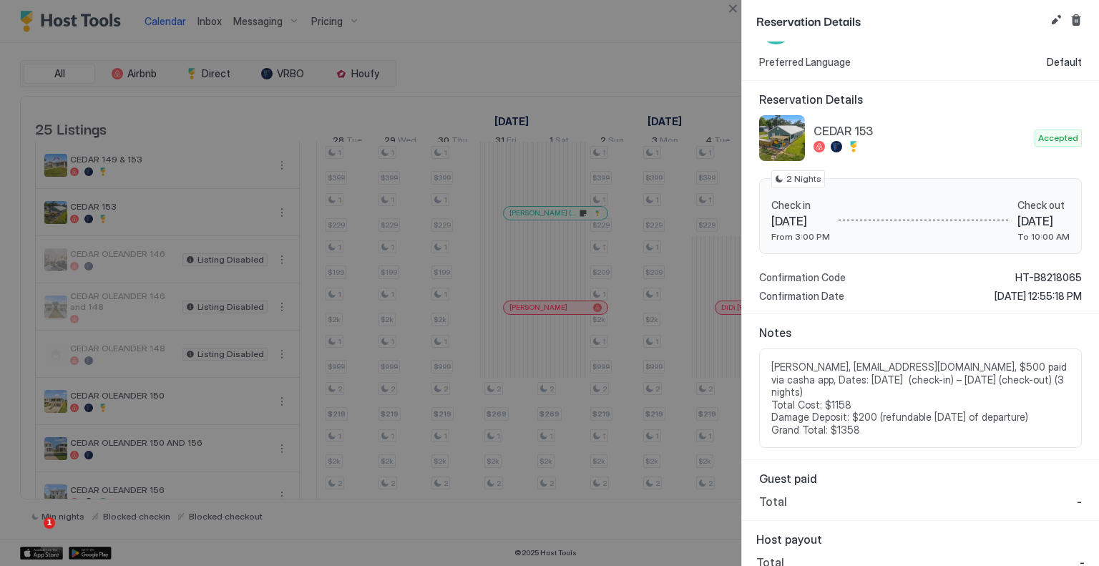
scroll to position [78, 0]
click at [725, 10] on button "Close" at bounding box center [732, 8] width 17 height 17
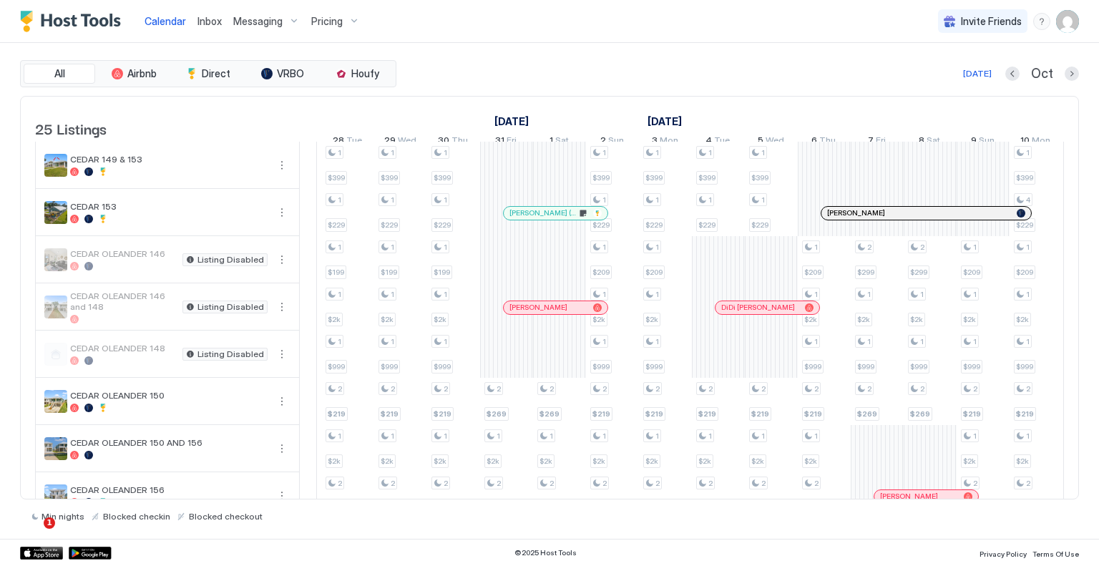
scroll to position [143, 0]
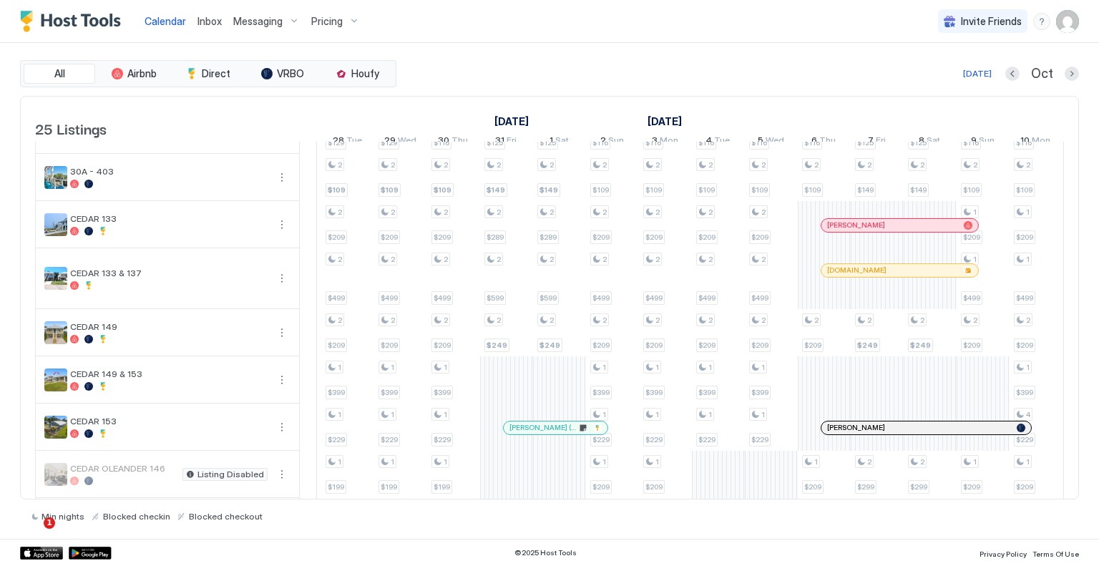
click at [1059, 16] on img "User profile" at bounding box center [1067, 21] width 23 height 23
click at [988, 74] on div "Settings" at bounding box center [988, 80] width 182 height 25
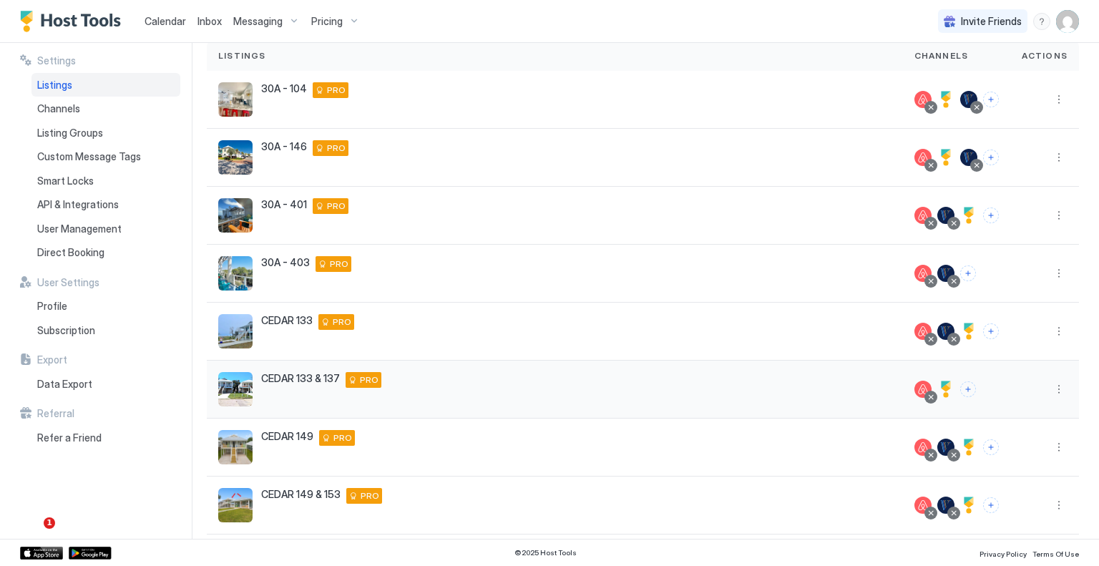
scroll to position [268, 0]
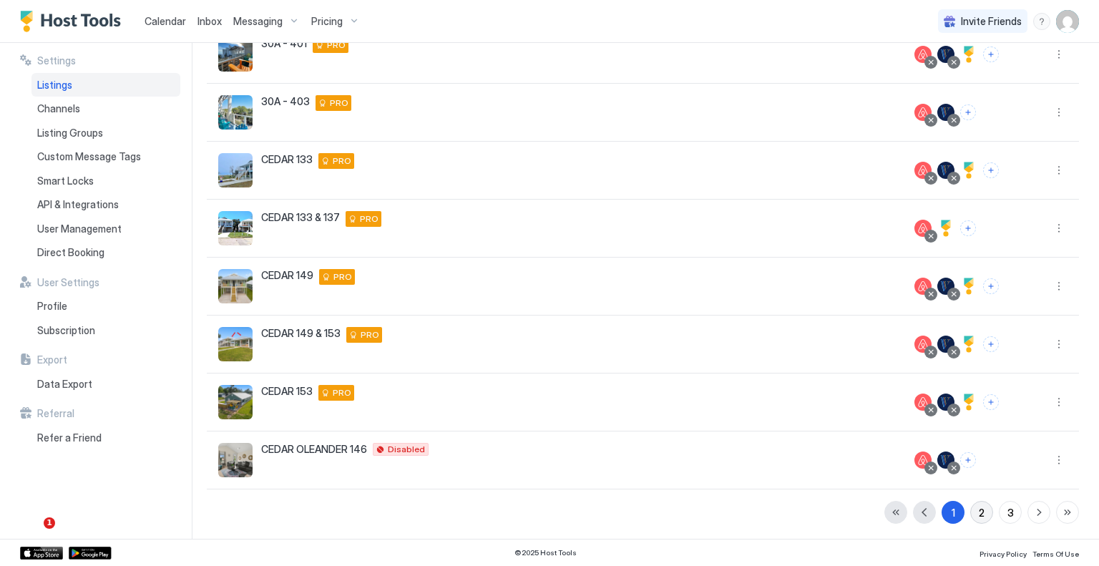
click at [971, 509] on button "2" at bounding box center [982, 512] width 23 height 23
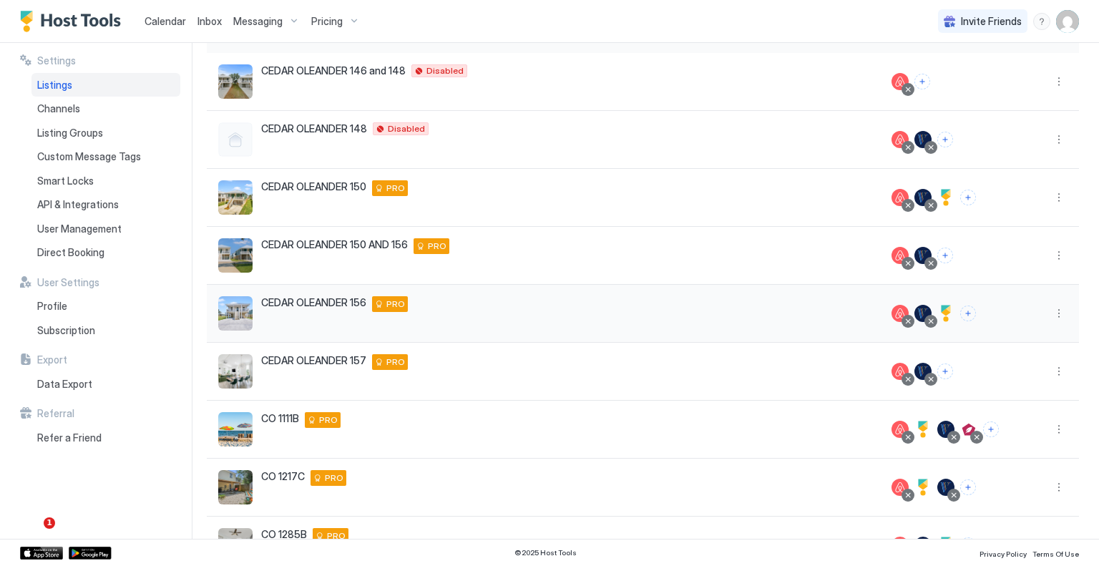
scroll to position [0, 0]
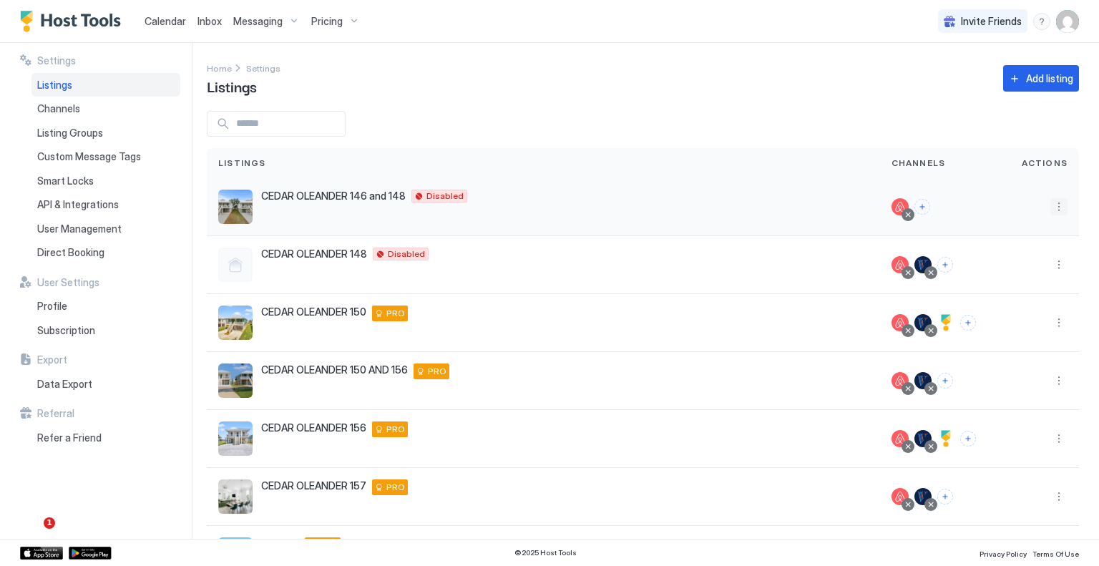
click at [1051, 206] on button "More options" at bounding box center [1059, 206] width 17 height 17
click at [1017, 243] on div "Pricing" at bounding box center [1012, 250] width 98 height 23
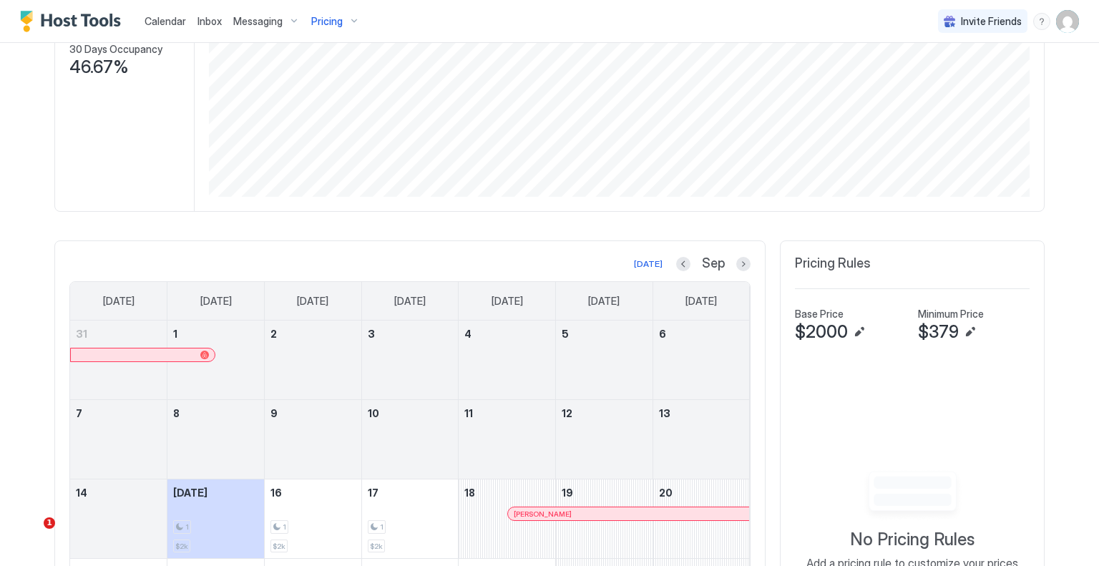
scroll to position [491, 0]
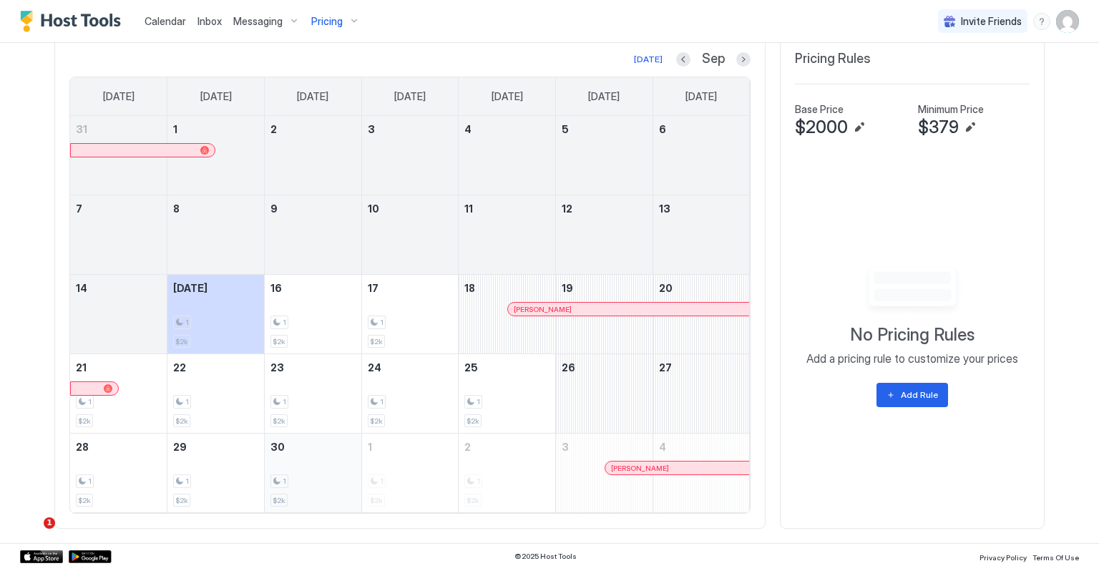
drag, startPoint x: 198, startPoint y: 314, endPoint x: 315, endPoint y: 474, distance: 197.7
click at [315, 474] on tbody "31 1 2 3 4 5 6 7 8 9 10 11 12 13 14 Today 1 $2k 16 1 $2k 17 1 $2k 18 Tandym Wel…" at bounding box center [410, 314] width 680 height 397
drag, startPoint x: 224, startPoint y: 308, endPoint x: 410, endPoint y: 308, distance: 186.1
click at [410, 308] on tr "14 Today 1 $2k 16 1 $2k 17 1 $2k 18 Tandym Wells 19 20" at bounding box center [410, 314] width 680 height 79
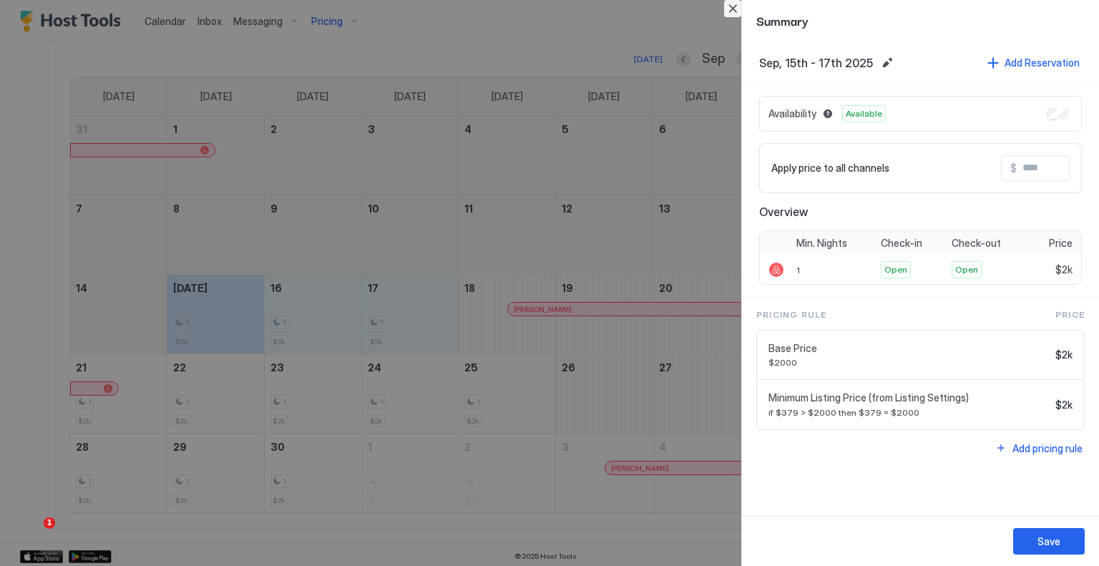
click at [731, 10] on button "Close" at bounding box center [732, 8] width 17 height 17
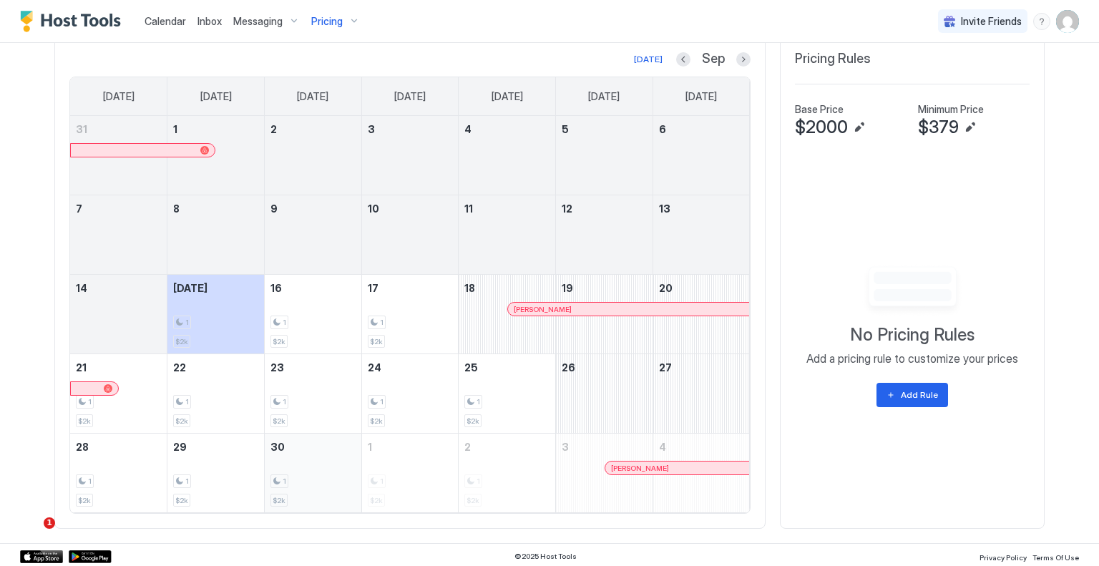
drag, startPoint x: 237, startPoint y: 323, endPoint x: 264, endPoint y: 477, distance: 156.3
click at [264, 477] on tbody "31 1 2 3 4 5 6 7 8 9 10 11 12 13 14 Today 1 $2k 16 1 $2k 17 1 $2k 18 Tandym Wel…" at bounding box center [410, 314] width 680 height 397
click at [919, 396] on div "Add Rule" at bounding box center [919, 395] width 37 height 13
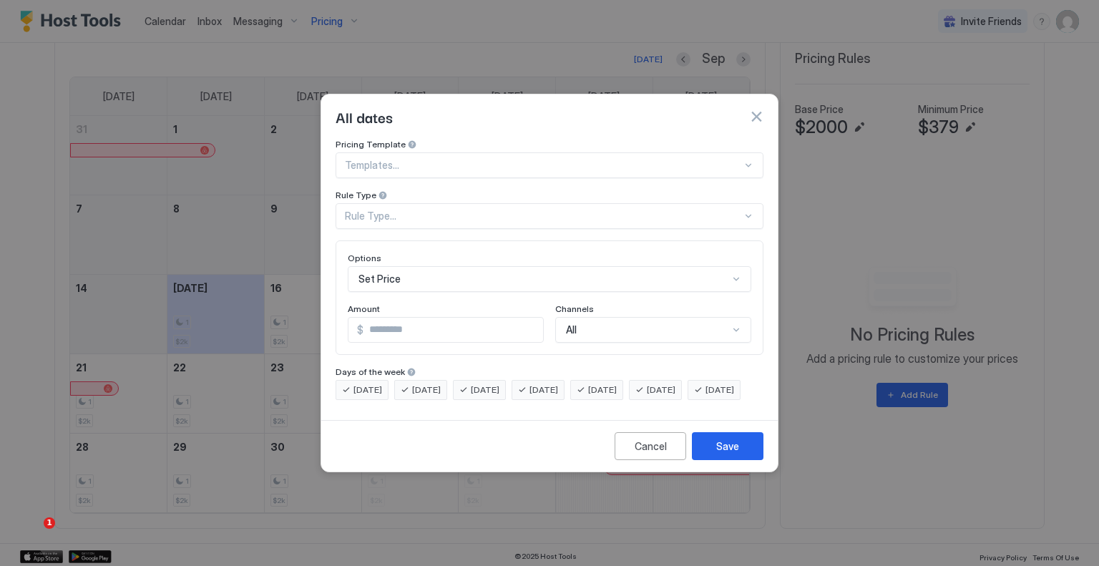
click at [506, 159] on div at bounding box center [543, 165] width 397 height 13
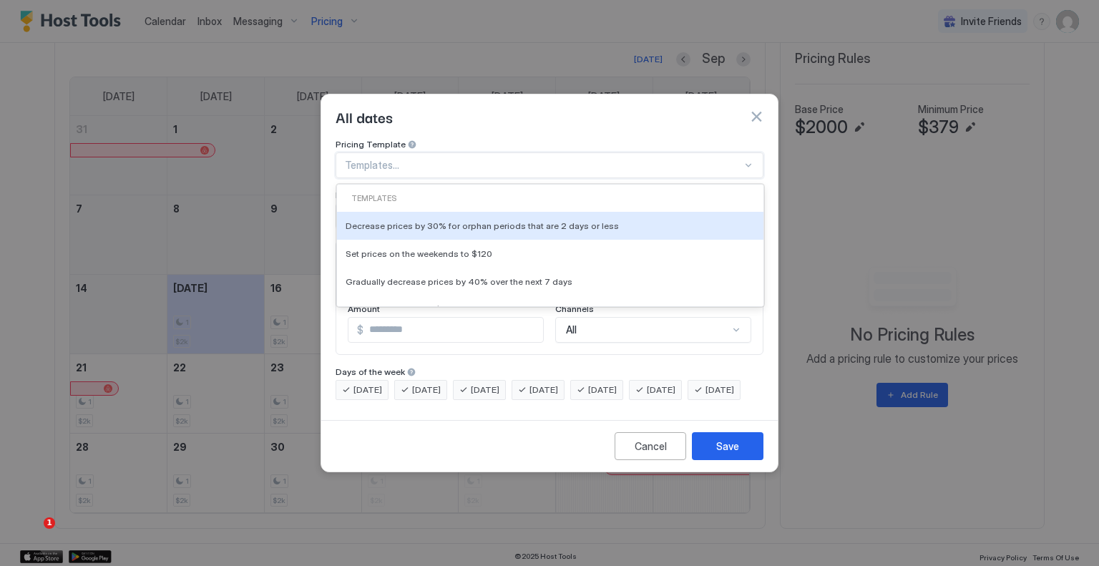
click at [506, 159] on div at bounding box center [543, 165] width 397 height 13
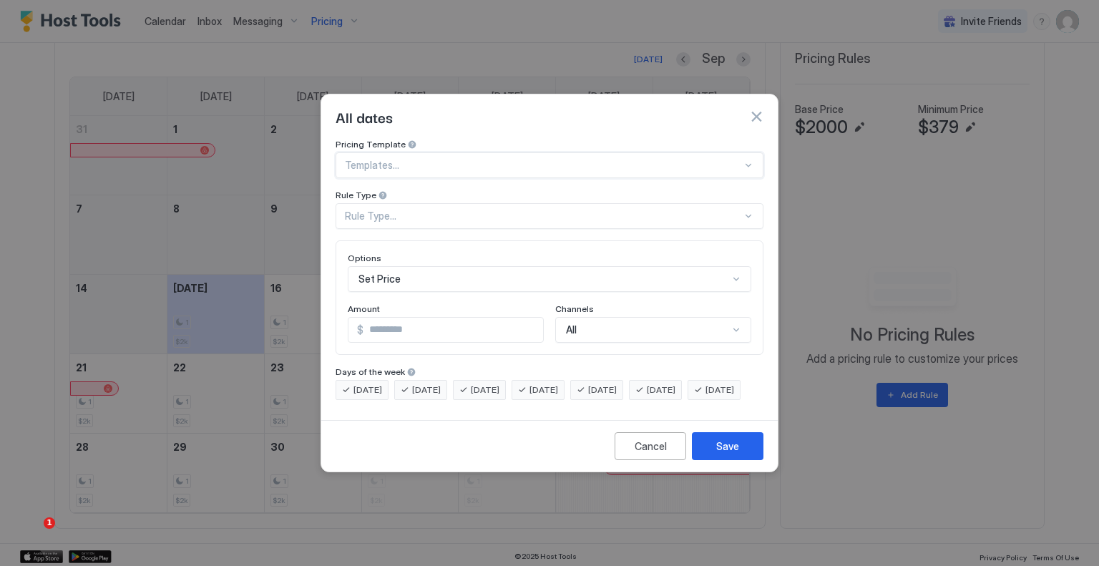
click at [449, 210] on div "Rule Type..." at bounding box center [543, 216] width 397 height 13
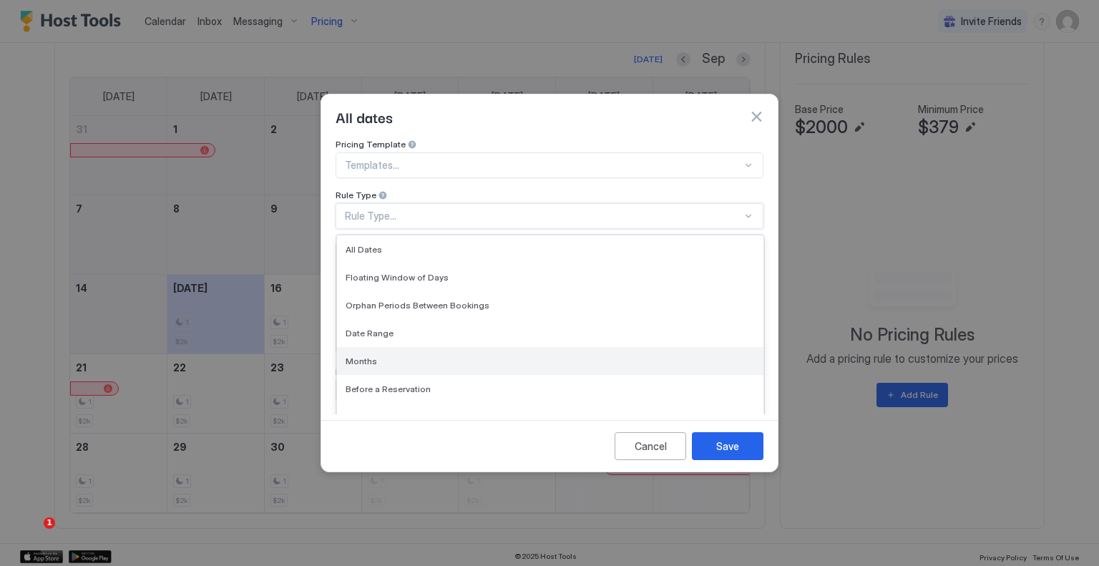
click at [398, 347] on div "Months" at bounding box center [550, 361] width 427 height 28
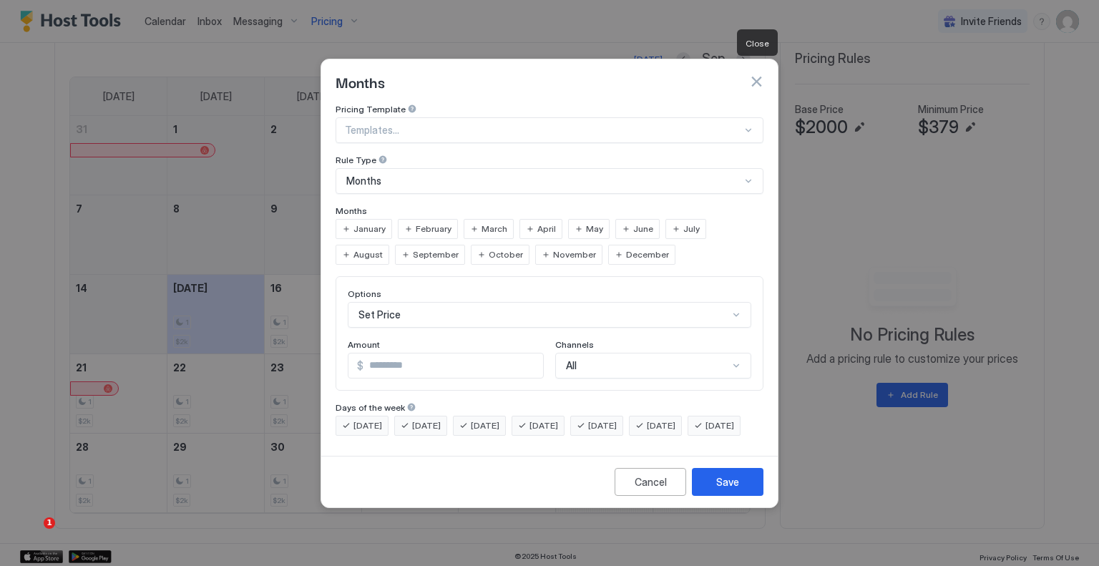
click at [760, 74] on button "button" at bounding box center [756, 81] width 14 height 14
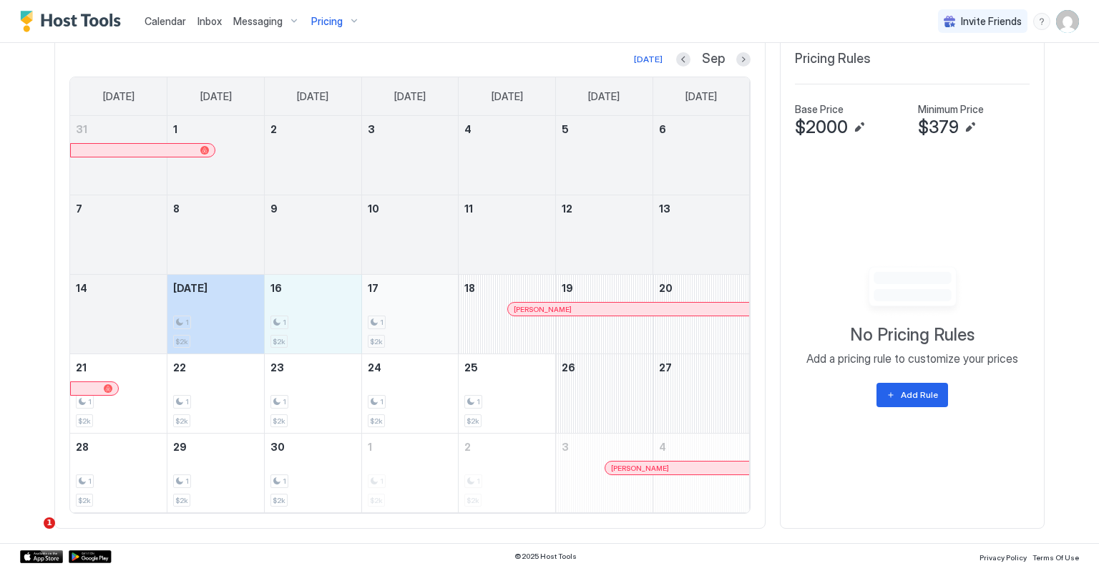
drag, startPoint x: 223, startPoint y: 307, endPoint x: 389, endPoint y: 307, distance: 166.8
click at [389, 307] on tr "14 Today 1 $2k 16 1 $2k 17 1 $2k 18 Tandym Wells 19 20" at bounding box center [410, 314] width 680 height 79
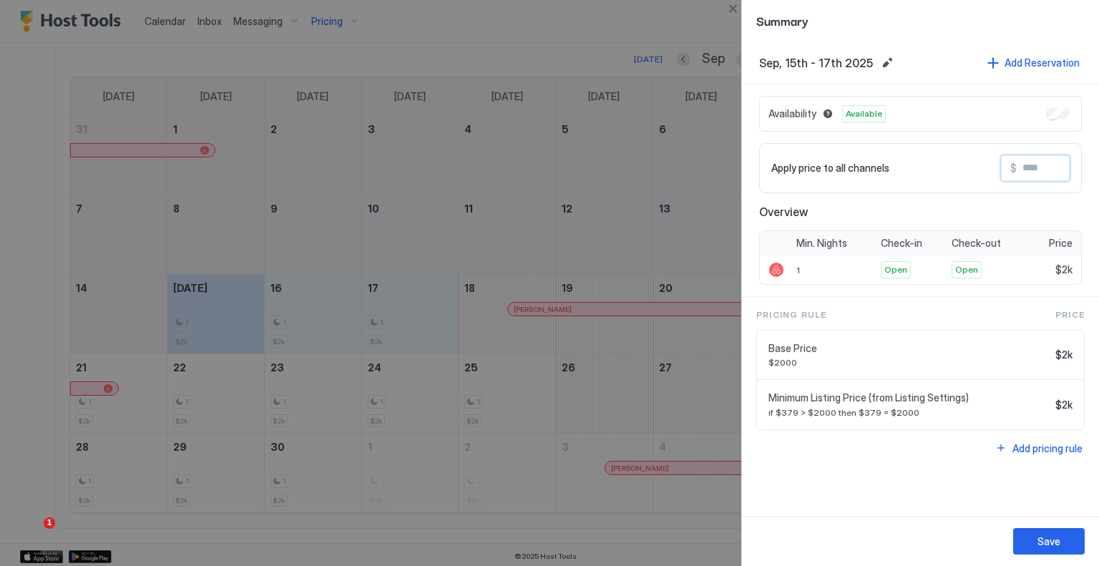
click at [1042, 170] on input "Input Field" at bounding box center [1074, 168] width 115 height 24
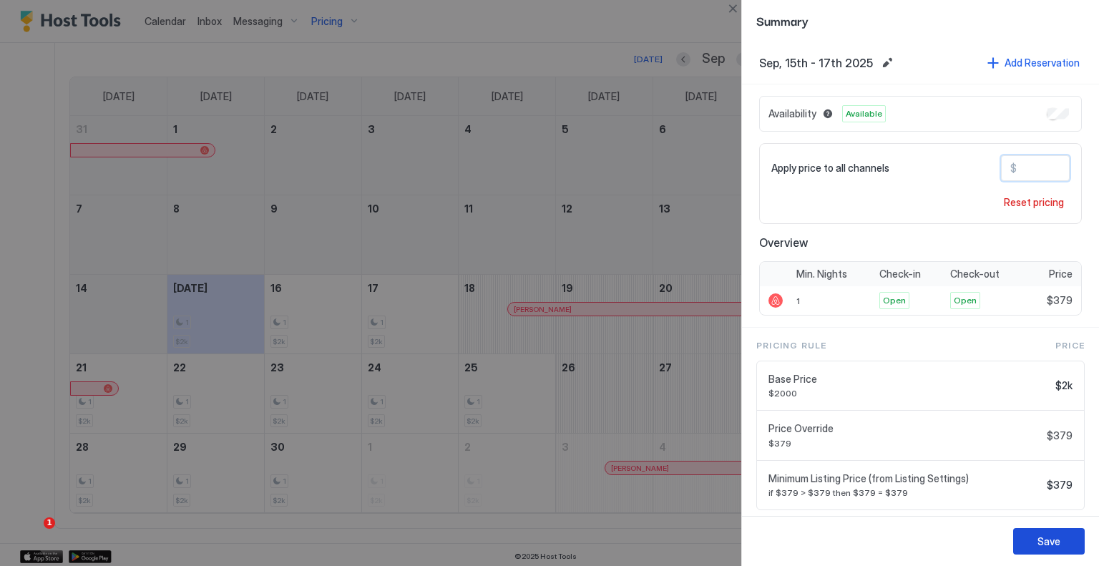
type input "***"
click at [1057, 552] on button "Save" at bounding box center [1050, 541] width 72 height 26
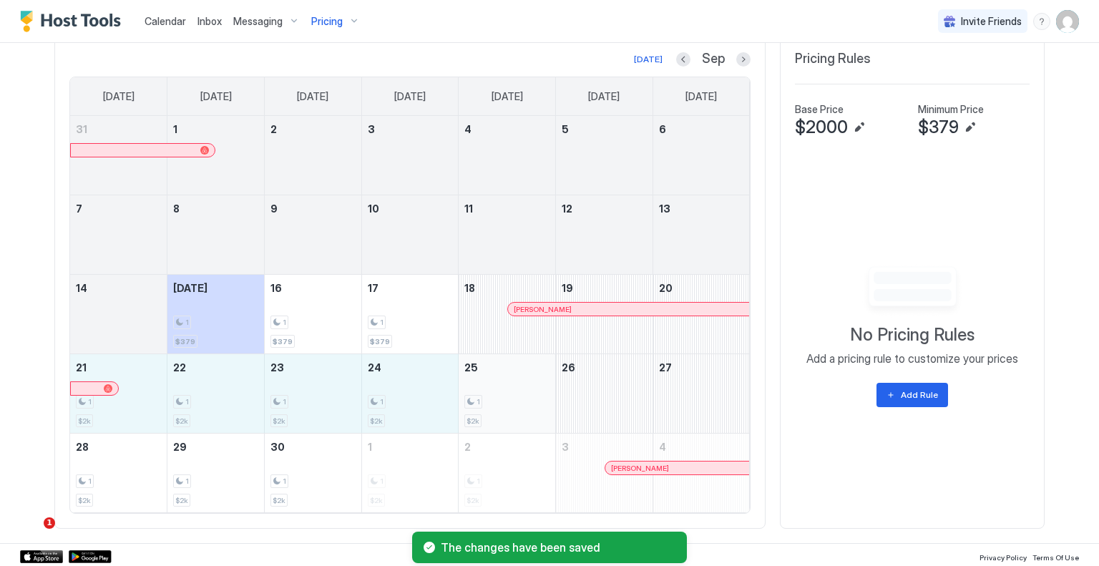
drag, startPoint x: 157, startPoint y: 414, endPoint x: 473, endPoint y: 414, distance: 315.6
click at [473, 414] on tr "21 1 $2k 22 1 $2k 23 1 $2k 24 1 $2k 25 1 $2k 26 27" at bounding box center [410, 393] width 680 height 79
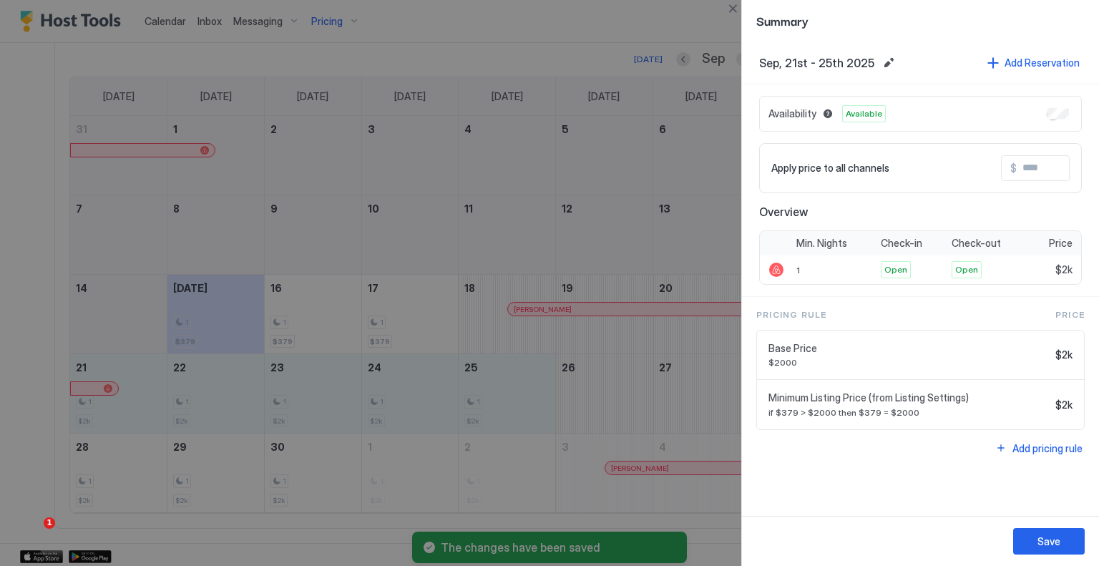
click at [1044, 170] on input "Input Field" at bounding box center [1074, 168] width 115 height 24
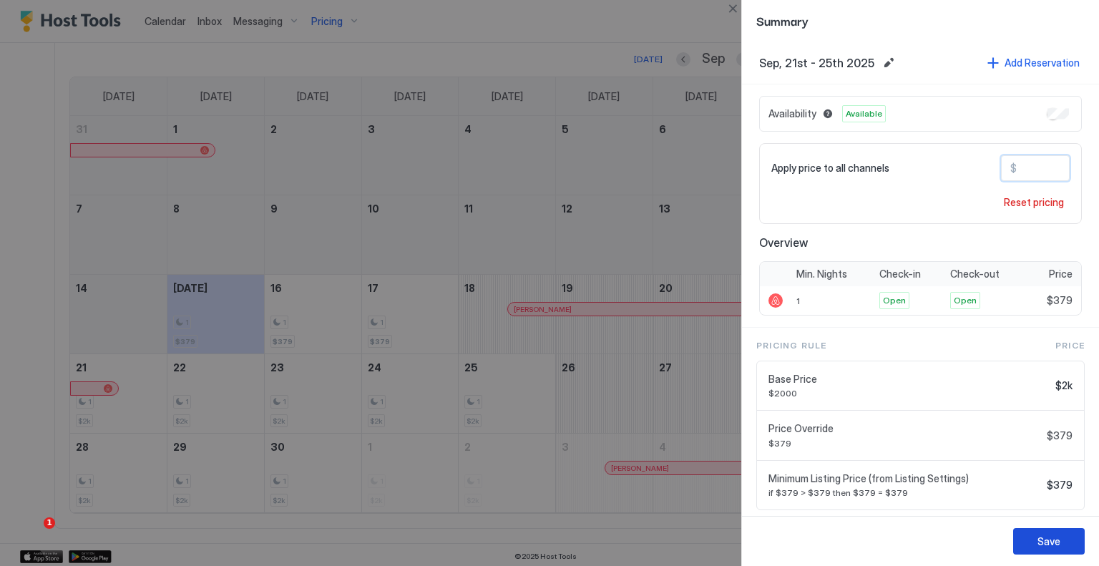
type input "***"
click at [1054, 539] on div "Save" at bounding box center [1049, 541] width 23 height 15
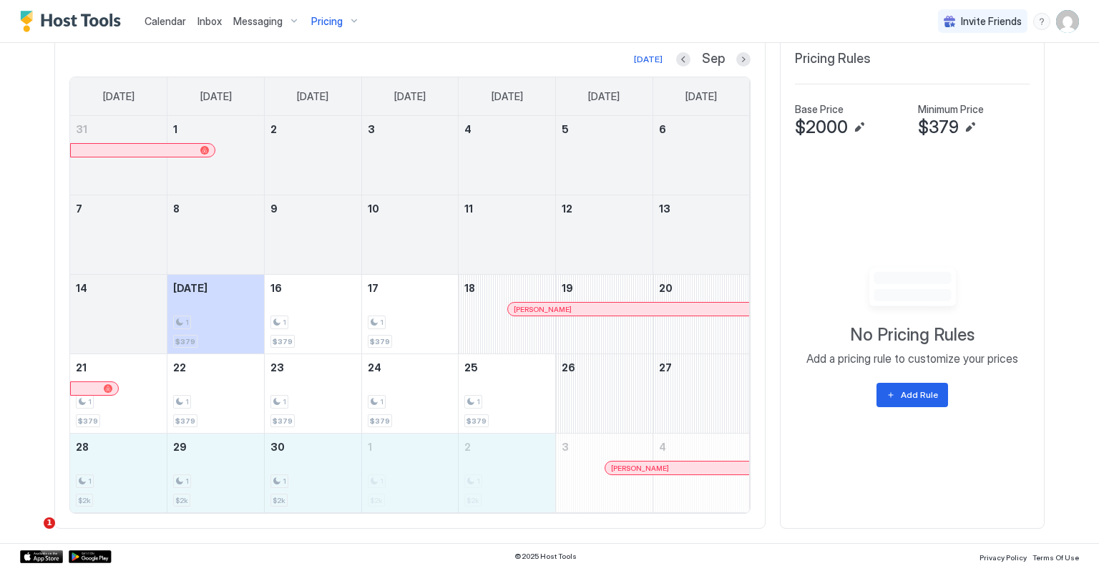
drag, startPoint x: 112, startPoint y: 475, endPoint x: 507, endPoint y: 475, distance: 395.1
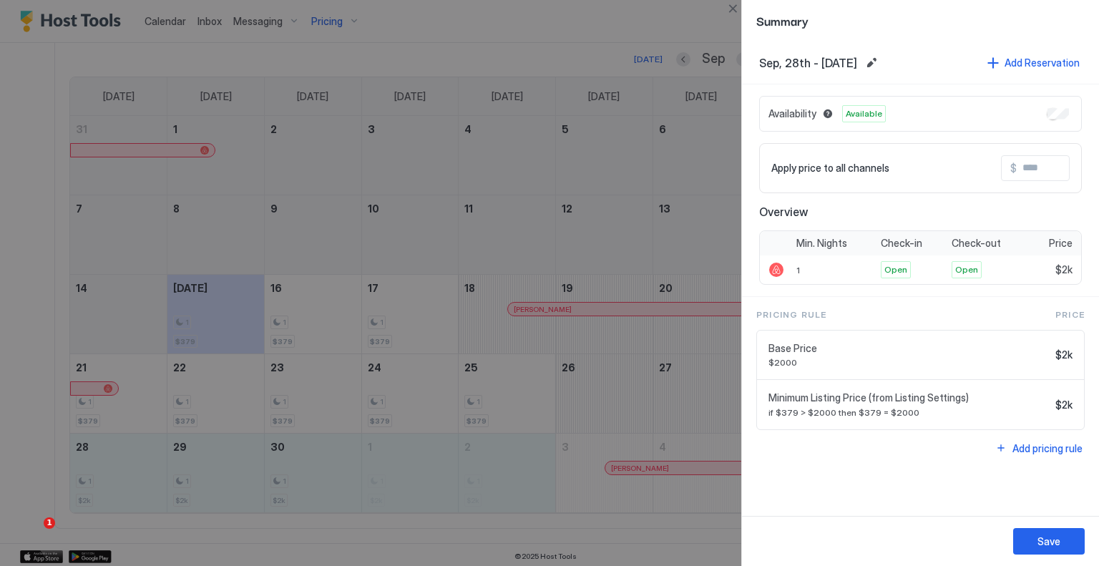
click at [1034, 172] on input "Input Field" at bounding box center [1074, 168] width 115 height 24
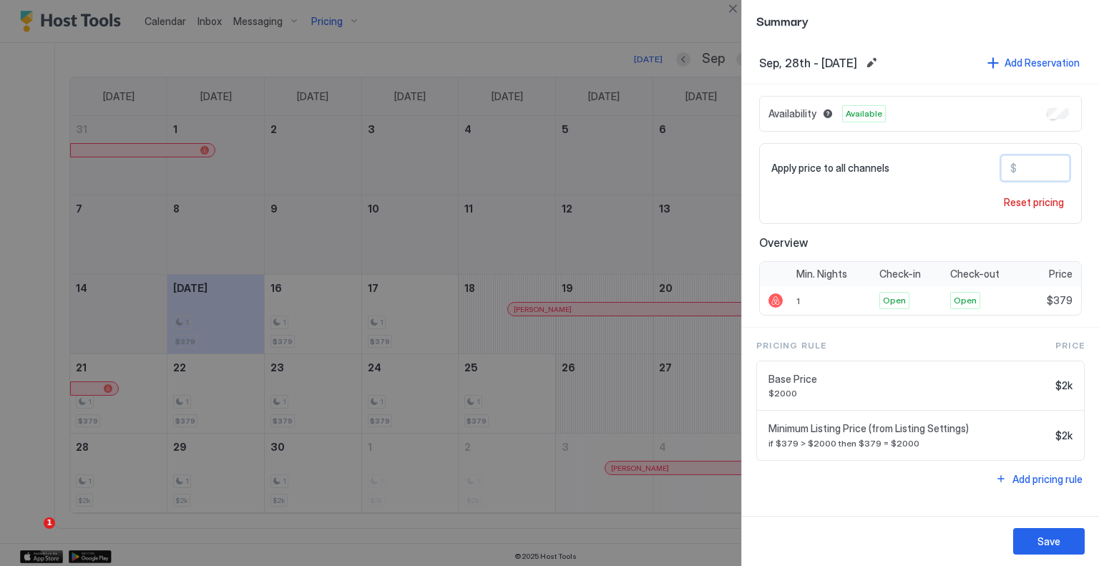
type input "***"
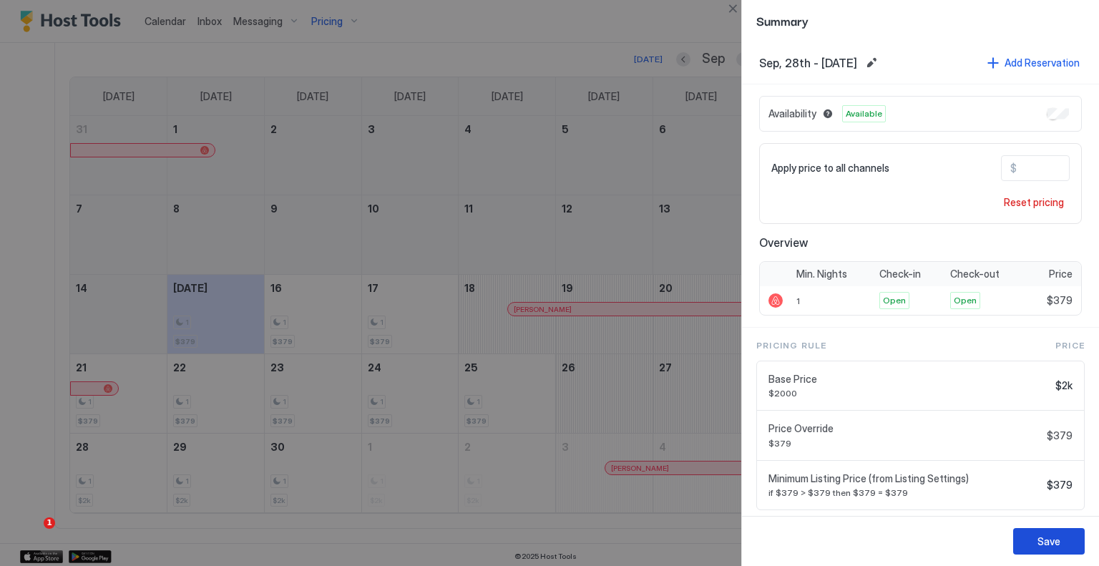
click at [1045, 540] on div "Save" at bounding box center [1049, 541] width 23 height 15
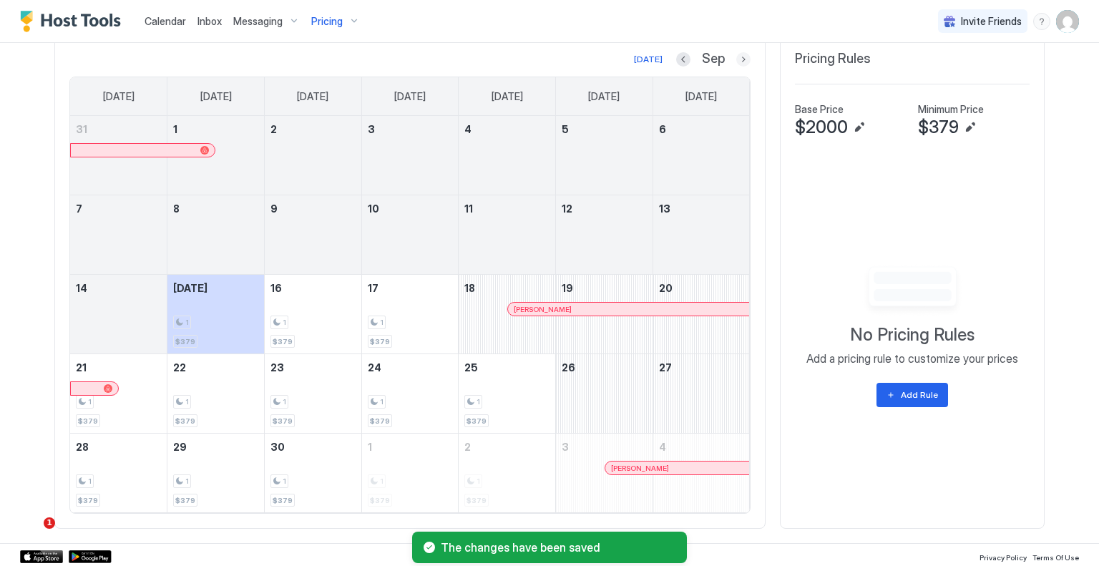
click at [737, 59] on button "Next month" at bounding box center [744, 59] width 14 height 14
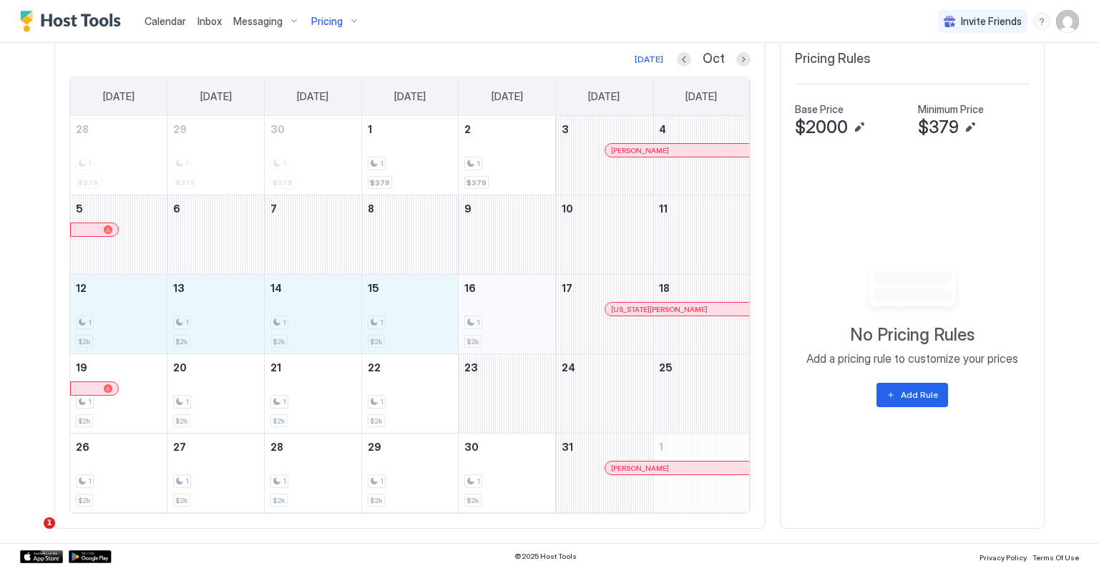
drag, startPoint x: 139, startPoint y: 314, endPoint x: 478, endPoint y: 314, distance: 339.3
click at [478, 314] on tr "12 1 $2k 13 1 $2k 14 1 $2k 15 1 $2k 16 1 $2k 17 Virginia Miller 18" at bounding box center [410, 314] width 680 height 79
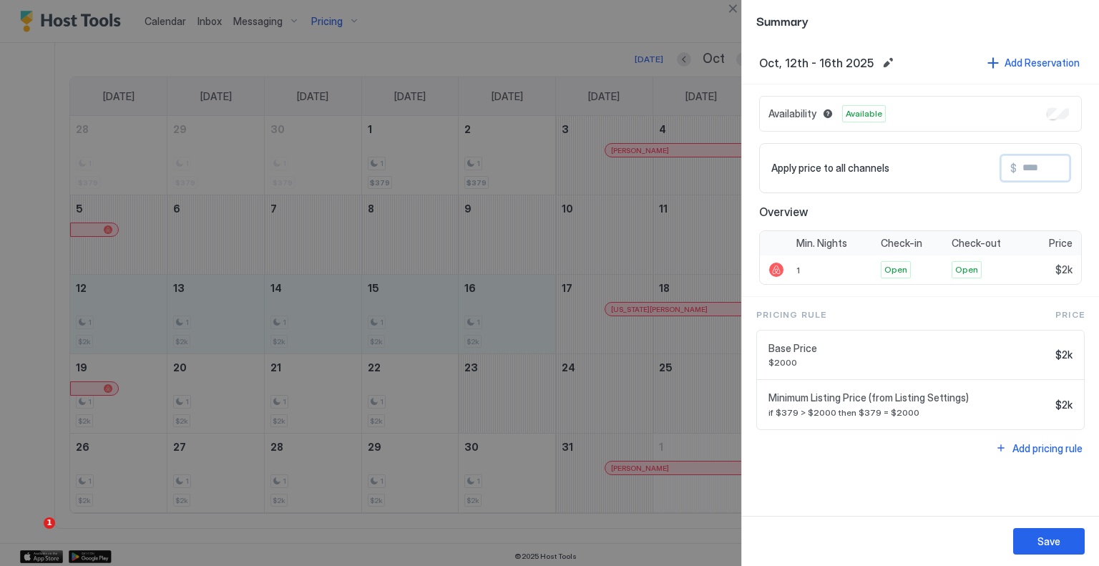
click at [1029, 165] on input "Input Field" at bounding box center [1074, 168] width 115 height 24
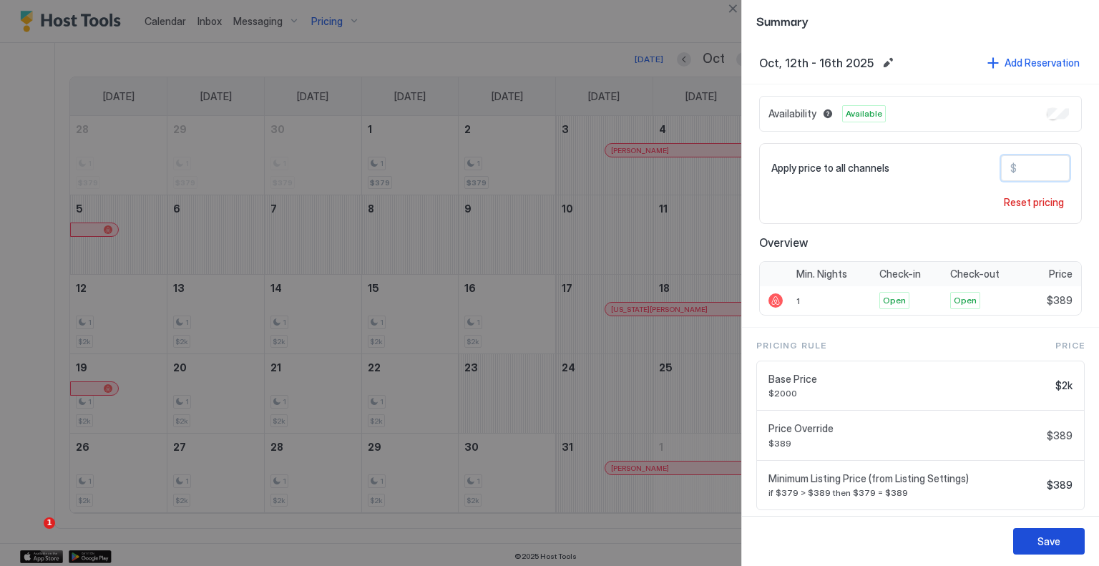
type input "***"
click at [1070, 545] on button "Save" at bounding box center [1050, 541] width 72 height 26
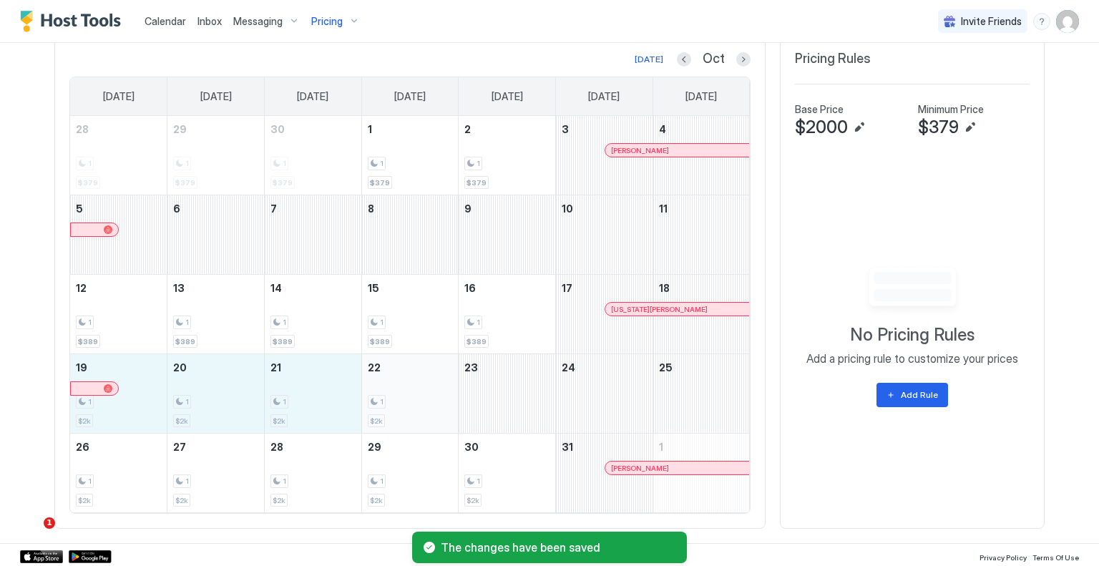
drag, startPoint x: 152, startPoint y: 414, endPoint x: 375, endPoint y: 412, distance: 223.3
click at [375, 412] on tr "19 1 $2k 20 1 $2k 21 1 $2k 22 1 $2k 23 24 25" at bounding box center [410, 393] width 680 height 79
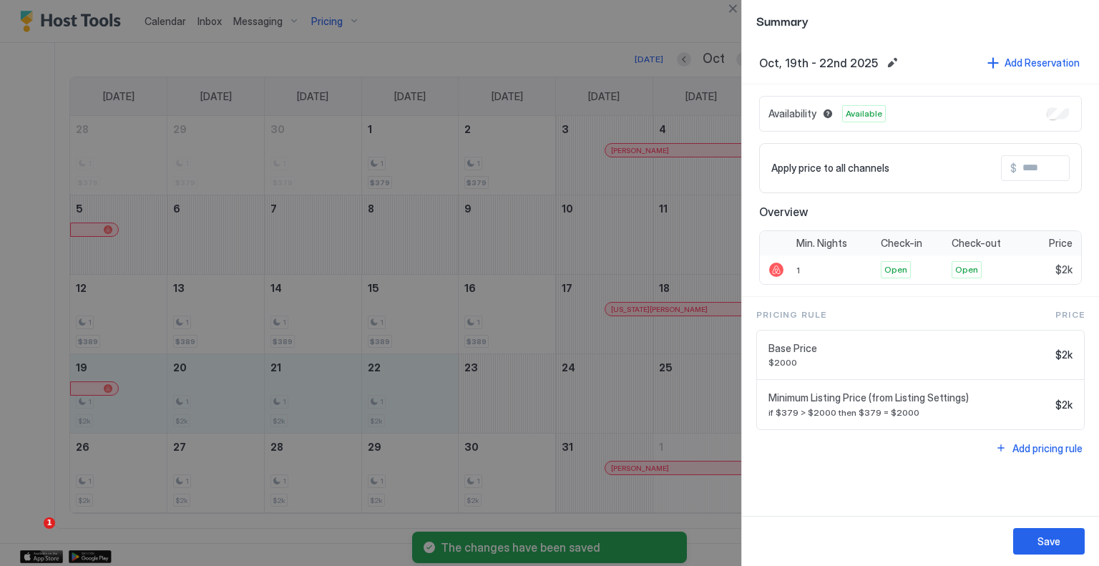
click at [1039, 173] on input "Input Field" at bounding box center [1074, 168] width 115 height 24
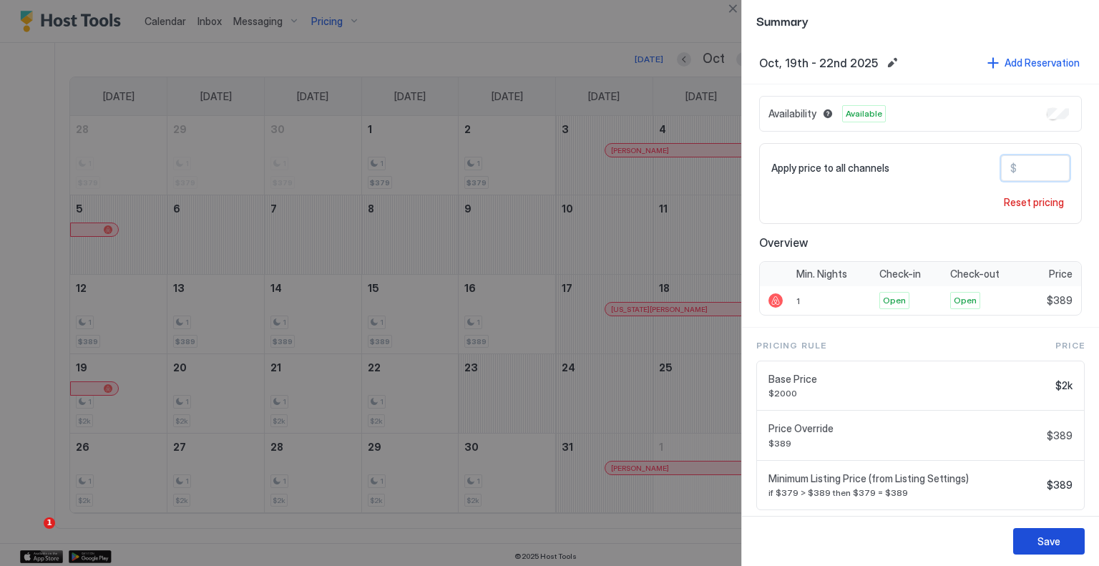
type input "***"
click at [1048, 541] on div "Save" at bounding box center [1049, 541] width 23 height 15
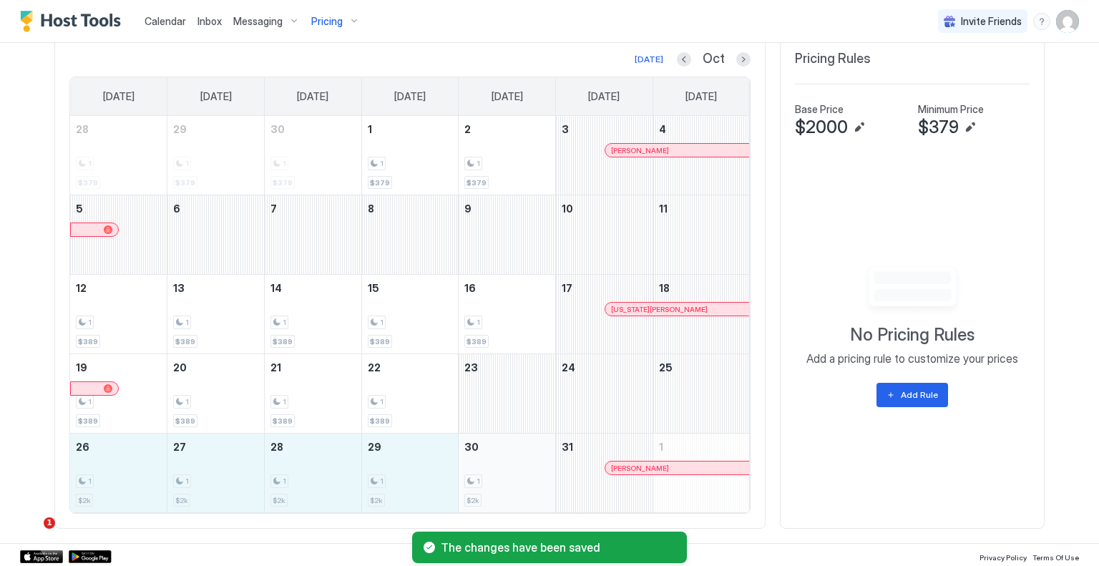
drag, startPoint x: 137, startPoint y: 483, endPoint x: 467, endPoint y: 477, distance: 330.7
click at [467, 477] on tr "26 1 $2k 27 1 $2k 28 1 $2k 29 1 $2k 30 1 $2k 31 John Bolton 1" at bounding box center [410, 473] width 680 height 79
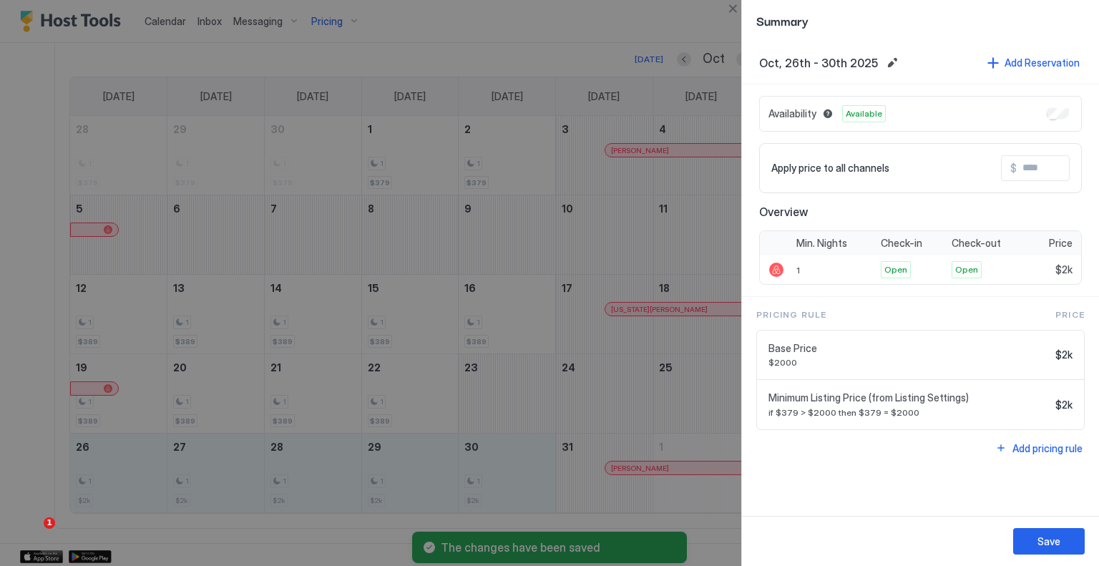
click at [1051, 170] on input "Input Field" at bounding box center [1074, 168] width 115 height 24
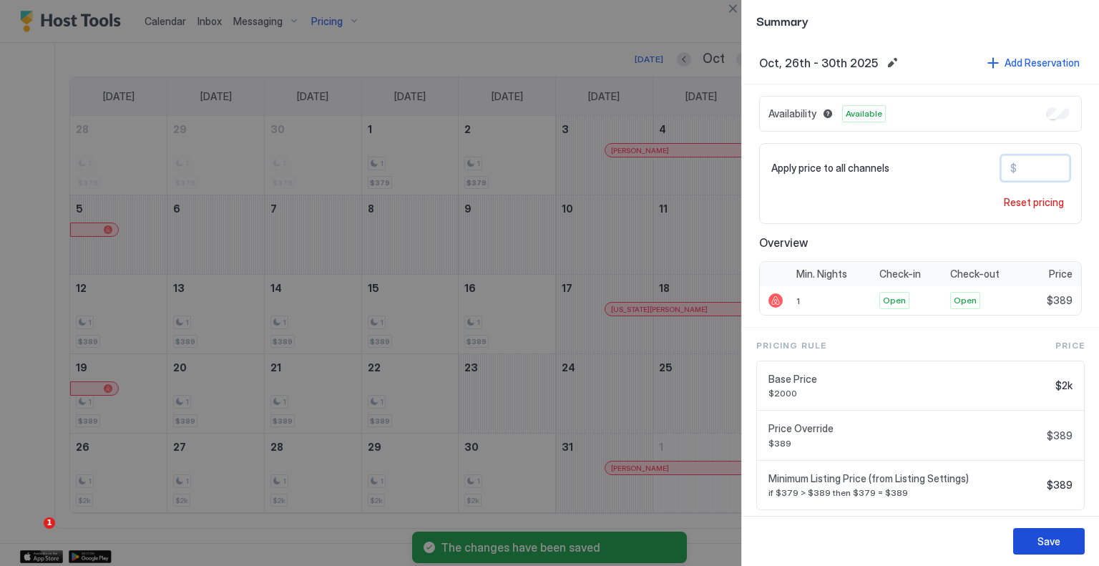
type input "***"
click at [1045, 535] on div "Save" at bounding box center [1049, 541] width 23 height 15
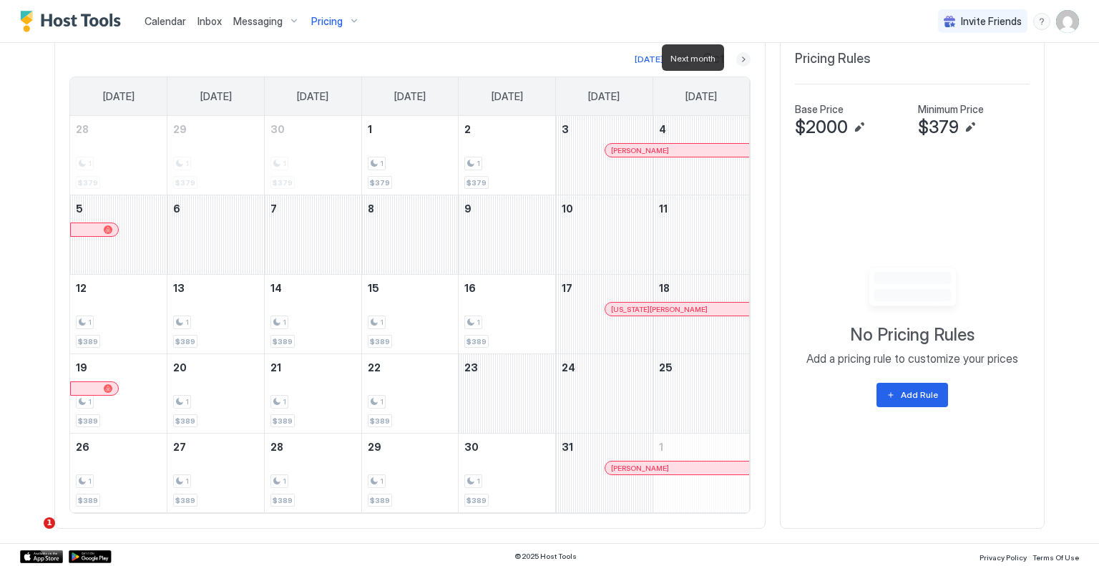
click at [737, 57] on button "Next month" at bounding box center [744, 59] width 14 height 14
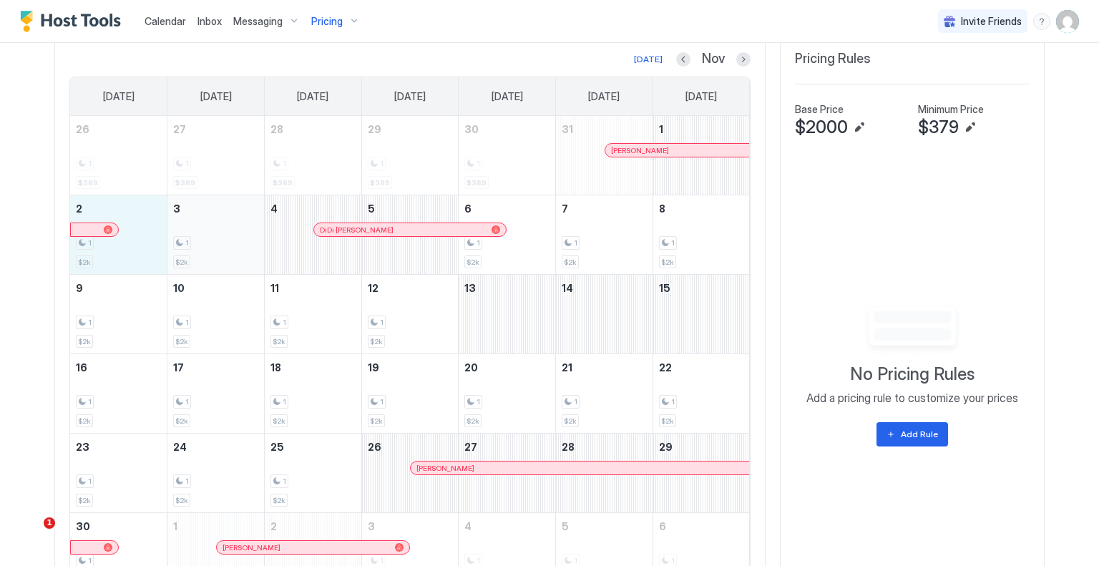
drag, startPoint x: 152, startPoint y: 254, endPoint x: 212, endPoint y: 254, distance: 60.1
click at [212, 254] on tr "2 1 $2k 3 1 $2k 4 DiDi Childress Ellis 5 6 1 $2k 7 1 $2k 8 1 $2k" at bounding box center [410, 234] width 680 height 79
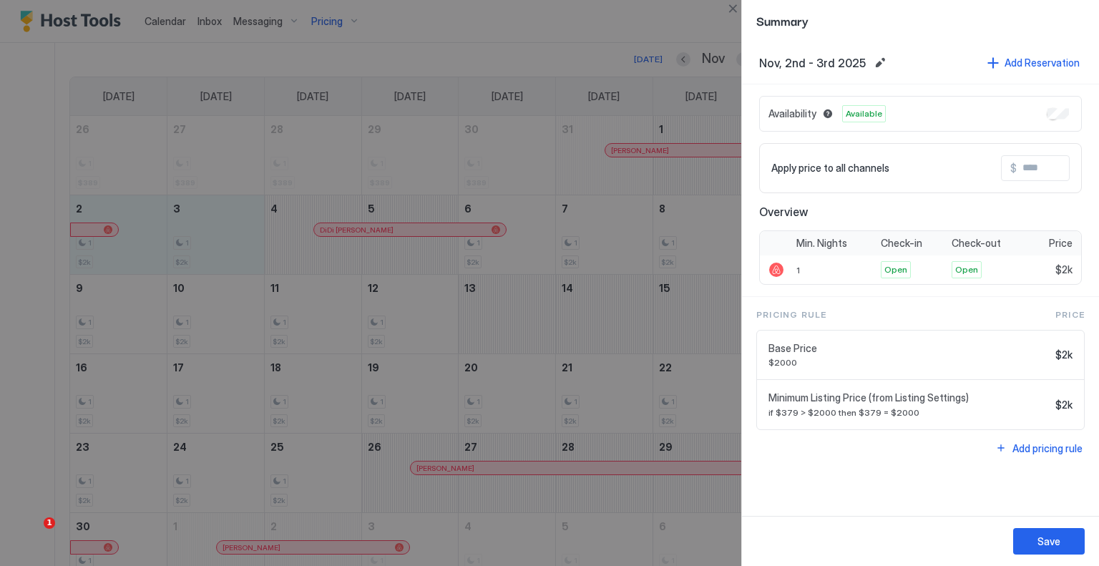
click at [1038, 162] on input "Input Field" at bounding box center [1074, 168] width 115 height 24
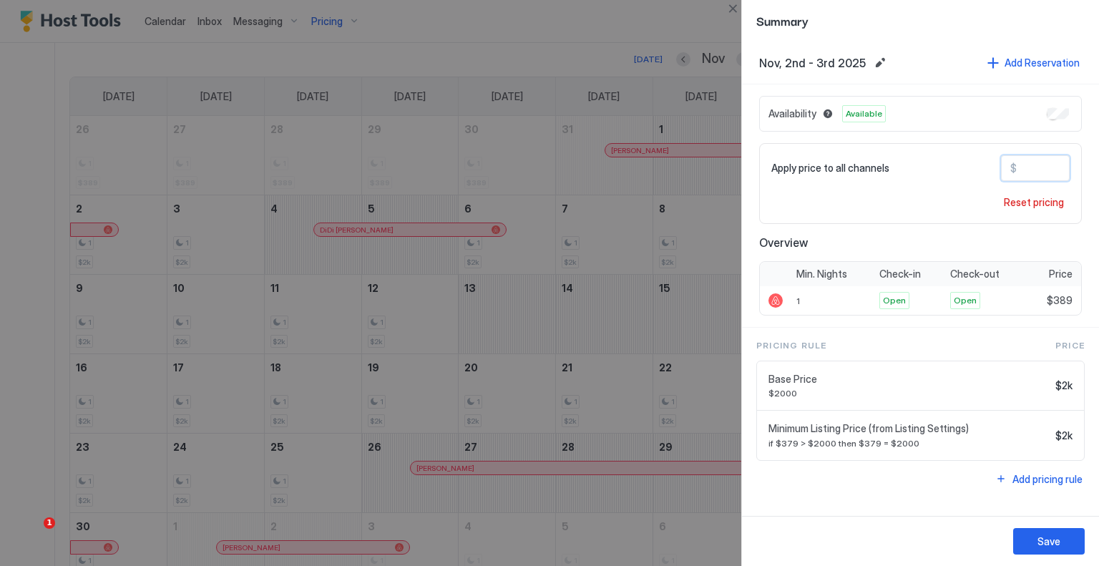
type input "***"
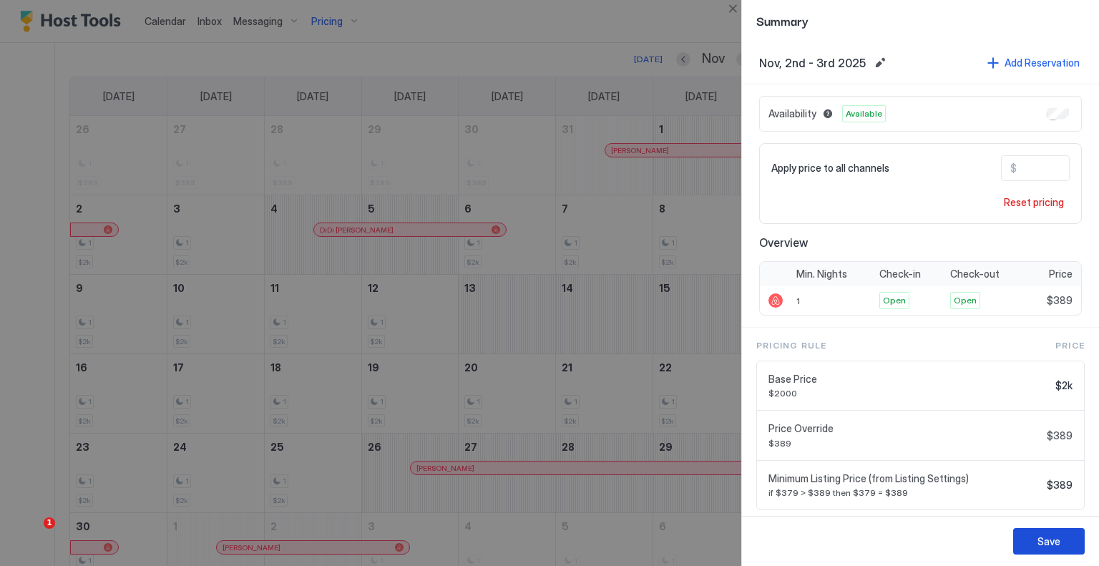
click at [1073, 548] on button "Save" at bounding box center [1050, 541] width 72 height 26
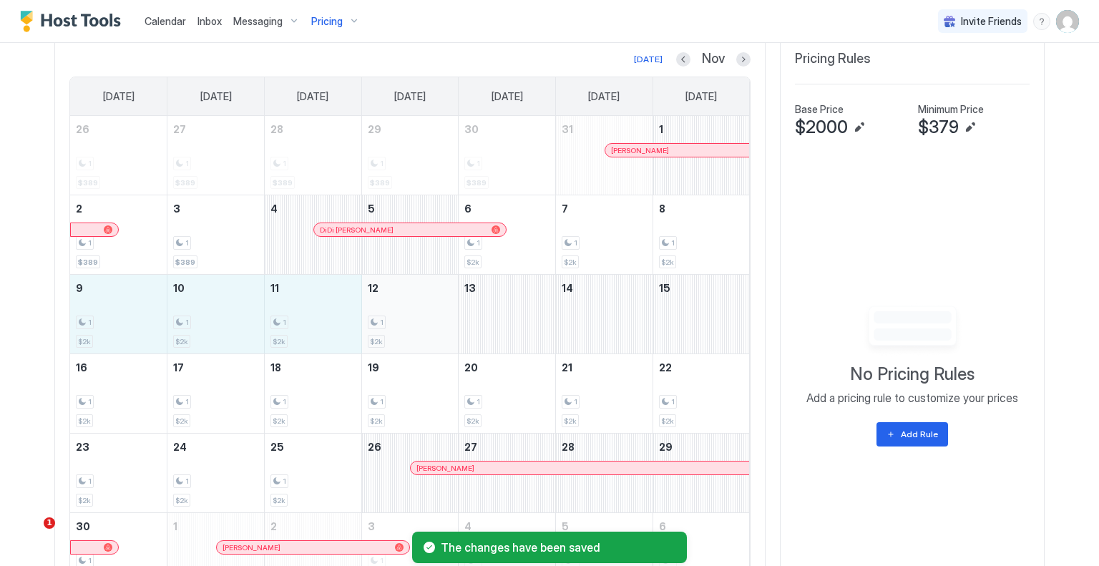
drag, startPoint x: 123, startPoint y: 324, endPoint x: 371, endPoint y: 320, distance: 247.7
click at [371, 320] on tr "9 1 $2k 10 1 $2k 11 1 $2k 12 1 $2k 13 14 15" at bounding box center [410, 314] width 680 height 79
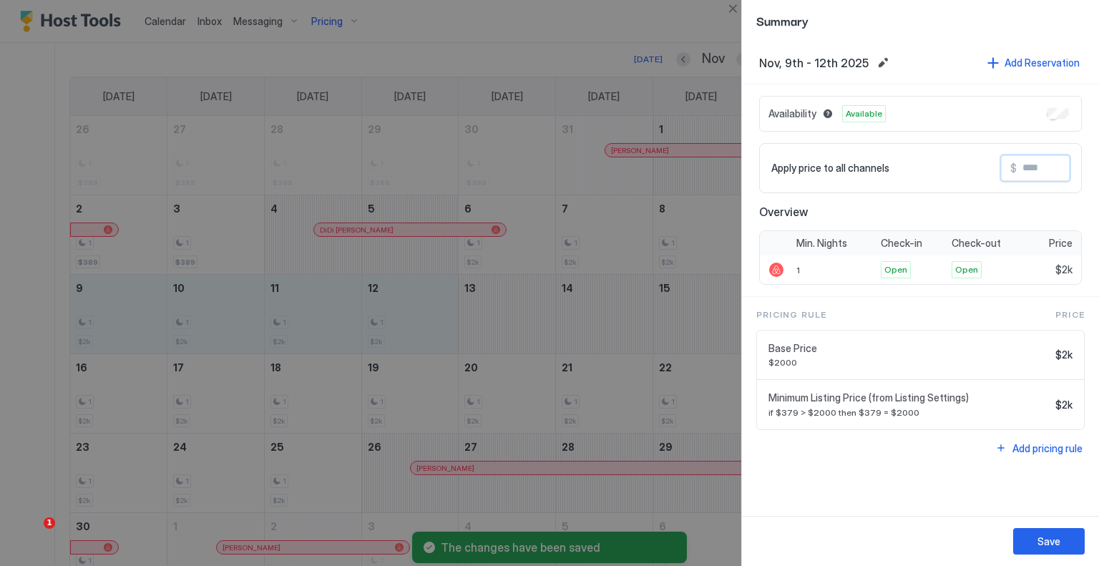
click at [1031, 162] on input "Input Field" at bounding box center [1074, 168] width 115 height 24
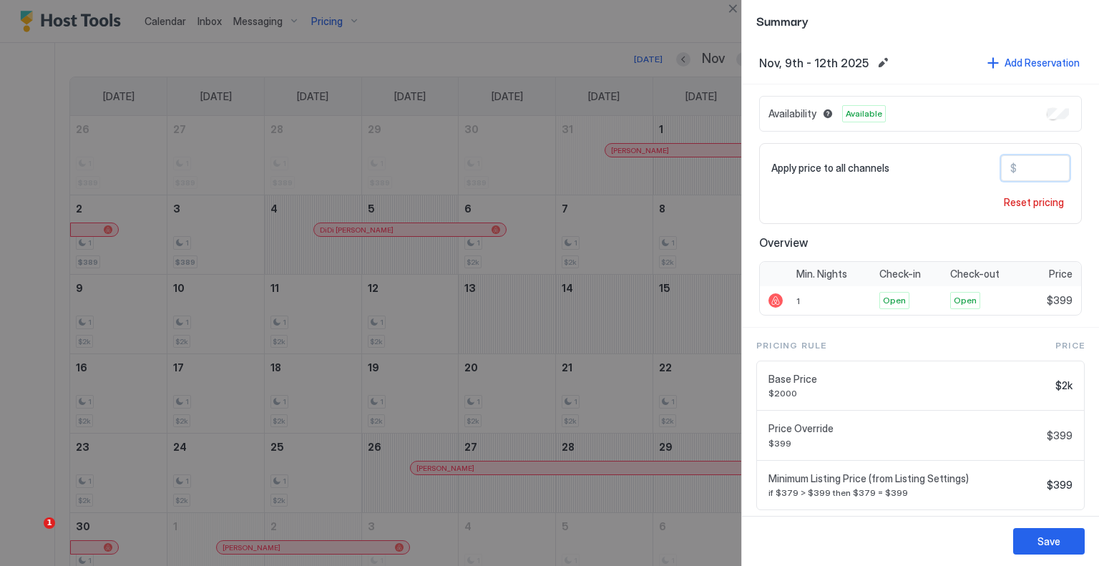
type input "***"
click at [1068, 535] on button "Save" at bounding box center [1050, 541] width 72 height 26
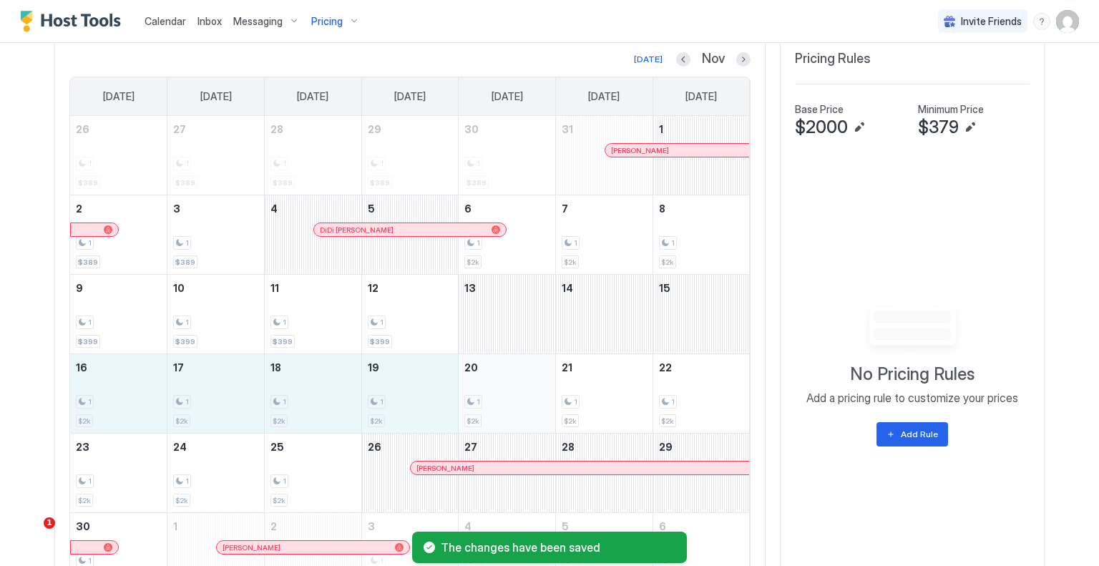
drag, startPoint x: 167, startPoint y: 394, endPoint x: 462, endPoint y: 393, distance: 294.9
click at [462, 393] on tr "16 1 $2k 17 1 $2k 18 1 $2k 19 1 $2k 20 1 $2k 21 1 $2k 22 1 $2k" at bounding box center [410, 393] width 680 height 79
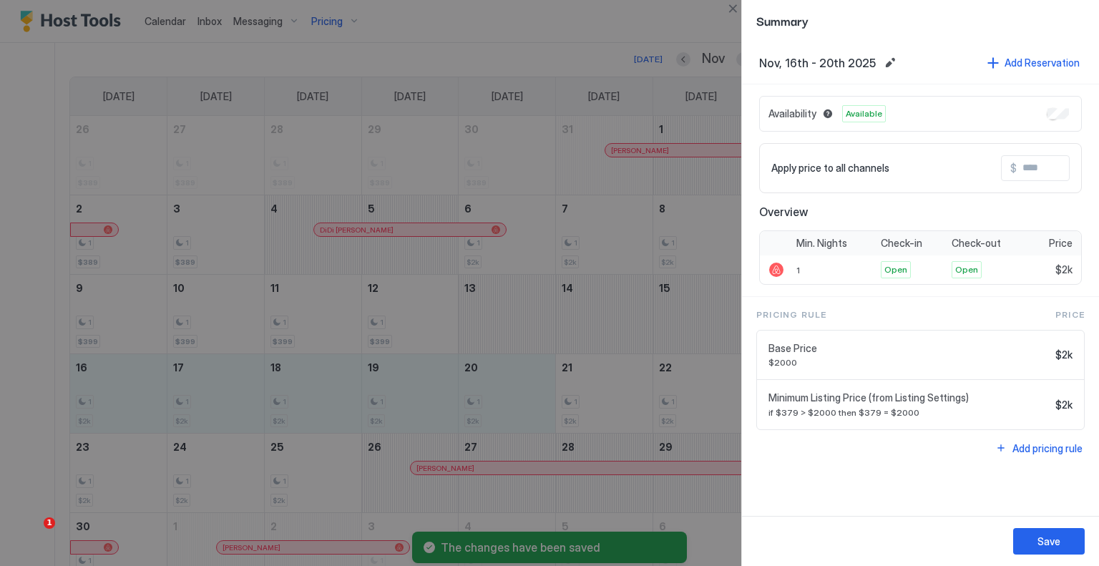
click at [1033, 167] on input "Input Field" at bounding box center [1074, 168] width 115 height 24
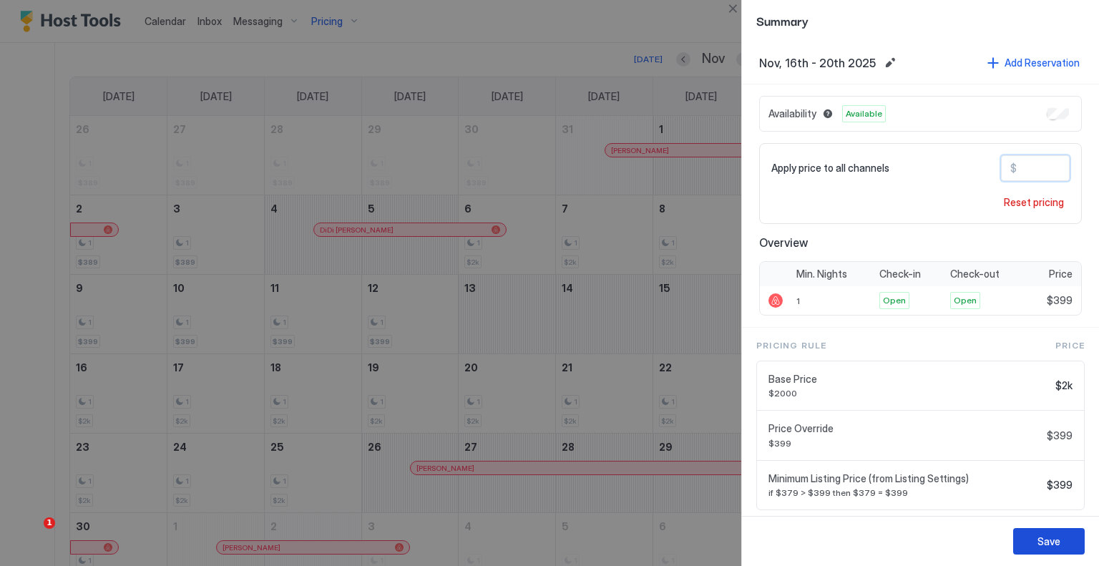
type input "***"
click at [1071, 538] on button "Save" at bounding box center [1050, 541] width 72 height 26
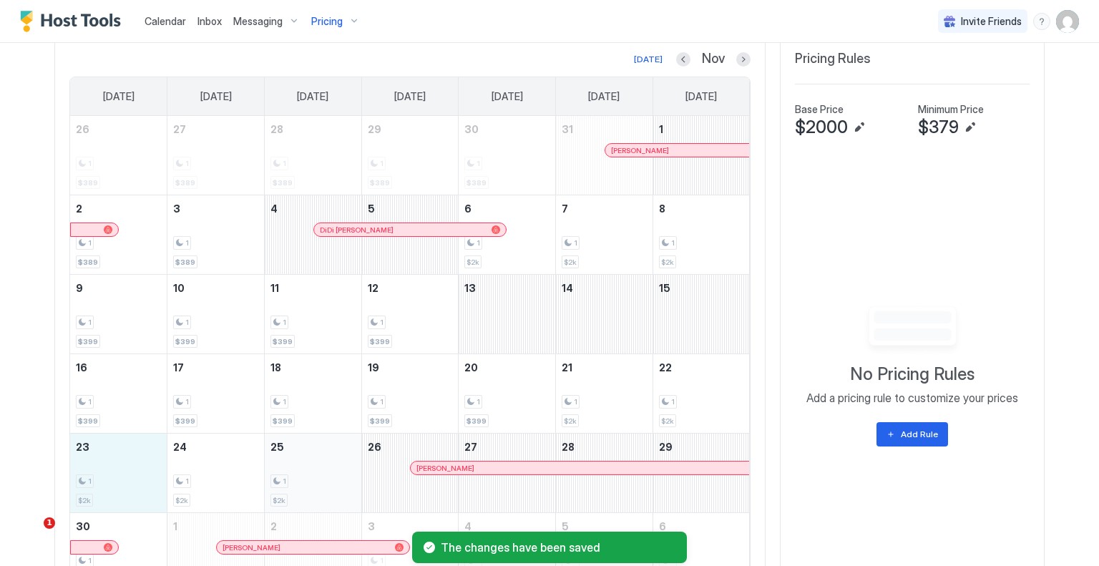
drag, startPoint x: 188, startPoint y: 470, endPoint x: 324, endPoint y: 470, distance: 135.3
click at [324, 470] on tr "23 1 $2k 24 1 $2k 25 1 $2k 26 Dwayne Hall 27 28 29" at bounding box center [410, 473] width 680 height 79
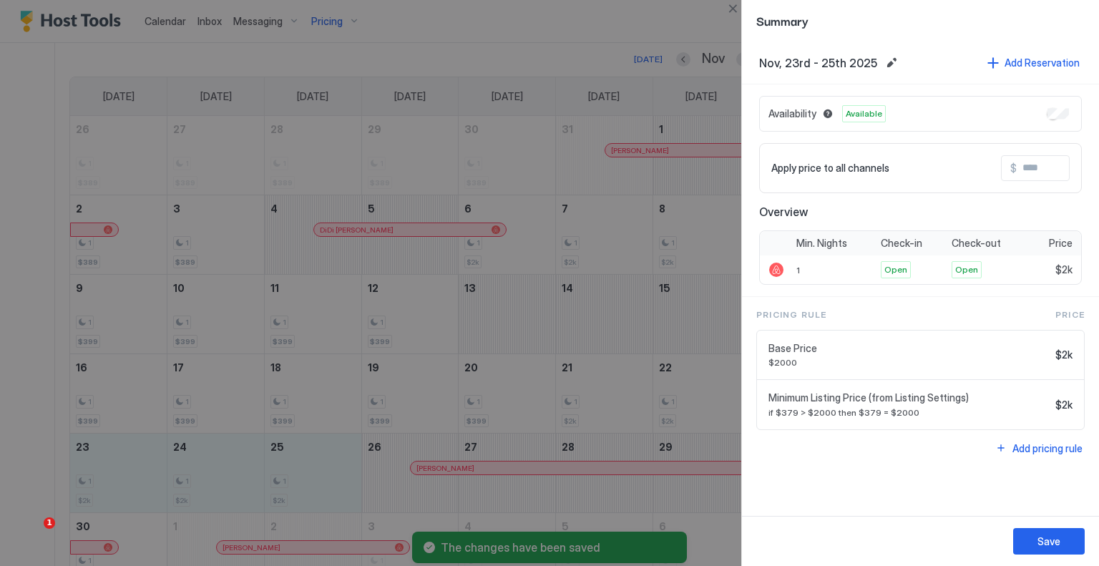
click at [1045, 170] on input "Input Field" at bounding box center [1074, 168] width 115 height 24
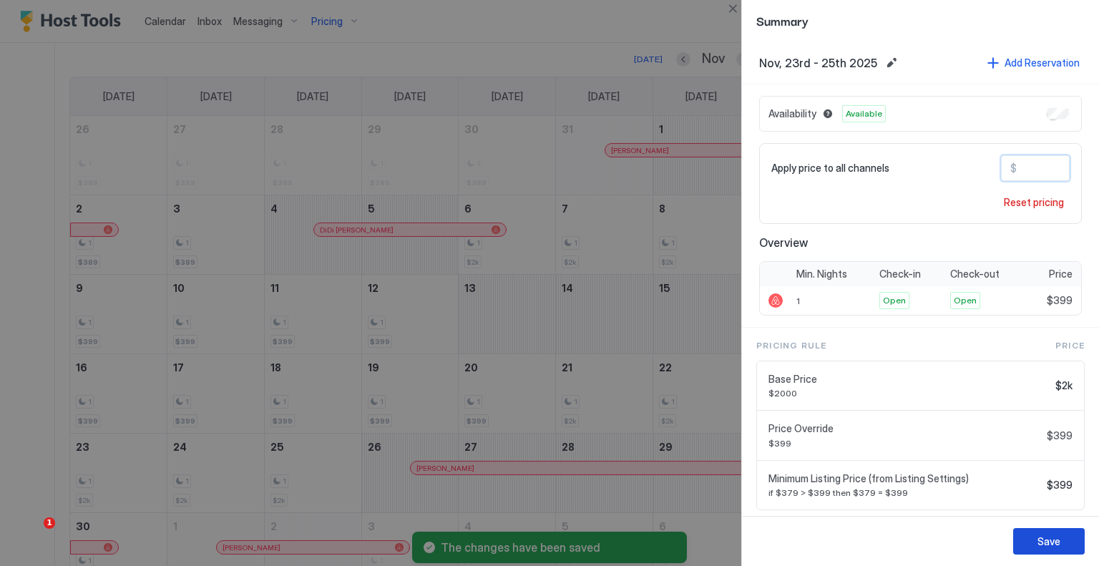
type input "***"
click at [1027, 538] on button "Save" at bounding box center [1050, 541] width 72 height 26
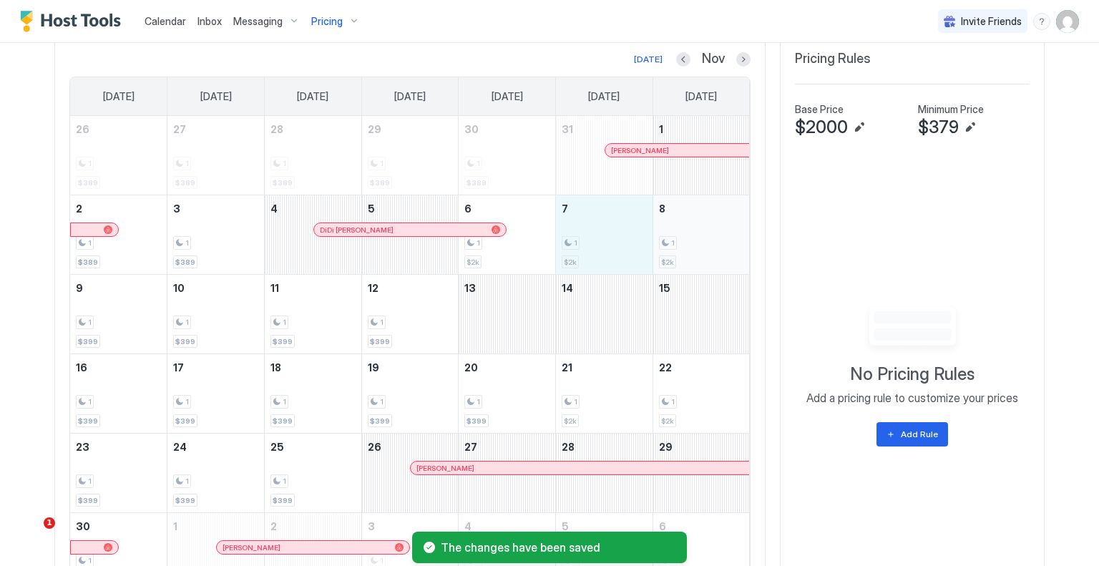
drag, startPoint x: 623, startPoint y: 244, endPoint x: 676, endPoint y: 244, distance: 53.0
click at [676, 244] on tr "2 1 $389 3 1 $389 4 DiDi Childress Ellis 5 6 1 $2k 7 1 $2k 8 1 $2k" at bounding box center [410, 234] width 680 height 79
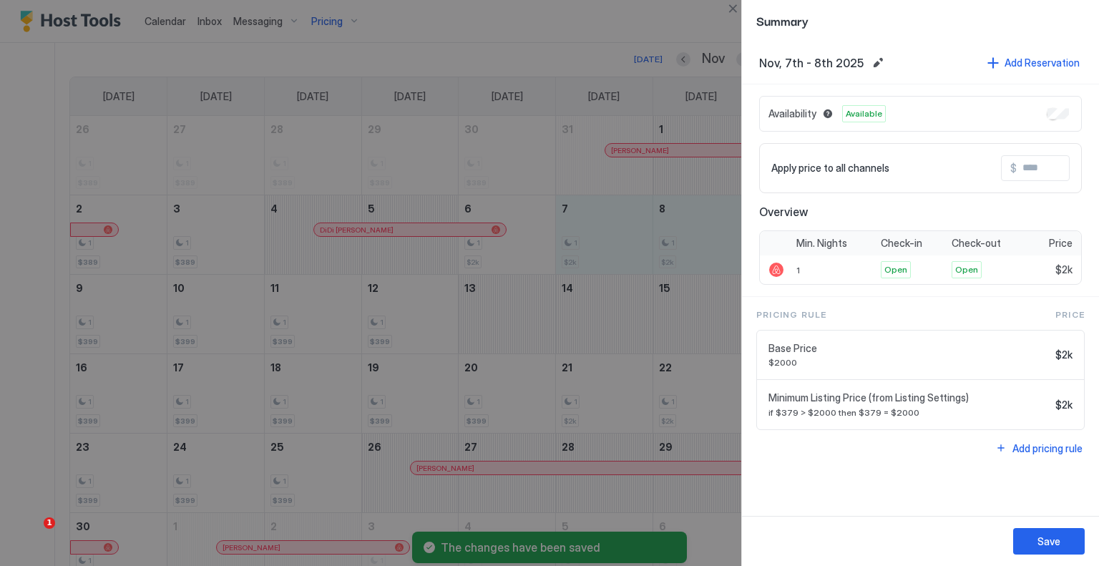
click at [1071, 165] on div "Apply price to all channels $" at bounding box center [920, 168] width 323 height 50
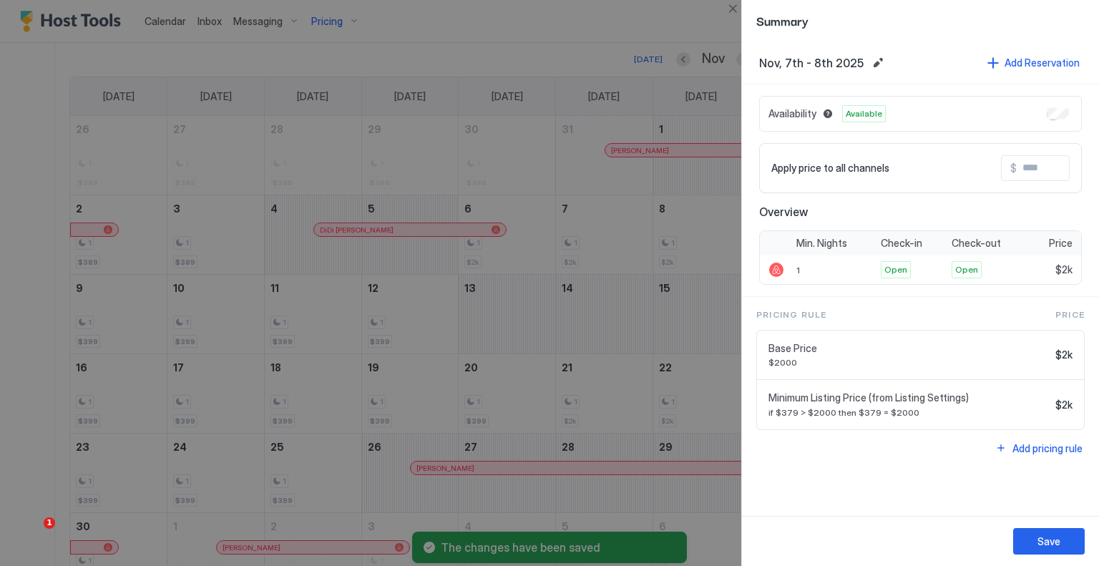
click at [1019, 171] on input "Input Field" at bounding box center [1074, 168] width 115 height 24
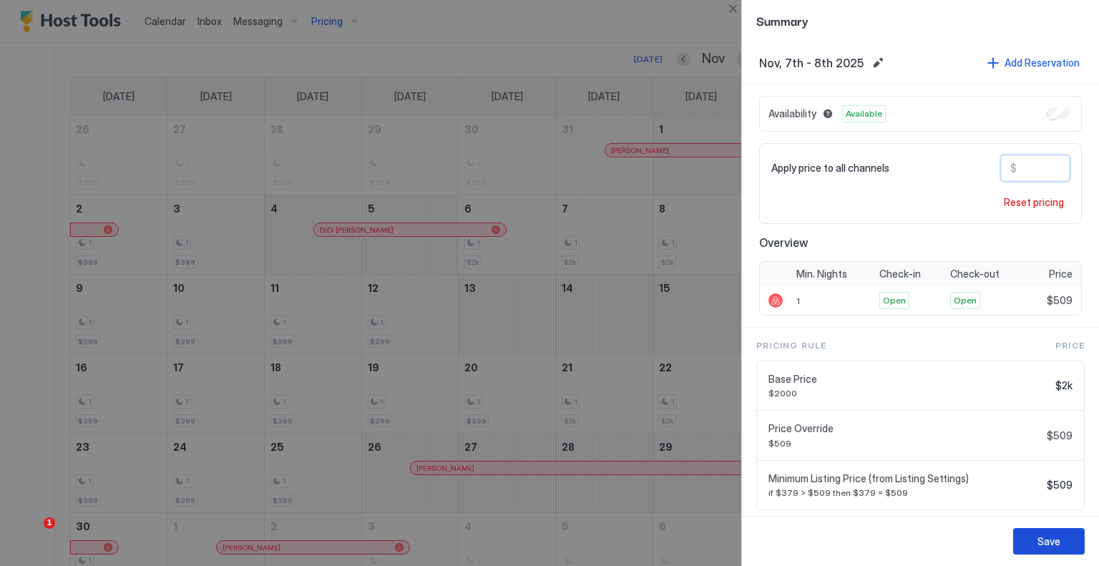
type input "***"
click at [1059, 548] on button "Save" at bounding box center [1050, 541] width 72 height 26
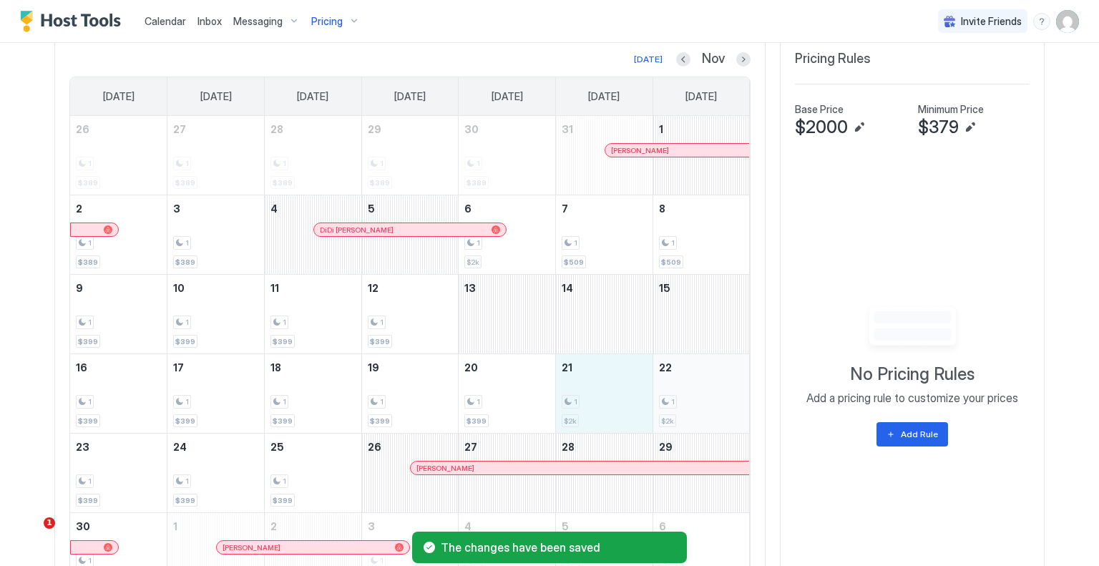
drag, startPoint x: 607, startPoint y: 403, endPoint x: 696, endPoint y: 399, distance: 88.8
click at [696, 399] on tr "16 1 $399 17 1 $399 18 1 $399 19 1 $399 20 1 $399 21 1 $2k 22 1 $2k" at bounding box center [410, 393] width 680 height 79
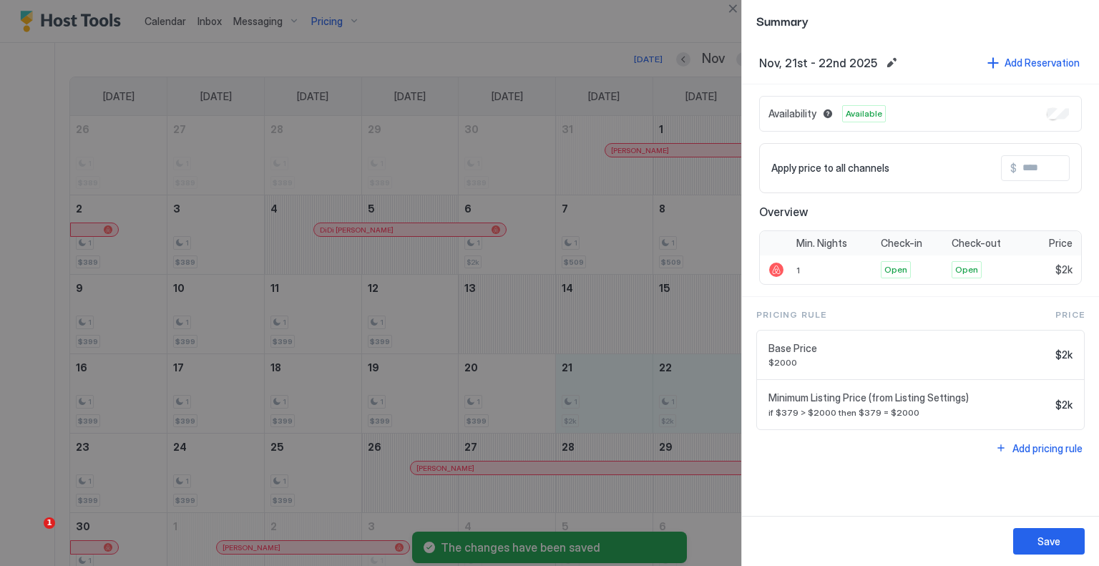
click at [1044, 156] on input "Input Field" at bounding box center [1074, 168] width 115 height 24
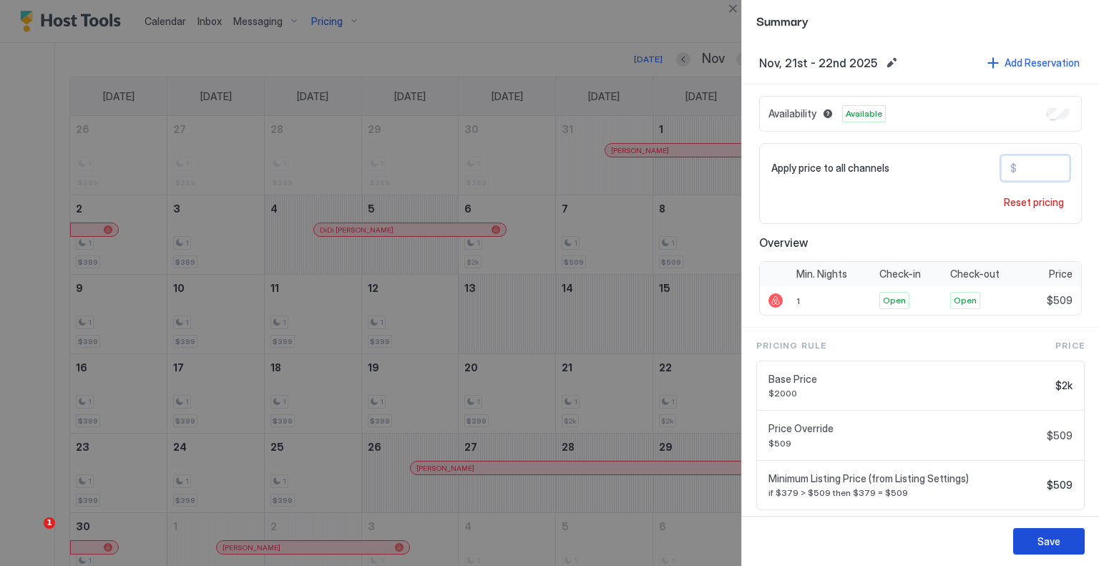
type input "***"
click at [1054, 535] on div "Save" at bounding box center [1049, 541] width 23 height 15
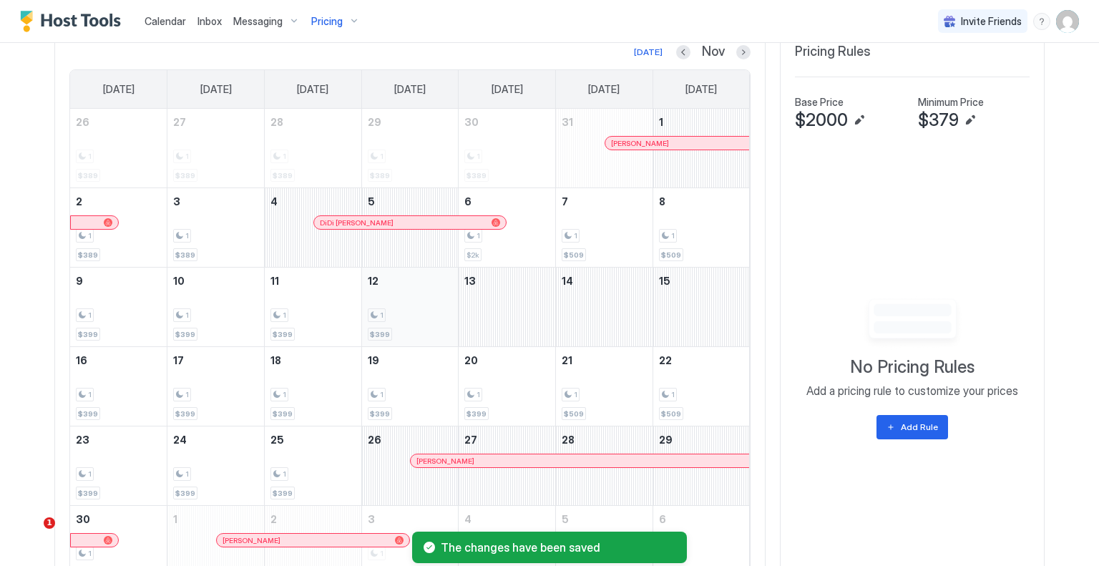
scroll to position [570, 0]
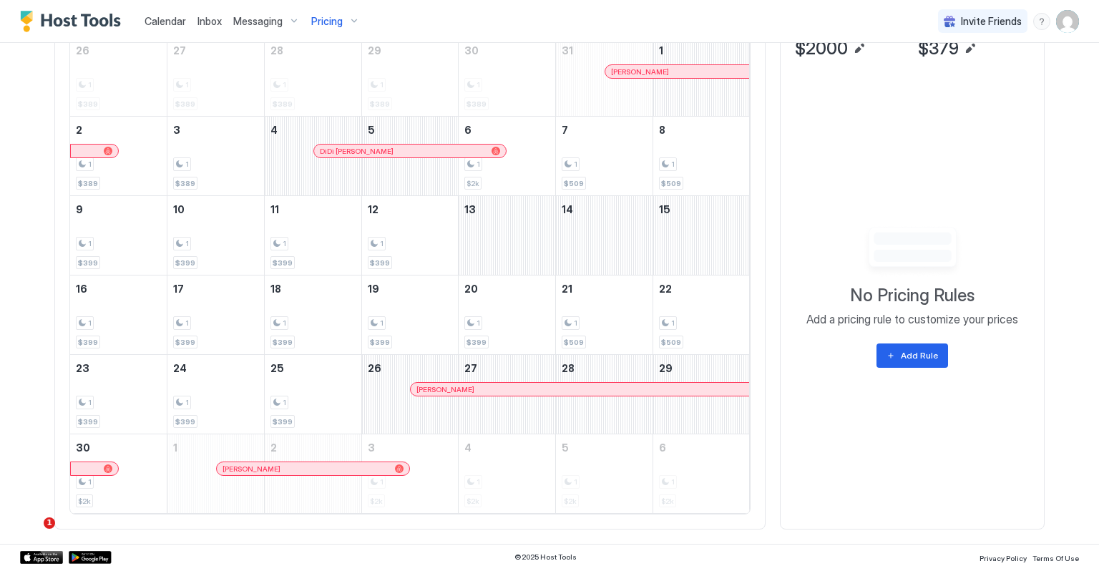
click at [186, 463] on div "[PERSON_NAME]" at bounding box center [215, 483] width 97 height 42
click at [146, 475] on div "1" at bounding box center [118, 482] width 85 height 14
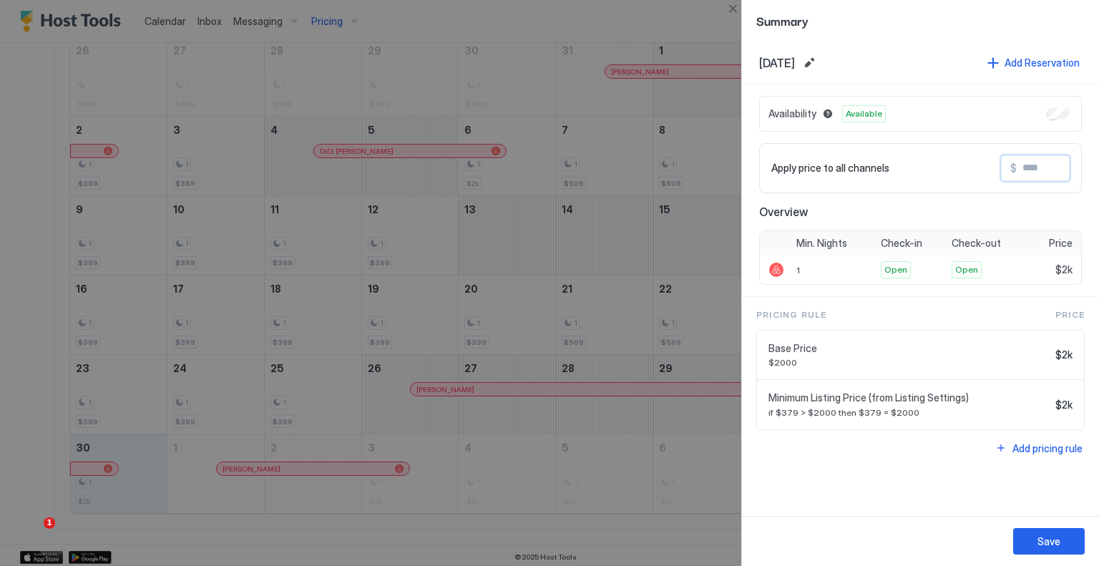
click at [1045, 167] on input "Input Field" at bounding box center [1074, 168] width 115 height 24
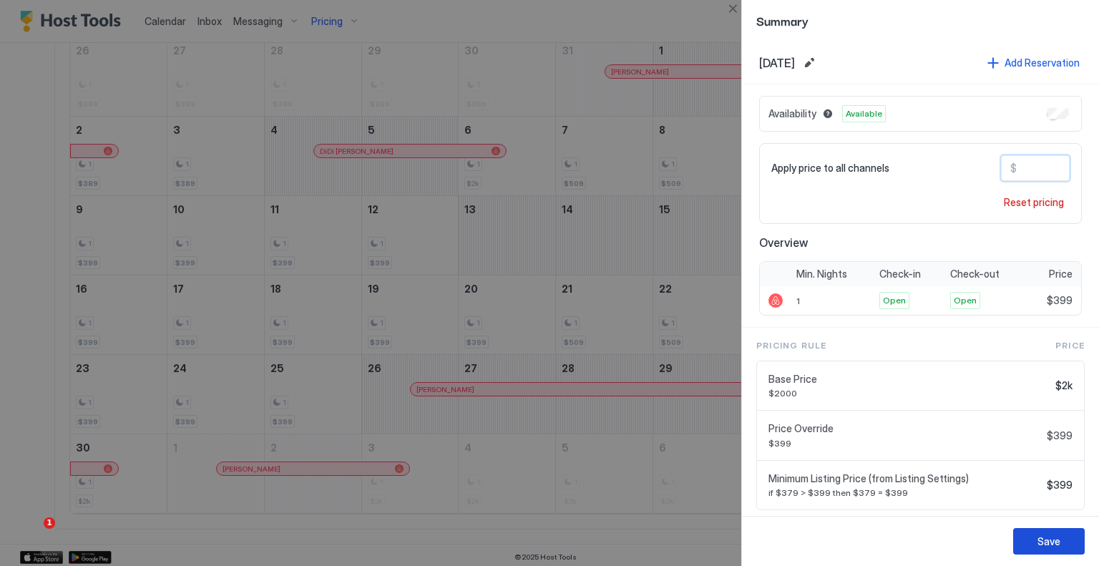
type input "***"
click at [1061, 529] on button "Save" at bounding box center [1050, 541] width 72 height 26
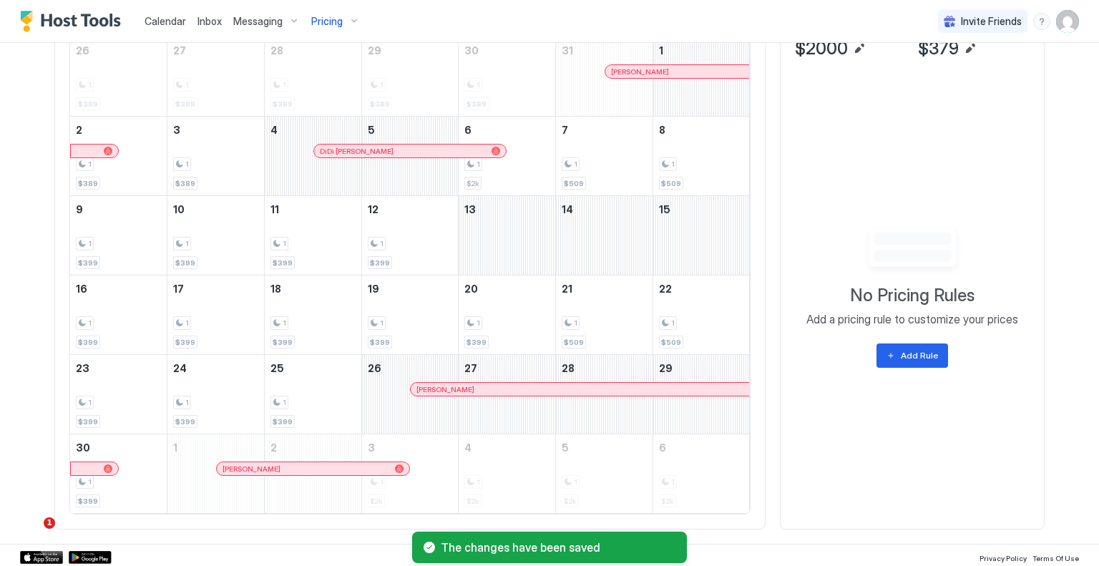
scroll to position [427, 0]
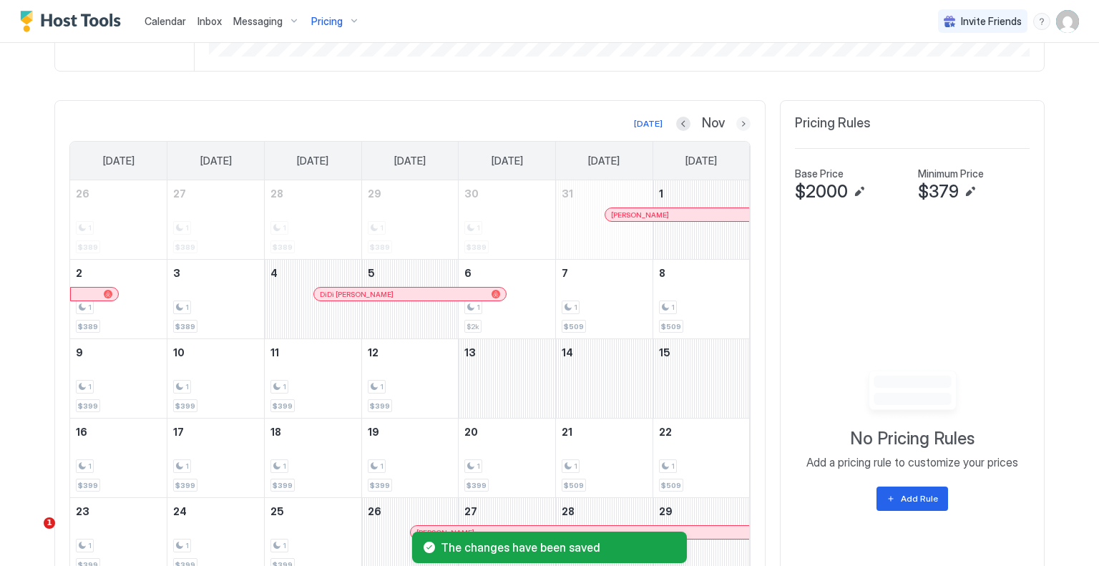
click at [737, 120] on button "Next month" at bounding box center [744, 124] width 14 height 14
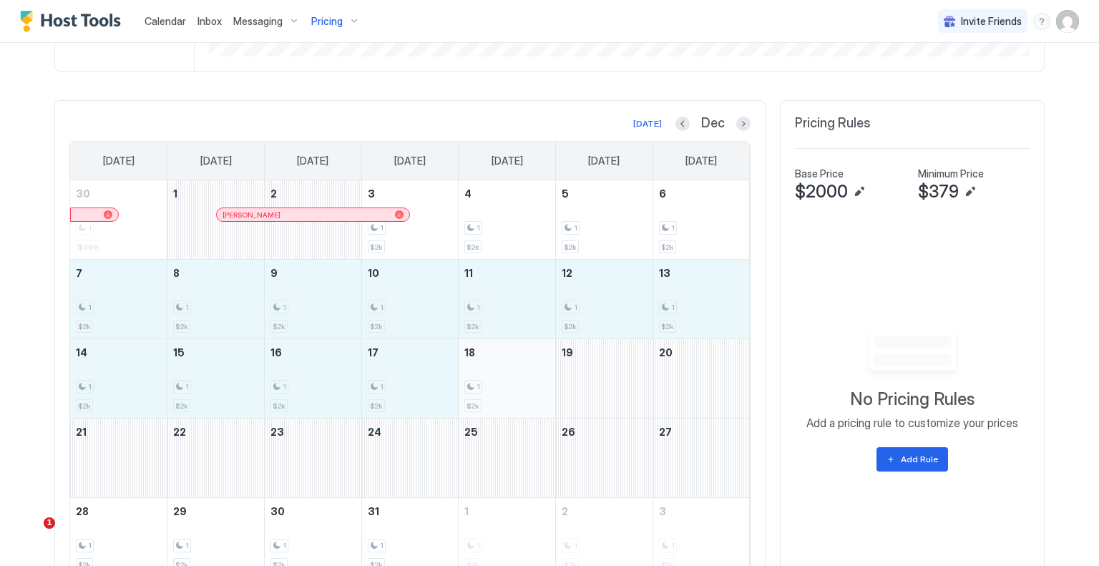
drag, startPoint x: 117, startPoint y: 302, endPoint x: 488, endPoint y: 374, distance: 377.7
click at [488, 374] on tbody "30 1 $399 1 Parthenia Fields 2 3 1 $2k 4 1 $2k 5 1 $2k 6 1 $2k 7 1 $2k 8 1 $2k …" at bounding box center [410, 378] width 680 height 397
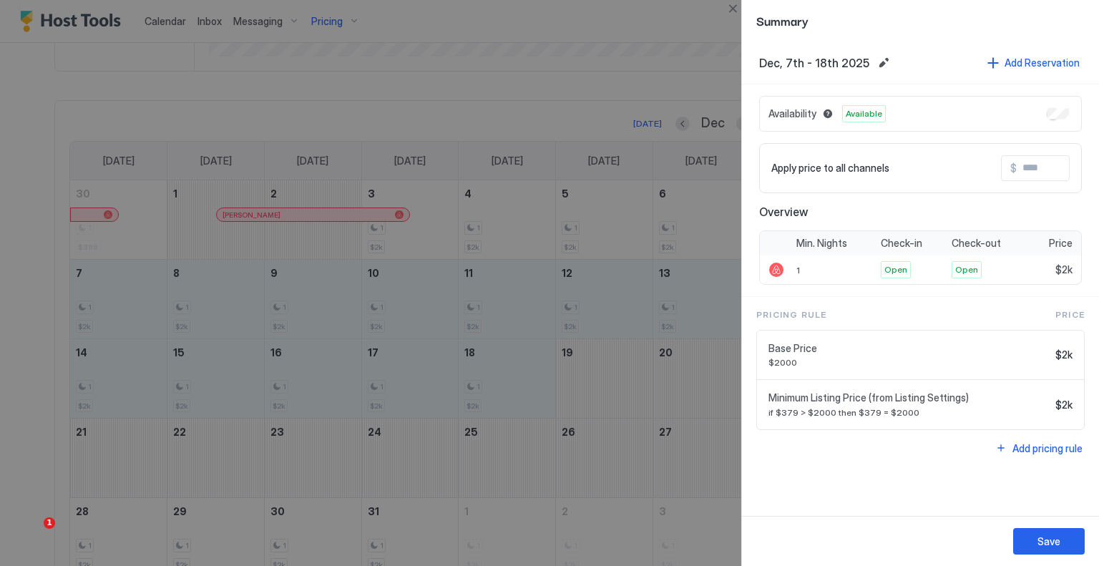
click at [1039, 173] on input "Input Field" at bounding box center [1074, 168] width 115 height 24
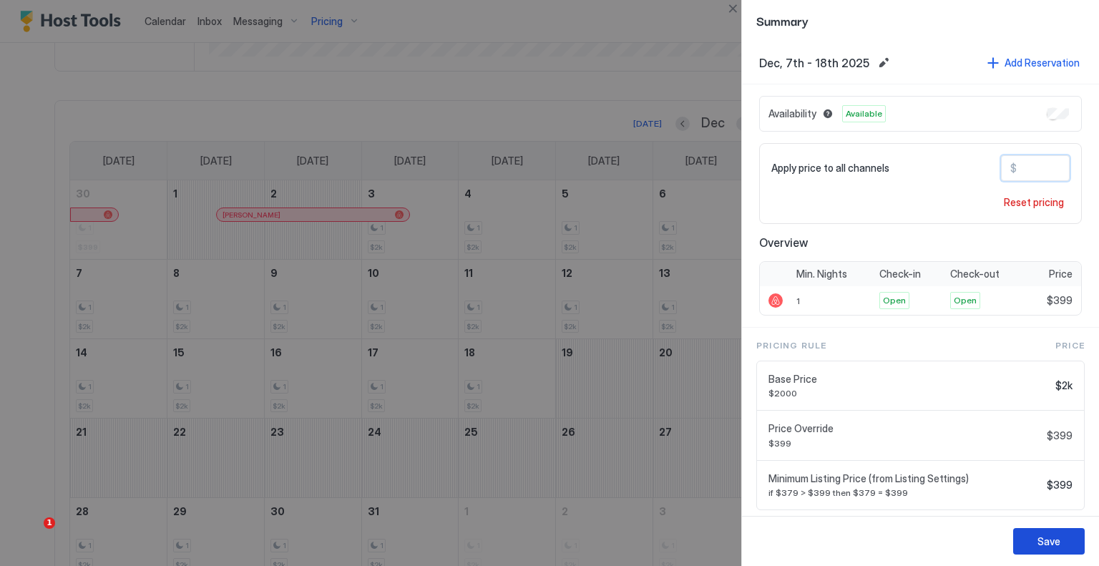
type input "***"
click at [1049, 538] on div "Save" at bounding box center [1049, 541] width 23 height 15
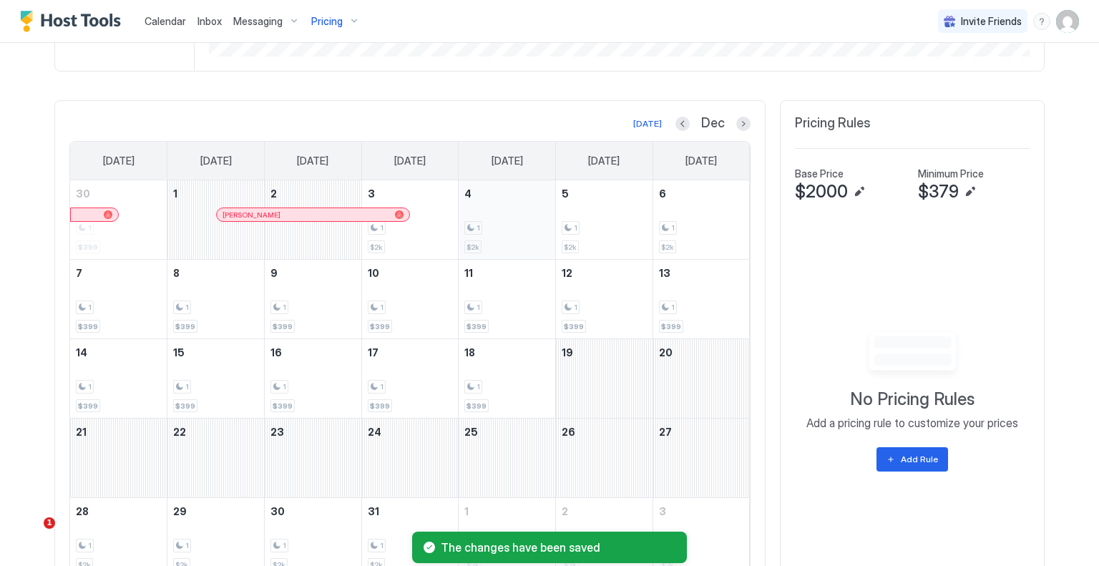
click at [512, 225] on div "1" at bounding box center [507, 228] width 85 height 14
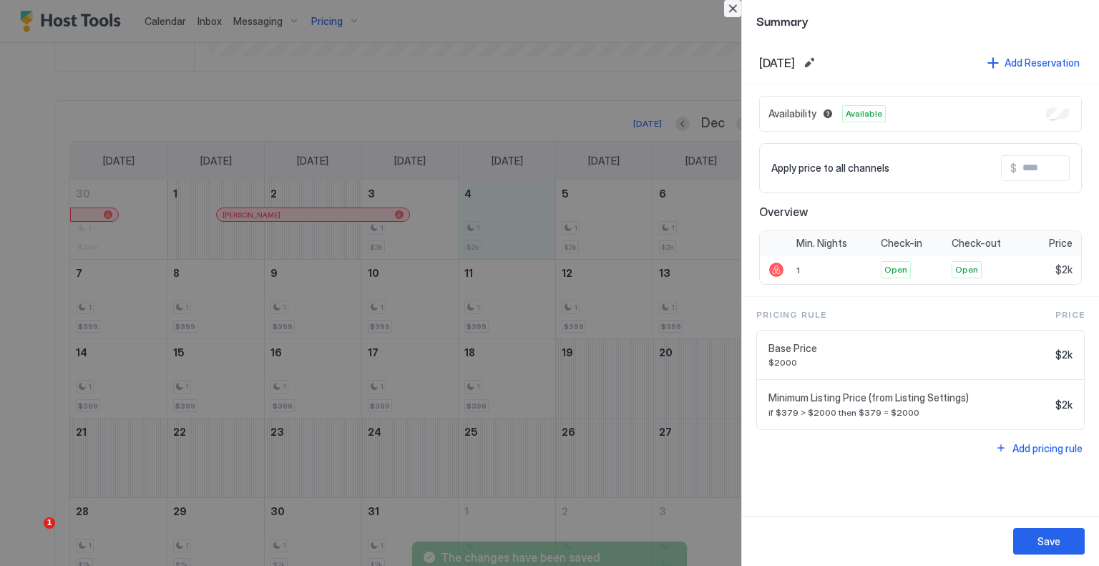
click at [737, 8] on button "Close" at bounding box center [732, 8] width 17 height 17
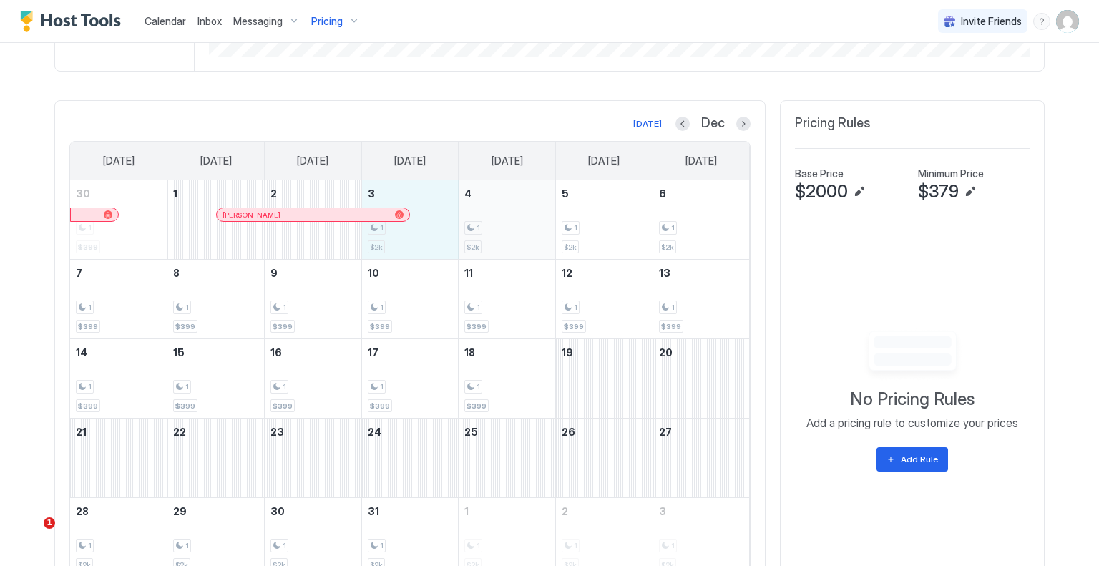
drag, startPoint x: 434, startPoint y: 233, endPoint x: 499, endPoint y: 233, distance: 65.1
click at [499, 233] on tr "30 1 $399 1 Parthenia Fields 2 3 1 $2k 4 1 $2k 5 1 $2k 6 1 $2k" at bounding box center [410, 219] width 680 height 79
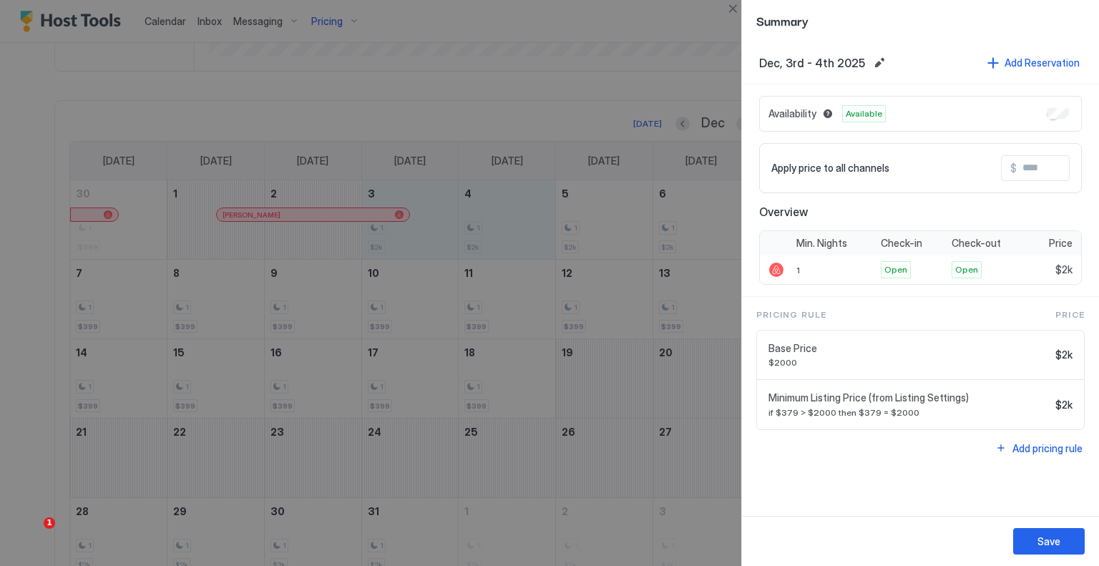
click at [1030, 165] on input "Input Field" at bounding box center [1074, 168] width 115 height 24
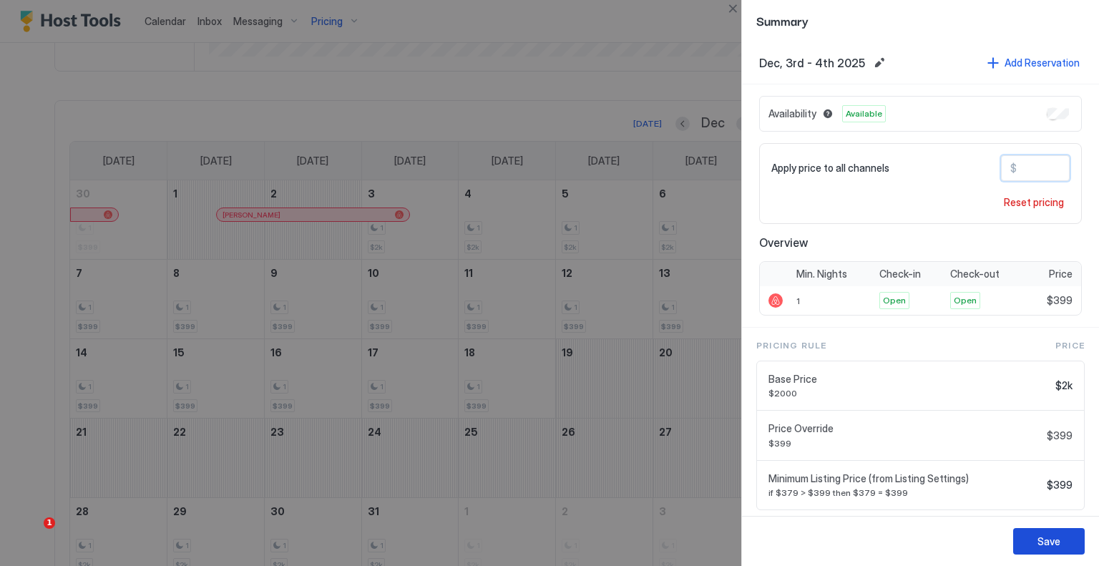
type input "***"
click at [1056, 544] on div "Save" at bounding box center [1049, 541] width 23 height 15
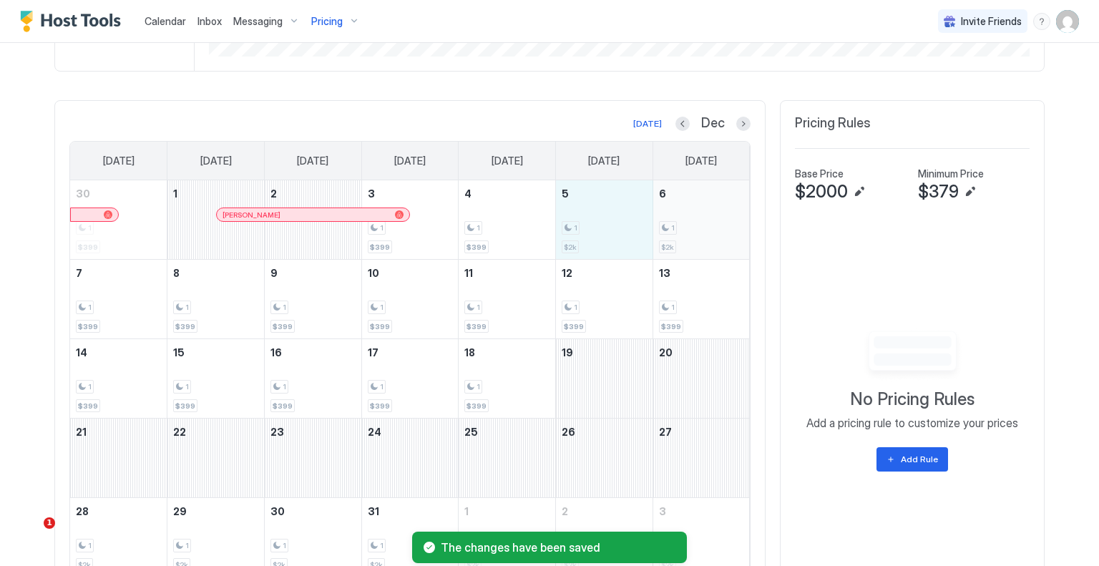
drag, startPoint x: 596, startPoint y: 234, endPoint x: 685, endPoint y: 231, distance: 89.5
click at [685, 231] on tr "30 1 $399 1 Parthenia Fields 2 3 1 $399 4 1 $399 5 1 $2k 6 1 $2k" at bounding box center [410, 219] width 680 height 79
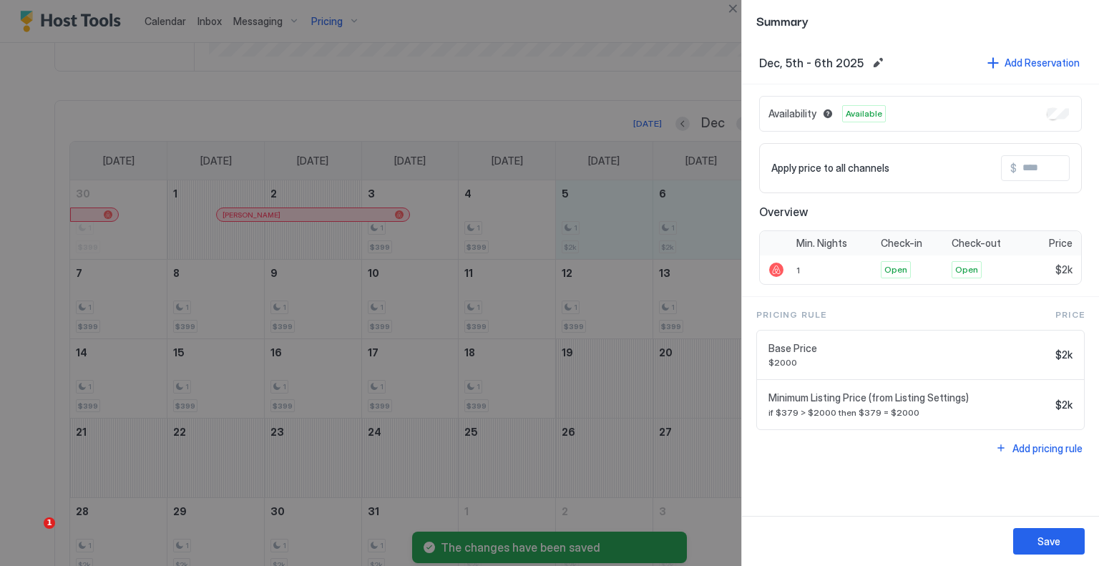
click at [1039, 152] on div "Apply price to all channels $" at bounding box center [920, 168] width 323 height 50
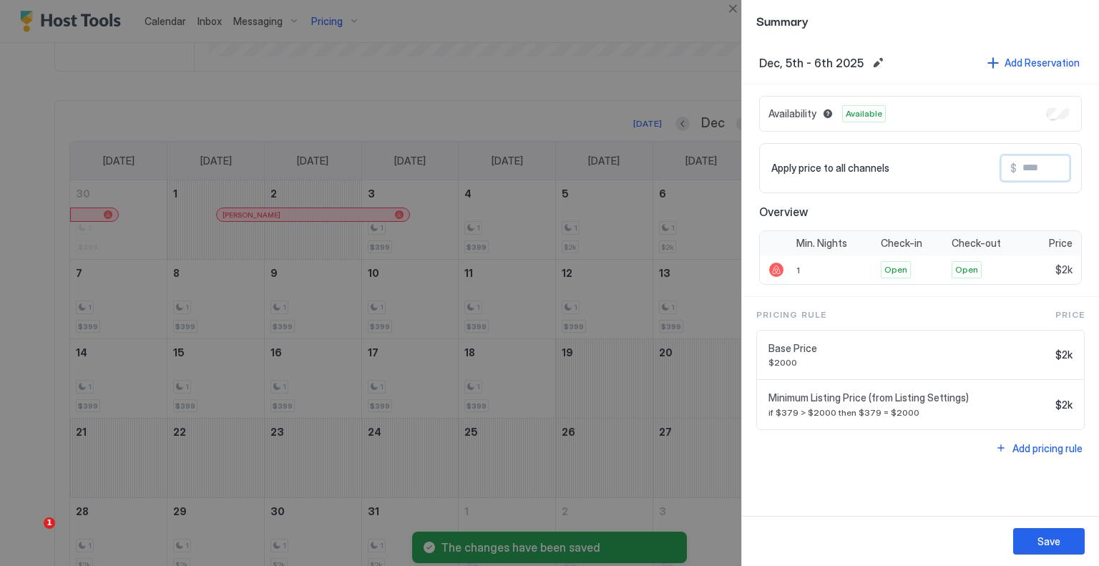
click at [1039, 167] on input "Input Field" at bounding box center [1074, 168] width 115 height 24
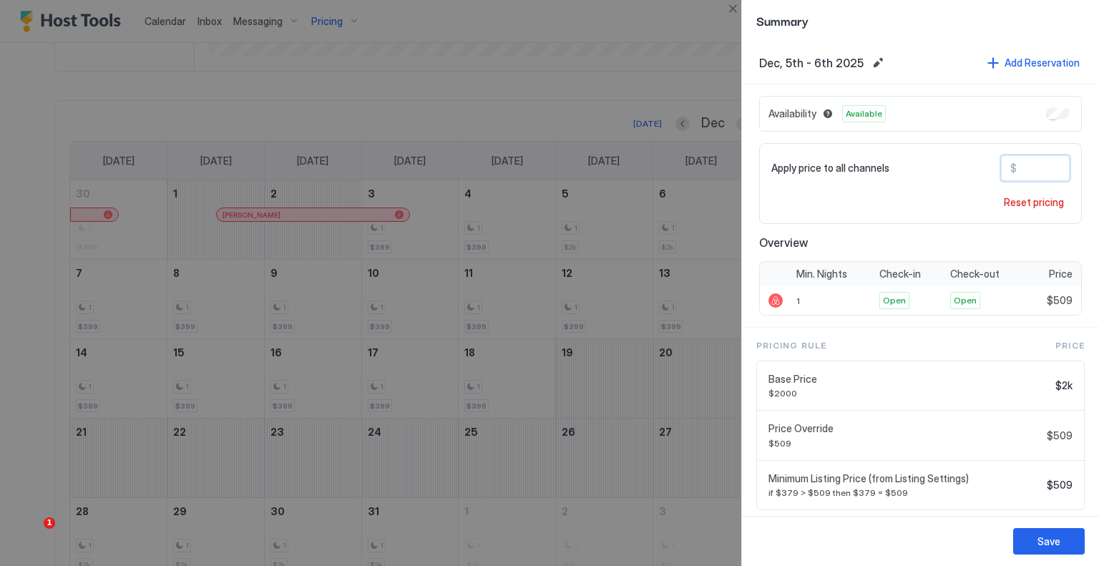
type input "***"
click at [1049, 553] on button "Save" at bounding box center [1050, 541] width 72 height 26
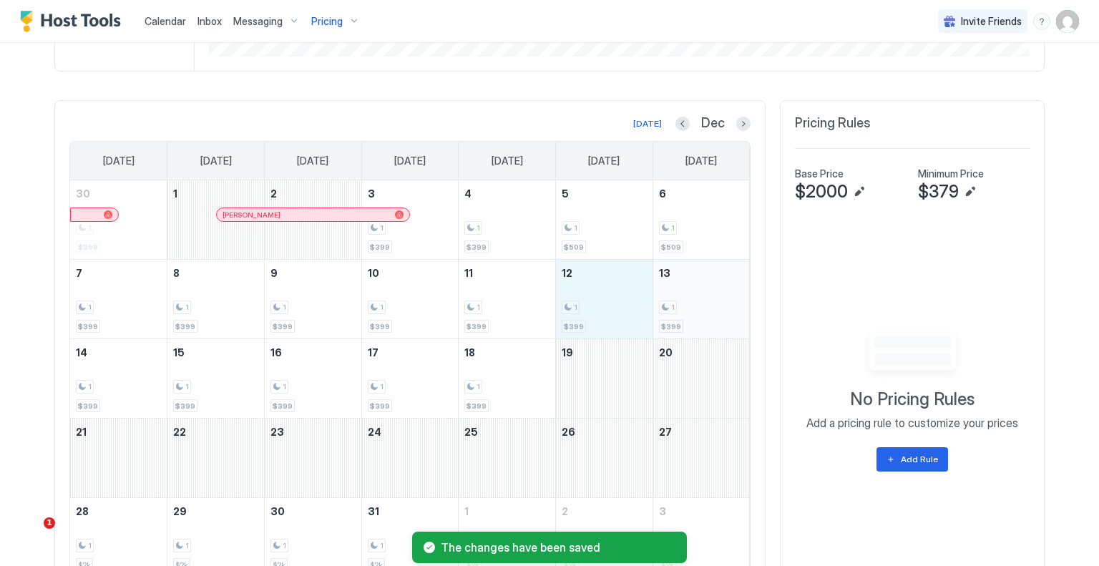
drag, startPoint x: 601, startPoint y: 291, endPoint x: 658, endPoint y: 291, distance: 57.3
click at [658, 291] on tr "7 1 $399 8 1 $399 9 1 $399 10 1 $399 11 1 $399 12 1 $399 13 1 $399" at bounding box center [410, 299] width 680 height 79
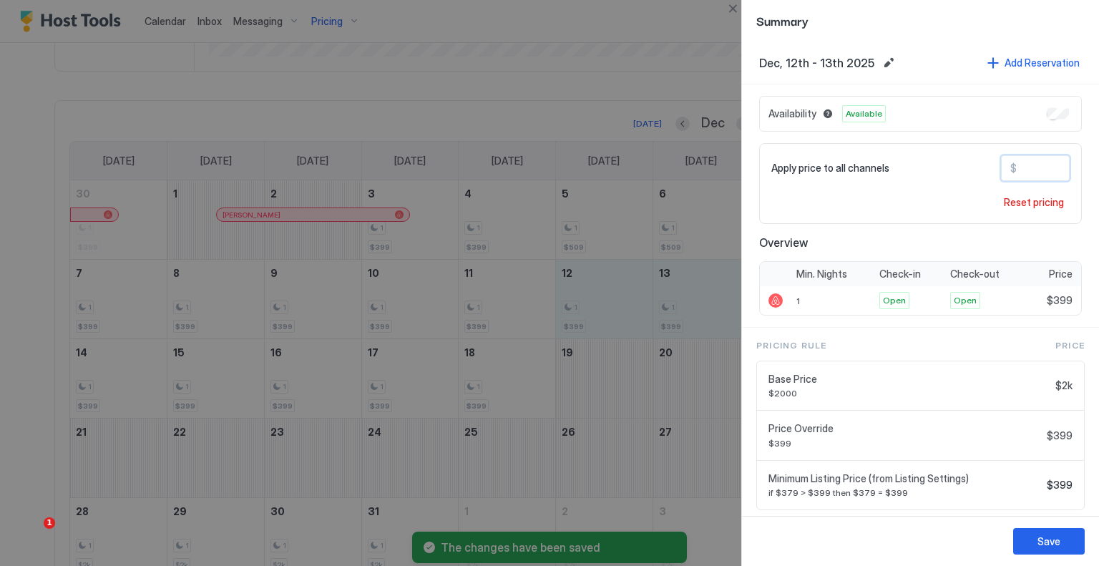
click at [1041, 172] on input "***" at bounding box center [1074, 168] width 115 height 24
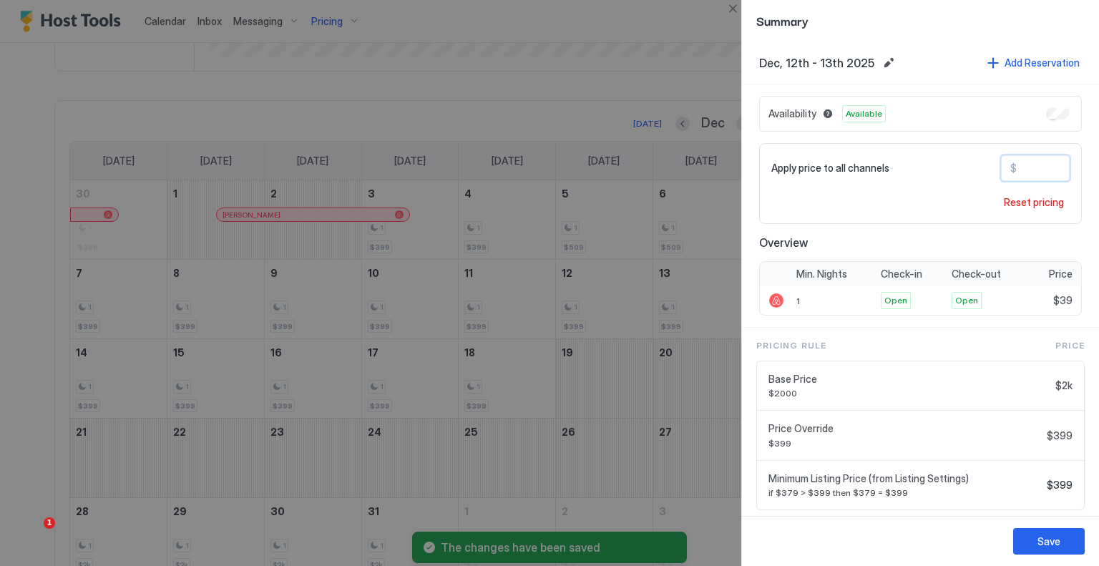
type input "*"
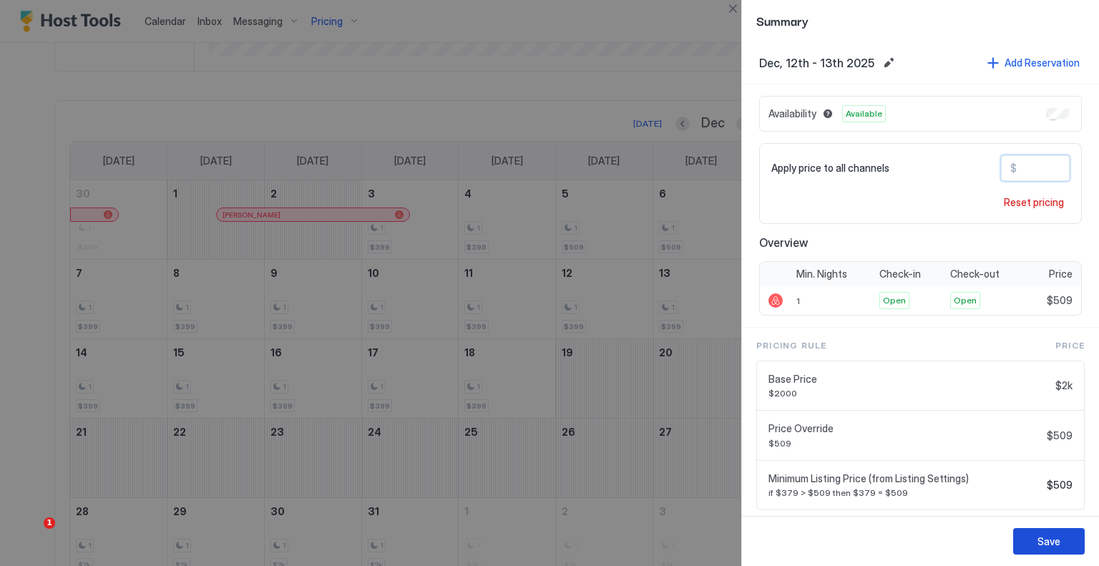
type input "***"
click at [1070, 538] on button "Save" at bounding box center [1050, 541] width 72 height 26
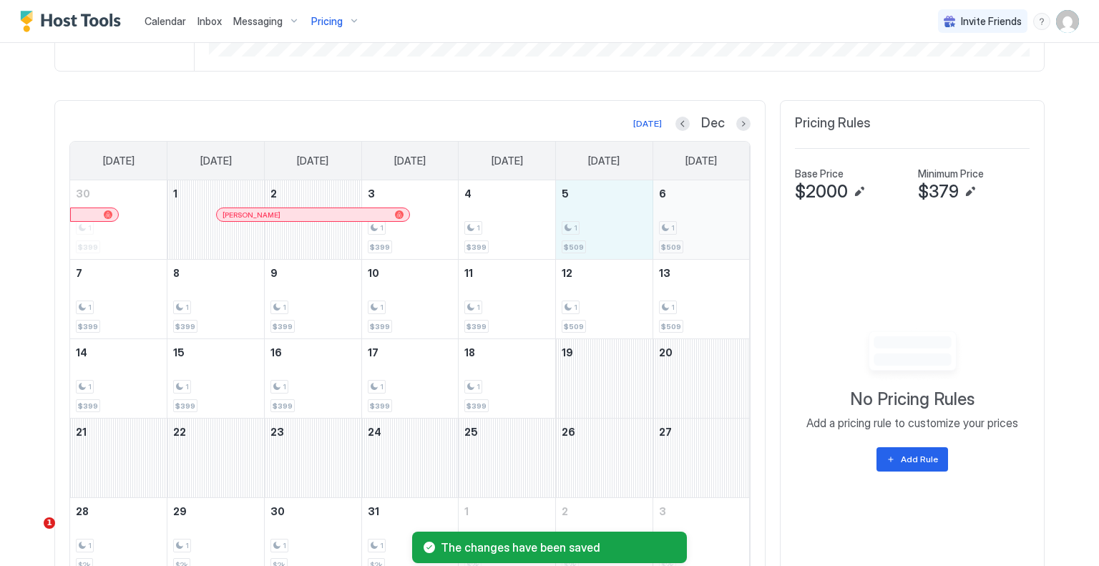
drag, startPoint x: 631, startPoint y: 217, endPoint x: 710, endPoint y: 220, distance: 78.8
click at [710, 220] on tr "30 1 $399 1 Parthenia Fields 2 3 1 $399 4 1 $399 5 1 $509 6 1 $509" at bounding box center [410, 219] width 680 height 79
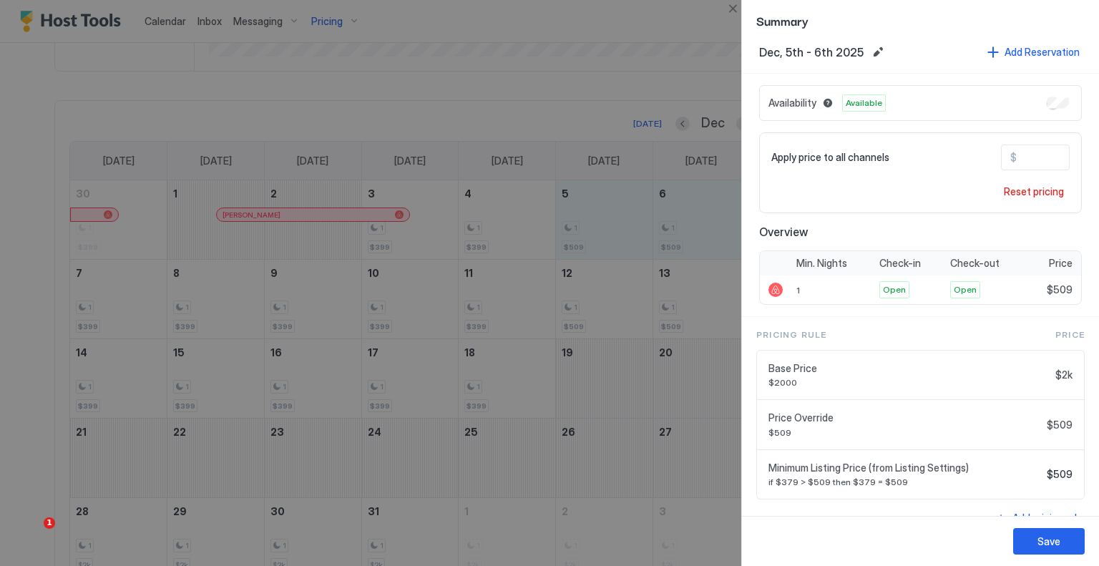
scroll to position [0, 0]
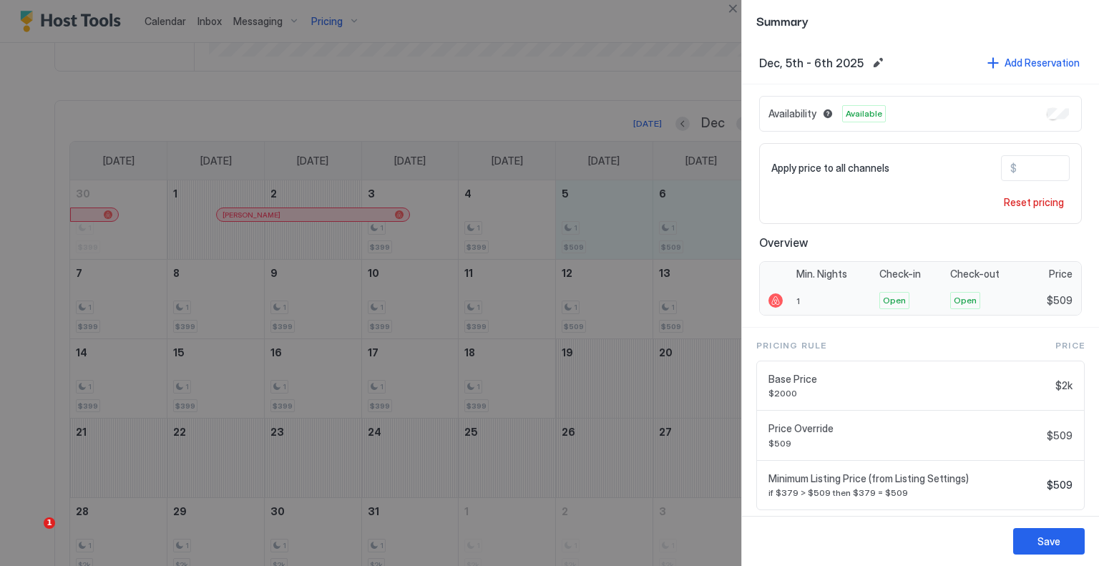
click at [793, 301] on div "1" at bounding box center [833, 300] width 83 height 29
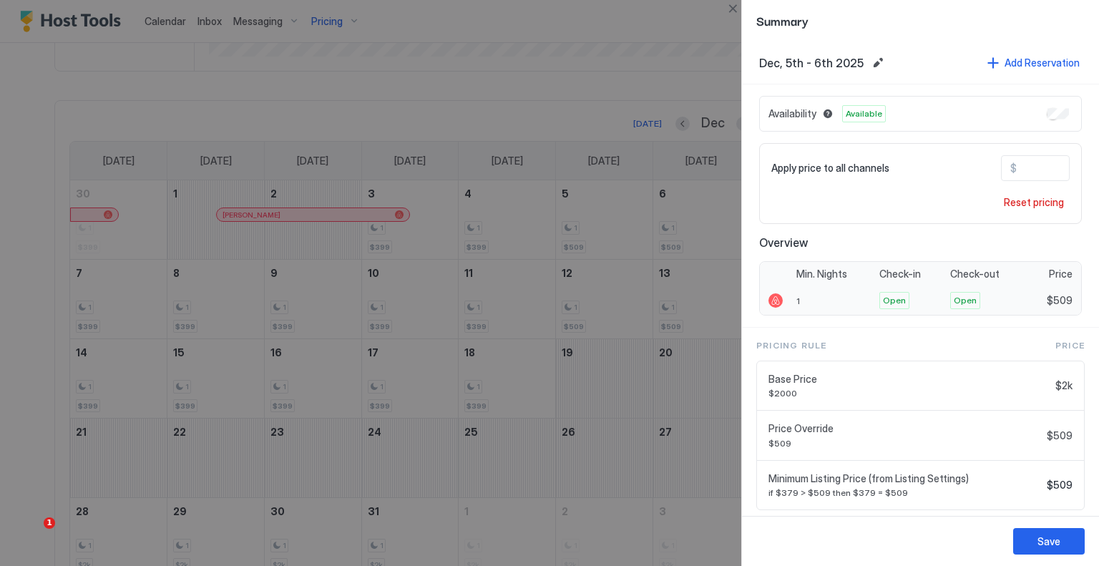
click at [802, 294] on div "1" at bounding box center [833, 300] width 83 height 29
click at [729, 5] on button "Close" at bounding box center [732, 8] width 17 height 17
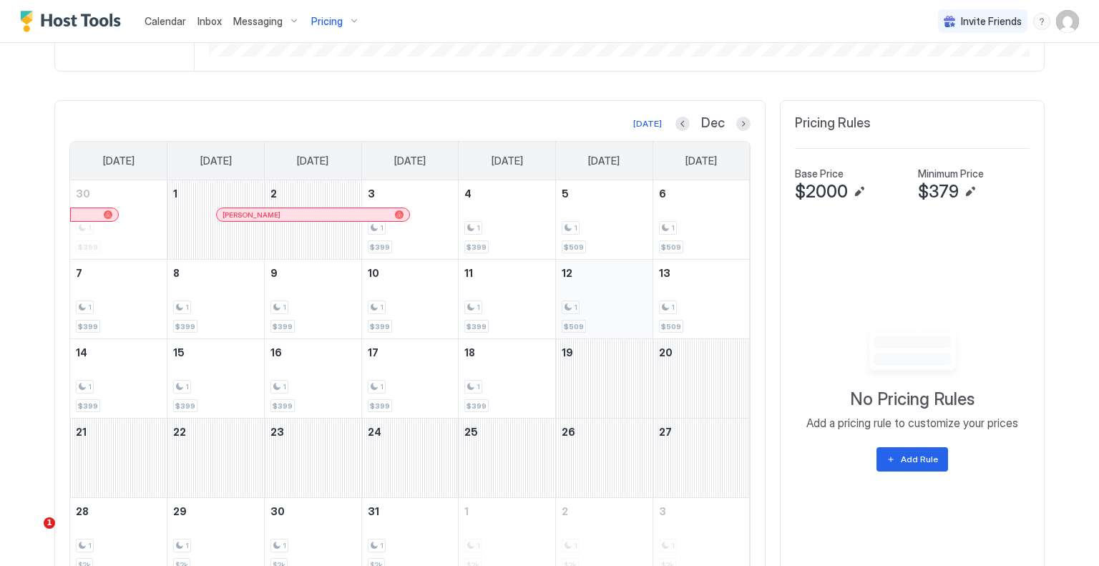
scroll to position [491, 0]
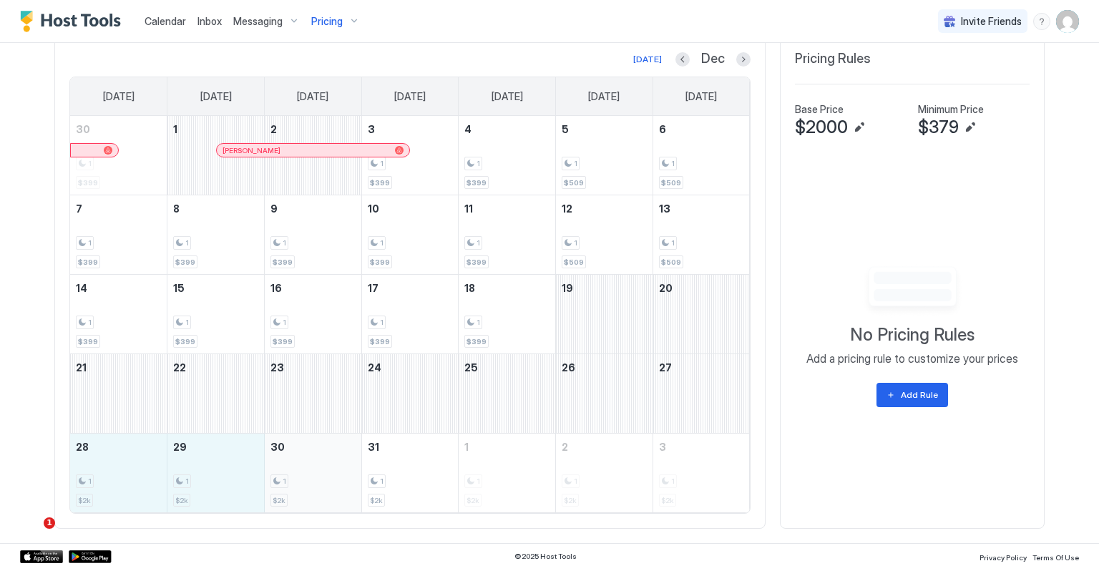
drag, startPoint x: 86, startPoint y: 461, endPoint x: 273, endPoint y: 460, distance: 186.8
click at [273, 460] on tr "28 1 $2k 29 1 $2k 30 1 $2k 31 1 $2k 1 1 $2k 2 1 $2k 3 1 $2k" at bounding box center [410, 473] width 680 height 79
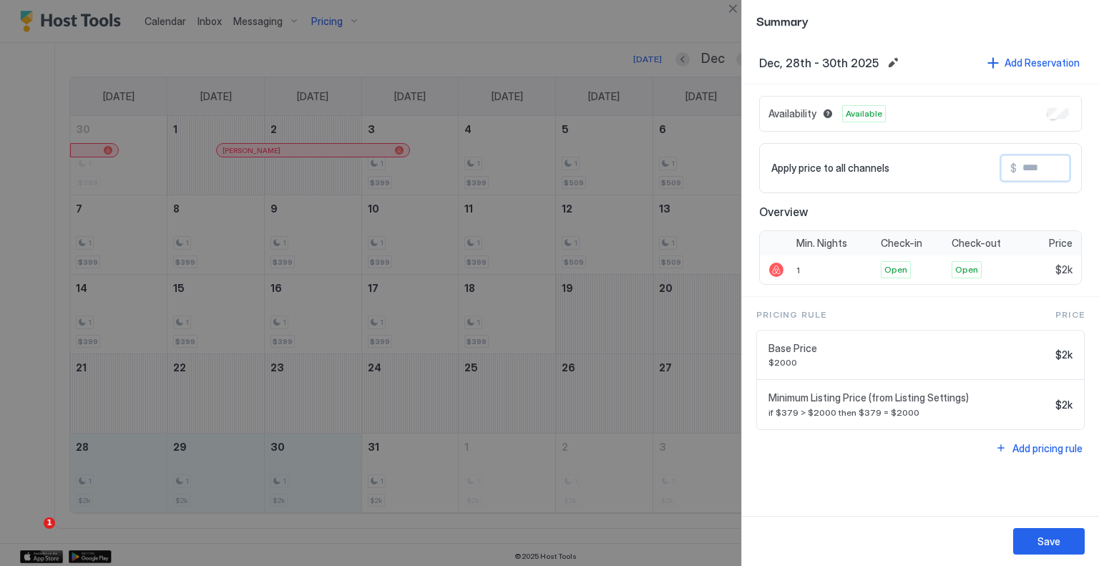
click at [1039, 162] on input "Input Field" at bounding box center [1074, 168] width 115 height 24
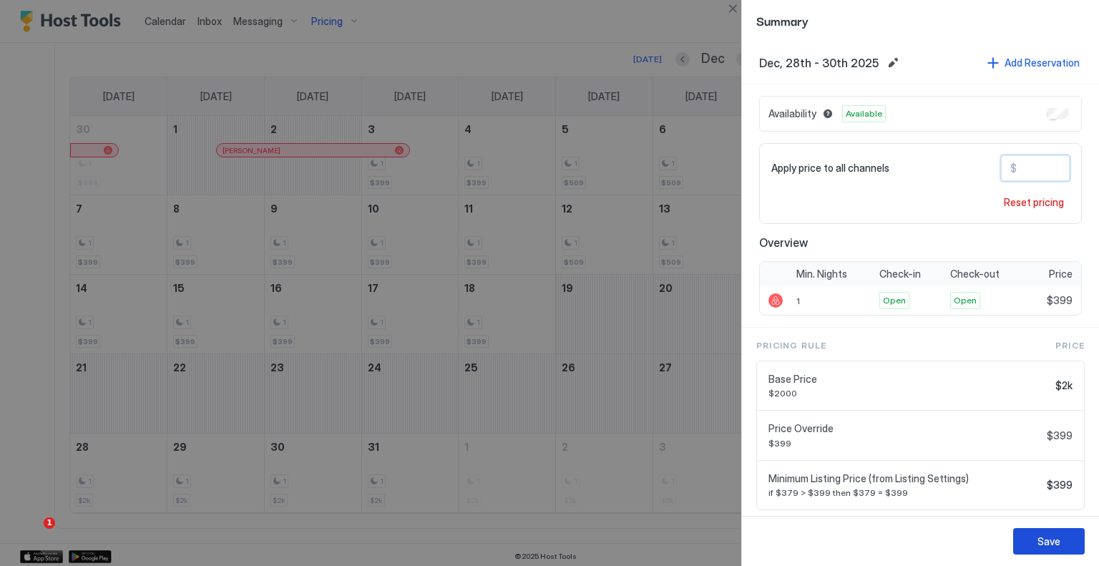
type input "***"
click at [1076, 538] on button "Save" at bounding box center [1050, 541] width 72 height 26
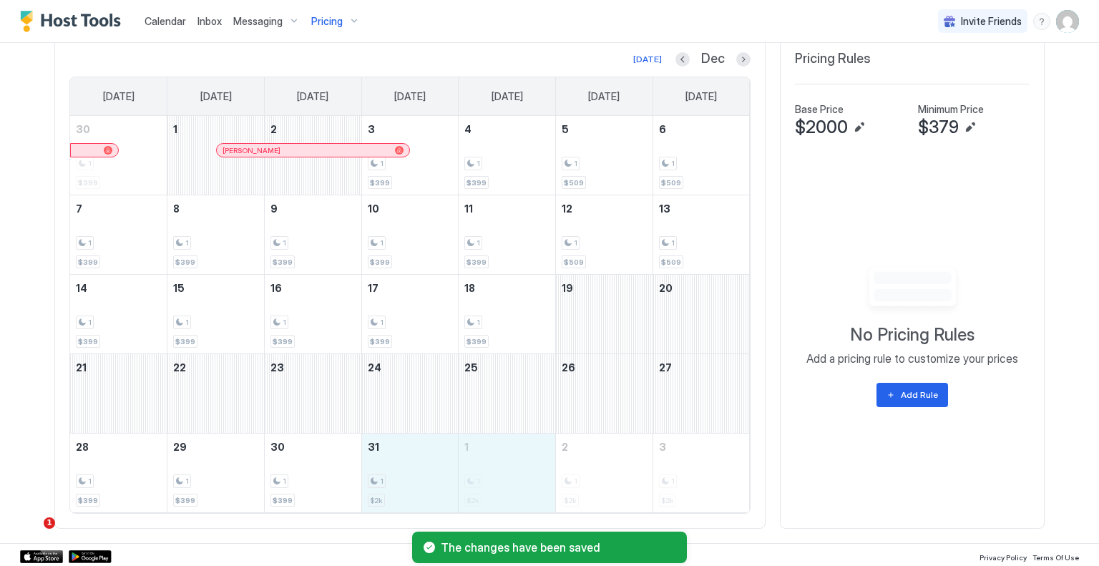
drag, startPoint x: 412, startPoint y: 463, endPoint x: 475, endPoint y: 462, distance: 63.0
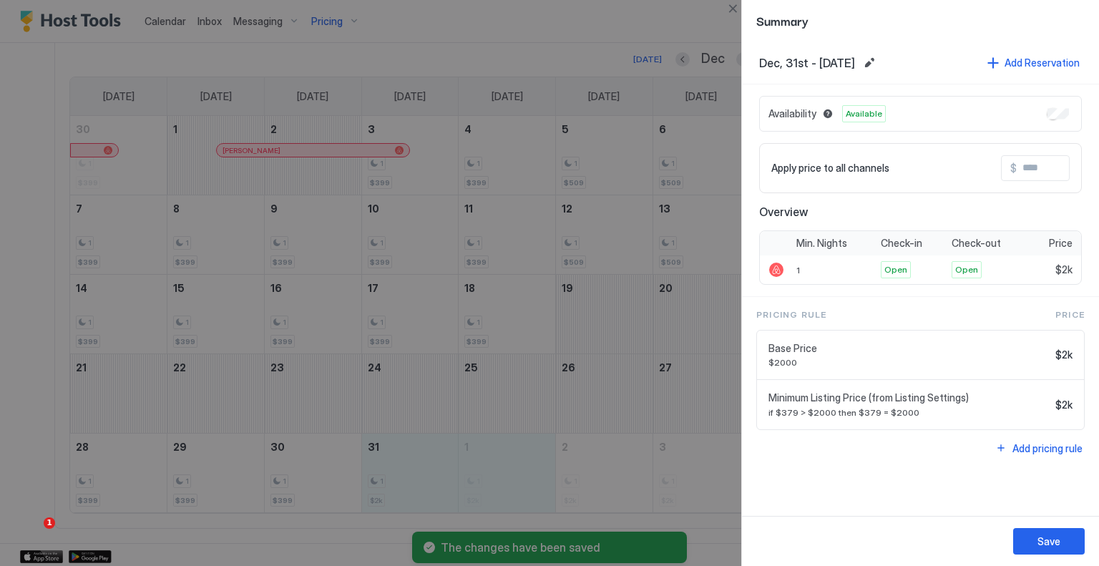
click at [1056, 168] on input "Input Field" at bounding box center [1074, 168] width 115 height 24
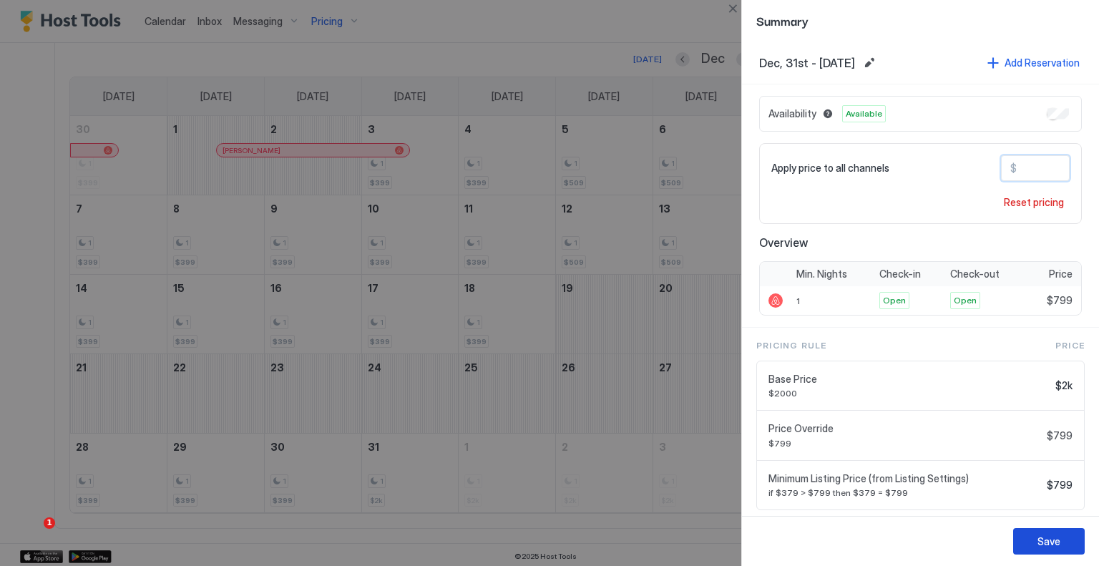
type input "***"
click at [1033, 532] on button "Save" at bounding box center [1050, 541] width 72 height 26
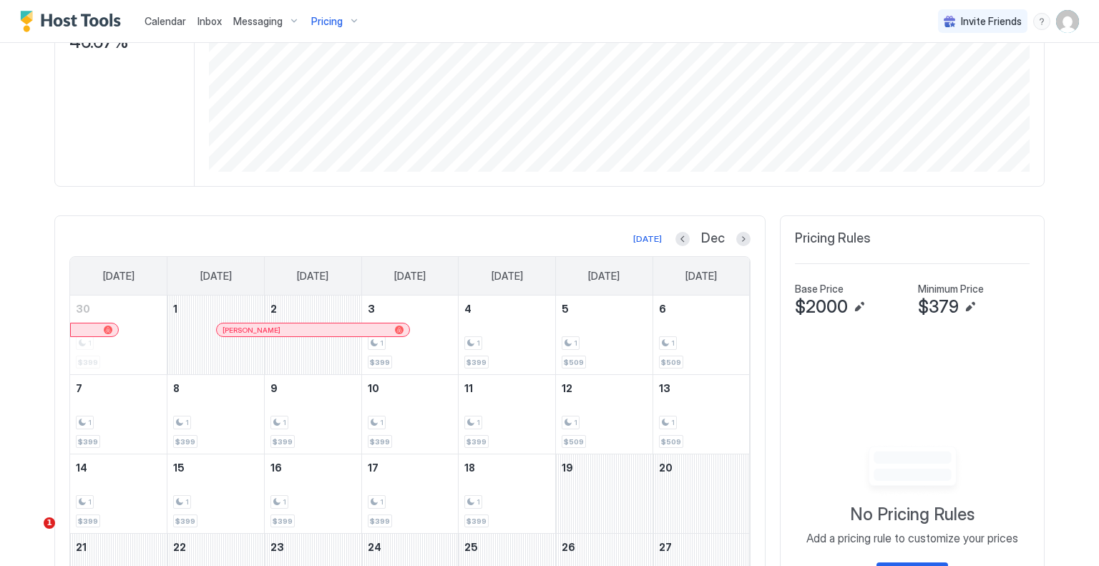
scroll to position [419, 0]
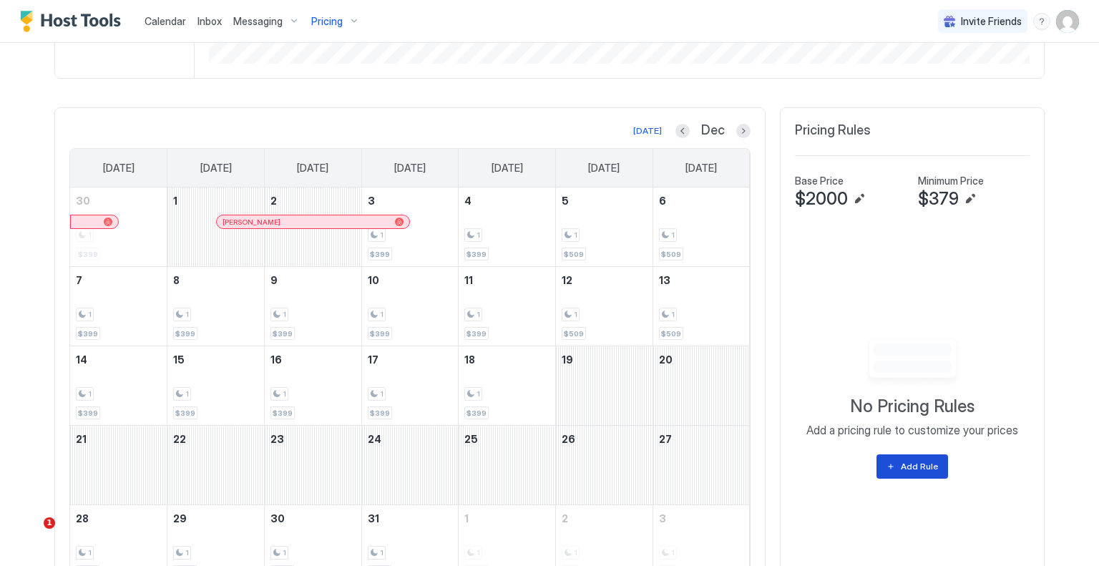
click at [916, 460] on div "Add Rule" at bounding box center [919, 466] width 37 height 13
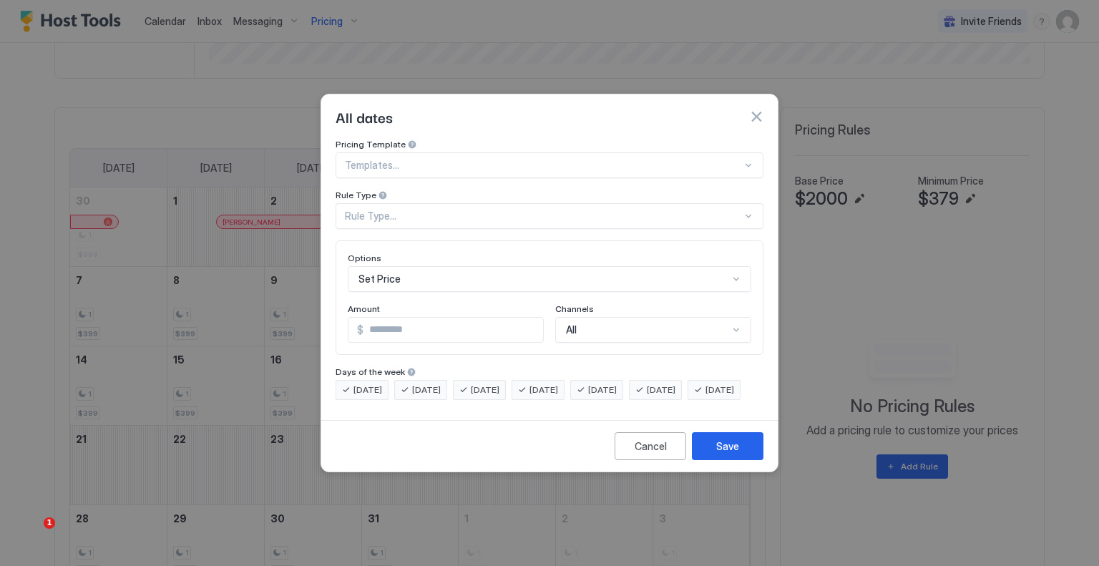
click at [414, 211] on div "Rule Type..." at bounding box center [550, 216] width 428 height 26
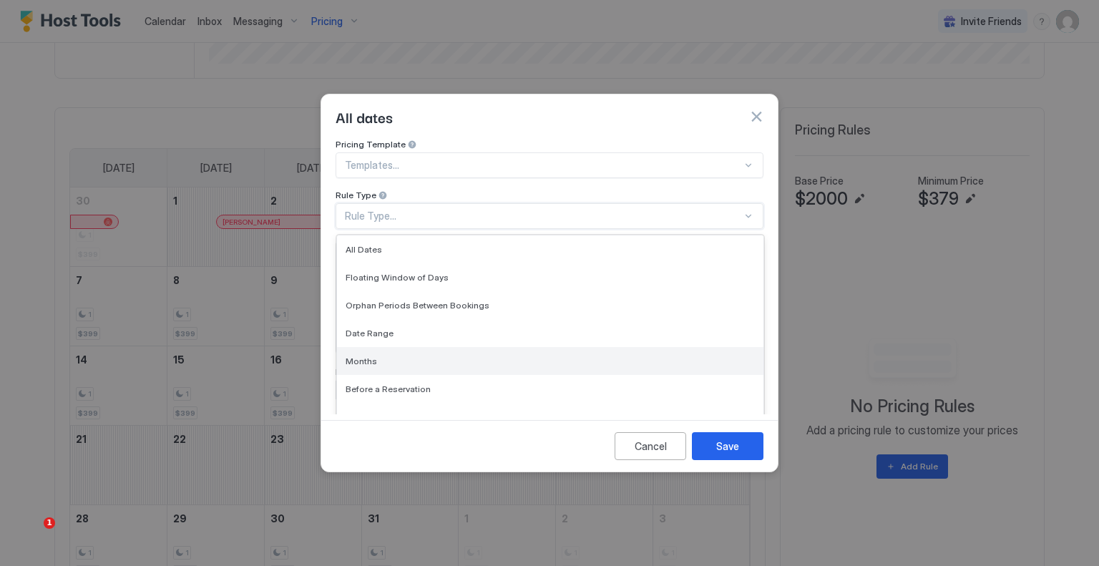
click at [384, 356] on div "Months" at bounding box center [550, 361] width 409 height 11
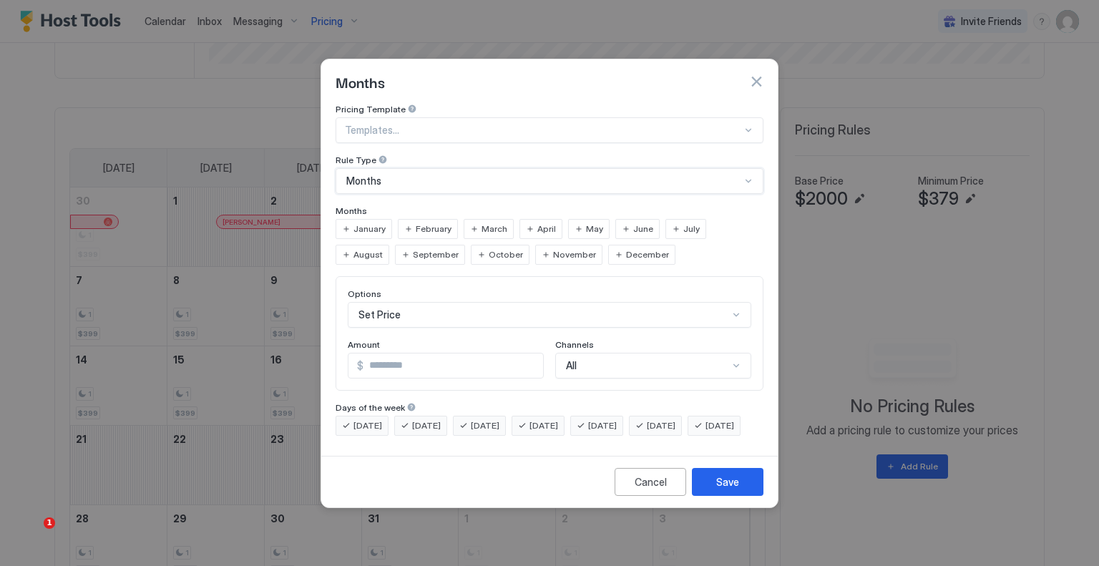
click at [553, 248] on span "November" at bounding box center [574, 254] width 43 height 13
click at [608, 245] on div "December" at bounding box center [641, 255] width 67 height 20
click at [407, 302] on div "Set Price" at bounding box center [550, 315] width 404 height 26
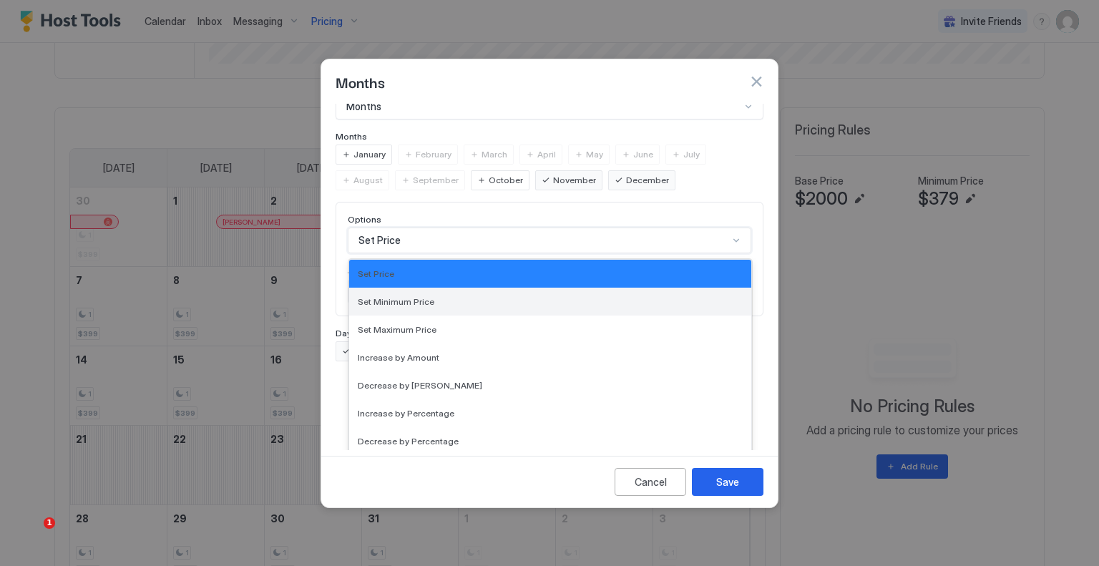
click at [414, 296] on span "Set Minimum Price" at bounding box center [396, 301] width 77 height 11
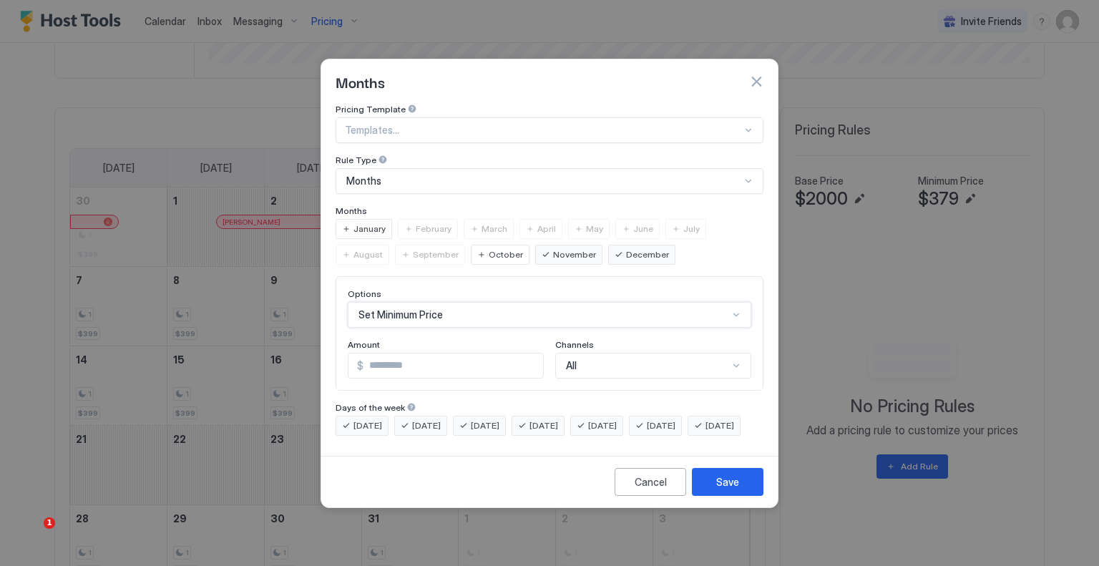
scroll to position [0, 0]
click at [441, 288] on div "Options" at bounding box center [550, 295] width 404 height 14
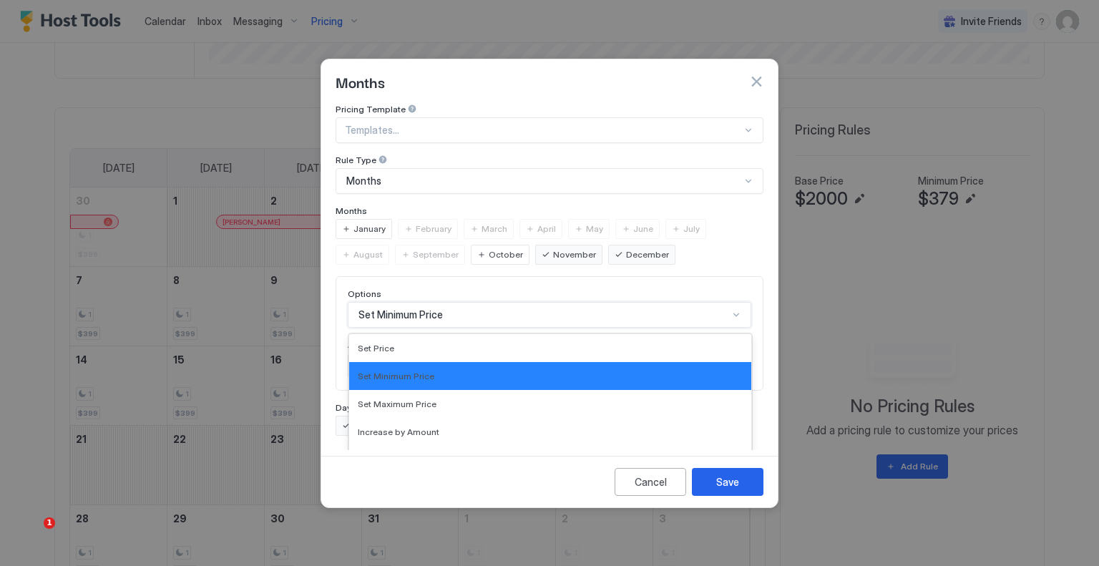
click at [440, 302] on div "17 results available. Use Up and Down to choose options, press Enter to select …" at bounding box center [550, 315] width 404 height 26
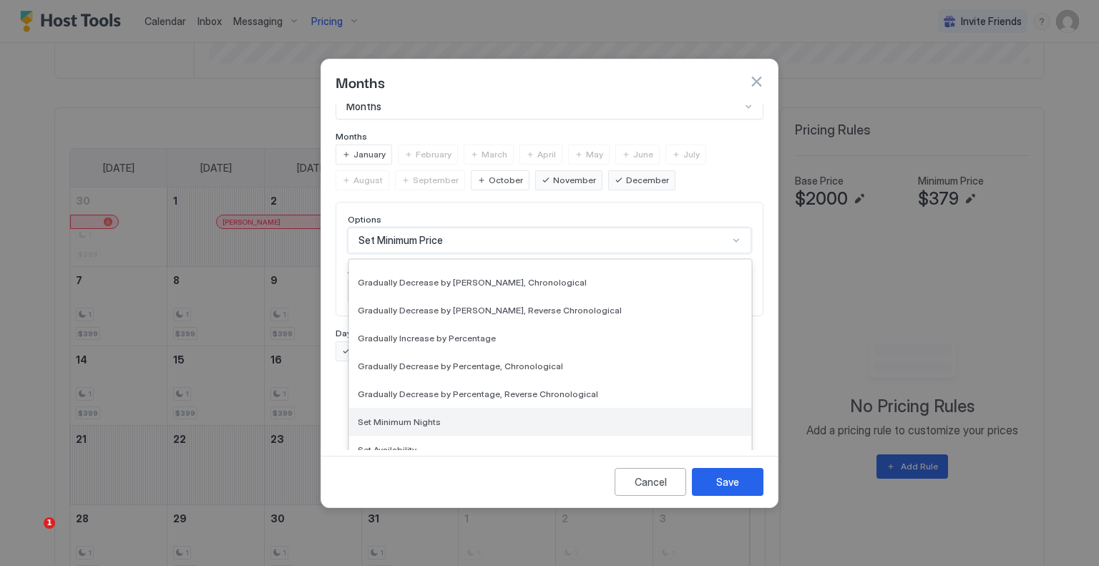
scroll to position [260, 0]
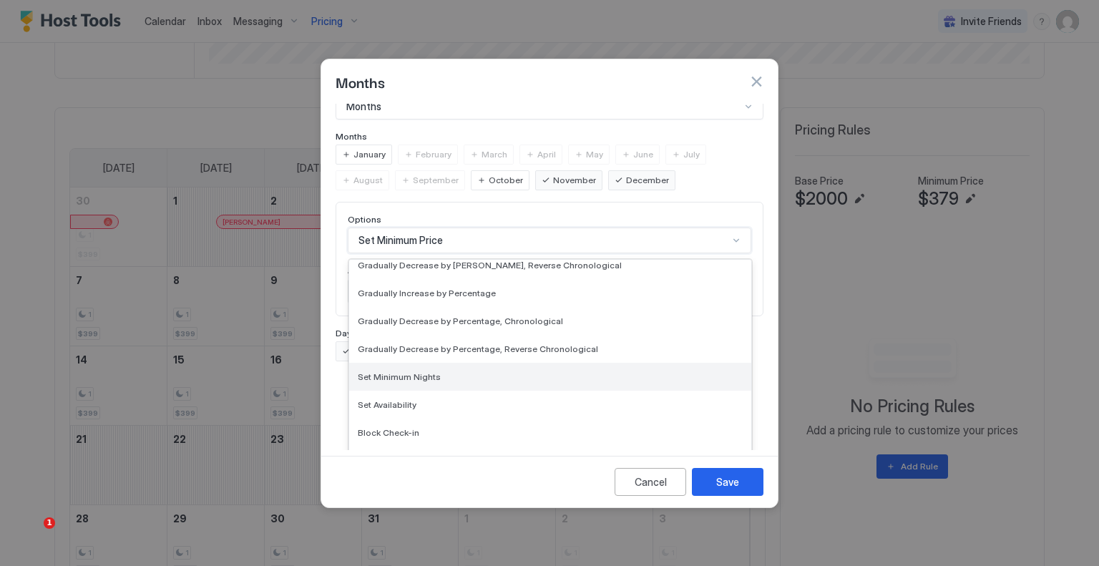
click at [449, 371] on div "Set Minimum Nights" at bounding box center [550, 376] width 385 height 11
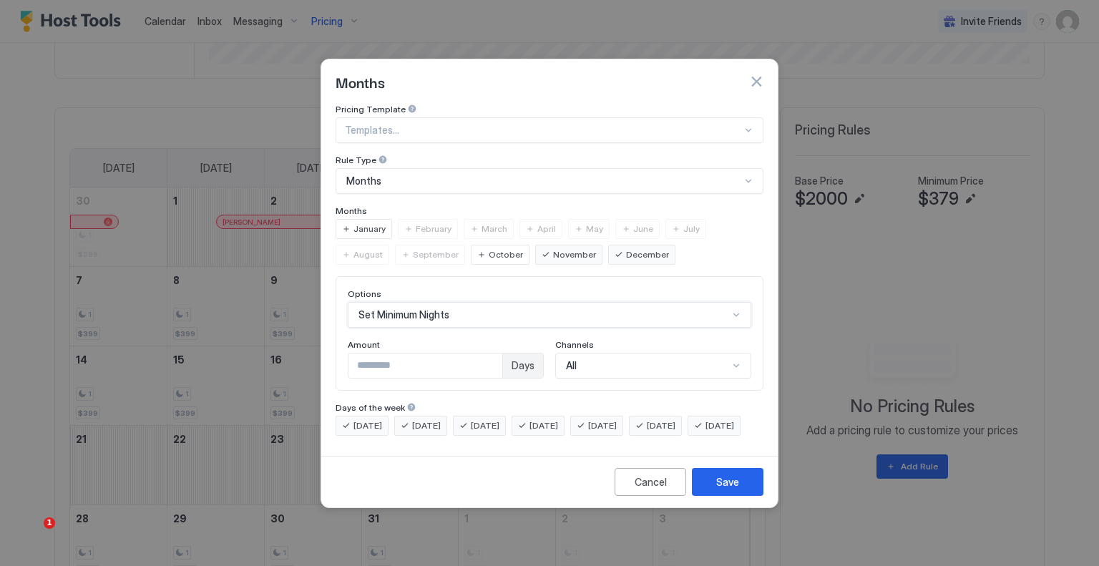
click at [383, 356] on input "*" at bounding box center [426, 366] width 154 height 24
type input "*"
click at [701, 492] on button "Save" at bounding box center [728, 482] width 72 height 28
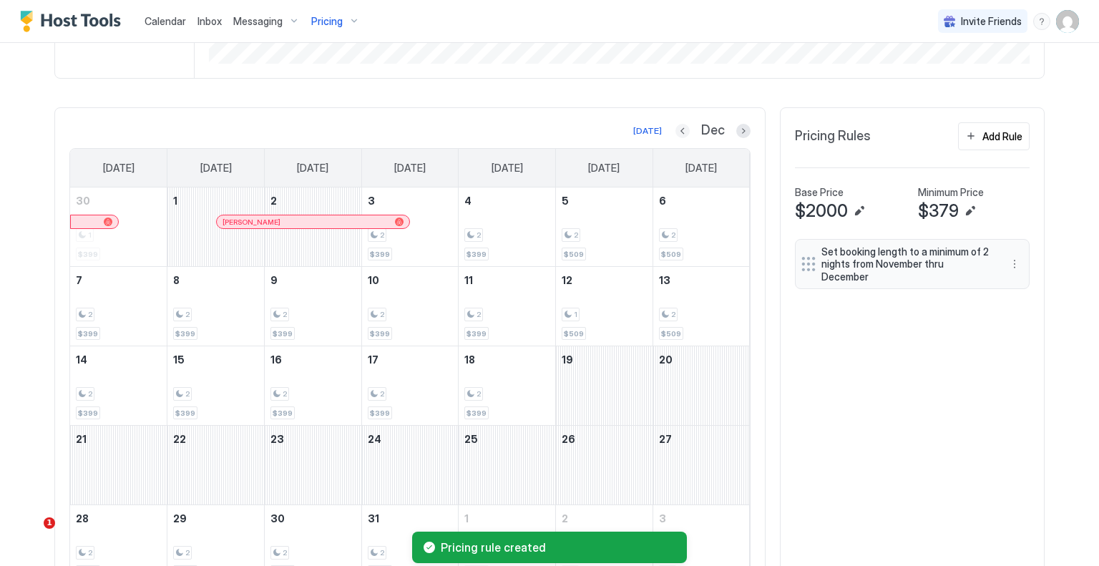
click at [676, 133] on button "Previous month" at bounding box center [683, 131] width 14 height 14
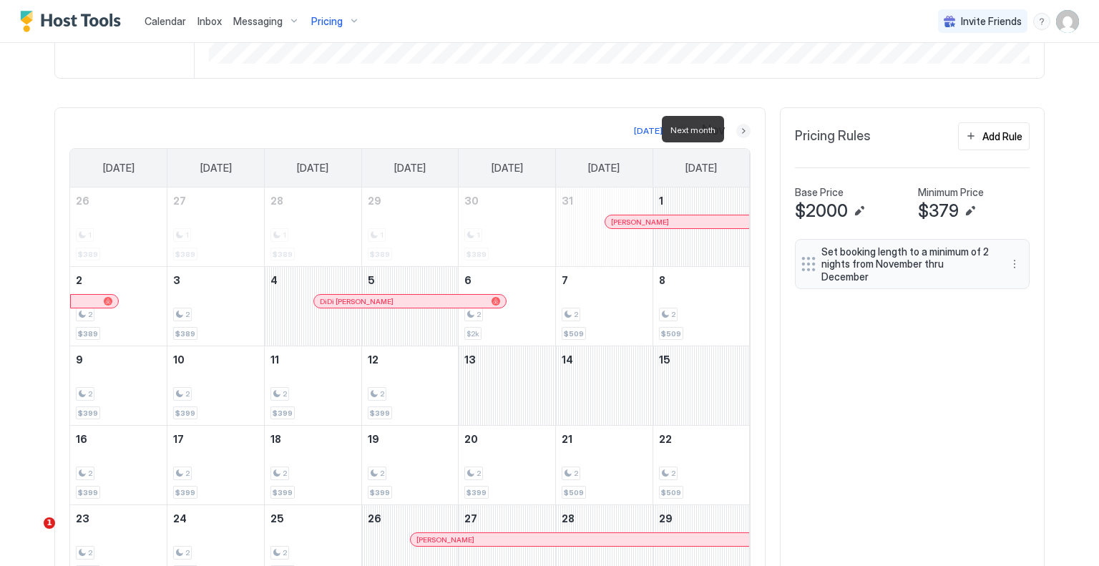
click at [737, 132] on button "Next month" at bounding box center [744, 131] width 14 height 14
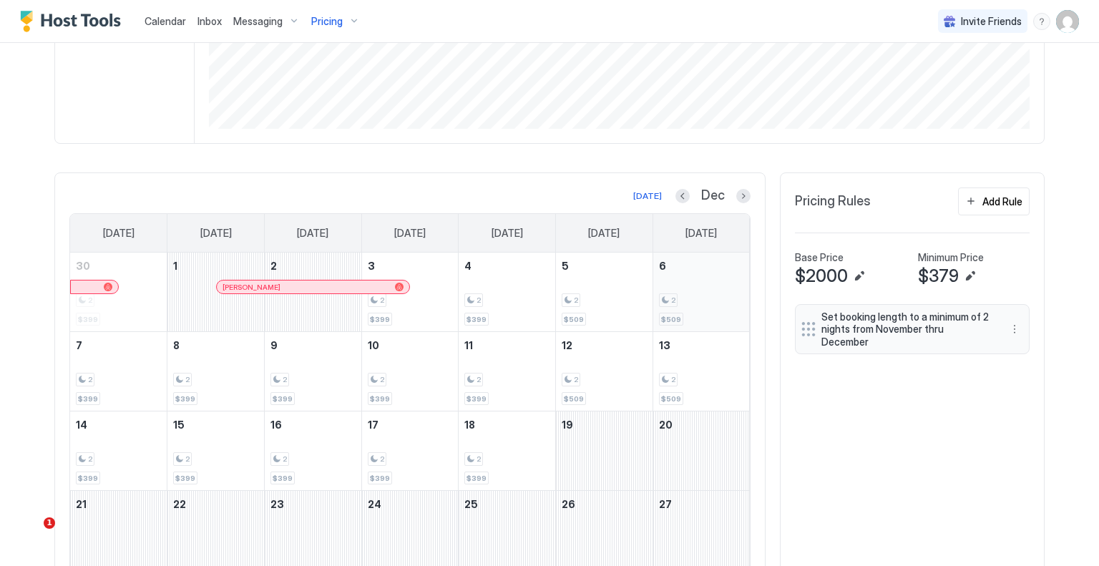
scroll to position [348, 0]
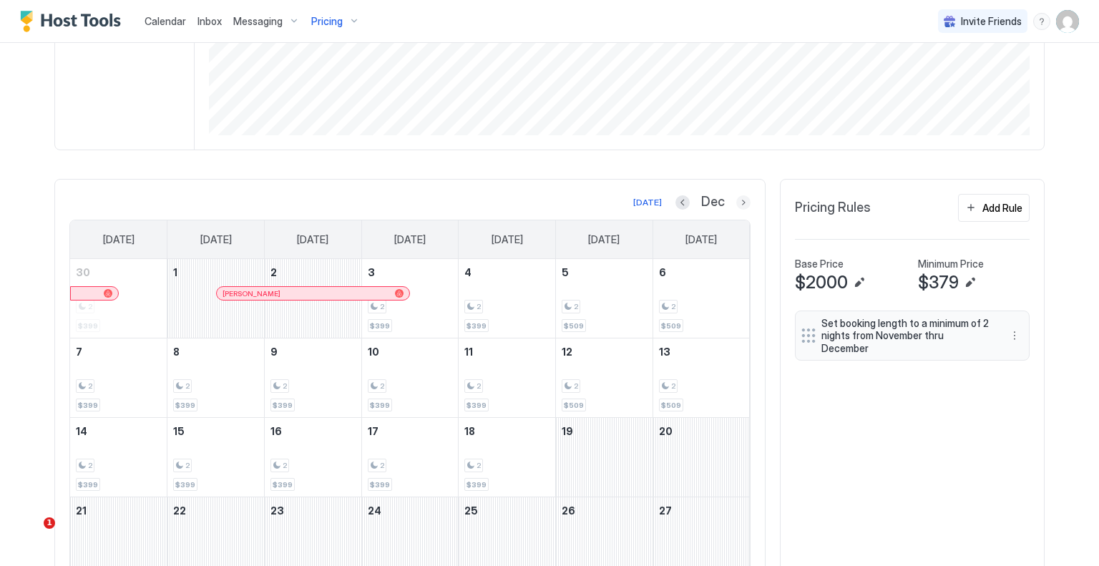
click at [744, 204] on button "Next month" at bounding box center [744, 202] width 14 height 14
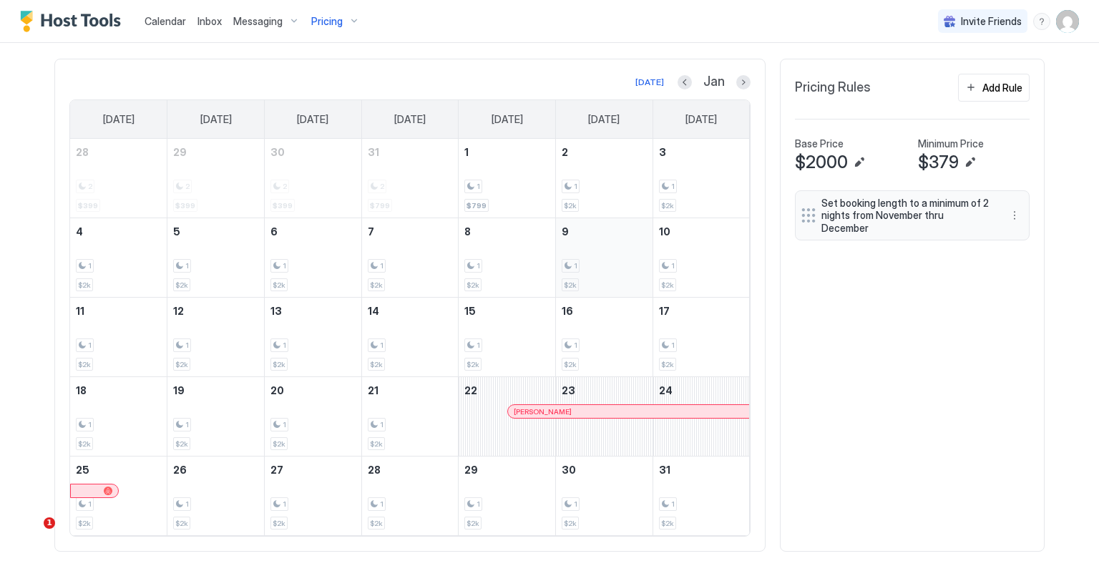
scroll to position [491, 0]
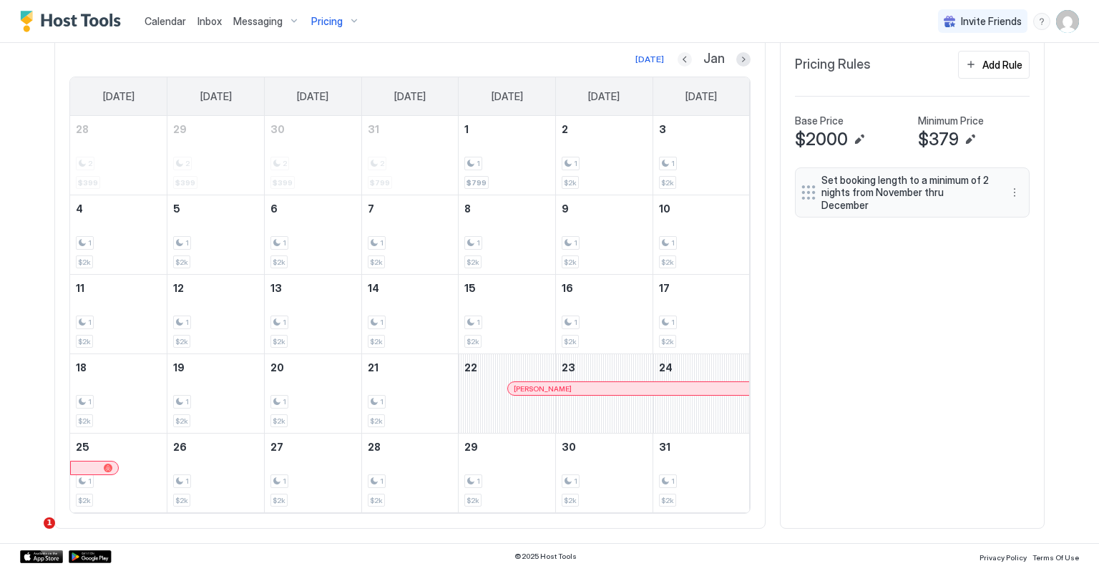
click at [679, 57] on button "Previous month" at bounding box center [685, 59] width 14 height 14
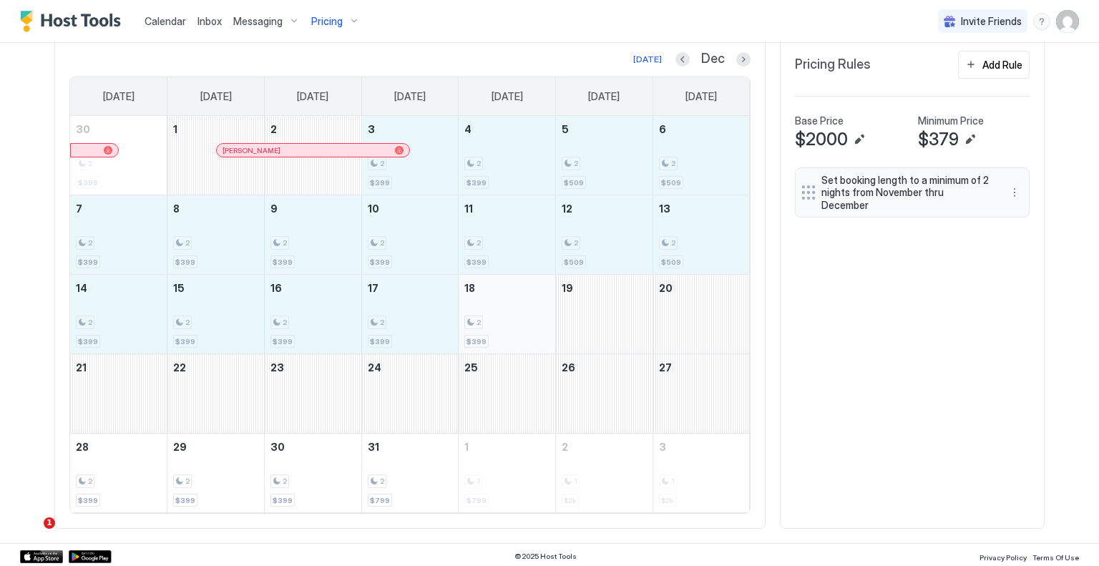
drag, startPoint x: 442, startPoint y: 175, endPoint x: 510, endPoint y: 307, distance: 149.2
click at [510, 307] on tbody "30 2 $399 1 Parthenia Fields 2 3 2 $399 4 2 $399 5 2 $509 6 2 $509 7 2 $399 8 2…" at bounding box center [410, 314] width 680 height 397
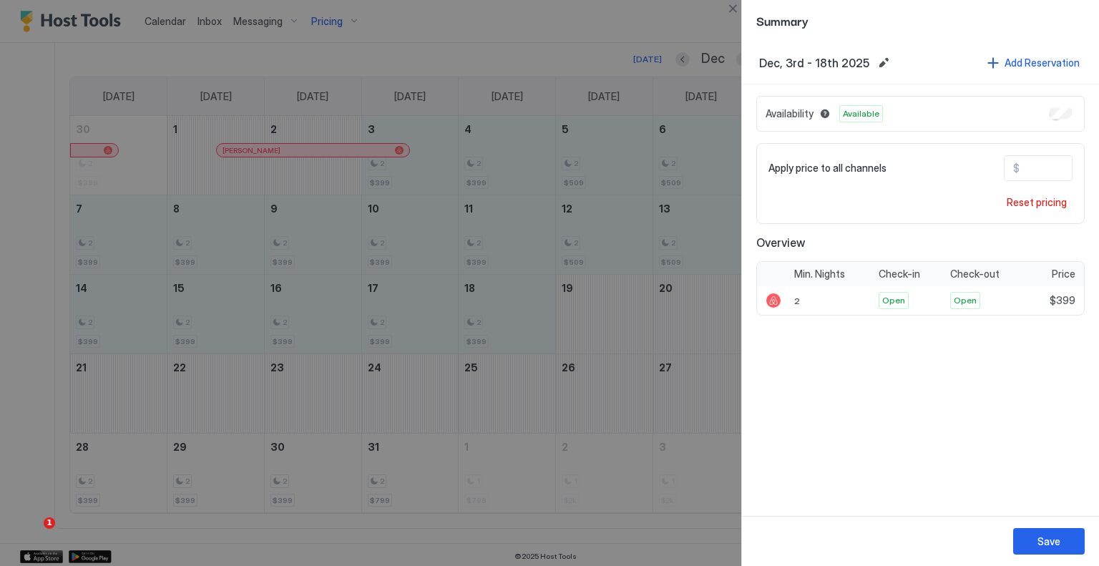
click at [1025, 168] on input "***" at bounding box center [1077, 168] width 115 height 24
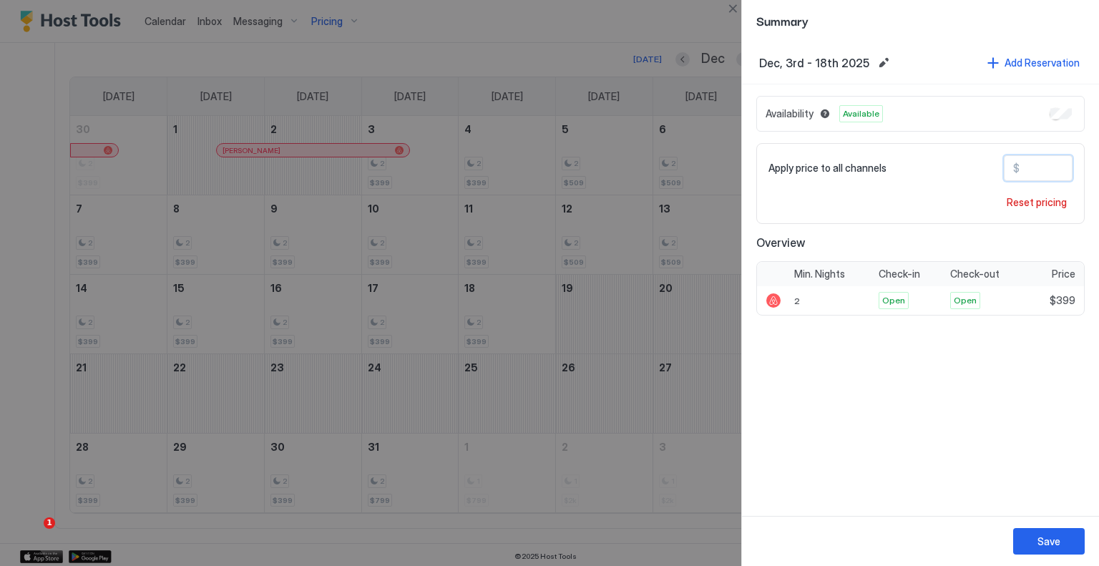
click at [1025, 168] on input "***" at bounding box center [1077, 168] width 115 height 24
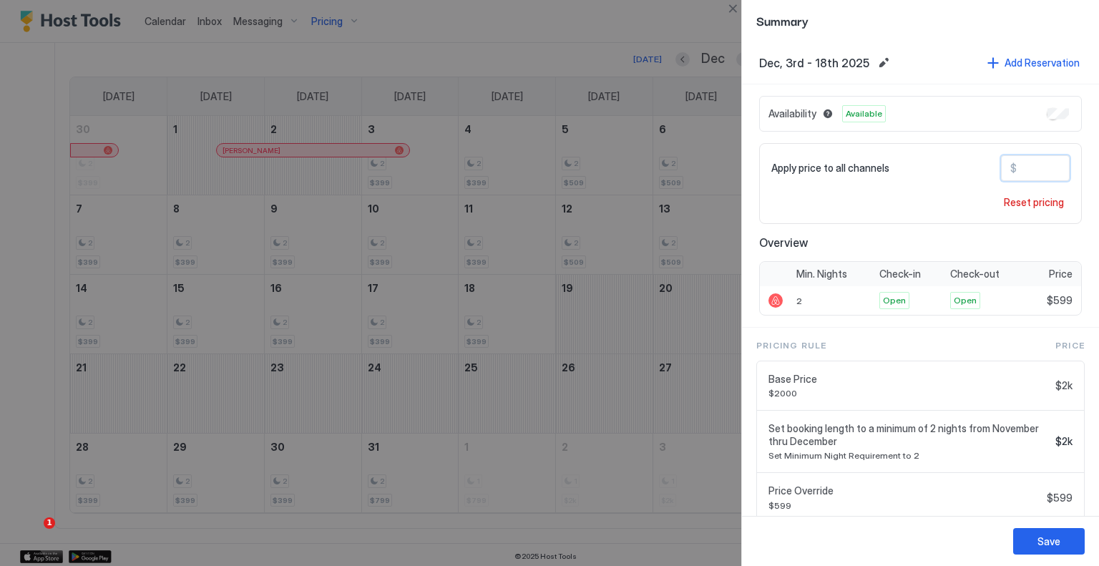
type input "***"
click at [1056, 530] on button "Save" at bounding box center [1050, 541] width 72 height 26
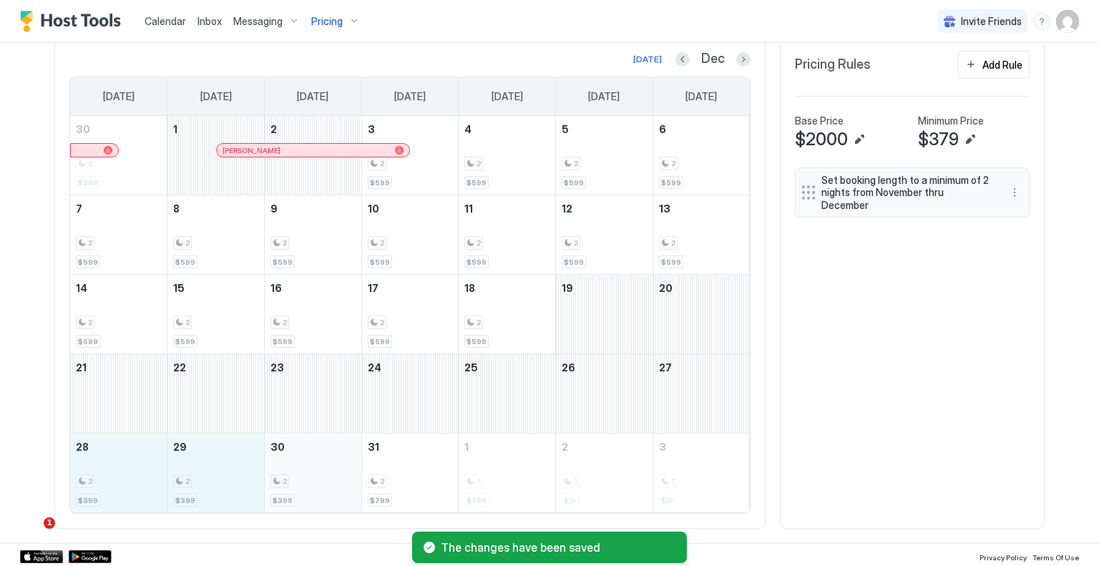
drag, startPoint x: 98, startPoint y: 476, endPoint x: 286, endPoint y: 476, distance: 188.2
click at [286, 476] on tr "28 2 $399 29 2 $399 30 2 $399 31 2 $799 1 1 $799 2 1 $2k 3 1 $2k" at bounding box center [410, 473] width 680 height 79
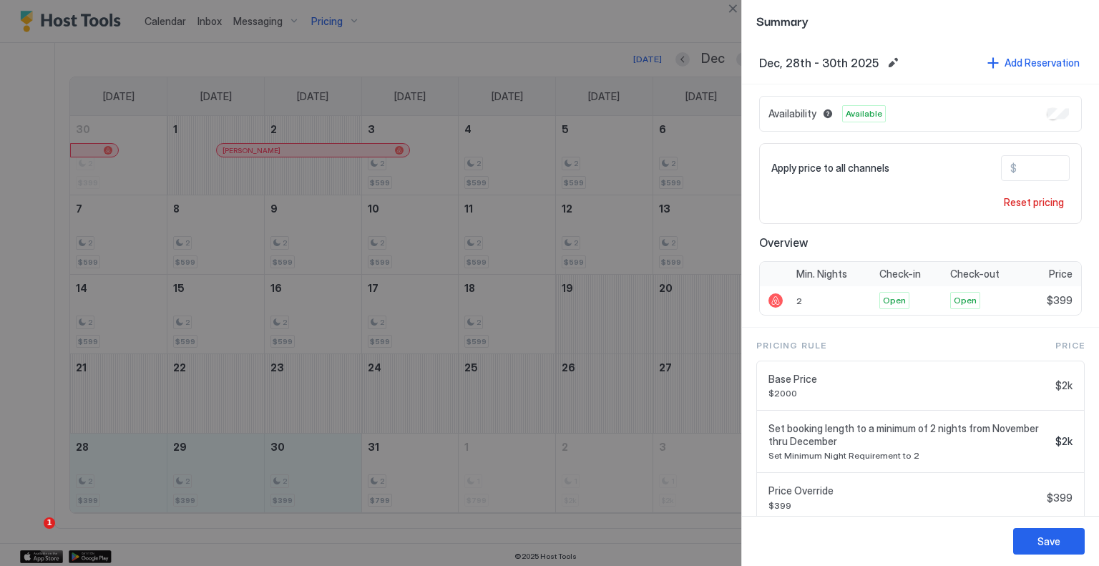
click at [1028, 168] on input "***" at bounding box center [1074, 168] width 115 height 24
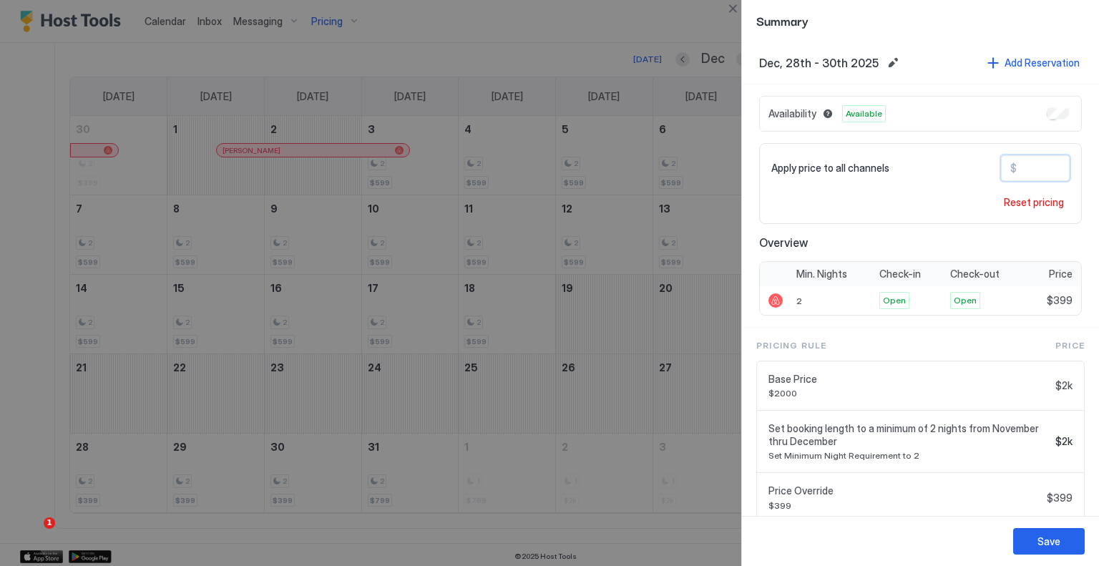
click at [1028, 168] on input "***" at bounding box center [1074, 168] width 115 height 24
type input "***"
click at [1054, 540] on div "Save" at bounding box center [1049, 541] width 23 height 15
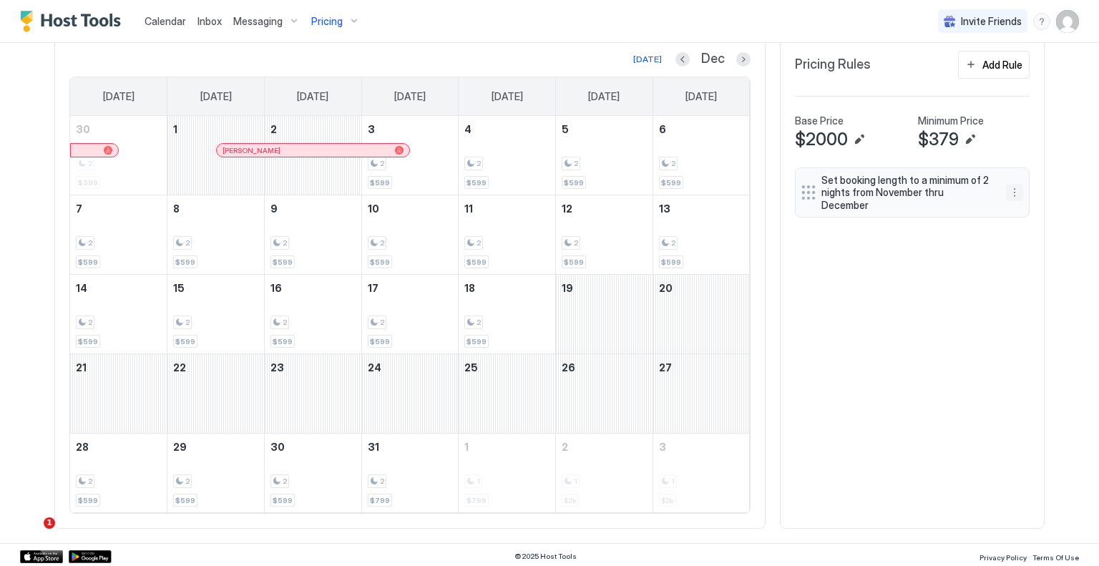
click at [1014, 184] on button "More options" at bounding box center [1014, 192] width 17 height 17
click at [1029, 203] on span "Edit" at bounding box center [1032, 204] width 16 height 11
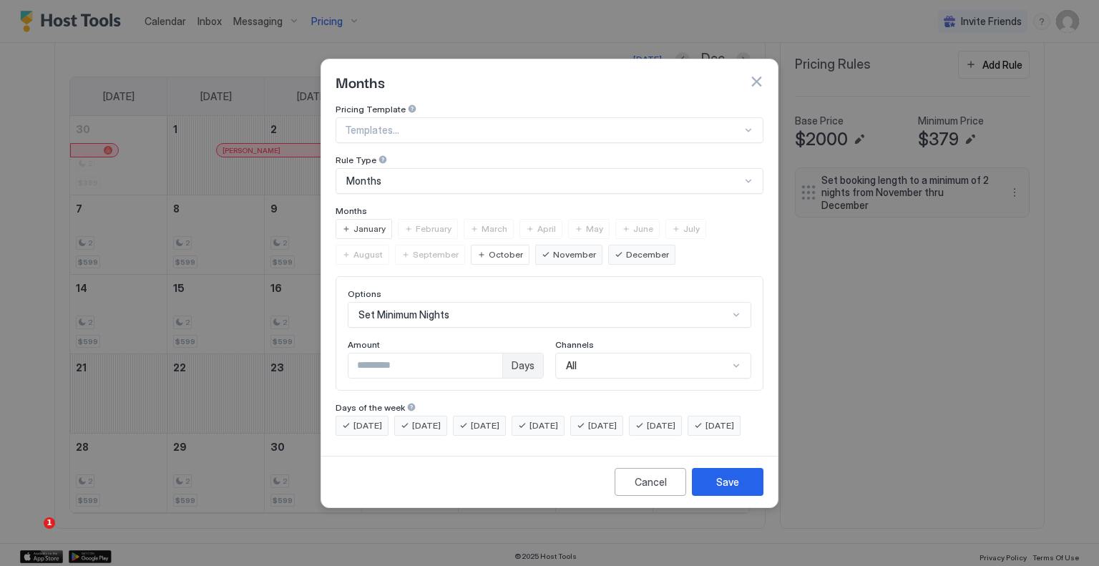
drag, startPoint x: 383, startPoint y: 408, endPoint x: 413, endPoint y: 406, distance: 30.1
click at [382, 419] on span "[DATE]" at bounding box center [368, 425] width 29 height 13
click at [416, 419] on span "[DATE]" at bounding box center [426, 425] width 29 height 13
click at [482, 419] on span "[DATE]" at bounding box center [485, 425] width 29 height 13
click at [545, 416] on div "[DATE]" at bounding box center [538, 426] width 53 height 20
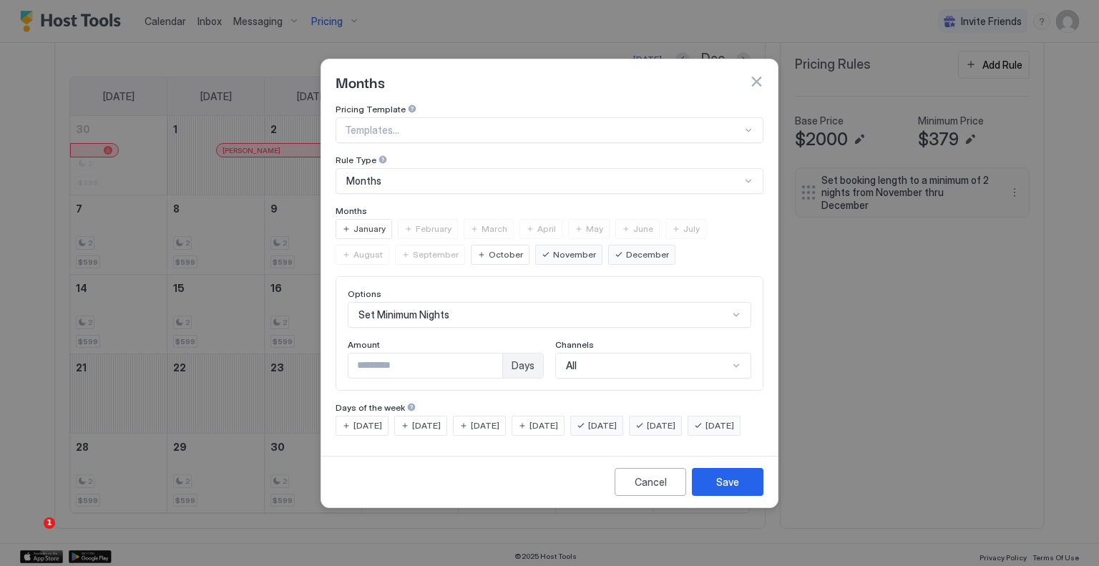
click at [706, 432] on span "[DATE]" at bounding box center [720, 425] width 29 height 13
click at [720, 490] on div "Save" at bounding box center [727, 482] width 23 height 15
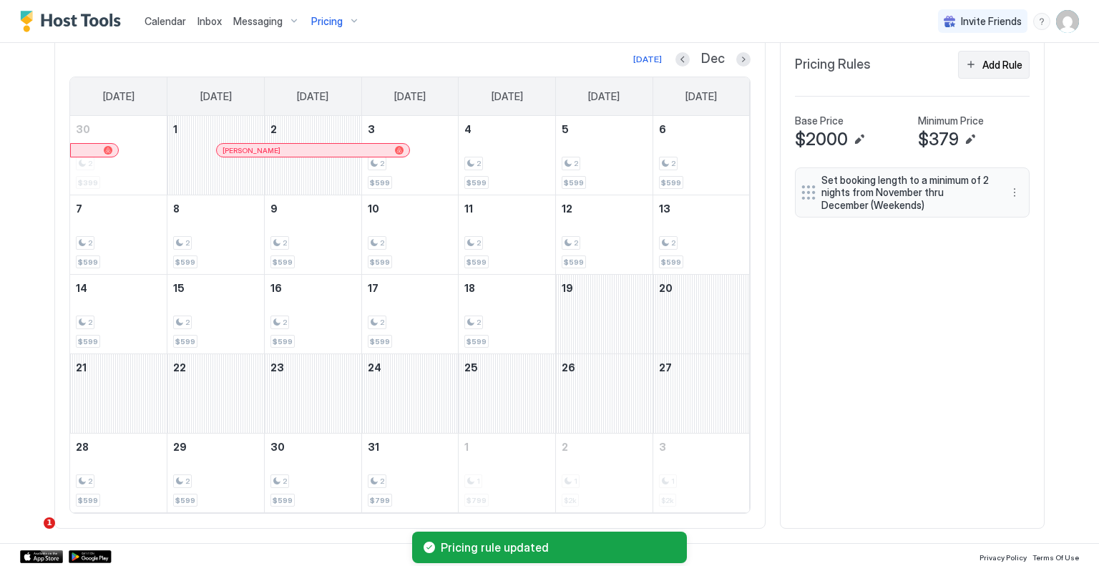
click at [982, 71] on button "Add Rule" at bounding box center [994, 65] width 72 height 28
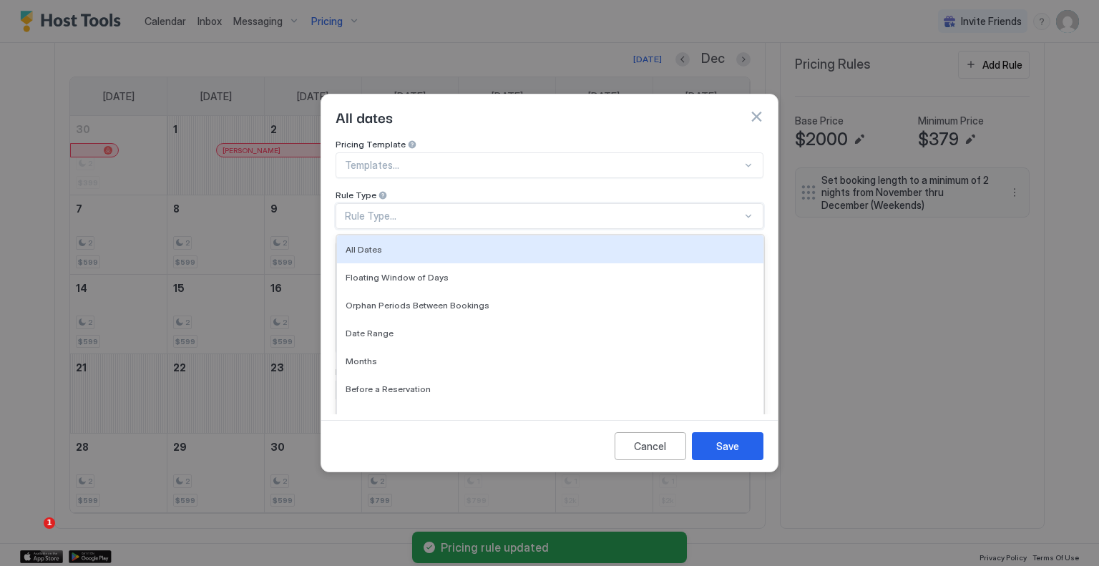
click at [392, 210] on div "Rule Type..." at bounding box center [543, 216] width 397 height 13
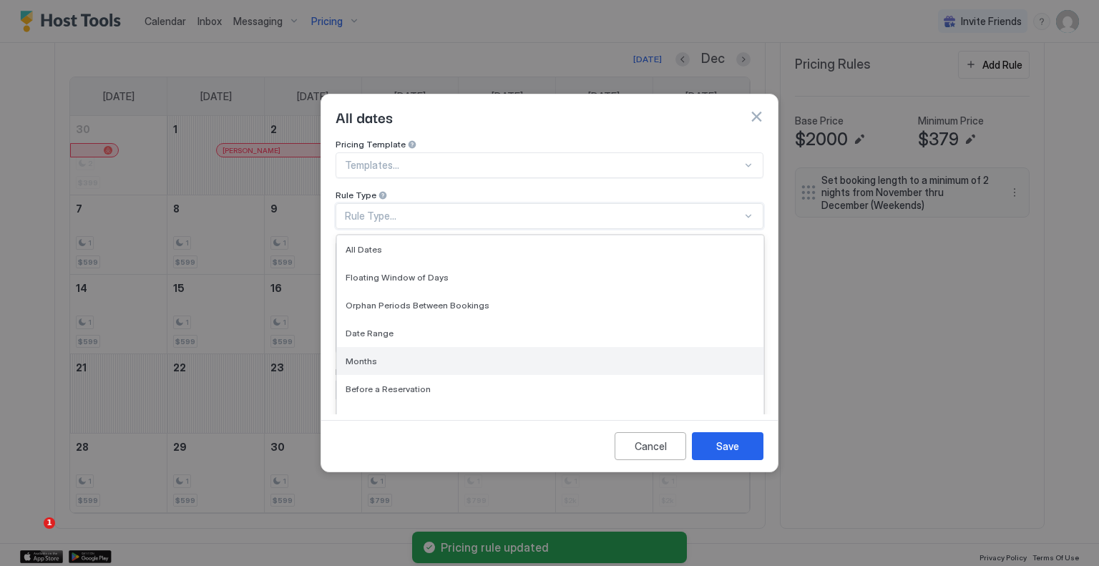
click at [387, 347] on div "Months" at bounding box center [550, 361] width 427 height 28
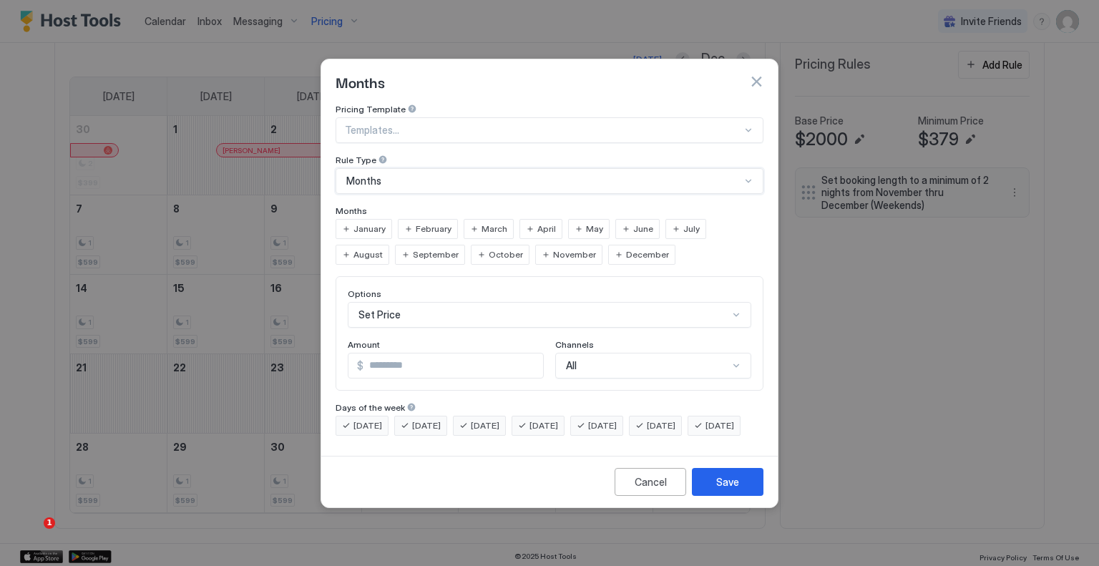
click at [535, 245] on div "November" at bounding box center [568, 255] width 67 height 20
click at [608, 245] on div "December" at bounding box center [641, 255] width 67 height 20
click at [475, 308] on div "Set Price" at bounding box center [550, 315] width 404 height 26
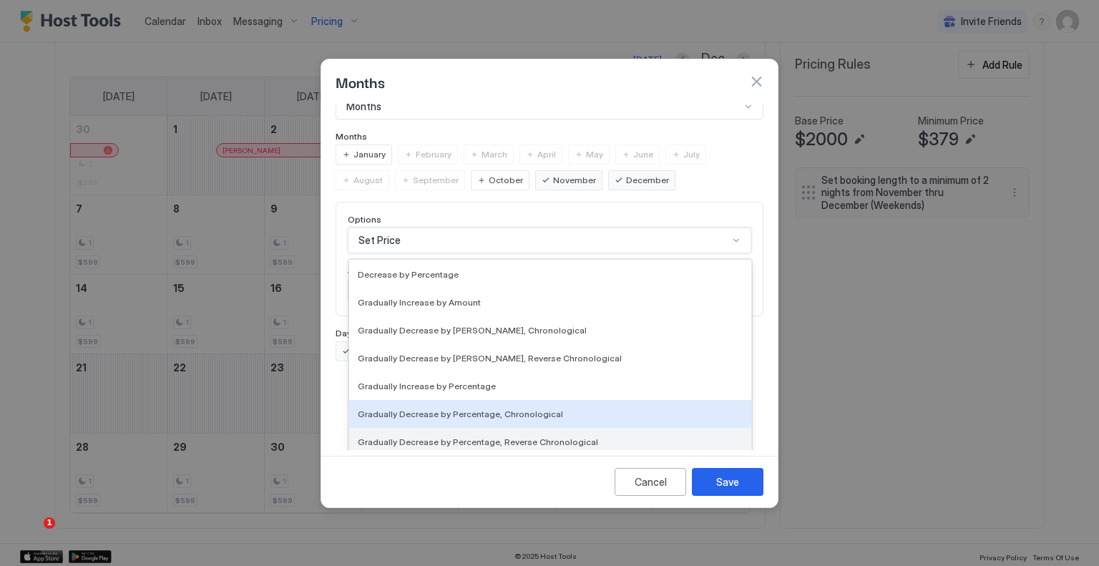
scroll to position [260, 0]
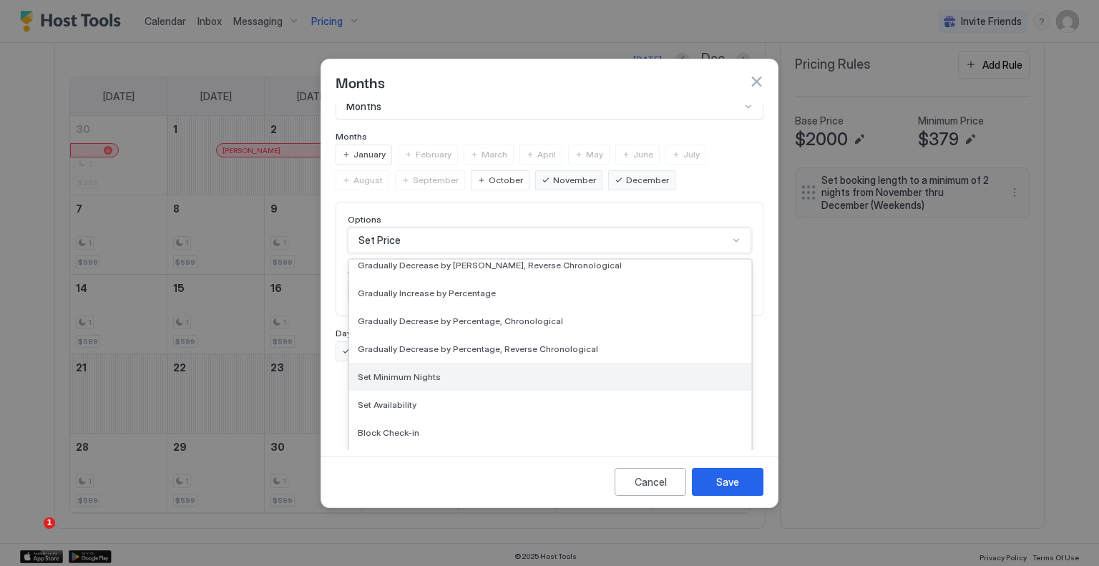
click at [434, 371] on span "Set Minimum Nights" at bounding box center [399, 376] width 83 height 11
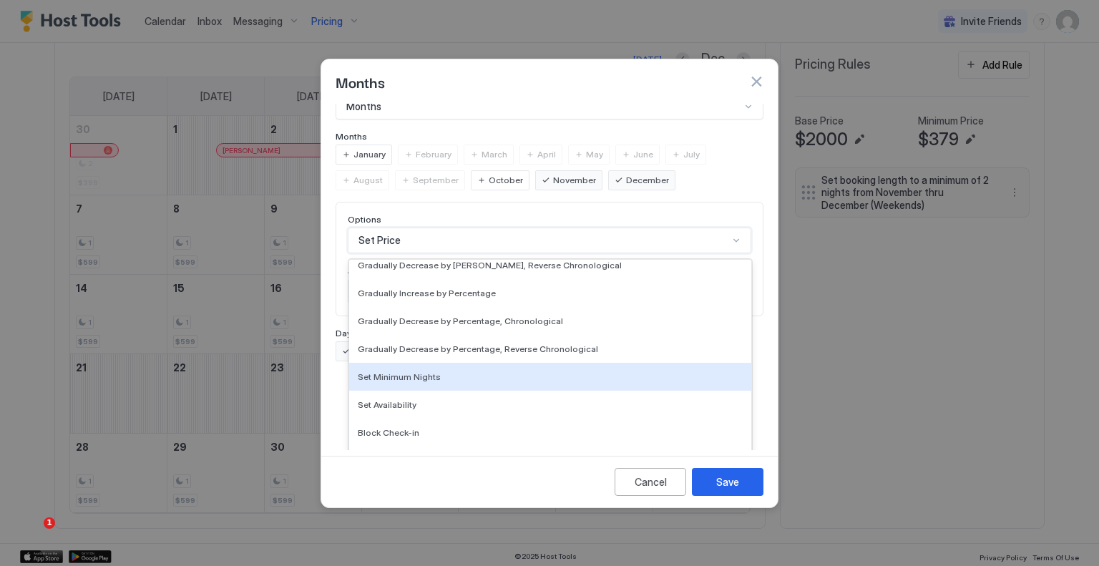
scroll to position [0, 0]
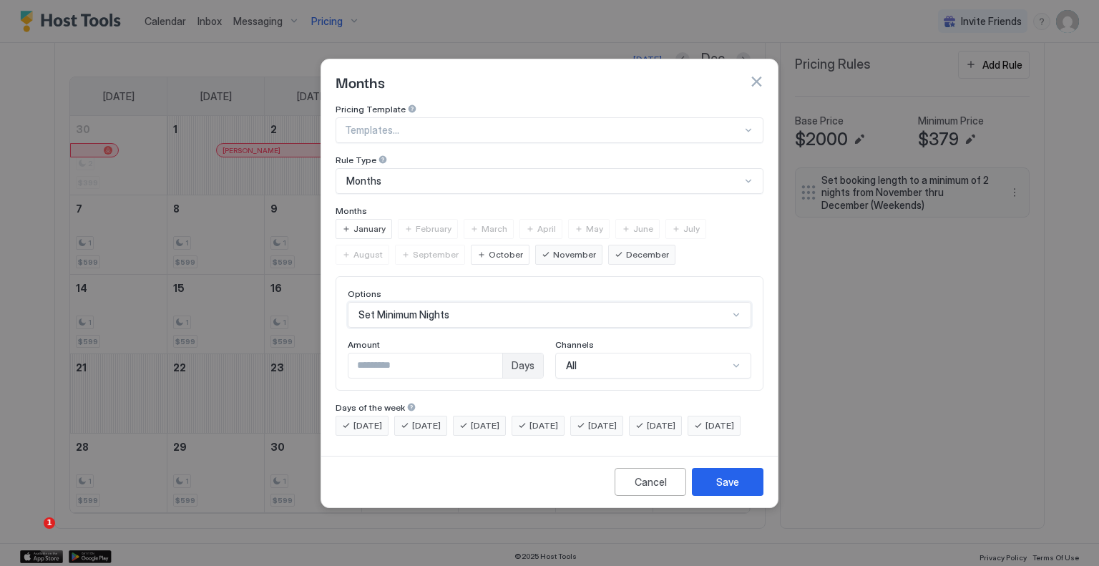
click at [623, 416] on div "[DATE]" at bounding box center [596, 426] width 53 height 20
click at [662, 416] on div "[DATE]" at bounding box center [655, 426] width 53 height 20
click at [419, 357] on input "*" at bounding box center [426, 366] width 154 height 24
type input "*"
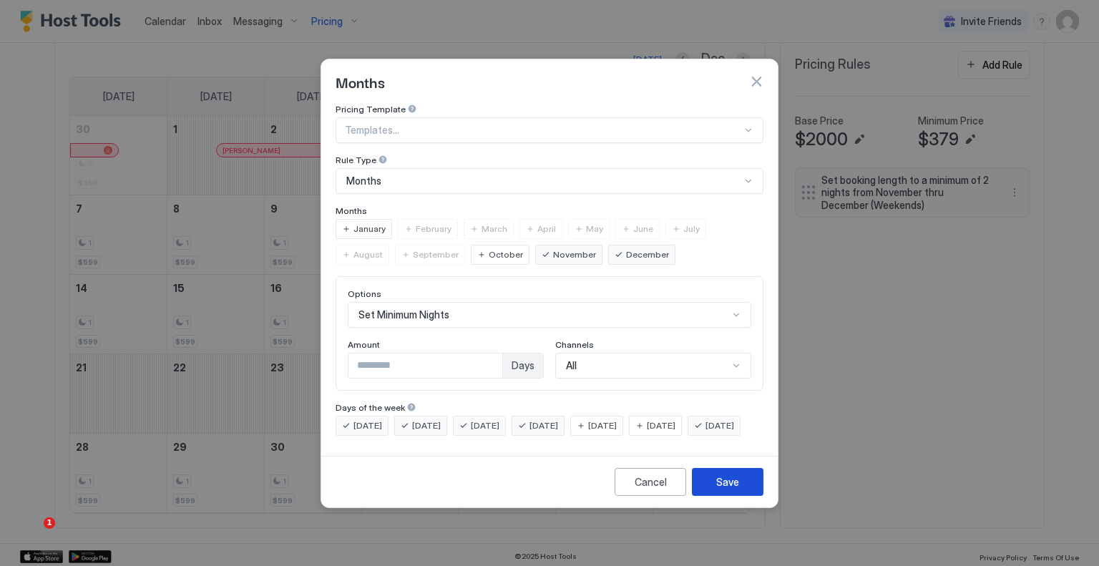
click at [730, 490] on div "Save" at bounding box center [727, 482] width 23 height 15
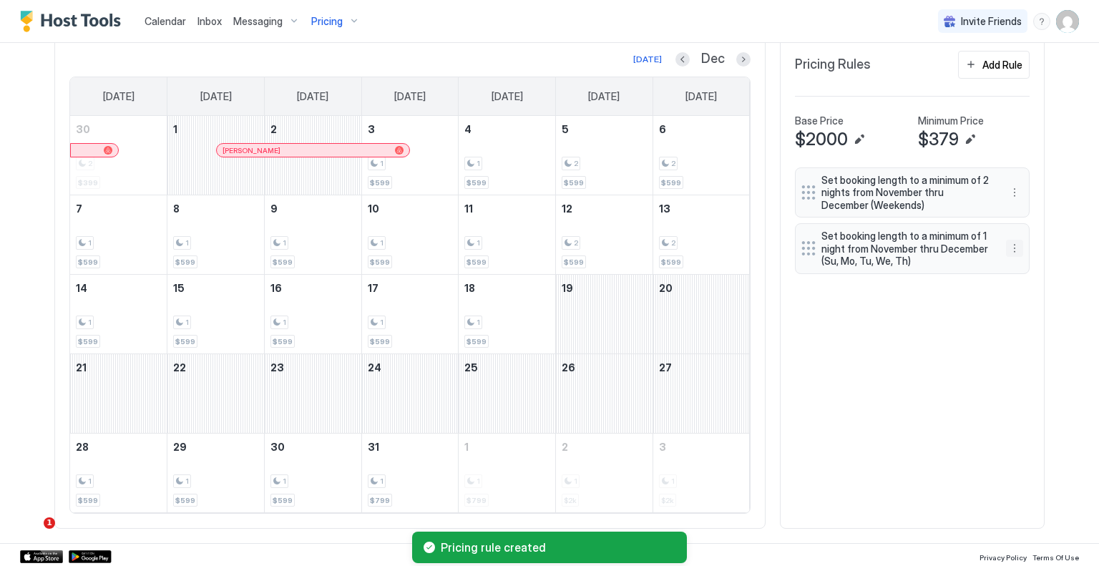
click at [1011, 246] on button "More options" at bounding box center [1014, 248] width 17 height 17
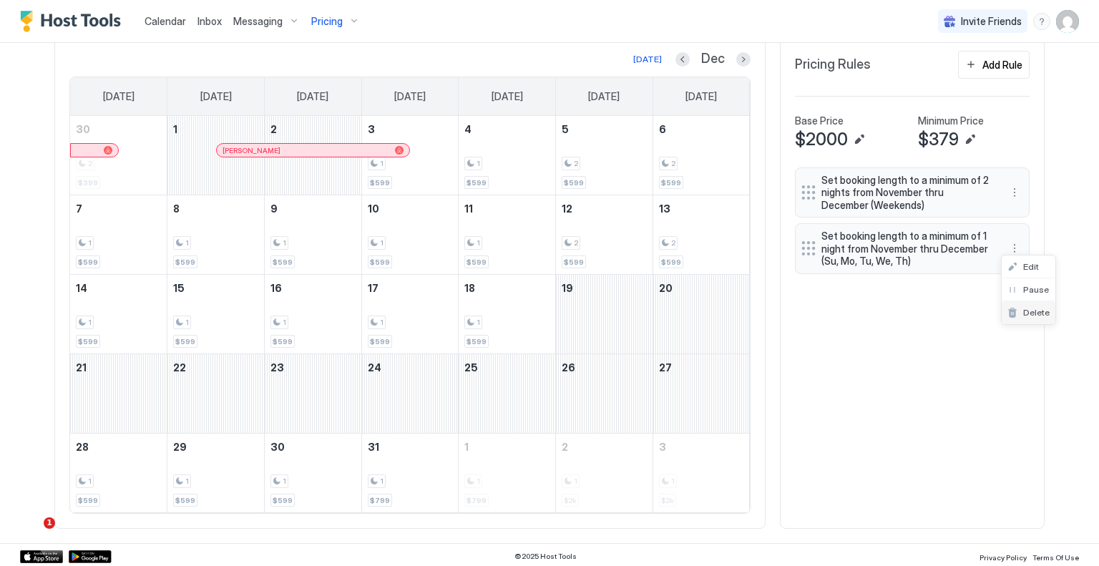
click at [1029, 311] on span "Delete" at bounding box center [1037, 312] width 26 height 11
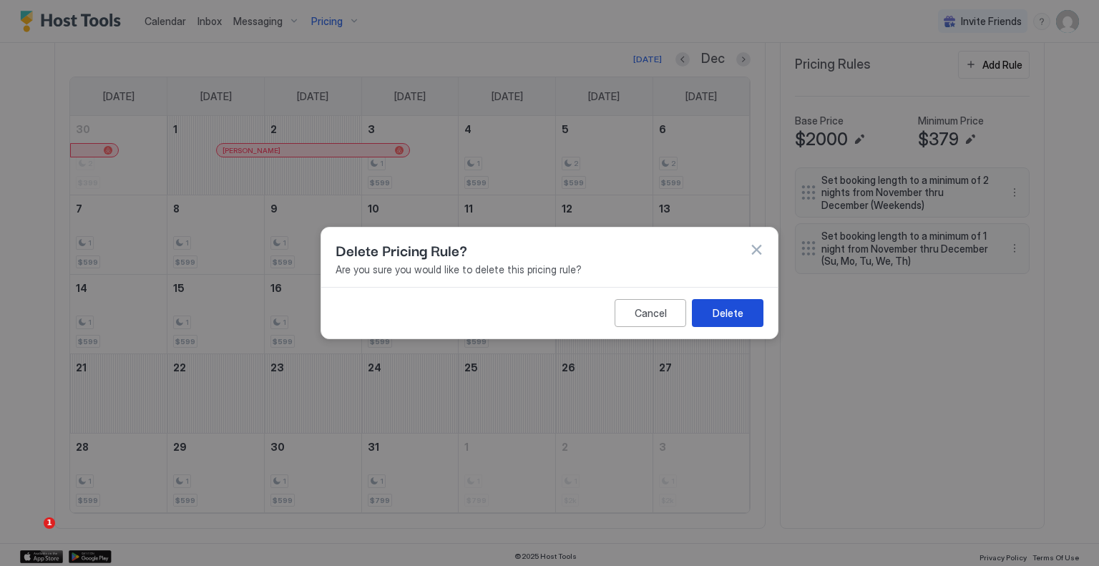
click at [711, 320] on button "Delete" at bounding box center [728, 313] width 72 height 28
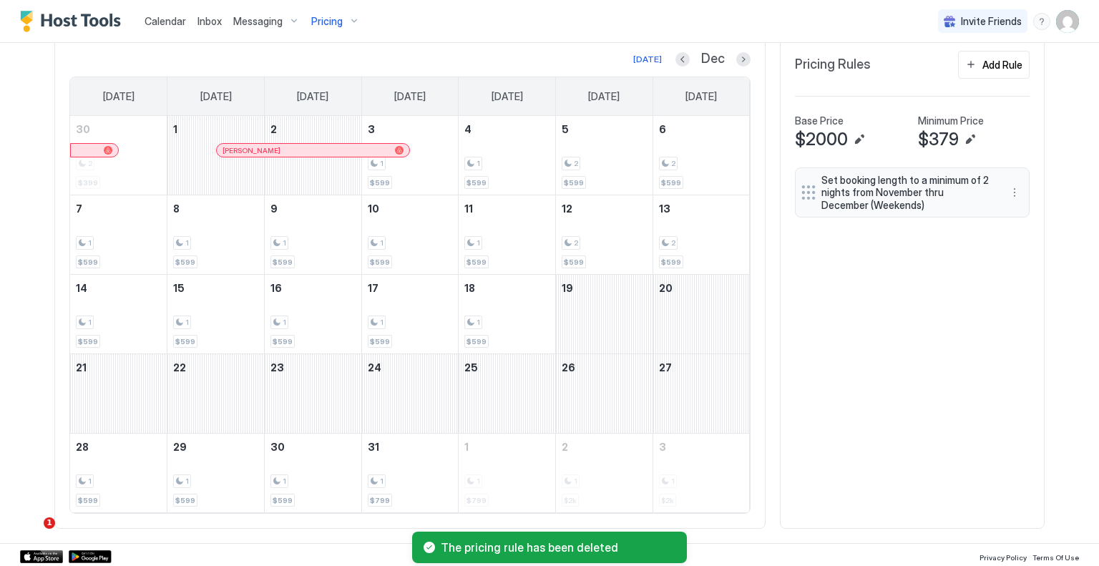
click at [683, 54] on button "Previous month" at bounding box center [683, 59] width 14 height 14
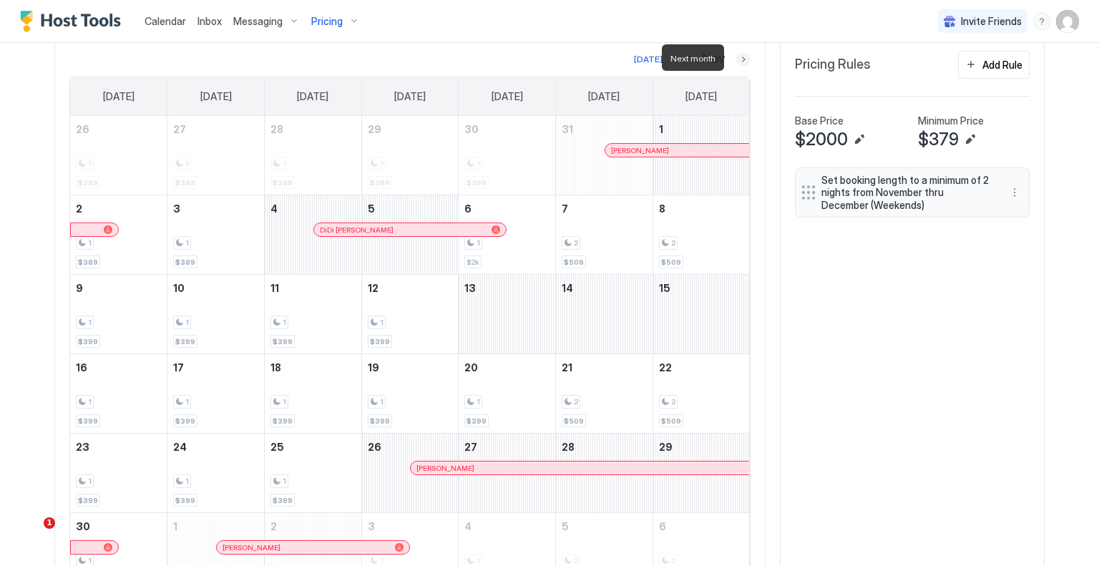
click at [739, 56] on button "Next month" at bounding box center [744, 59] width 14 height 14
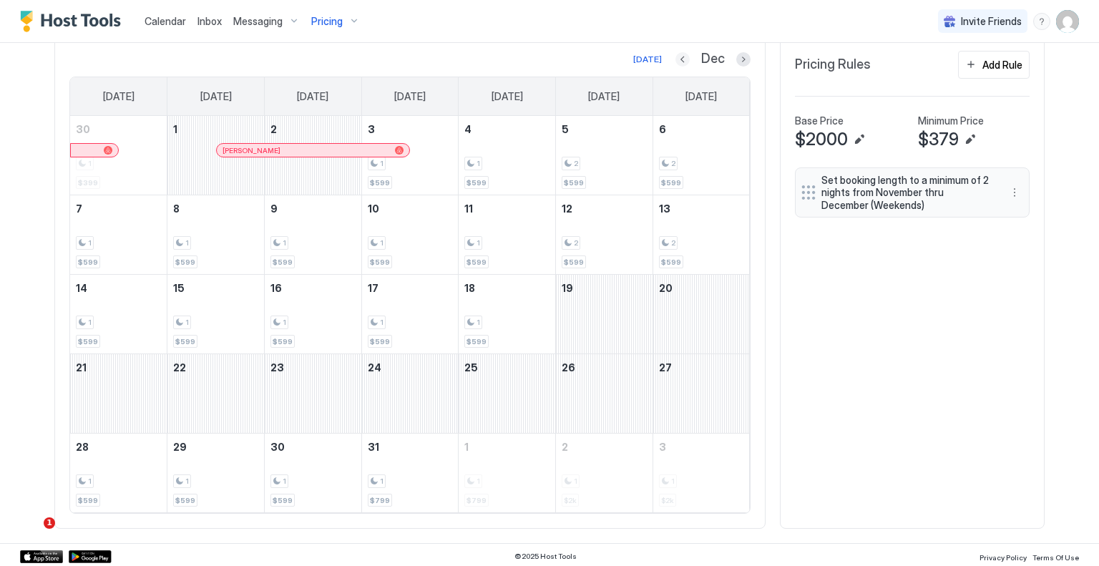
click at [679, 55] on button "Previous month" at bounding box center [683, 59] width 14 height 14
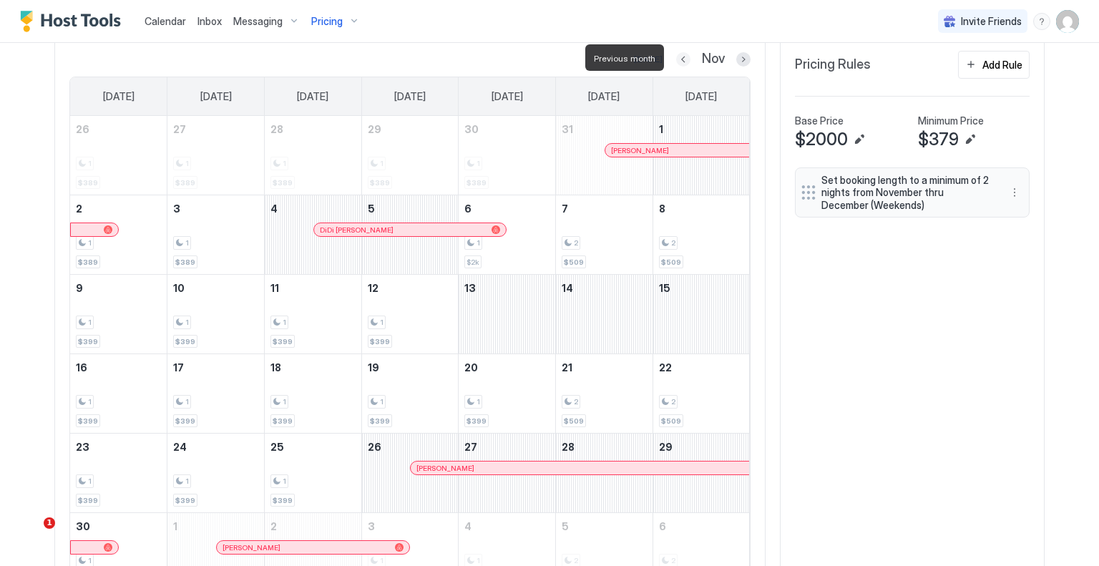
click at [679, 55] on button "Previous month" at bounding box center [683, 59] width 14 height 14
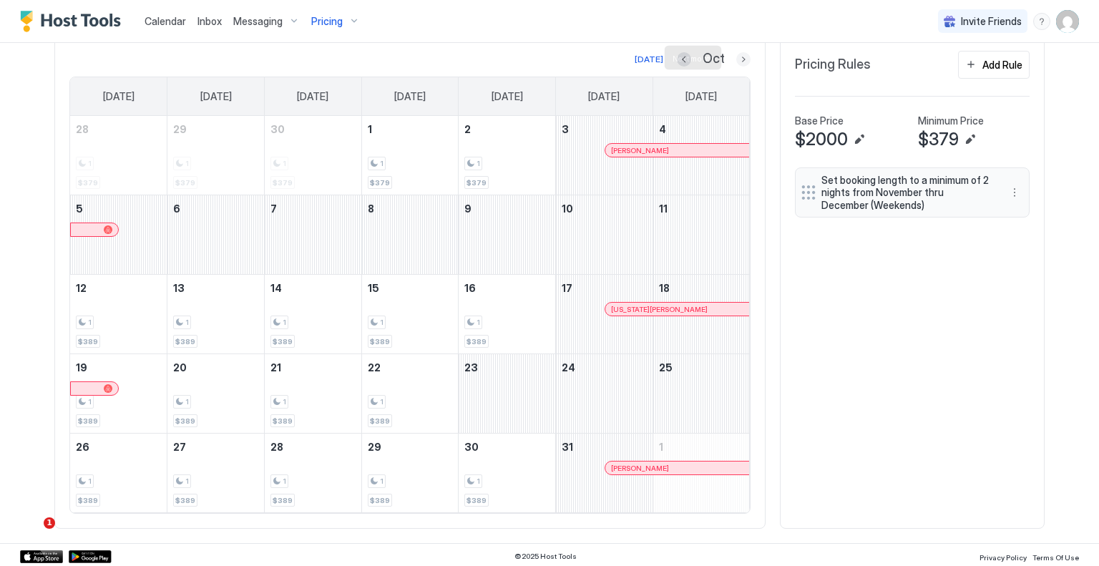
click at [737, 62] on button "Next month" at bounding box center [744, 59] width 14 height 14
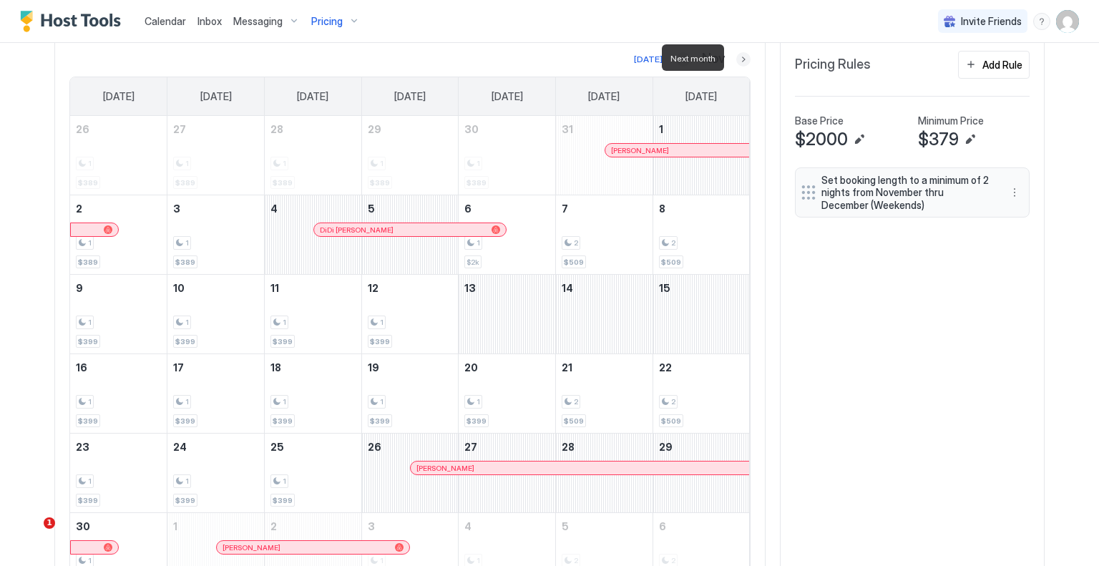
click at [737, 62] on button "Next month" at bounding box center [744, 59] width 14 height 14
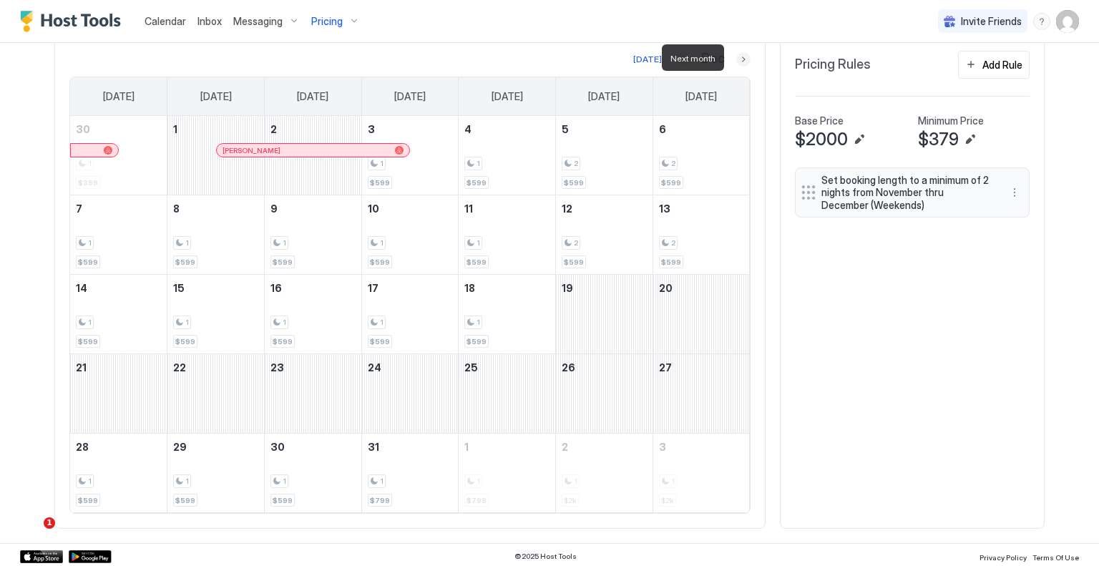
click at [742, 54] on button "Next month" at bounding box center [744, 59] width 14 height 14
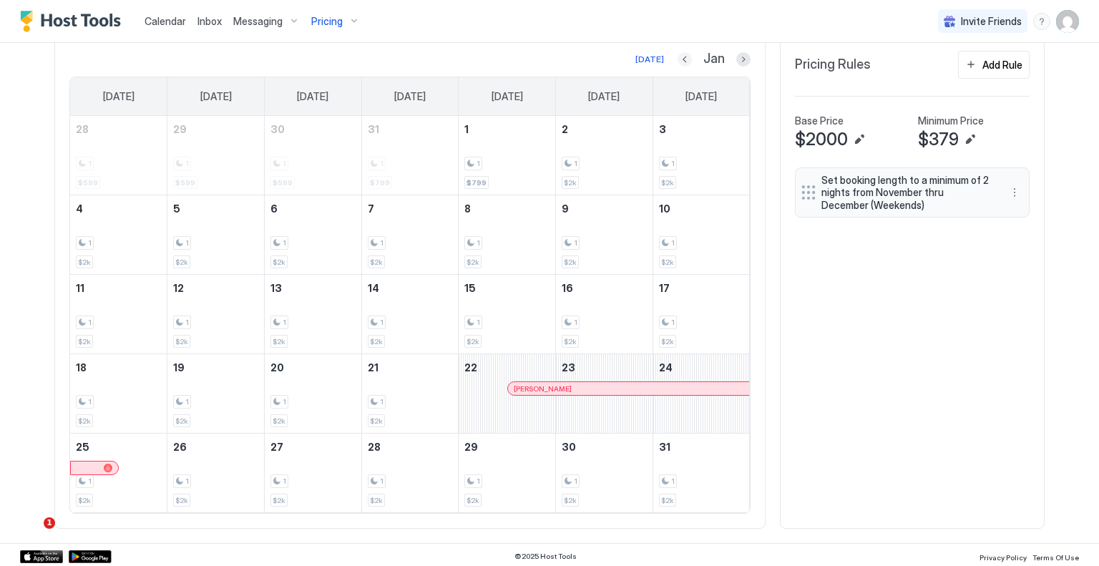
click at [678, 54] on button "Previous month" at bounding box center [685, 59] width 14 height 14
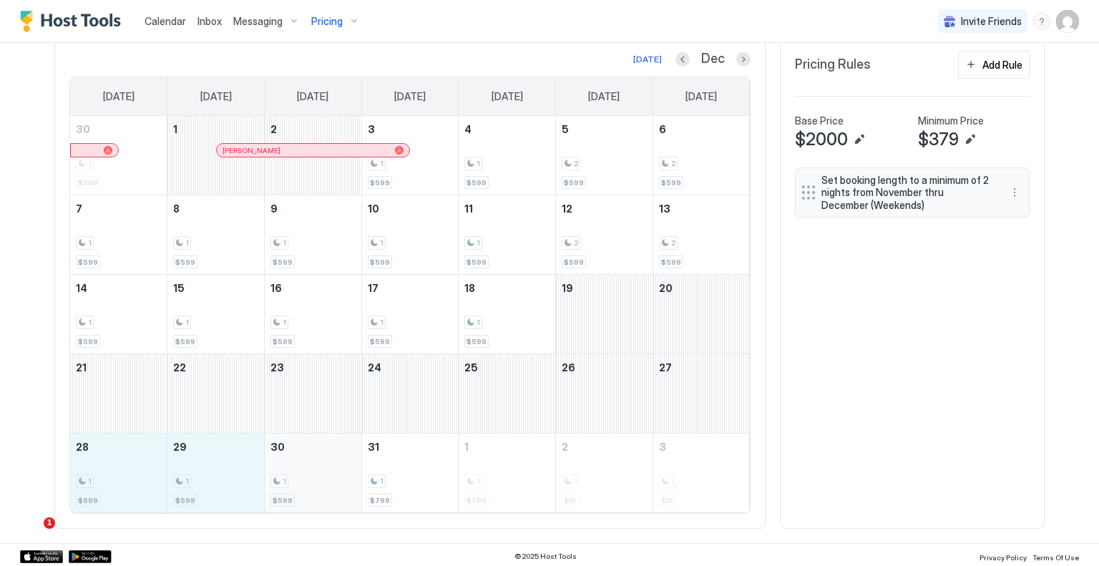
drag, startPoint x: 140, startPoint y: 481, endPoint x: 332, endPoint y: 480, distance: 191.8
click at [332, 480] on tr "28 1 $599 29 1 $599 30 1 $599 31 1 $799 1 1 $799 2 1 $2k 3 1 $2k" at bounding box center [410, 473] width 680 height 79
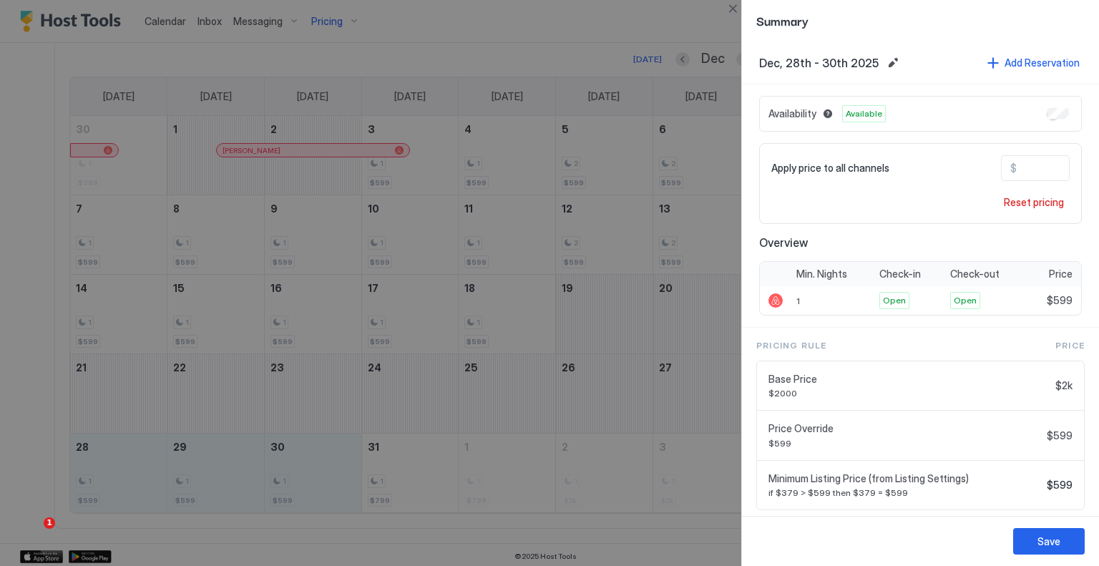
click at [1017, 165] on input "***" at bounding box center [1074, 168] width 115 height 24
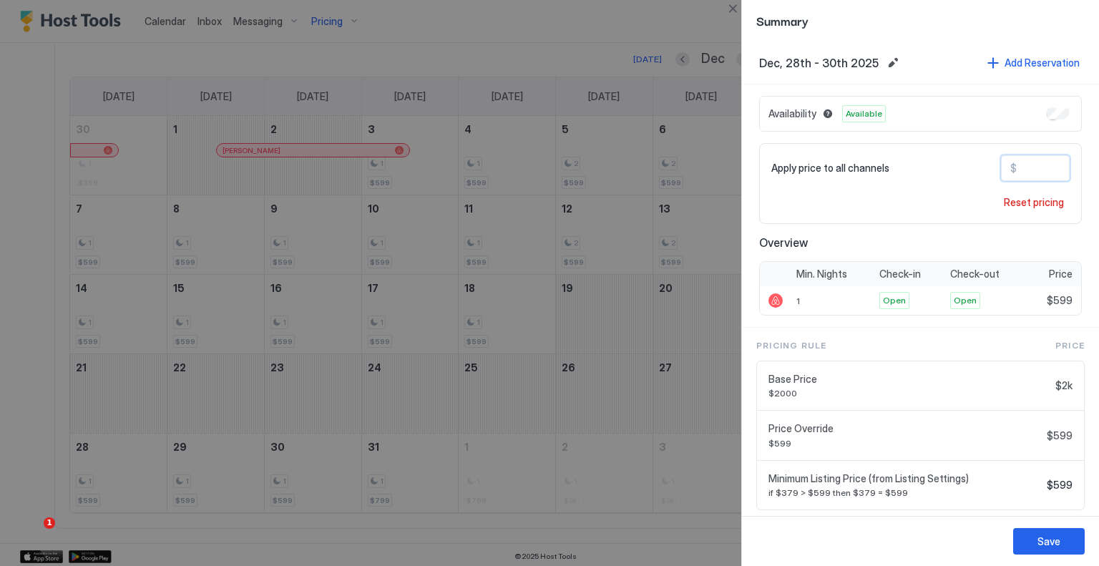
click at [1017, 165] on input "***" at bounding box center [1074, 168] width 115 height 24
type input "***"
click at [1069, 545] on button "Save" at bounding box center [1050, 541] width 72 height 26
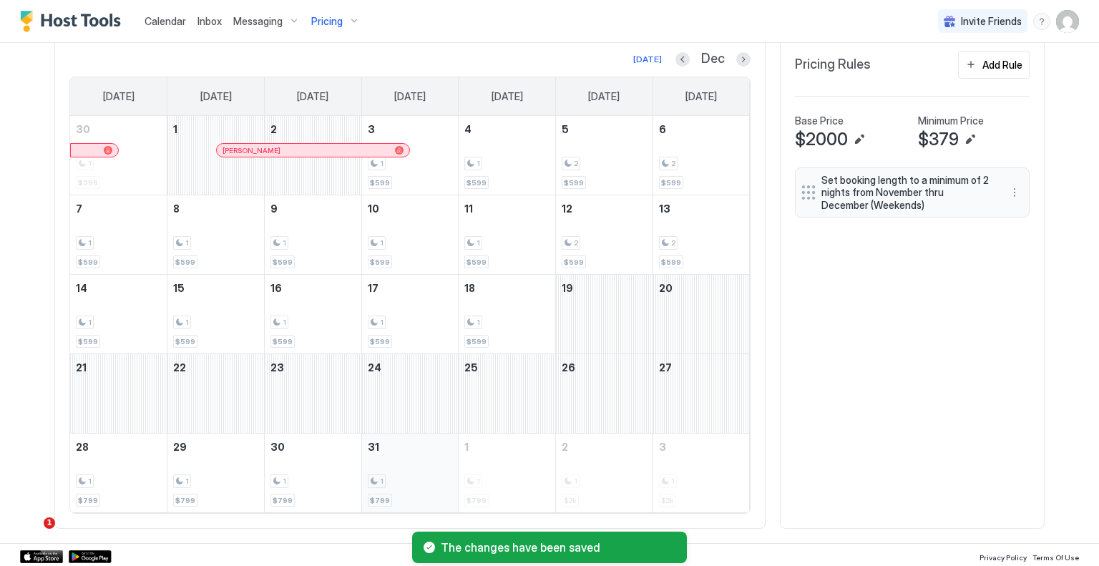
click at [399, 475] on div "1" at bounding box center [410, 482] width 85 height 14
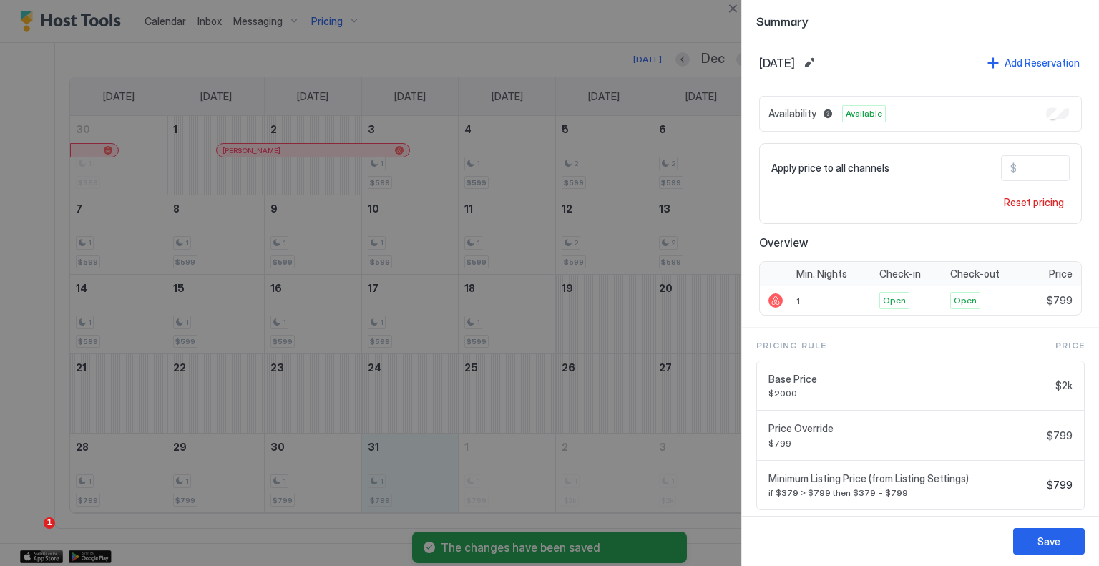
click at [1024, 171] on input "***" at bounding box center [1074, 168] width 115 height 24
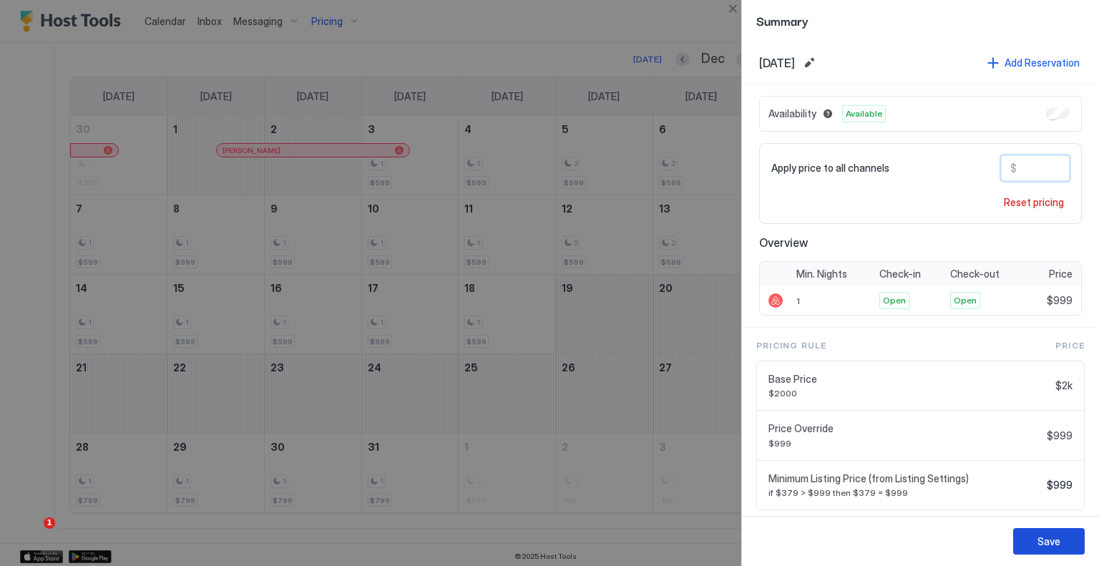
type input "***"
click at [1030, 530] on button "Save" at bounding box center [1050, 541] width 72 height 26
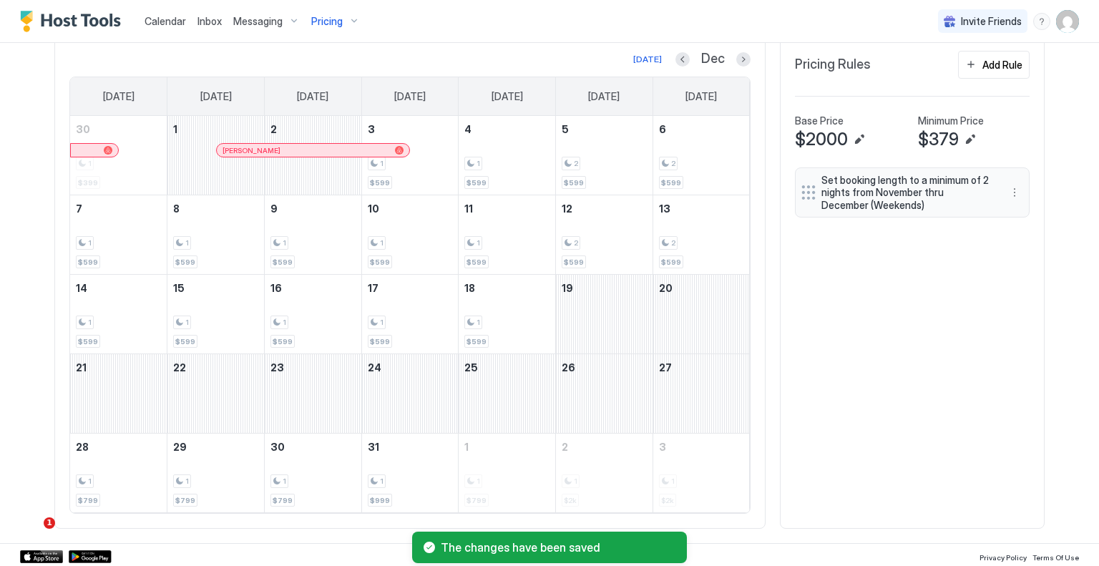
click at [745, 57] on div "Today Dec Sunday Monday Tuesday Wednesday Thursday Friday Saturday 30 1 $399 1 …" at bounding box center [409, 283] width 711 height 494
click at [737, 57] on button "Next month" at bounding box center [744, 59] width 14 height 14
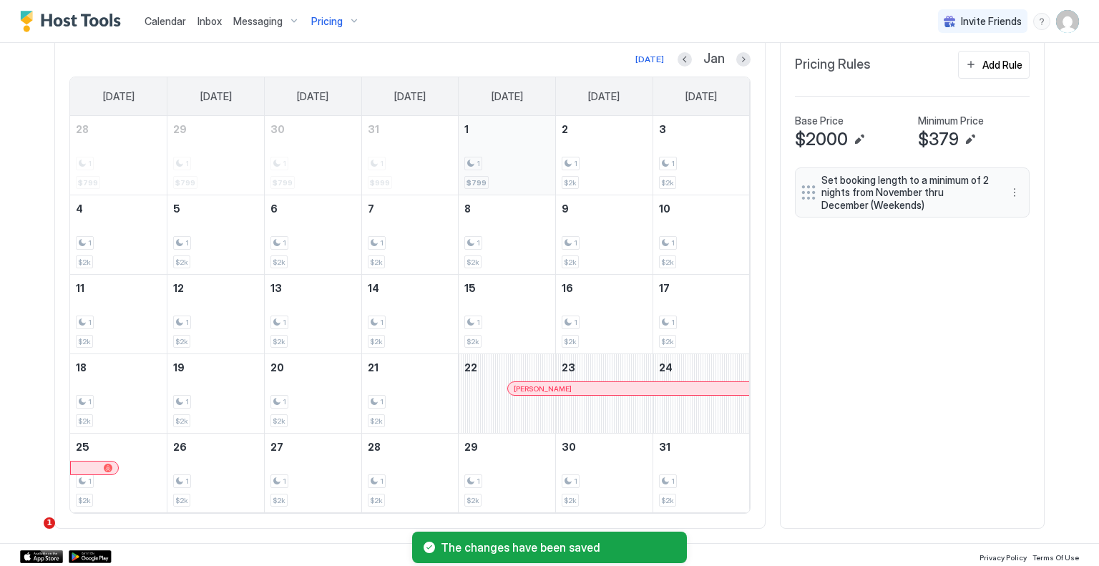
click at [492, 137] on div "1 $799" at bounding box center [507, 155] width 85 height 67
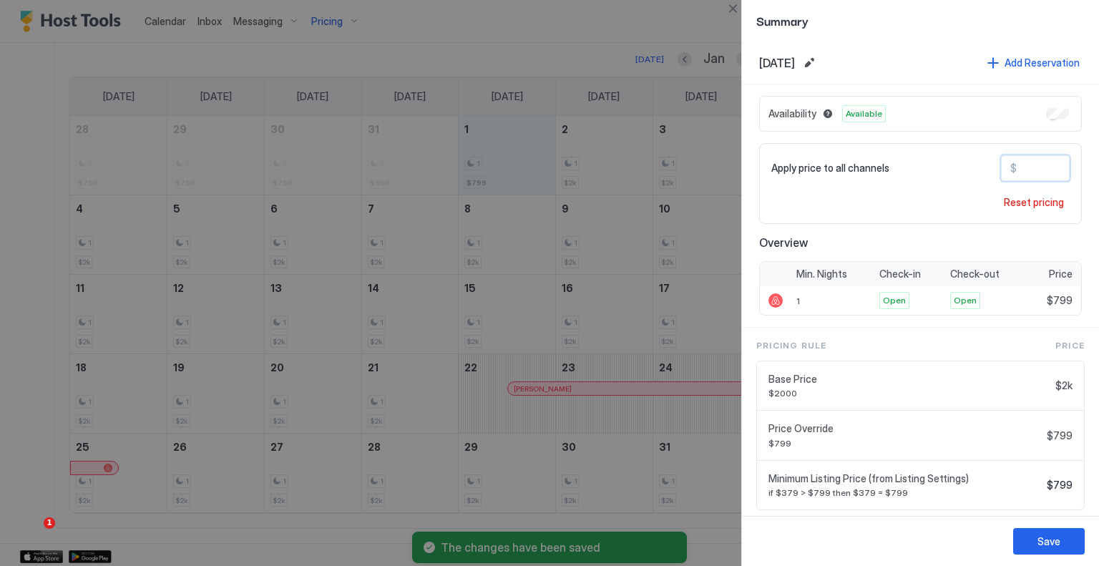
click at [1041, 160] on input "***" at bounding box center [1074, 168] width 115 height 24
click at [1039, 160] on input "***" at bounding box center [1074, 168] width 115 height 24
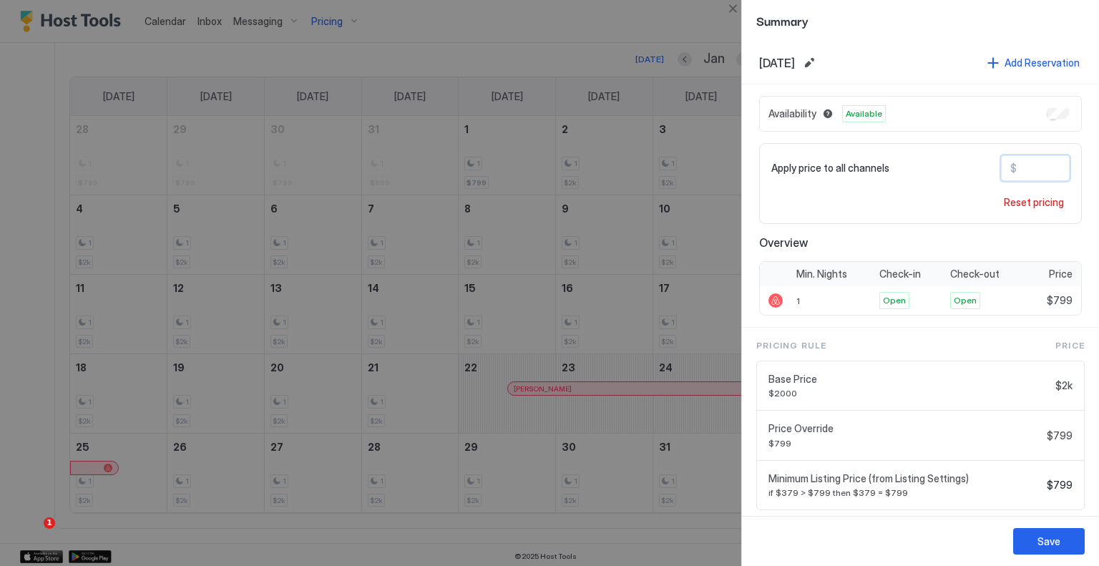
click at [1039, 160] on input "***" at bounding box center [1074, 168] width 115 height 24
type input "***"
click at [1049, 528] on button "Save" at bounding box center [1050, 541] width 72 height 26
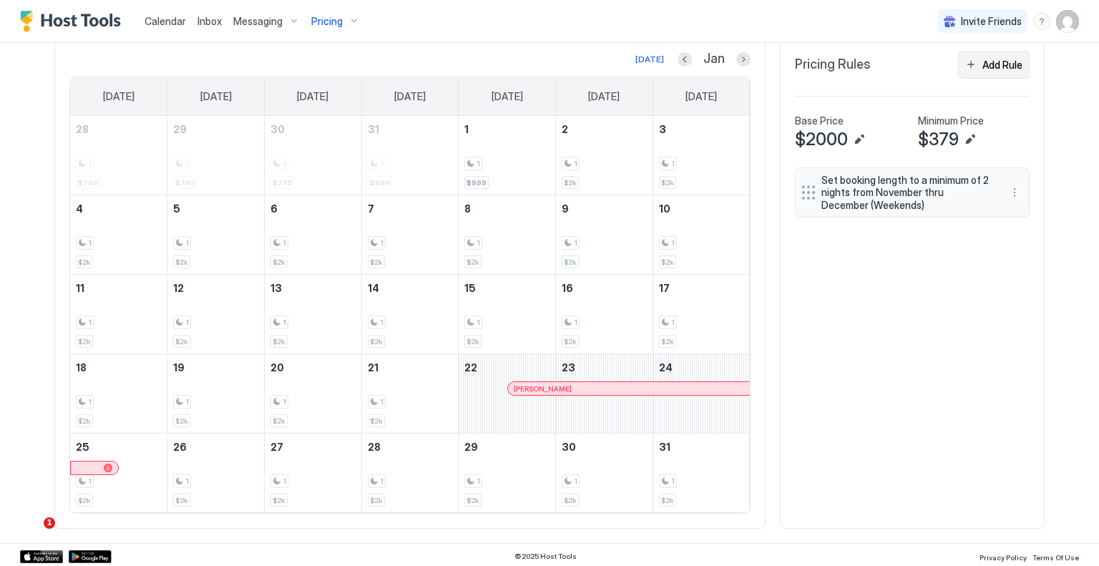
click at [983, 69] on div "Add Rule" at bounding box center [1003, 64] width 40 height 15
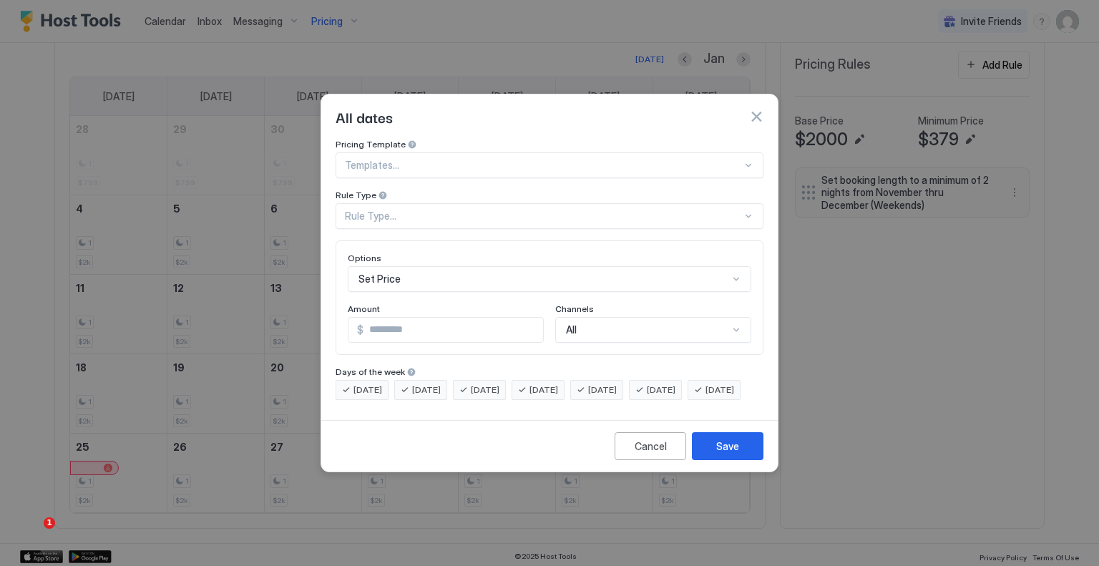
click at [441, 210] on div "Rule Type..." at bounding box center [543, 216] width 397 height 13
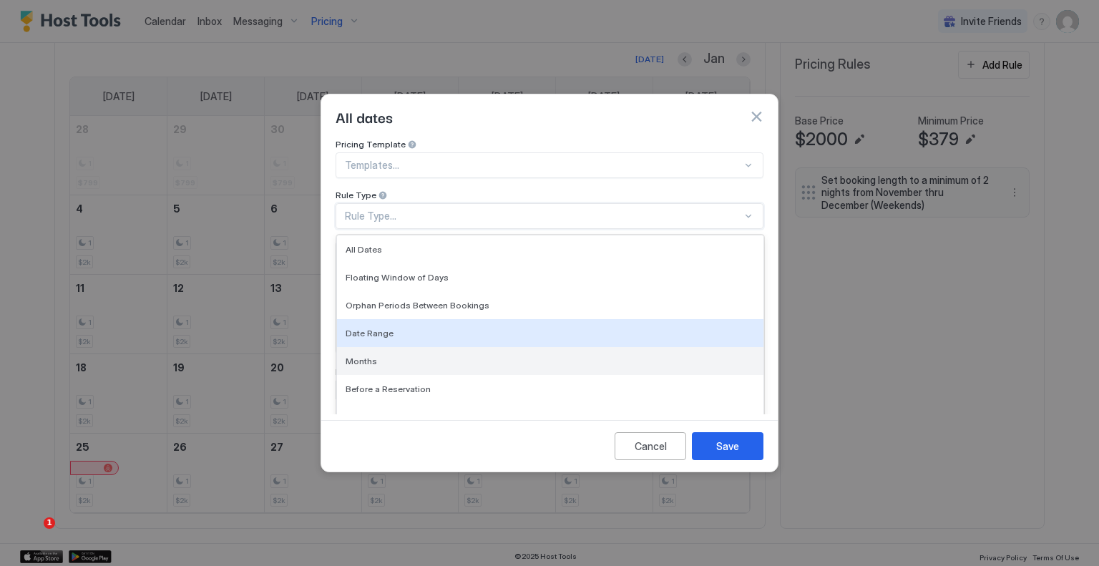
click at [402, 356] on div "Months" at bounding box center [550, 361] width 409 height 11
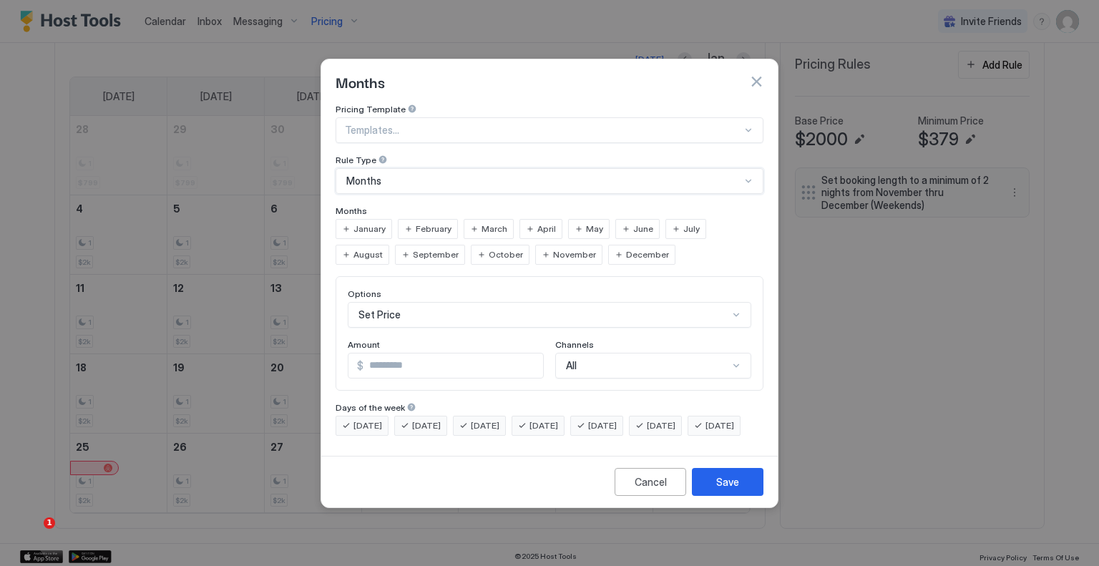
click at [369, 223] on span "January" at bounding box center [370, 229] width 32 height 13
click at [428, 223] on span "February" at bounding box center [434, 229] width 36 height 13
click at [455, 302] on div "Set Price" at bounding box center [550, 315] width 404 height 26
click at [505, 203] on div "Pricing Template Templates... Rule Type Months Months January February March Ap…" at bounding box center [550, 270] width 428 height 332
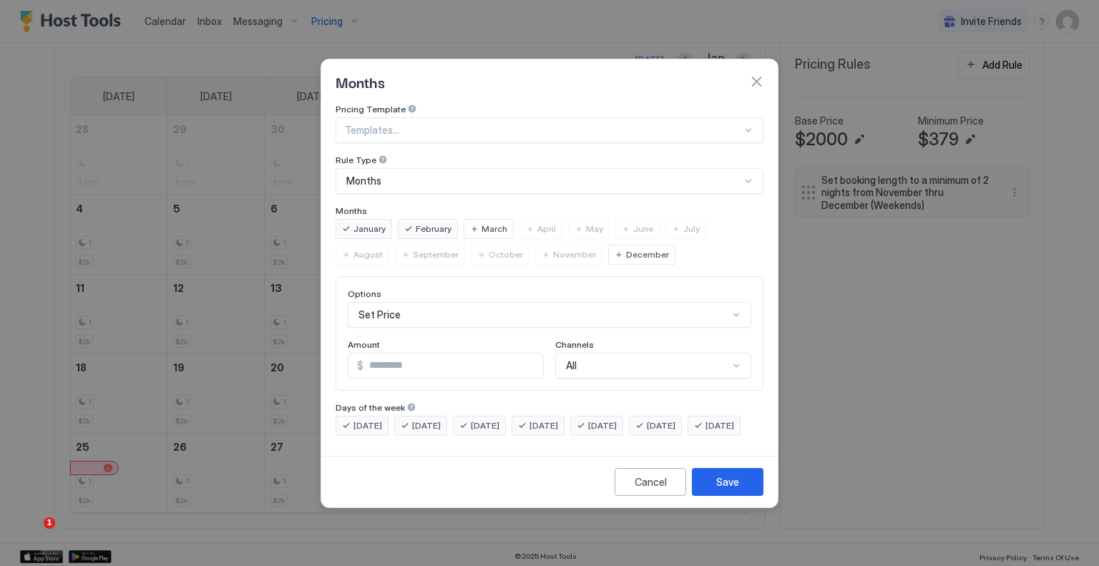
scroll to position [0, 0]
click at [409, 360] on input "*" at bounding box center [454, 366] width 180 height 24
click at [617, 419] on span "[DATE]" at bounding box center [602, 425] width 29 height 13
click at [676, 419] on span "[DATE]" at bounding box center [661, 425] width 29 height 13
click at [437, 305] on div "Set Price" at bounding box center [550, 315] width 404 height 26
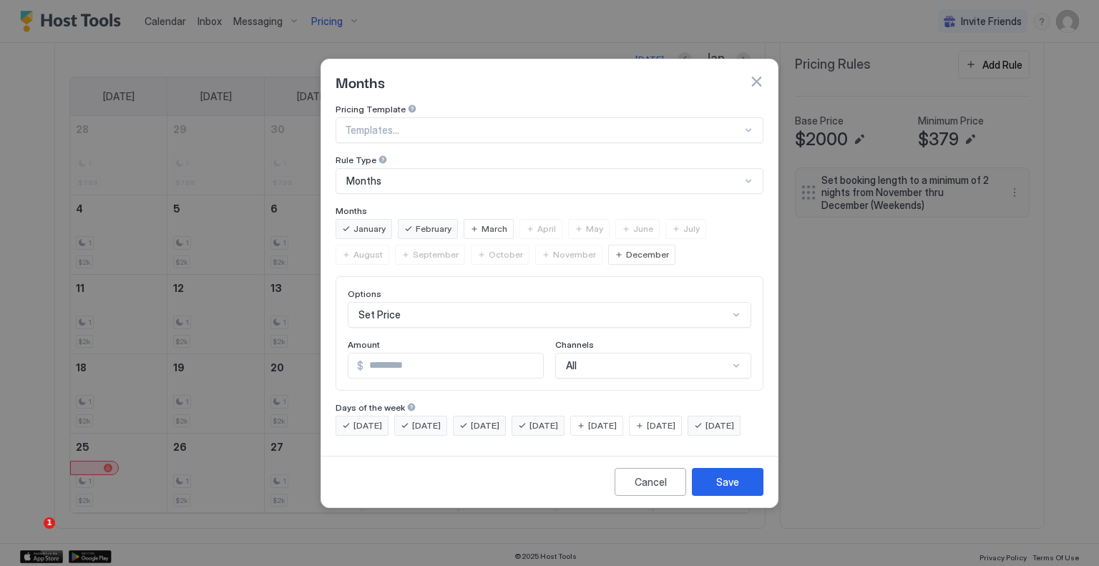
scroll to position [74, 0]
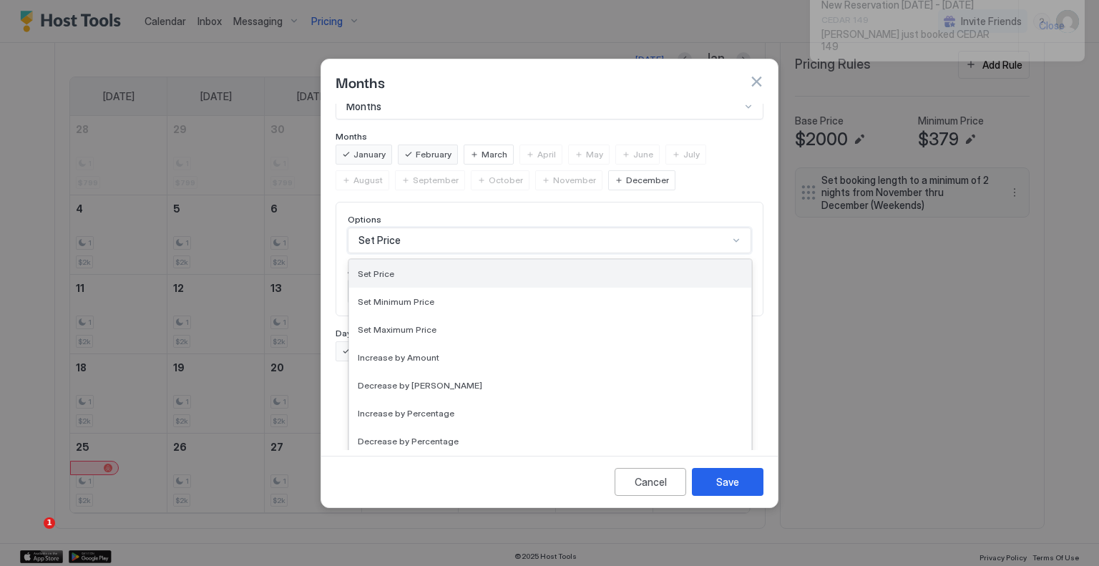
click at [425, 268] on div "Set Price" at bounding box center [550, 274] width 402 height 28
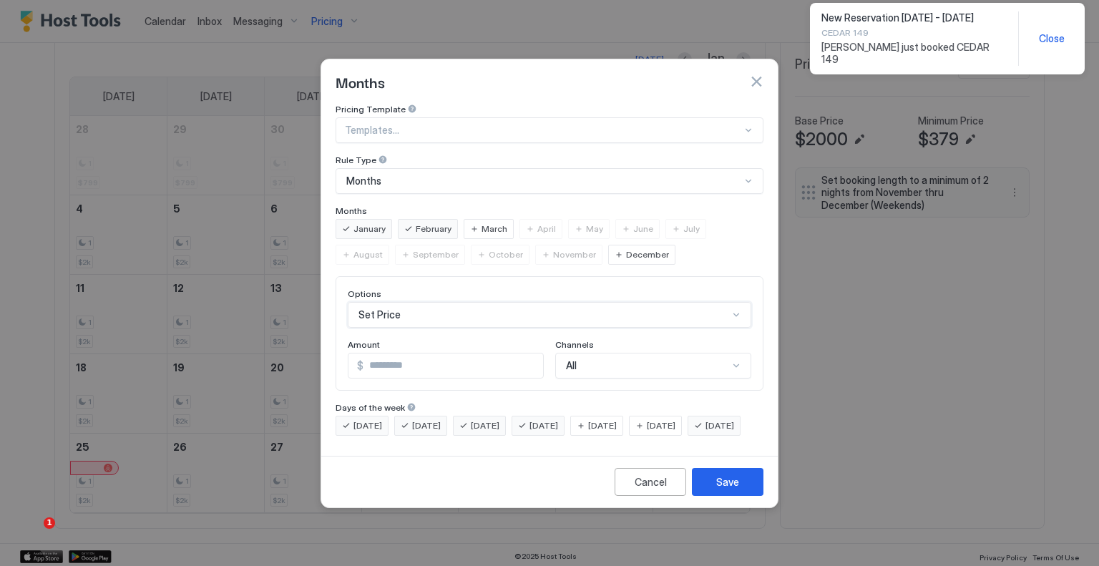
scroll to position [0, 0]
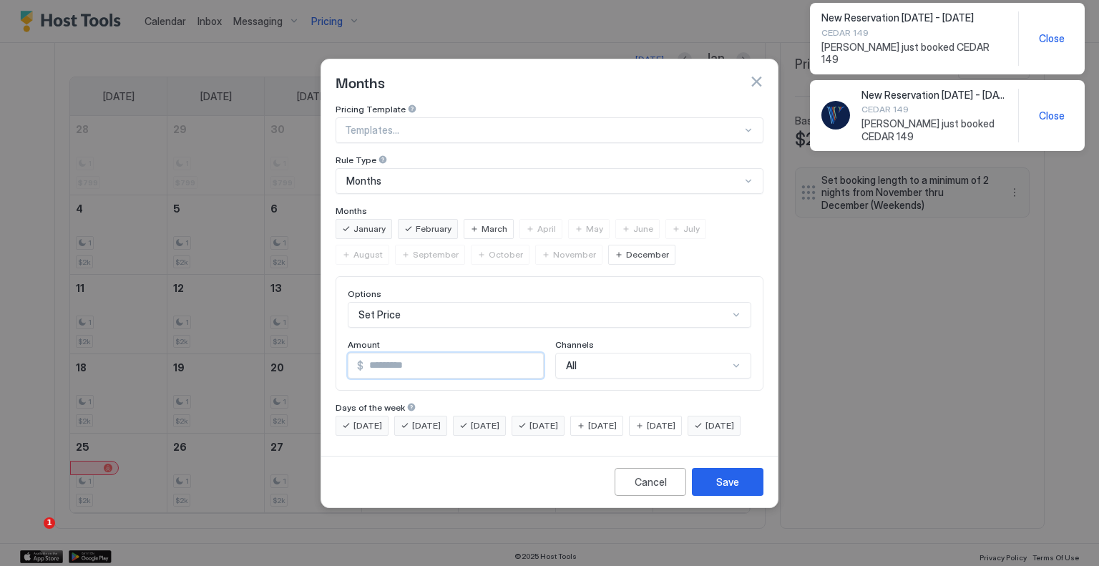
click at [413, 356] on input "*" at bounding box center [454, 366] width 180 height 24
type input "***"
click at [730, 487] on div "Save" at bounding box center [727, 482] width 23 height 15
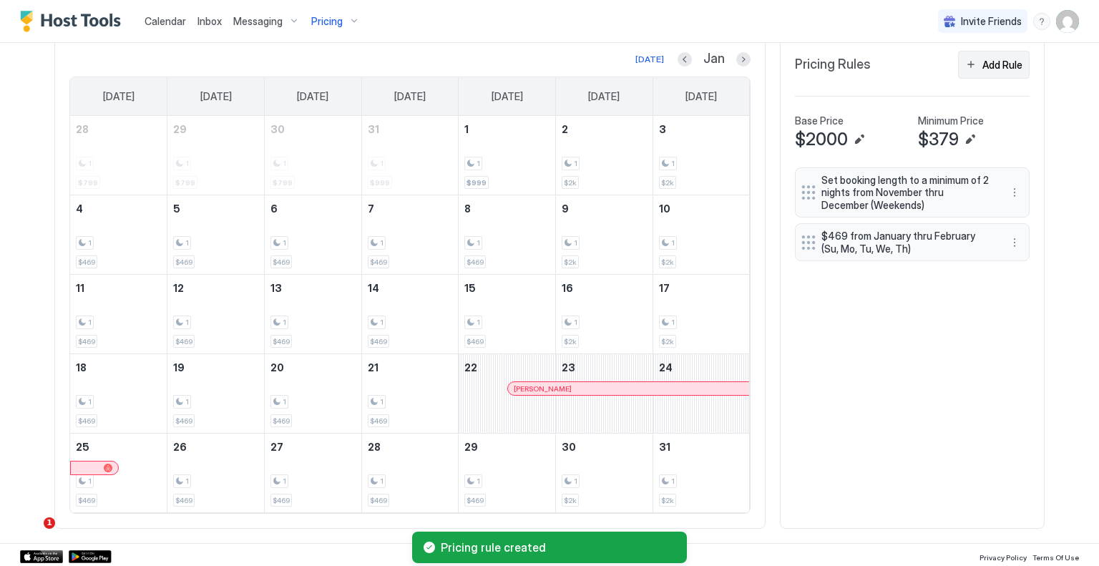
click at [1015, 64] on div "Add Rule" at bounding box center [1003, 64] width 40 height 15
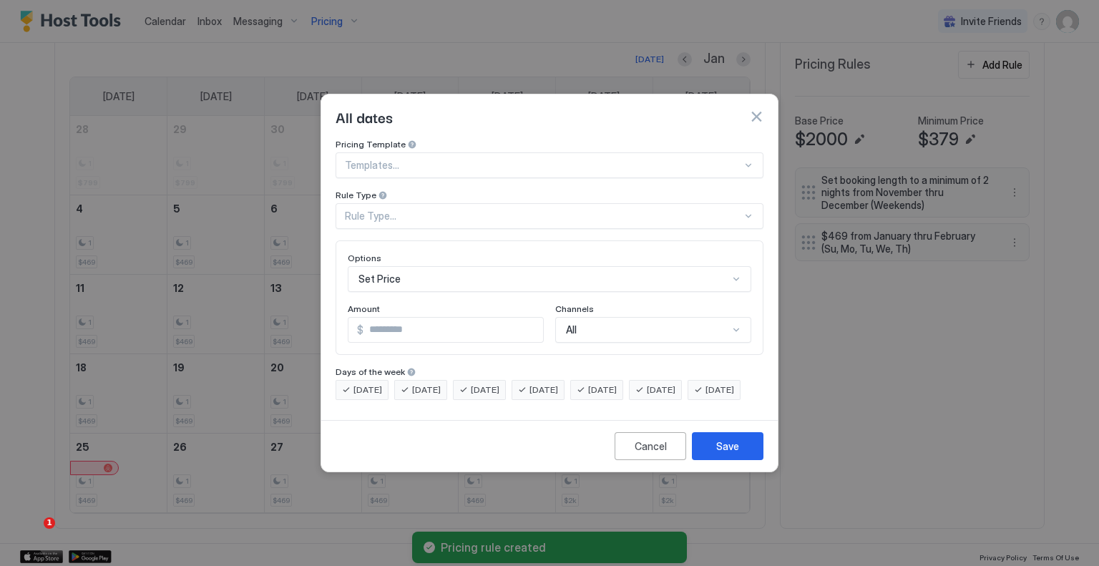
click at [395, 211] on div "Rule Type..." at bounding box center [550, 216] width 428 height 26
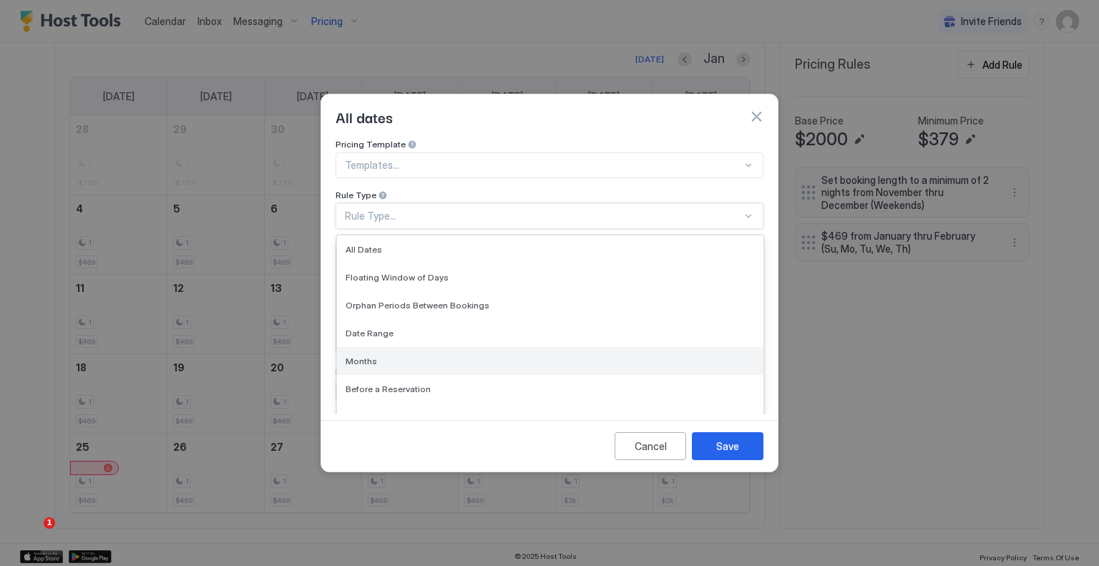
click at [399, 347] on div "Months" at bounding box center [550, 361] width 427 height 28
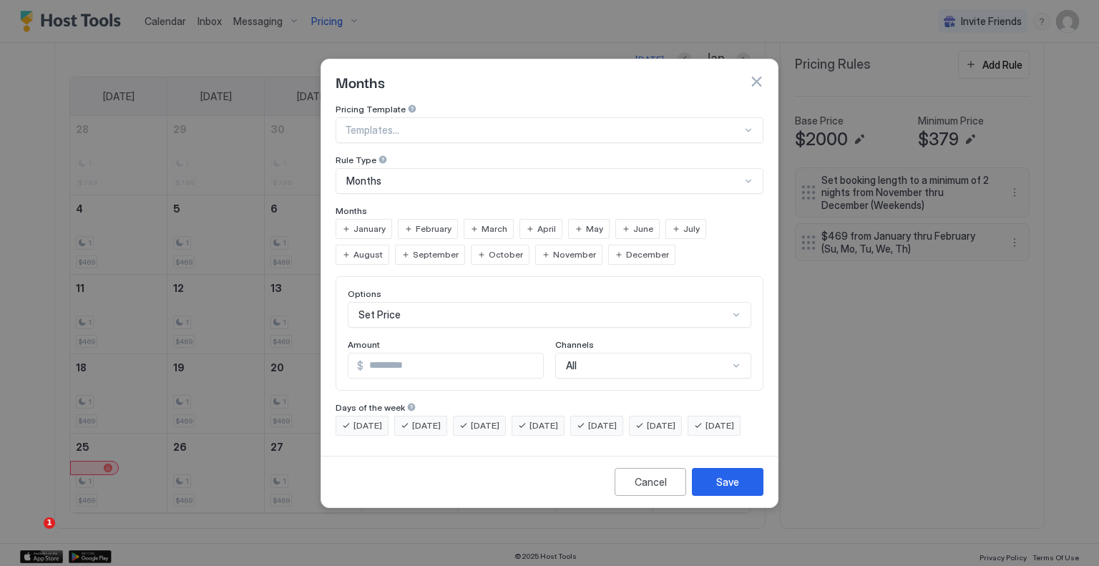
click at [374, 224] on div "January" at bounding box center [364, 229] width 57 height 20
click at [408, 219] on div "February" at bounding box center [428, 229] width 60 height 20
click at [393, 416] on div "Monday Tuesday Wednesday Thursday Friday Saturday Sunday" at bounding box center [550, 426] width 428 height 20
click at [378, 419] on span "[DATE]" at bounding box center [368, 425] width 29 height 13
click at [412, 416] on div "[DATE]" at bounding box center [420, 426] width 53 height 20
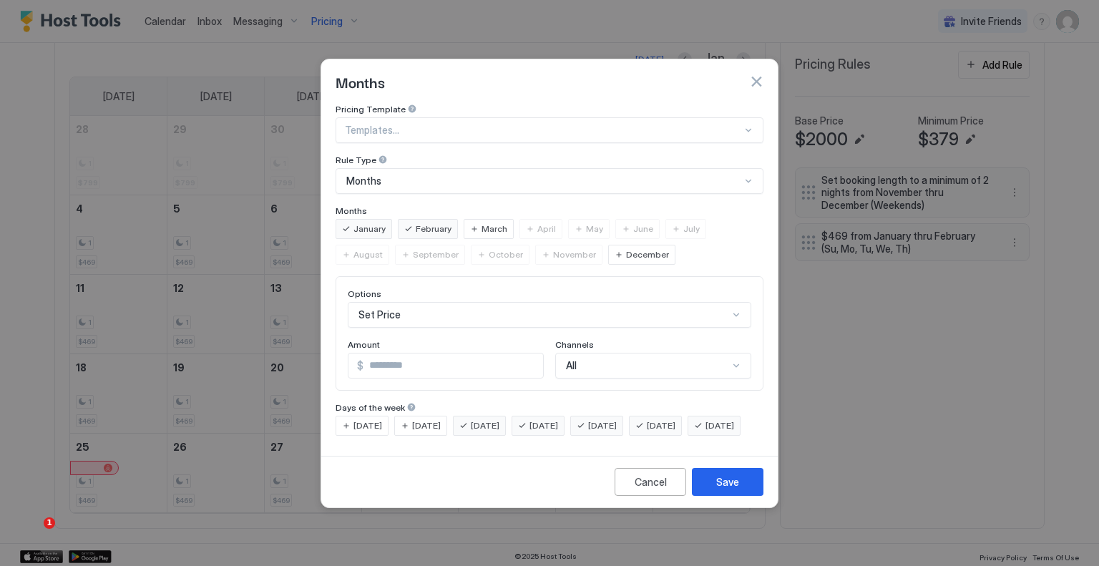
click at [487, 419] on span "[DATE]" at bounding box center [485, 425] width 29 height 13
click at [550, 419] on span "[DATE]" at bounding box center [544, 425] width 29 height 13
click at [688, 436] on div "[DATE]" at bounding box center [714, 426] width 53 height 20
click at [415, 354] on input "*" at bounding box center [454, 366] width 180 height 24
type input "***"
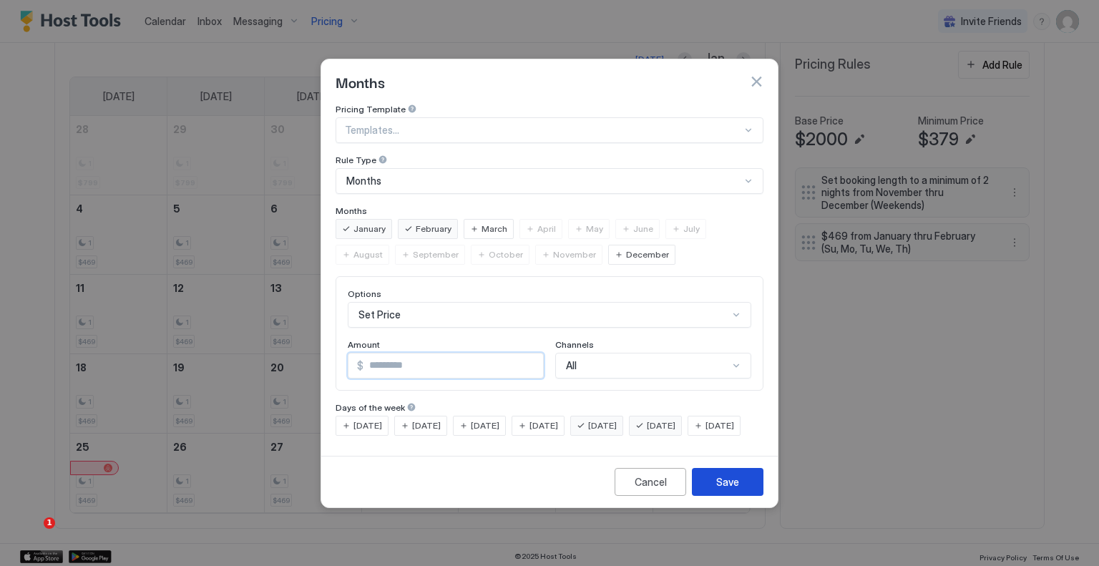
click at [750, 496] on button "Save" at bounding box center [728, 482] width 72 height 28
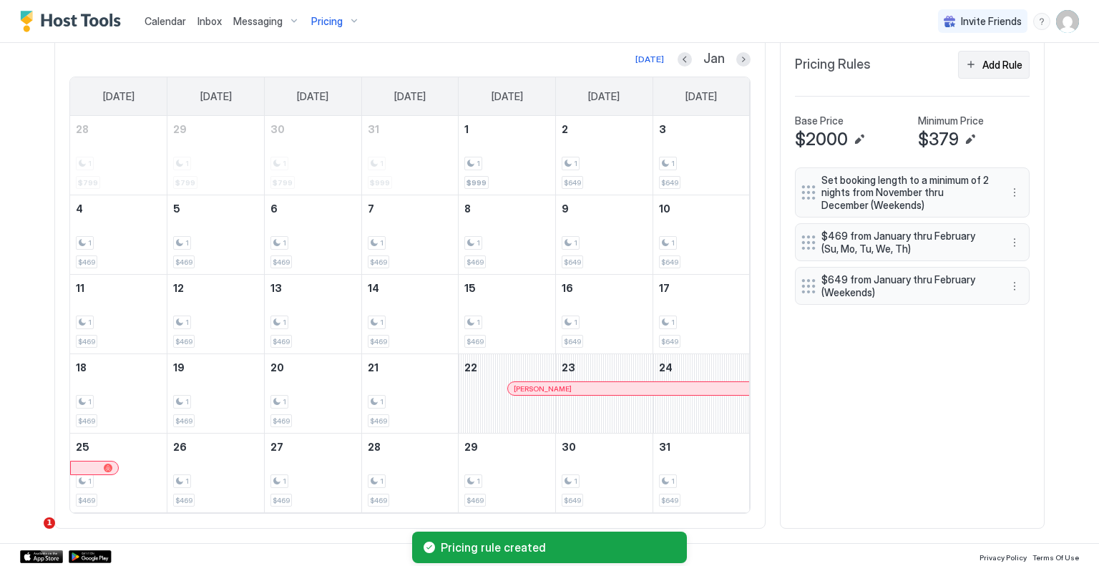
click at [988, 62] on div "Add Rule" at bounding box center [1003, 64] width 40 height 15
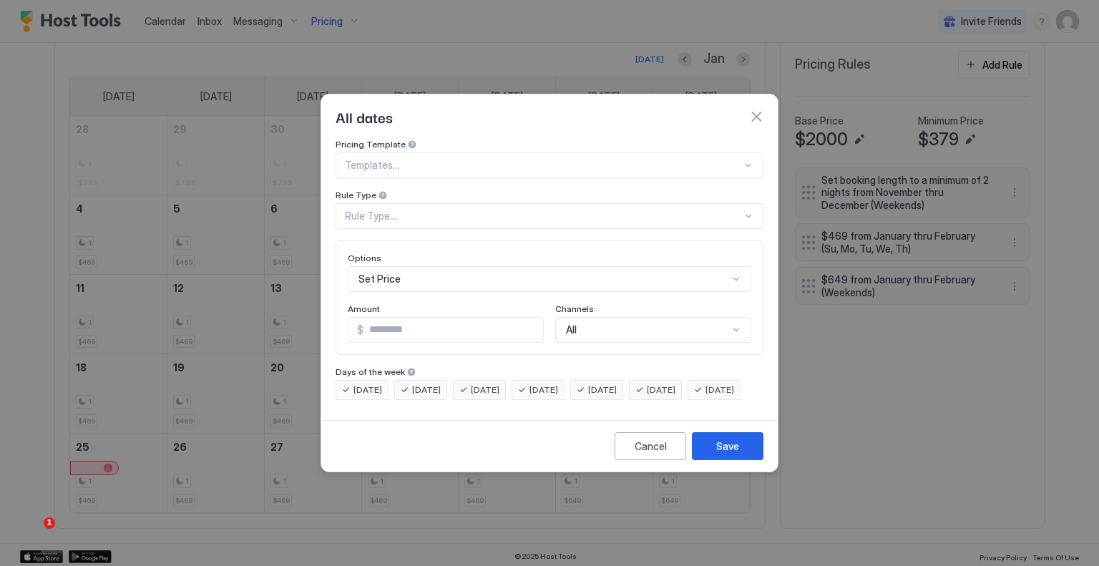
click at [466, 210] on div "Rule Type..." at bounding box center [543, 216] width 397 height 13
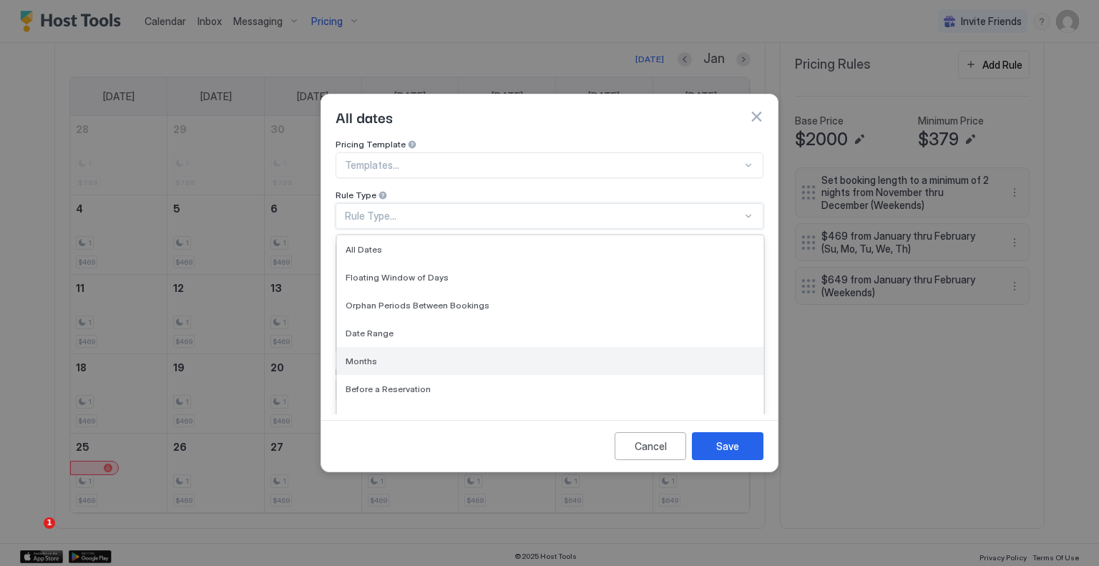
click at [397, 347] on div "Months" at bounding box center [550, 361] width 427 height 28
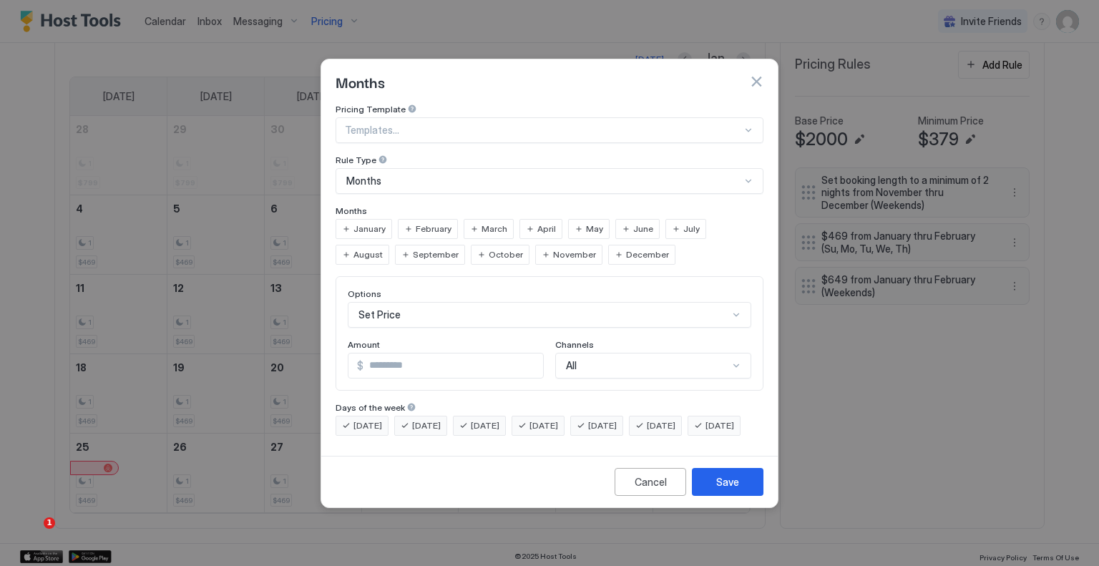
click at [366, 223] on span "January" at bounding box center [370, 229] width 32 height 13
click at [412, 219] on div "February" at bounding box center [428, 229] width 60 height 20
click at [455, 311] on div "Set Price" at bounding box center [550, 315] width 404 height 26
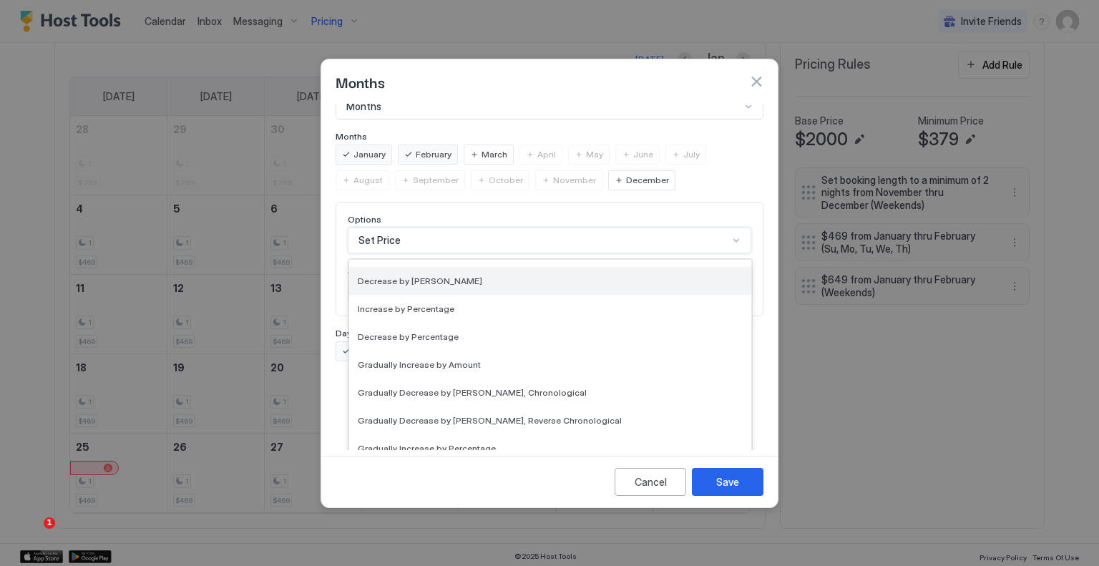
scroll to position [260, 0]
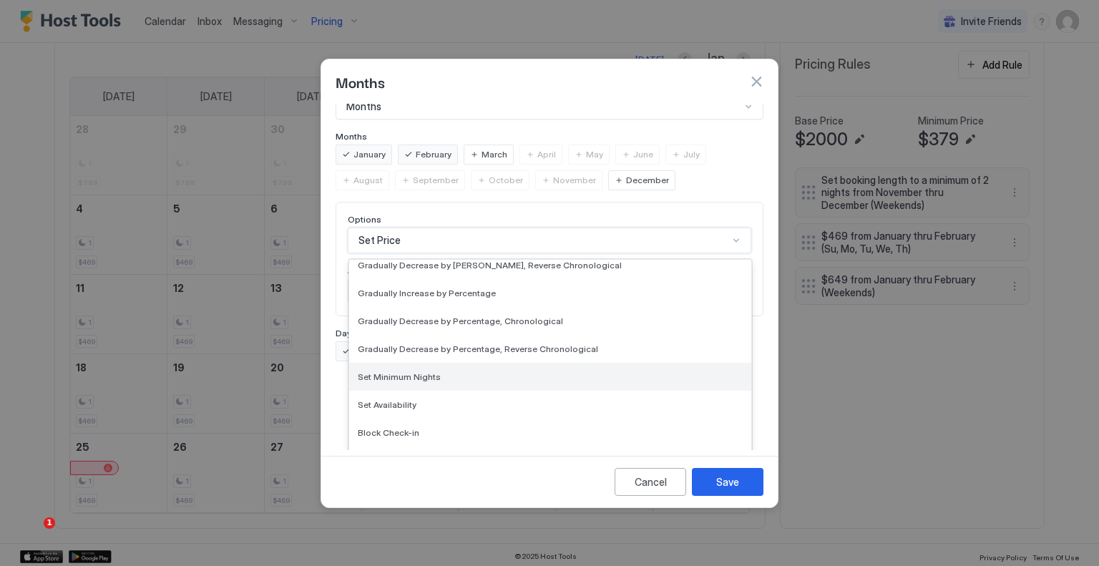
click at [448, 371] on div "Set Minimum Nights" at bounding box center [550, 376] width 385 height 11
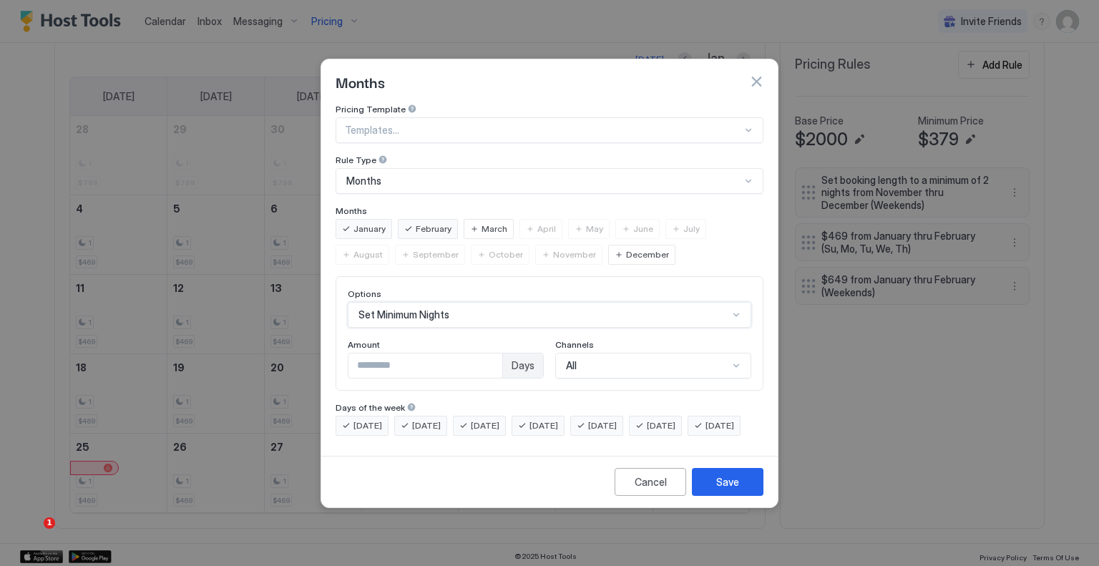
click at [384, 359] on input "*" at bounding box center [426, 366] width 154 height 24
type input "*"
click at [727, 487] on div "Save" at bounding box center [727, 482] width 23 height 15
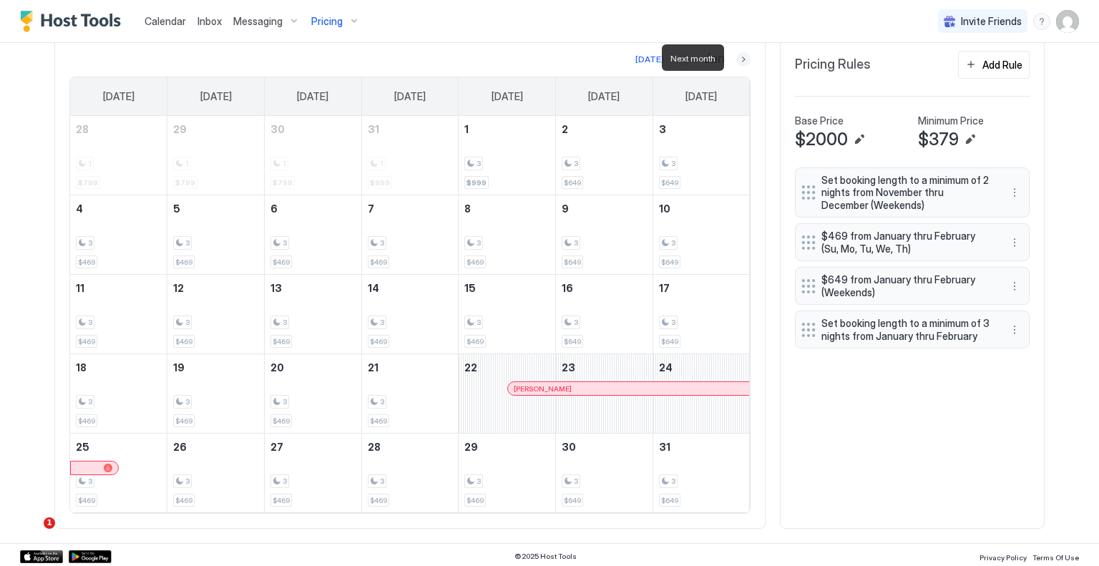
click at [743, 55] on button "Next month" at bounding box center [744, 59] width 14 height 14
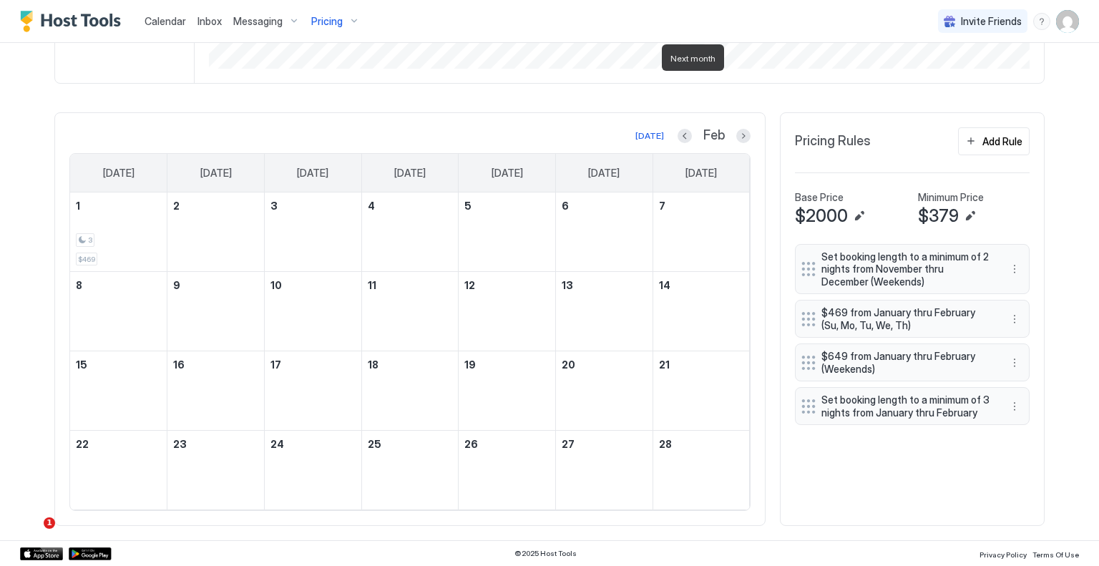
scroll to position [412, 0]
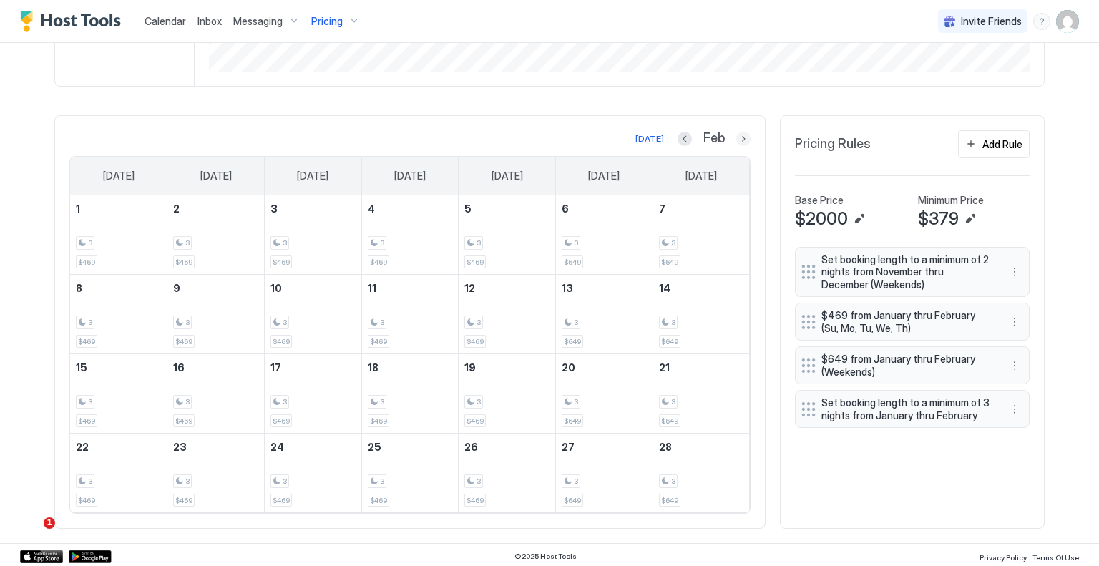
click at [737, 138] on button "Next month" at bounding box center [744, 139] width 14 height 14
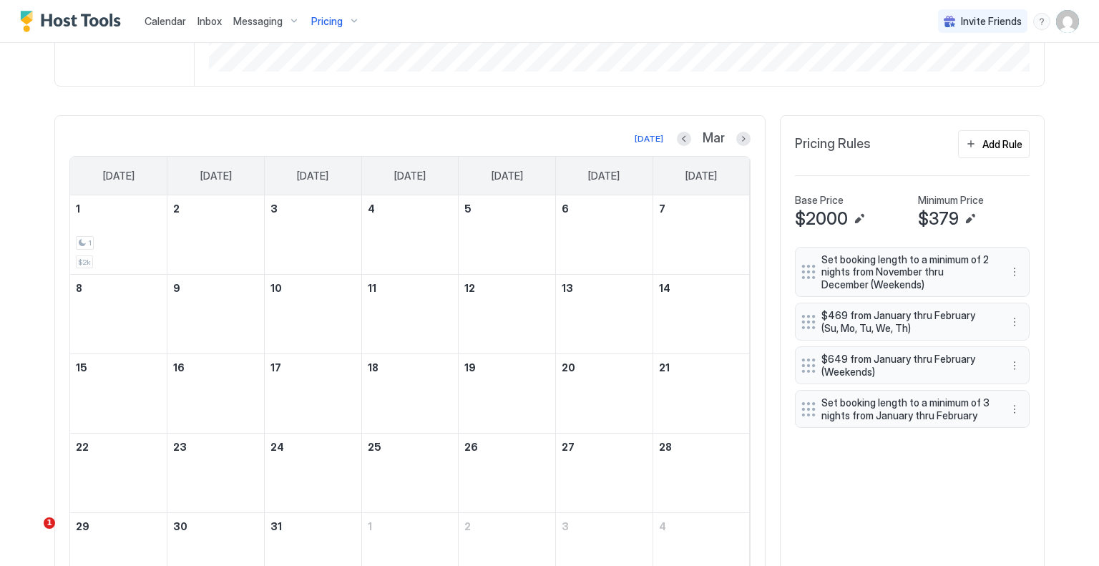
scroll to position [491, 0]
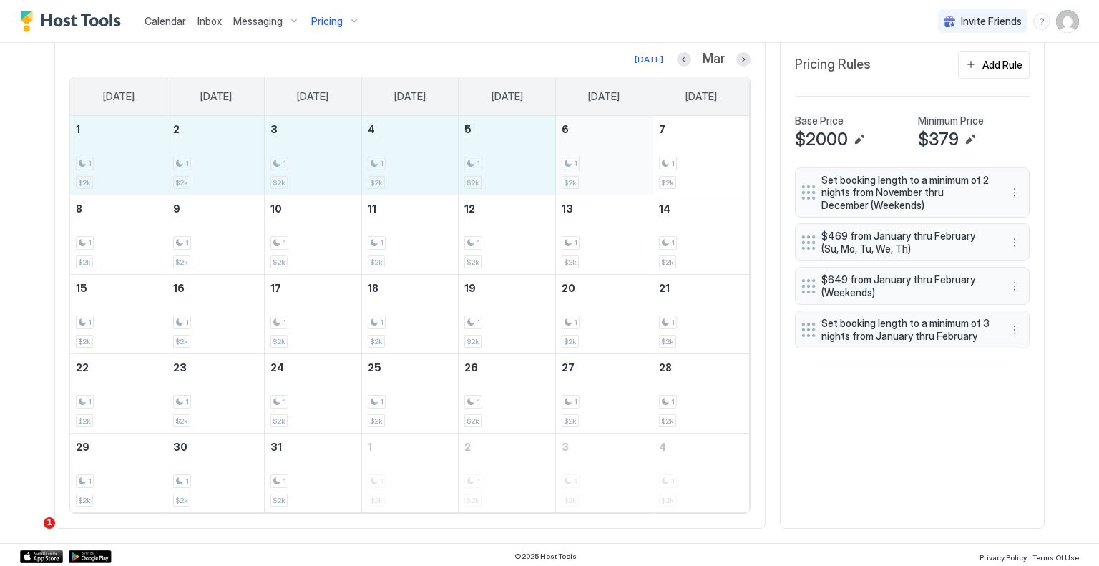
drag, startPoint x: 125, startPoint y: 153, endPoint x: 601, endPoint y: 160, distance: 476.0
click at [601, 160] on tr "1 1 $2k 2 1 $2k 3 1 $2k 4 1 $2k 5 1 $2k 6 1 $2k 7 1 $2k" at bounding box center [410, 155] width 680 height 79
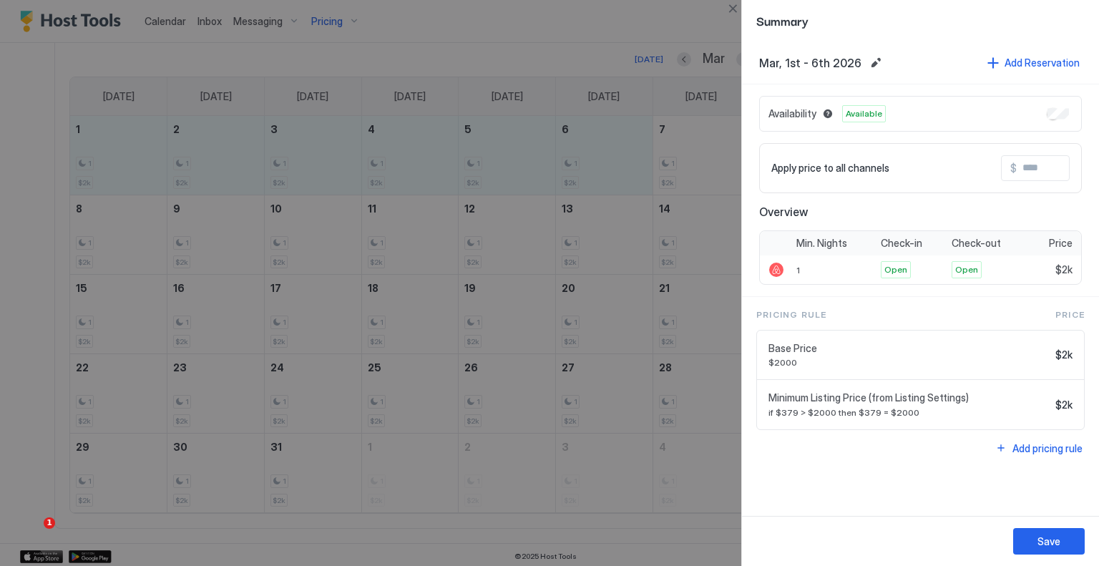
click at [1043, 174] on input "Input Field" at bounding box center [1074, 168] width 115 height 24
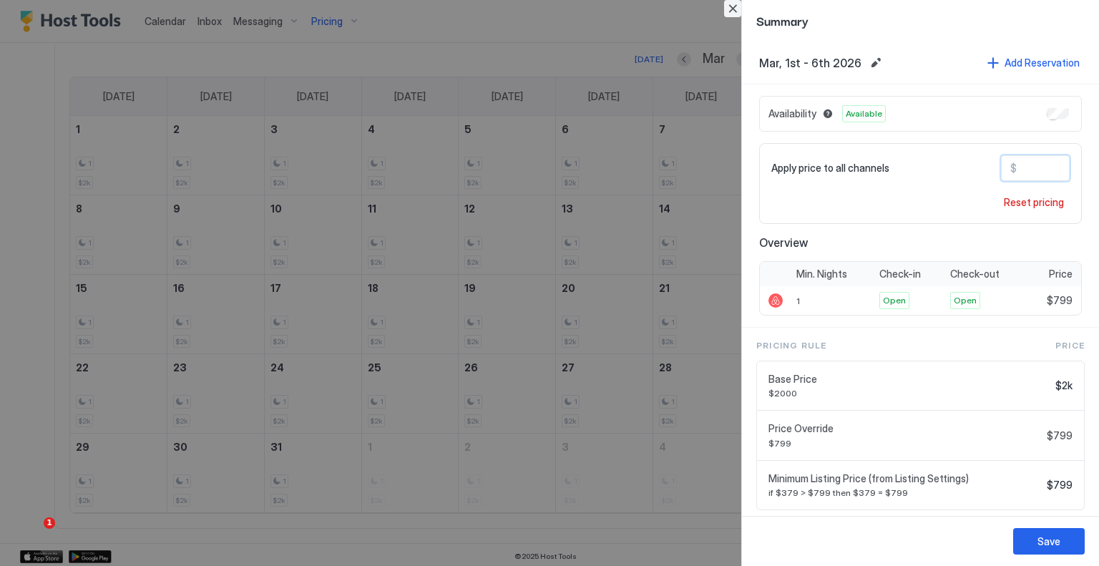
type input "***"
click at [733, 9] on button "Close" at bounding box center [732, 8] width 17 height 17
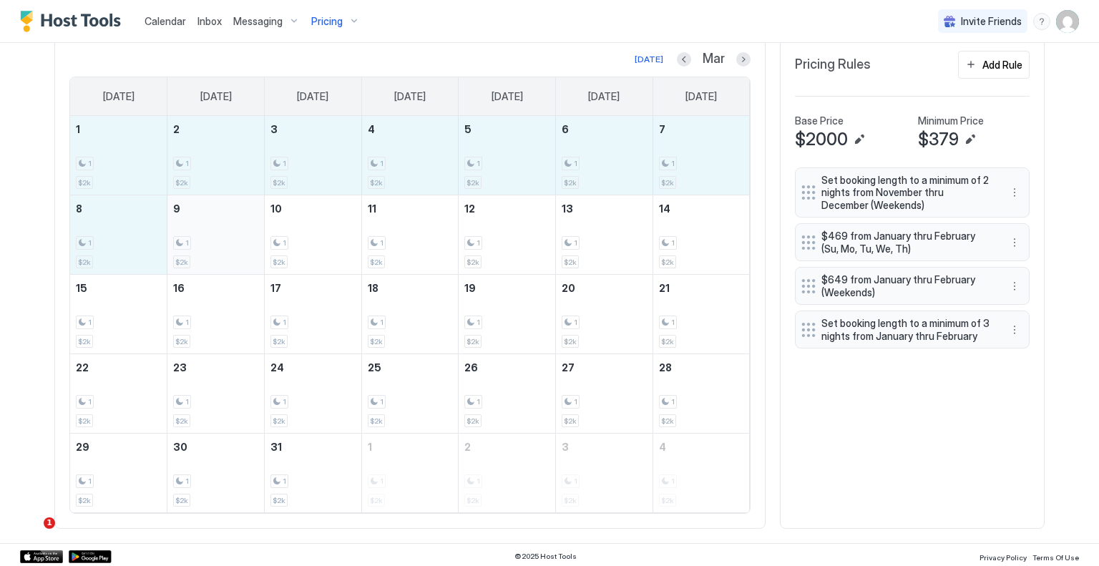
drag, startPoint x: 78, startPoint y: 157, endPoint x: 238, endPoint y: 237, distance: 178.6
click at [238, 237] on tbody "1 1 $2k 2 1 $2k 3 1 $2k 4 1 $2k 5 1 $2k 6 1 $2k 7 1 $2k 8 1 $2k 9 1 $2k 10 1 $2…" at bounding box center [410, 314] width 680 height 397
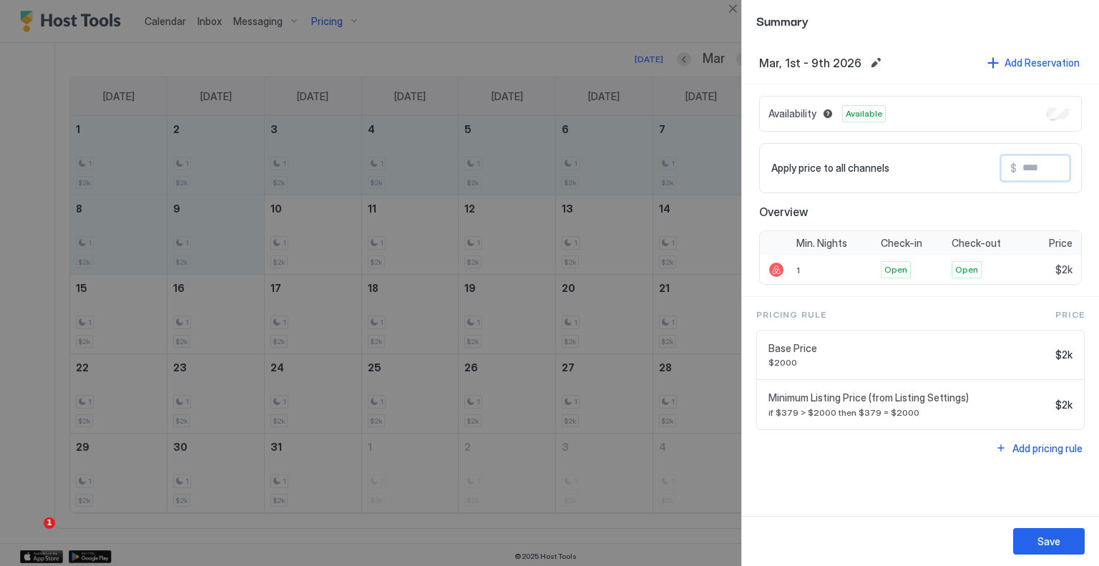
click at [1035, 160] on input "Input Field" at bounding box center [1074, 168] width 115 height 24
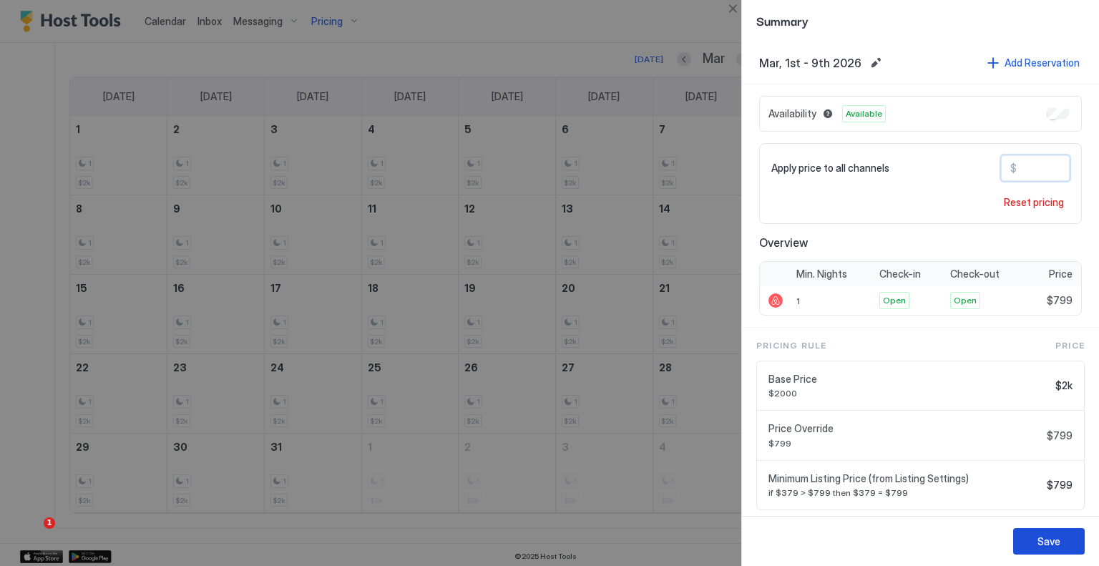
type input "***"
click at [1044, 533] on button "Save" at bounding box center [1050, 541] width 72 height 26
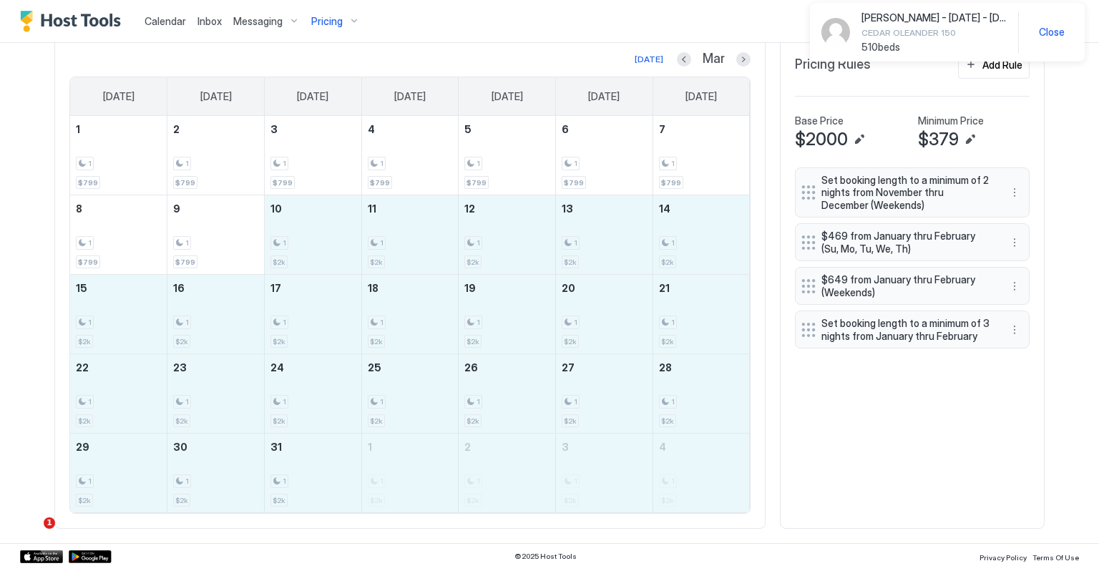
drag, startPoint x: 300, startPoint y: 242, endPoint x: 666, endPoint y: 460, distance: 426.6
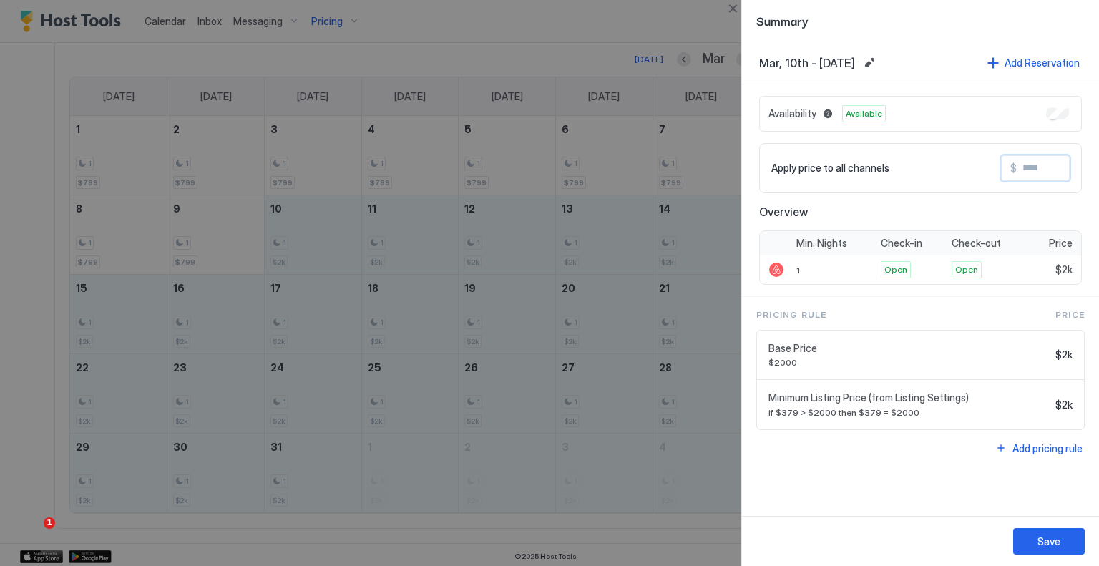
click at [1019, 165] on input "Input Field" at bounding box center [1074, 168] width 115 height 24
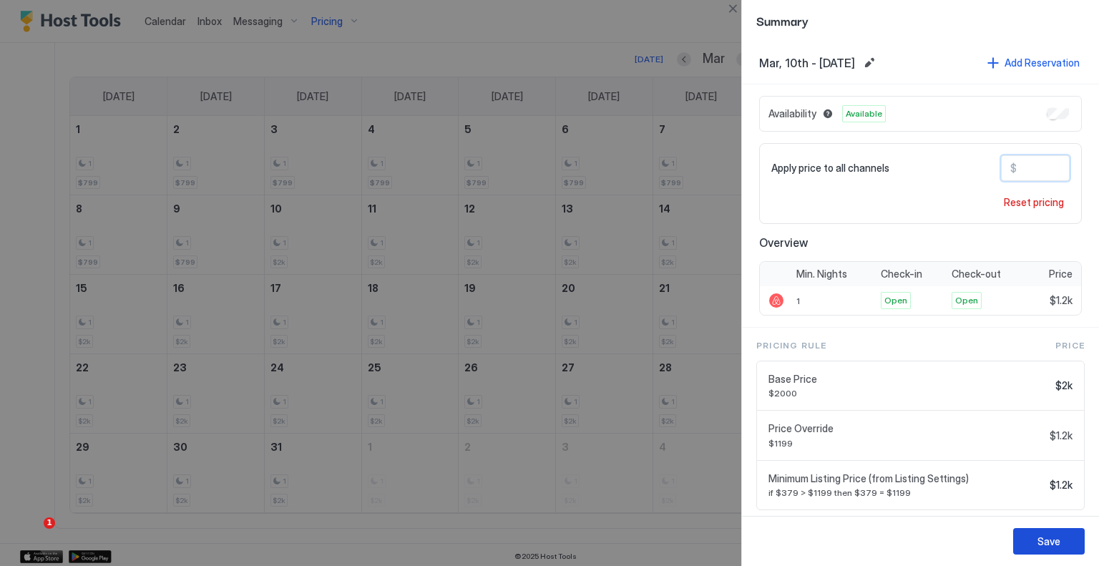
type input "****"
click at [1048, 537] on div "Save" at bounding box center [1049, 541] width 23 height 15
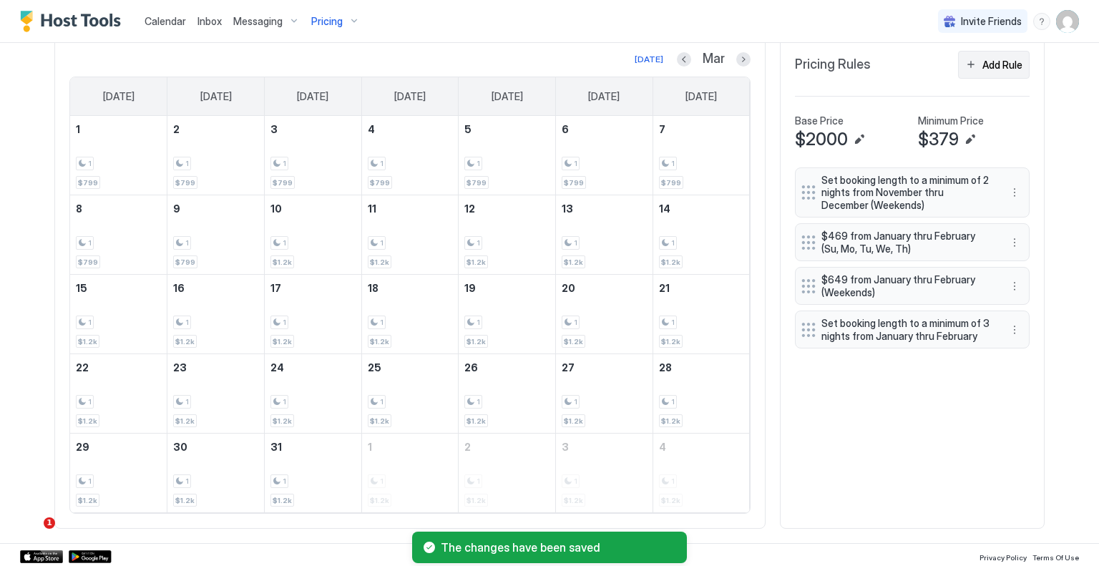
click at [1011, 62] on div "Add Rule" at bounding box center [1003, 64] width 40 height 15
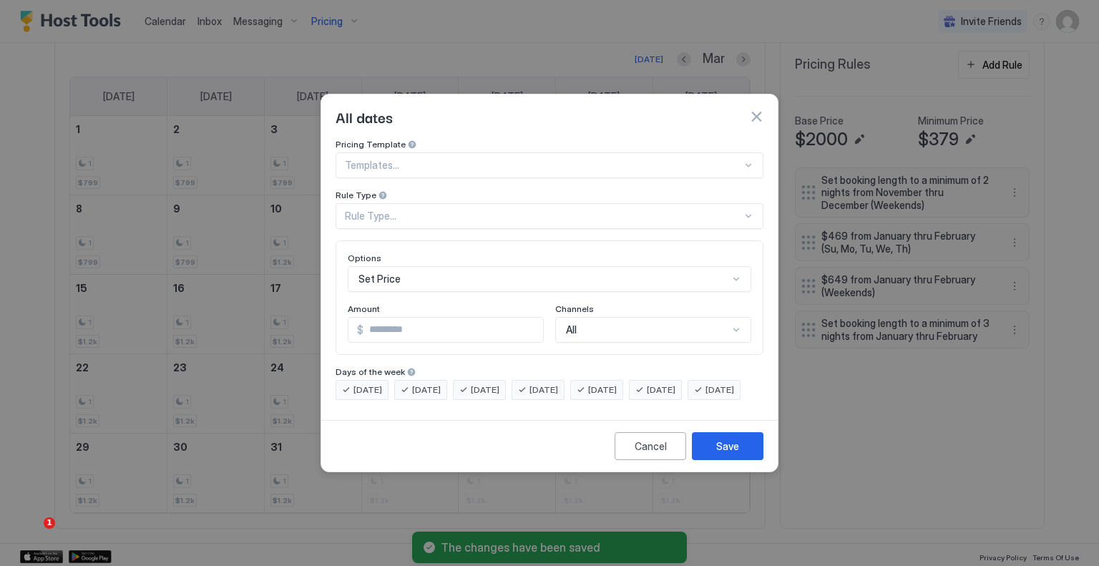
click at [448, 210] on div "Rule Type..." at bounding box center [543, 216] width 397 height 13
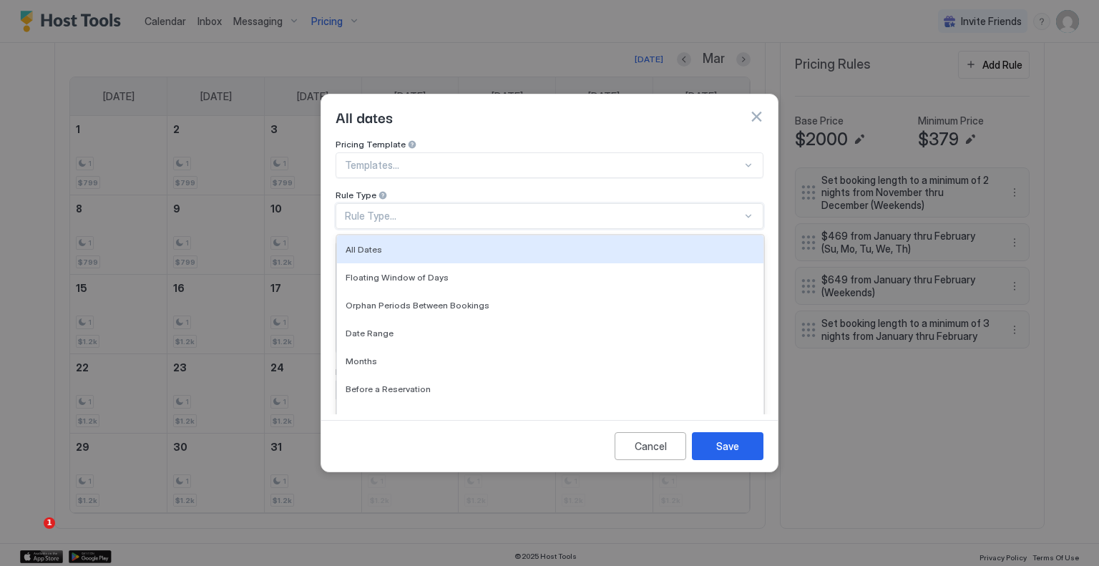
click at [754, 110] on button "button" at bounding box center [756, 117] width 14 height 14
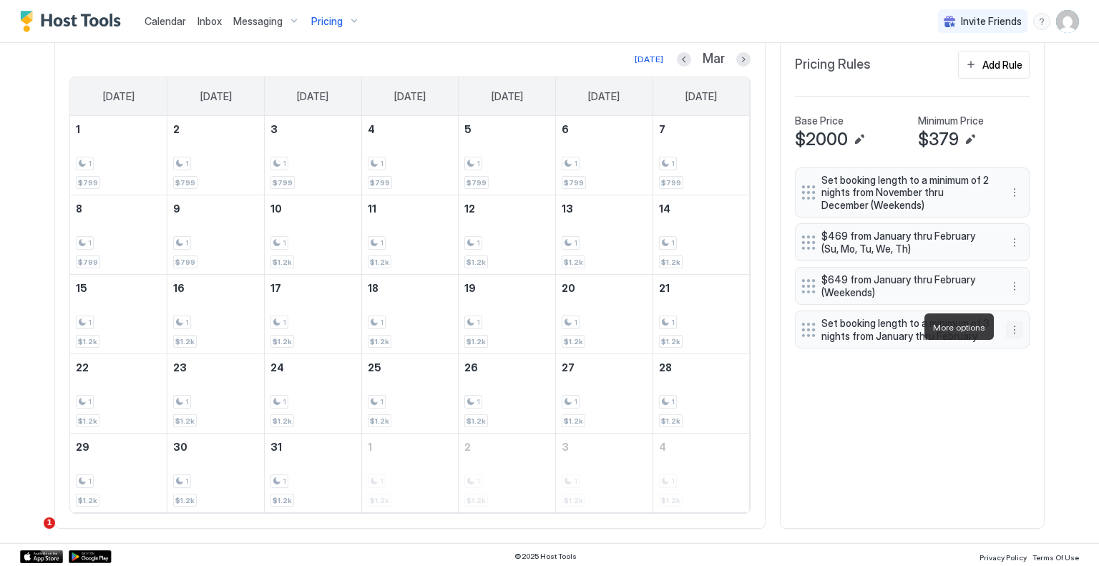
click at [1014, 331] on button "More options" at bounding box center [1014, 329] width 17 height 17
click at [1019, 341] on div "Edit" at bounding box center [1023, 346] width 31 height 11
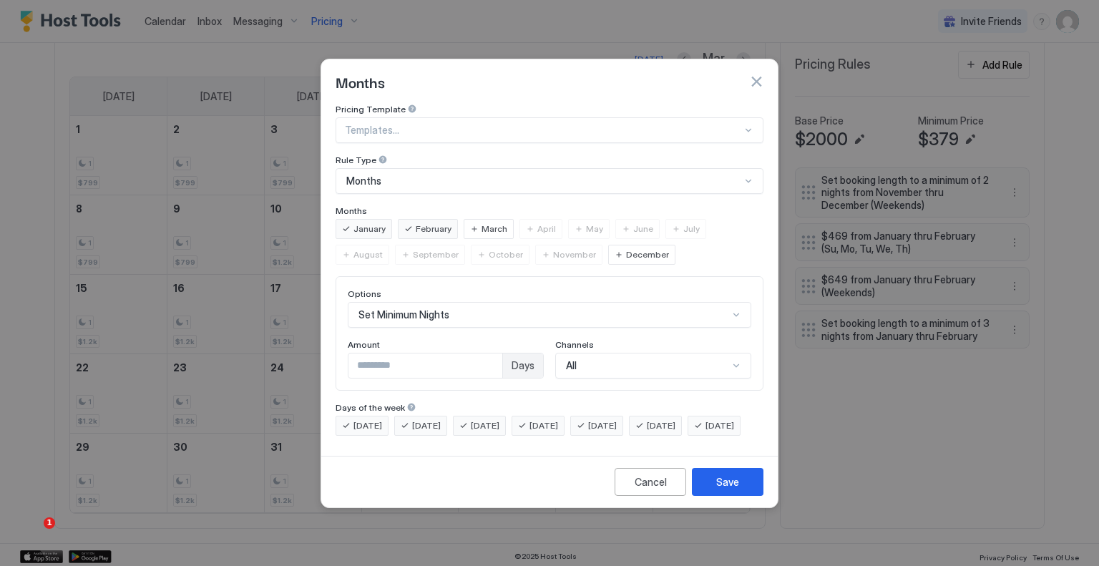
click at [504, 219] on div "March" at bounding box center [489, 229] width 50 height 20
click at [531, 219] on div "April" at bounding box center [541, 229] width 43 height 20
click at [578, 219] on div "May" at bounding box center [589, 229] width 42 height 20
click at [734, 490] on div "Save" at bounding box center [727, 482] width 23 height 15
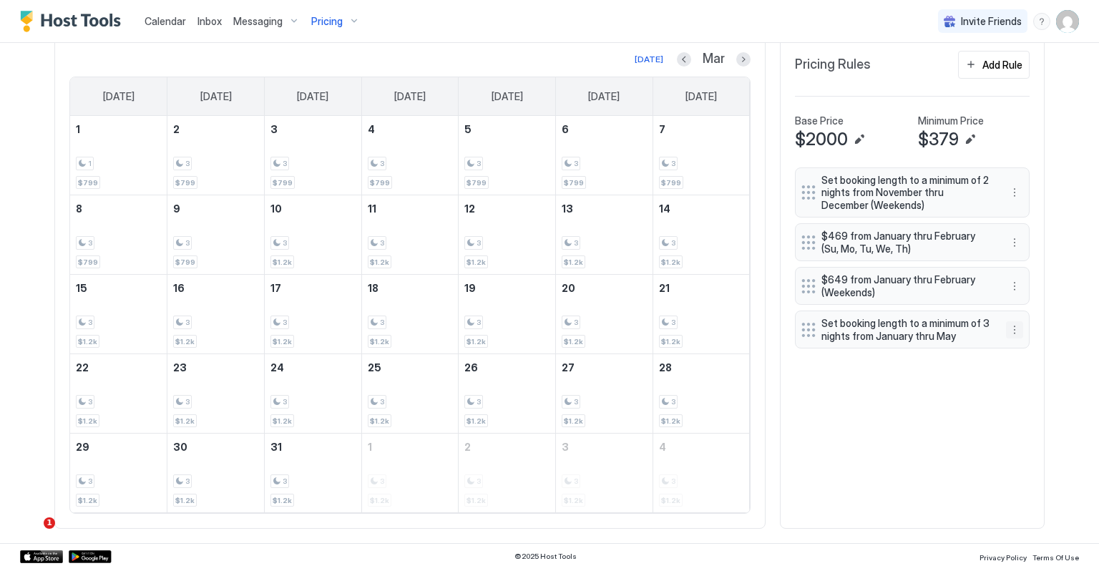
click at [1010, 321] on button "More options" at bounding box center [1014, 329] width 17 height 17
click at [1013, 343] on div "Edit" at bounding box center [1023, 346] width 31 height 11
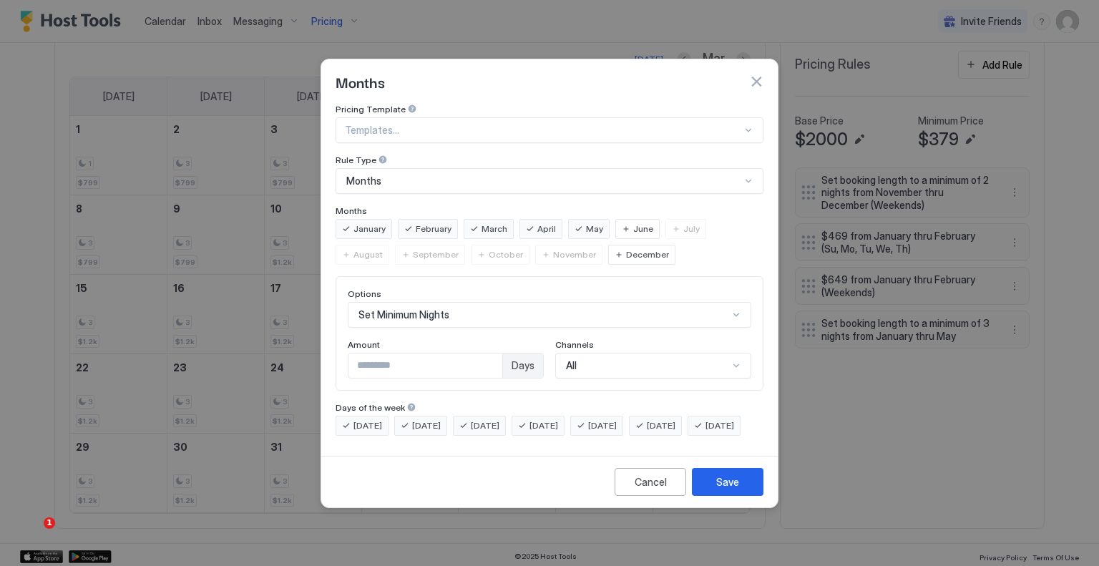
click at [498, 223] on span "March" at bounding box center [495, 229] width 26 height 13
click at [544, 223] on span "April" at bounding box center [547, 229] width 19 height 13
click at [726, 490] on div "Save" at bounding box center [727, 482] width 23 height 15
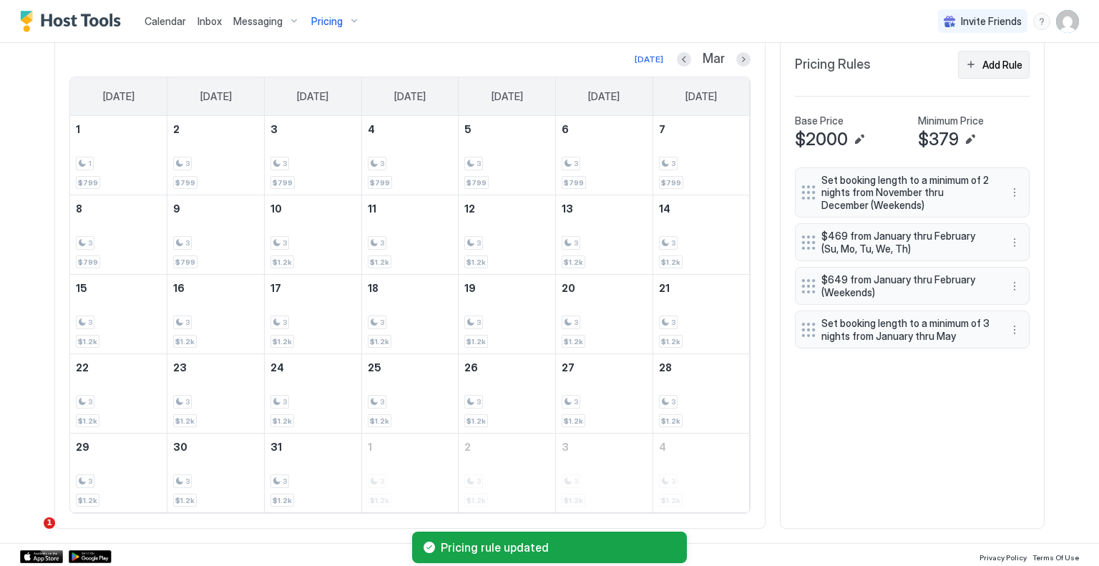
click at [965, 67] on button "Add Rule" at bounding box center [994, 65] width 72 height 28
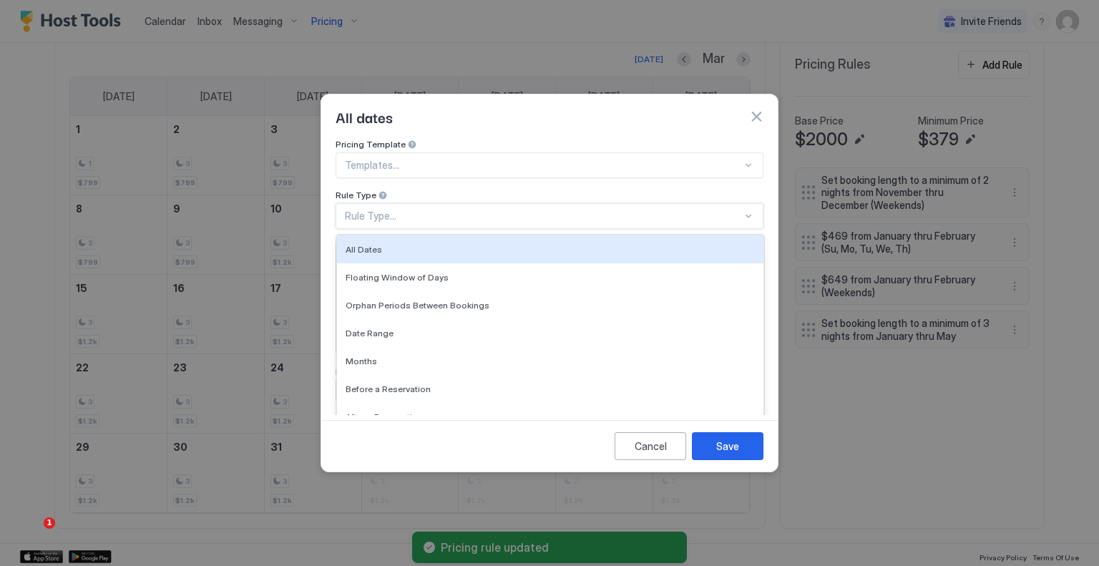
click at [396, 210] on div "Rule Type..." at bounding box center [543, 216] width 397 height 13
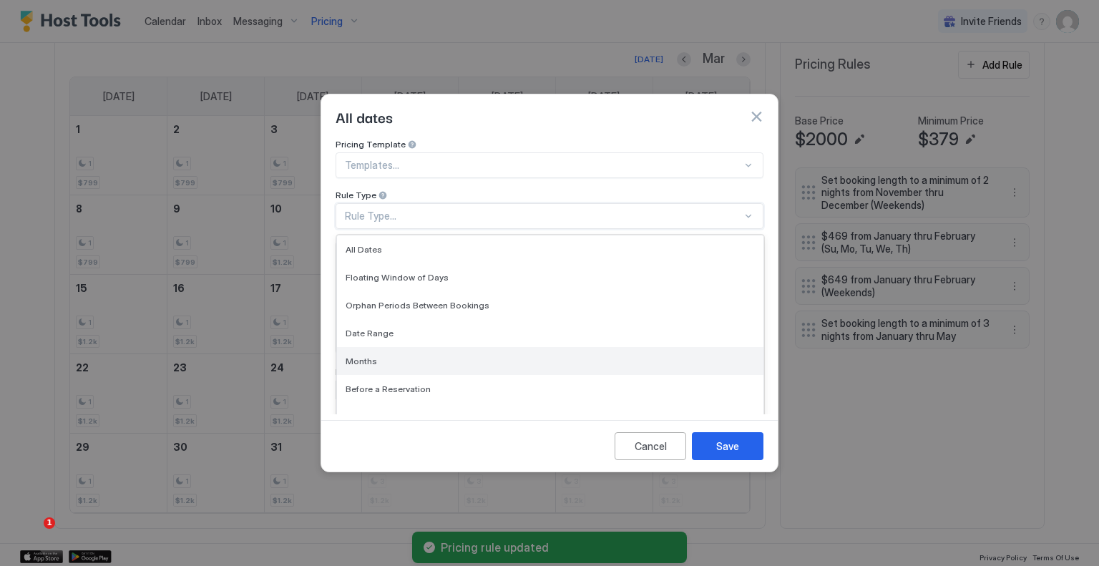
click at [385, 356] on div "Months" at bounding box center [550, 361] width 409 height 11
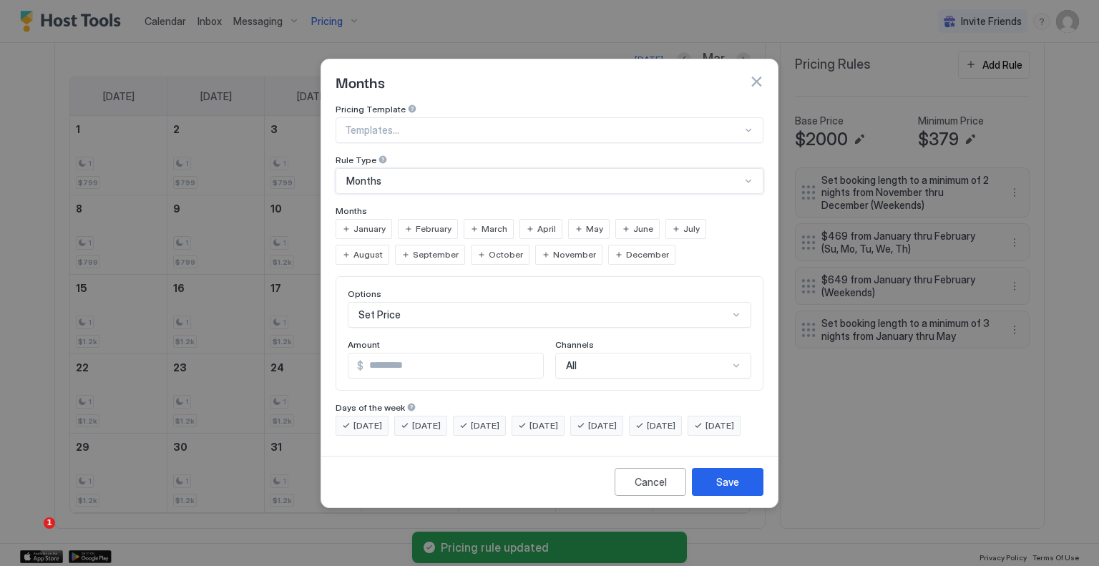
click at [482, 223] on span "March" at bounding box center [495, 229] width 26 height 13
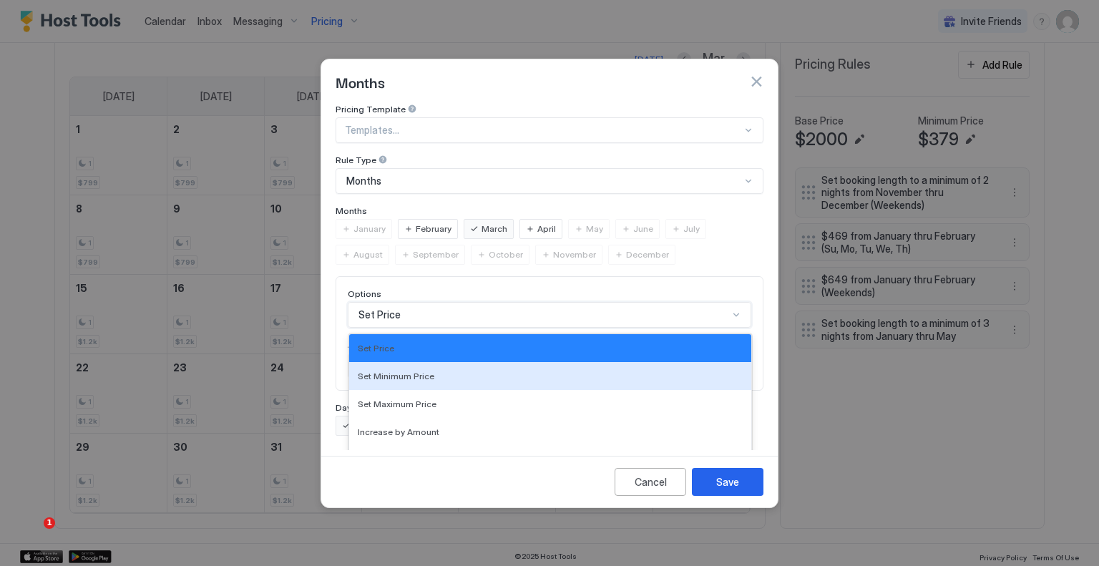
click at [427, 302] on div "17 results available. Use Up and Down to choose options, press Enter to select …" at bounding box center [550, 315] width 404 height 26
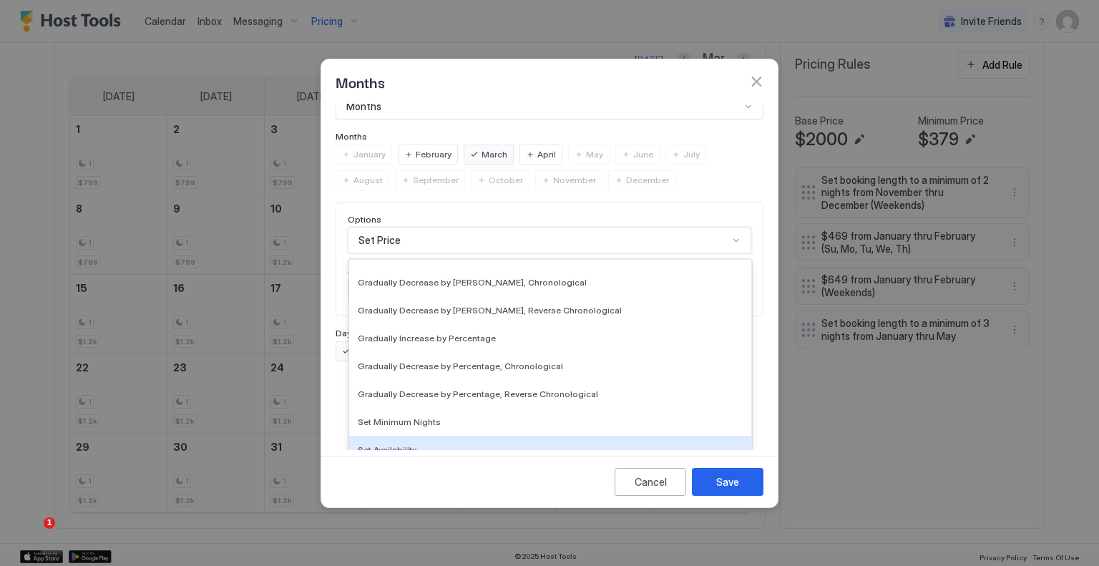
scroll to position [260, 0]
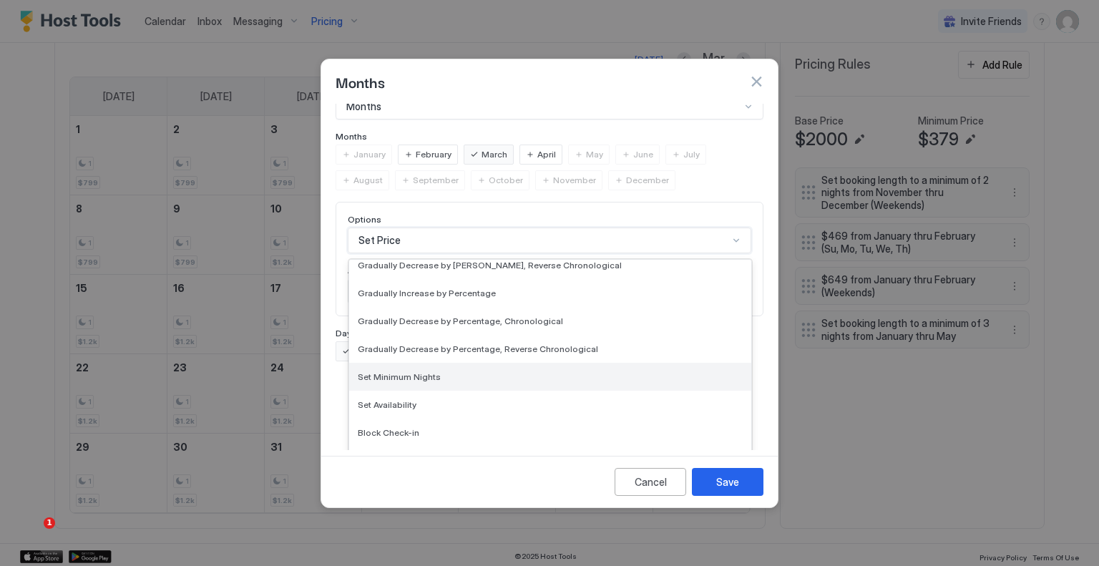
click at [441, 371] on div "Set Minimum Nights" at bounding box center [550, 376] width 385 height 11
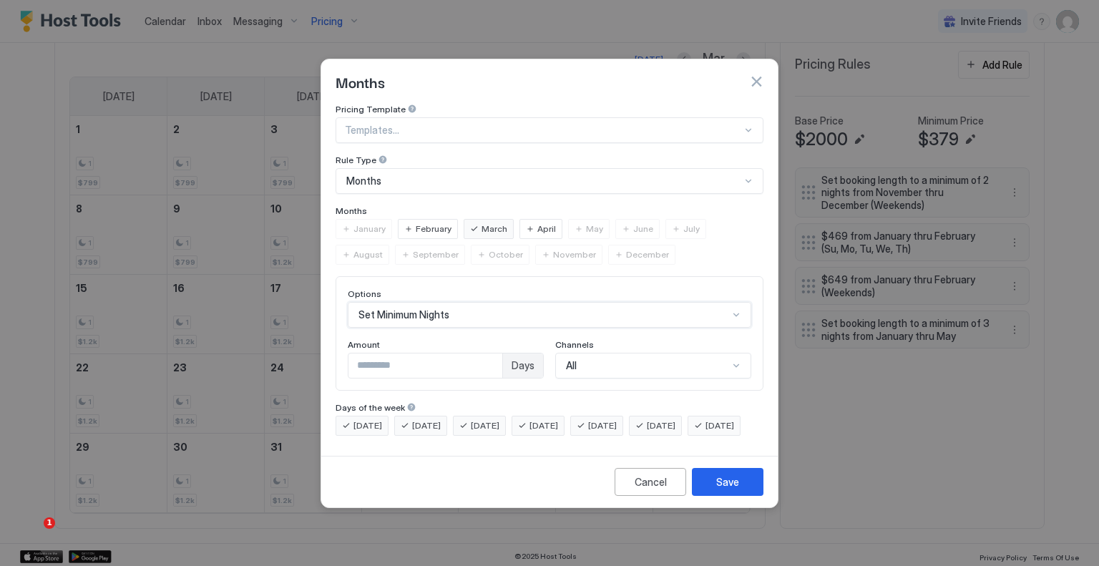
scroll to position [0, 0]
click at [414, 354] on input "*" at bounding box center [426, 366] width 154 height 24
type input "*"
click at [708, 496] on button "Save" at bounding box center [728, 482] width 72 height 28
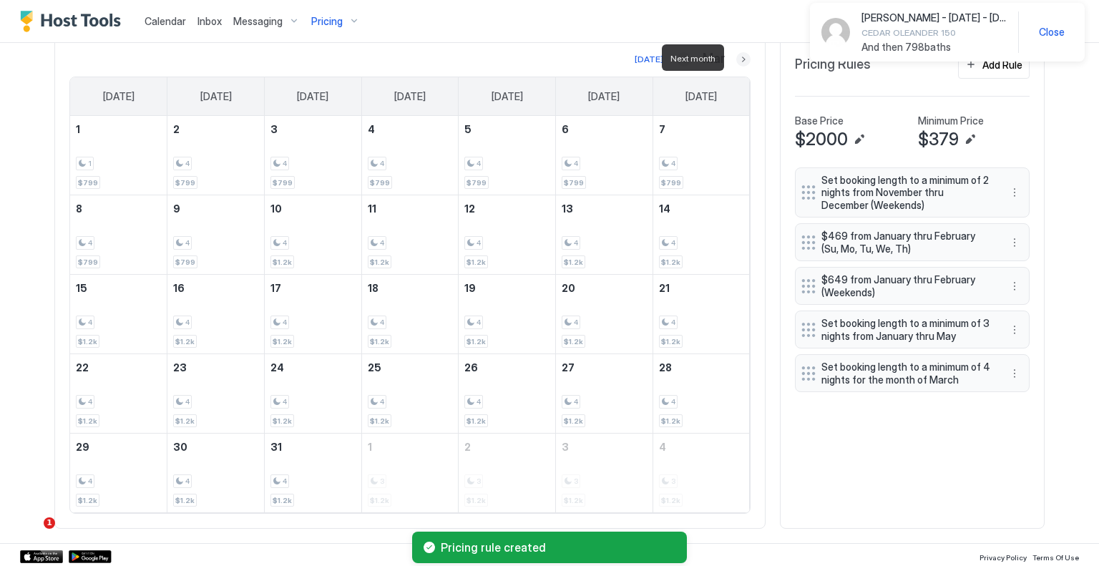
click at [742, 54] on button "Next month" at bounding box center [744, 59] width 14 height 14
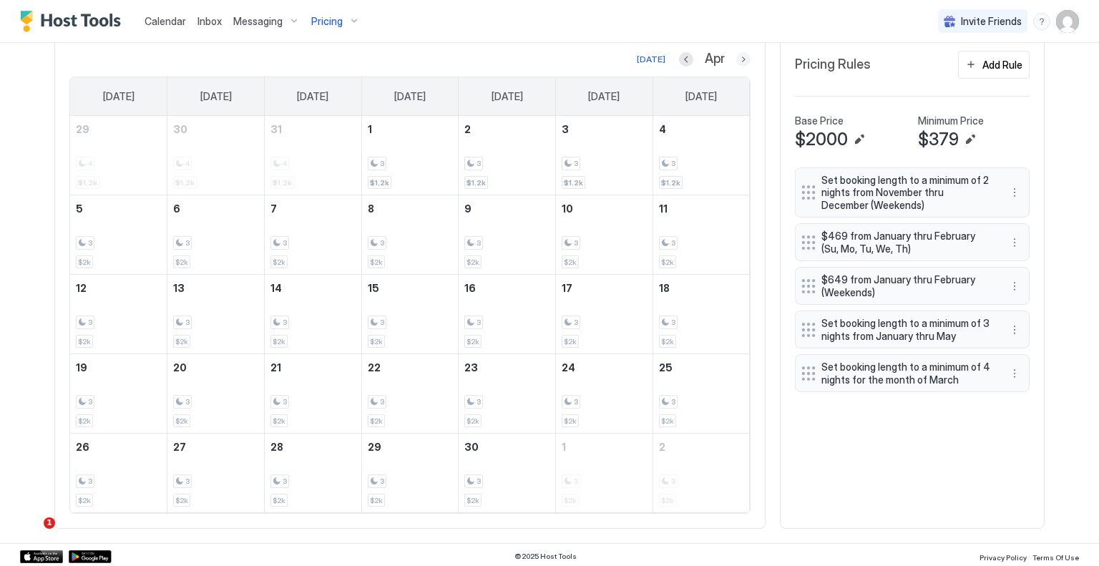
click at [737, 59] on button "Next month" at bounding box center [744, 59] width 14 height 14
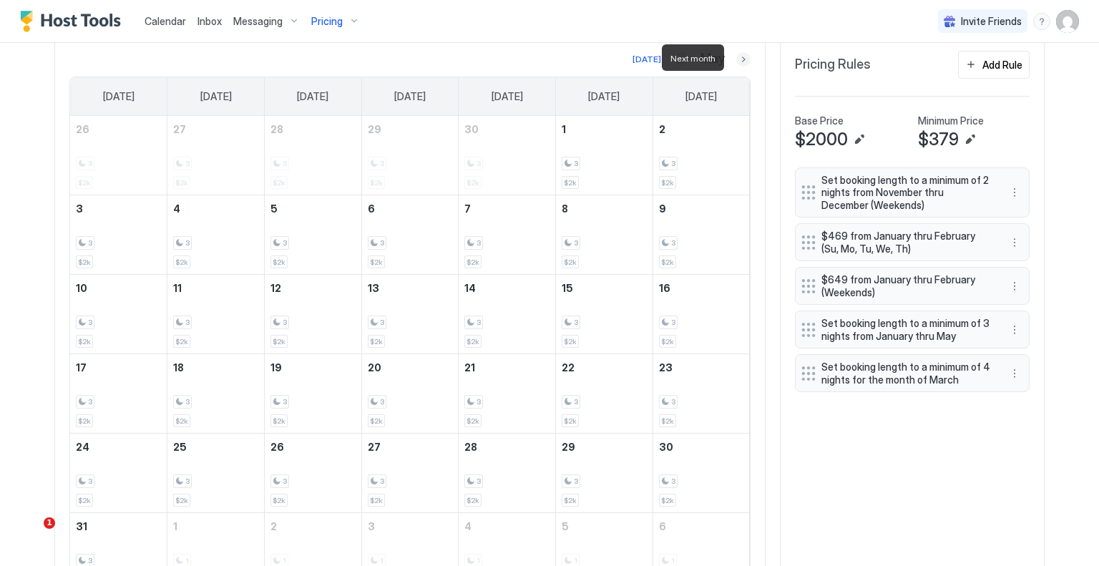
click at [737, 59] on button "Next month" at bounding box center [744, 59] width 14 height 14
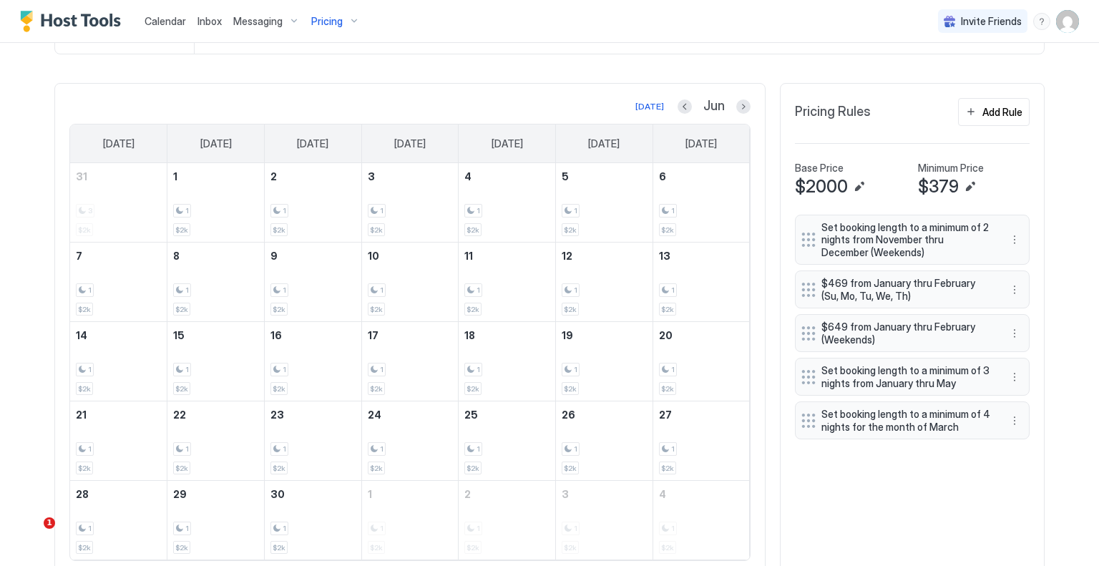
scroll to position [419, 0]
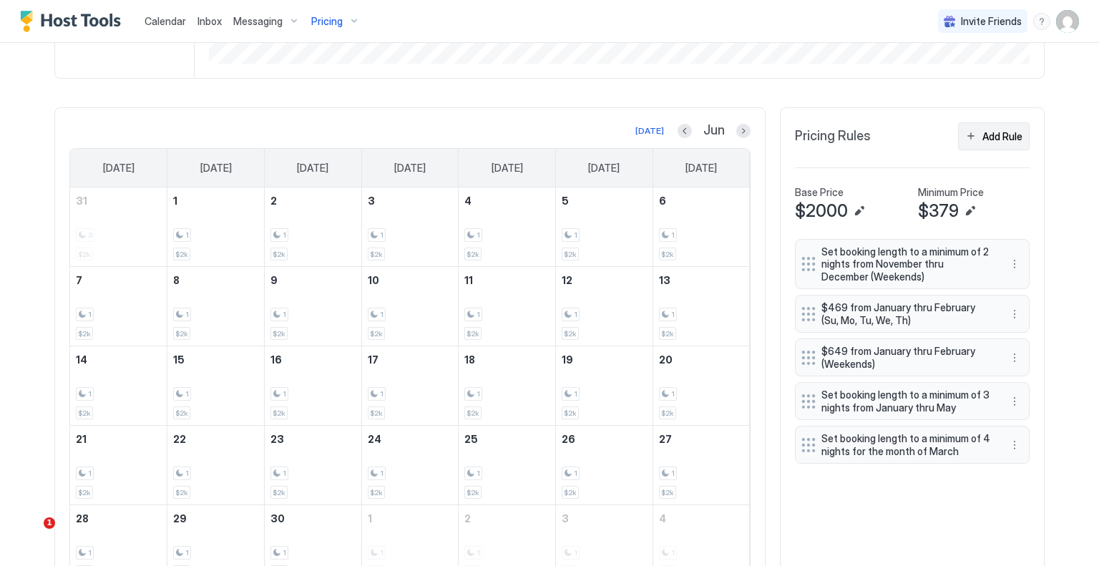
click at [965, 134] on button "Add Rule" at bounding box center [994, 136] width 72 height 28
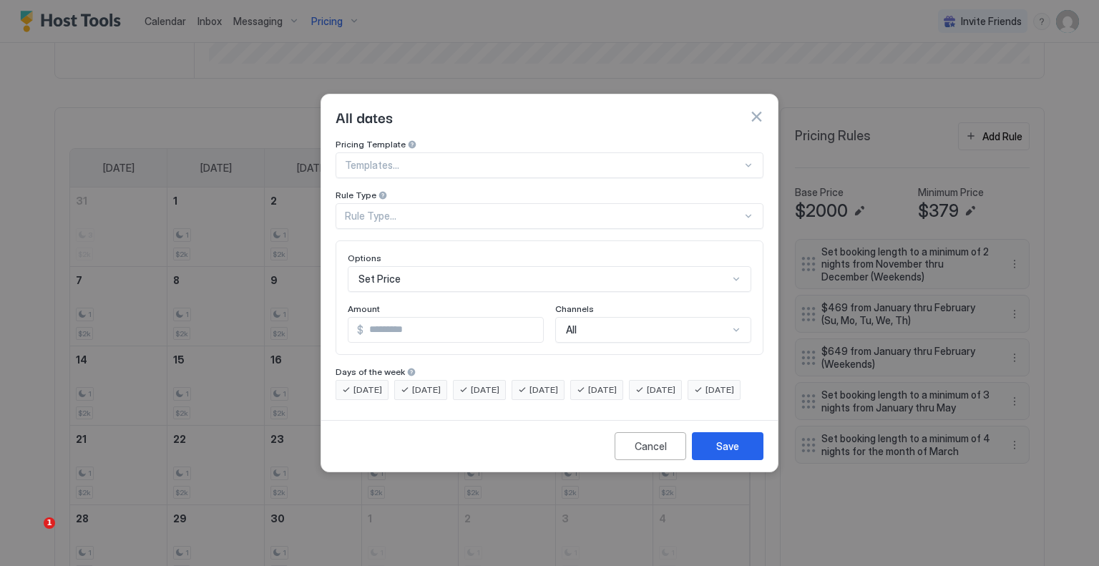
click at [434, 210] on div "Rule Type..." at bounding box center [543, 216] width 397 height 13
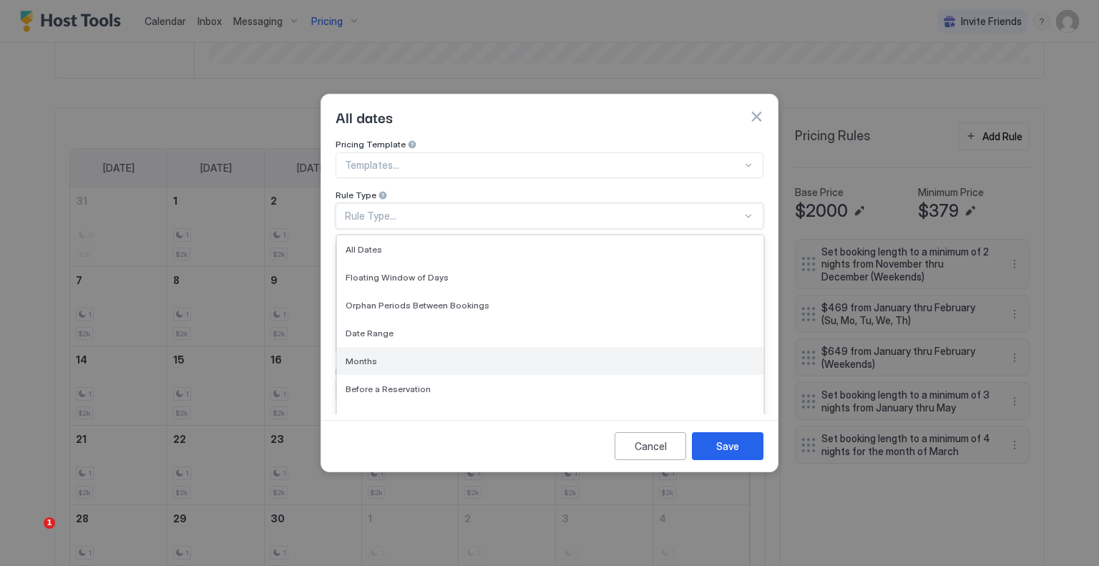
click at [426, 347] on div "Months" at bounding box center [550, 361] width 427 height 28
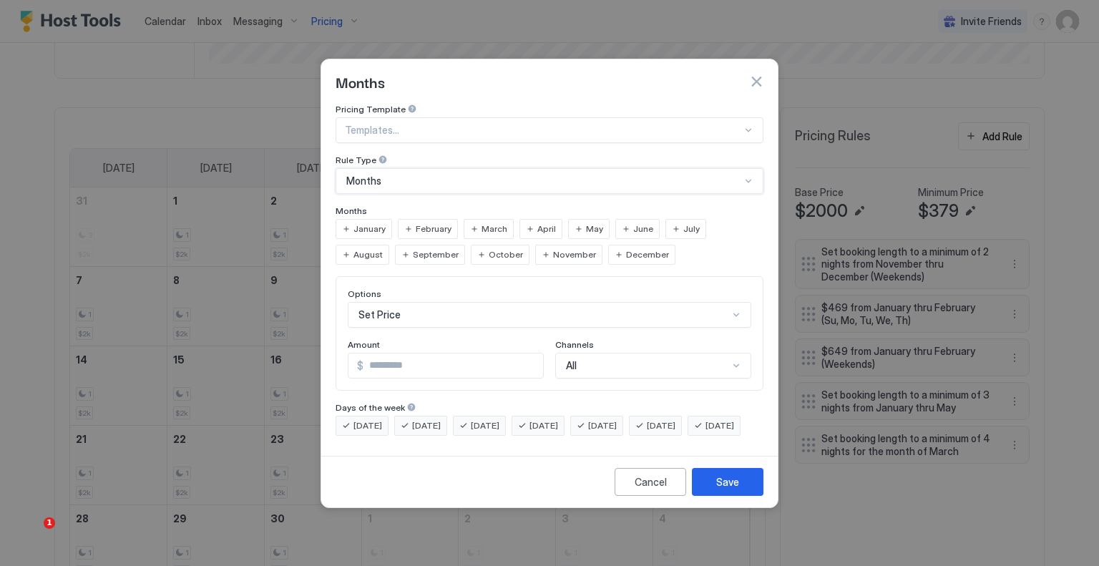
click at [636, 223] on span "June" at bounding box center [643, 229] width 20 height 13
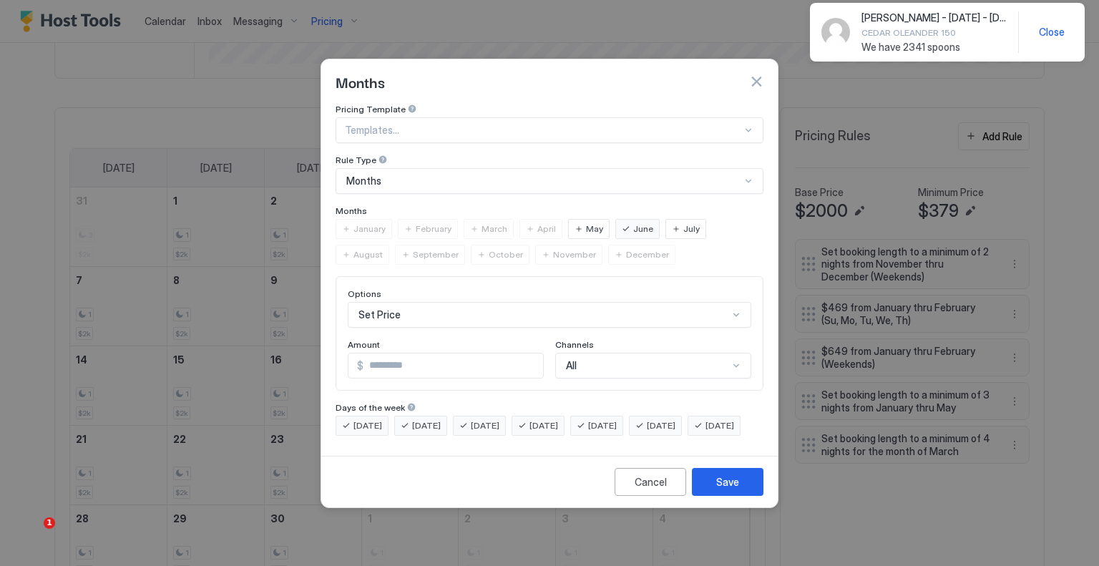
click at [422, 312] on div "Set Price" at bounding box center [550, 315] width 404 height 26
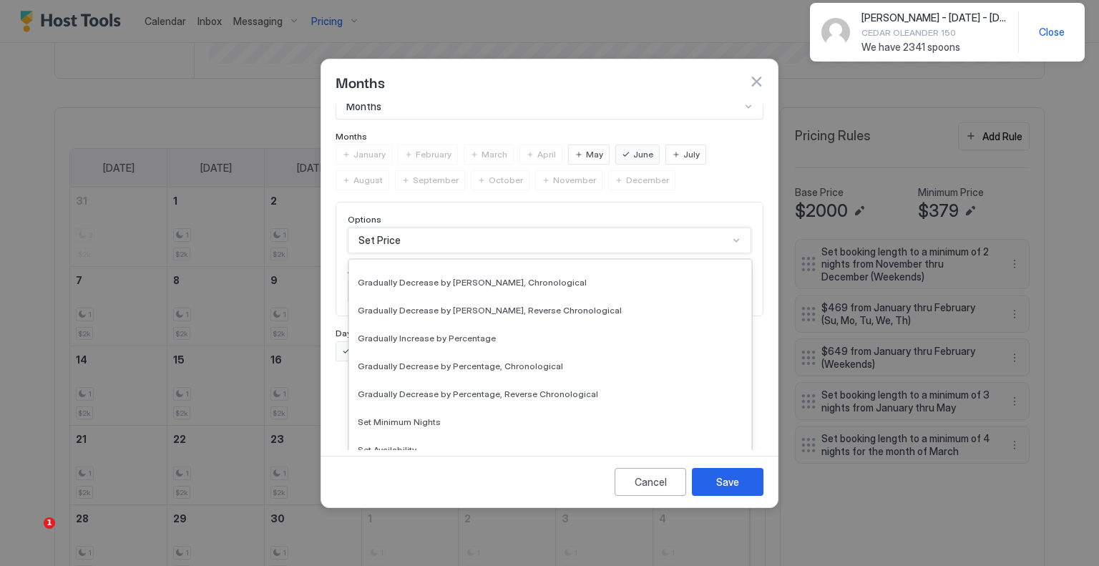
scroll to position [260, 0]
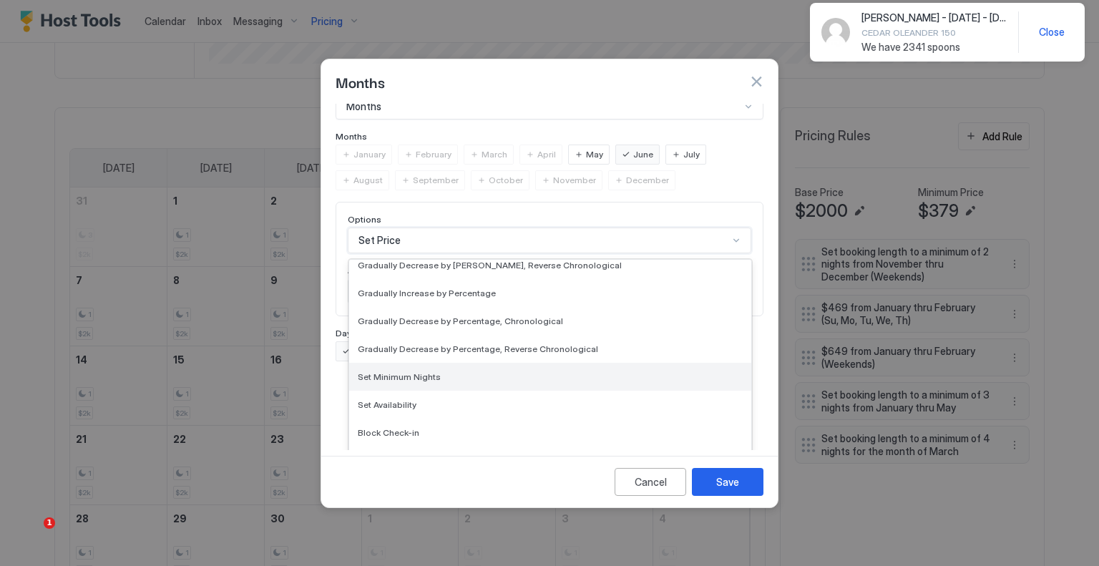
click at [439, 371] on div "Set Minimum Nights" at bounding box center [550, 377] width 402 height 28
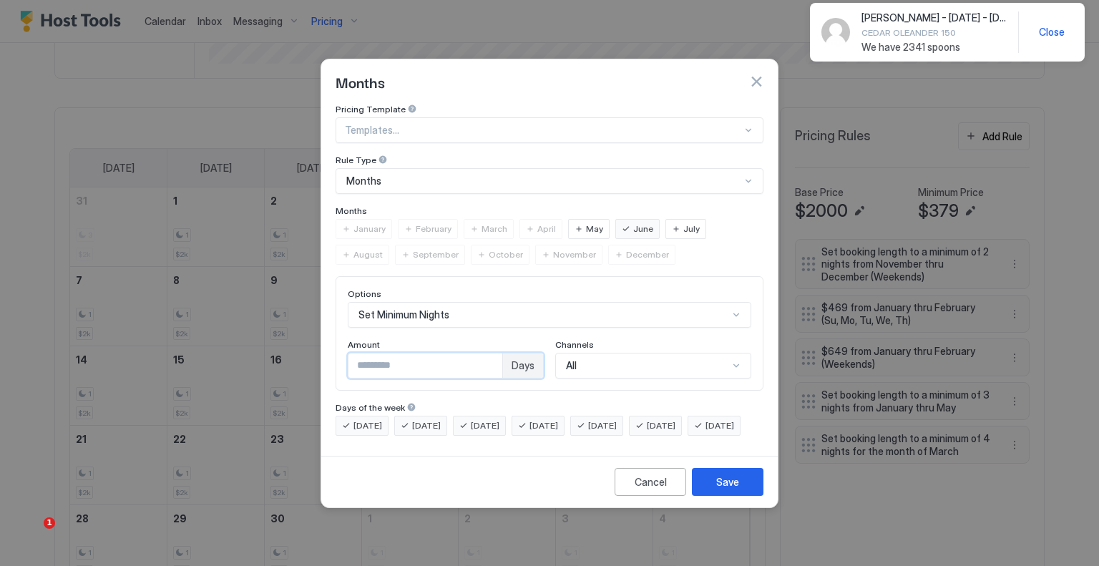
click at [401, 354] on input "*" at bounding box center [426, 366] width 154 height 24
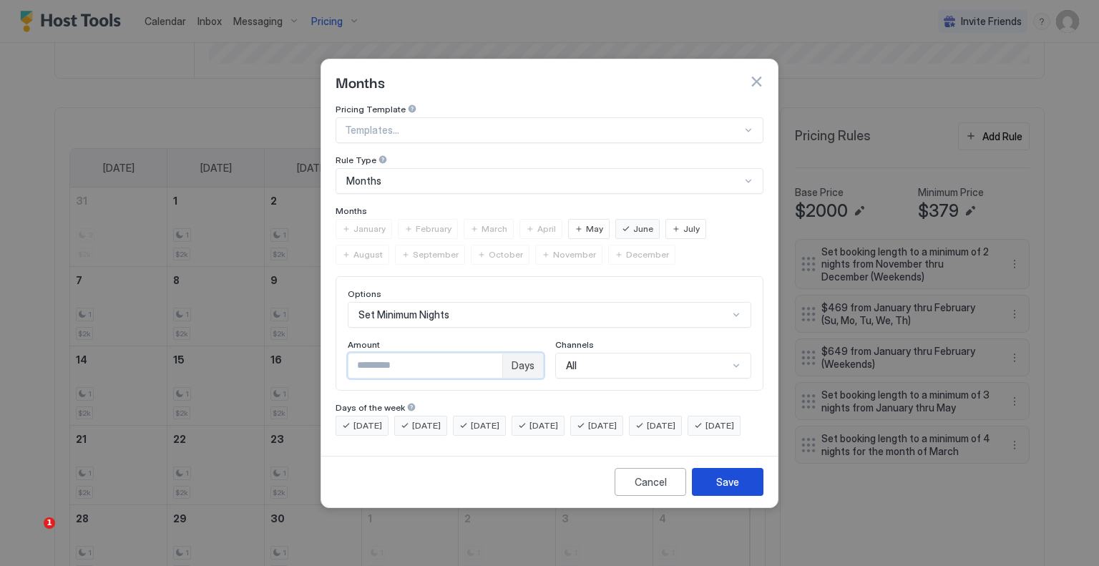
type input "*"
click at [725, 487] on div "Save" at bounding box center [727, 482] width 23 height 15
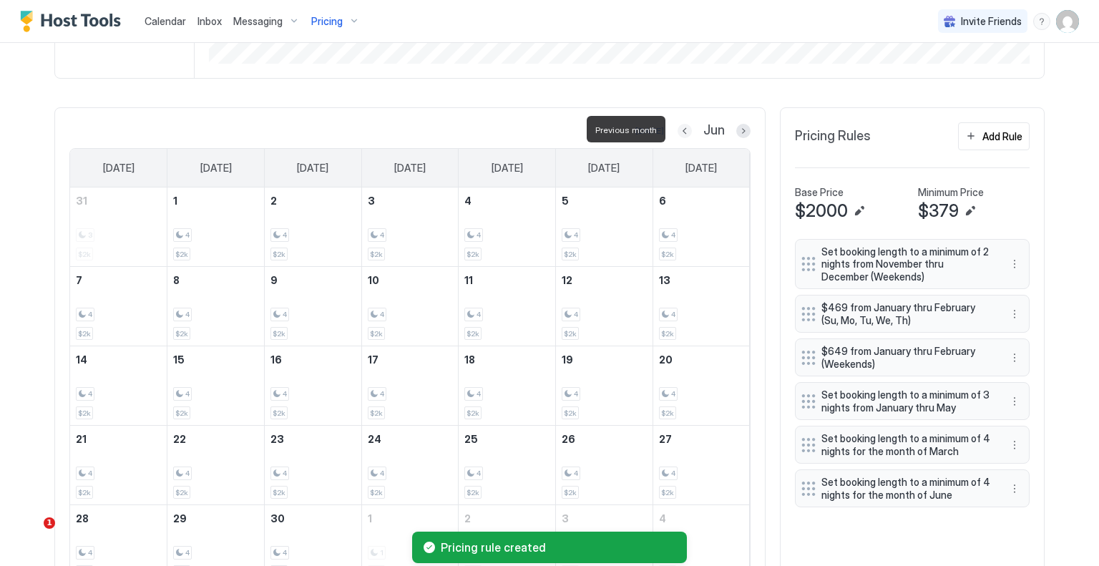
click at [679, 134] on button "Previous month" at bounding box center [685, 131] width 14 height 14
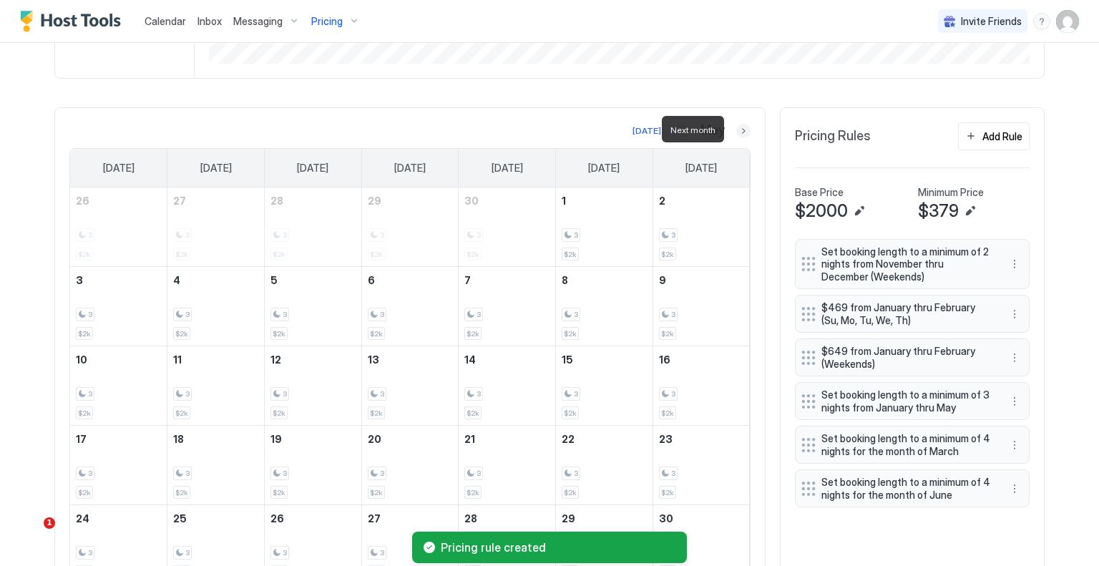
click at [737, 133] on button "Next month" at bounding box center [744, 131] width 14 height 14
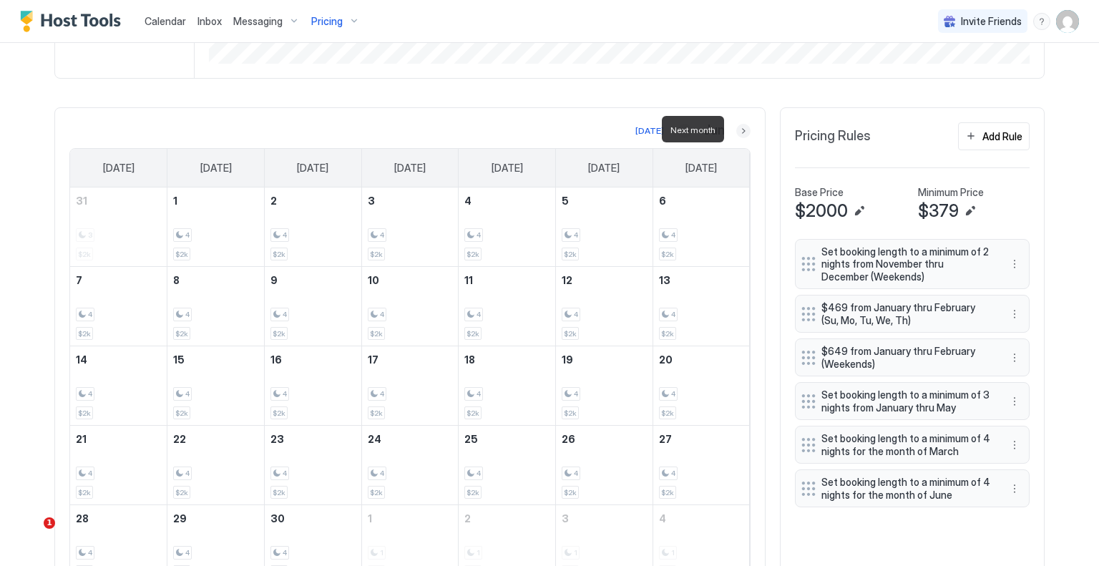
click at [737, 133] on button "Next month" at bounding box center [744, 131] width 14 height 14
click at [971, 132] on button "Add Rule" at bounding box center [994, 136] width 72 height 28
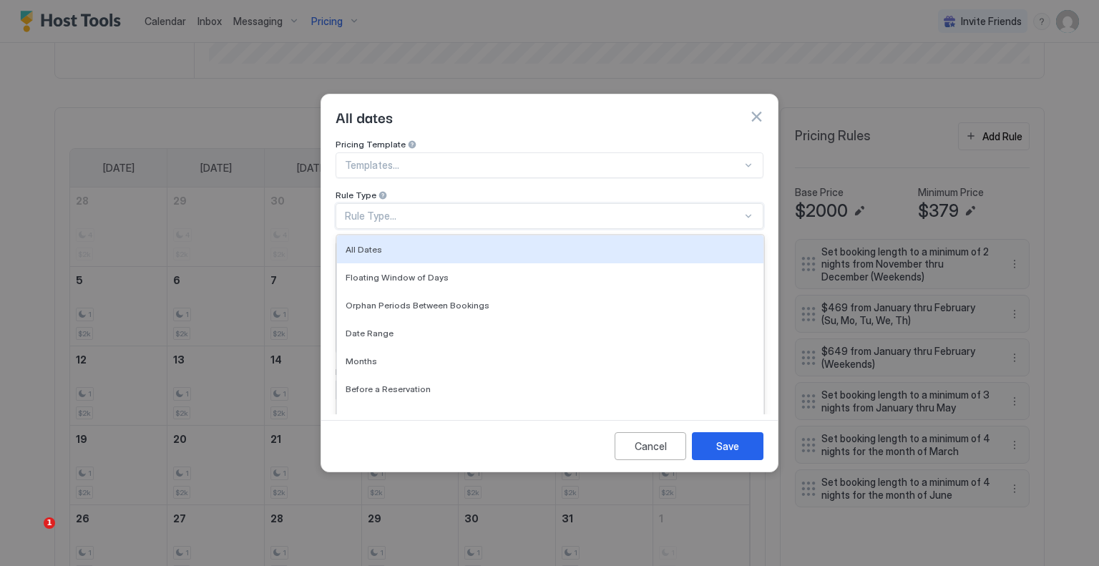
click at [438, 210] on div "Rule Type..." at bounding box center [543, 216] width 397 height 13
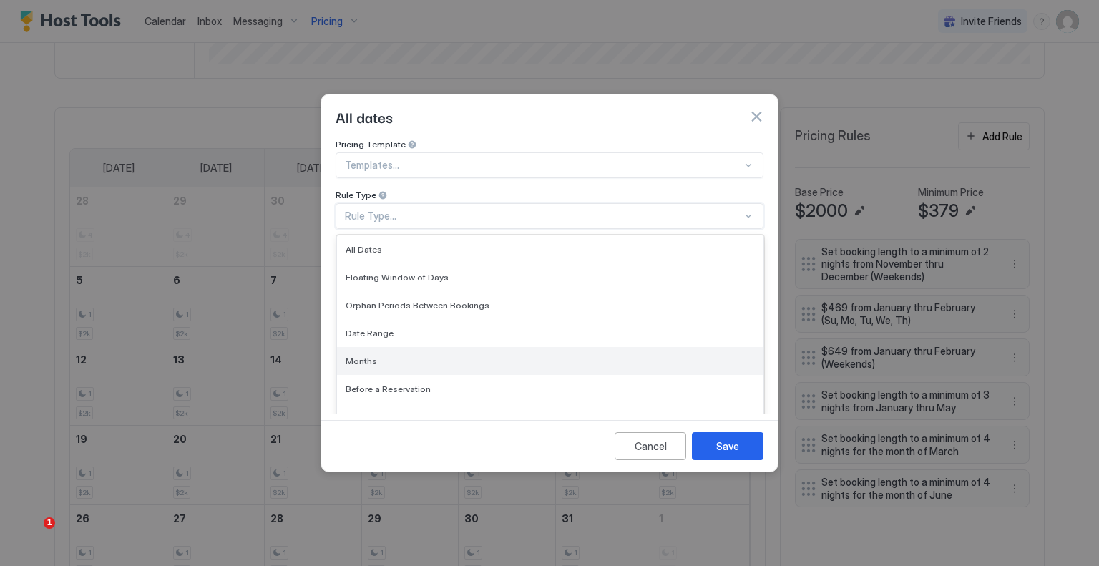
click at [410, 356] on div "Months" at bounding box center [550, 361] width 409 height 11
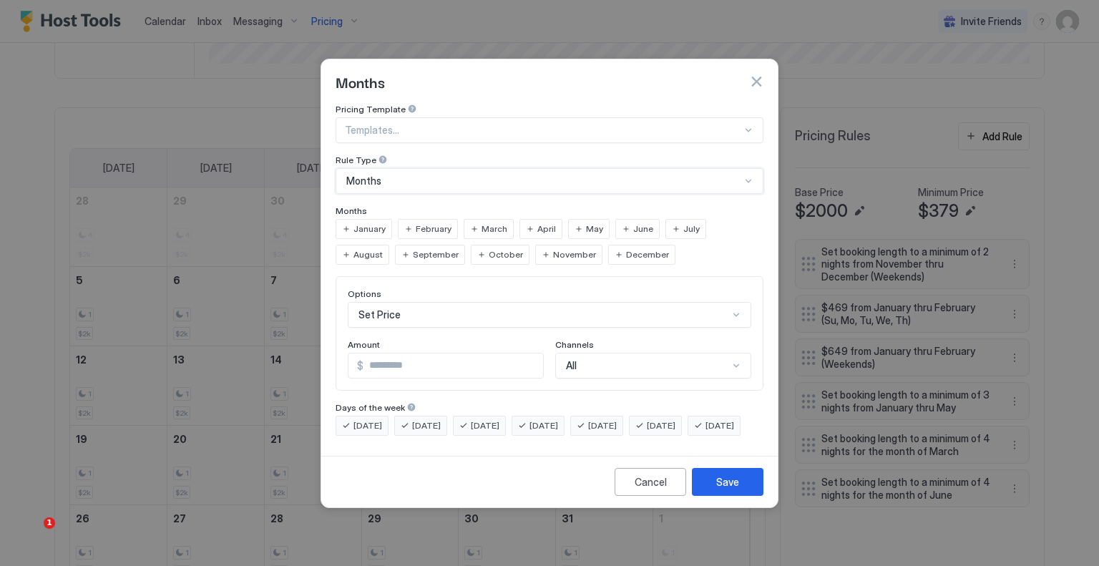
click at [686, 223] on span "July" at bounding box center [692, 229] width 16 height 13
click at [383, 248] on span "August" at bounding box center [368, 254] width 29 height 13
click at [525, 308] on div "Set Price" at bounding box center [550, 315] width 404 height 26
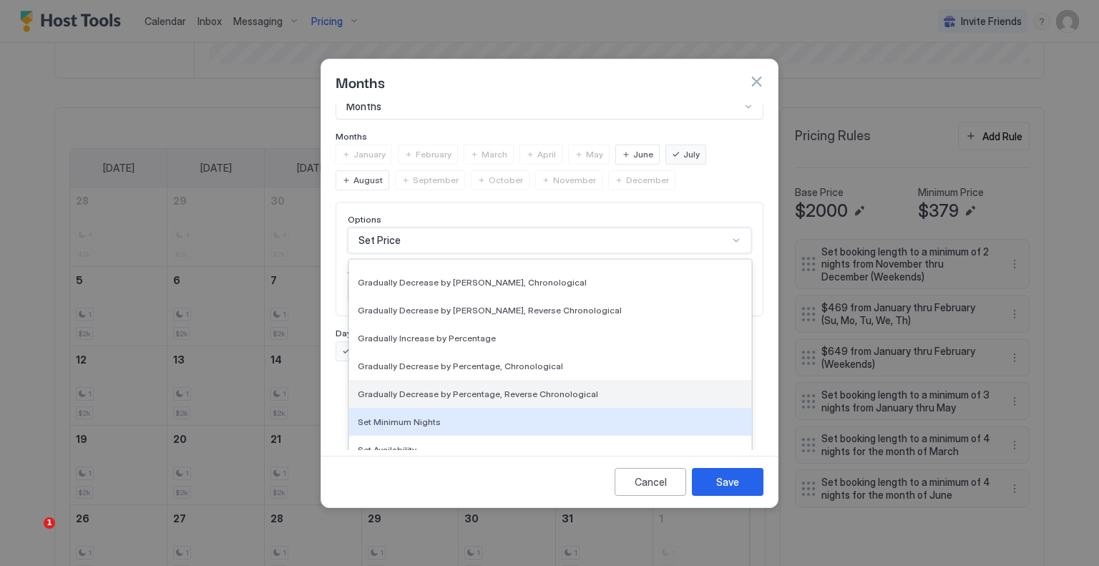
scroll to position [260, 0]
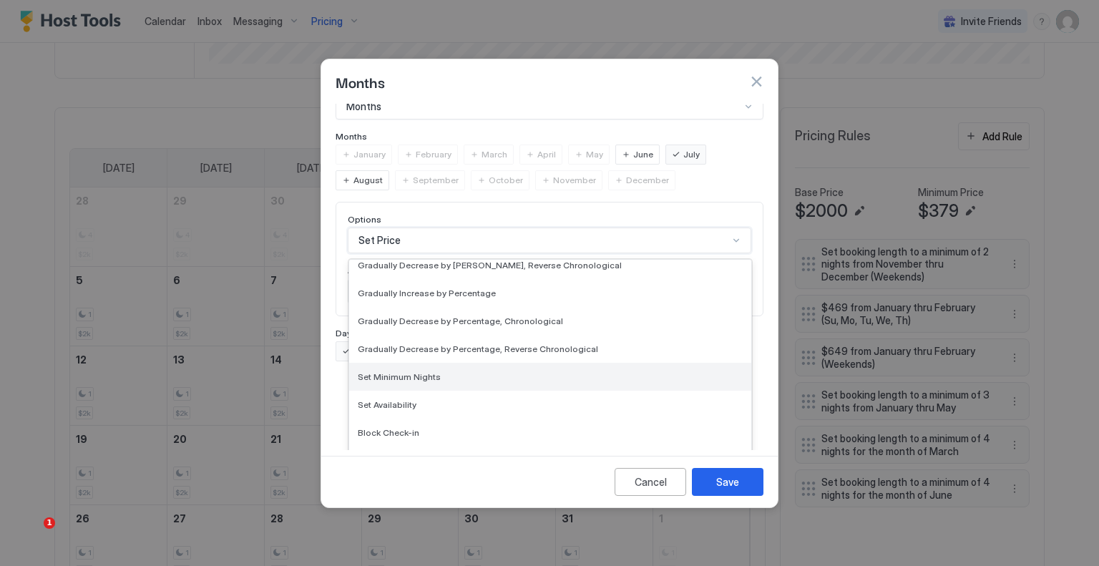
click at [457, 363] on div "Set Minimum Nights" at bounding box center [550, 377] width 402 height 28
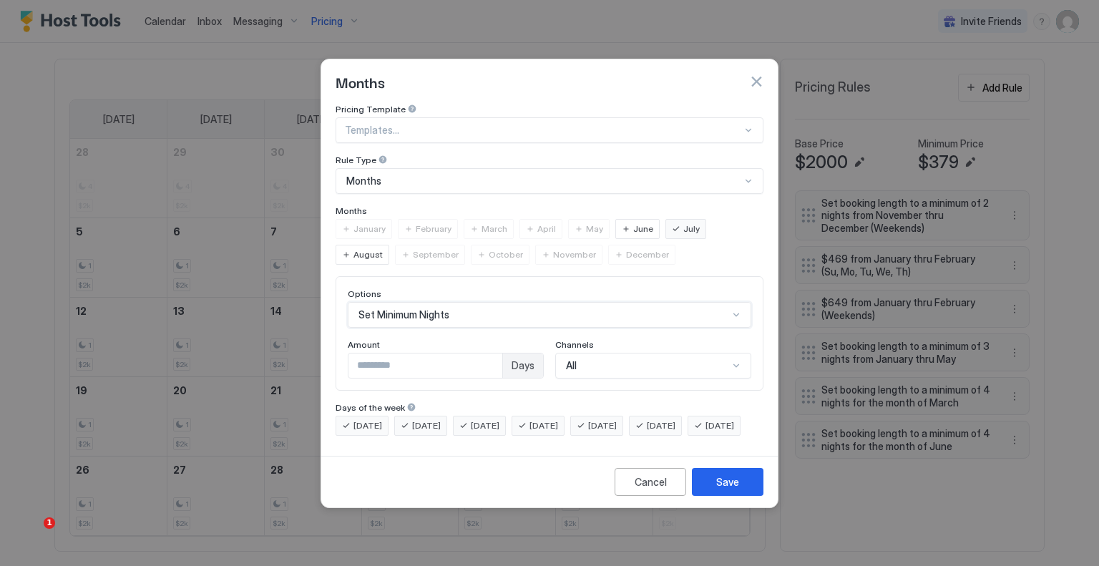
scroll to position [419, 0]
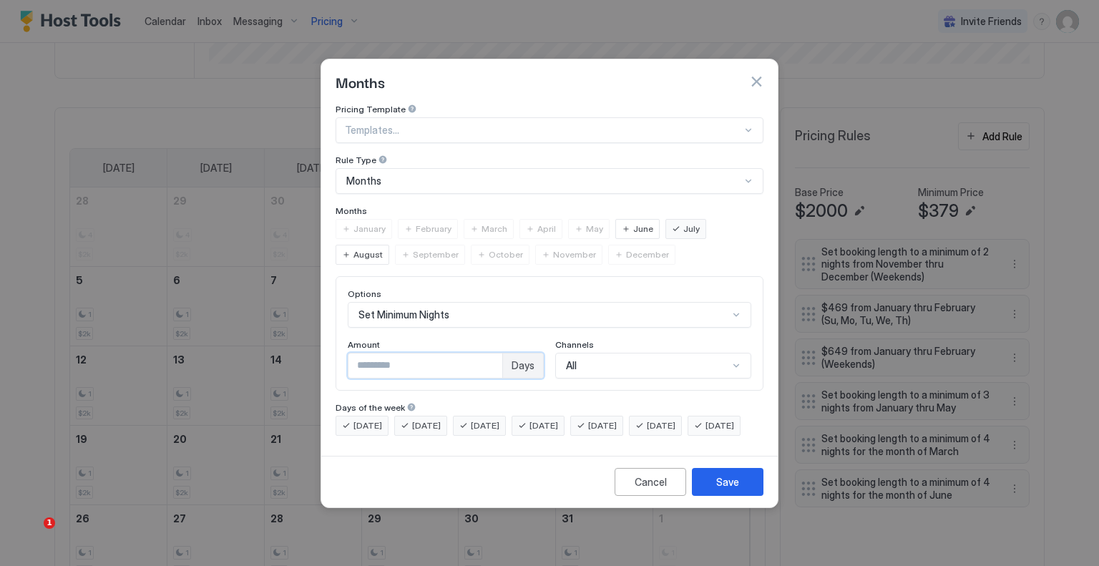
click at [422, 363] on input "*" at bounding box center [426, 366] width 154 height 24
type input "*"
click at [747, 491] on button "Save" at bounding box center [728, 482] width 72 height 28
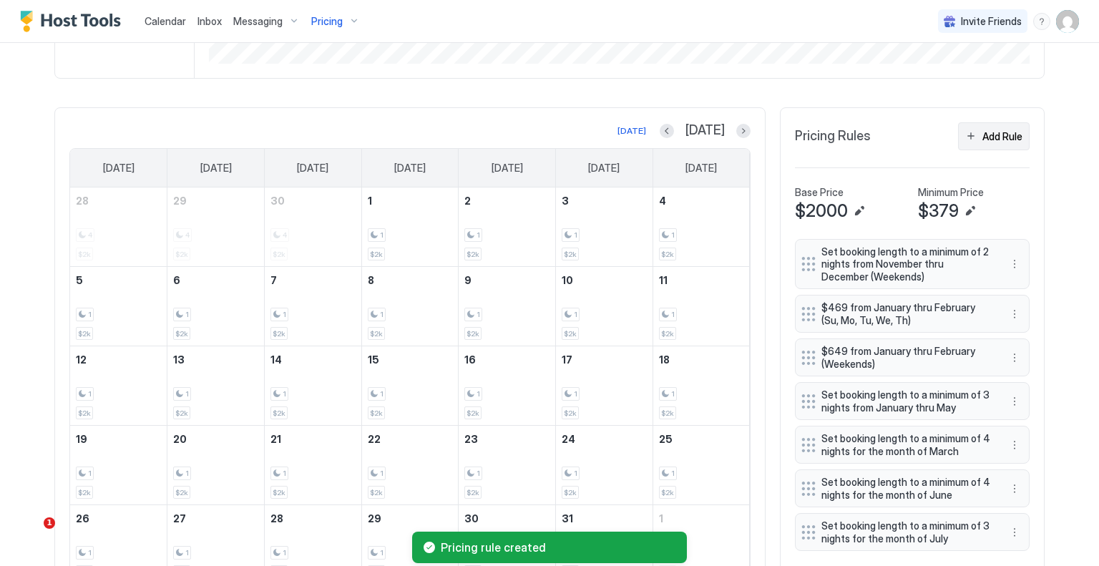
click at [986, 132] on div "Add Rule" at bounding box center [1003, 136] width 40 height 15
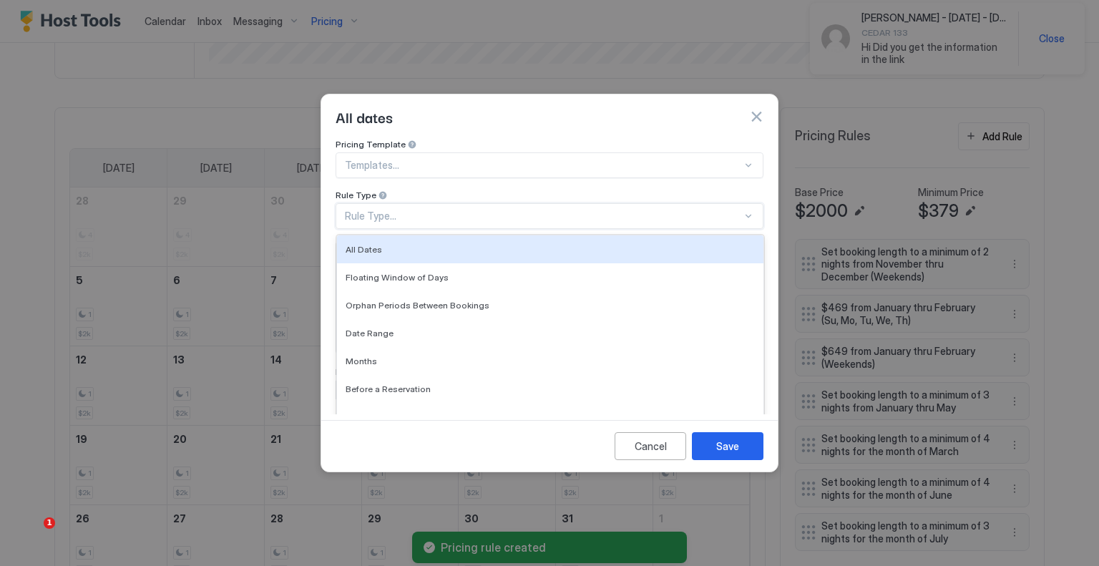
click at [429, 210] on div "Rule Type..." at bounding box center [543, 216] width 397 height 13
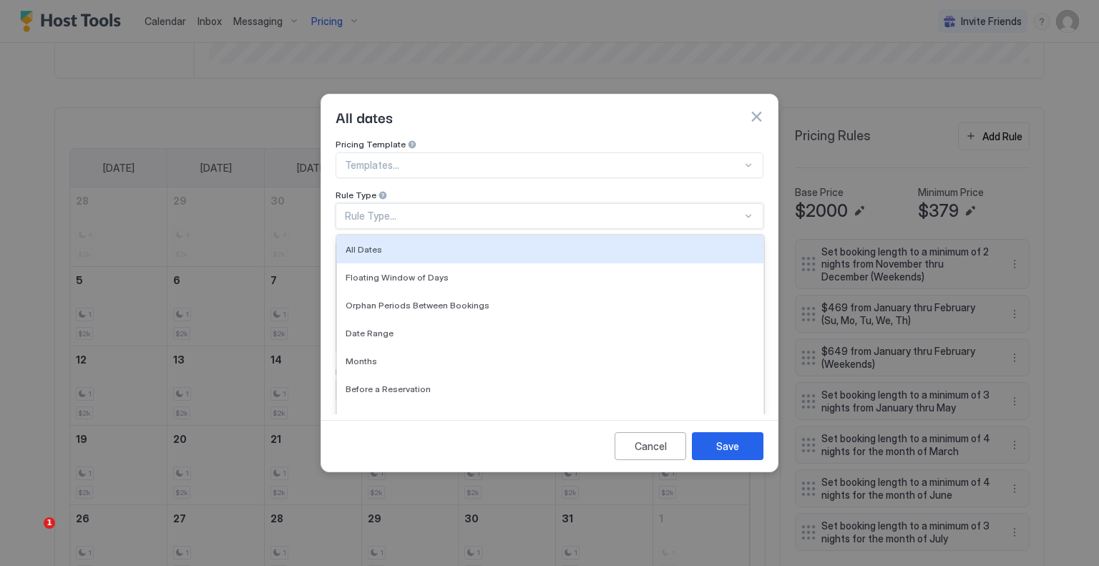
click at [463, 152] on div "Templates..." at bounding box center [550, 165] width 428 height 26
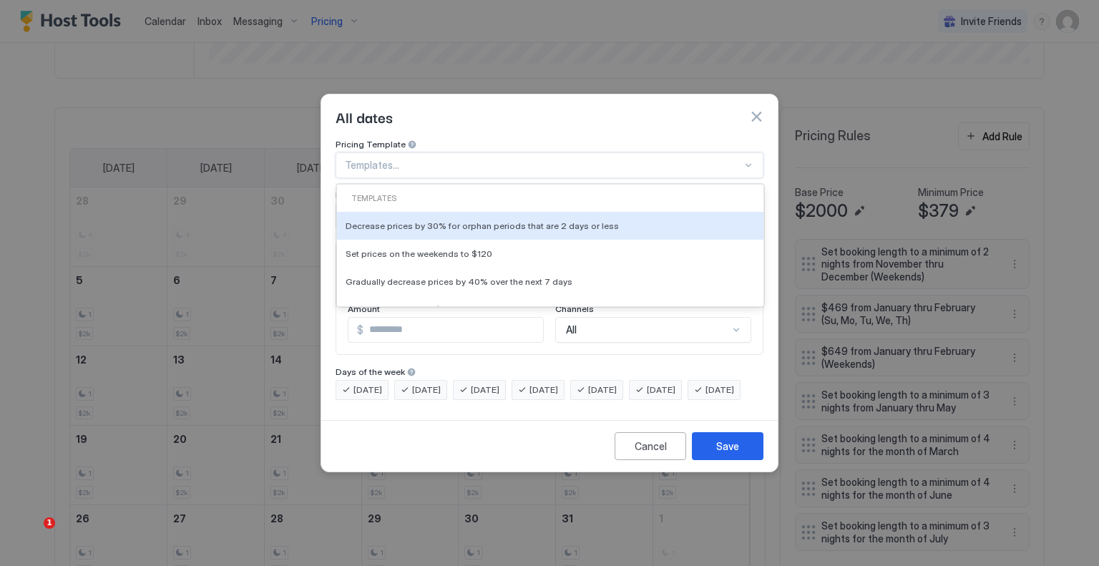
click at [472, 139] on div "Pricing Template" at bounding box center [550, 146] width 428 height 14
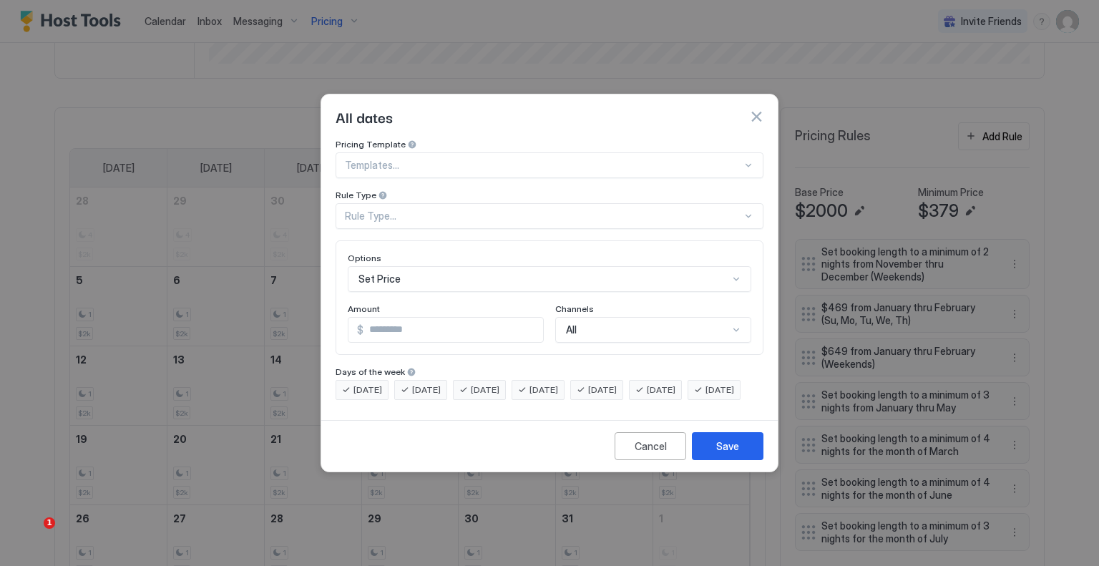
click at [430, 210] on div "Rule Type..." at bounding box center [543, 216] width 397 height 13
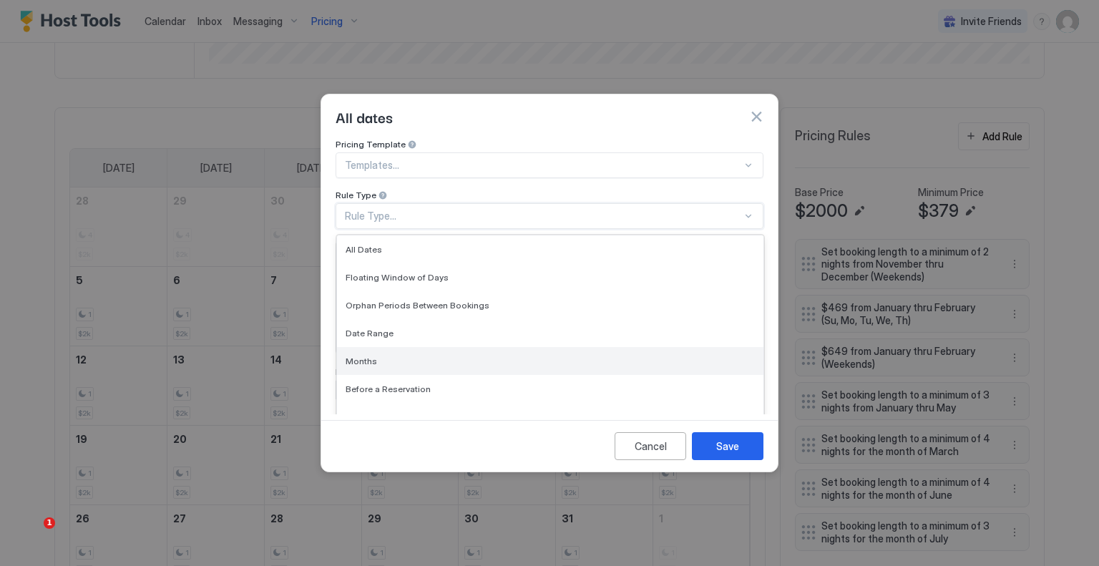
click at [410, 356] on div "Months" at bounding box center [550, 361] width 409 height 11
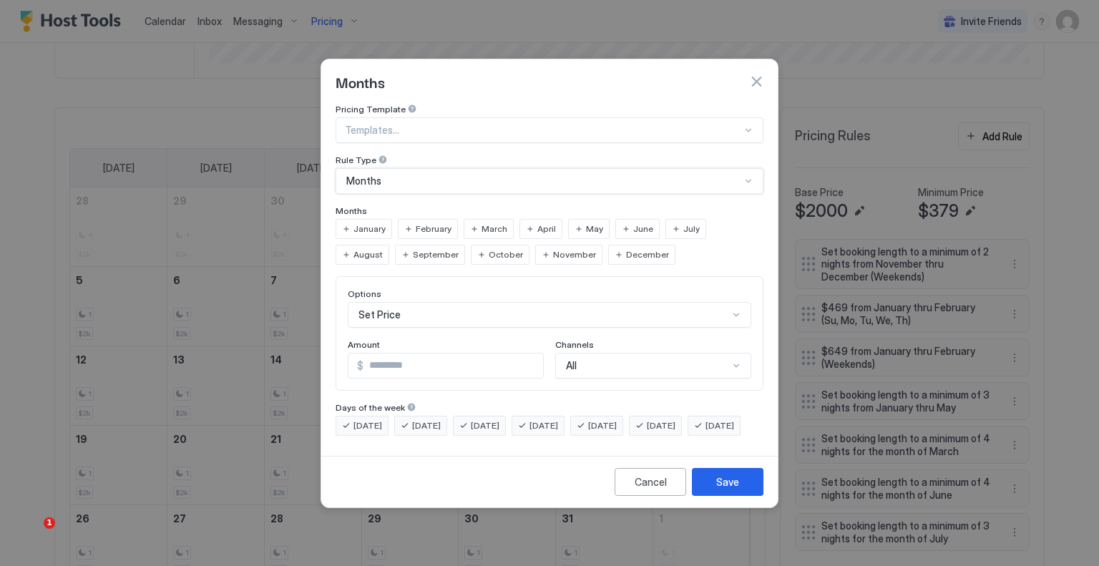
click at [389, 245] on div "August" at bounding box center [363, 255] width 54 height 20
click at [413, 248] on span "September" at bounding box center [436, 254] width 46 height 13
click at [452, 302] on div "Set Price" at bounding box center [550, 315] width 404 height 26
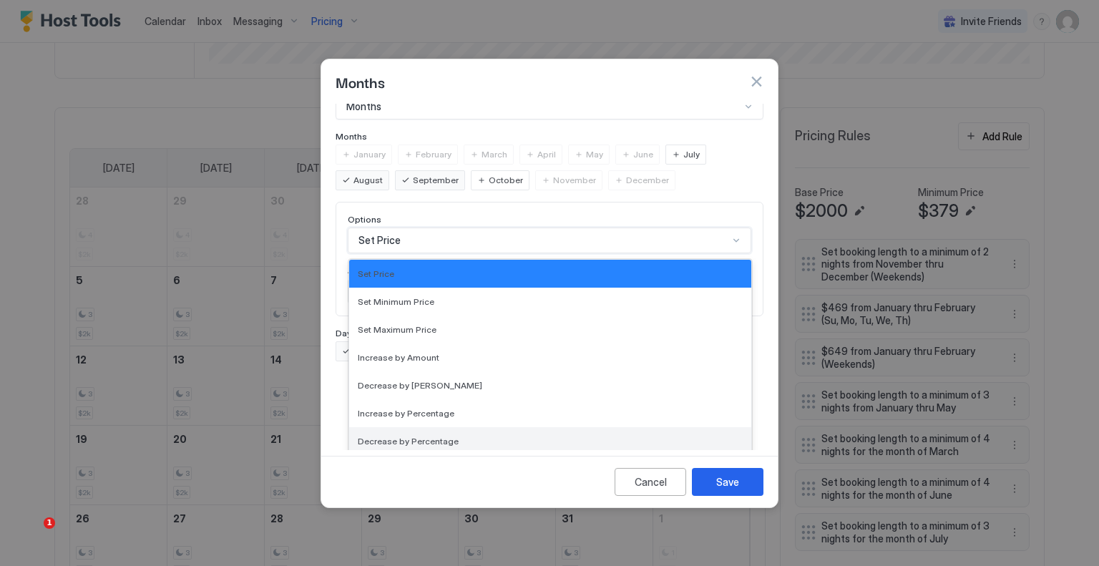
scroll to position [260, 0]
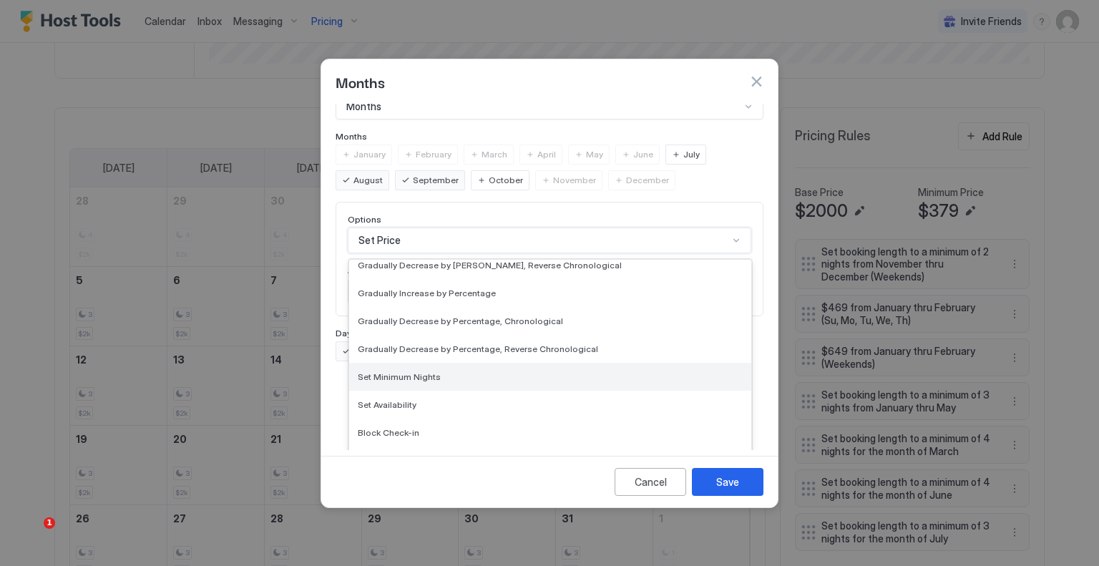
click at [445, 371] on div "Set Minimum Nights" at bounding box center [550, 376] width 385 height 11
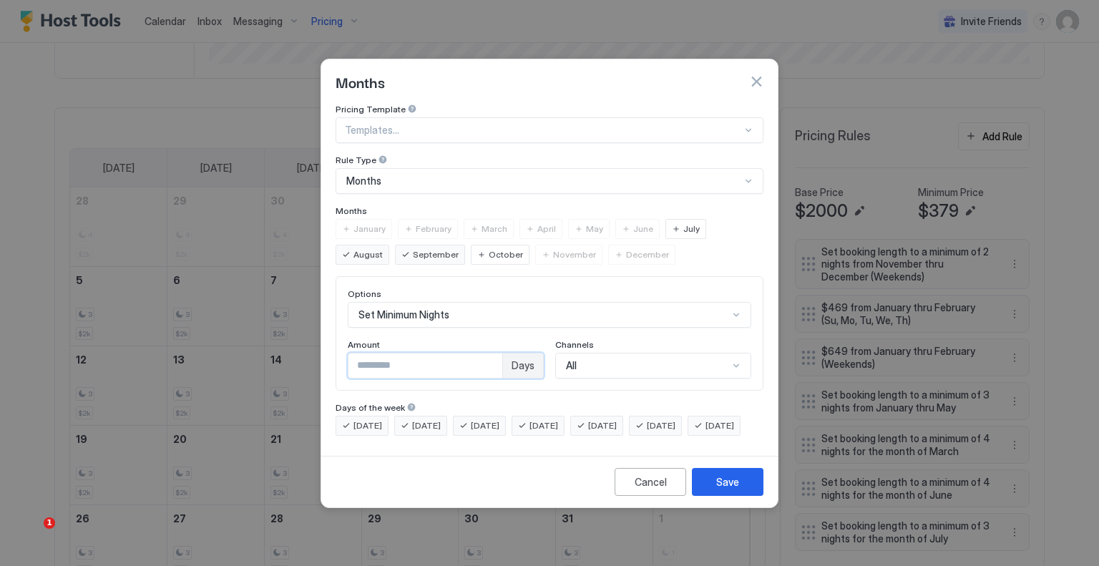
click at [392, 358] on input "*" at bounding box center [426, 366] width 154 height 24
type input "*"
click at [709, 496] on button "Save" at bounding box center [728, 482] width 72 height 28
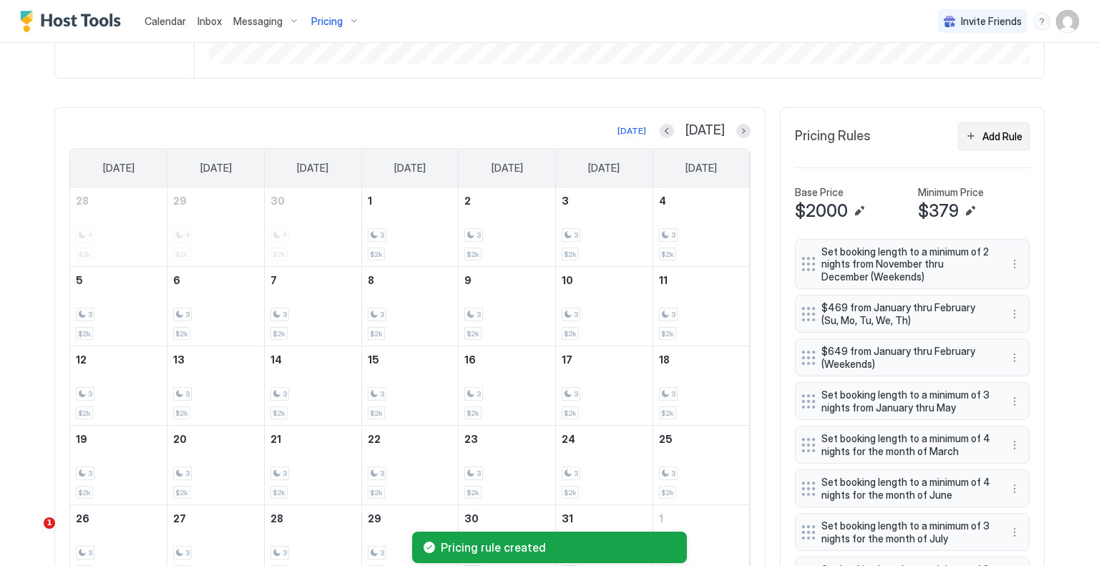
click at [1008, 137] on div "Add Rule" at bounding box center [1003, 136] width 40 height 15
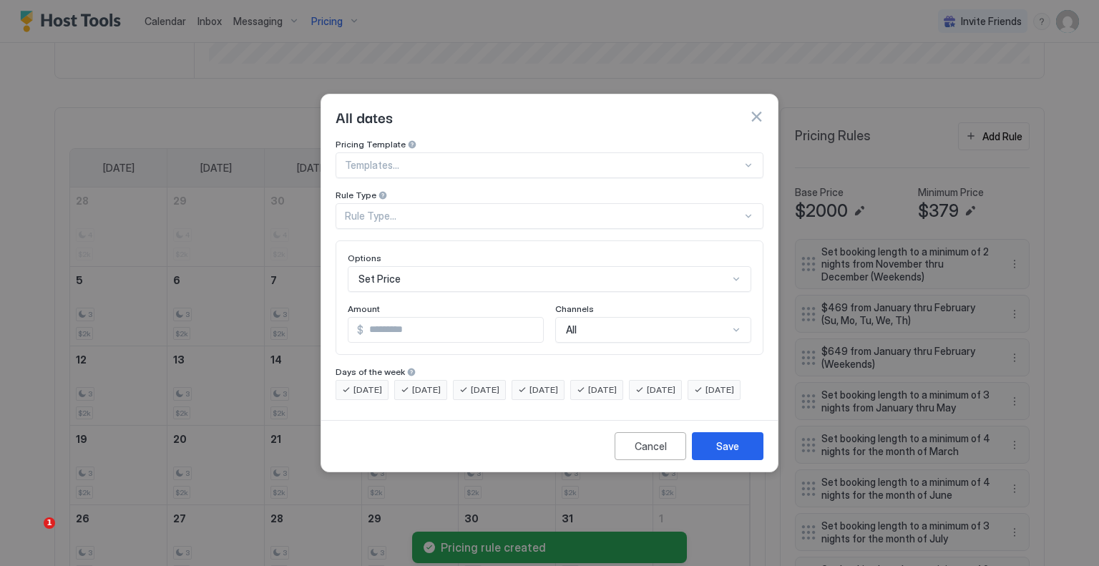
click at [444, 210] on div "Rule Type..." at bounding box center [543, 216] width 397 height 13
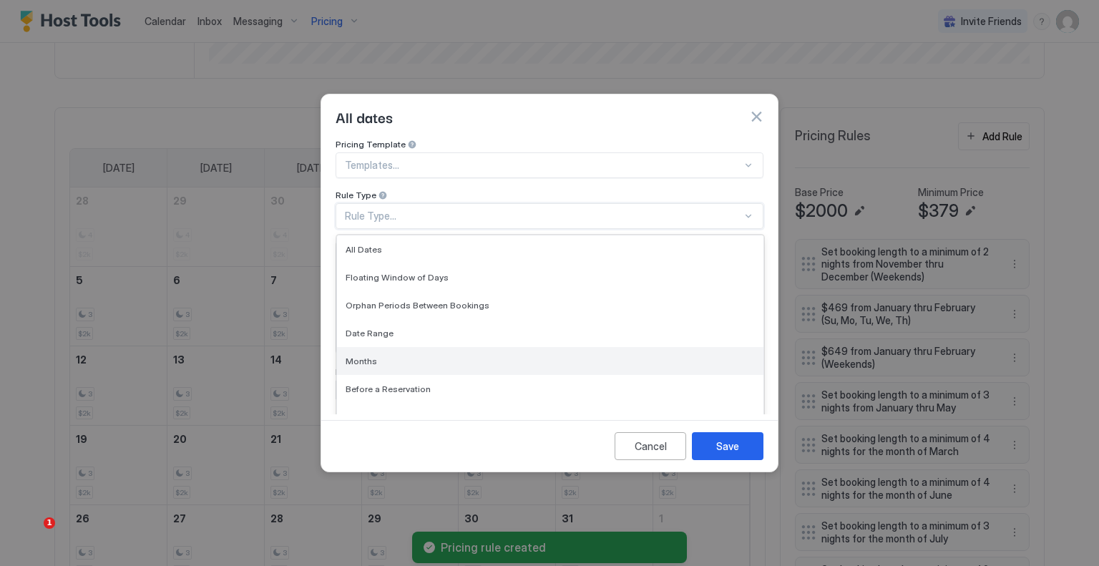
click at [405, 347] on div "Months" at bounding box center [550, 361] width 427 height 28
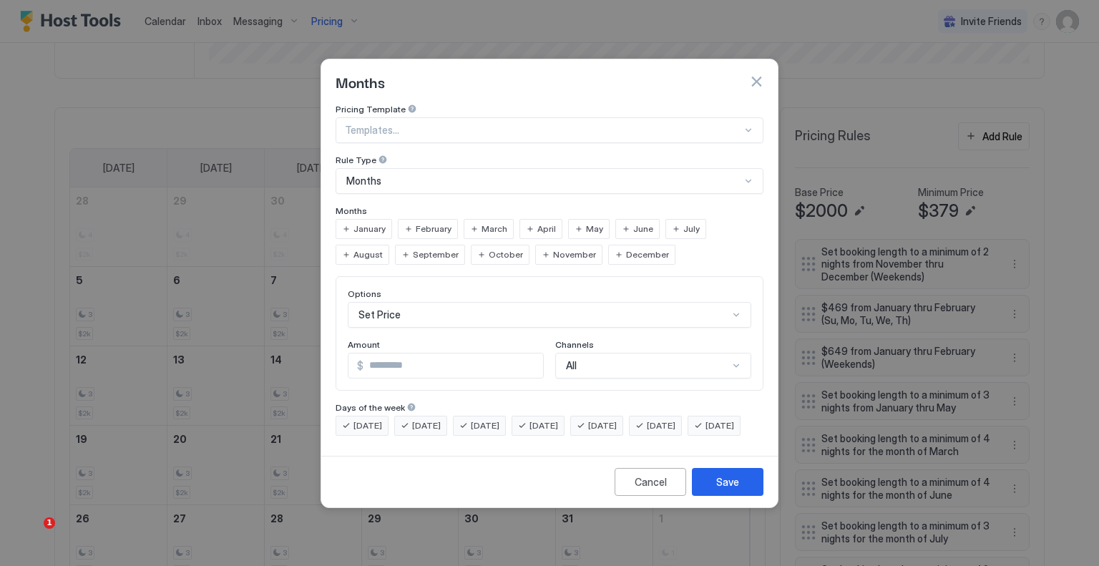
click at [553, 248] on span "November" at bounding box center [574, 254] width 43 height 13
click at [626, 248] on span "December" at bounding box center [647, 254] width 43 height 13
click at [478, 354] on input "*" at bounding box center [454, 366] width 180 height 24
click at [433, 302] on div "Set Price" at bounding box center [550, 315] width 404 height 26
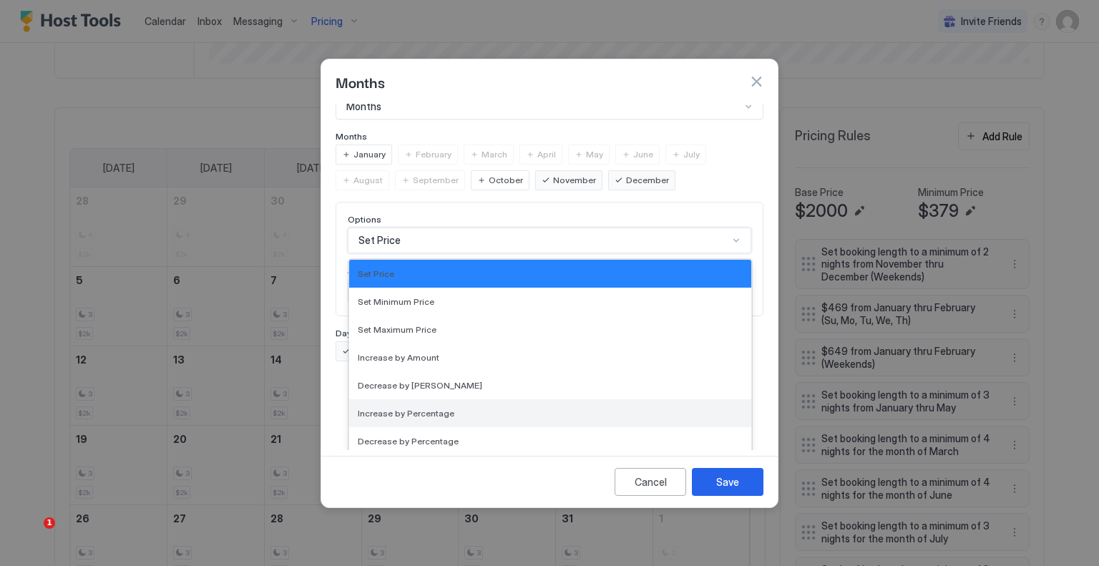
scroll to position [260, 0]
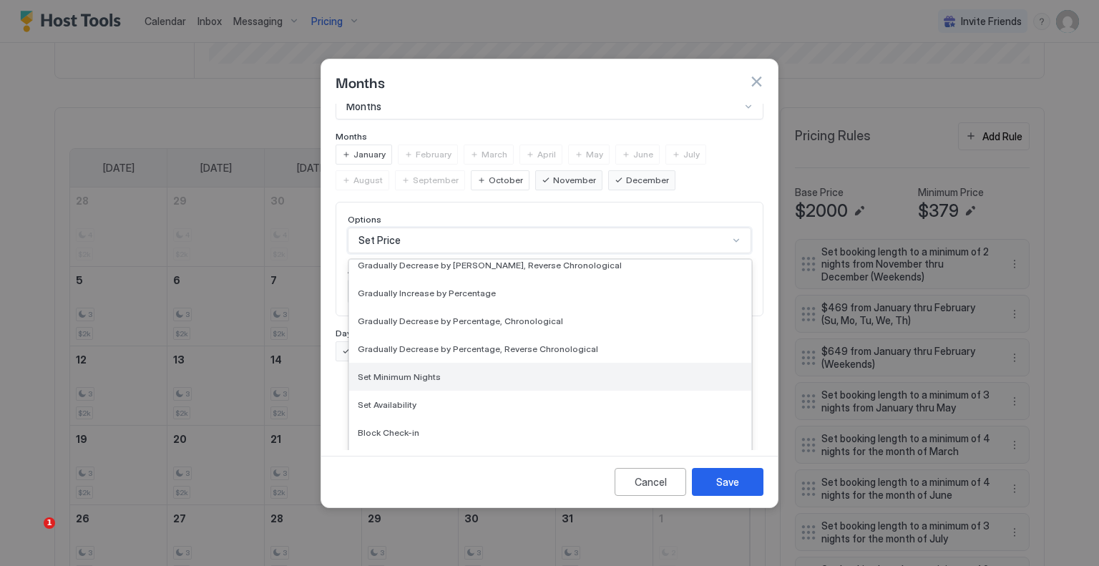
click at [415, 371] on span "Set Minimum Nights" at bounding box center [399, 376] width 83 height 11
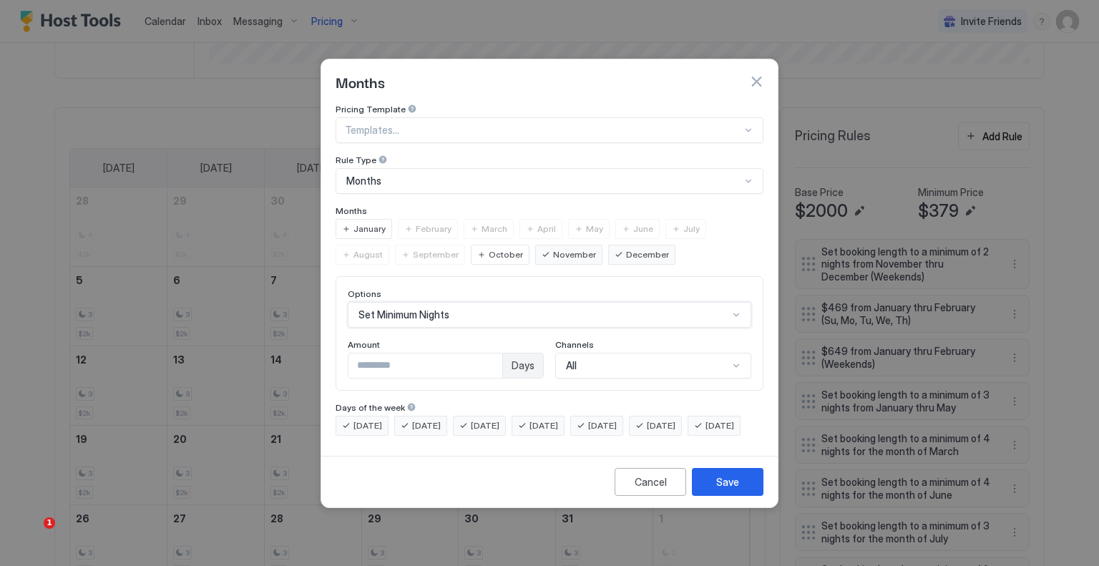
click at [401, 354] on input "*" at bounding box center [426, 366] width 154 height 24
type input "*"
click at [753, 489] on button "Save" at bounding box center [728, 482] width 72 height 28
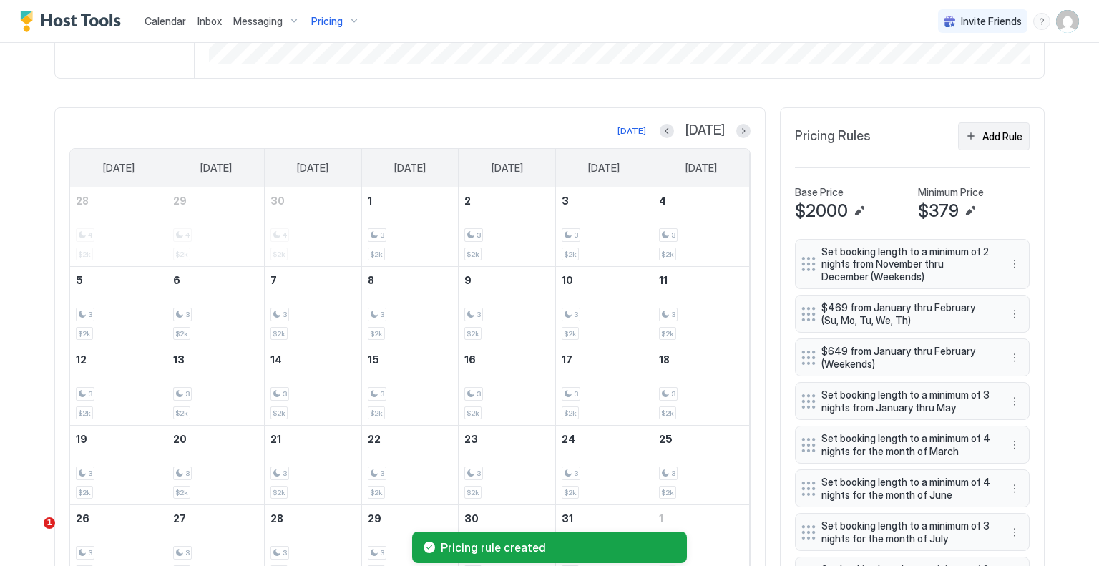
click at [991, 137] on div "Add Rule" at bounding box center [1003, 136] width 40 height 15
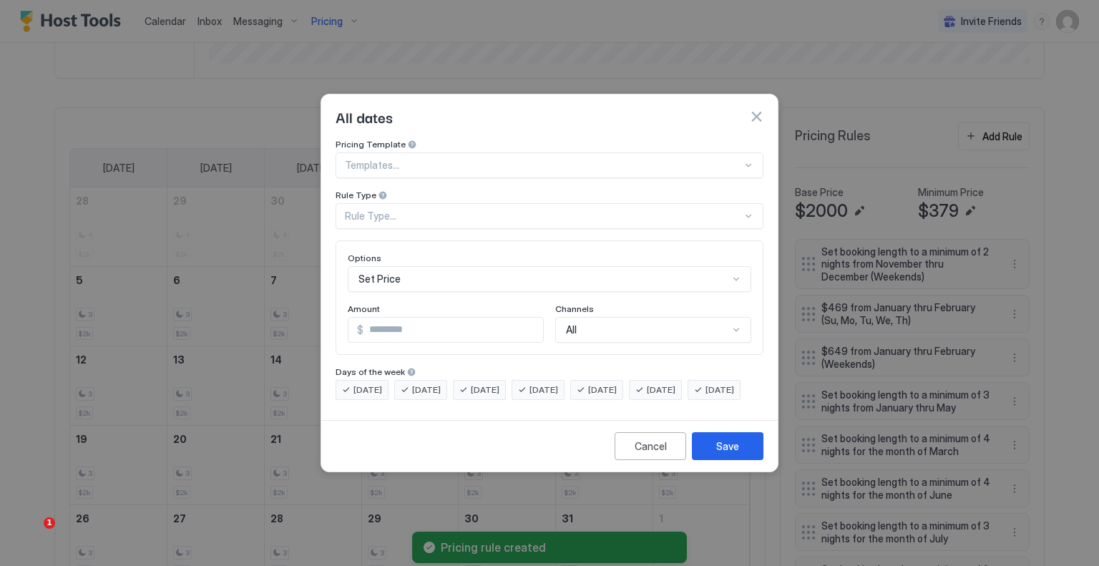
click at [427, 210] on div "Rule Type..." at bounding box center [543, 216] width 397 height 13
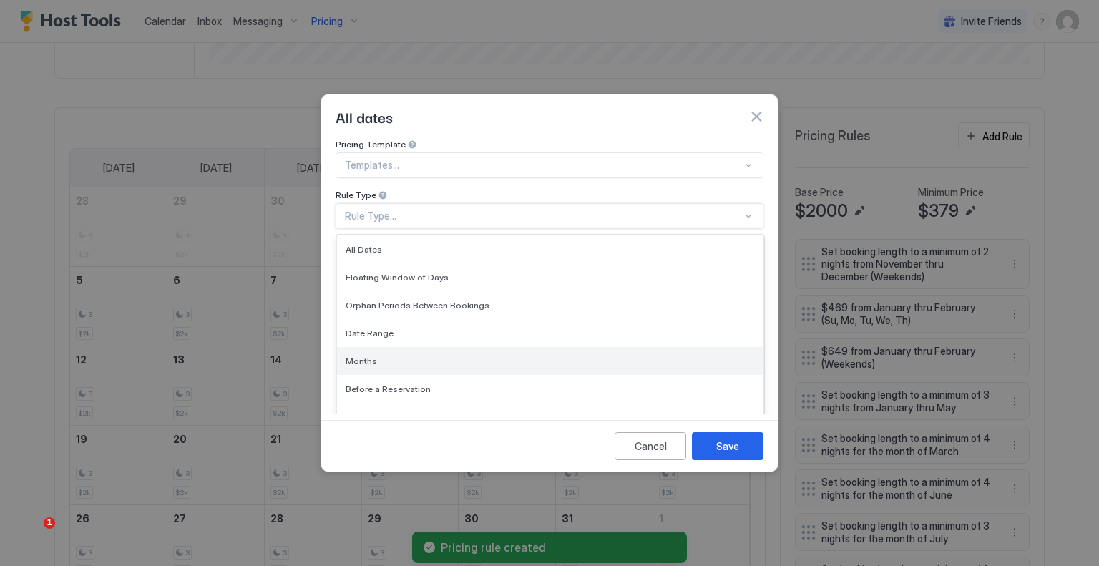
click at [411, 356] on div "Months" at bounding box center [550, 361] width 409 height 11
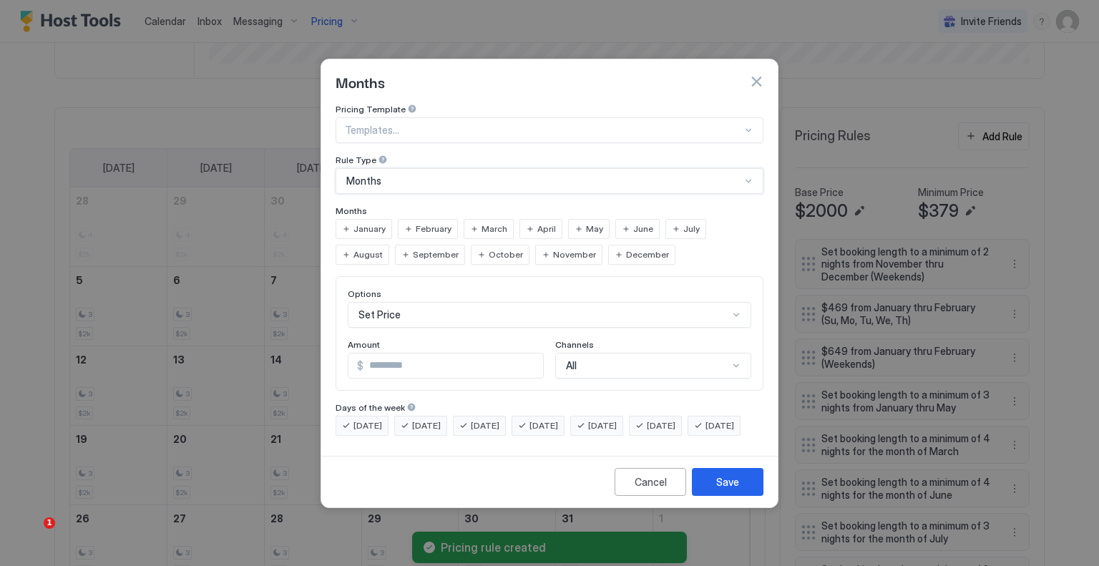
click at [489, 248] on span "October" at bounding box center [506, 254] width 34 height 13
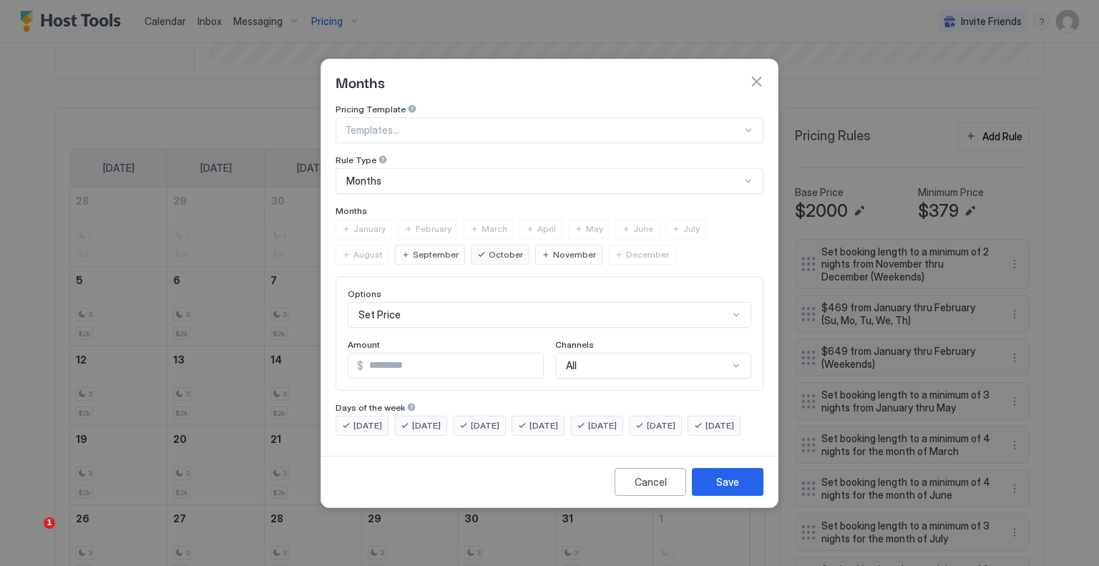
click at [441, 302] on div "Set Price" at bounding box center [550, 315] width 404 height 26
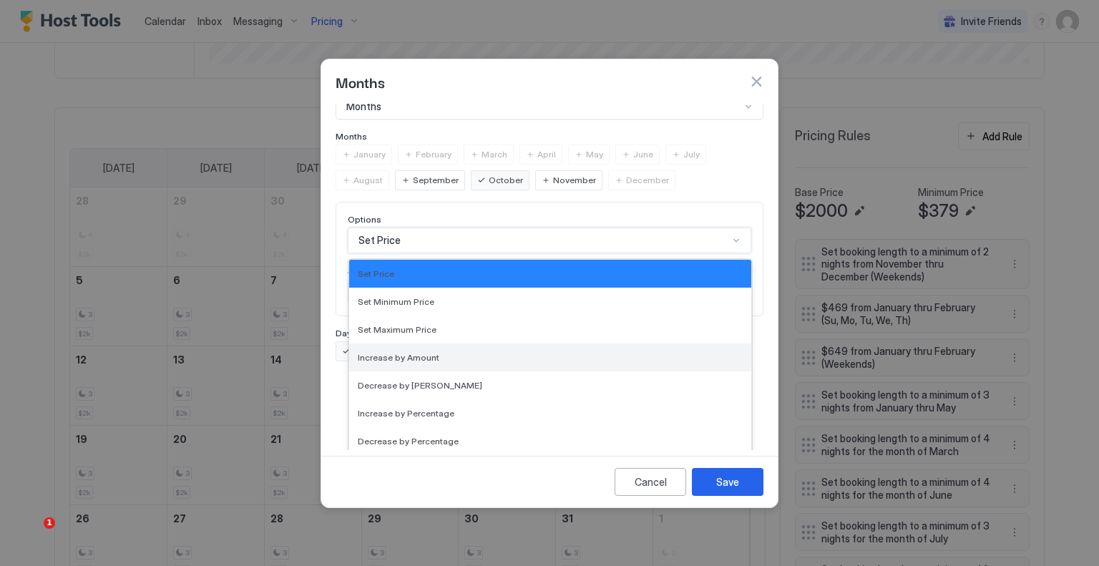
scroll to position [260, 0]
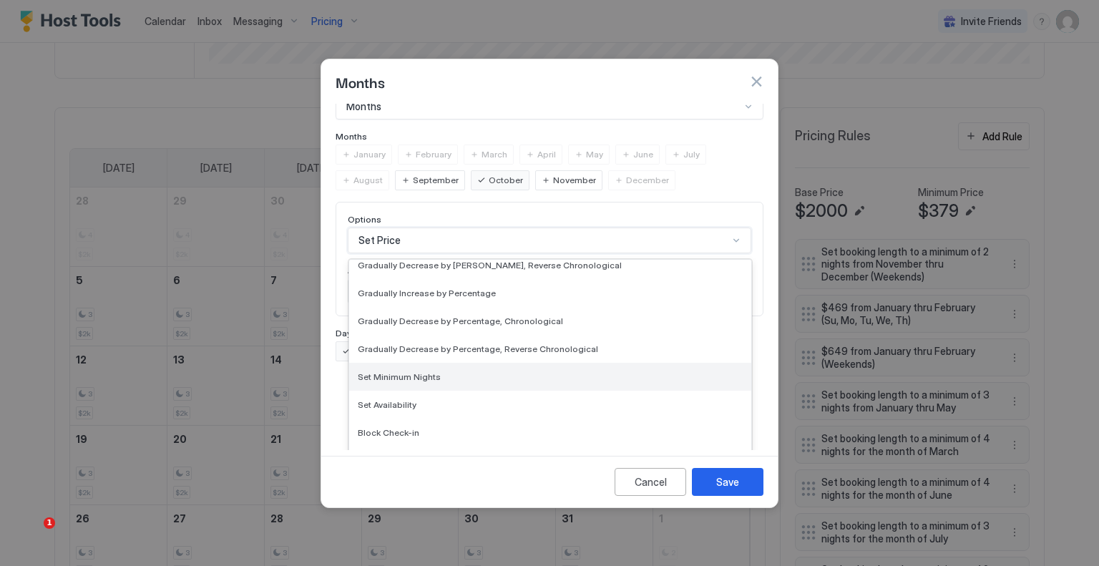
click at [415, 371] on span "Set Minimum Nights" at bounding box center [399, 376] width 83 height 11
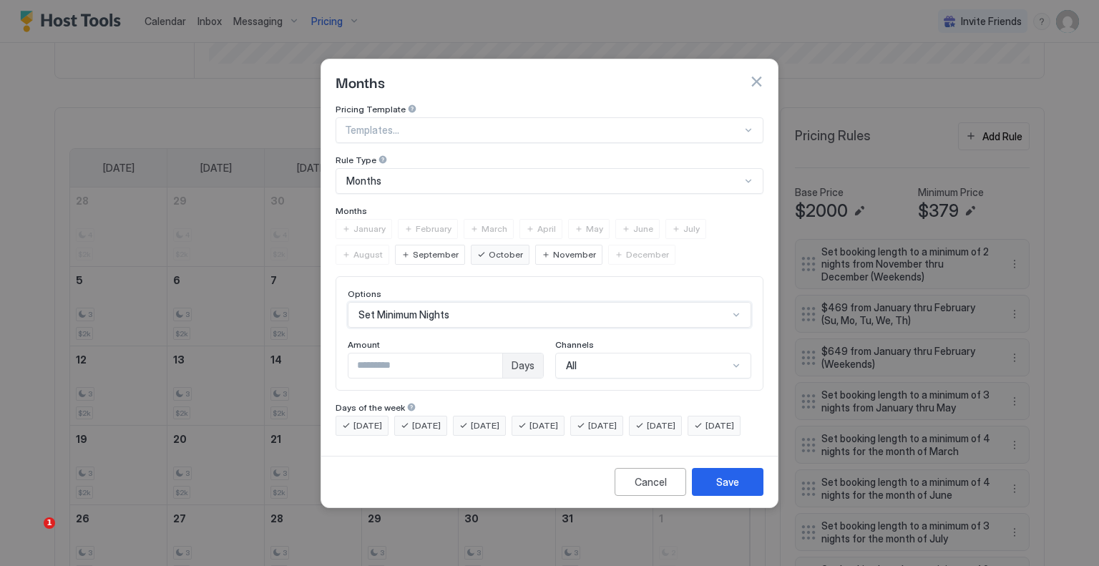
scroll to position [0, 0]
click at [417, 354] on input "*" at bounding box center [426, 366] width 154 height 24
type input "*"
click at [727, 490] on div "Save" at bounding box center [727, 482] width 23 height 15
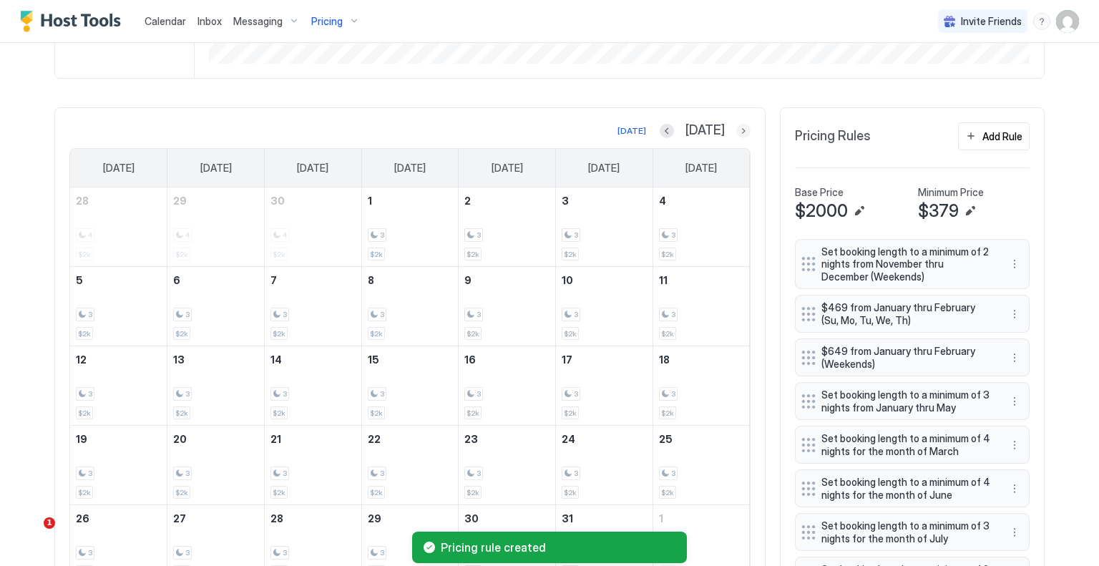
click at [739, 126] on button "Next month" at bounding box center [744, 131] width 14 height 14
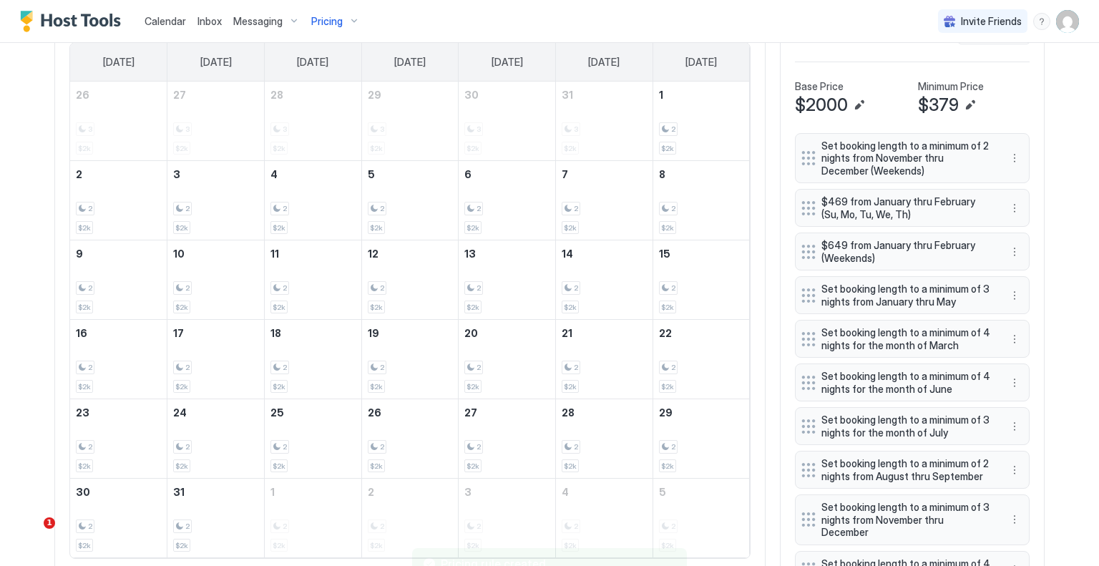
scroll to position [442, 0]
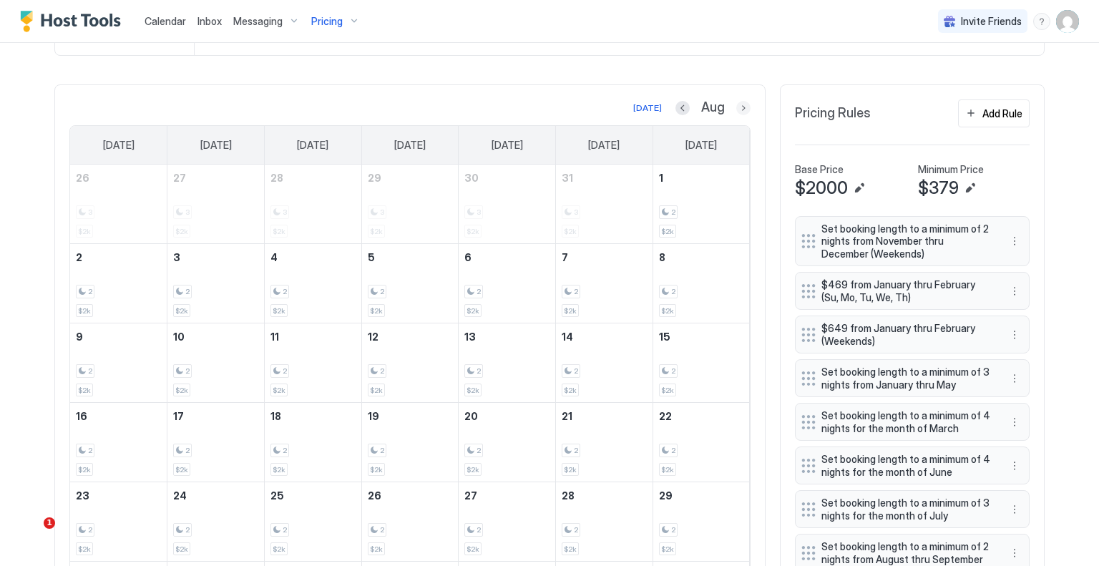
click at [744, 108] on button "Next month" at bounding box center [744, 108] width 14 height 14
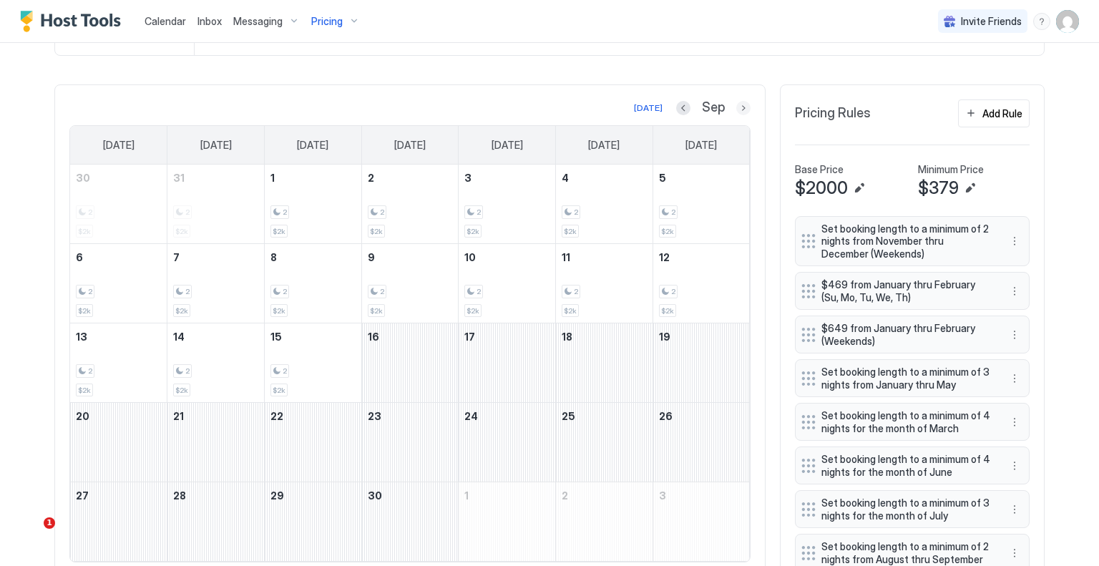
click at [737, 108] on button "Next month" at bounding box center [744, 108] width 14 height 14
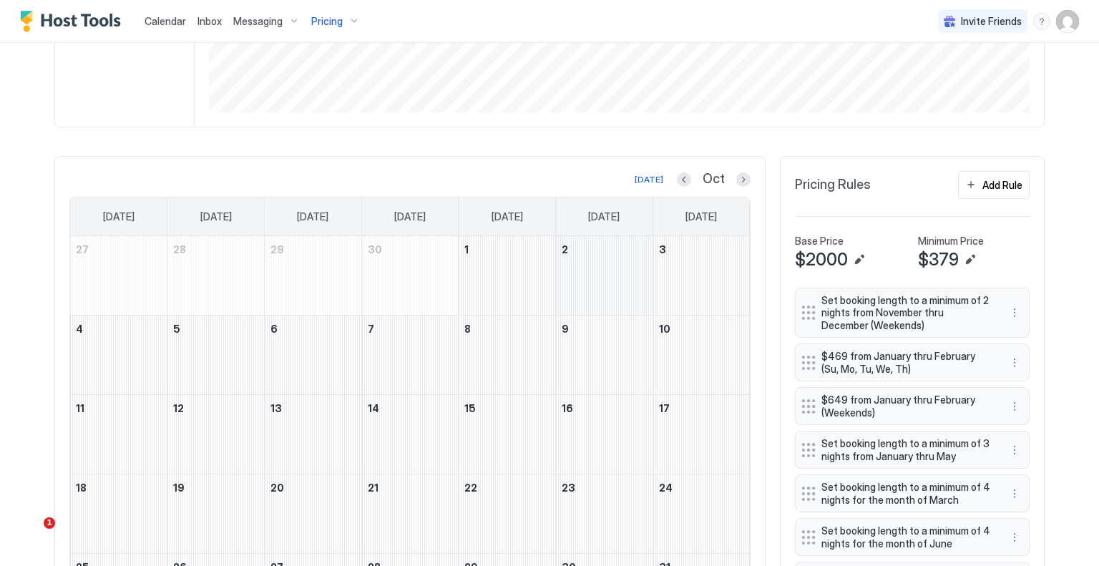
scroll to position [299, 0]
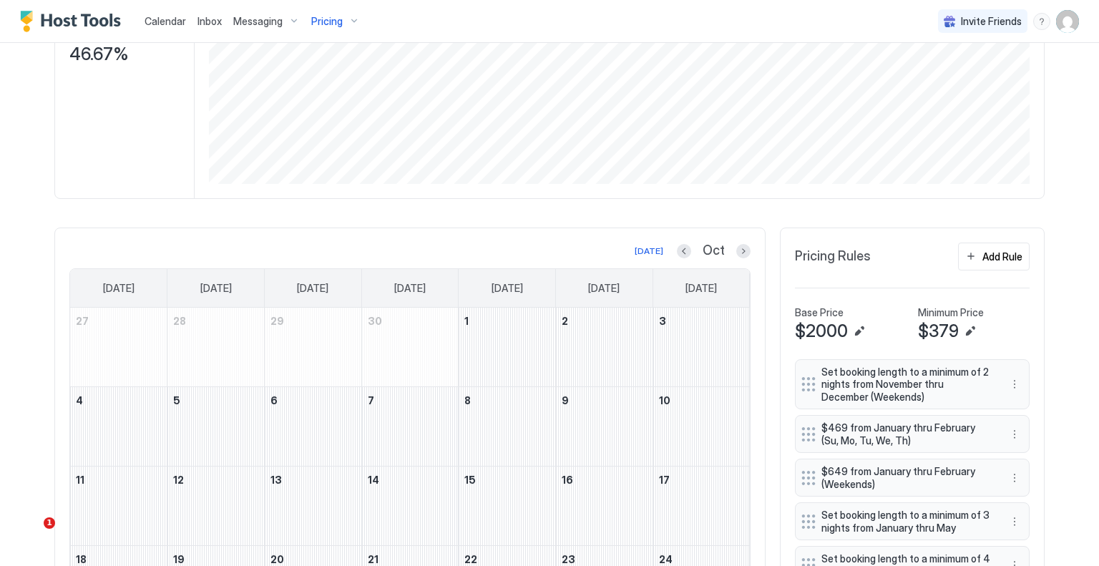
click at [744, 245] on div at bounding box center [744, 251] width 14 height 14
click at [681, 249] on button "Previous month" at bounding box center [684, 251] width 14 height 14
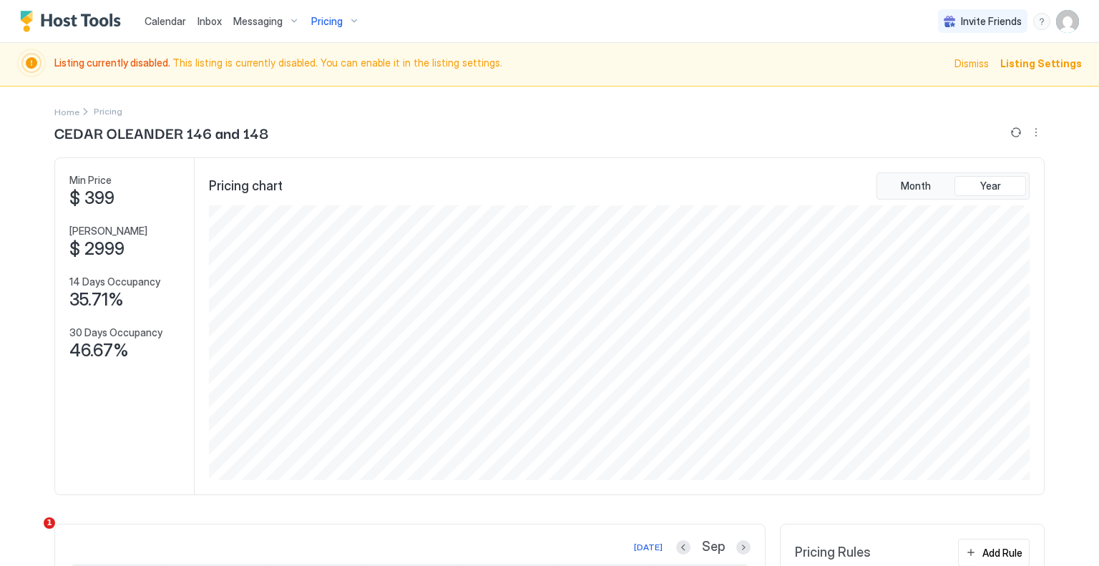
scroll to position [0, 0]
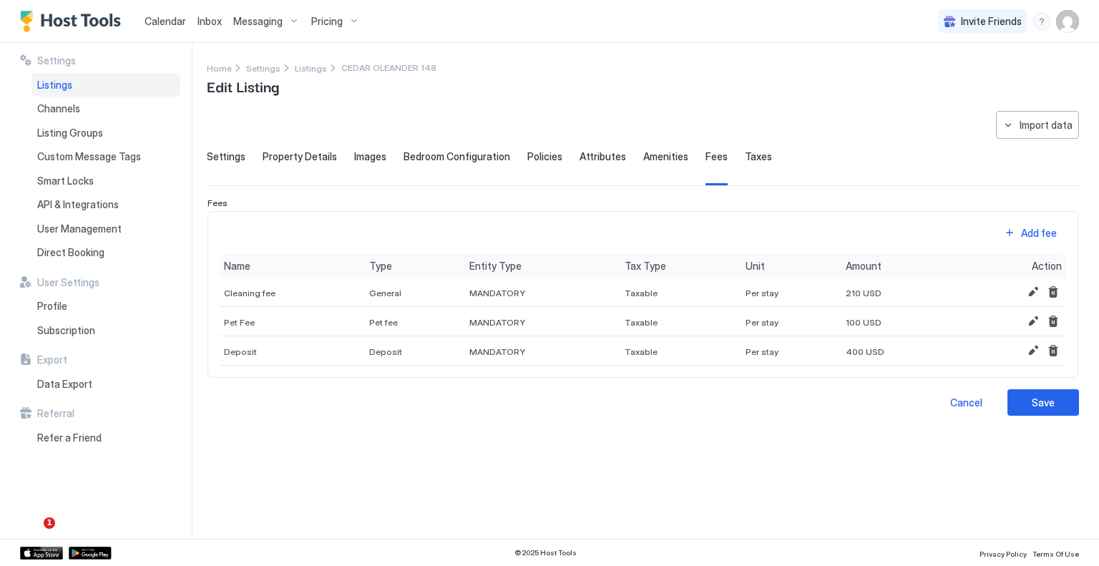
scroll to position [241, 0]
click at [1074, 16] on img "User profile" at bounding box center [1067, 21] width 23 height 23
click at [970, 74] on div "Settings" at bounding box center [988, 80] width 182 height 25
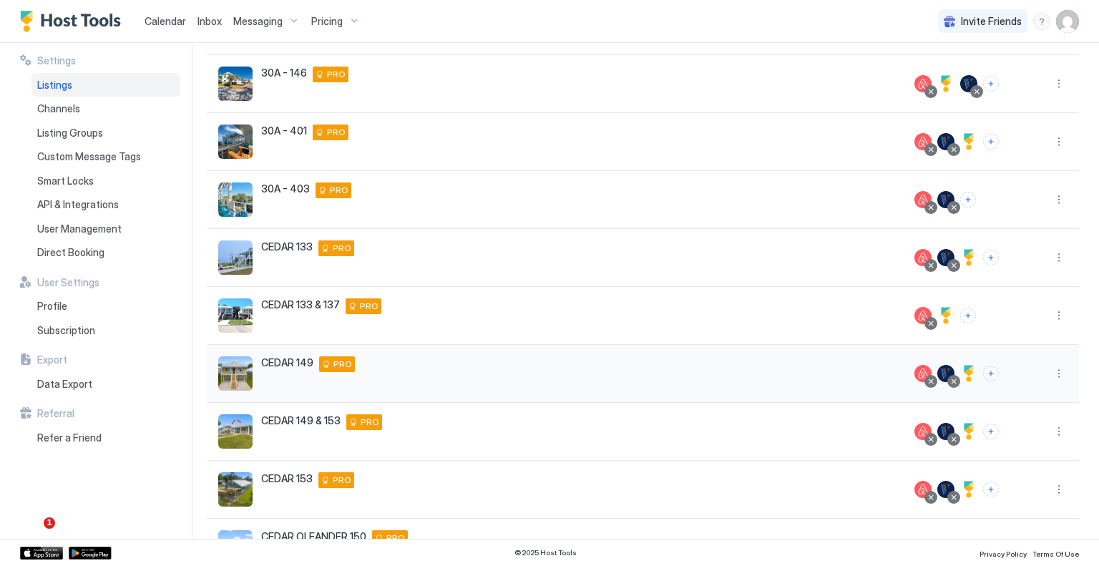
scroll to position [215, 0]
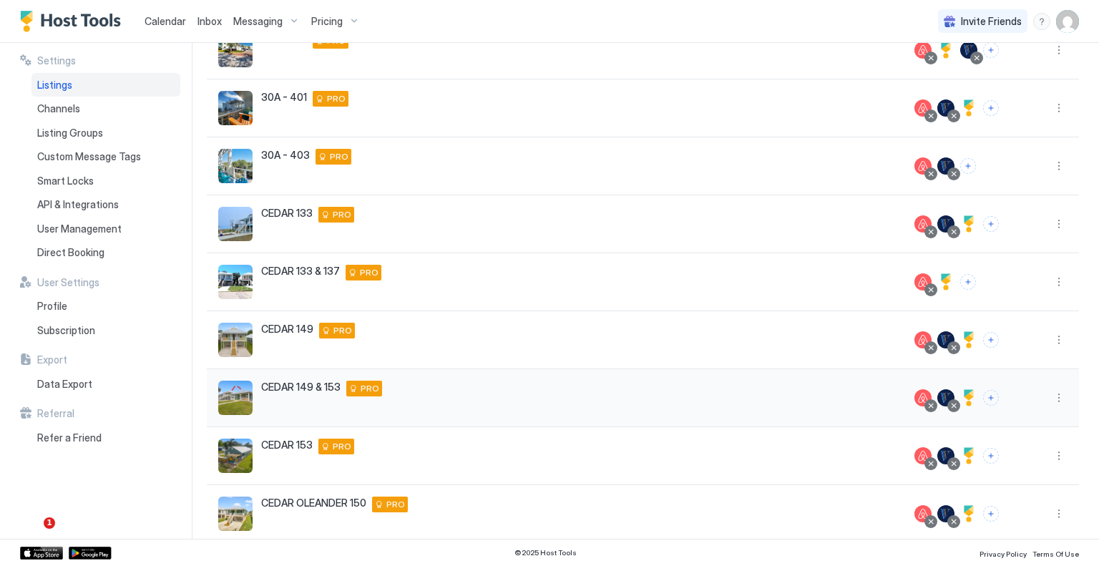
click at [432, 382] on div "CEDAR 149 & 153 149 West Cedar Drive Gulfport Mississippi 39507 United States P…" at bounding box center [555, 398] width 674 height 34
click at [1056, 396] on div at bounding box center [1045, 398] width 69 height 58
click at [1051, 396] on button "More options" at bounding box center [1059, 397] width 17 height 17
click at [1011, 432] on div "Pricing" at bounding box center [1012, 440] width 98 height 23
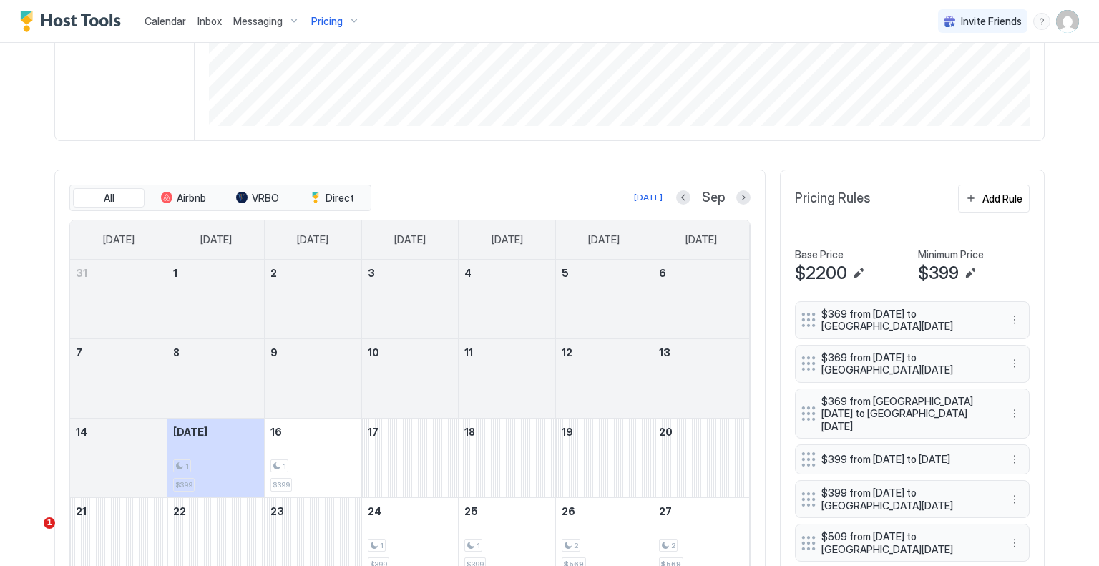
scroll to position [286, 0]
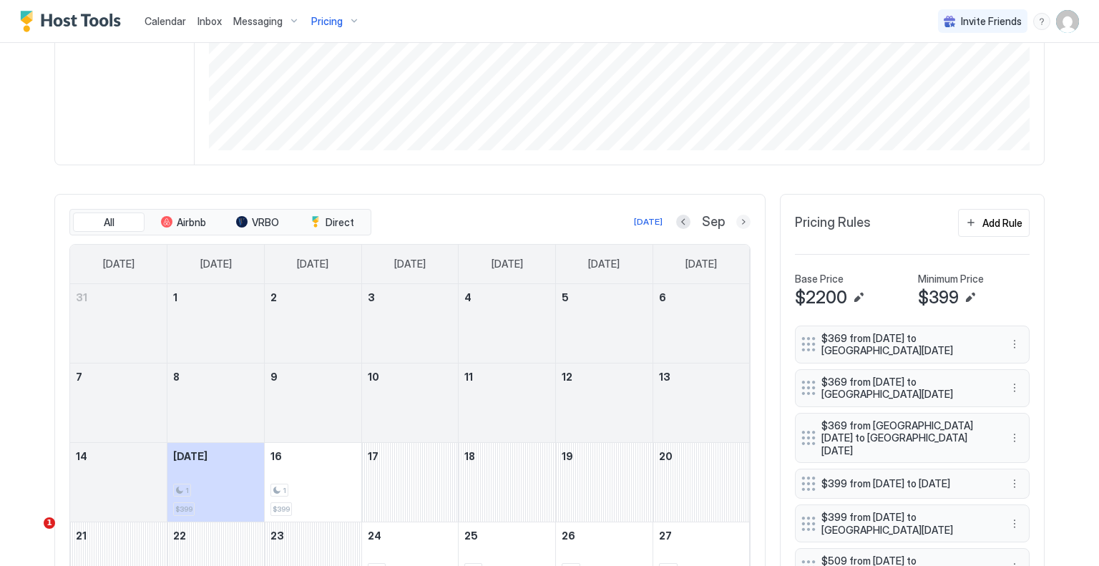
click at [737, 219] on button "Next month" at bounding box center [744, 222] width 14 height 14
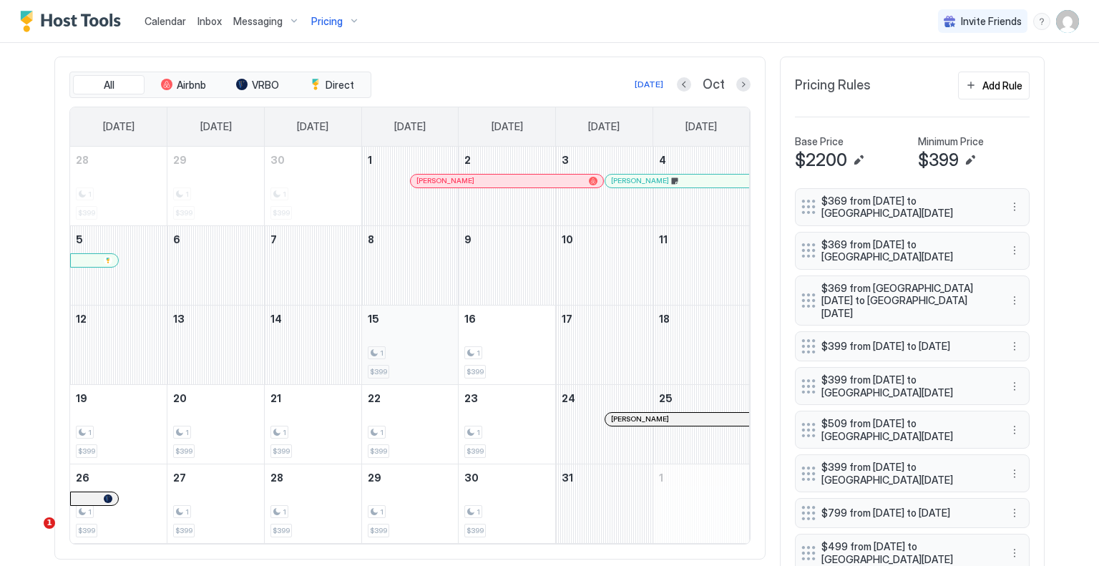
scroll to position [429, 0]
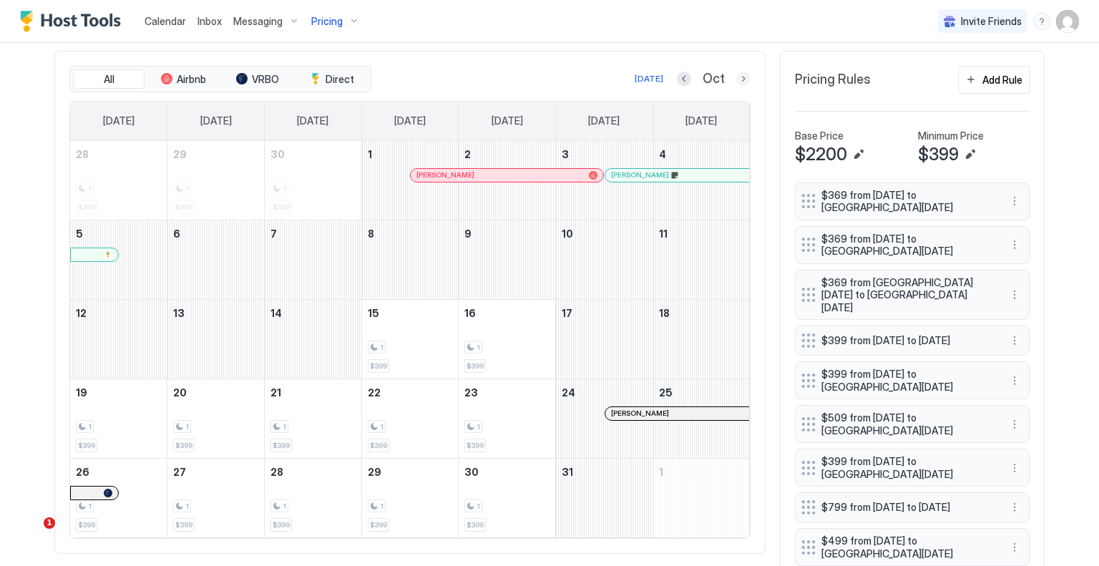
click at [739, 79] on button "Next month" at bounding box center [744, 79] width 14 height 14
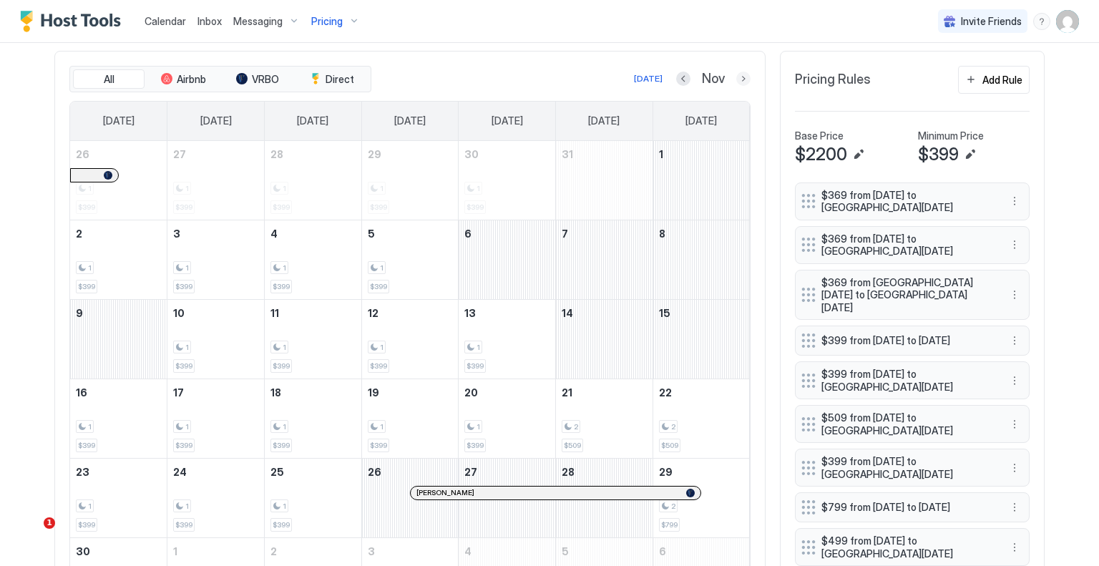
click at [741, 74] on button "Next month" at bounding box center [744, 79] width 14 height 14
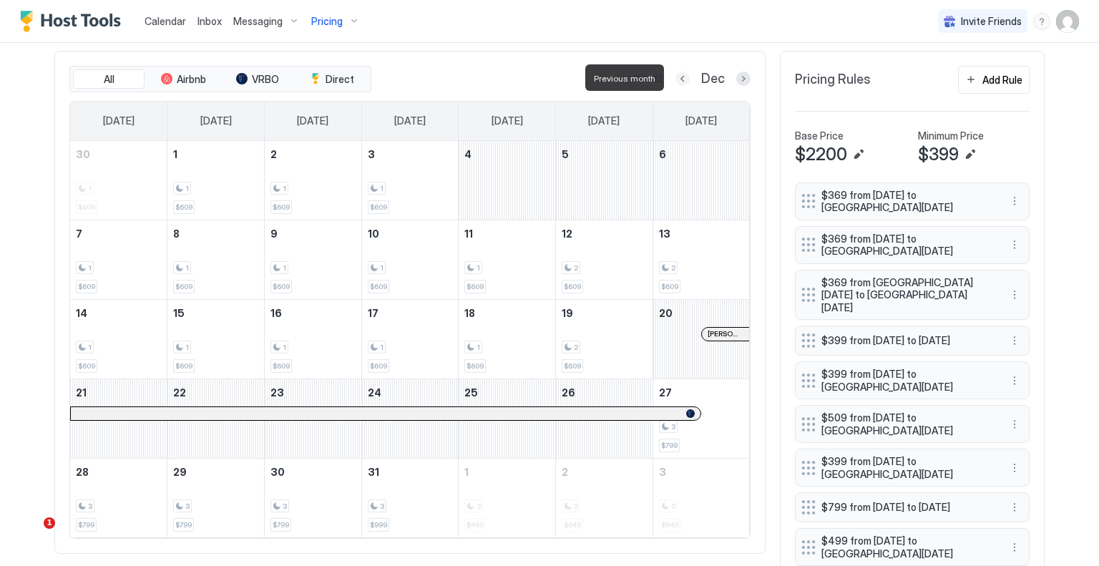
click at [681, 81] on button "Previous month" at bounding box center [683, 79] width 14 height 14
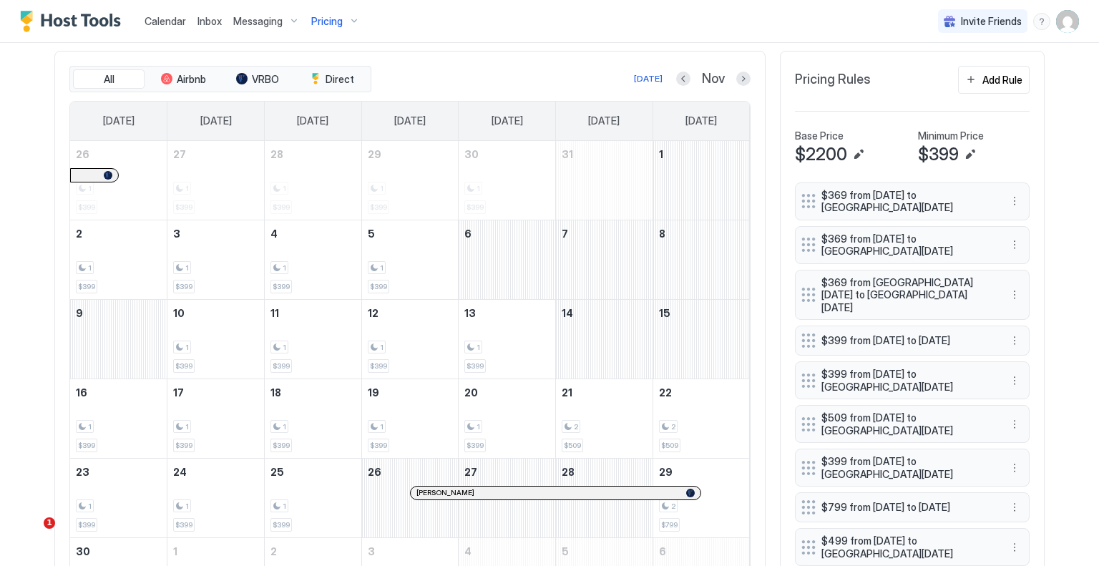
click at [739, 86] on div "All Airbnb VRBO Direct Today Nov" at bounding box center [409, 79] width 681 height 27
click at [740, 75] on button "Next month" at bounding box center [744, 79] width 14 height 14
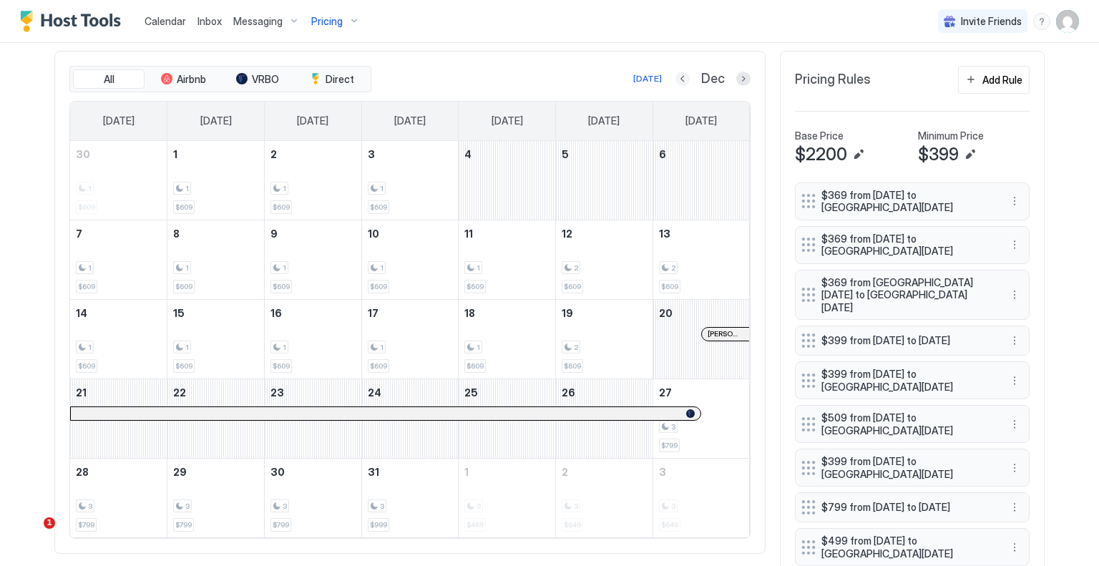
click at [676, 72] on button "Previous month" at bounding box center [683, 79] width 14 height 14
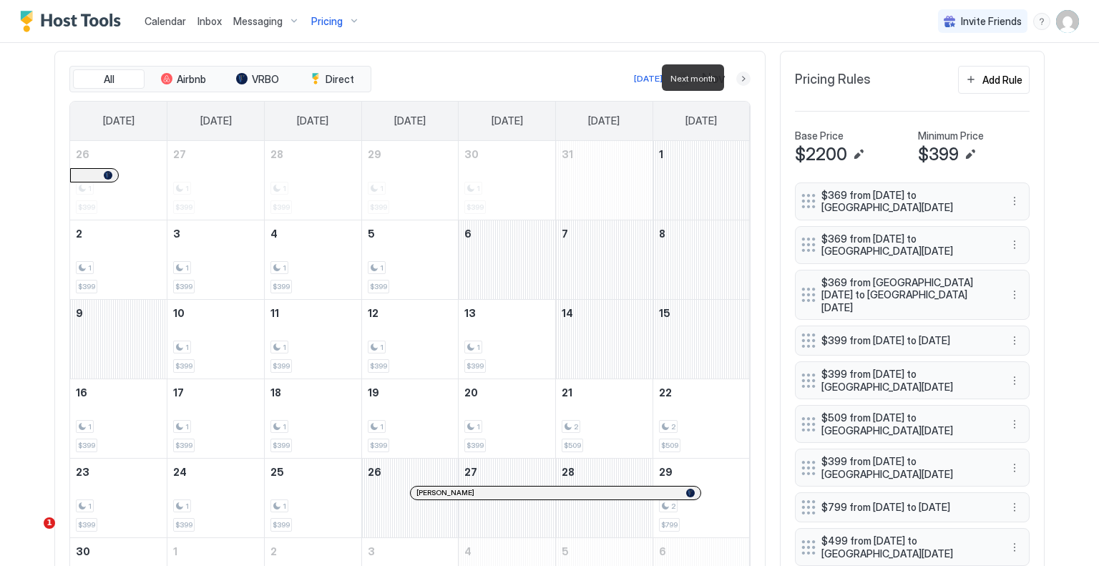
click at [737, 72] on button "Next month" at bounding box center [744, 79] width 14 height 14
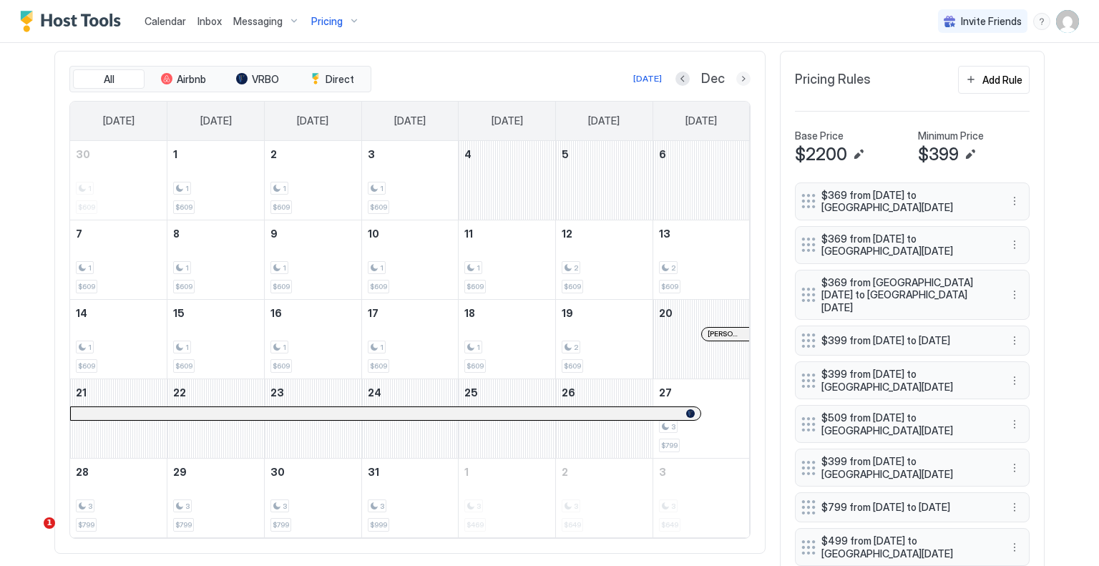
click at [737, 77] on button "Next month" at bounding box center [744, 79] width 14 height 14
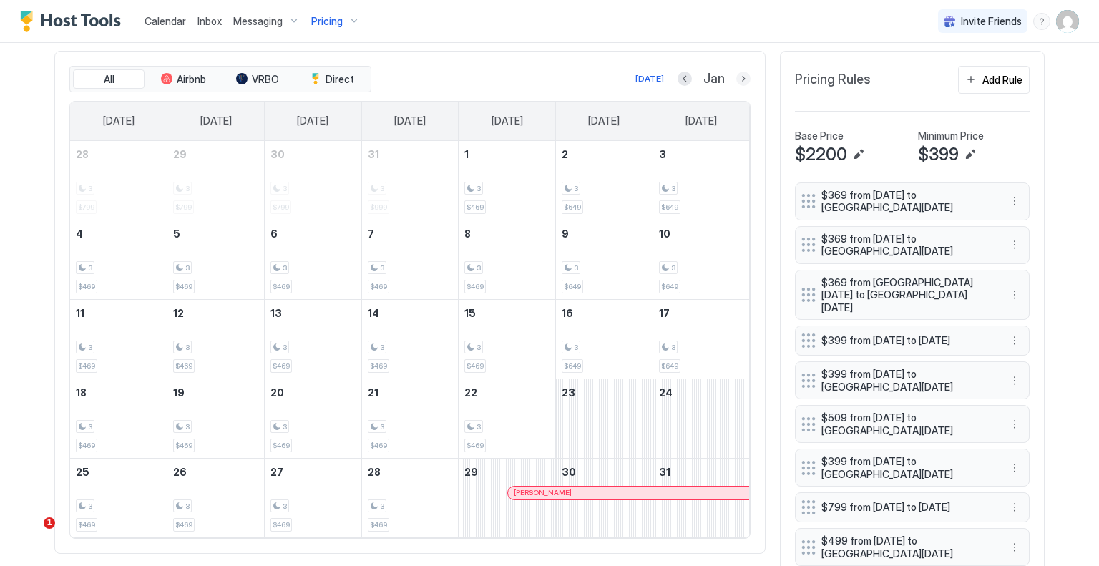
click at [739, 72] on button "Next month" at bounding box center [744, 79] width 14 height 14
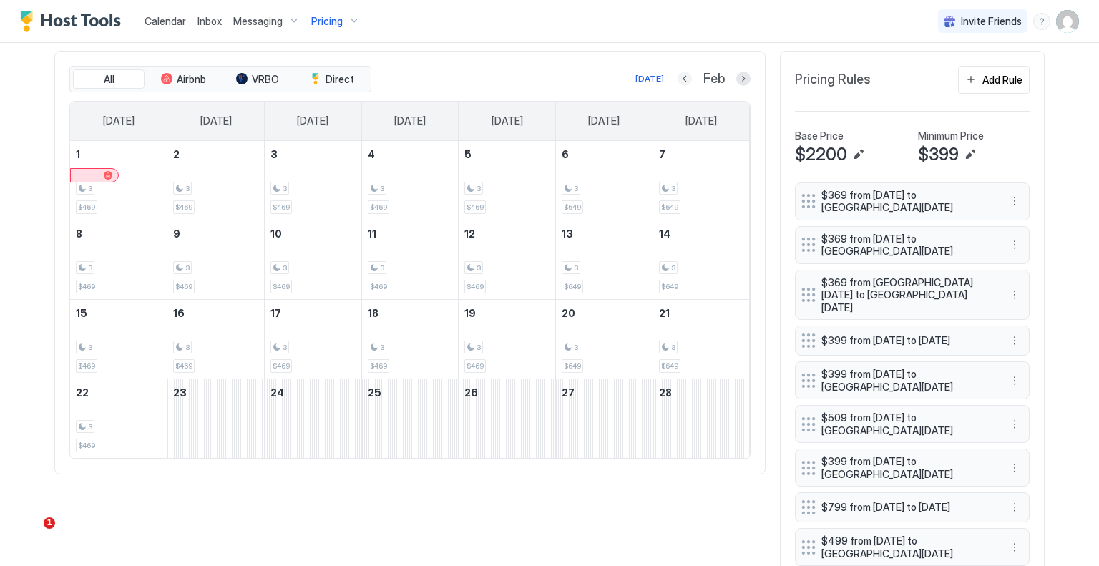
click at [678, 77] on button "Previous month" at bounding box center [685, 79] width 14 height 14
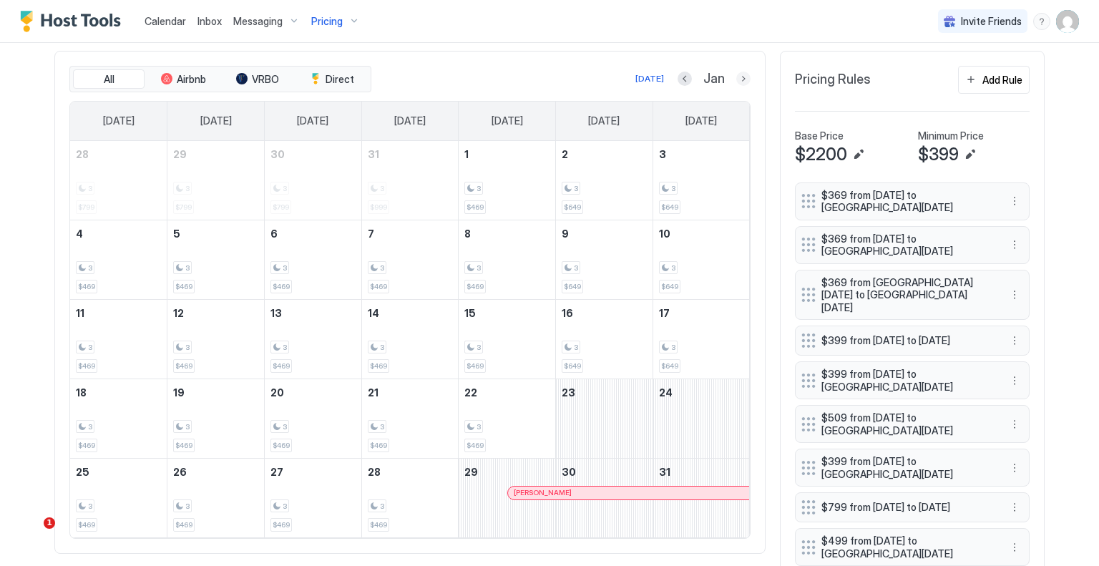
click at [737, 81] on button "Next month" at bounding box center [744, 79] width 14 height 14
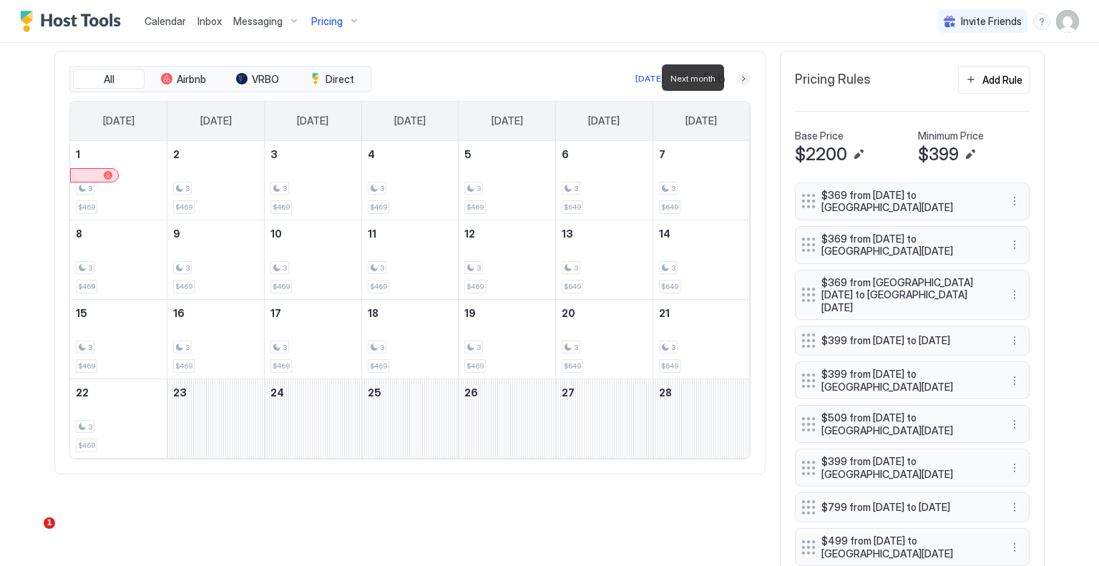
click at [737, 81] on button "Next month" at bounding box center [744, 79] width 14 height 14
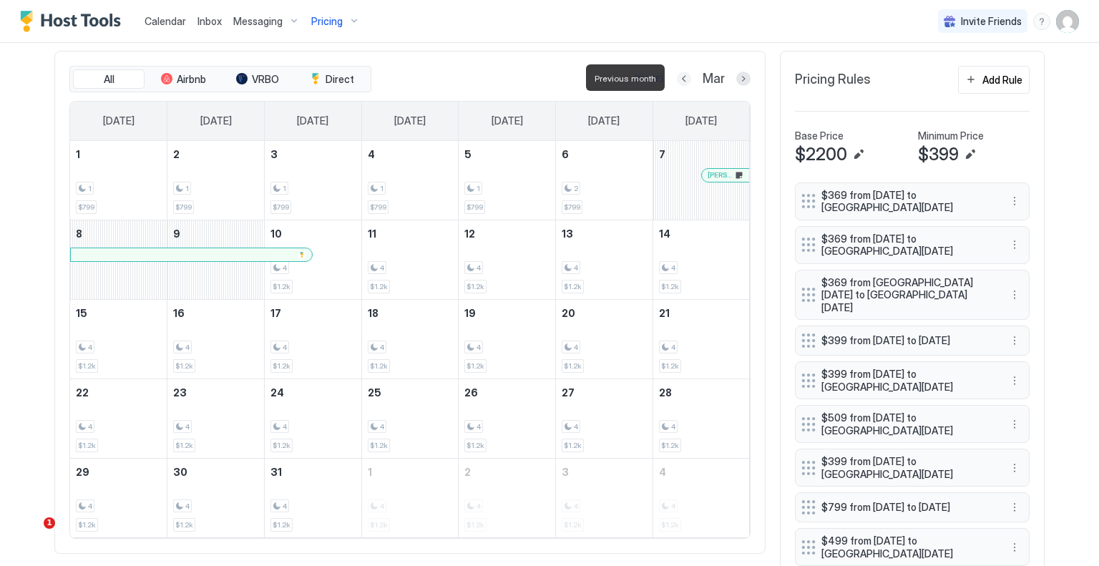
click at [680, 74] on button "Previous month" at bounding box center [684, 79] width 14 height 14
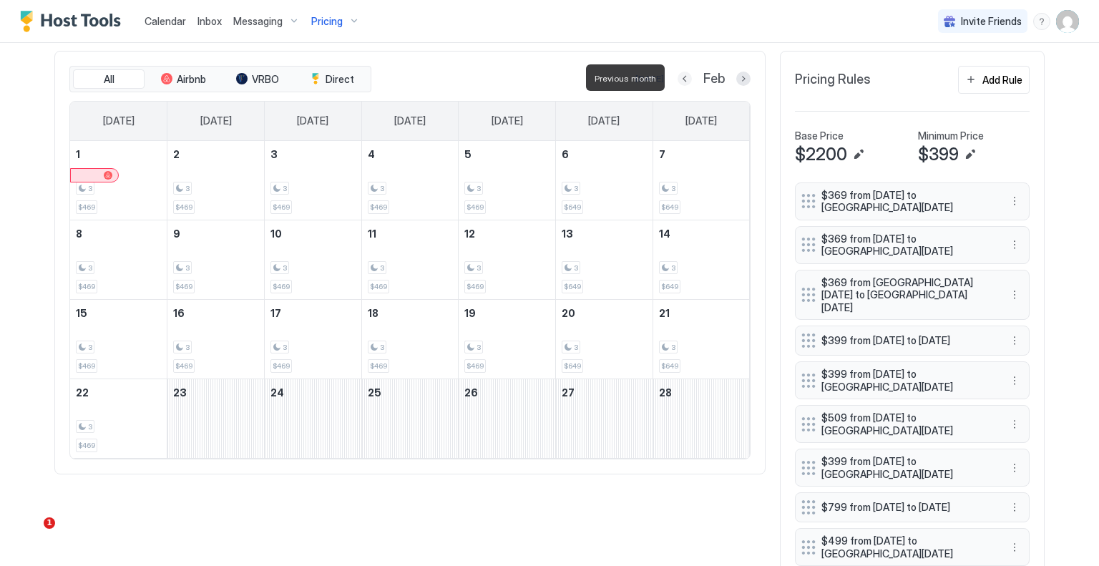
click at [680, 74] on button "Previous month" at bounding box center [685, 79] width 14 height 14
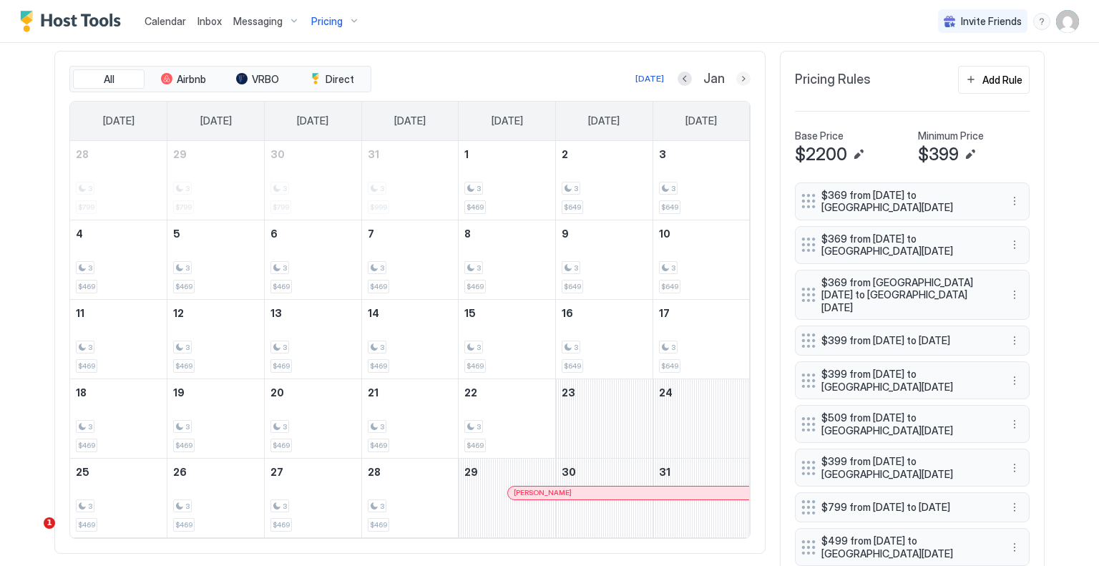
click at [737, 79] on button "Next month" at bounding box center [744, 79] width 14 height 14
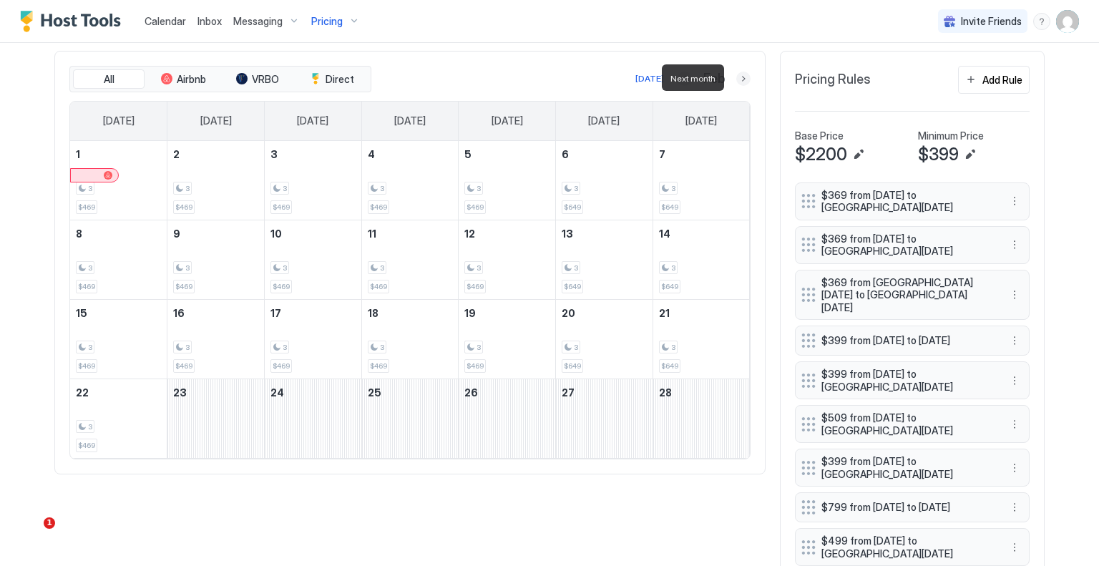
click at [742, 77] on button "Next month" at bounding box center [744, 79] width 14 height 14
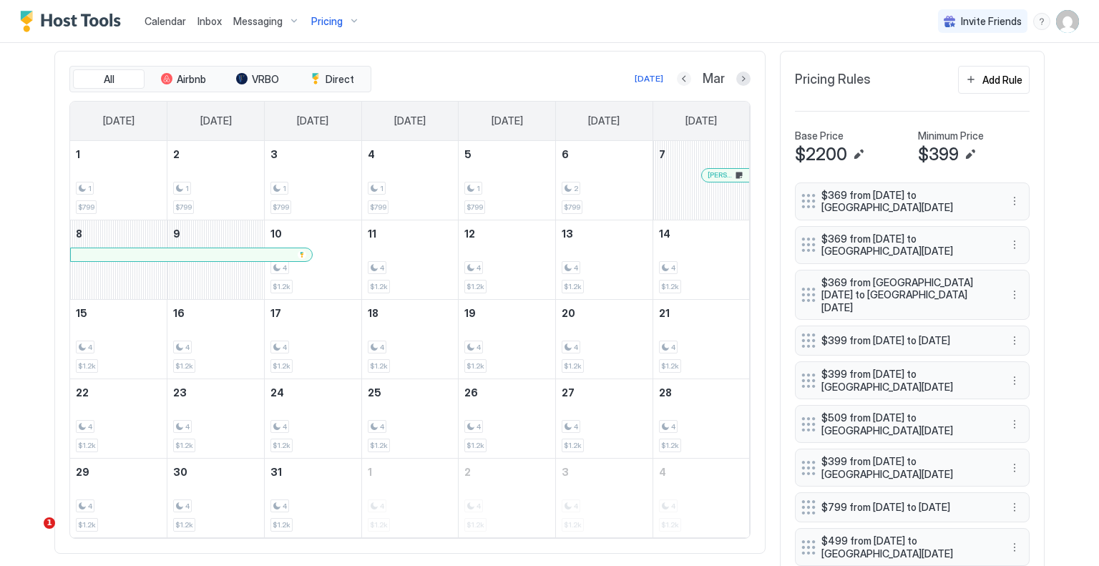
click at [677, 79] on button "Previous month" at bounding box center [684, 79] width 14 height 14
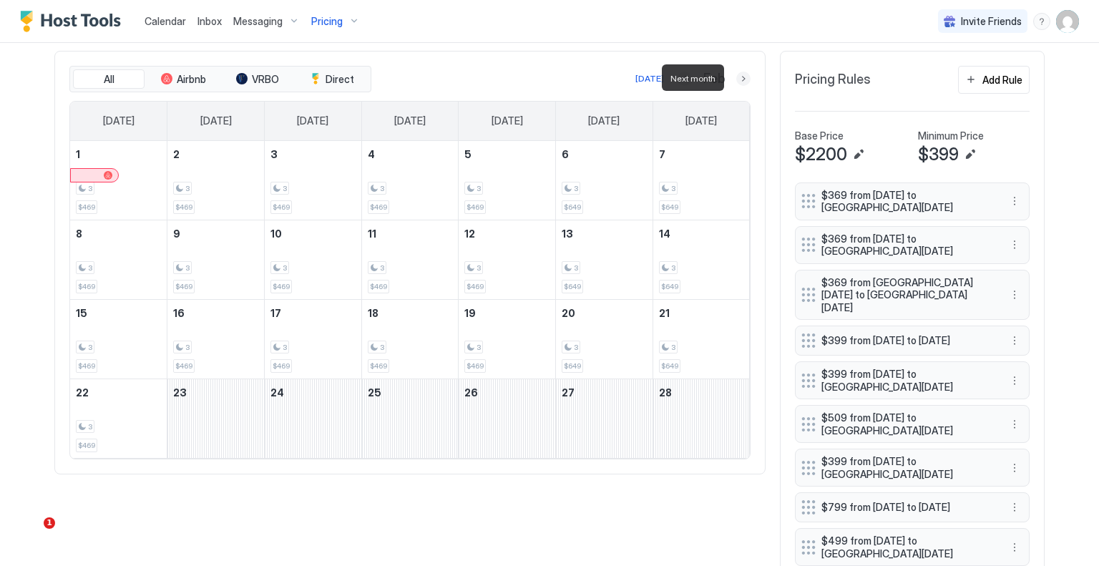
click at [737, 79] on button "Next month" at bounding box center [744, 79] width 14 height 14
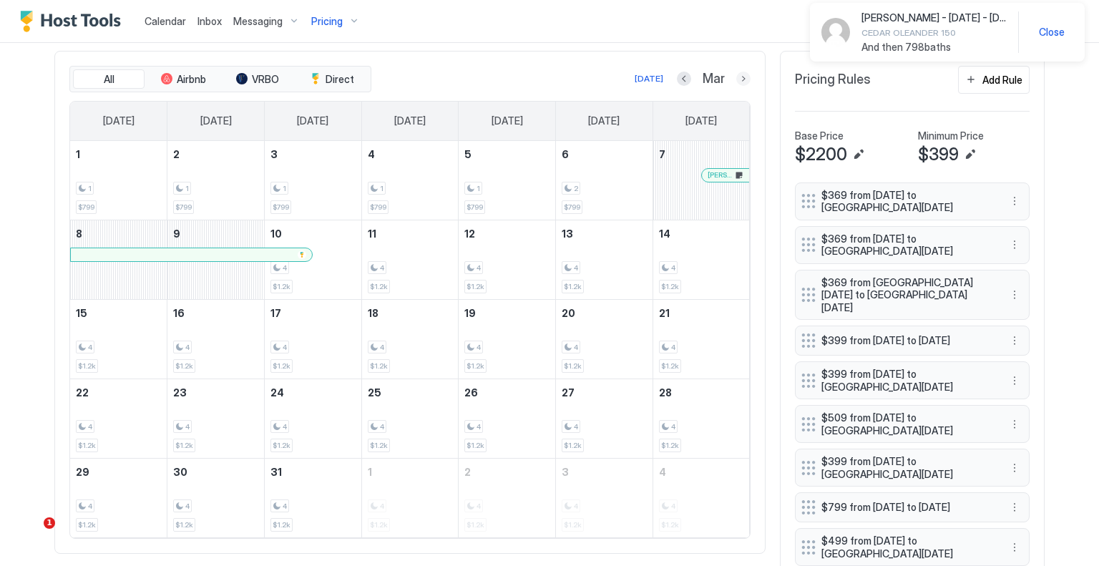
click at [737, 81] on button "Next month" at bounding box center [744, 79] width 14 height 14
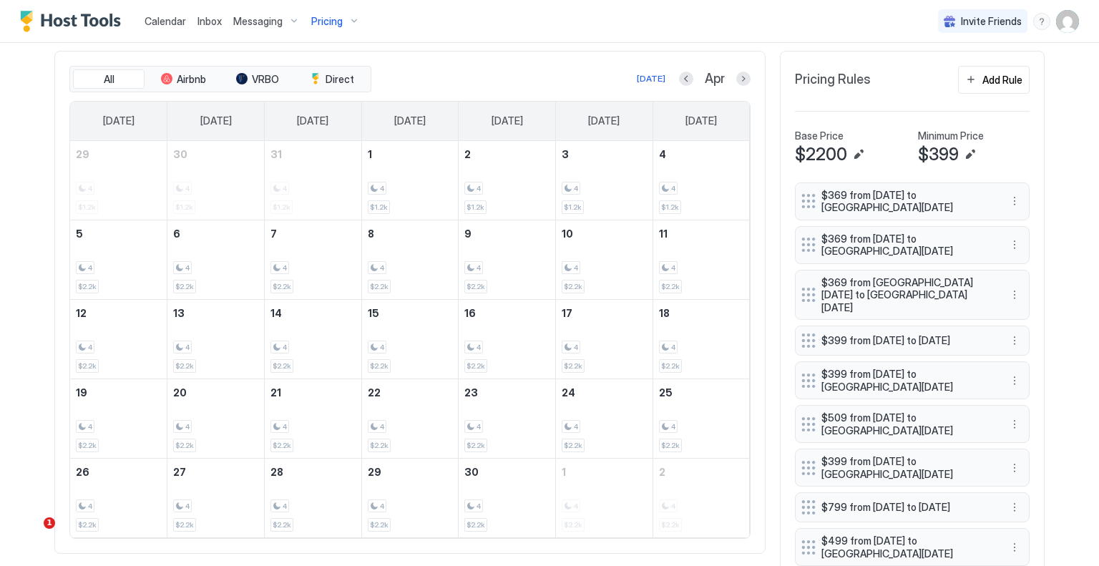
click at [737, 72] on div at bounding box center [744, 79] width 14 height 14
click at [739, 76] on button "Next month" at bounding box center [744, 79] width 14 height 14
